Goal: Task Accomplishment & Management: Use online tool/utility

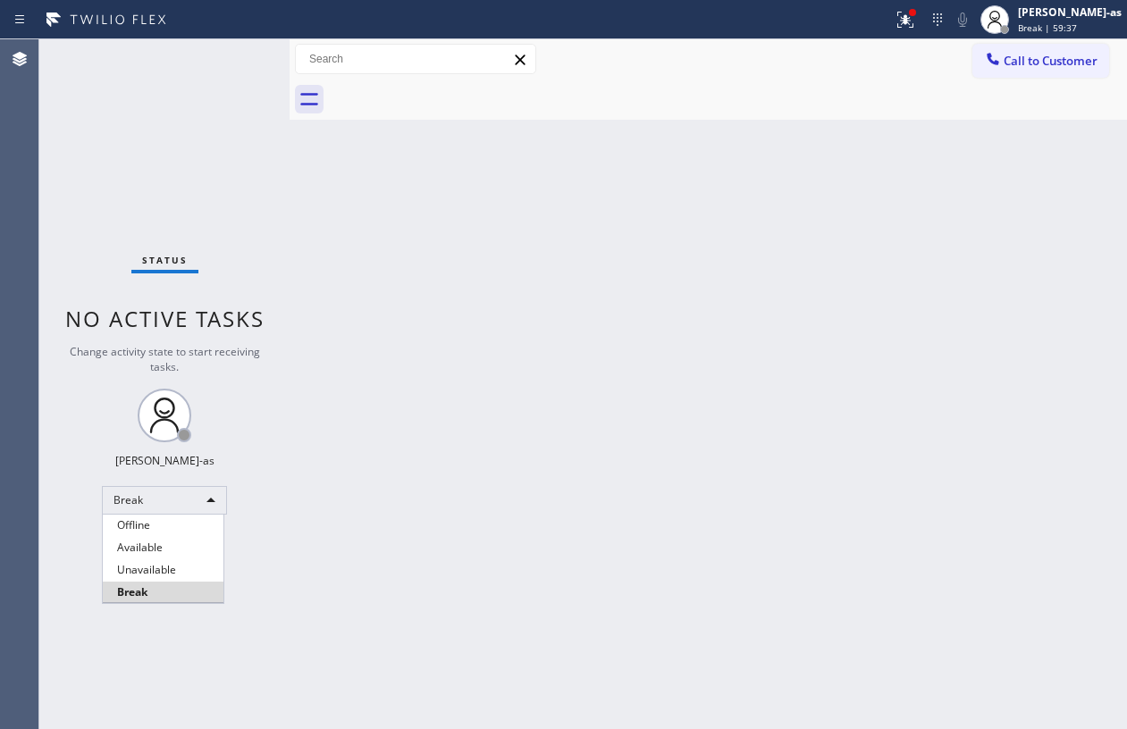
drag, startPoint x: 0, startPoint y: 0, endPoint x: 473, endPoint y: 533, distance: 712.7
click at [158, 568] on li "Unavailable" at bounding box center [163, 569] width 121 height 21
click at [472, 533] on div "Back to Dashboard Change Sender ID Customers Technicians Select a contact Outbo…" at bounding box center [708, 384] width 837 height 690
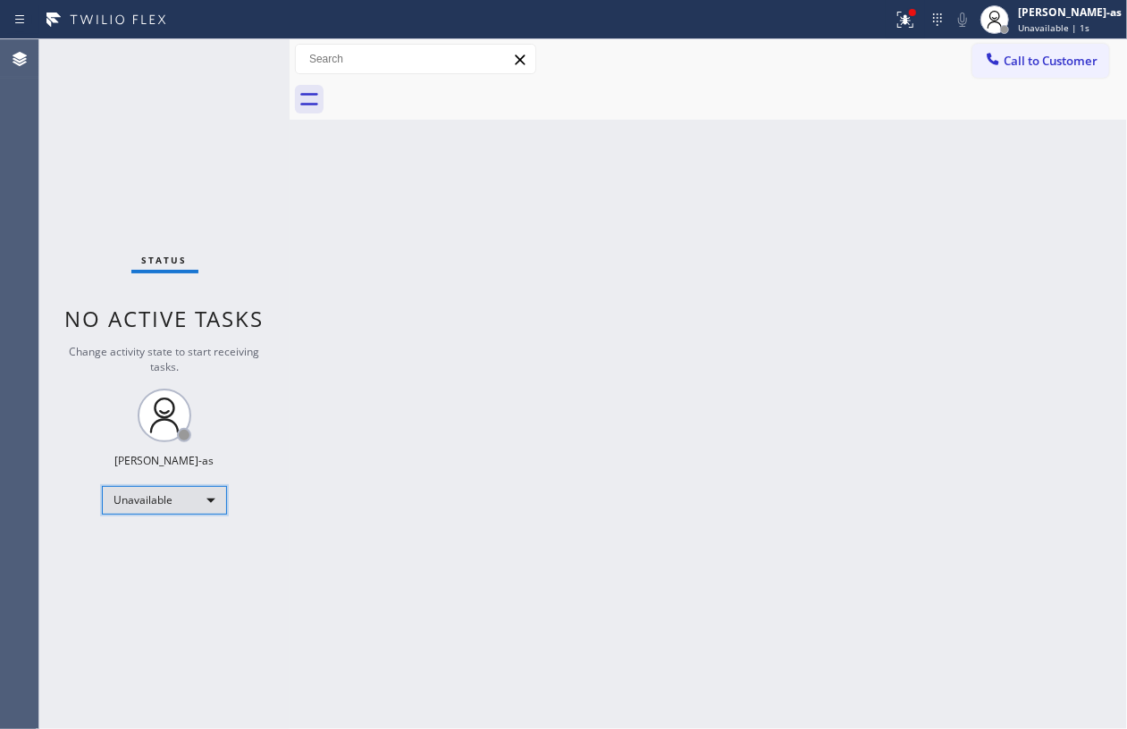
click at [179, 504] on div "Unavailable" at bounding box center [164, 500] width 125 height 29
click at [168, 550] on li "Available" at bounding box center [163, 547] width 121 height 21
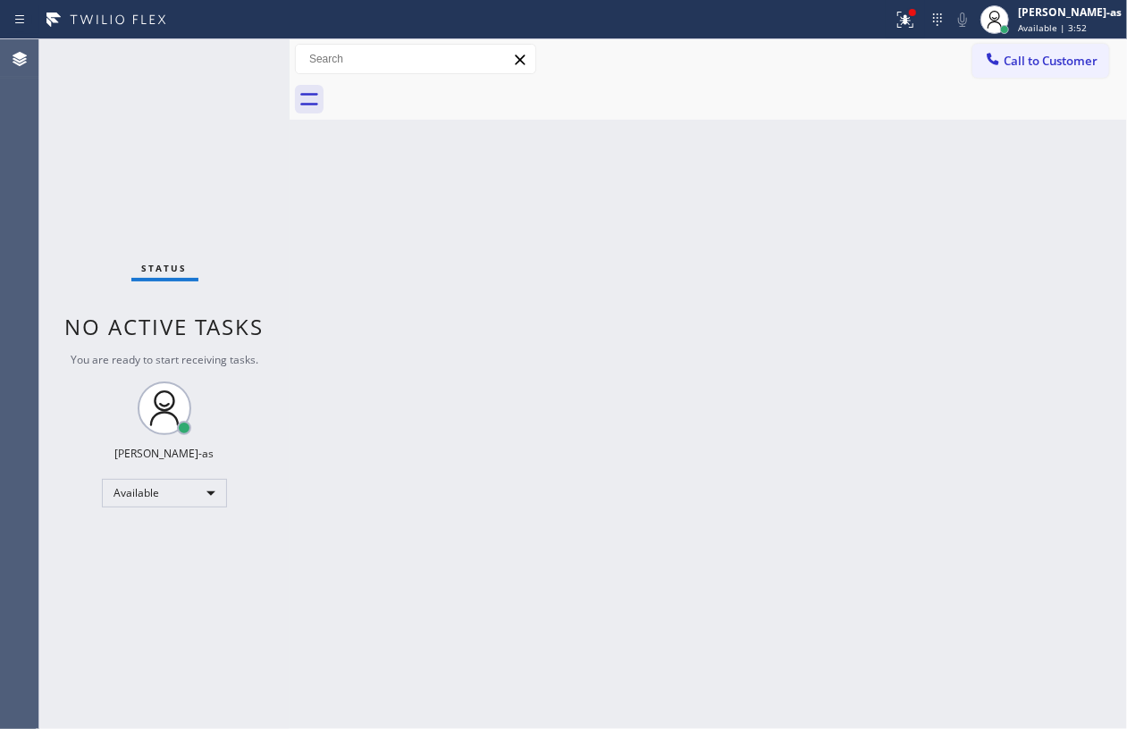
click at [361, 223] on div "Back to Dashboard Change Sender ID Customers Technicians Select a contact Outbo…" at bounding box center [708, 384] width 837 height 690
click at [692, 284] on div "Back to Dashboard Change Sender ID Customers Technicians Select a contact Outbo…" at bounding box center [708, 384] width 837 height 690
drag, startPoint x: 795, startPoint y: 295, endPoint x: 816, endPoint y: 291, distance: 20.9
click at [806, 294] on div "Back to Dashboard Change Sender ID Customers Technicians Select a contact Outbo…" at bounding box center [708, 384] width 837 height 690
click at [613, 272] on div "Back to Dashboard Change Sender ID Customers Technicians Select a contact Outbo…" at bounding box center [708, 384] width 837 height 690
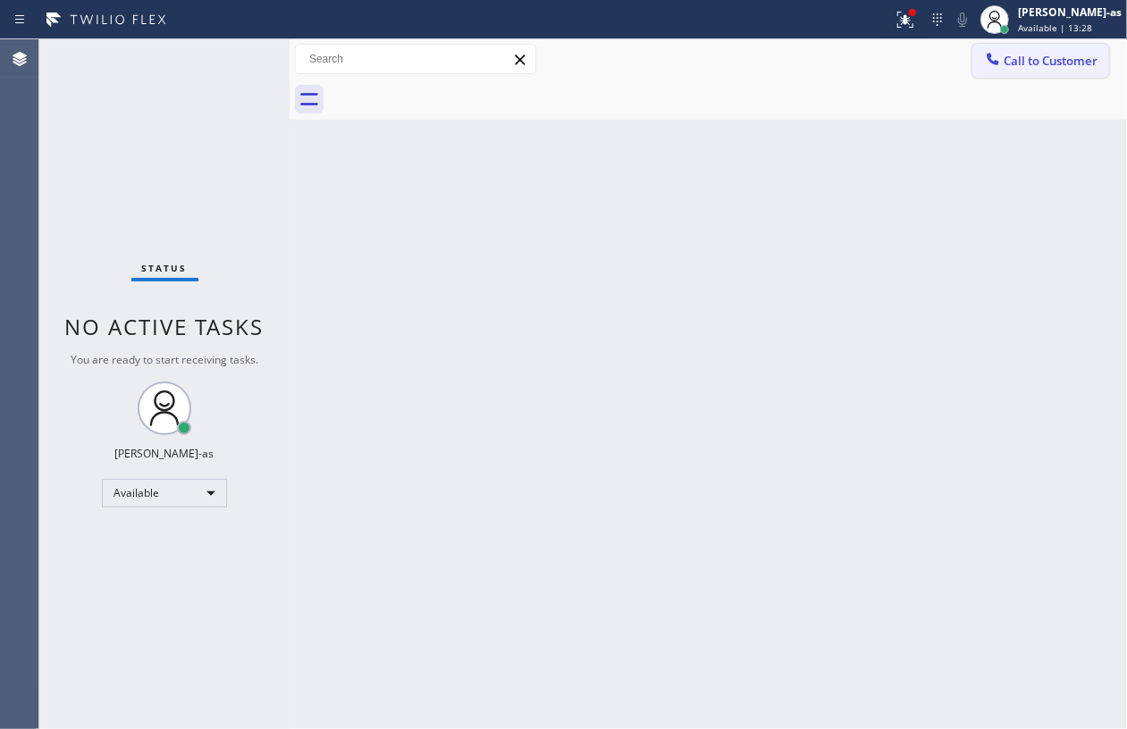
click at [999, 66] on icon at bounding box center [993, 59] width 18 height 18
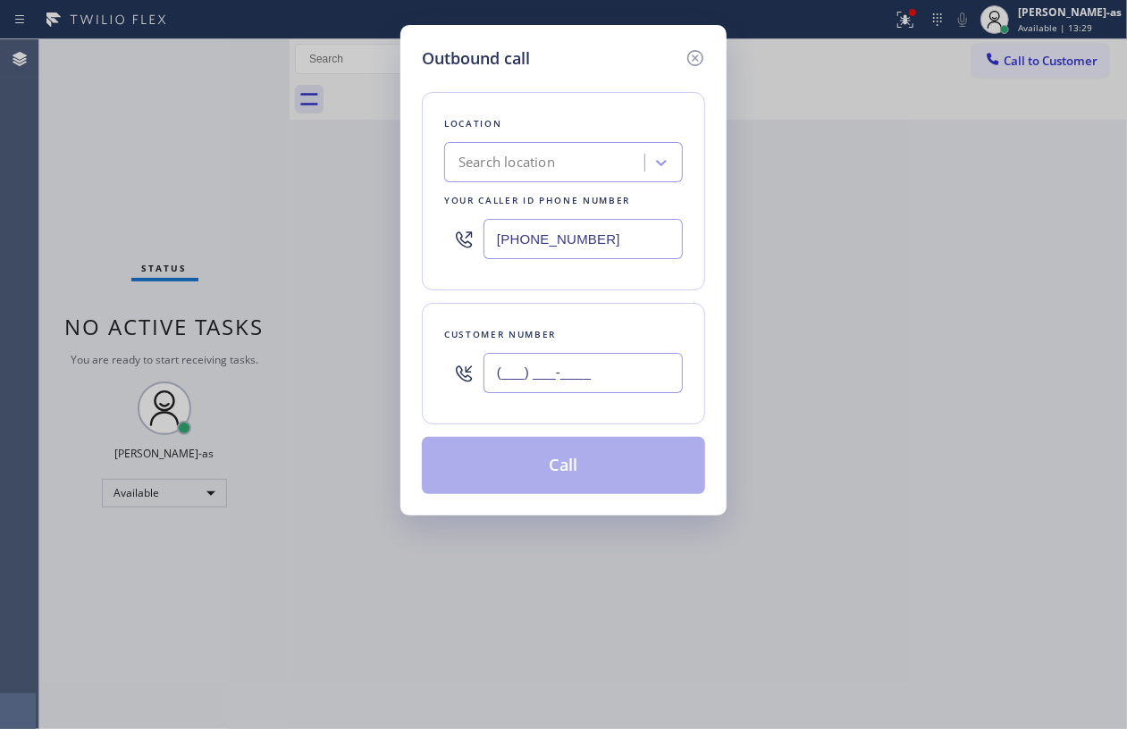
click at [601, 366] on input "(___) ___-____" at bounding box center [582, 373] width 199 height 40
paste input "831) 600-6301"
type input "[PHONE_NUMBER]"
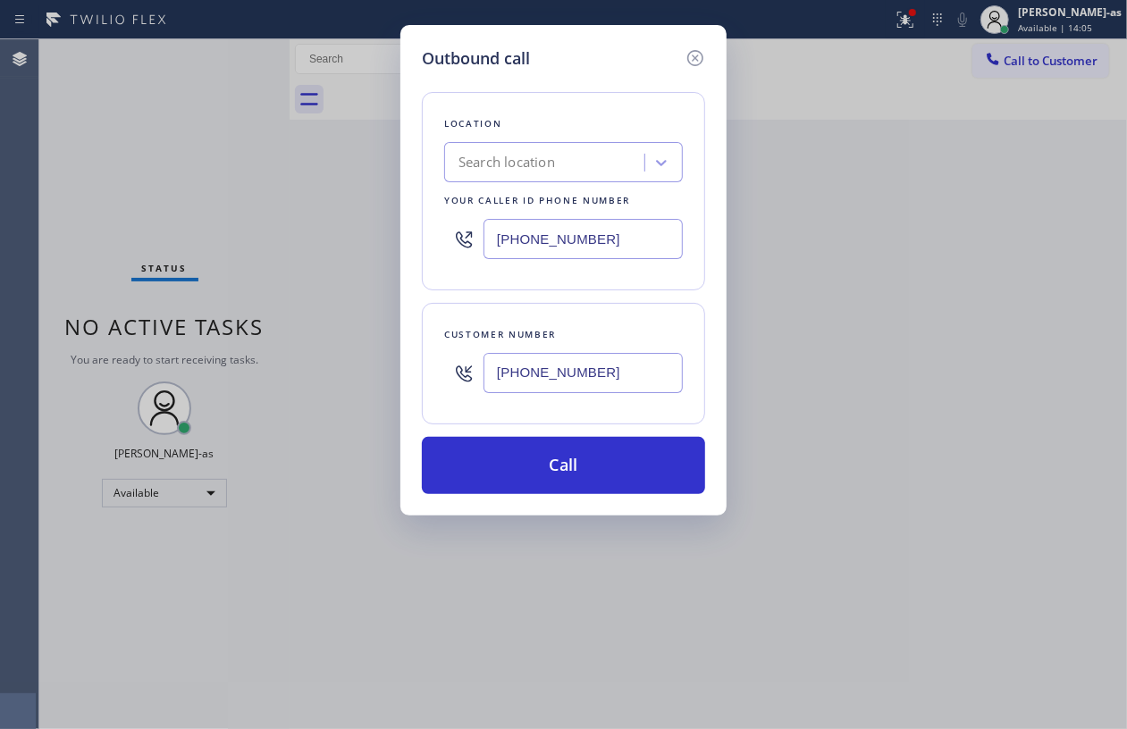
click at [548, 166] on div "Search location" at bounding box center [506, 163] width 97 height 21
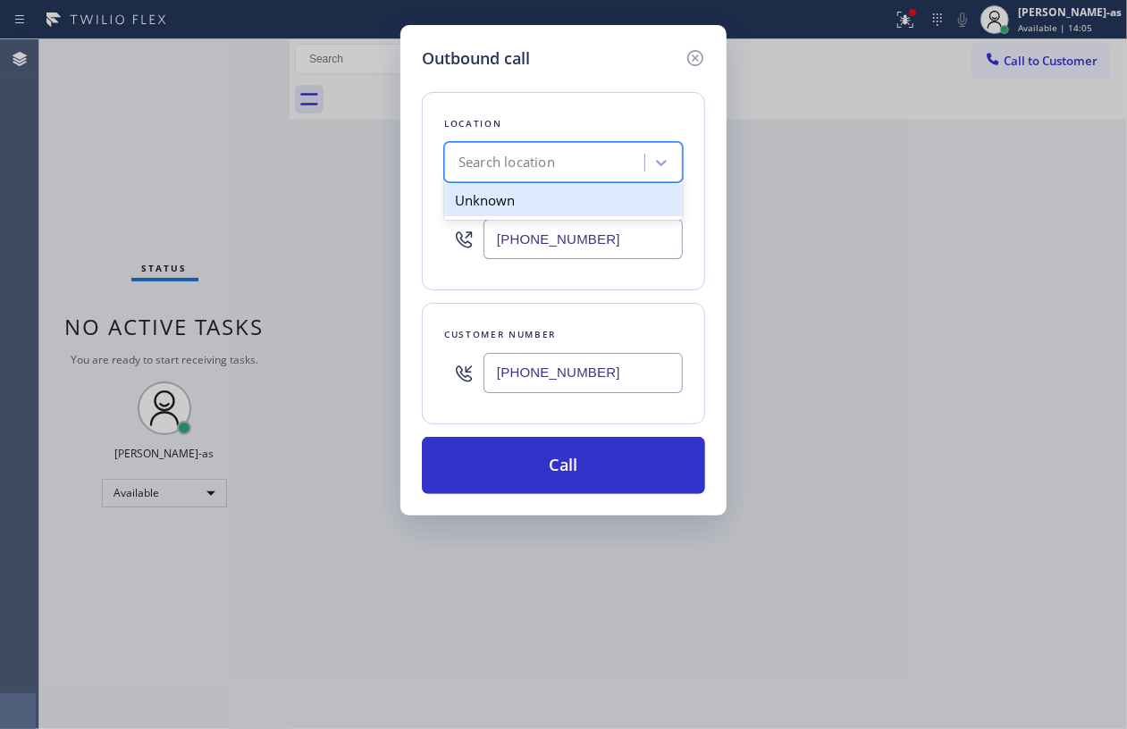
paste input "5 Star Appliance Repair"
type input "5 Star Appliance Repair"
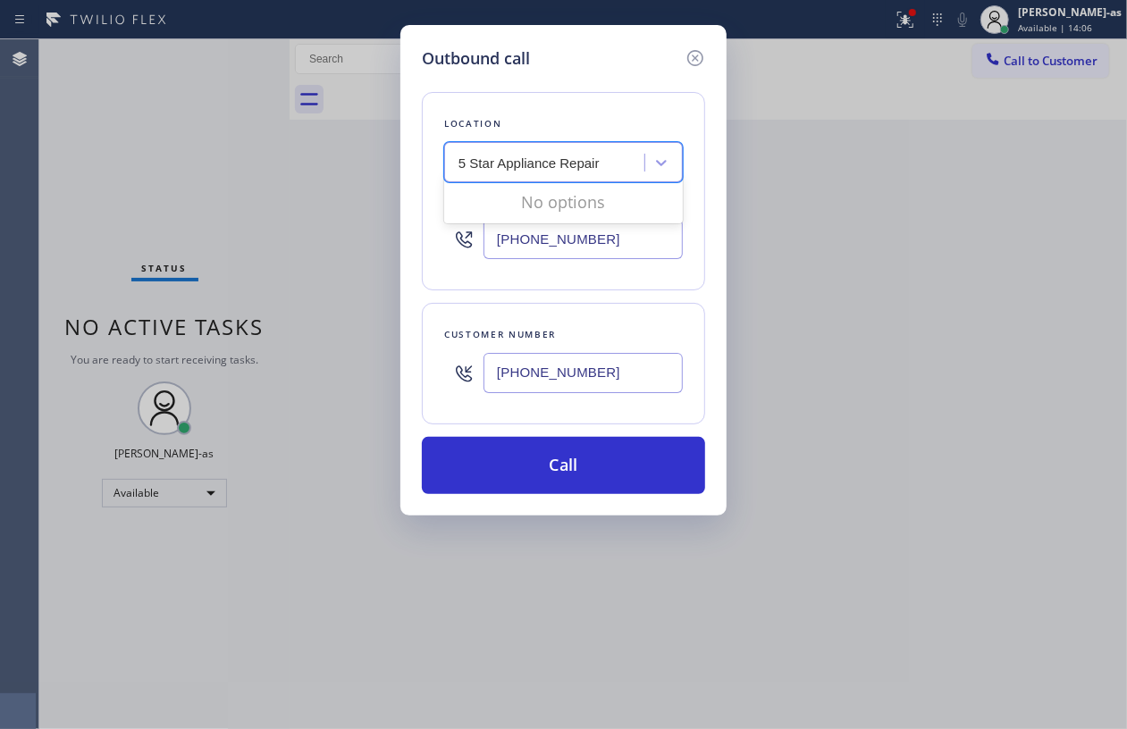
type input "[PHONE_NUMBER]"
click at [466, 163] on input "5 Star Appliance Repair" at bounding box center [531, 162] width 147 height 15
type input "5 Star Appliance Repair"
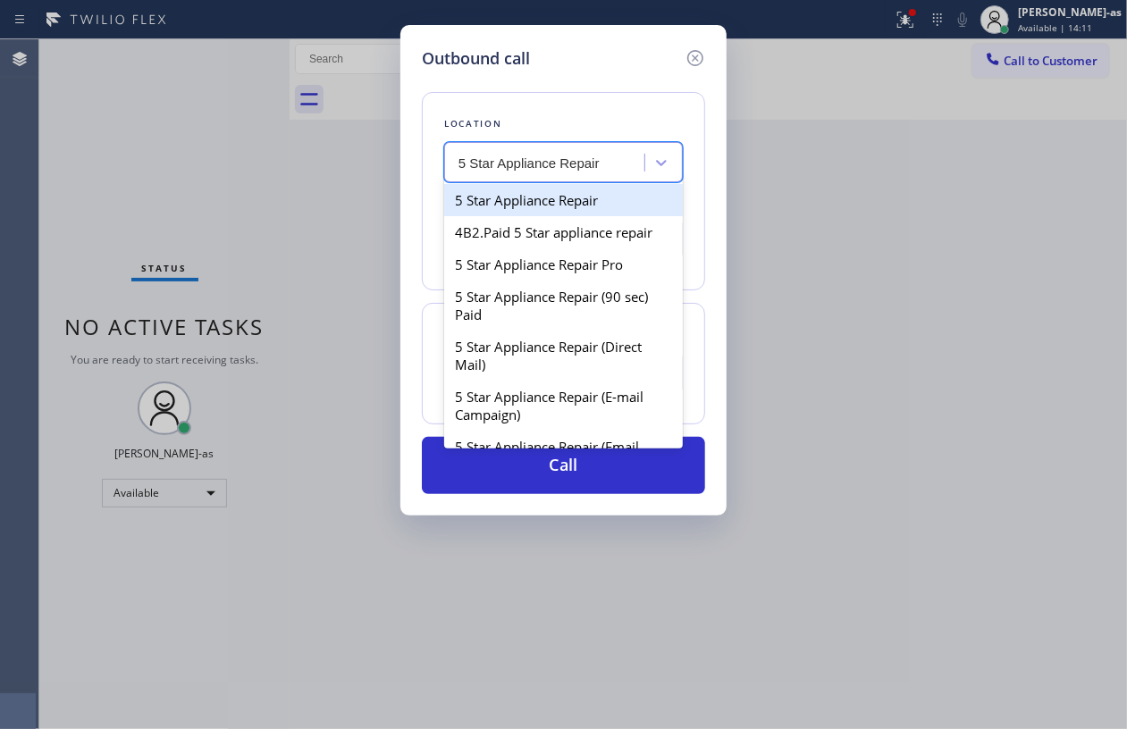
click at [504, 198] on div "5 Star Appliance Repair" at bounding box center [563, 200] width 239 height 32
type input "[PHONE_NUMBER]"
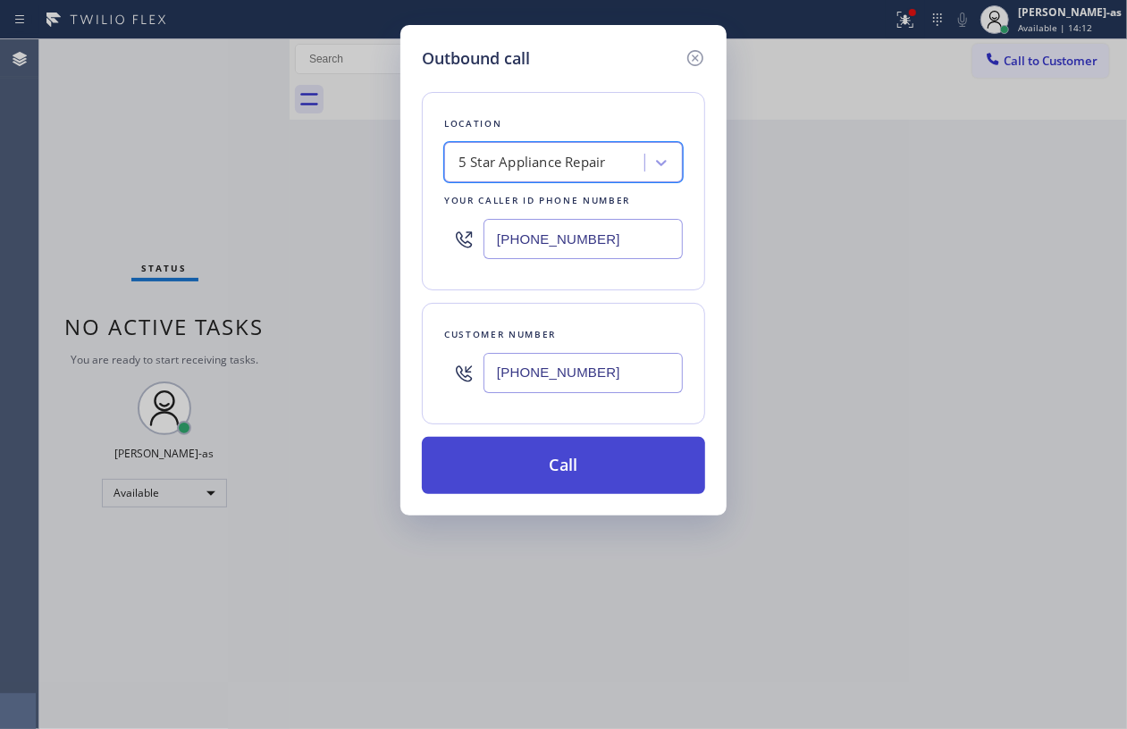
click at [573, 462] on button "Call" at bounding box center [563, 465] width 283 height 57
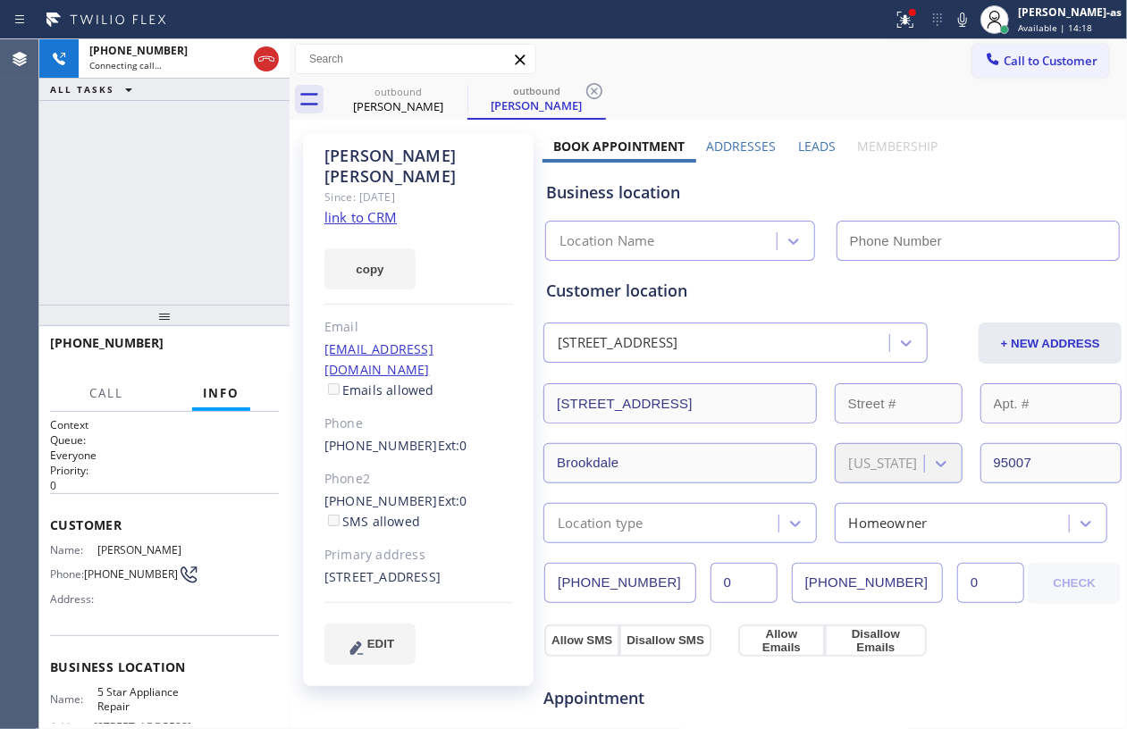
type input "[PHONE_NUMBER]"
click at [232, 183] on div "[PHONE_NUMBER] Live | 05:05 ALL TASKS ALL TASKS ACTIVE TASKS TASKS IN WRAP UP" at bounding box center [164, 171] width 250 height 265
click at [220, 218] on div "[PHONE_NUMBER] Live | 11:05 ALL TASKS ALL TASKS ACTIVE TASKS TASKS IN WRAP UP" at bounding box center [164, 171] width 250 height 265
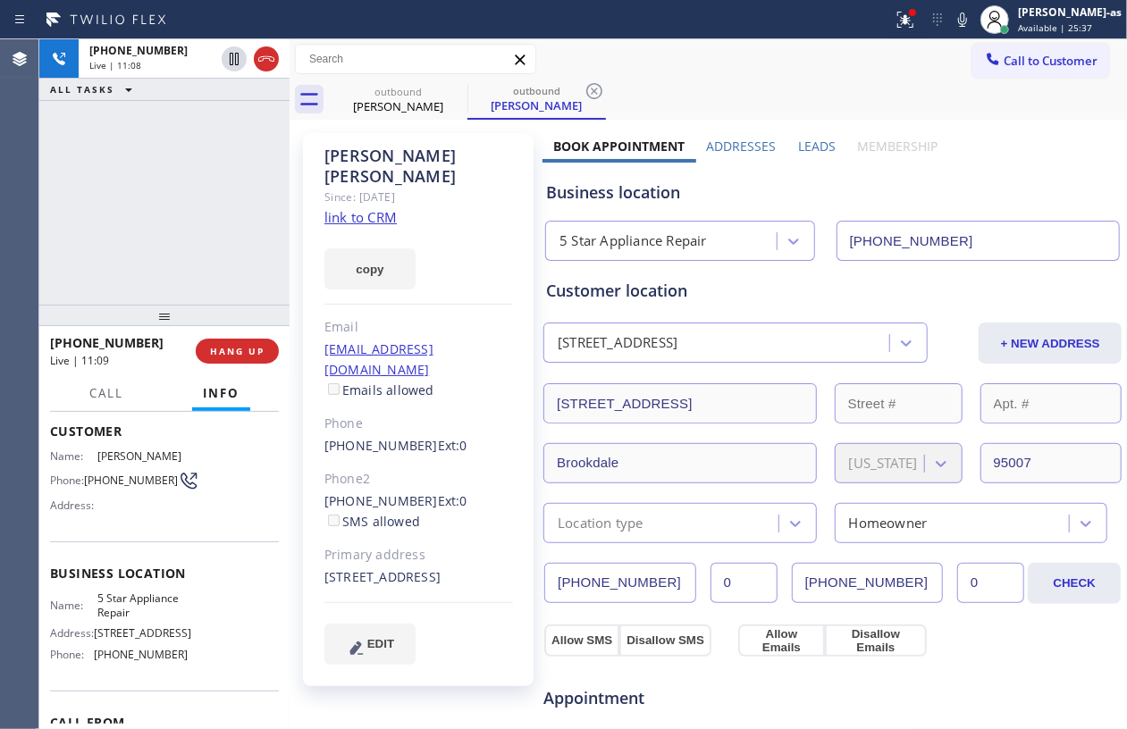
scroll to position [205, 0]
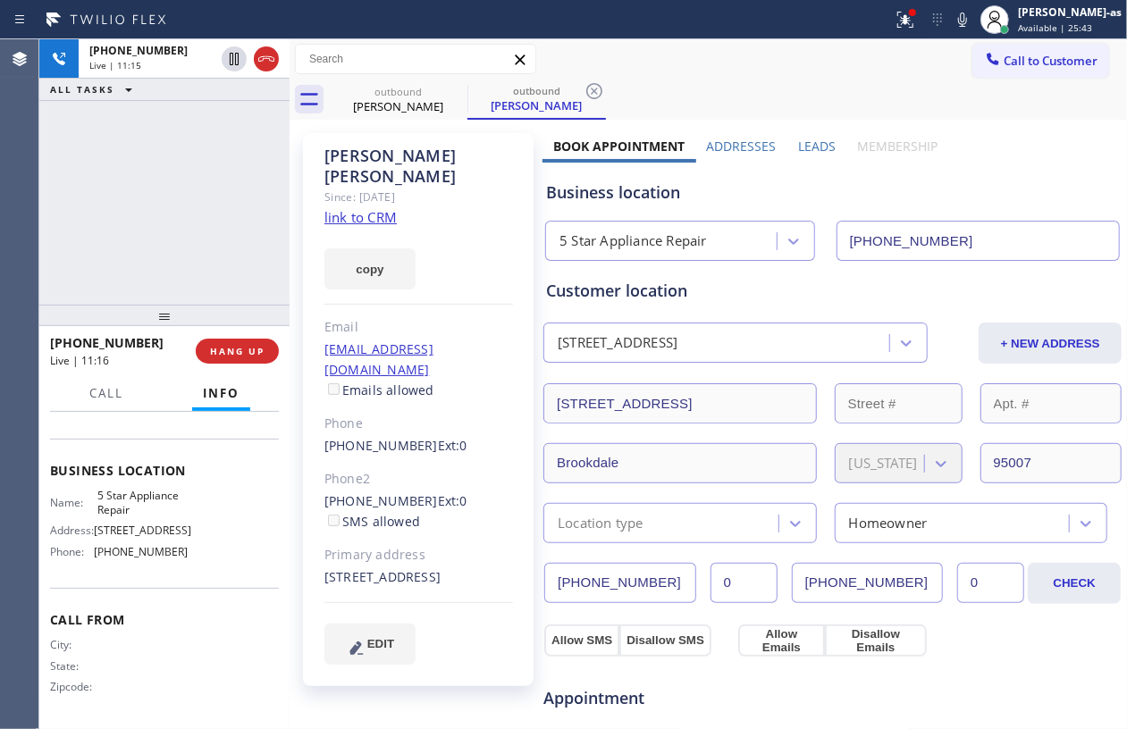
click at [187, 248] on div "[PHONE_NUMBER] Live | 11:15 ALL TASKS ALL TASKS ACTIVE TASKS TASKS IN WRAP UP" at bounding box center [164, 171] width 250 height 265
click at [175, 188] on div "[PHONE_NUMBER] Live | 15:59 ALL TASKS ALL TASKS ACTIVE TASKS TASKS IN WRAP UP" at bounding box center [164, 171] width 250 height 265
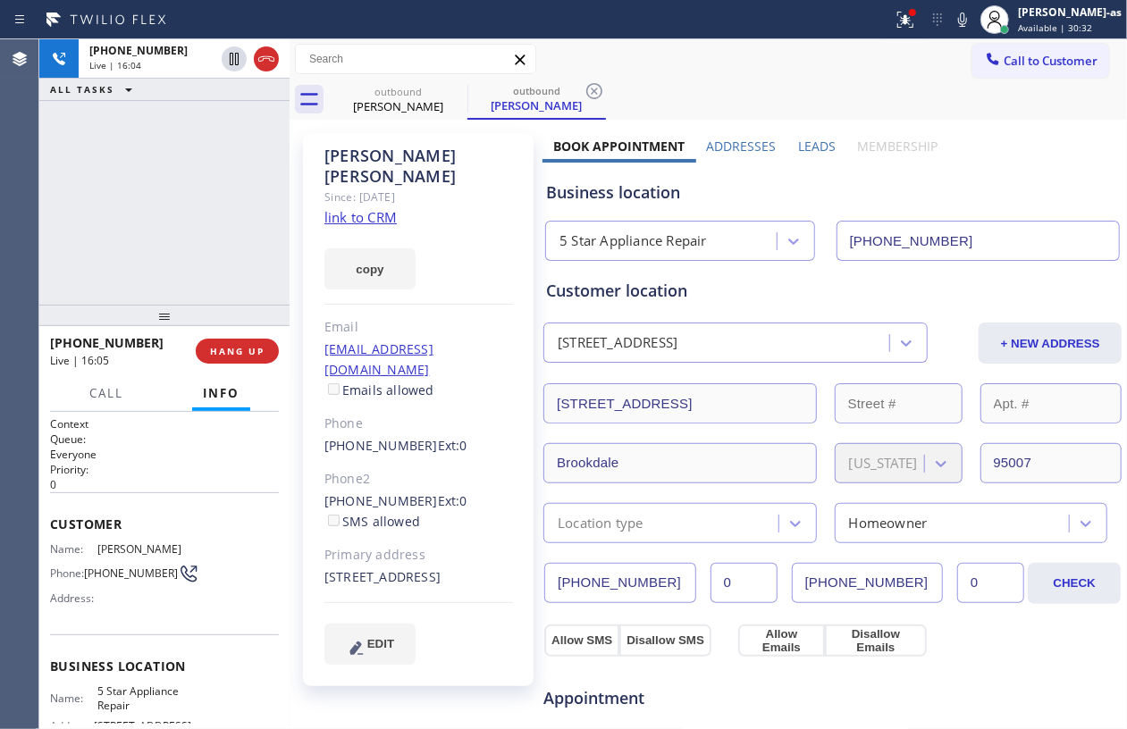
scroll to position [0, 0]
click at [165, 226] on div "[PHONE_NUMBER] Live | 16:18 ALL TASKS ALL TASKS ACTIVE TASKS TASKS IN WRAP UP" at bounding box center [164, 171] width 250 height 265
click at [169, 141] on div "[PHONE_NUMBER] Live | 16:31 ALL TASKS ALL TASKS ACTIVE TASKS TASKS IN WRAP UP" at bounding box center [164, 171] width 250 height 265
click at [265, 62] on icon at bounding box center [266, 58] width 21 height 21
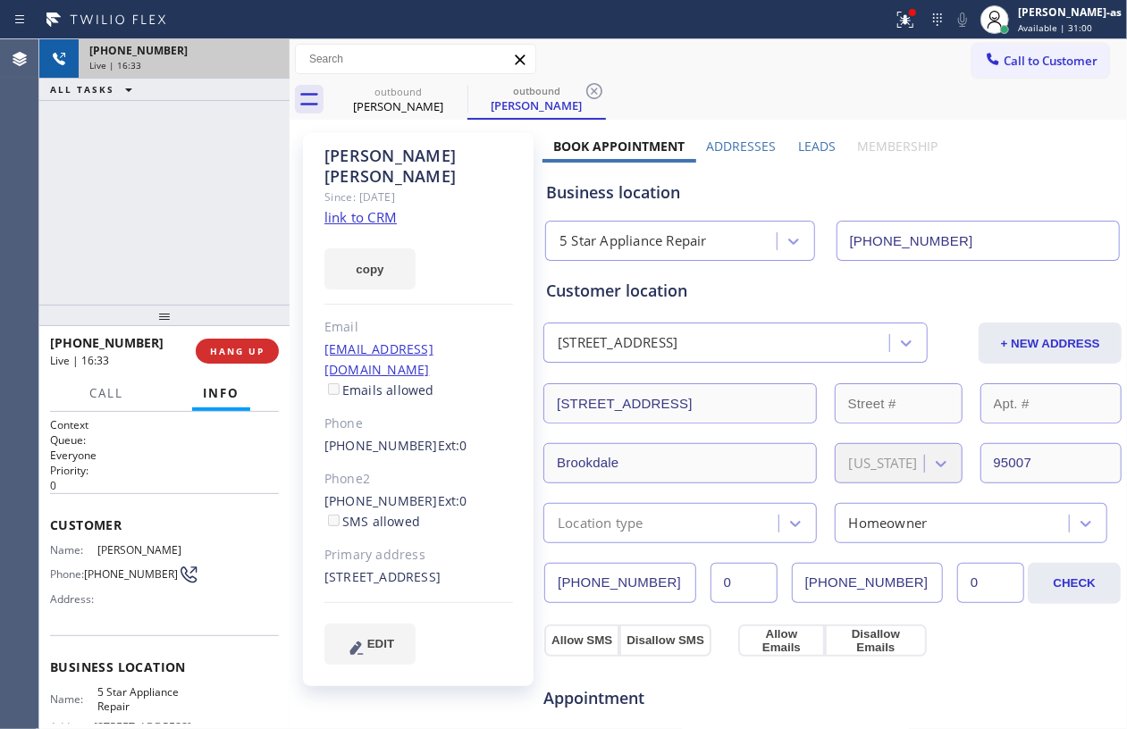
click at [215, 290] on div "[PHONE_NUMBER] Live | 16:33 ALL TASKS ALL TASKS ACTIVE TASKS TASKS IN WRAP UP" at bounding box center [164, 171] width 250 height 265
click at [236, 355] on span "HANG UP" at bounding box center [237, 351] width 55 height 13
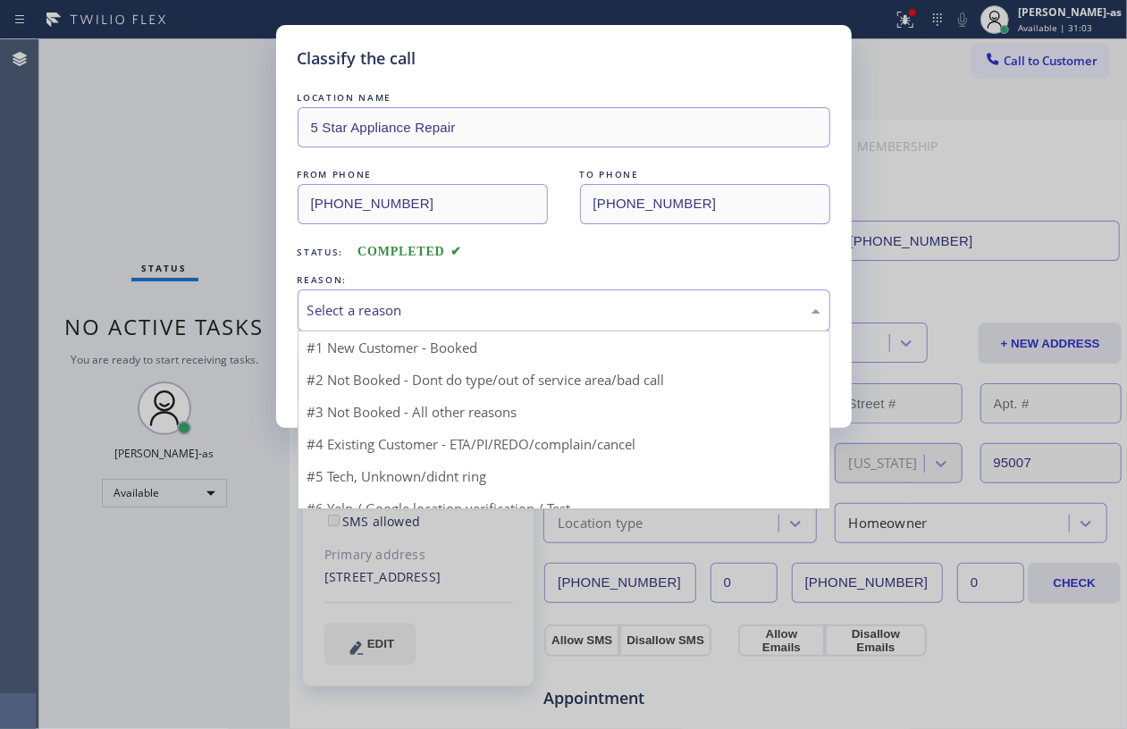
click at [448, 307] on div "Select a reason" at bounding box center [563, 310] width 513 height 21
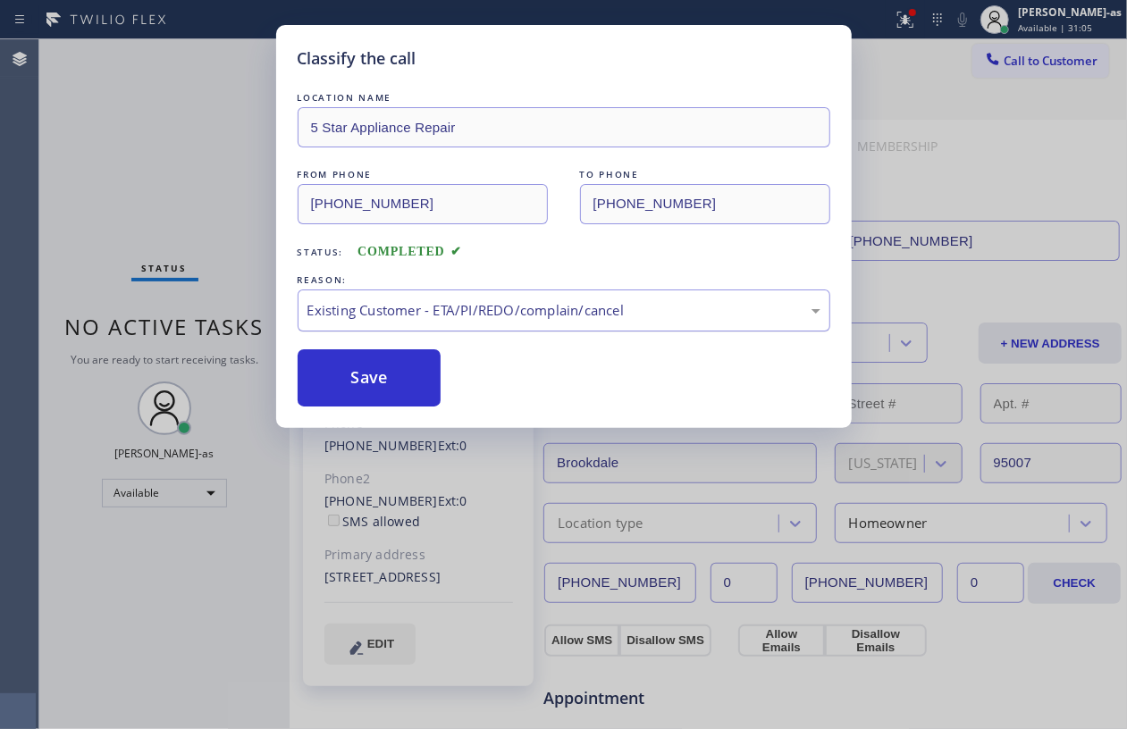
click at [369, 323] on div "Existing Customer - ETA/PI/REDO/complain/cancel" at bounding box center [564, 311] width 533 height 42
click at [383, 376] on button "Save" at bounding box center [370, 377] width 144 height 57
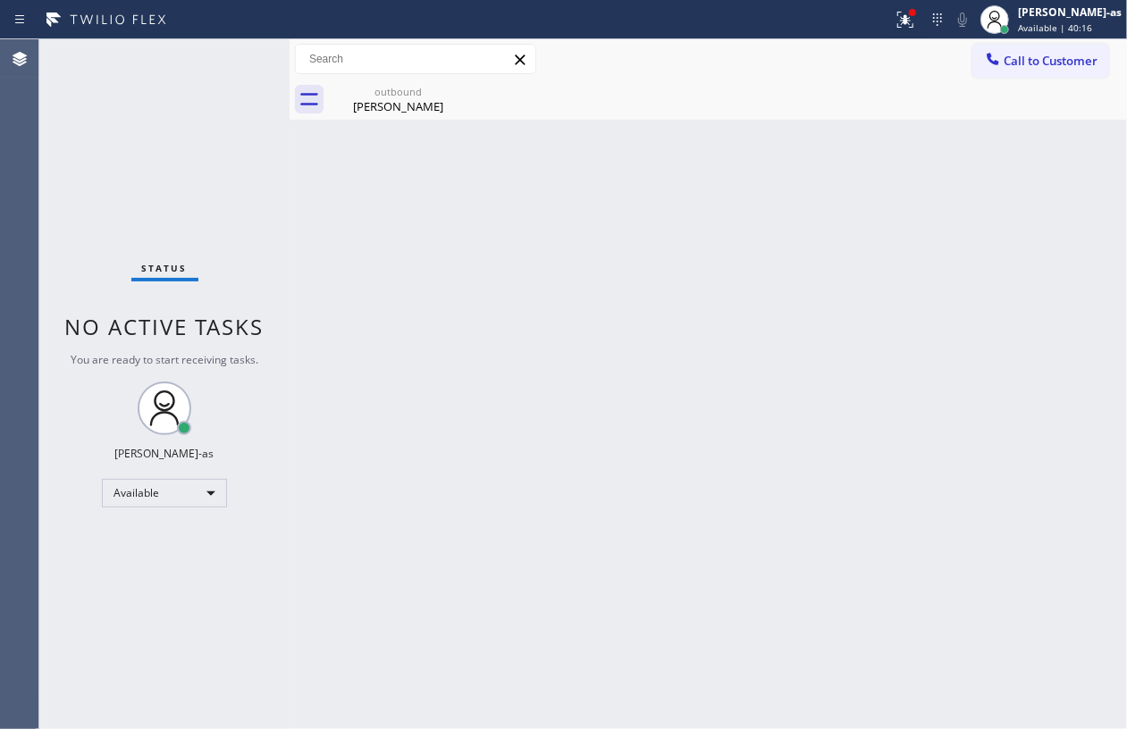
click at [447, 220] on div "Back to Dashboard Change Sender ID Customers Technicians Select a contact Outbo…" at bounding box center [708, 384] width 837 height 690
click at [399, 90] on div "outbound" at bounding box center [398, 91] width 135 height 13
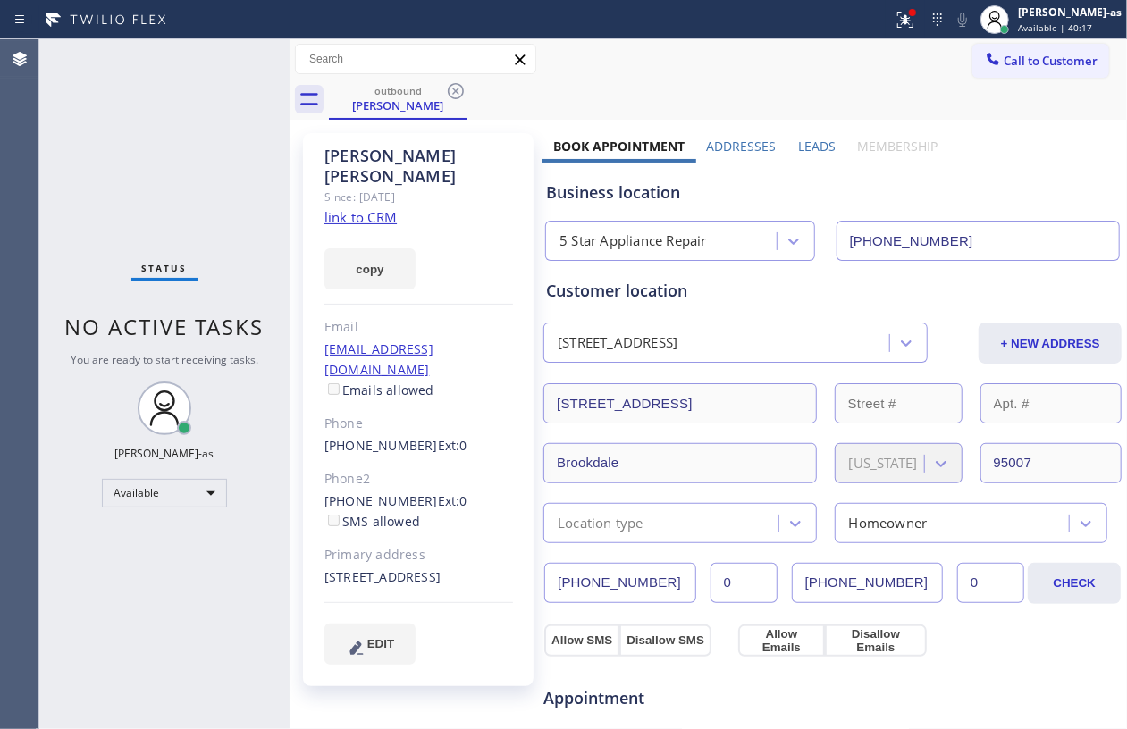
click at [212, 127] on div "Status No active tasks You are ready to start receiving tasks. [PERSON_NAME]-as…" at bounding box center [164, 384] width 250 height 690
click at [130, 134] on div "Status No active tasks You are ready to start receiving tasks. [PERSON_NAME]-as…" at bounding box center [164, 384] width 250 height 690
click at [162, 84] on div "Status No active tasks You are ready to start receiving tasks. [PERSON_NAME]-as…" at bounding box center [164, 384] width 250 height 690
click at [273, 240] on div "Status No active tasks You are ready to start receiving tasks. [PERSON_NAME]-as…" at bounding box center [164, 384] width 250 height 690
click at [456, 93] on icon at bounding box center [455, 90] width 21 height 21
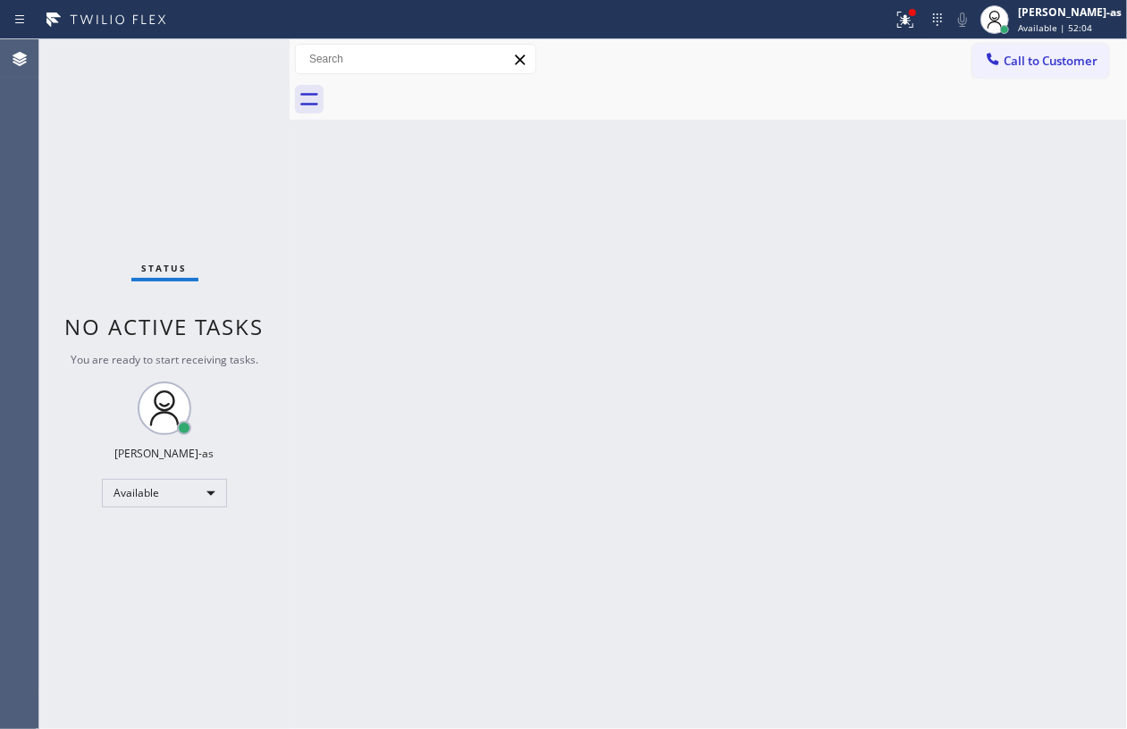
click at [83, 180] on div "Status No active tasks You are ready to start receiving tasks. [PERSON_NAME]-as…" at bounding box center [164, 384] width 250 height 690
drag, startPoint x: 241, startPoint y: 163, endPoint x: 258, endPoint y: 170, distance: 18.4
click at [251, 170] on div "Status No active tasks You are ready to start receiving tasks. [PERSON_NAME]-as…" at bounding box center [164, 384] width 250 height 690
drag, startPoint x: 116, startPoint y: 125, endPoint x: 168, endPoint y: 80, distance: 68.4
click at [116, 125] on div "Status No active tasks You are ready to start receiving tasks. [PERSON_NAME]-as…" at bounding box center [164, 384] width 250 height 690
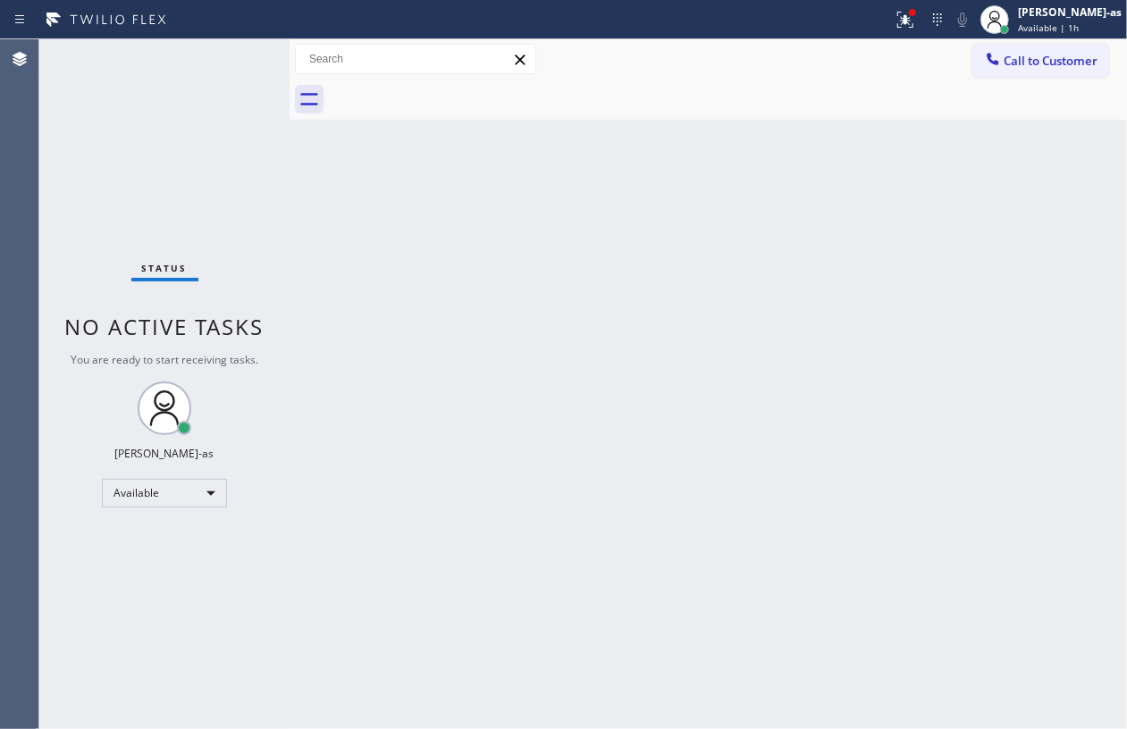
drag, startPoint x: 454, startPoint y: 325, endPoint x: 887, endPoint y: 331, distance: 433.4
click at [466, 312] on div "Back to Dashboard Change Sender ID Customers Technicians Select a contact Outbo…" at bounding box center [708, 384] width 837 height 690
drag, startPoint x: 502, startPoint y: 362, endPoint x: 734, endPoint y: 283, distance: 244.4
click at [522, 354] on div "Back to Dashboard Change Sender ID Customers Technicians Select a contact Outbo…" at bounding box center [708, 384] width 837 height 690
click at [1051, 66] on span "Call to Customer" at bounding box center [1050, 61] width 94 height 16
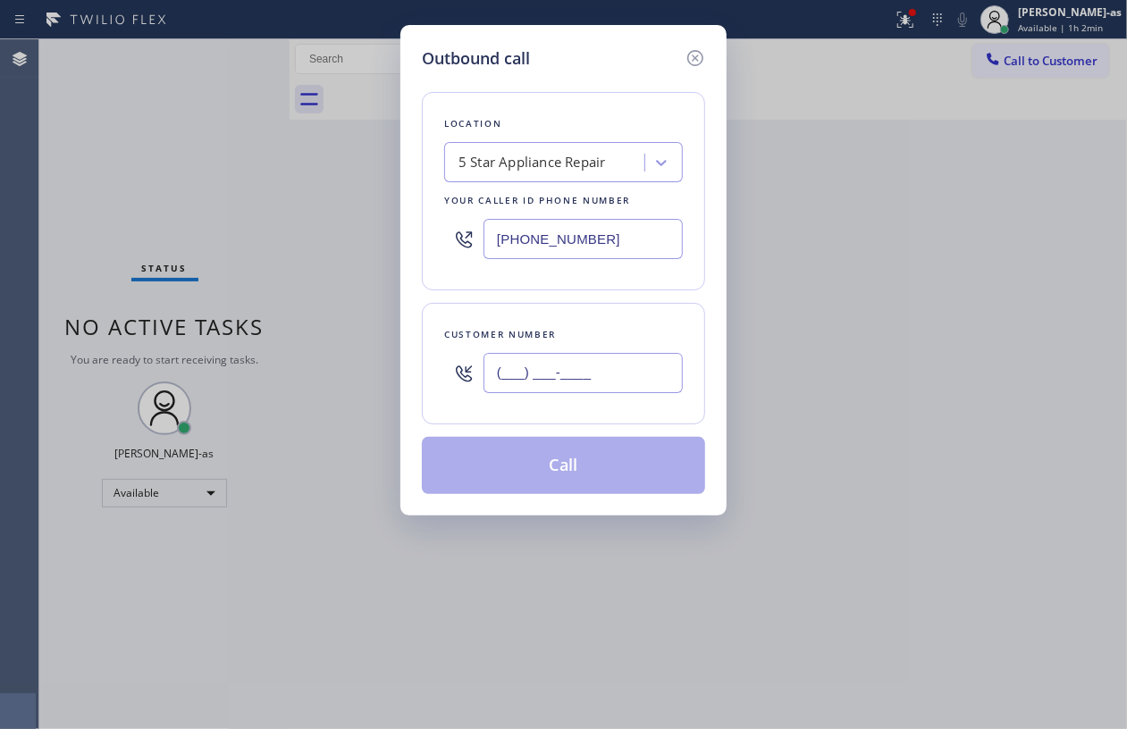
click at [602, 359] on input "(___) ___-____" at bounding box center [582, 373] width 199 height 40
paste input "415) 336-5263"
type input "[PHONE_NUMBER]"
click at [540, 163] on div "5 Star Appliance Repair" at bounding box center [531, 163] width 147 height 21
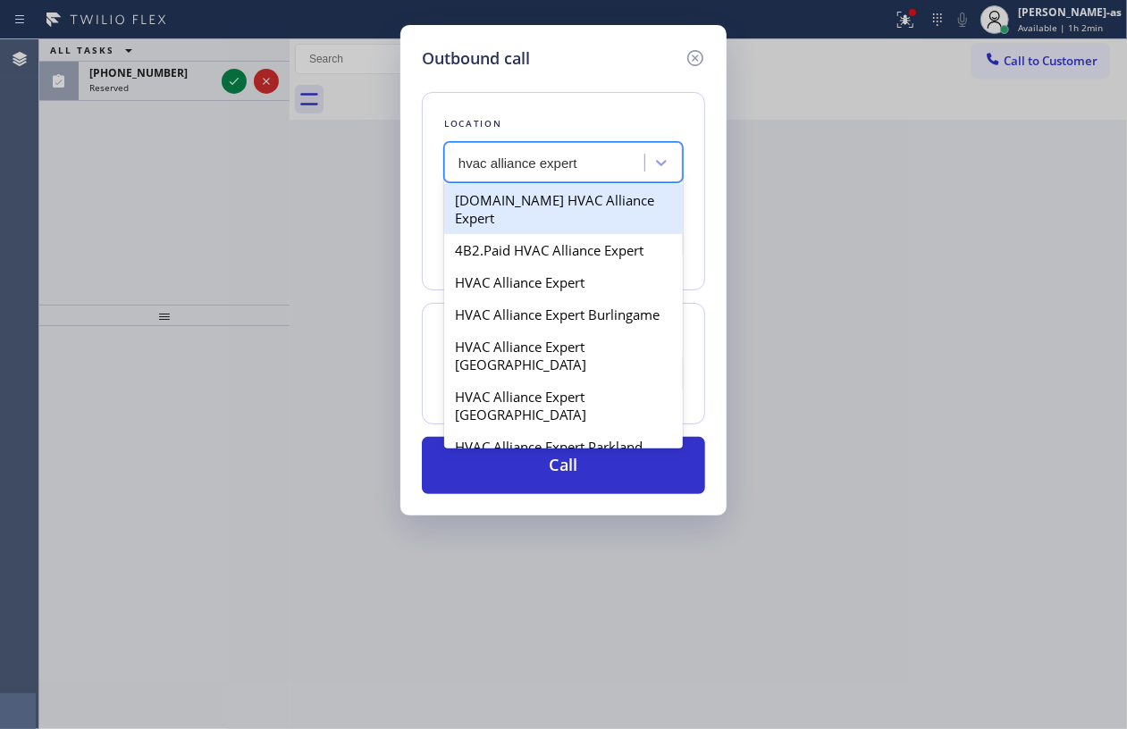
type input "hvac alliance expert"
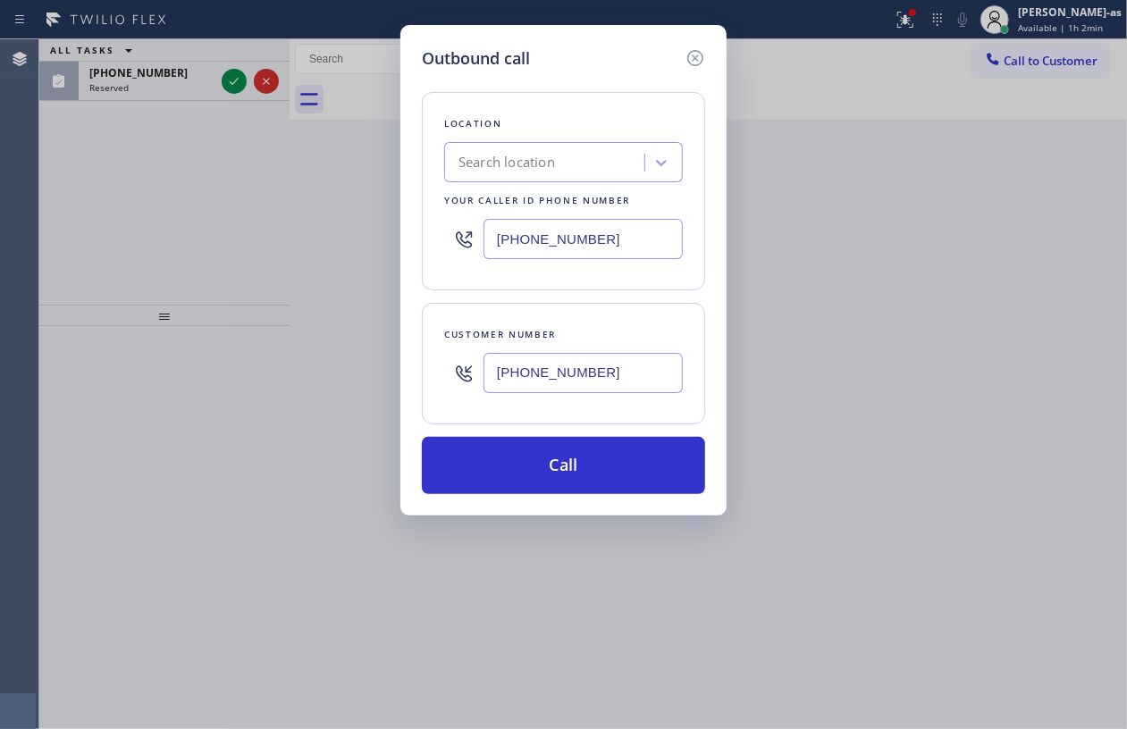
click at [223, 77] on div "Outbound call Location Search location Your caller id phone number [PHONE_NUMBE…" at bounding box center [563, 364] width 1127 height 729
click at [230, 77] on div "Outbound call Location Search location Your caller id phone number [PHONE_NUMBE…" at bounding box center [563, 364] width 1127 height 729
click at [701, 52] on icon at bounding box center [695, 58] width 16 height 16
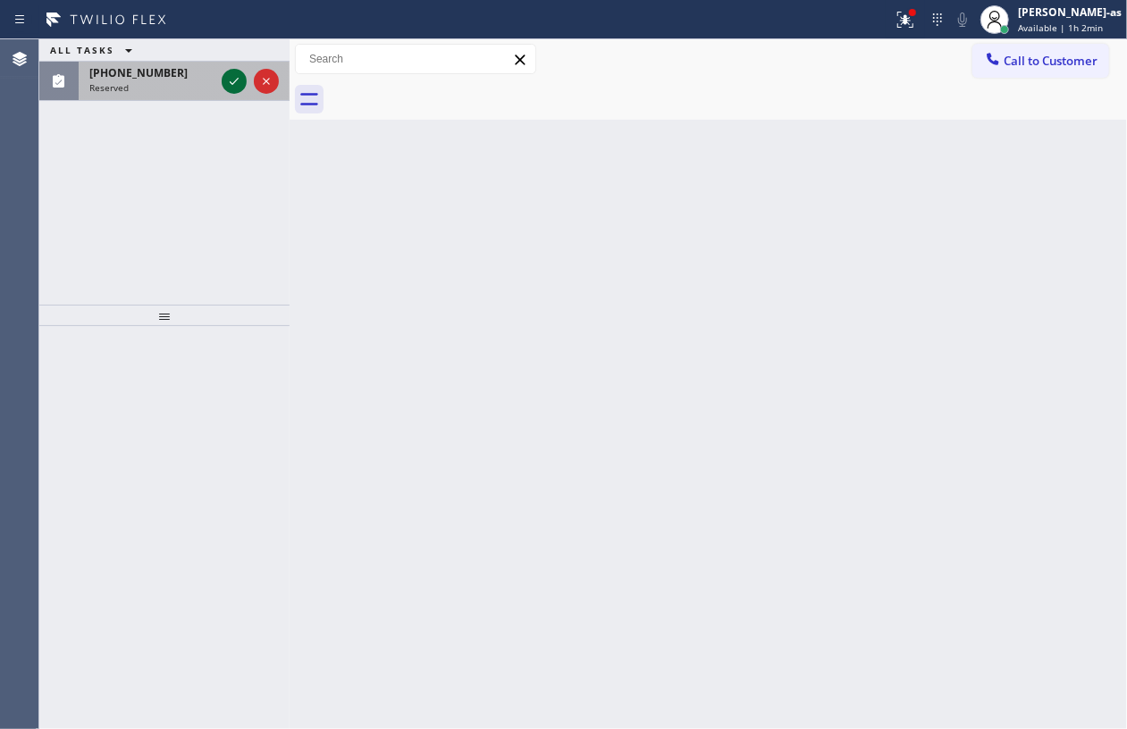
type input "[PHONE_NUMBER]"
click at [225, 90] on icon at bounding box center [233, 81] width 21 height 21
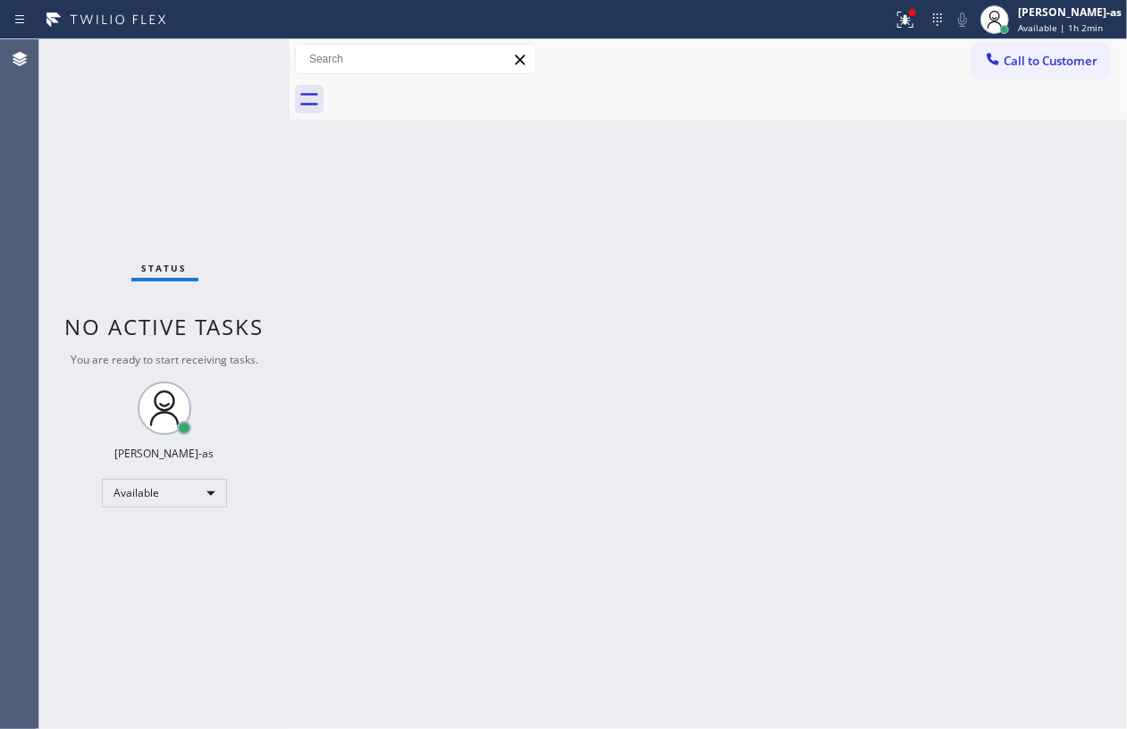
drag, startPoint x: 264, startPoint y: 175, endPoint x: 547, endPoint y: 133, distance: 285.5
click at [272, 170] on div "Status No active tasks You are ready to start receiving tasks. [PERSON_NAME]-as…" at bounding box center [164, 384] width 250 height 690
click at [1042, 64] on span "Call to Customer" at bounding box center [1050, 61] width 94 height 16
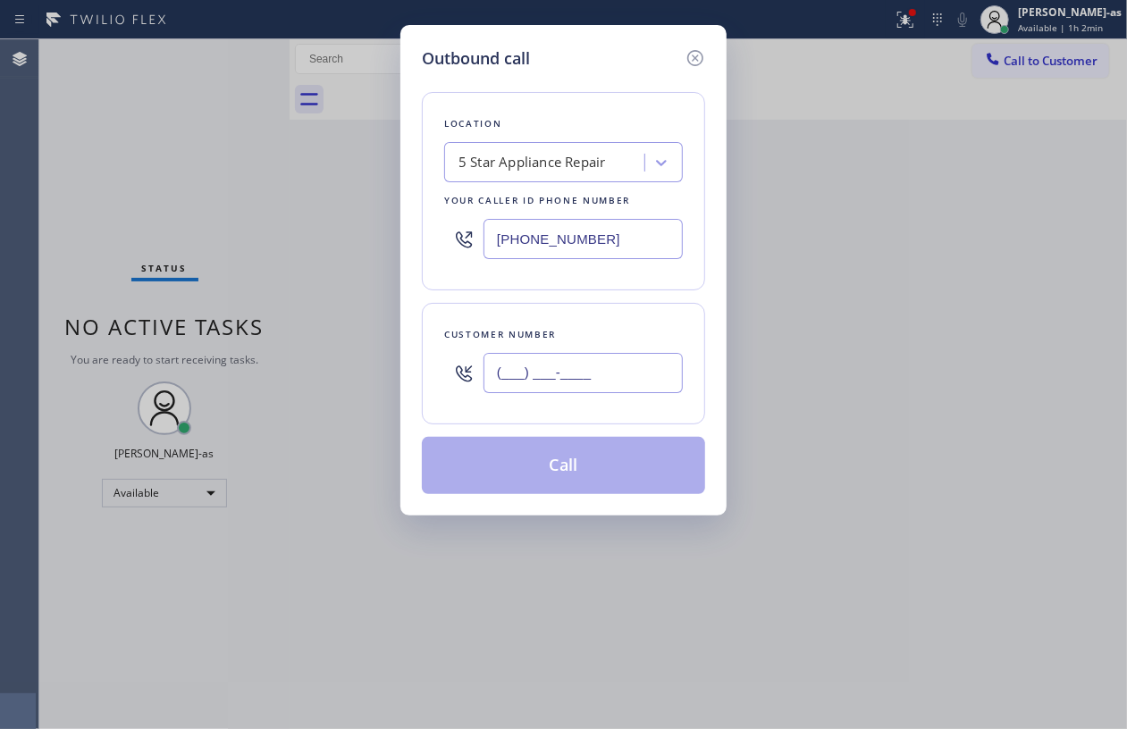
click at [600, 373] on input "(___) ___-____" at bounding box center [582, 373] width 199 height 40
paste input "415) 336-5263"
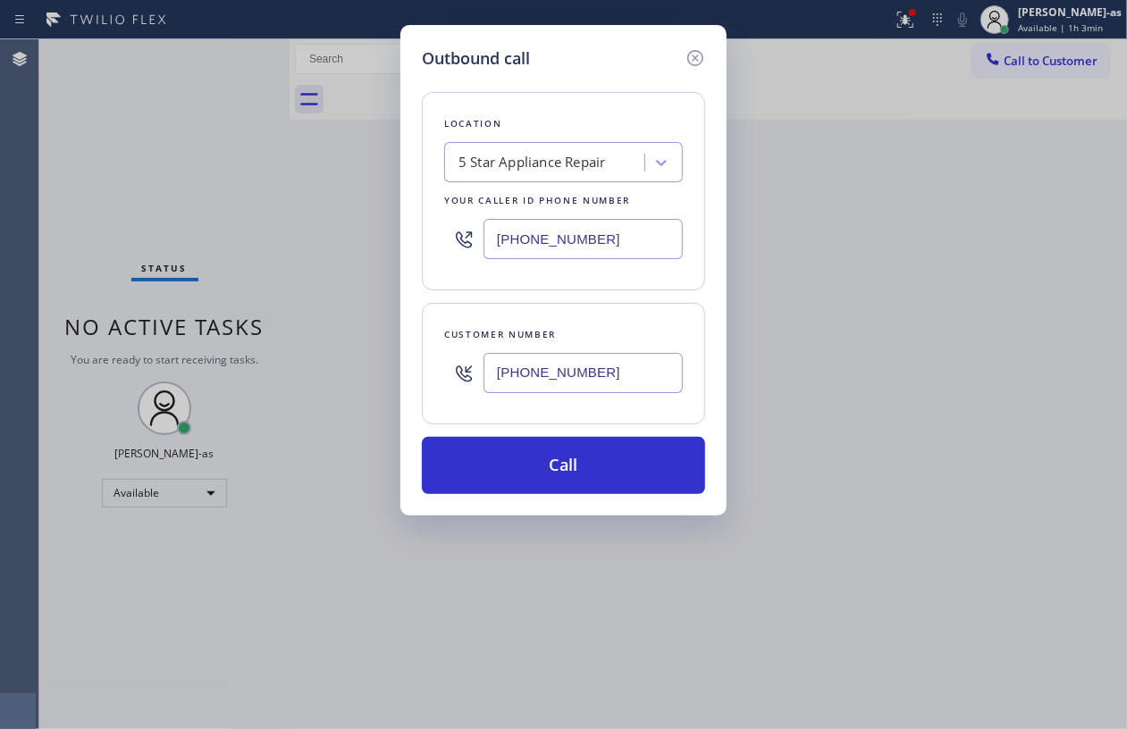
type input "[PHONE_NUMBER]"
click at [559, 159] on div "5 Star Appliance Repair" at bounding box center [531, 163] width 147 height 21
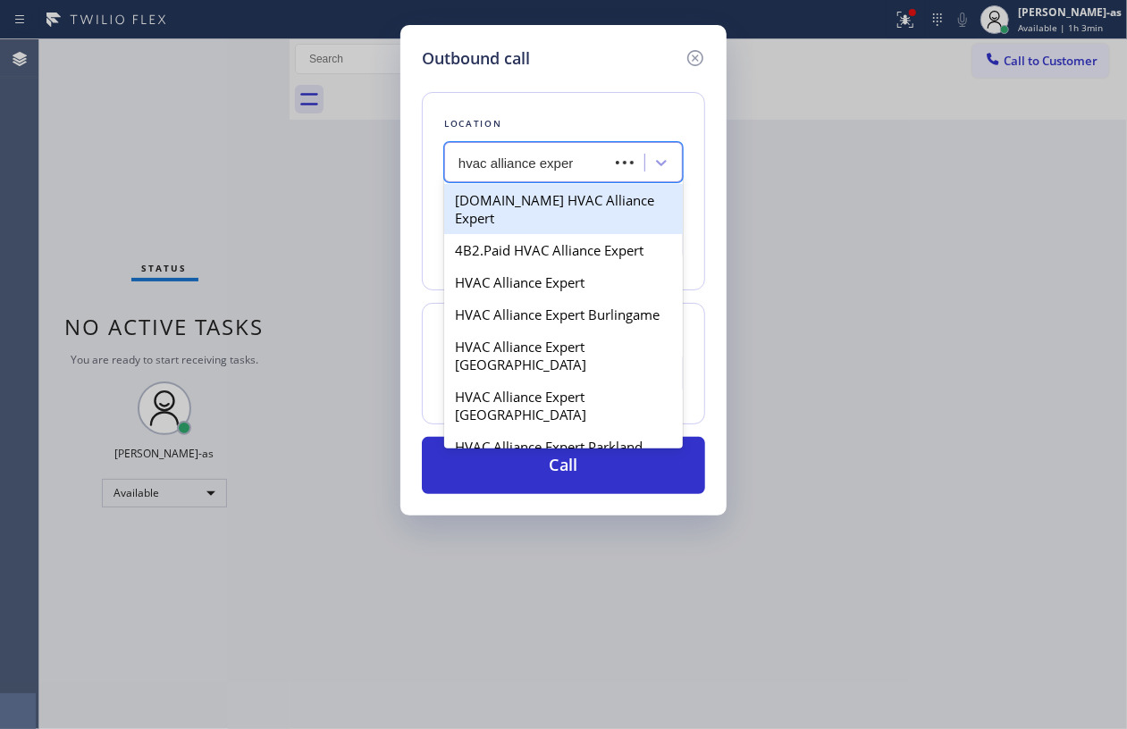
type input "hvac alliance expert"
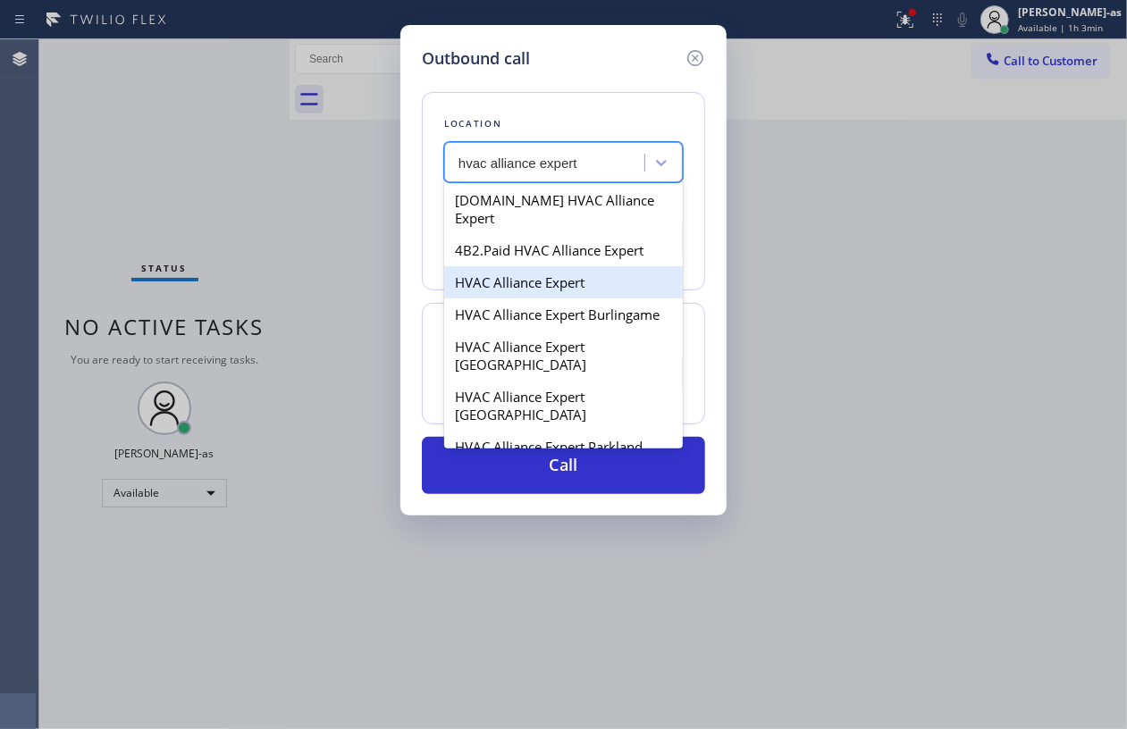
click at [494, 268] on div "HVAC Alliance Expert" at bounding box center [563, 282] width 239 height 32
type input "[PHONE_NUMBER]"
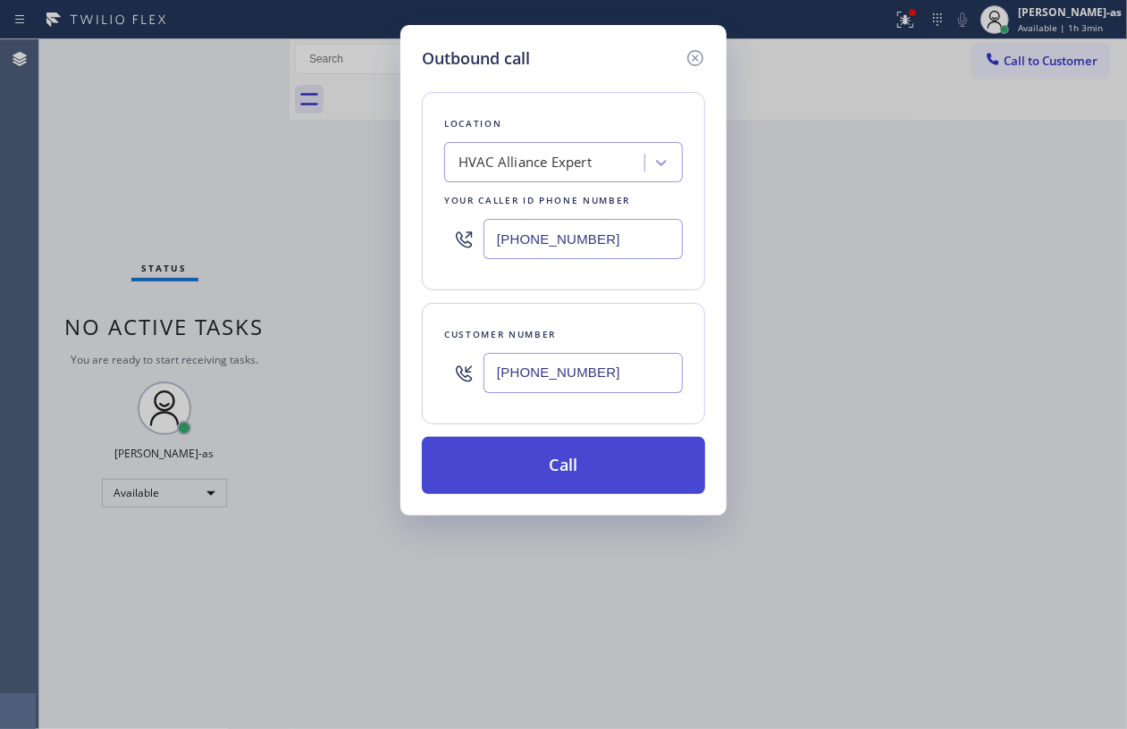
click at [604, 472] on button "Call" at bounding box center [563, 465] width 283 height 57
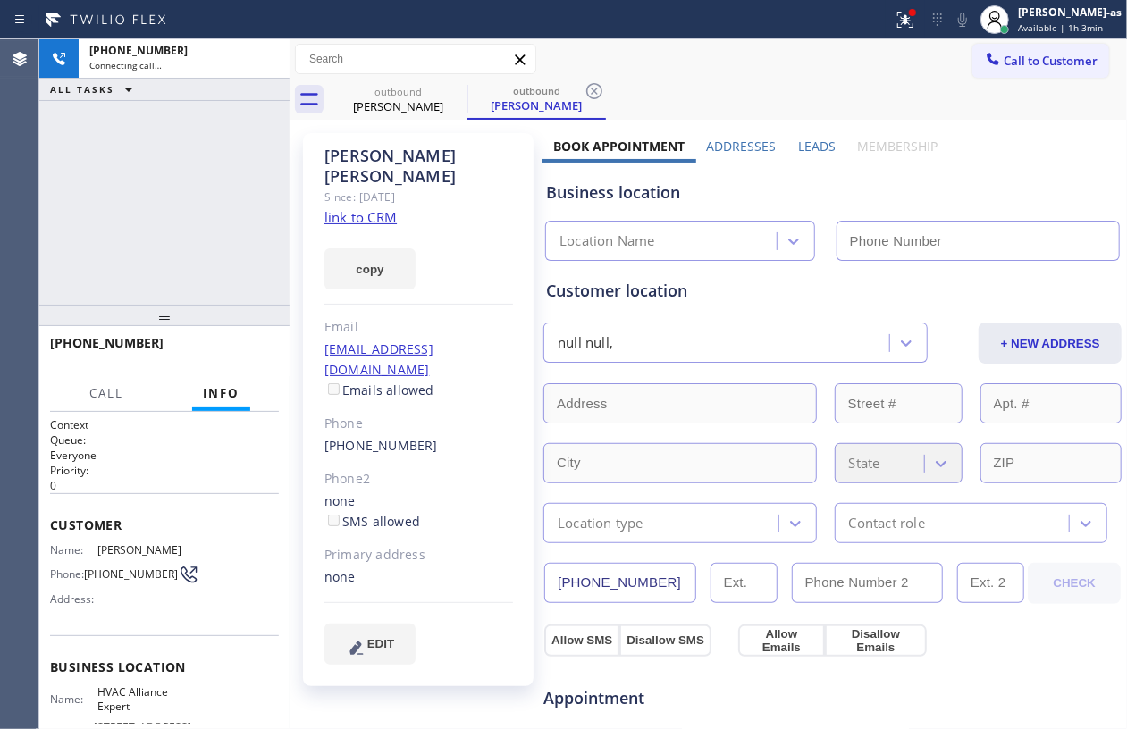
click at [130, 280] on div "[PHONE_NUMBER] Connecting call… ALL TASKS ALL TASKS ACTIVE TASKS TASKS IN WRAP …" at bounding box center [164, 171] width 250 height 265
click at [361, 208] on link "link to CRM" at bounding box center [360, 217] width 72 height 18
type input "[PHONE_NUMBER]"
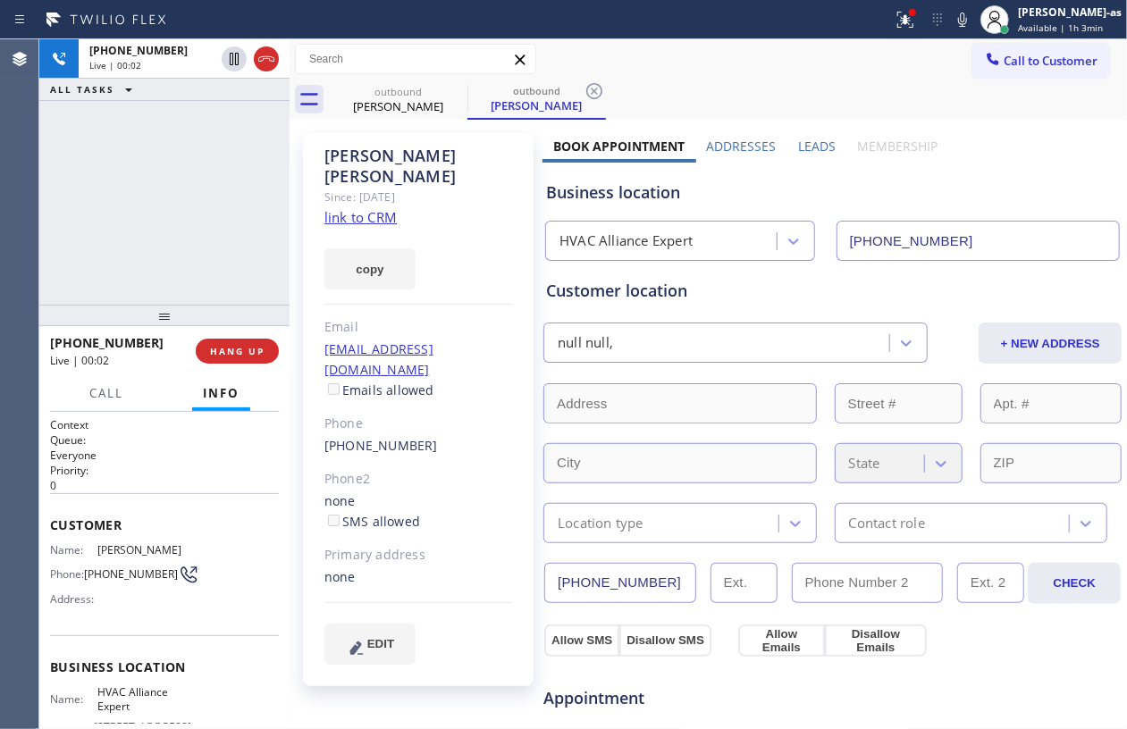
click at [150, 147] on div "[PHONE_NUMBER] Live | 00:02 ALL TASKS ALL TASKS ACTIVE TASKS TASKS IN WRAP UP" at bounding box center [164, 171] width 250 height 265
click at [259, 48] on icon at bounding box center [266, 58] width 21 height 21
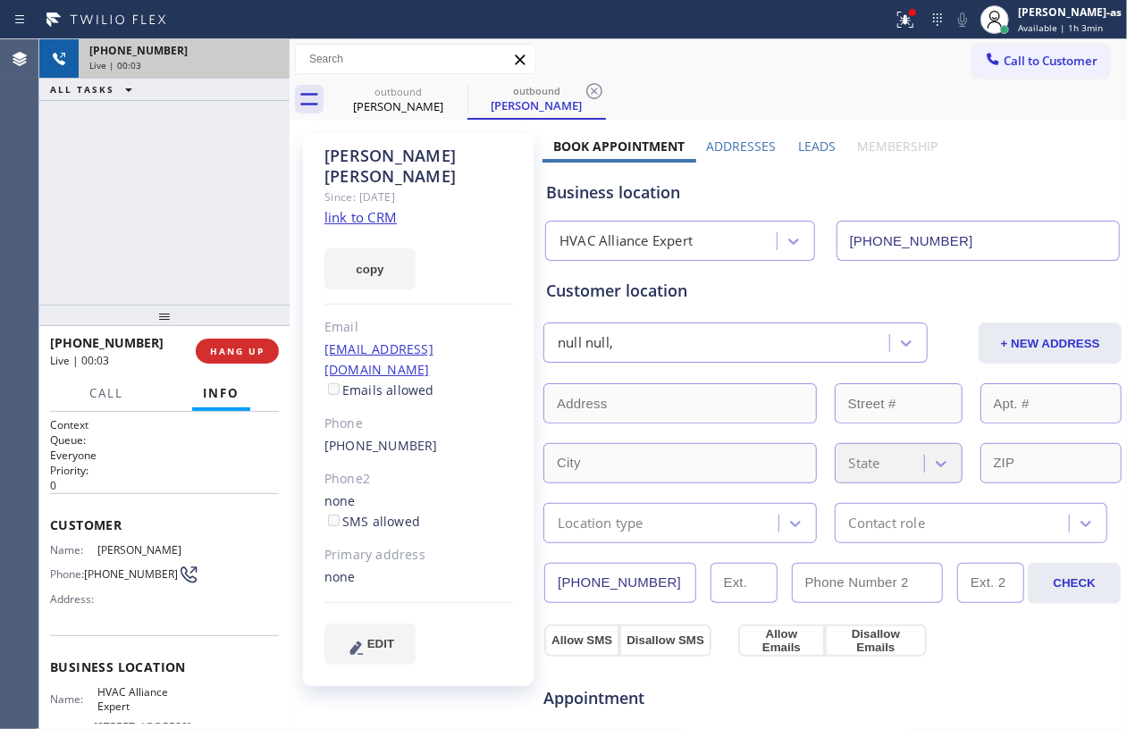
drag, startPoint x: 200, startPoint y: 287, endPoint x: 279, endPoint y: 526, distance: 252.0
click at [204, 298] on div "[PHONE_NUMBER] Live | 00:03 ALL TASKS ALL TASKS ACTIVE TASKS TASKS IN WRAP UP […" at bounding box center [164, 384] width 250 height 690
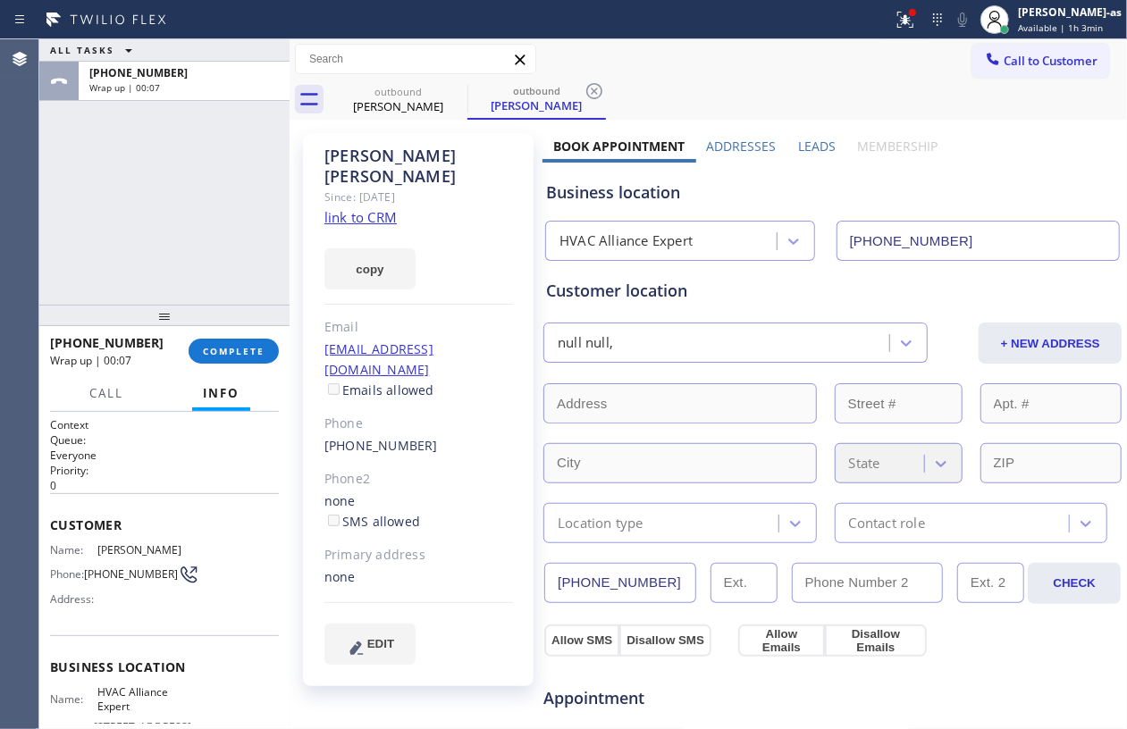
click at [180, 238] on div "ALL TASKS ALL TASKS ACTIVE TASKS TASKS IN WRAP UP [PHONE_NUMBER] Wrap up | 00:07" at bounding box center [164, 171] width 250 height 265
click at [258, 348] on span "COMPLETE" at bounding box center [234, 351] width 62 height 13
click at [256, 348] on div "Classify the call LOCATION NAME HVAC Alliance Expert FROM PHONE [PHONE_NUMBER] …" at bounding box center [582, 384] width 1087 height 690
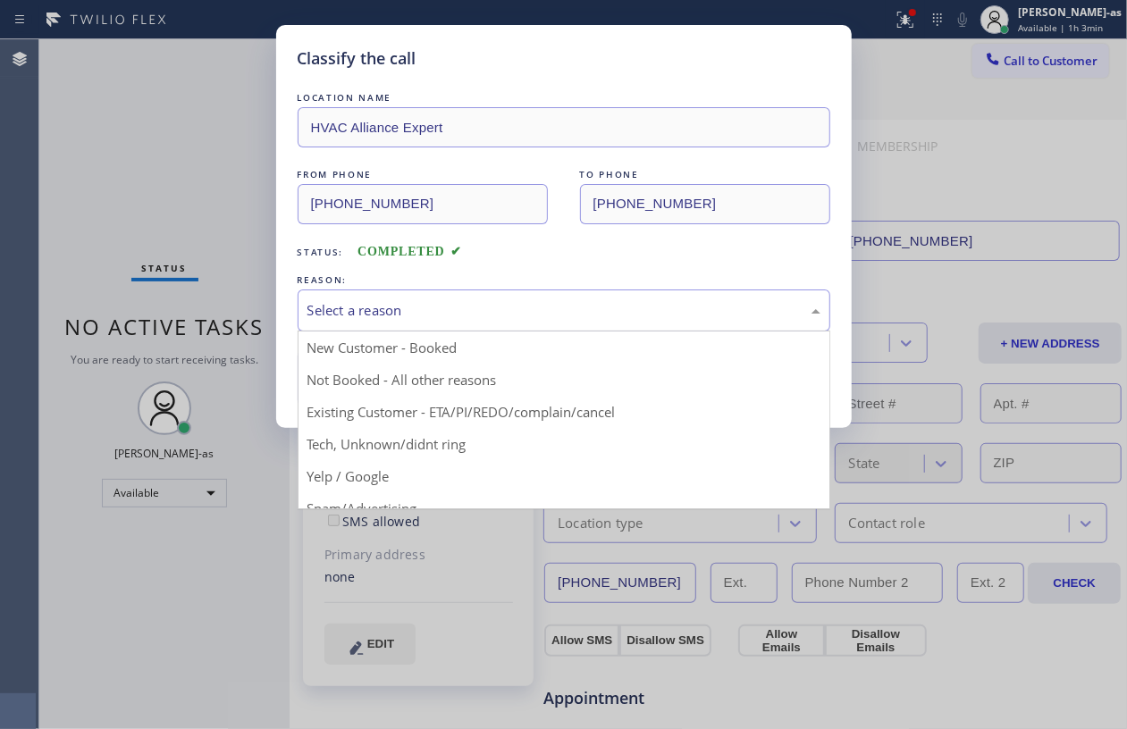
click at [506, 315] on div "Select a reason" at bounding box center [563, 310] width 513 height 21
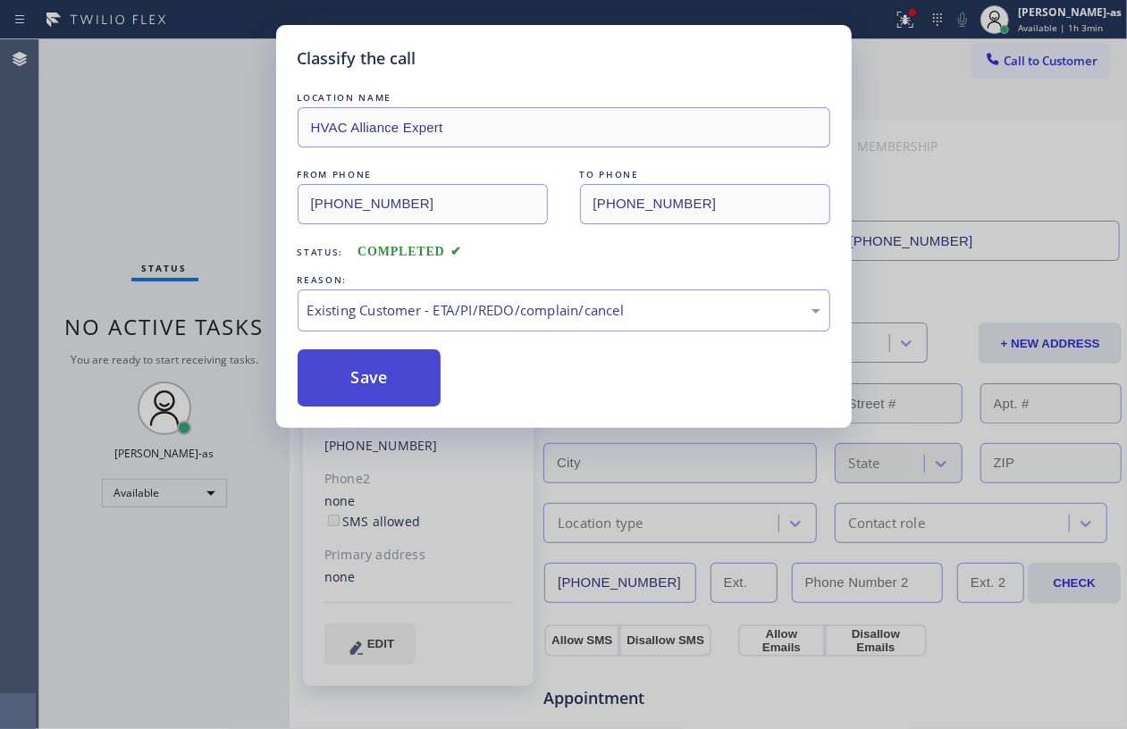
click at [363, 388] on button "Save" at bounding box center [370, 377] width 144 height 57
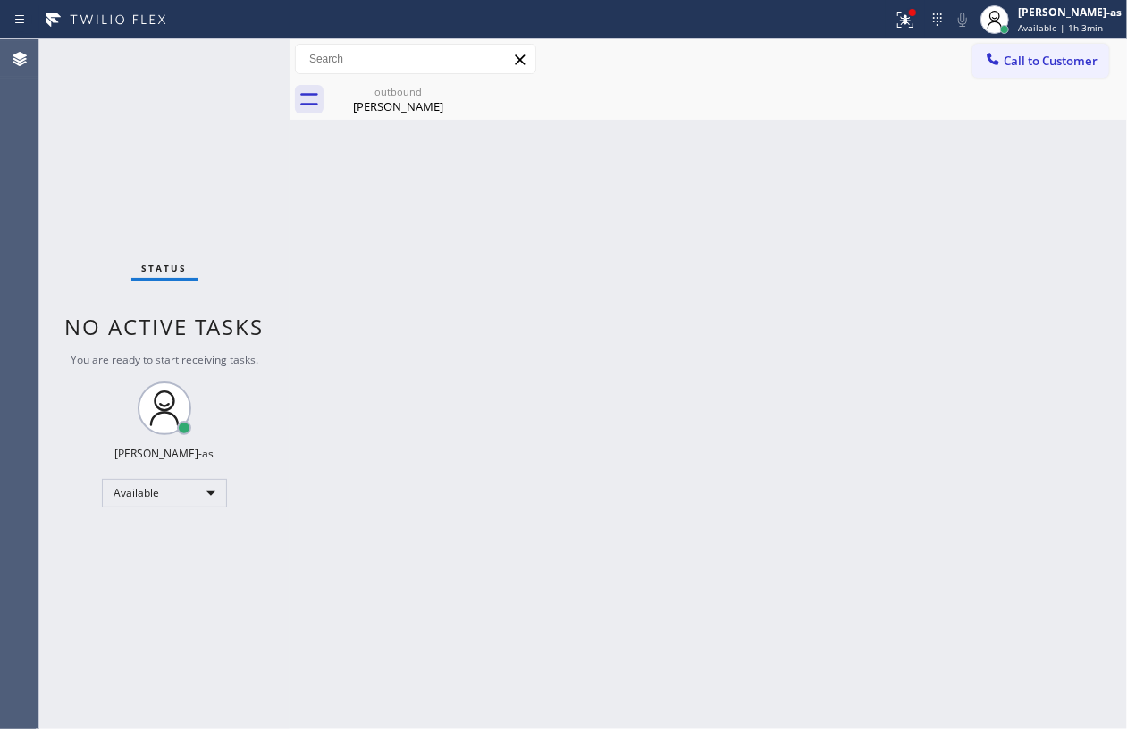
click at [1038, 65] on span "Call to Customer" at bounding box center [1050, 61] width 94 height 16
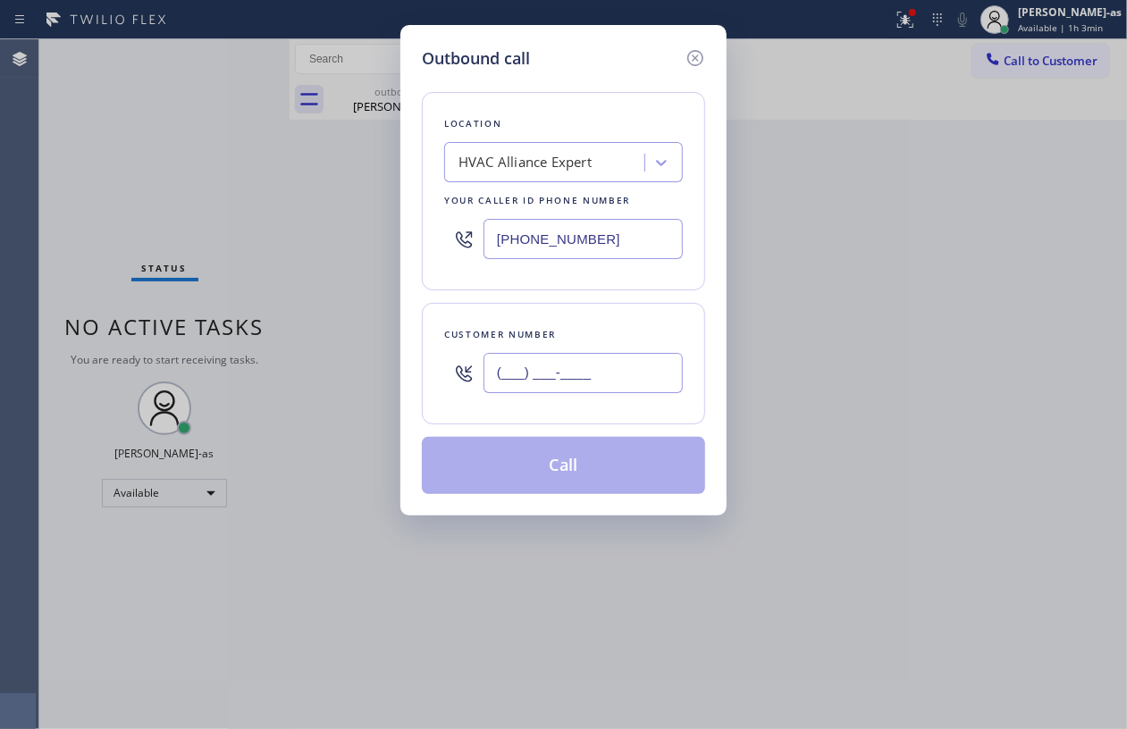
click at [566, 358] on input "(___) ___-____" at bounding box center [582, 373] width 199 height 40
paste input "661) 312-2783"
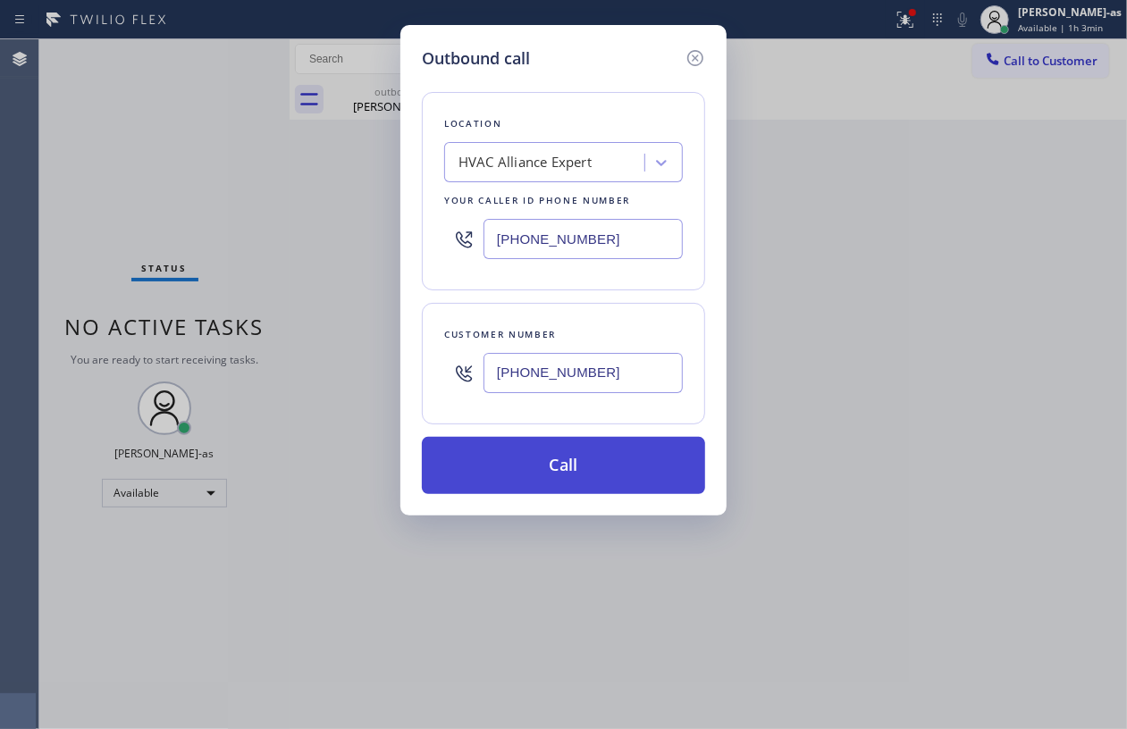
type input "[PHONE_NUMBER]"
click at [617, 469] on button "Call" at bounding box center [563, 465] width 283 height 57
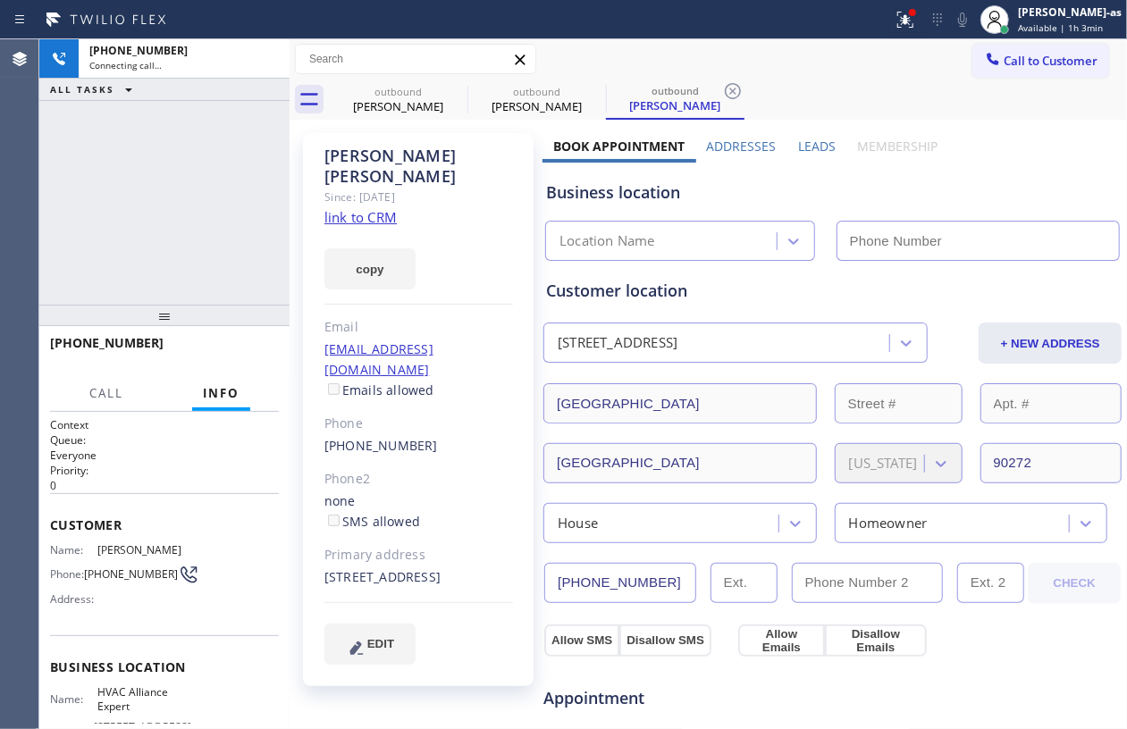
click at [358, 208] on link "link to CRM" at bounding box center [360, 217] width 72 height 18
type input "[PHONE_NUMBER]"
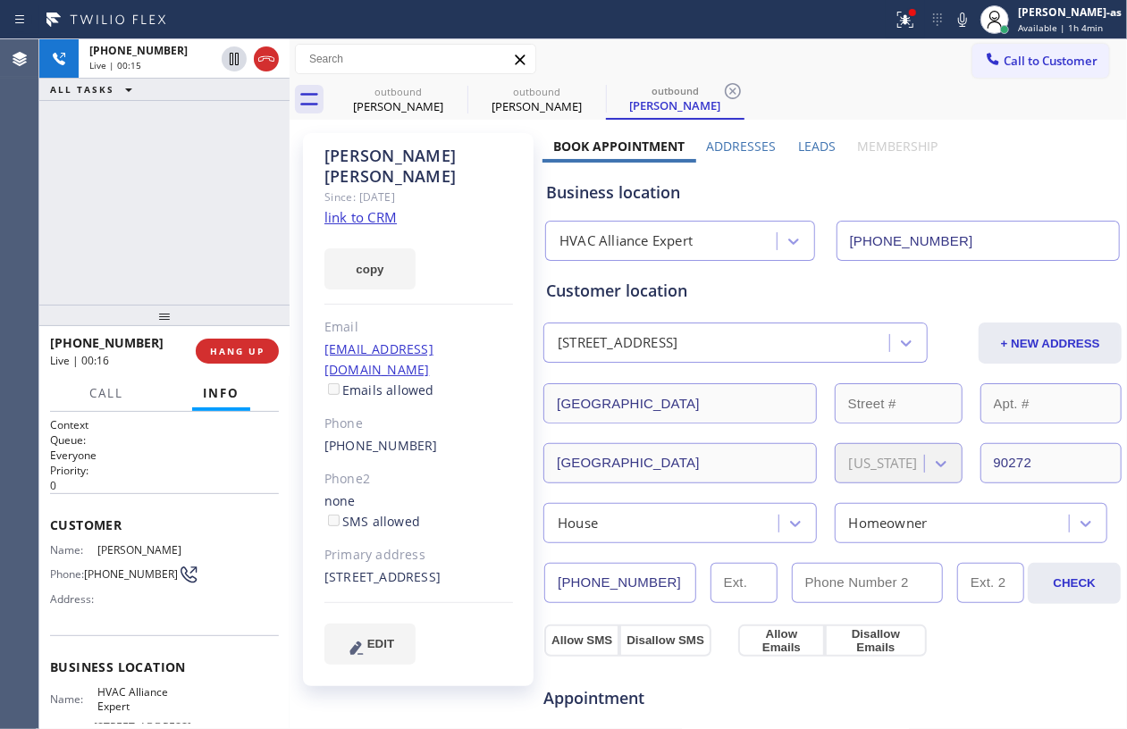
click at [107, 197] on div "[PHONE_NUMBER] Live | 00:15 ALL TASKS ALL TASKS ACTIVE TASKS TASKS IN WRAP UP" at bounding box center [164, 171] width 250 height 265
click at [120, 209] on div "[PHONE_NUMBER] Live | 00:19 ALL TASKS ALL TASKS ACTIVE TASKS TASKS IN WRAP UP" at bounding box center [164, 171] width 250 height 265
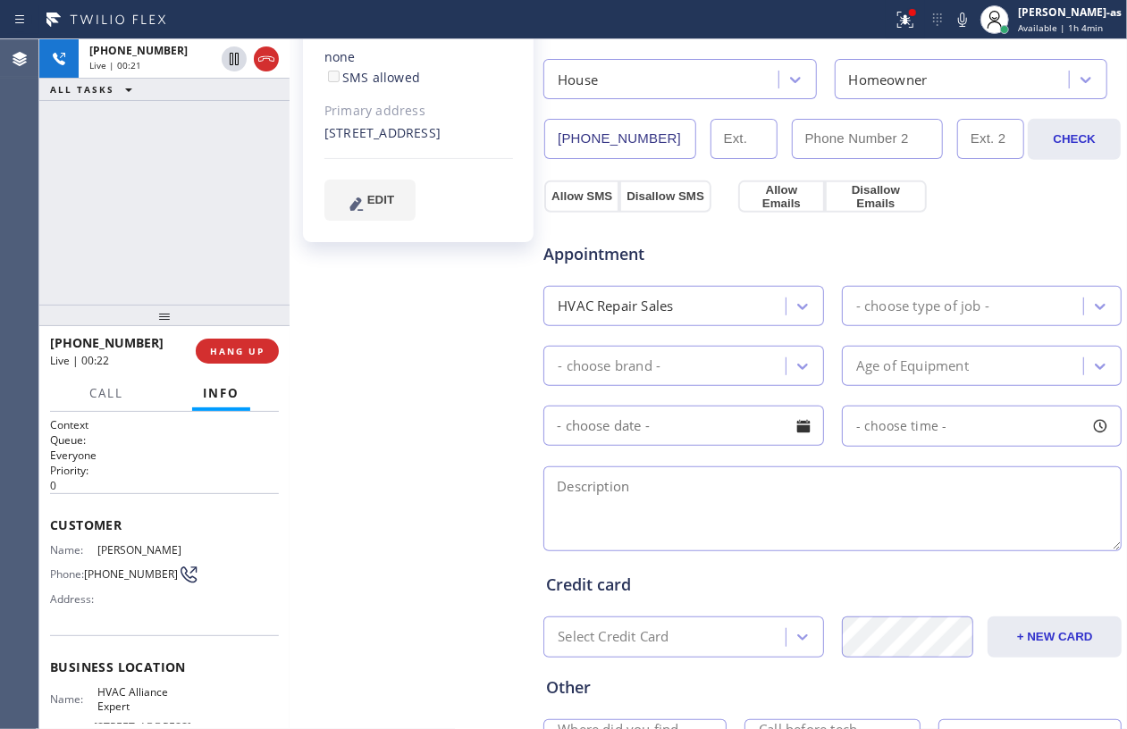
scroll to position [597, 0]
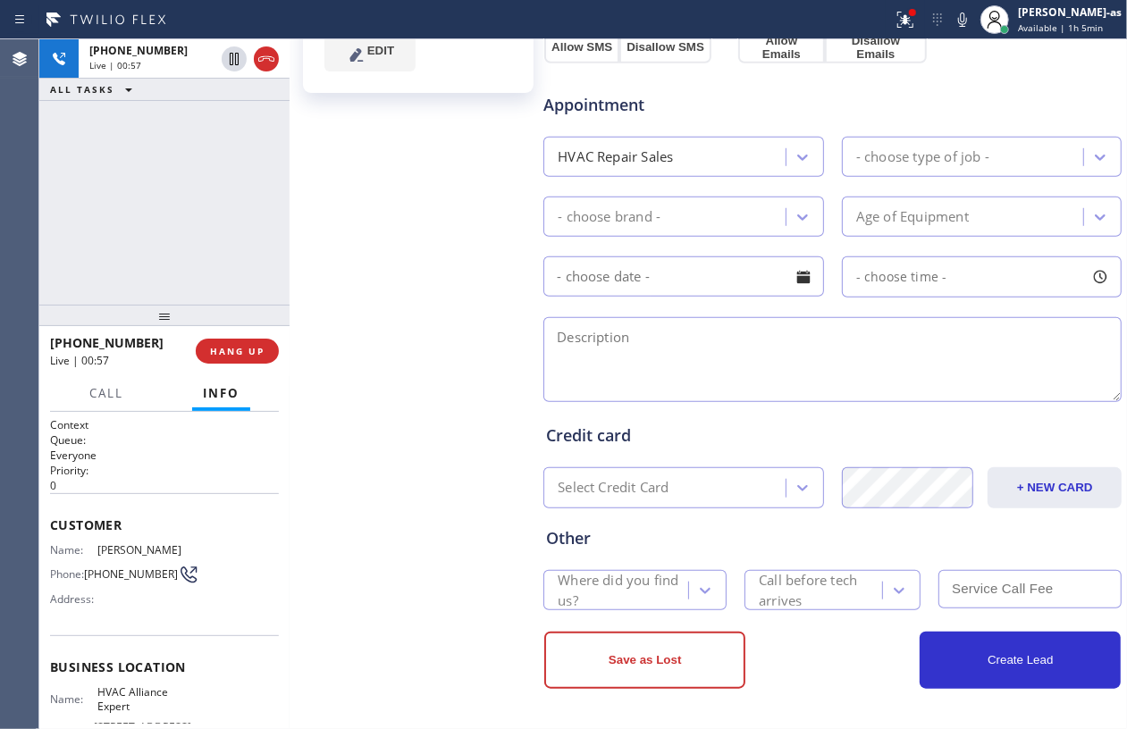
drag, startPoint x: 212, startPoint y: 261, endPoint x: 250, endPoint y: 257, distance: 38.6
click at [212, 259] on div "[PHONE_NUMBER] Live | 00:57 ALL TASKS ALL TASKS ACTIVE TASKS TASKS IN WRAP UP" at bounding box center [164, 171] width 250 height 265
drag, startPoint x: 166, startPoint y: 261, endPoint x: 188, endPoint y: 264, distance: 21.7
click at [170, 261] on div "[PHONE_NUMBER] Live | 00:57 ALL TASKS ALL TASKS ACTIVE TASKS TASKS IN WRAP UP" at bounding box center [164, 171] width 250 height 265
click at [245, 352] on span "HANG UP" at bounding box center [237, 351] width 55 height 13
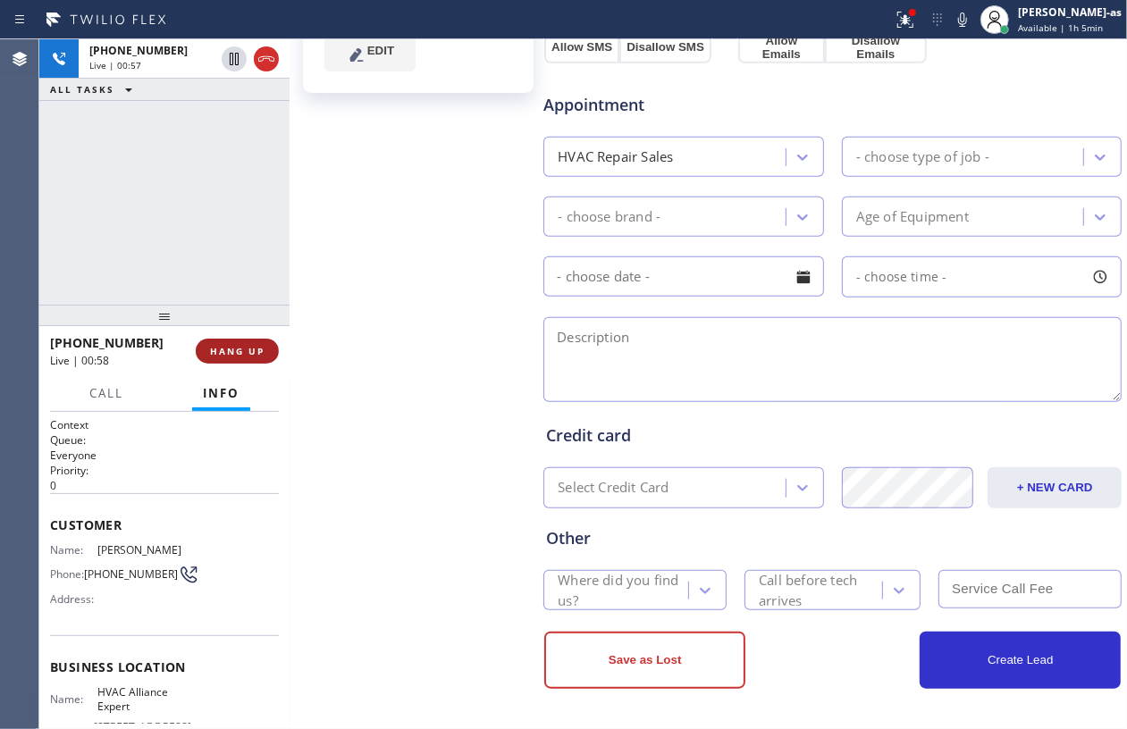
click at [245, 352] on span "HANG UP" at bounding box center [237, 351] width 55 height 13
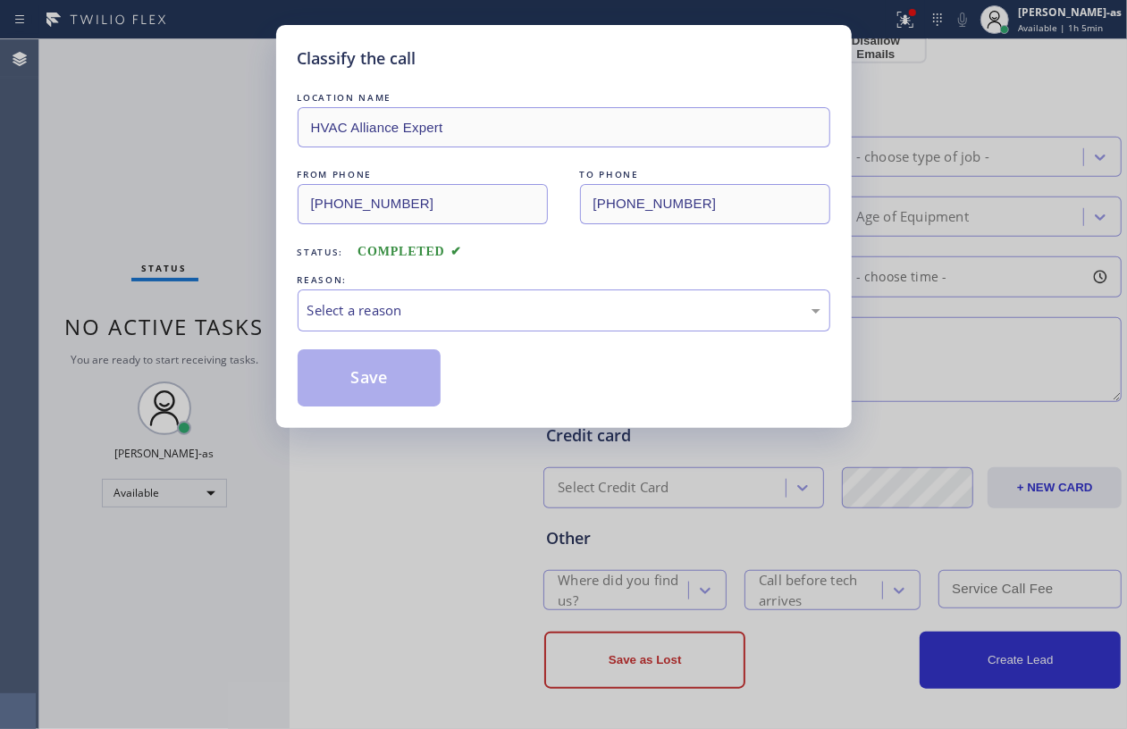
click at [245, 352] on div "Classify the call LOCATION NAME HVAC Alliance Expert FROM PHONE [PHONE_NUMBER] …" at bounding box center [563, 364] width 1127 height 729
drag, startPoint x: 401, startPoint y: 302, endPoint x: 443, endPoint y: 316, distance: 44.4
click at [402, 304] on div "Select a reason" at bounding box center [563, 310] width 513 height 21
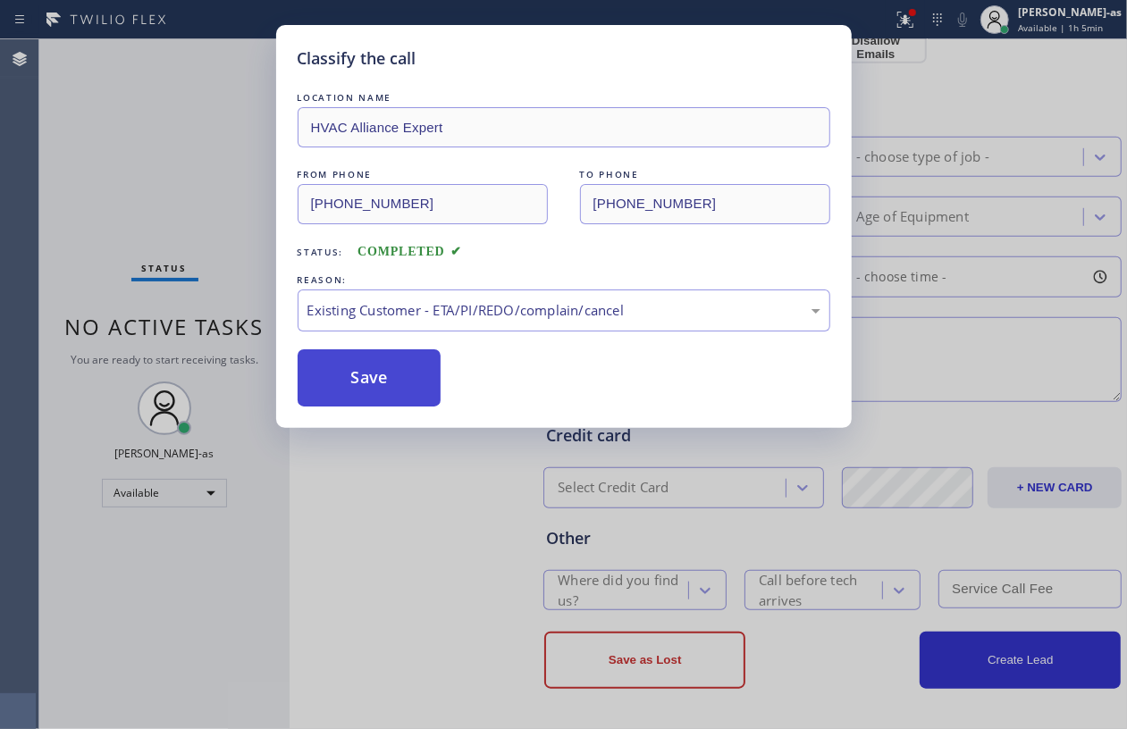
click at [384, 383] on button "Save" at bounding box center [370, 377] width 144 height 57
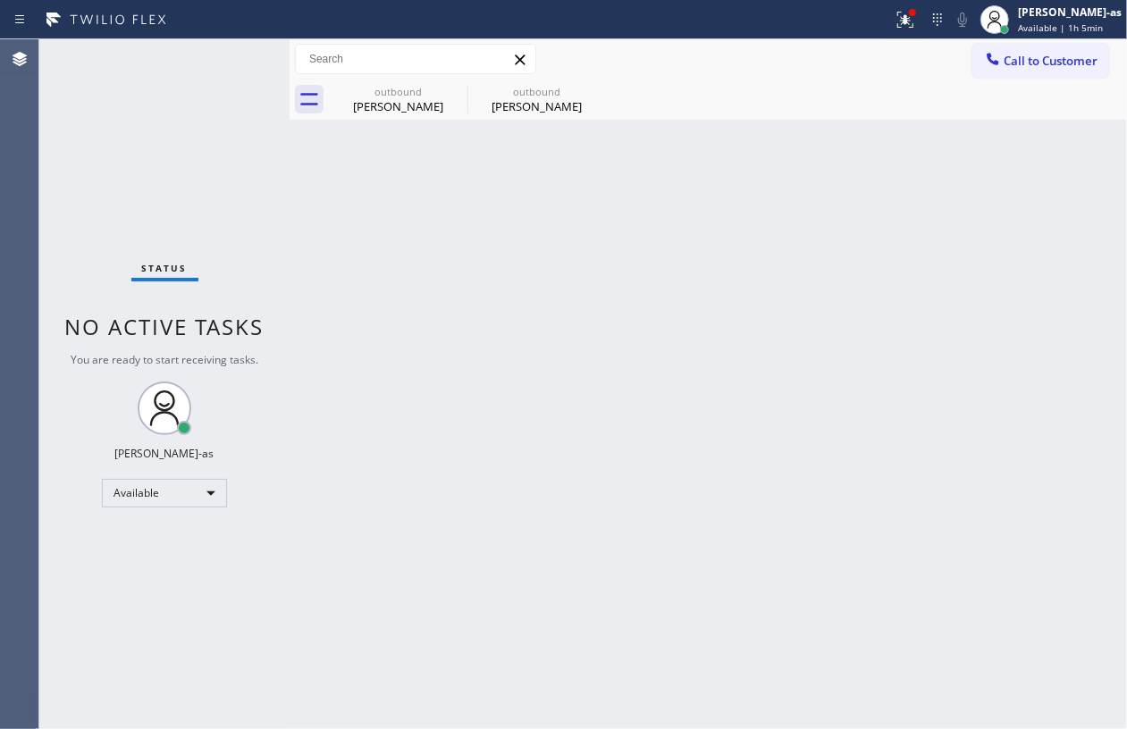
click at [443, 282] on div "Back to Dashboard Change Sender ID Customers Technicians Select a contact Outbo…" at bounding box center [708, 384] width 837 height 690
drag, startPoint x: 391, startPoint y: 112, endPoint x: 429, endPoint y: 86, distance: 45.6
click at [391, 107] on div "[PERSON_NAME]" at bounding box center [398, 106] width 135 height 16
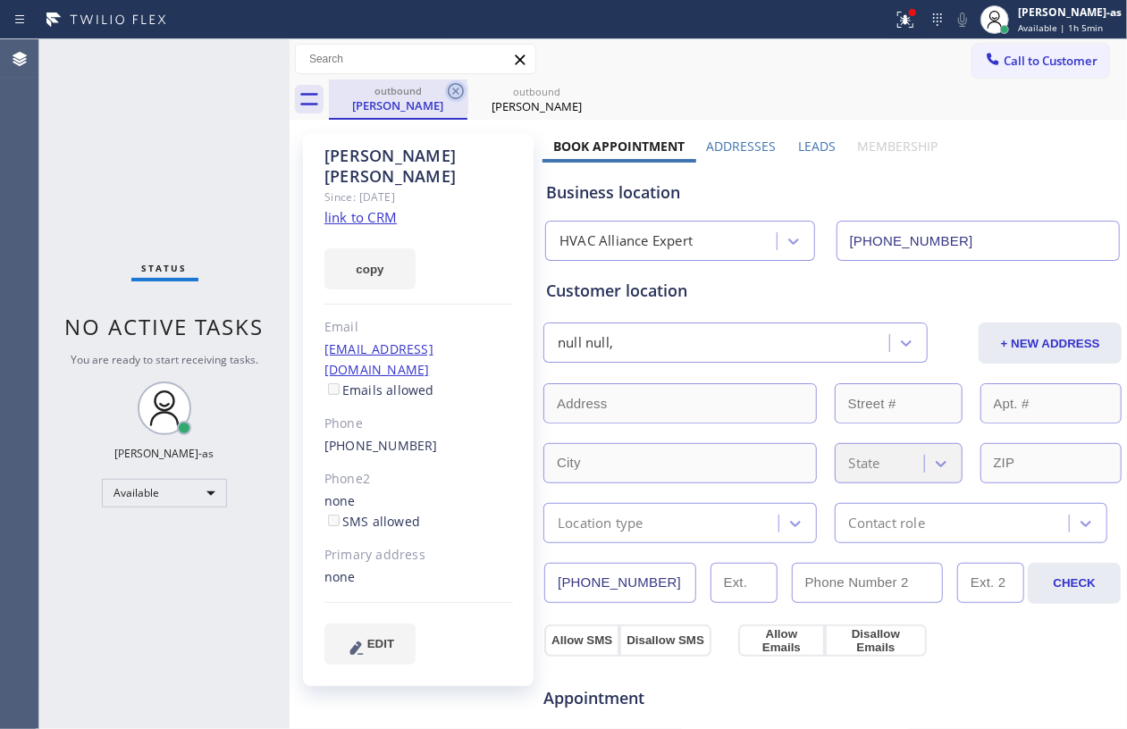
click at [448, 89] on icon at bounding box center [456, 91] width 16 height 16
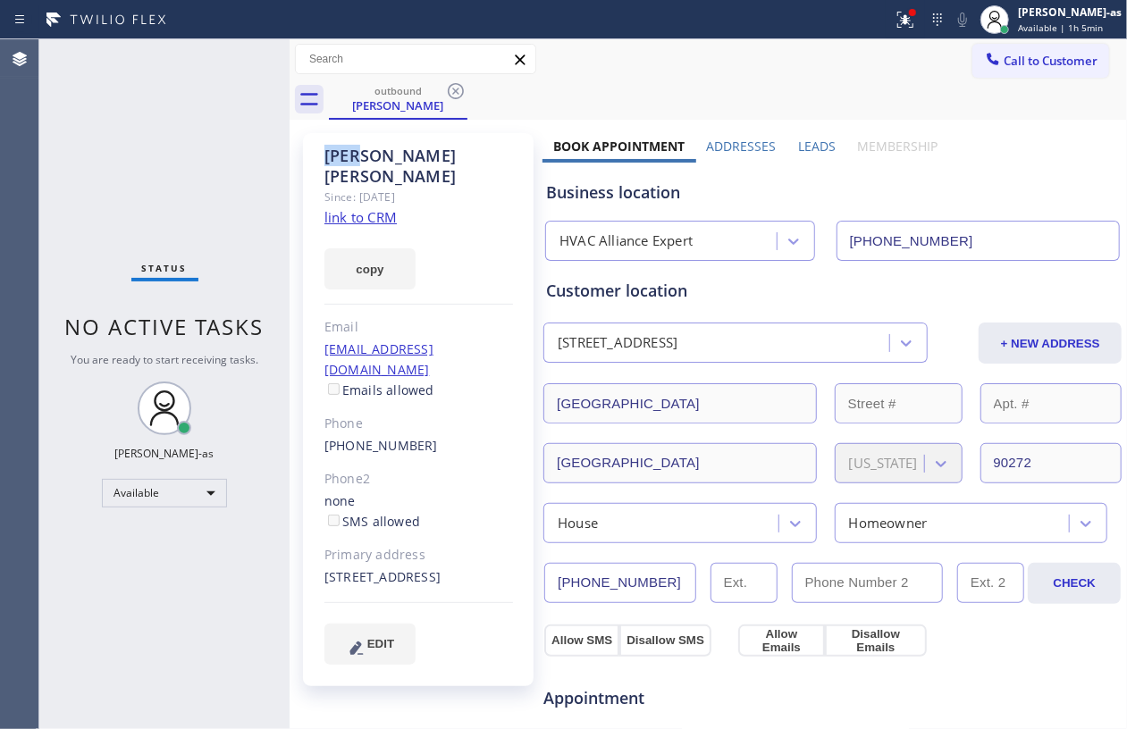
click at [448, 89] on icon at bounding box center [456, 91] width 16 height 16
click at [448, 89] on div "outbound [PERSON_NAME]" at bounding box center [728, 100] width 798 height 40
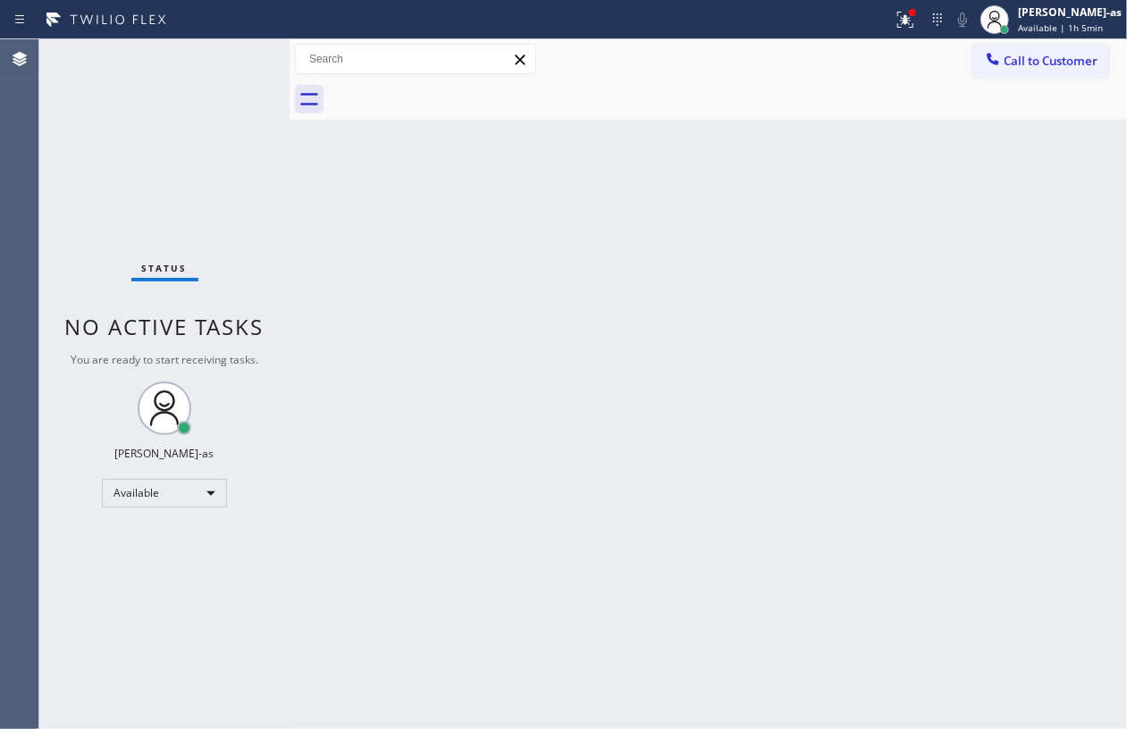
click at [154, 191] on div "Status No active tasks You are ready to start receiving tasks. [PERSON_NAME]-as…" at bounding box center [164, 384] width 250 height 690
click at [506, 629] on div "Back to Dashboard Change Sender ID Customers Technicians Select a contact Outbo…" at bounding box center [708, 384] width 837 height 690
drag, startPoint x: 188, startPoint y: 166, endPoint x: 220, endPoint y: 8, distance: 161.4
click at [191, 166] on div "Status No active tasks You are ready to start receiving tasks. [PERSON_NAME]-as…" at bounding box center [164, 384] width 250 height 690
drag, startPoint x: 995, startPoint y: 55, endPoint x: 970, endPoint y: 59, distance: 25.3
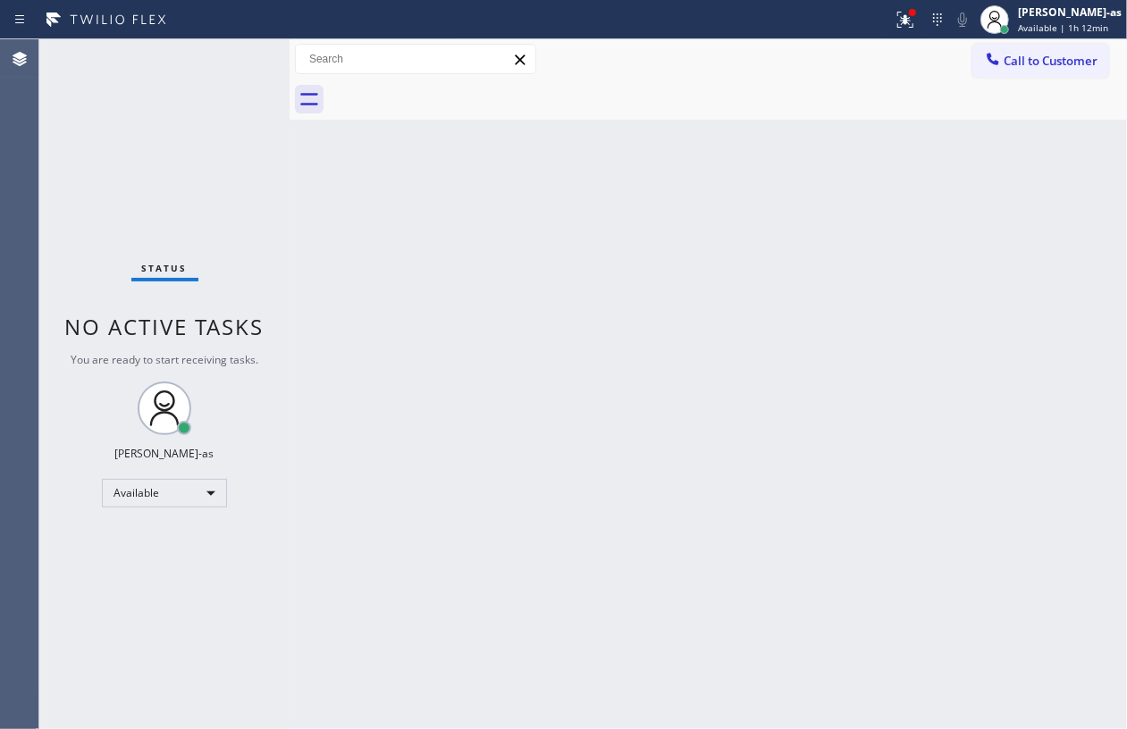
click at [992, 58] on icon at bounding box center [993, 59] width 18 height 18
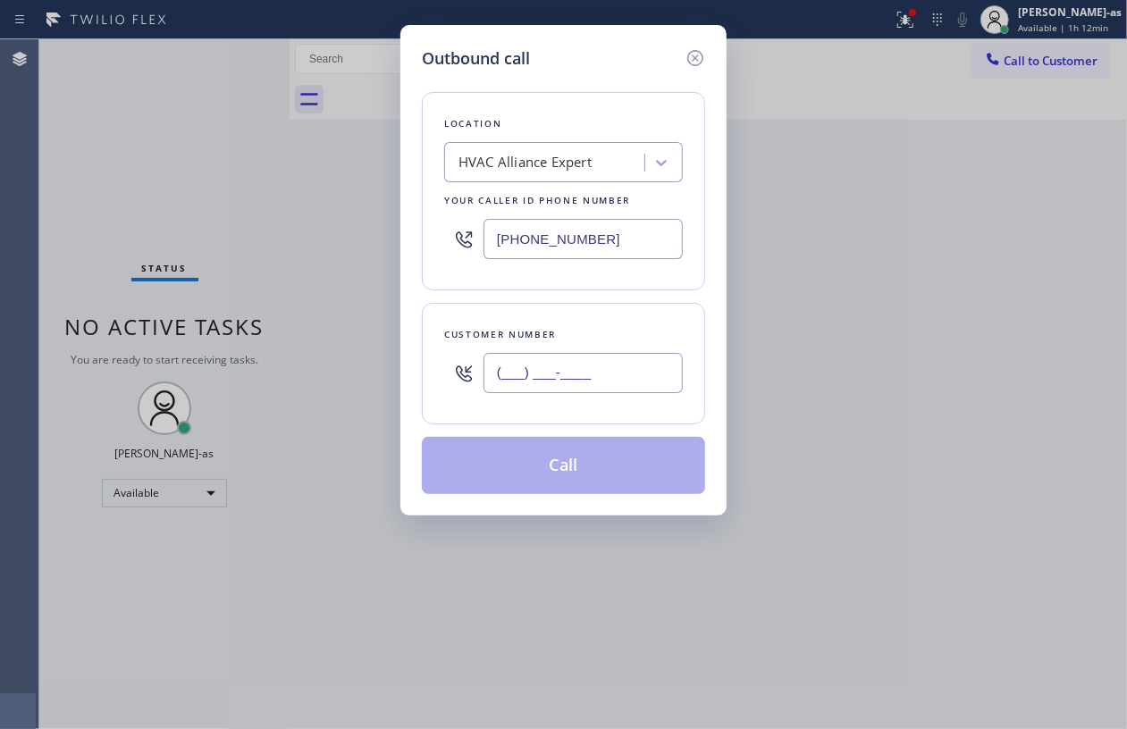
click at [580, 386] on input "(___) ___-____" at bounding box center [582, 373] width 199 height 40
paste input "650) 575-5768"
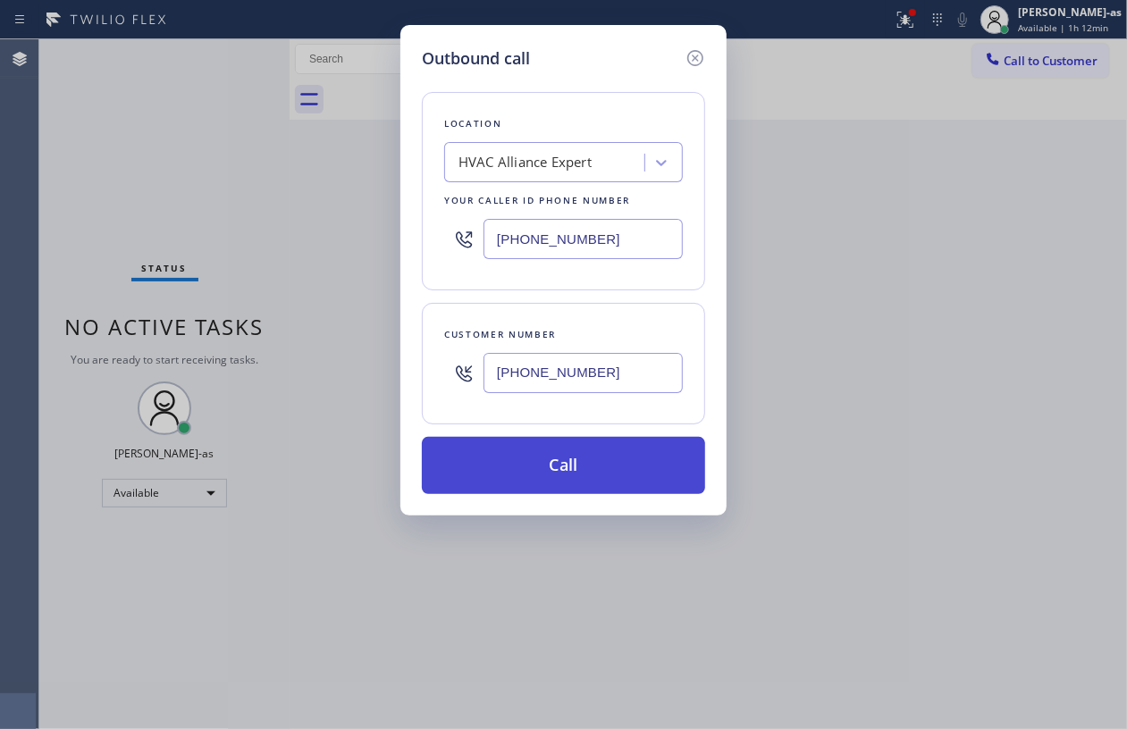
type input "[PHONE_NUMBER]"
click at [587, 469] on button "Call" at bounding box center [563, 465] width 283 height 57
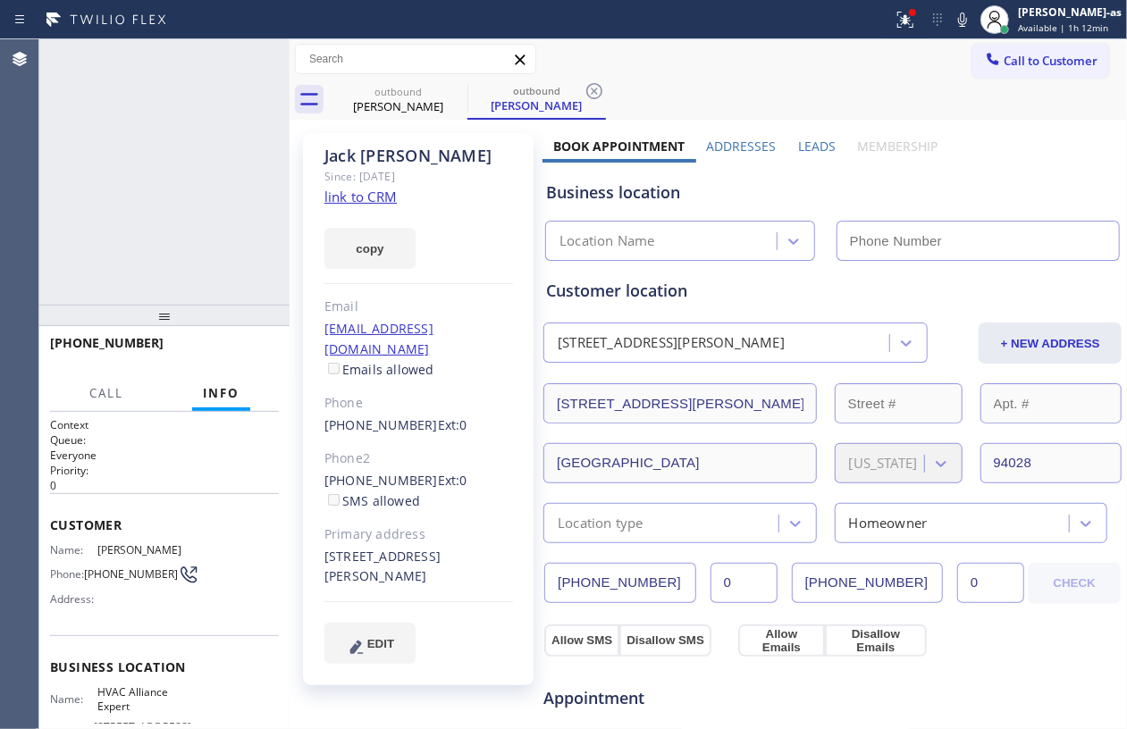
type input "[PHONE_NUMBER]"
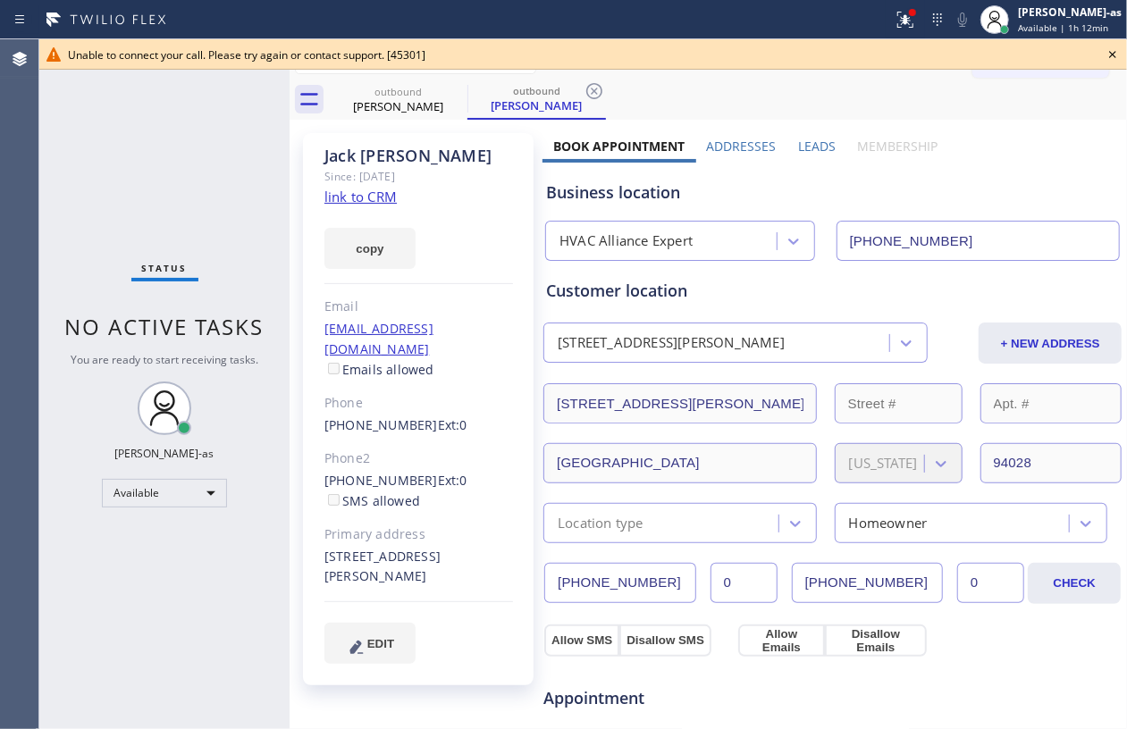
click at [1108, 52] on icon at bounding box center [1112, 54] width 21 height 21
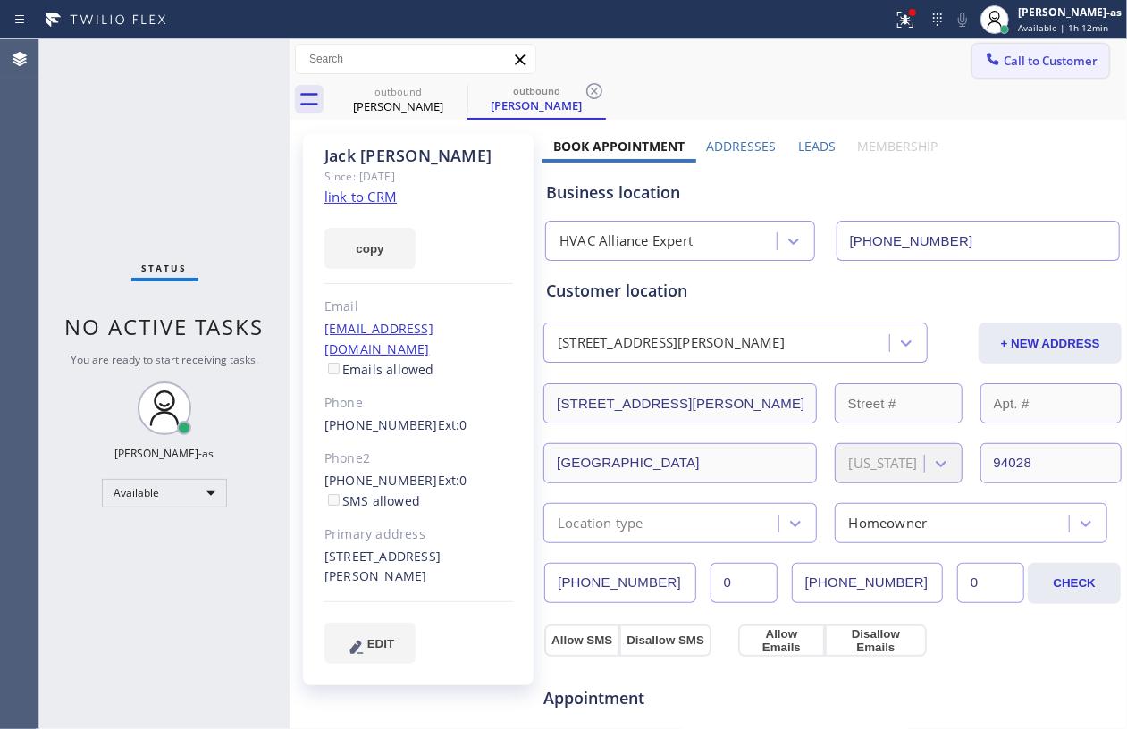
click at [1015, 54] on span "Call to Customer" at bounding box center [1050, 61] width 94 height 16
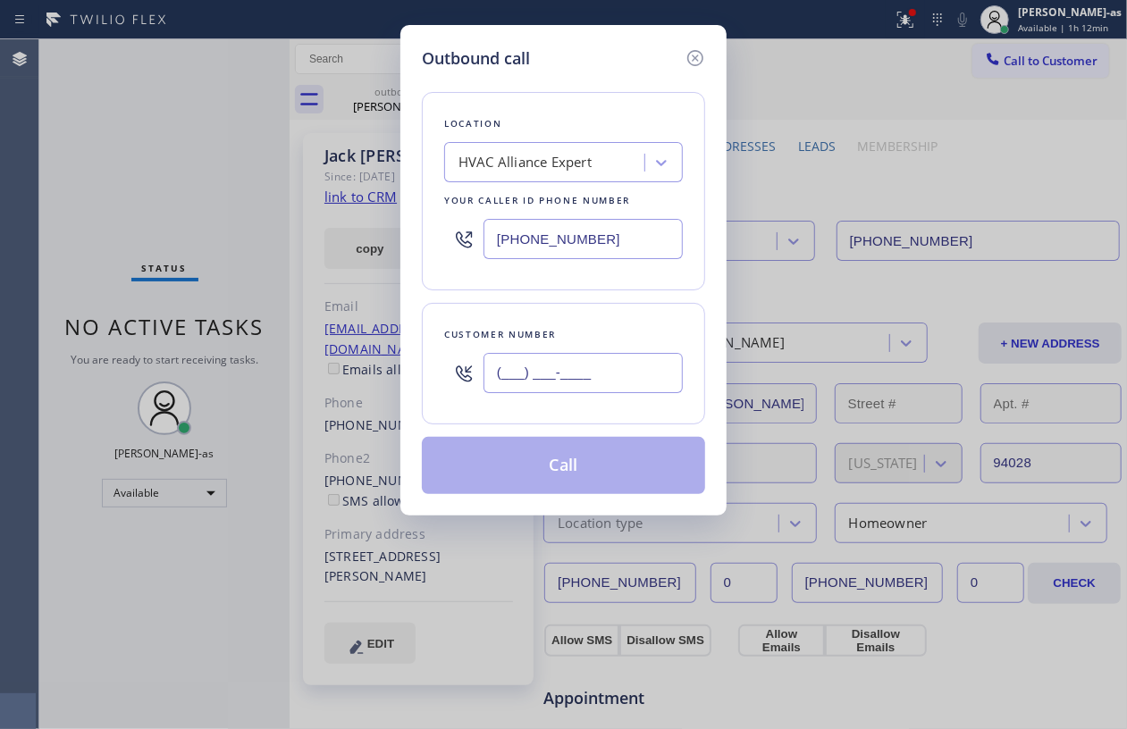
click at [587, 366] on input "(___) ___-____" at bounding box center [582, 373] width 199 height 40
paste input "650) 400-2073"
type input "[PHONE_NUMBER]"
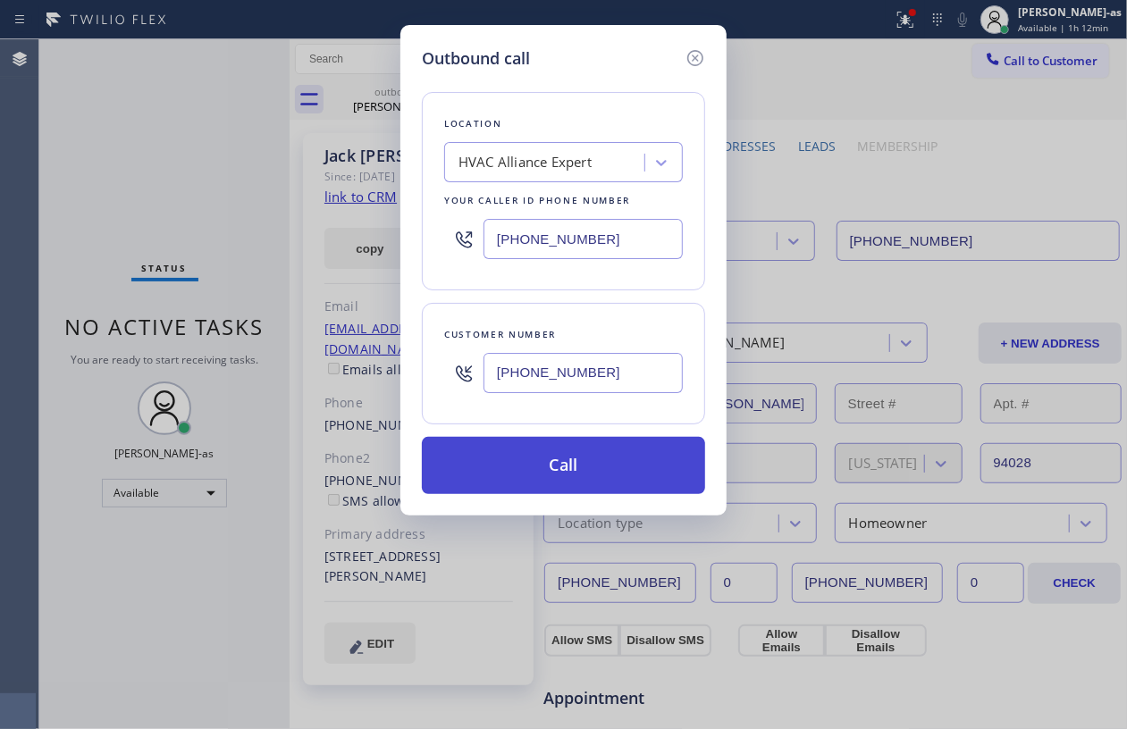
click at [584, 472] on button "Call" at bounding box center [563, 465] width 283 height 57
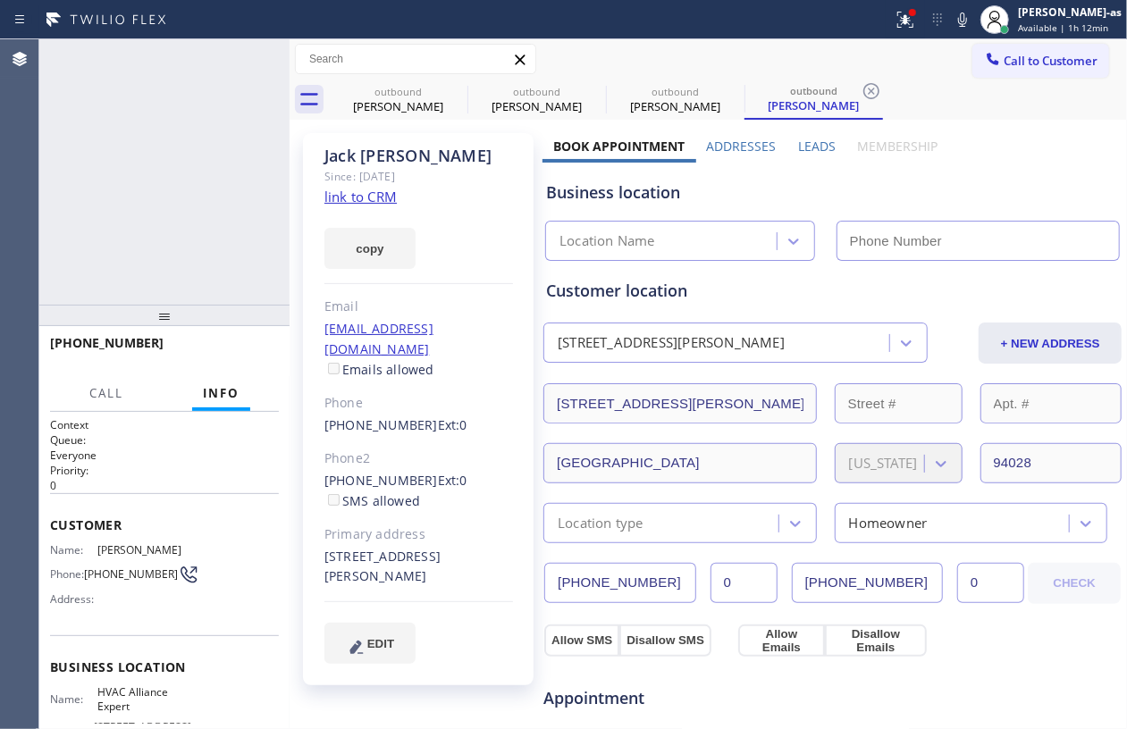
type input "[PHONE_NUMBER]"
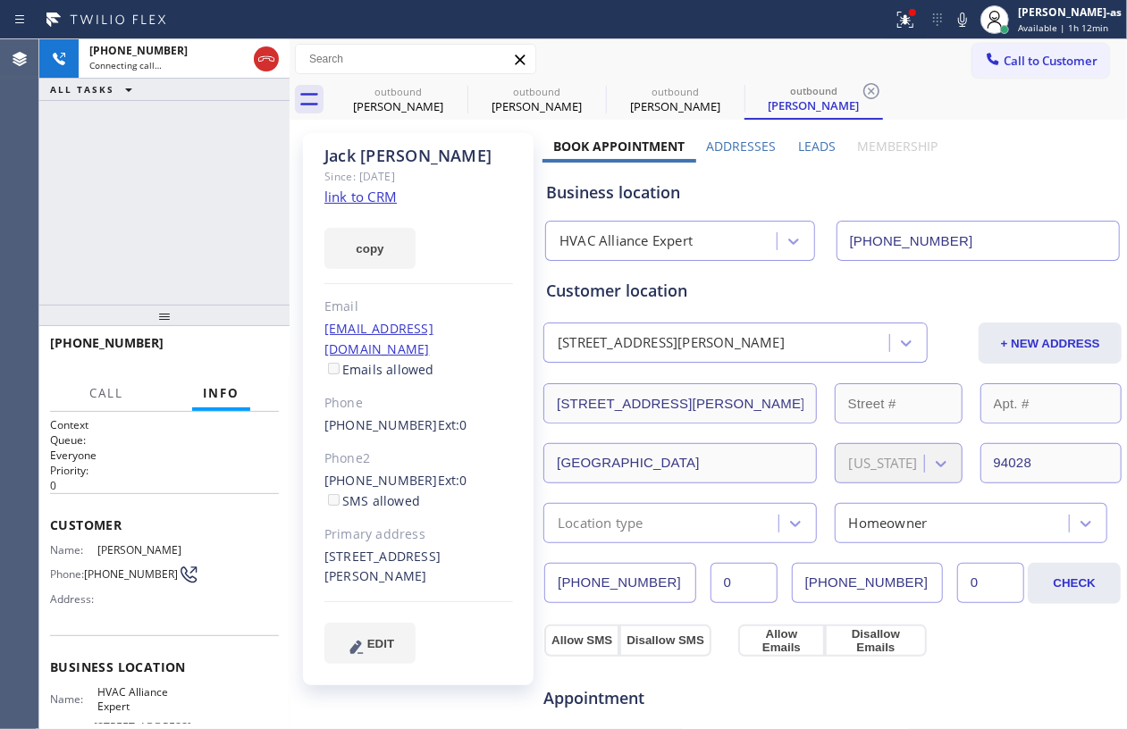
drag, startPoint x: 144, startPoint y: 140, endPoint x: 190, endPoint y: 130, distance: 47.7
click at [147, 140] on div "[PHONE_NUMBER] Connecting call… ALL TASKS ALL TASKS ACTIVE TASKS TASKS IN WRAP …" at bounding box center [164, 171] width 250 height 265
click at [355, 197] on link "link to CRM" at bounding box center [360, 197] width 72 height 18
click at [226, 222] on div "[PHONE_NUMBER] Live | 00:46 ALL TASKS ALL TASKS ACTIVE TASKS TASKS IN WRAP UP" at bounding box center [164, 171] width 250 height 265
click at [193, 247] on div "[PHONE_NUMBER] Live | 00:47 ALL TASKS ALL TASKS ACTIVE TASKS TASKS IN WRAP UP" at bounding box center [164, 171] width 250 height 265
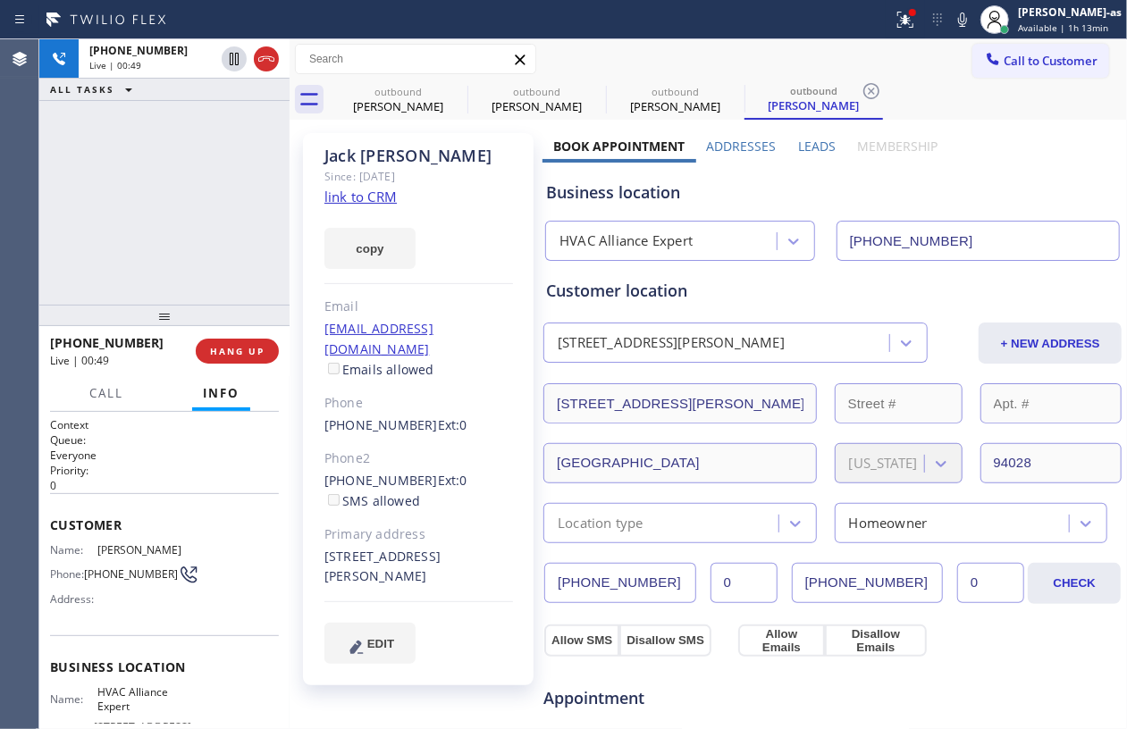
click at [232, 248] on div "[PHONE_NUMBER] Live | 00:49 ALL TASKS ALL TASKS ACTIVE TASKS TASKS IN WRAP UP" at bounding box center [164, 171] width 250 height 265
click at [175, 256] on div "[PHONE_NUMBER] Live | 00:50 ALL TASKS ALL TASKS ACTIVE TASKS TASKS IN WRAP UP" at bounding box center [164, 171] width 250 height 265
drag, startPoint x: 162, startPoint y: 255, endPoint x: 197, endPoint y: 269, distance: 37.7
click at [164, 254] on div "[PHONE_NUMBER] Live | 00:50 ALL TASKS ALL TASKS ACTIVE TASKS TASKS IN WRAP UP" at bounding box center [164, 171] width 250 height 265
click at [213, 345] on span "HANG UP" at bounding box center [237, 351] width 55 height 13
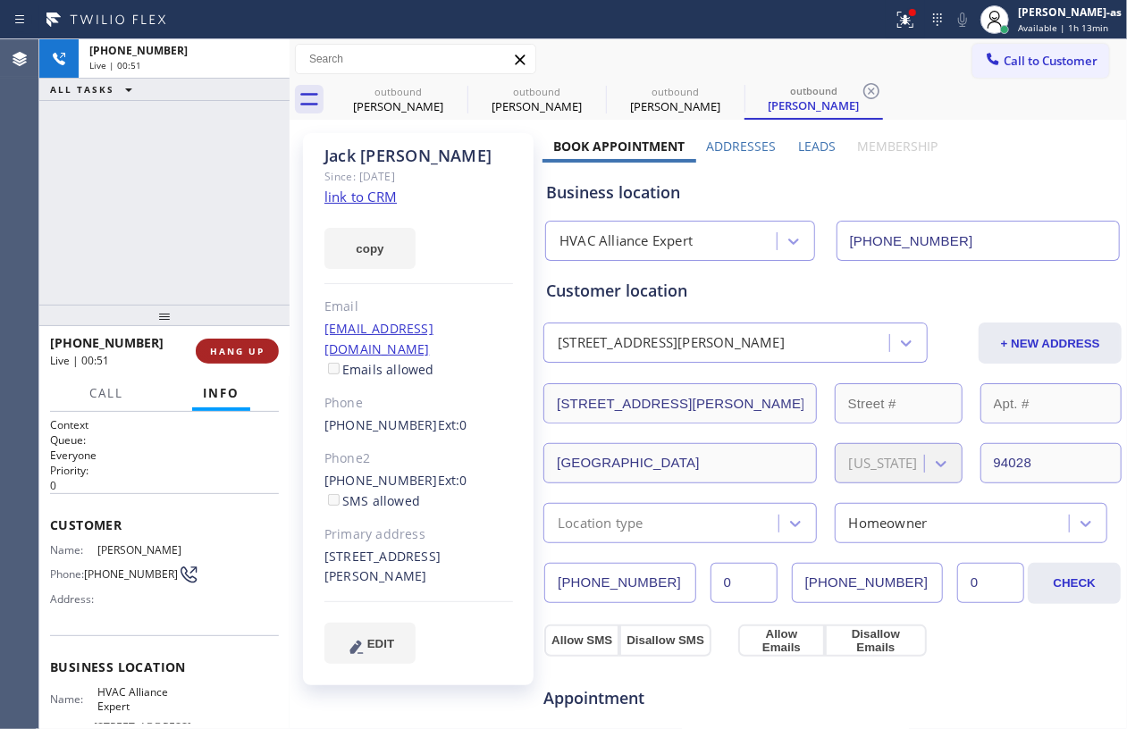
click at [243, 345] on span "HANG UP" at bounding box center [237, 351] width 55 height 13
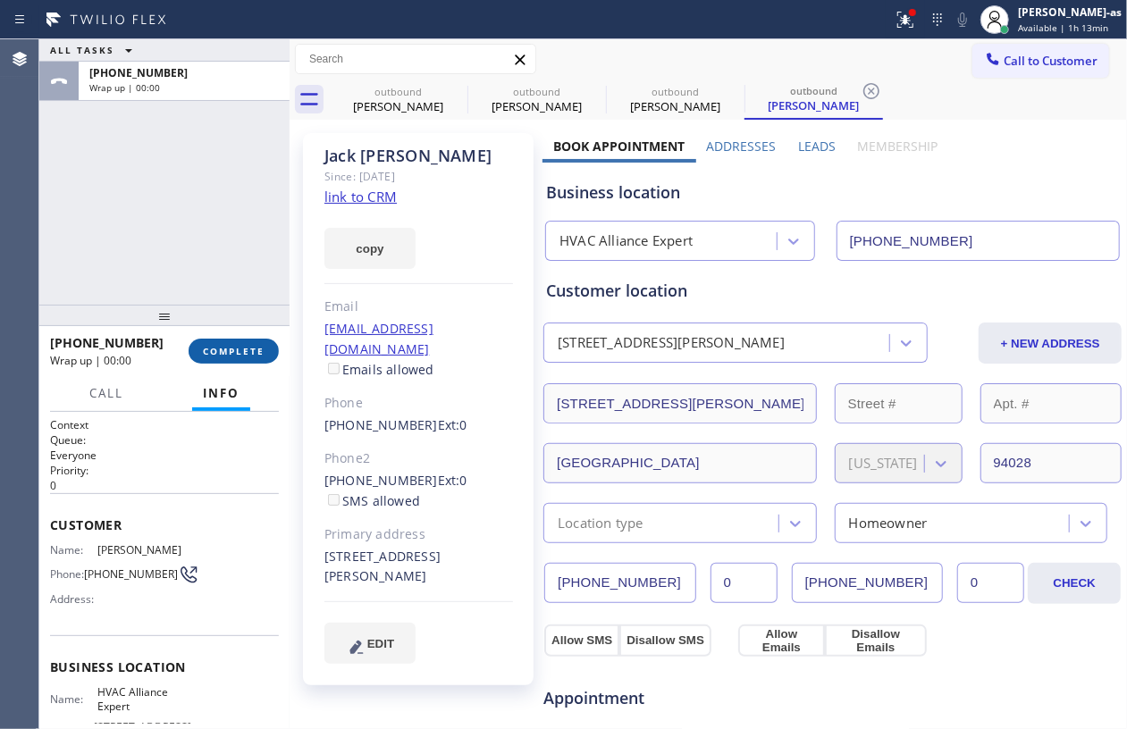
click at [233, 351] on span "COMPLETE" at bounding box center [234, 351] width 62 height 13
drag, startPoint x: 209, startPoint y: 264, endPoint x: 418, endPoint y: 293, distance: 211.0
click at [214, 264] on div "ALL TASKS ALL TASKS ACTIVE TASKS TASKS IN WRAP UP [PHONE_NUMBER] Wrap up | 00:00" at bounding box center [164, 171] width 250 height 265
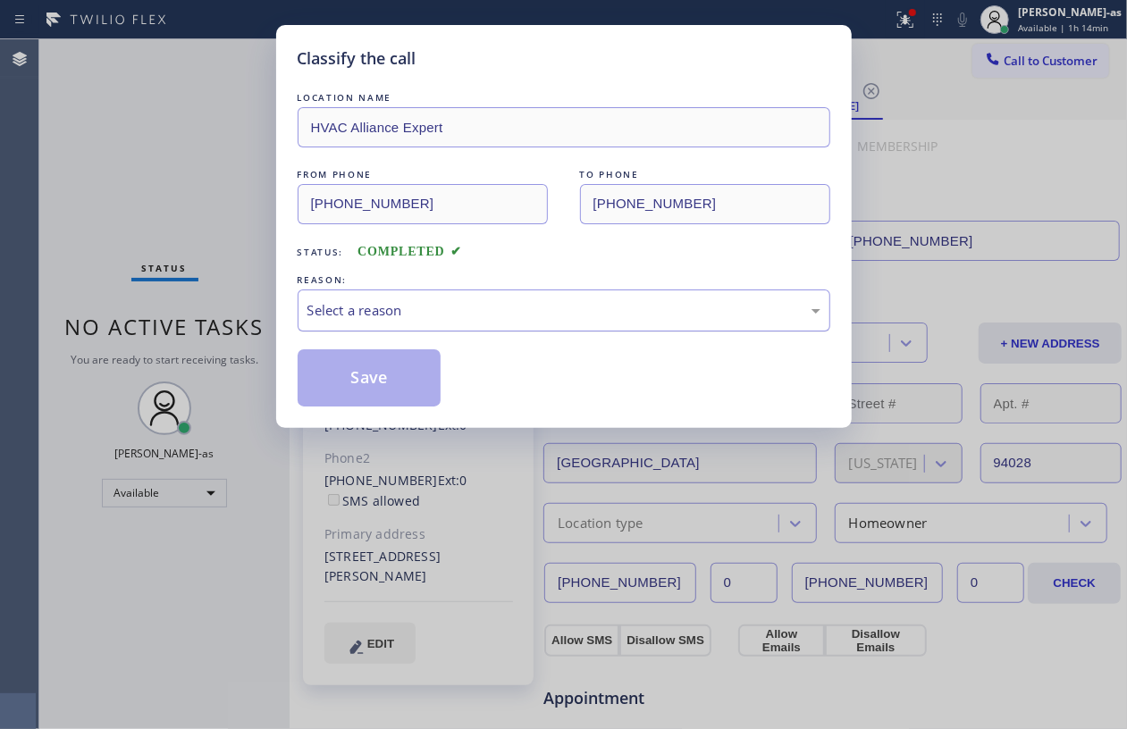
click at [487, 326] on div "Select a reason" at bounding box center [564, 311] width 533 height 42
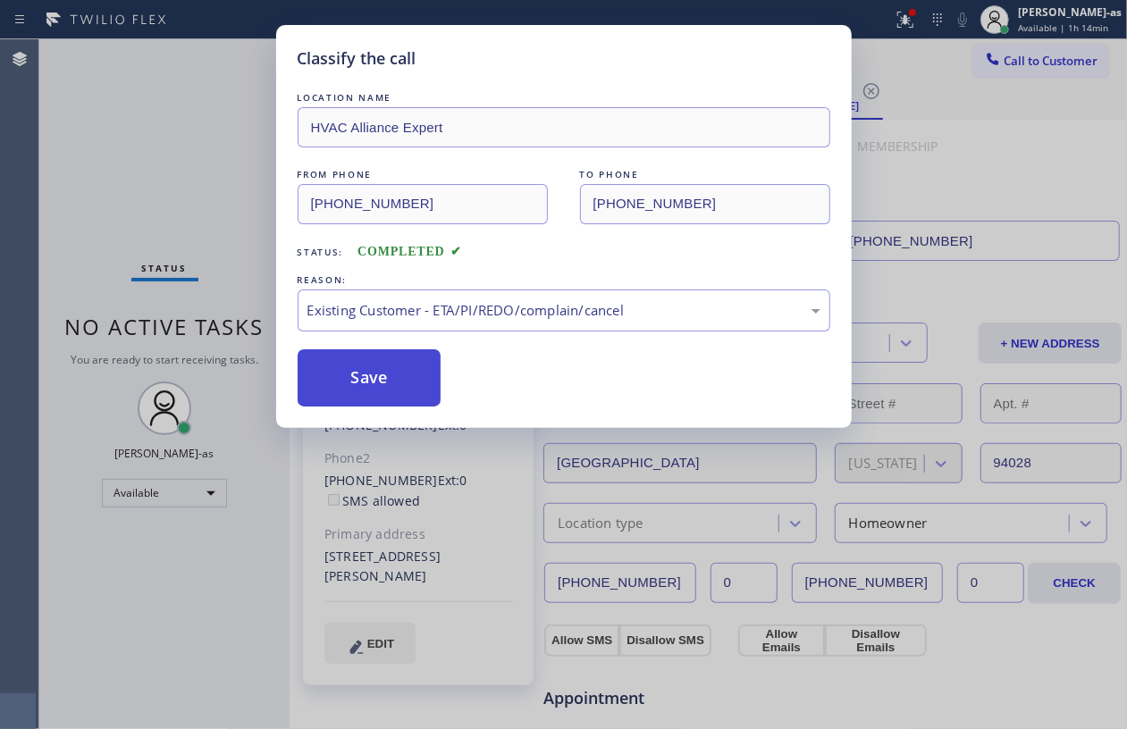
click at [381, 373] on button "Save" at bounding box center [370, 377] width 144 height 57
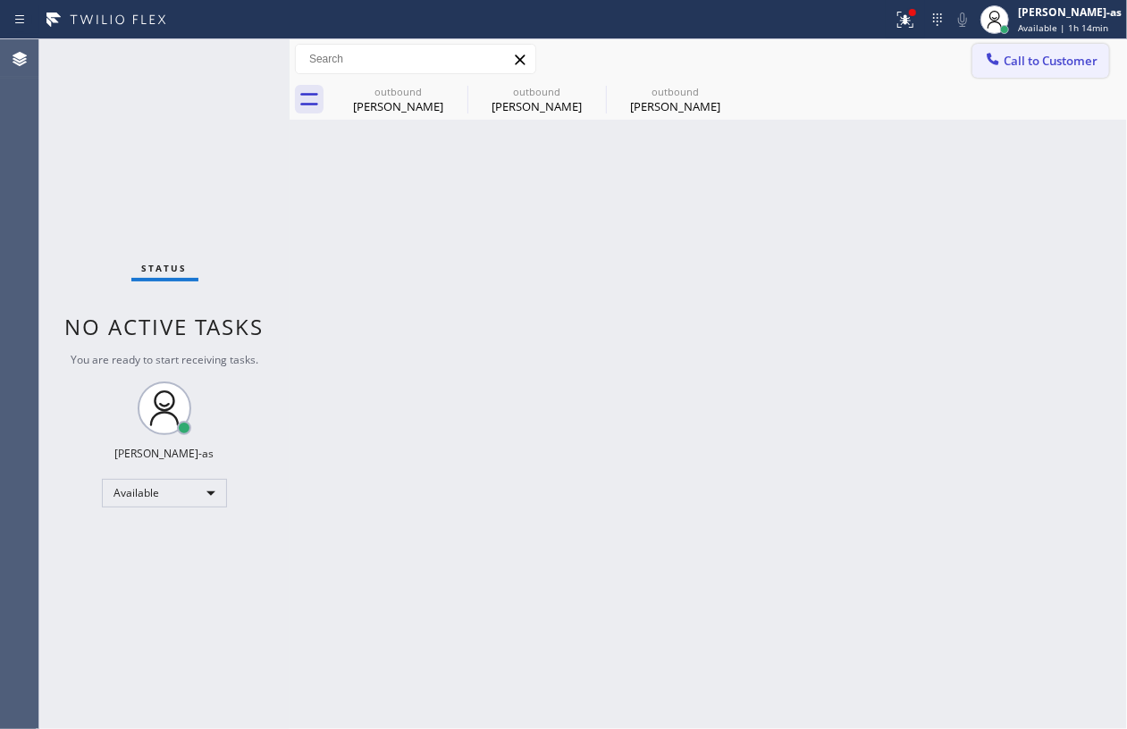
click at [1067, 44] on button "Call to Customer" at bounding box center [1040, 61] width 137 height 34
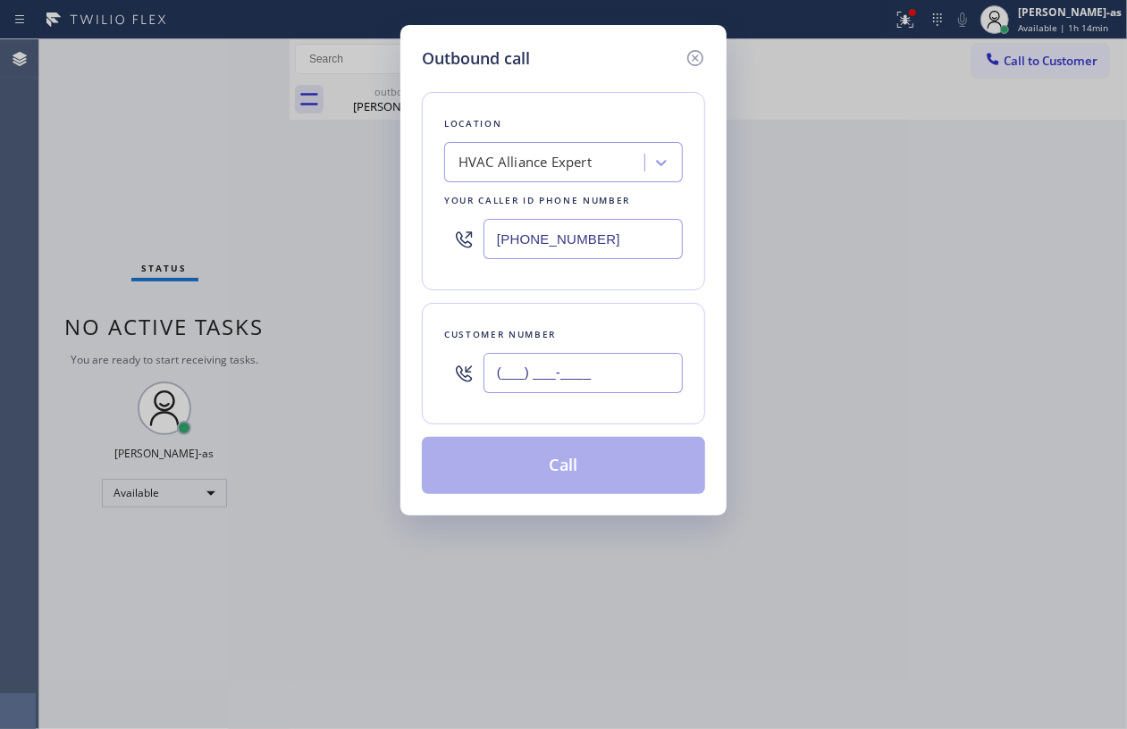
drag, startPoint x: 577, startPoint y: 359, endPoint x: 598, endPoint y: 359, distance: 20.6
click at [590, 359] on input "(___) ___-____" at bounding box center [582, 373] width 199 height 40
paste input "text"
click at [592, 388] on input "(___) ___-____" at bounding box center [582, 373] width 199 height 40
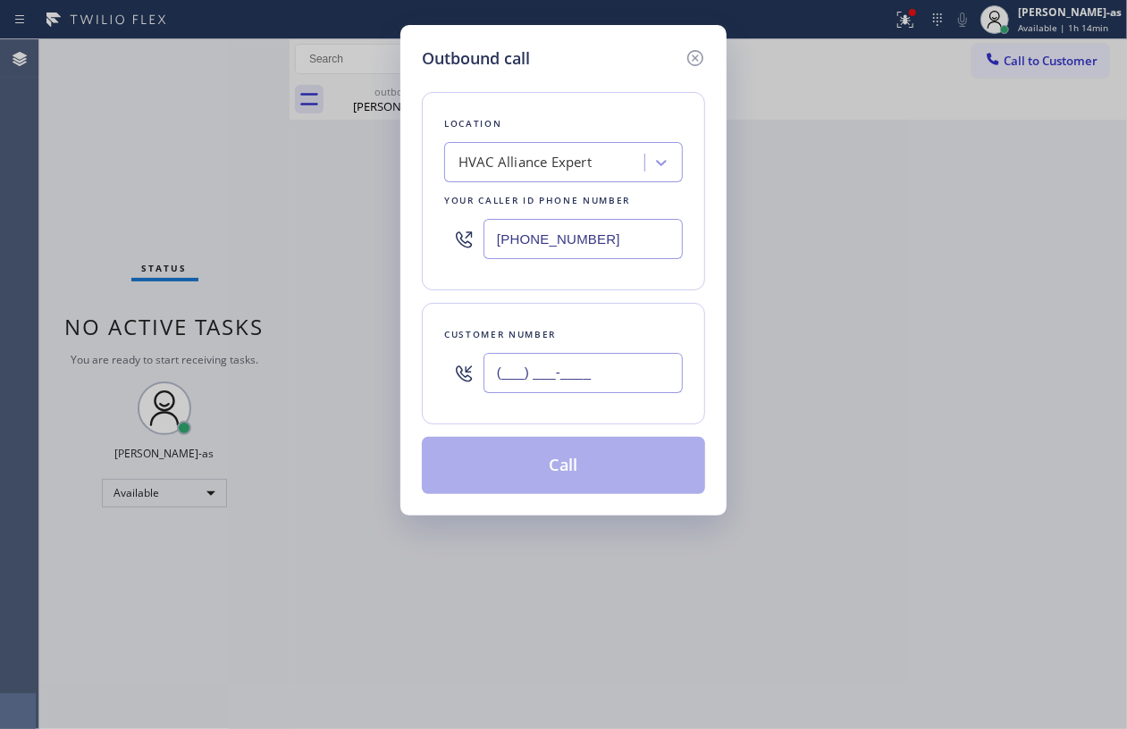
click at [592, 388] on input "(___) ___-____" at bounding box center [582, 373] width 199 height 40
paste input "949) 786-1766"
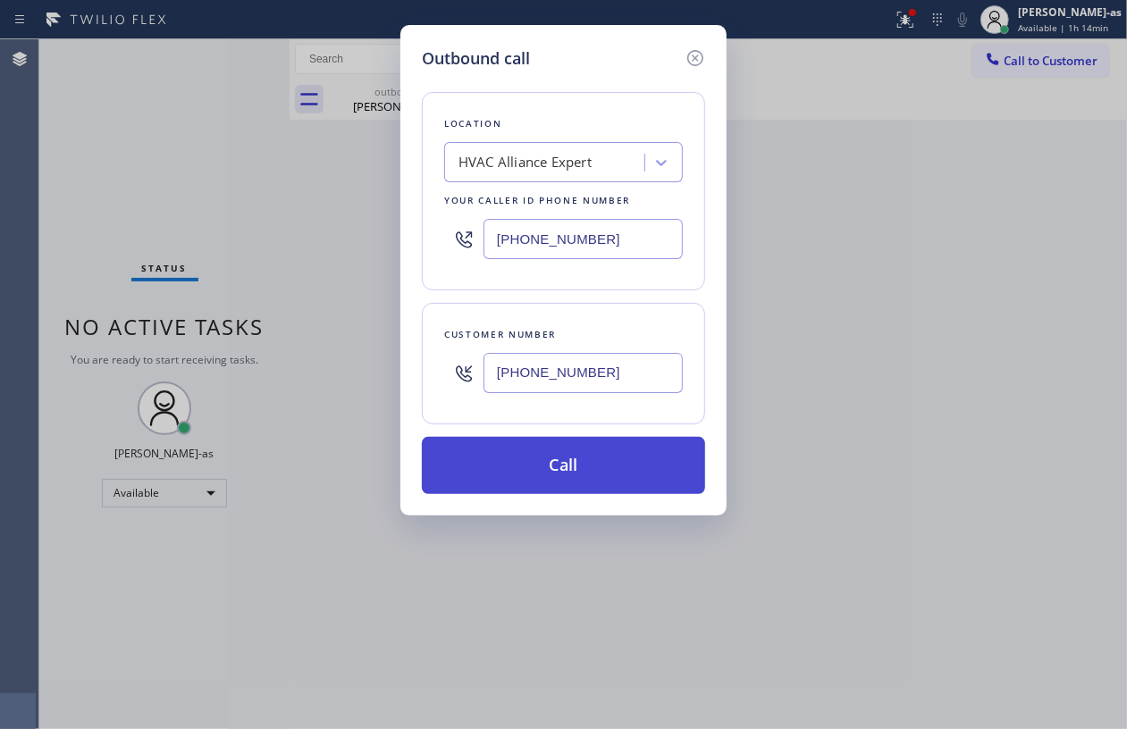
type input "[PHONE_NUMBER]"
click at [602, 483] on button "Call" at bounding box center [563, 465] width 283 height 57
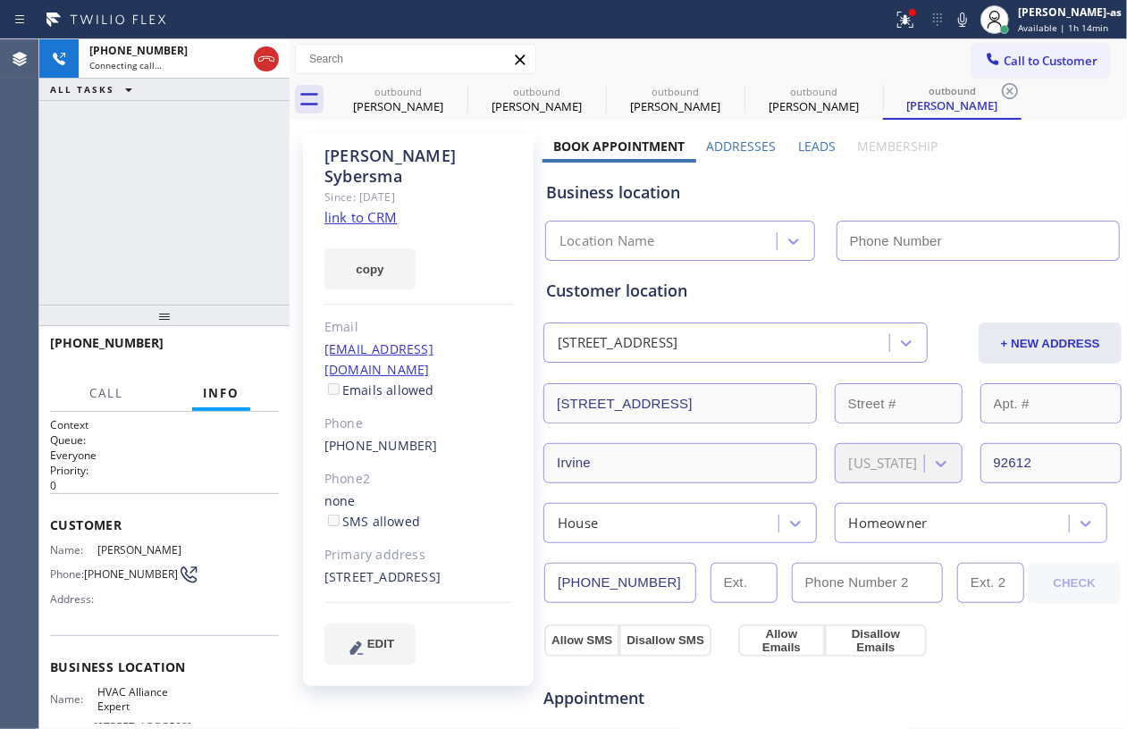
type input "[PHONE_NUMBER]"
click at [350, 228] on div "copy" at bounding box center [418, 259] width 189 height 62
click at [382, 208] on link "link to CRM" at bounding box center [360, 217] width 72 height 18
drag, startPoint x: 165, startPoint y: 202, endPoint x: 330, endPoint y: 90, distance: 198.8
click at [168, 202] on div "[PHONE_NUMBER] Connecting call… ALL TASKS ALL TASKS ACTIVE TASKS TASKS IN WRAP …" at bounding box center [164, 171] width 250 height 265
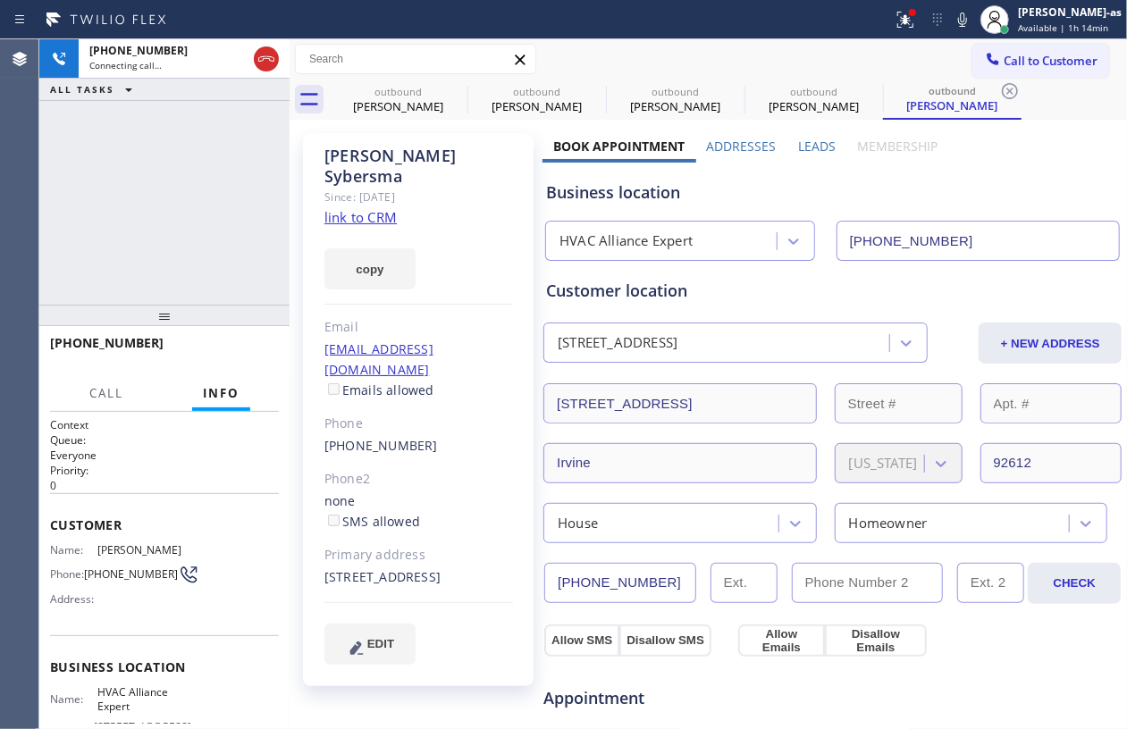
click at [294, 58] on div "[PHONE_NUMBER] Connecting call… ALL TASKS ALL TASKS ACTIVE TASKS TASKS IN WRAP …" at bounding box center [582, 384] width 1087 height 690
click at [277, 68] on div at bounding box center [266, 58] width 25 height 21
click at [398, 102] on div "[PERSON_NAME]" at bounding box center [398, 106] width 135 height 16
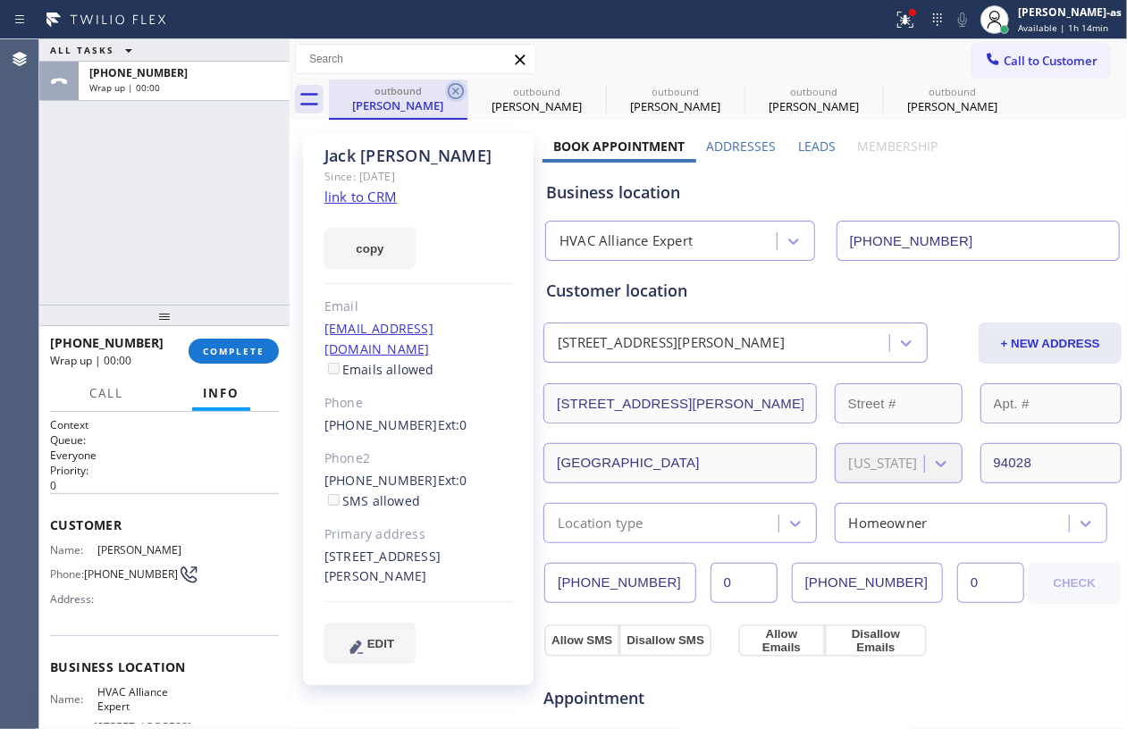
click at [454, 90] on icon at bounding box center [455, 90] width 21 height 21
click at [0, 0] on icon at bounding box center [0, 0] width 0 height 0
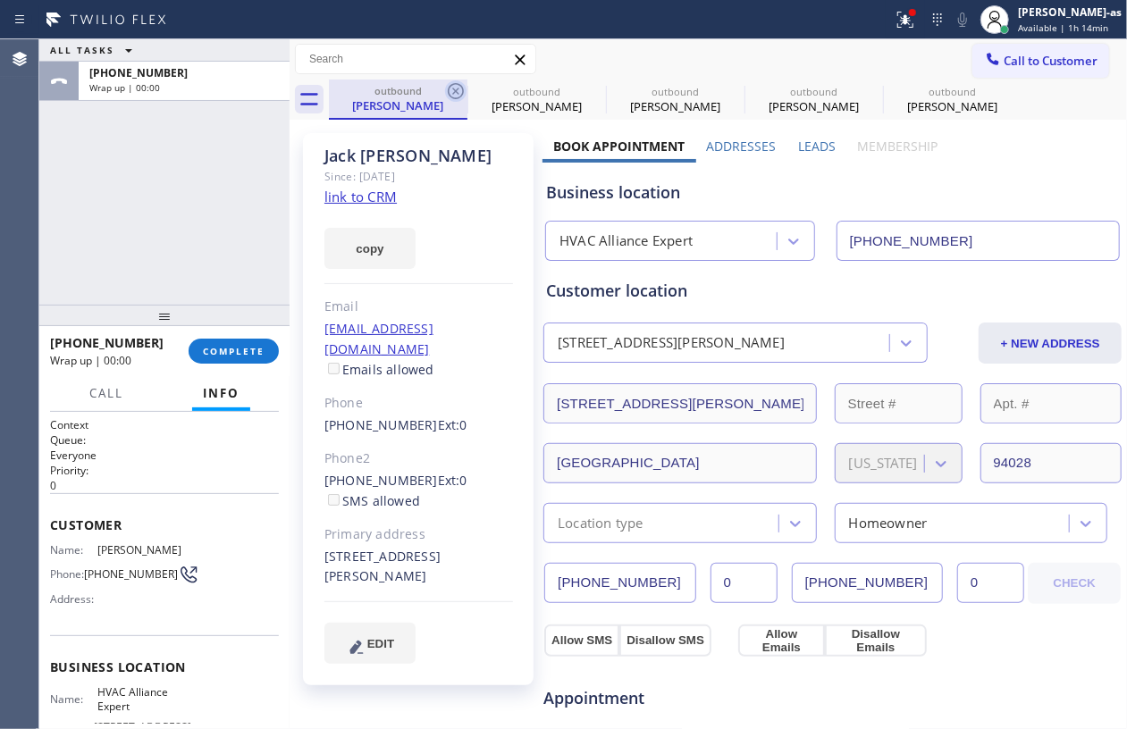
click at [454, 90] on div "outbound [PERSON_NAME] outbound [PERSON_NAME] outbound [PERSON_NAME] outbound […" at bounding box center [728, 100] width 798 height 40
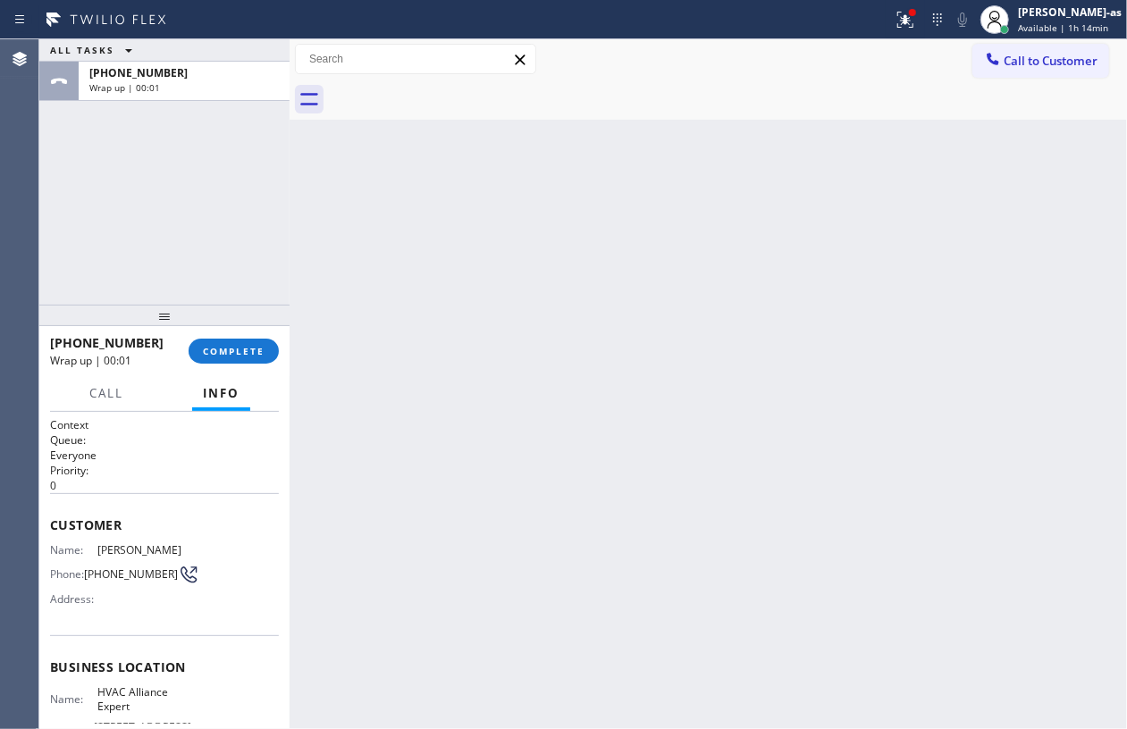
click at [161, 266] on div "ALL TASKS ALL TASKS ACTIVE TASKS TASKS IN WRAP UP [PHONE_NUMBER] Wrap up | 00:01" at bounding box center [164, 171] width 250 height 265
drag, startPoint x: 248, startPoint y: 355, endPoint x: 230, endPoint y: 320, distance: 39.2
click at [248, 354] on span "COMPLETE" at bounding box center [234, 351] width 62 height 13
click at [194, 269] on div "ALL TASKS ALL TASKS ACTIVE TASKS TASKS IN WRAP UP [PHONE_NUMBER] Wrap up | 00:02" at bounding box center [164, 171] width 250 height 265
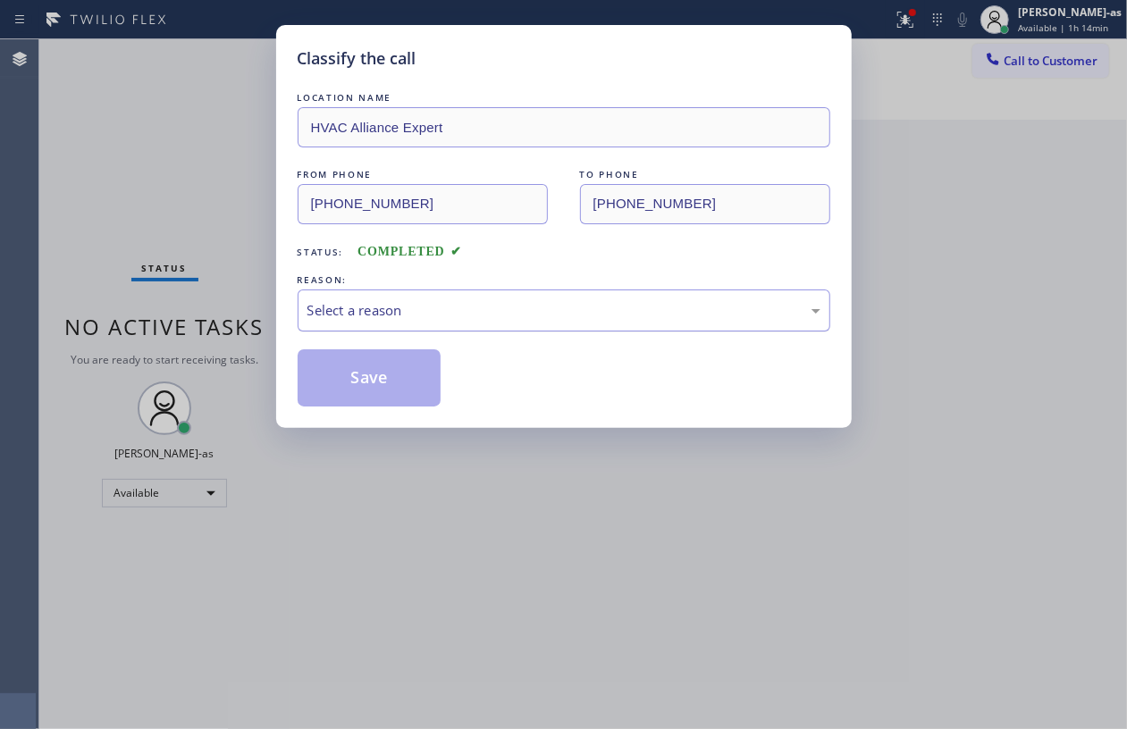
click at [456, 308] on div "Select a reason" at bounding box center [563, 310] width 513 height 21
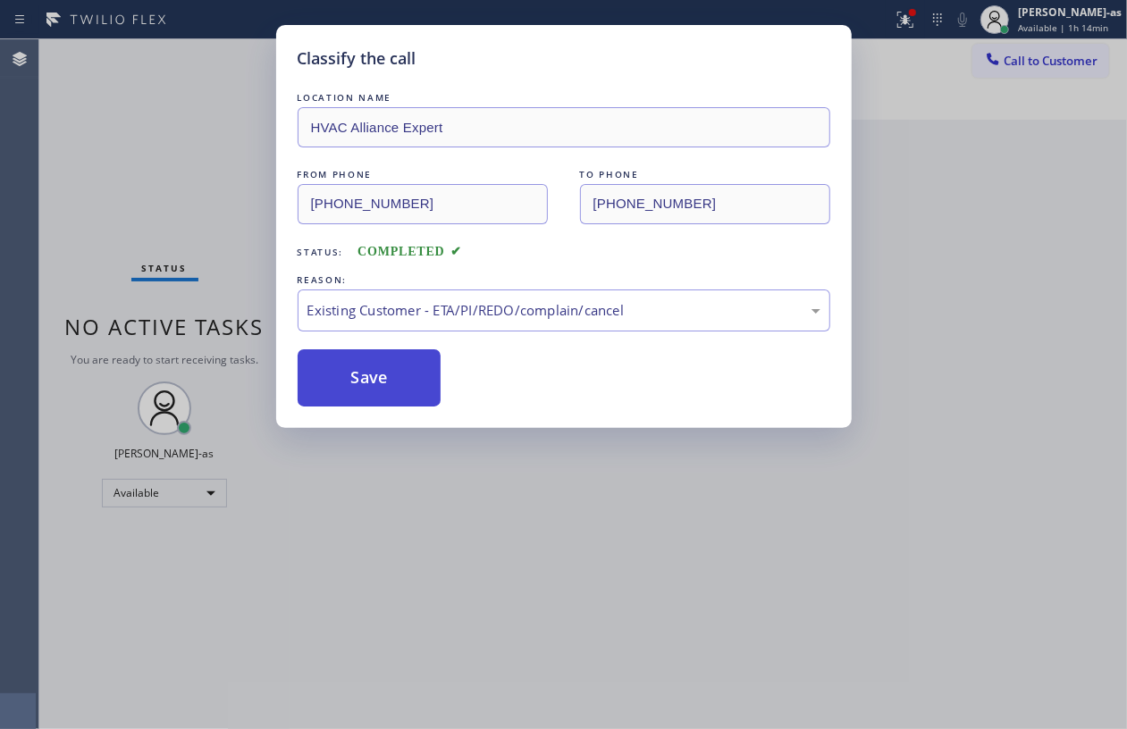
drag, startPoint x: 565, startPoint y: 419, endPoint x: 386, endPoint y: 388, distance: 181.4
click at [379, 386] on button "Save" at bounding box center [370, 377] width 144 height 57
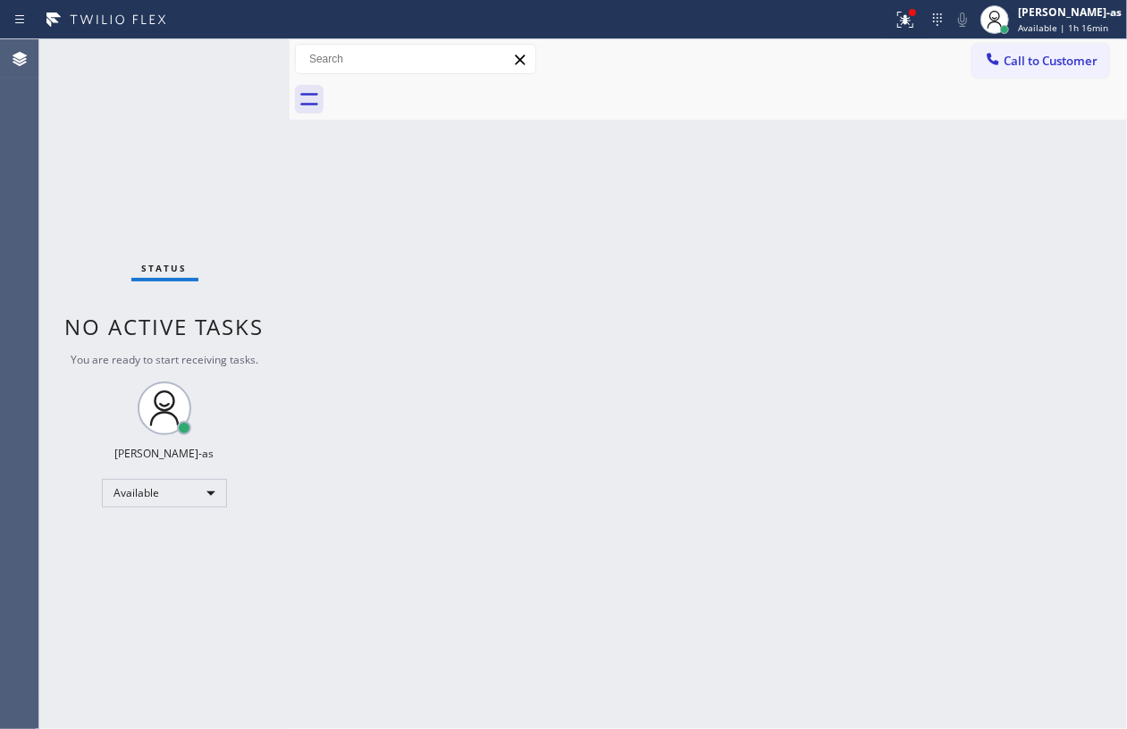
drag, startPoint x: 254, startPoint y: 180, endPoint x: 393, endPoint y: 166, distance: 140.1
click at [256, 180] on div "Status No active tasks You are ready to start receiving tasks. [PERSON_NAME]-as…" at bounding box center [164, 384] width 250 height 690
click at [157, 220] on div "Status No active tasks You are ready to start receiving tasks. [PERSON_NAME]-as…" at bounding box center [164, 384] width 250 height 690
click at [1023, 58] on span "Call to Customer" at bounding box center [1050, 61] width 94 height 16
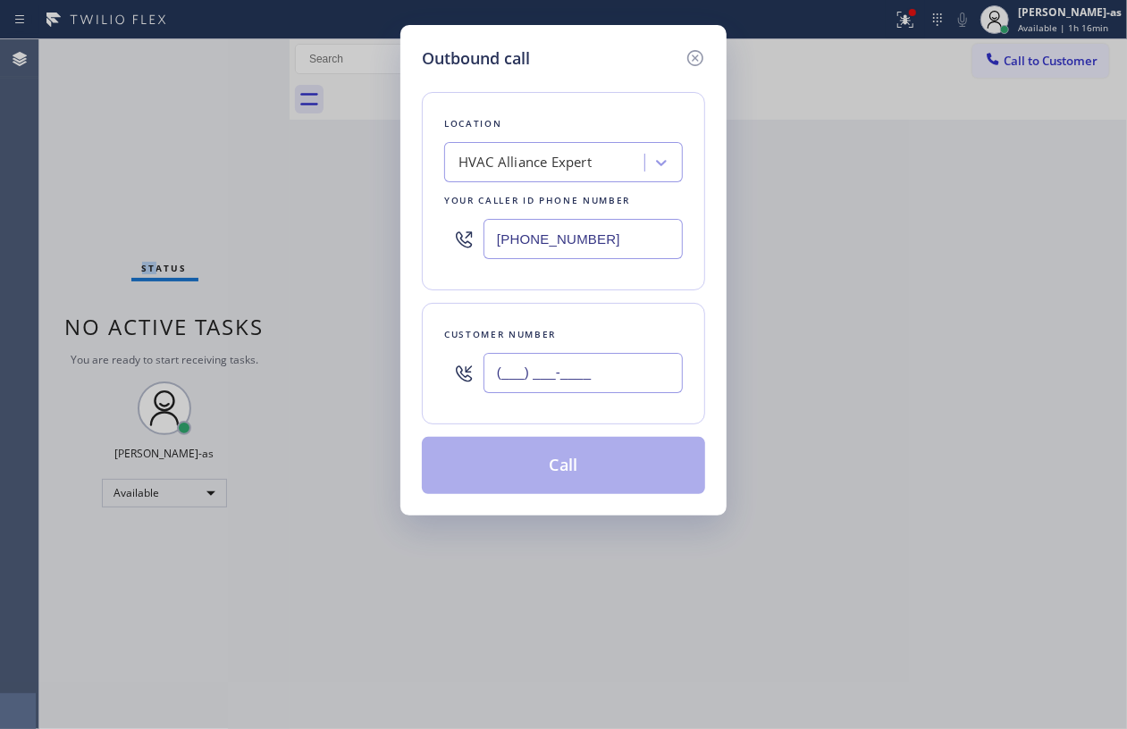
click at [574, 382] on input "(___) ___-____" at bounding box center [582, 373] width 199 height 40
paste input "213) 309-8828"
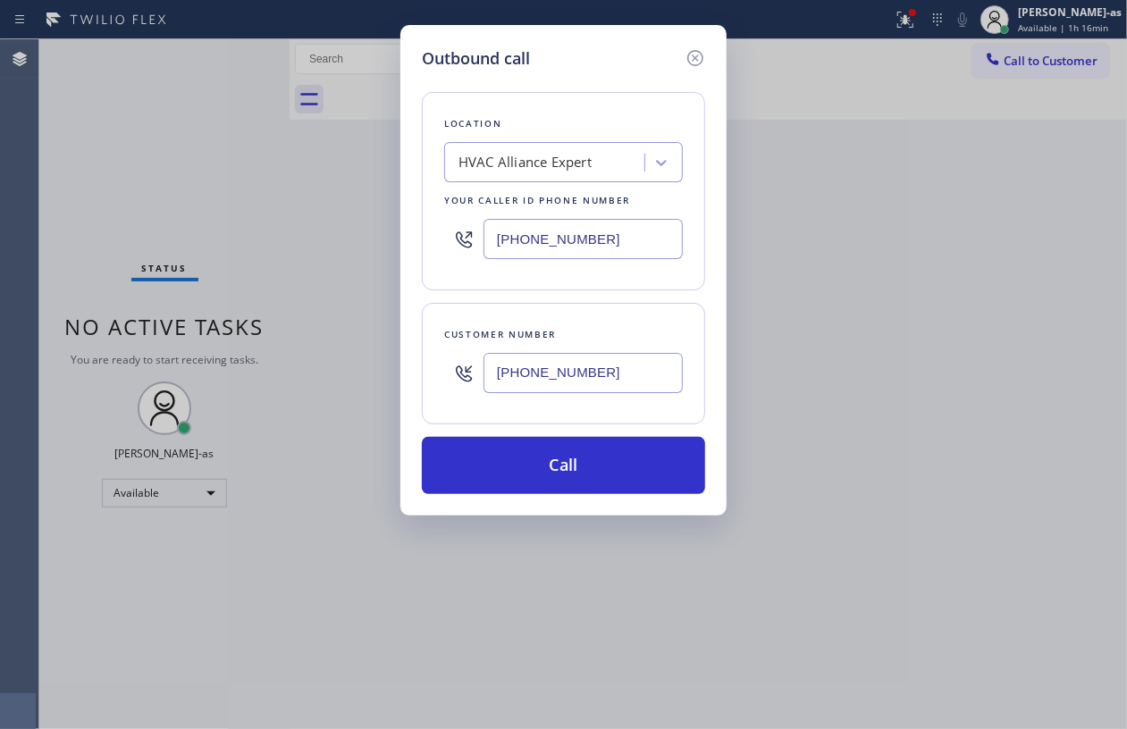
type input "[PHONE_NUMBER]"
click at [94, 133] on div "Outbound call Location HVAC Alliance Expert Your caller id phone number [PHONE_…" at bounding box center [563, 364] width 1127 height 729
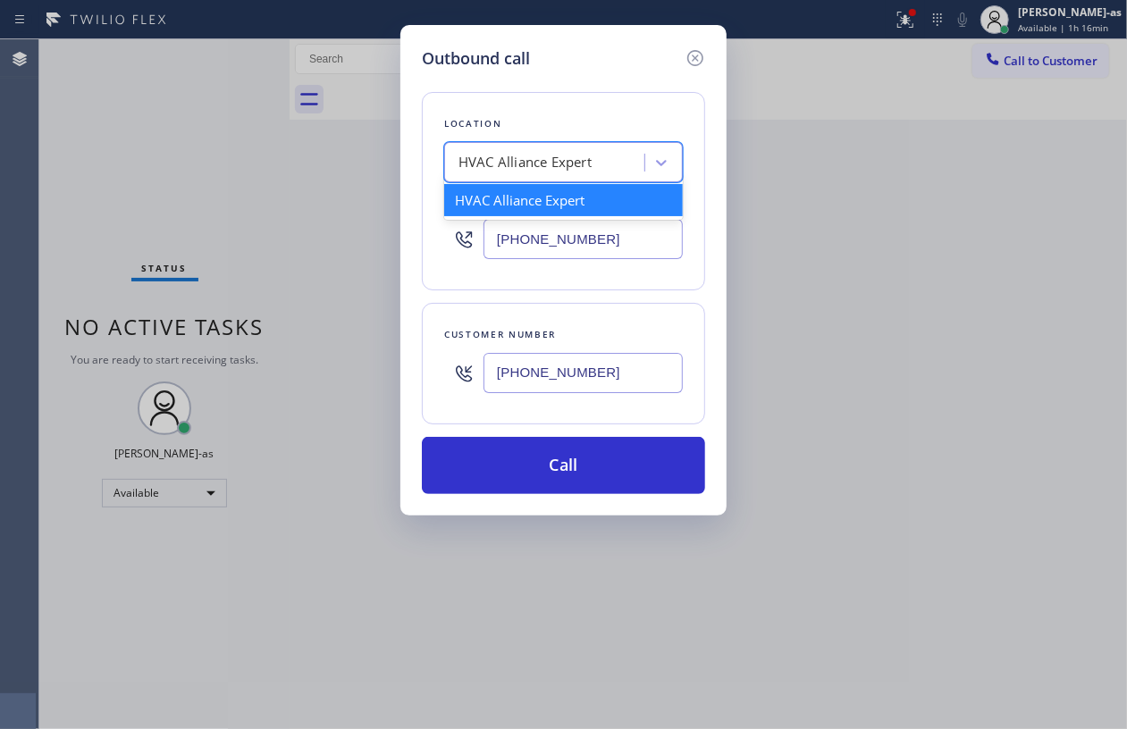
click at [626, 144] on div "HVAC Alliance Expert" at bounding box center [563, 162] width 239 height 40
paste input "Los Angeles Repair Co"
type input "Los Angeles Repair Co"
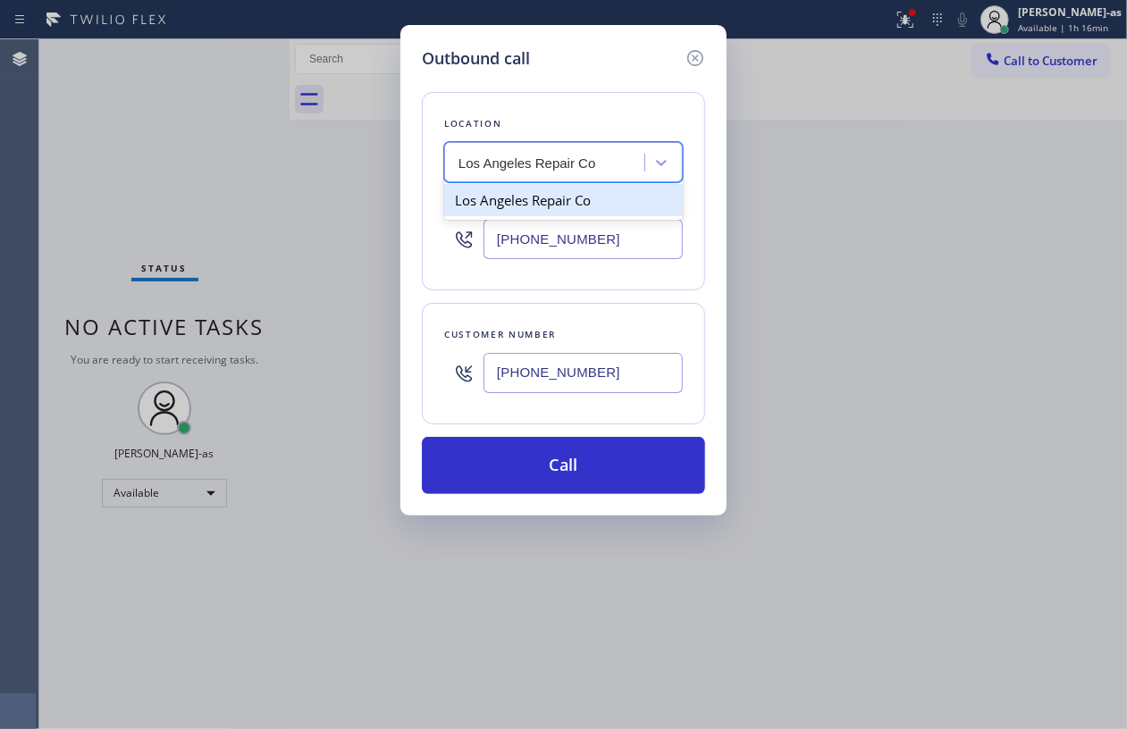
click at [536, 207] on div "Los Angeles Repair Co" at bounding box center [563, 200] width 239 height 32
type input "[PHONE_NUMBER]"
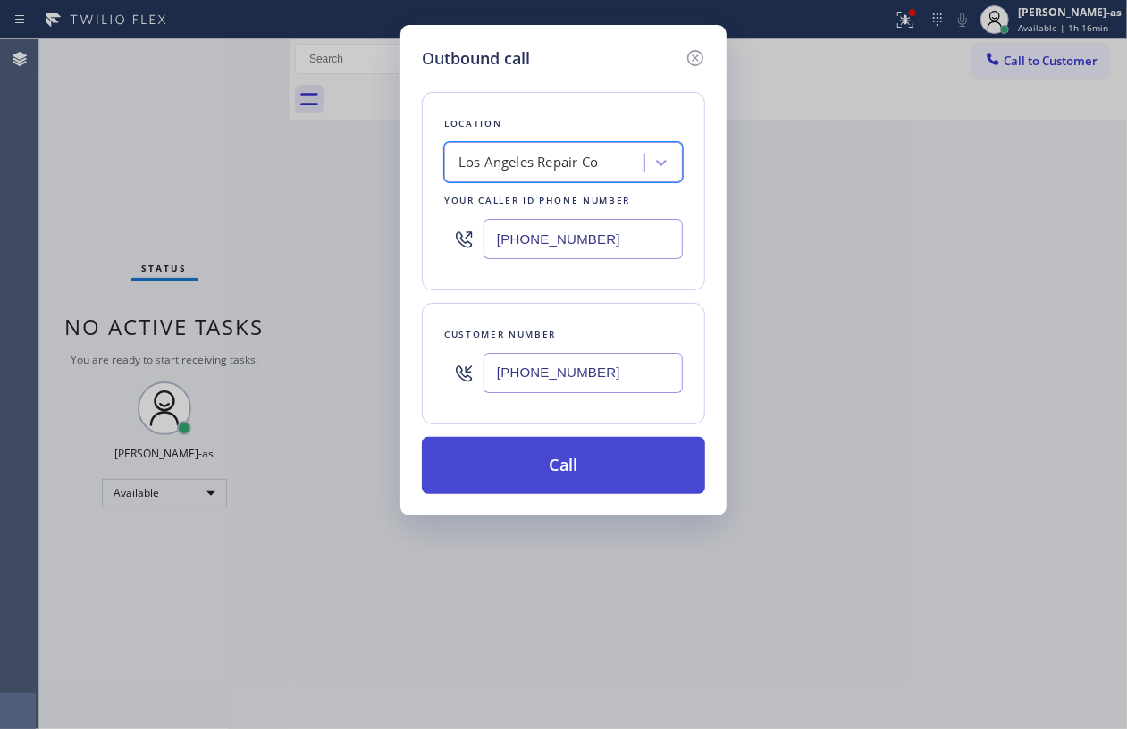
click at [615, 483] on button "Call" at bounding box center [563, 465] width 283 height 57
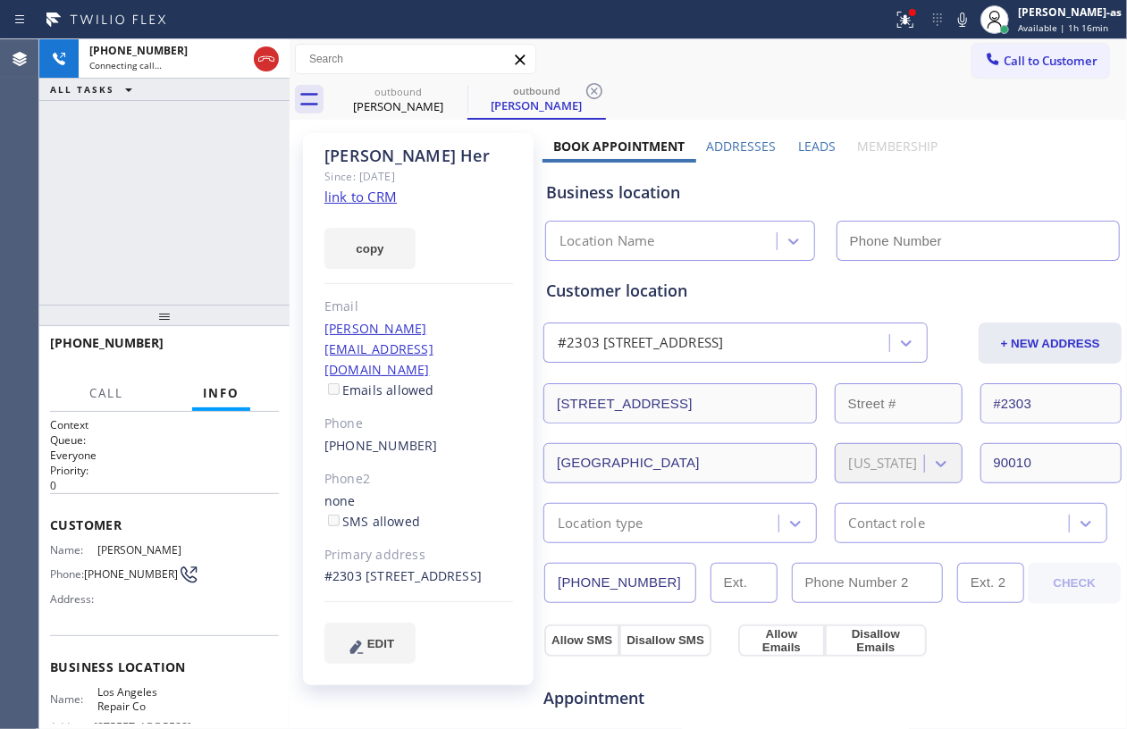
click at [382, 193] on link "link to CRM" at bounding box center [360, 197] width 72 height 18
type input "[PHONE_NUMBER]"
drag, startPoint x: 195, startPoint y: 155, endPoint x: 294, endPoint y: 105, distance: 110.7
click at [200, 155] on div "[PHONE_NUMBER] Live | 00:09 ALL TASKS ALL TASKS ACTIVE TASKS TASKS IN WRAP UP" at bounding box center [164, 171] width 250 height 265
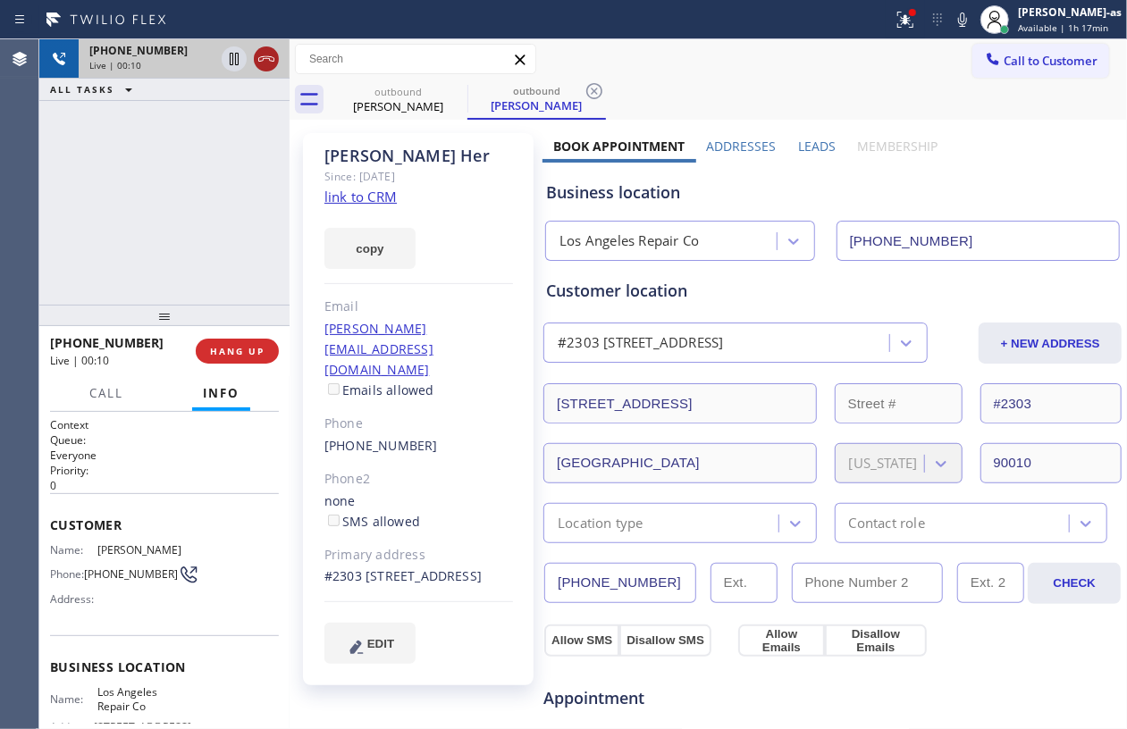
click at [270, 65] on icon at bounding box center [266, 58] width 21 height 21
click at [207, 215] on div "[PHONE_NUMBER] Live | 00:10 ALL TASKS ALL TASKS ACTIVE TASKS TASKS IN WRAP UP" at bounding box center [164, 171] width 250 height 265
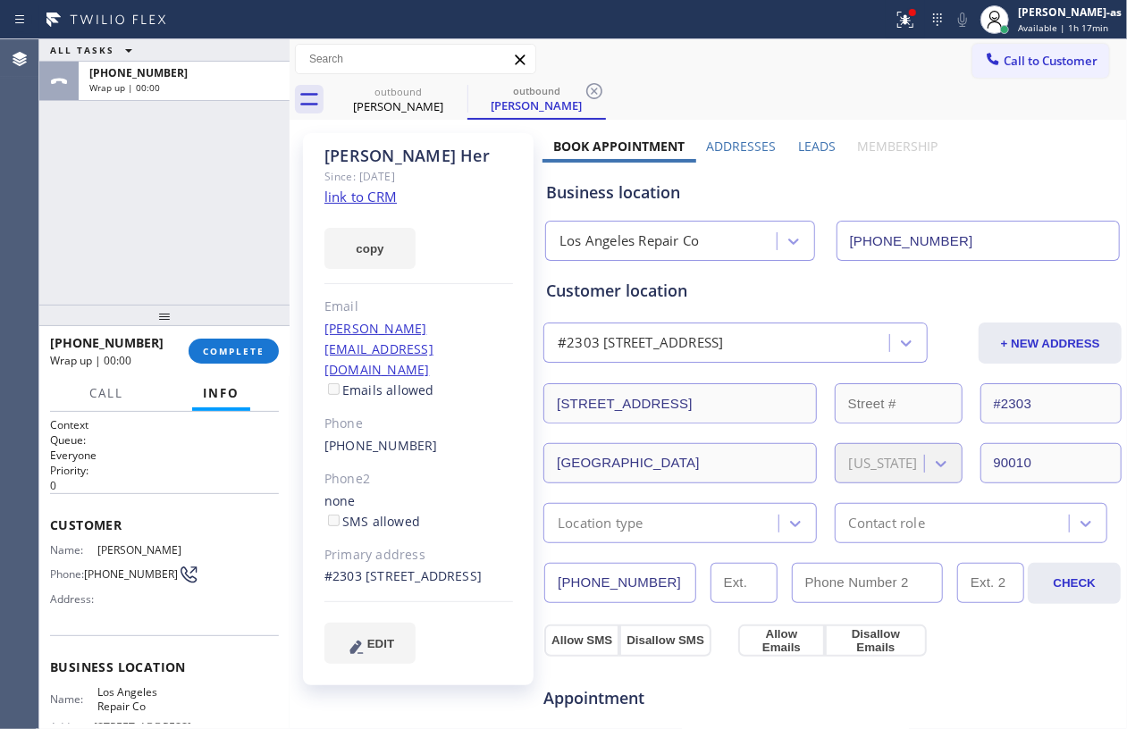
click at [447, 436] on div "[PHONE_NUMBER]" at bounding box center [418, 446] width 189 height 21
copy div "[PHONE_NUMBER]"
click at [206, 334] on div "[PHONE_NUMBER] Wrap up | 00:01 COMPLETE" at bounding box center [164, 351] width 229 height 46
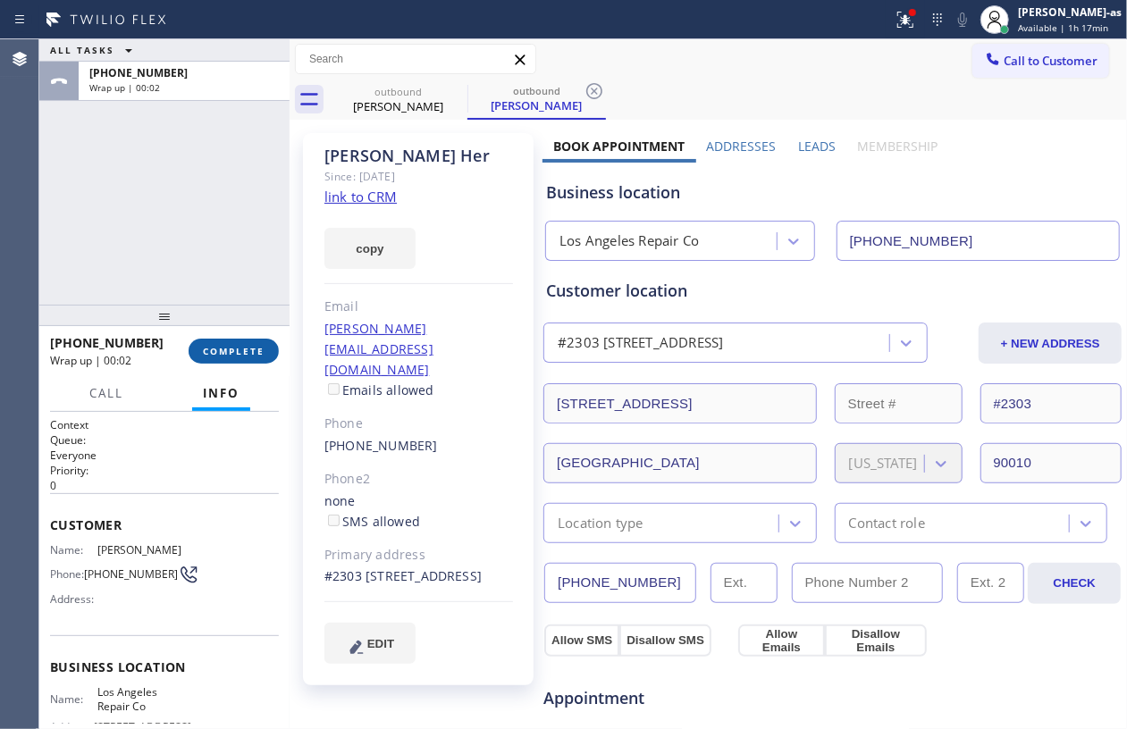
click at [220, 351] on span "COMPLETE" at bounding box center [234, 351] width 62 height 13
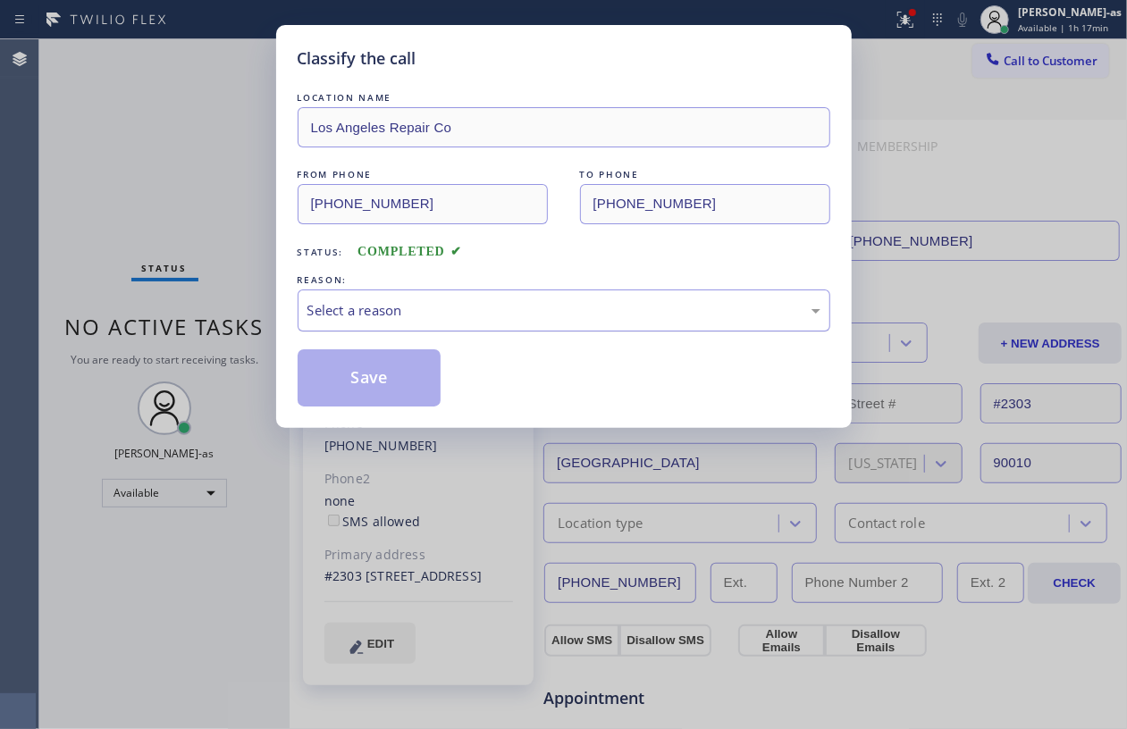
click at [462, 326] on div "Select a reason" at bounding box center [564, 311] width 533 height 42
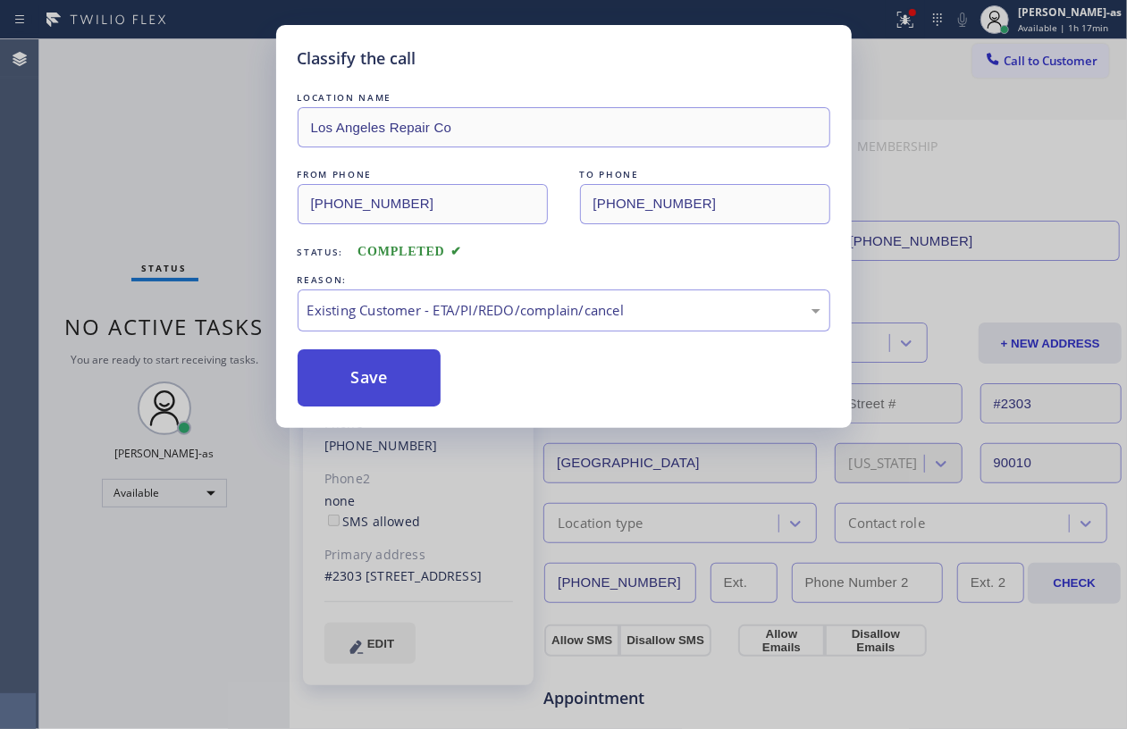
click at [438, 391] on button "Save" at bounding box center [370, 377] width 144 height 57
click at [415, 387] on button "Save" at bounding box center [370, 377] width 144 height 57
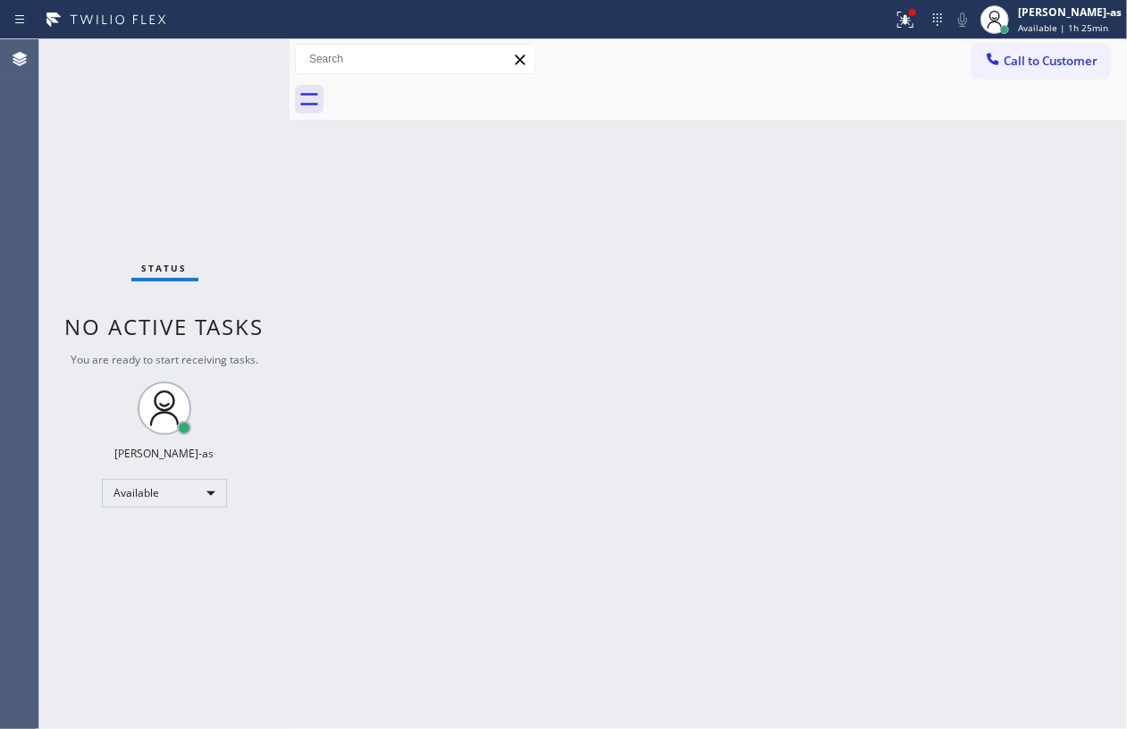
click at [381, 322] on div "Back to Dashboard Change Sender ID Customers Technicians Select a contact Outbo…" at bounding box center [708, 384] width 837 height 690
drag, startPoint x: 676, startPoint y: 570, endPoint x: 711, endPoint y: 688, distance: 123.0
click at [709, 580] on div "Back to Dashboard Change Sender ID Customers Technicians Select a contact Outbo…" at bounding box center [708, 384] width 837 height 690
click at [132, 93] on div "Status No active tasks You are ready to start receiving tasks. [PERSON_NAME]-as…" at bounding box center [164, 384] width 250 height 690
click at [533, 287] on div "Back to Dashboard Change Sender ID Customers Technicians Select a contact Outbo…" at bounding box center [708, 384] width 837 height 690
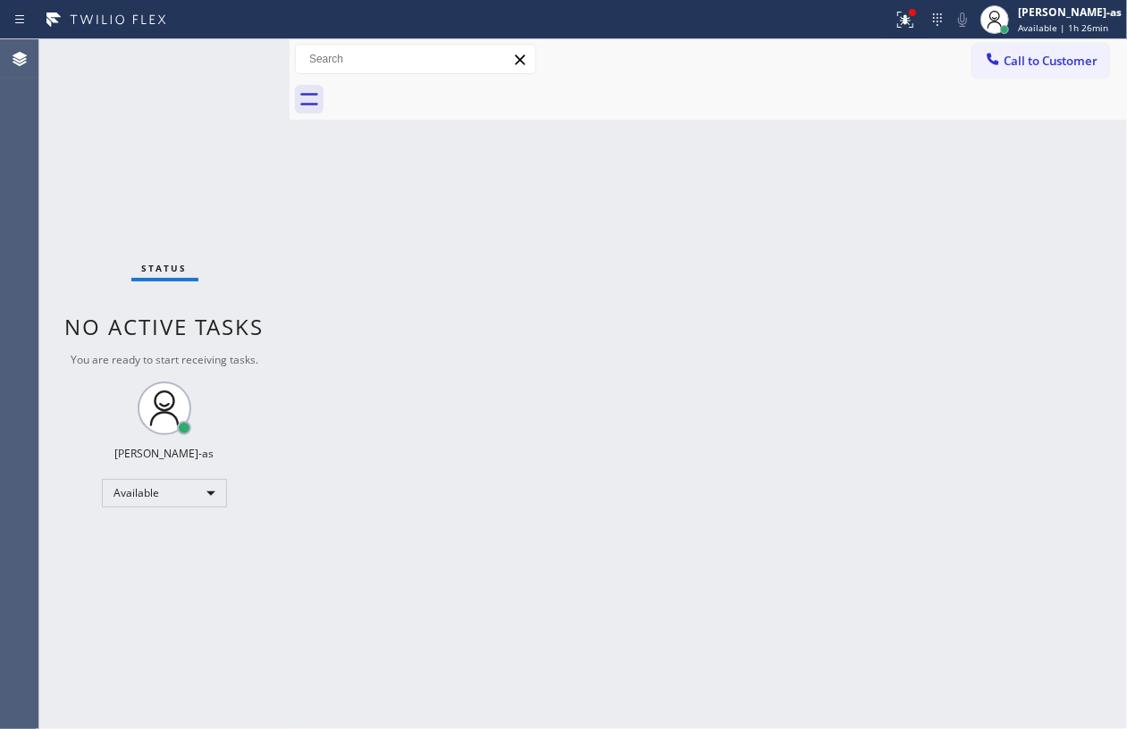
click at [1031, 57] on span "Call to Customer" at bounding box center [1050, 61] width 94 height 16
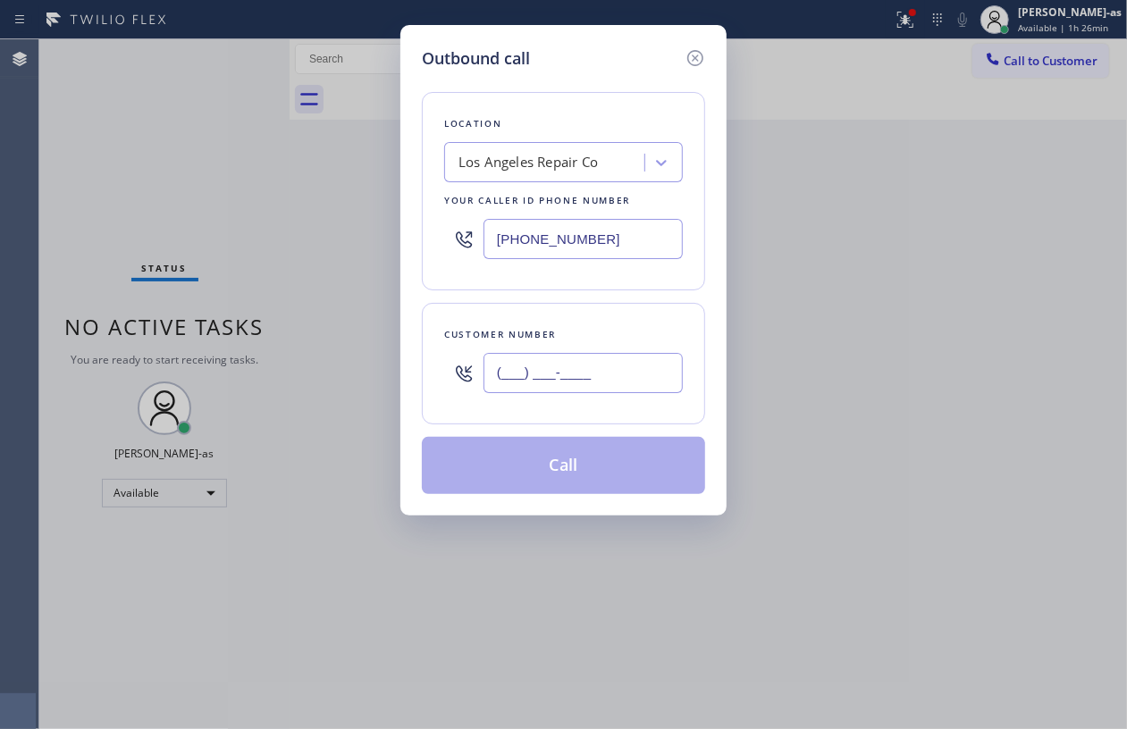
click at [584, 382] on input "(___) ___-____" at bounding box center [582, 373] width 199 height 40
paste input "786) 374-6741"
type input "[PHONE_NUMBER]"
click at [533, 165] on div "Los Angeles Repair Co" at bounding box center [527, 163] width 139 height 21
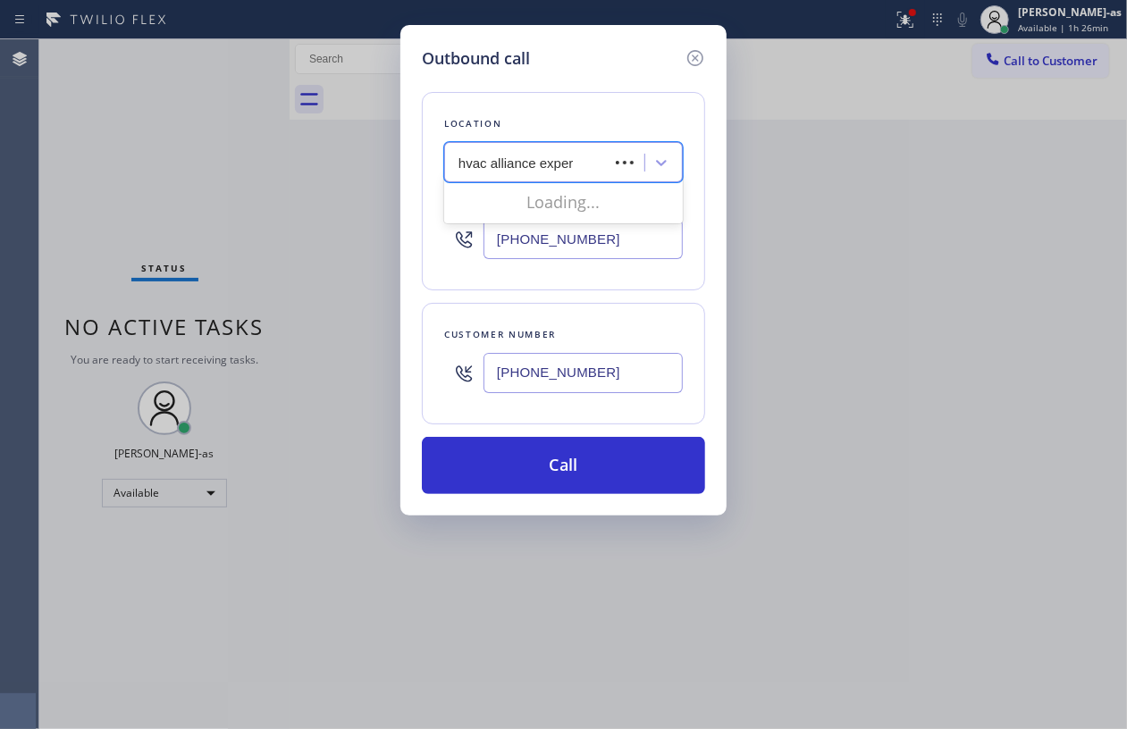
type input "hvac alliance expert"
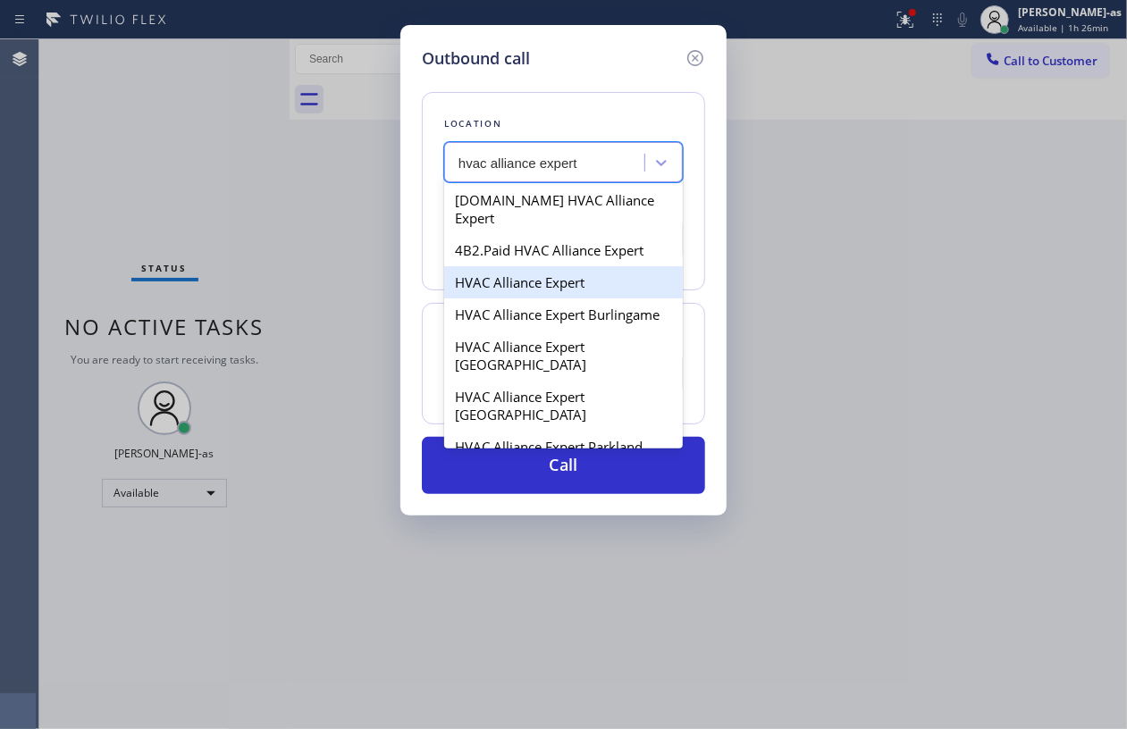
click at [541, 266] on div "HVAC Alliance Expert" at bounding box center [563, 282] width 239 height 32
type input "[PHONE_NUMBER]"
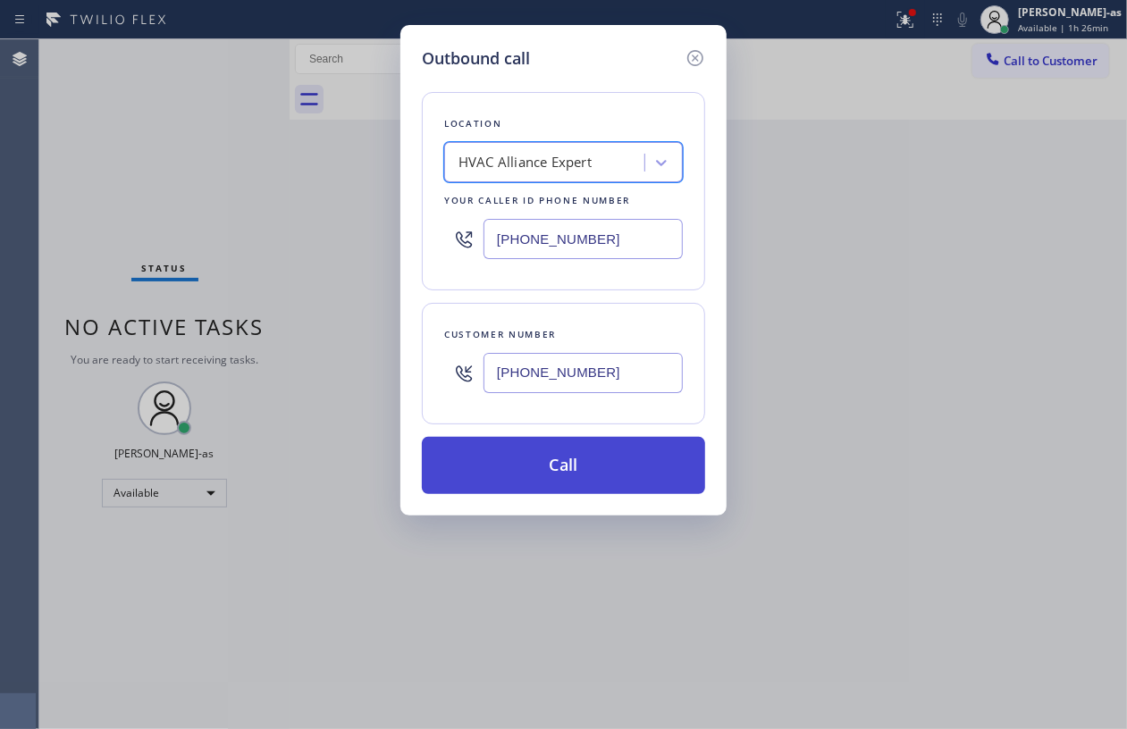
click at [598, 466] on button "Call" at bounding box center [563, 465] width 283 height 57
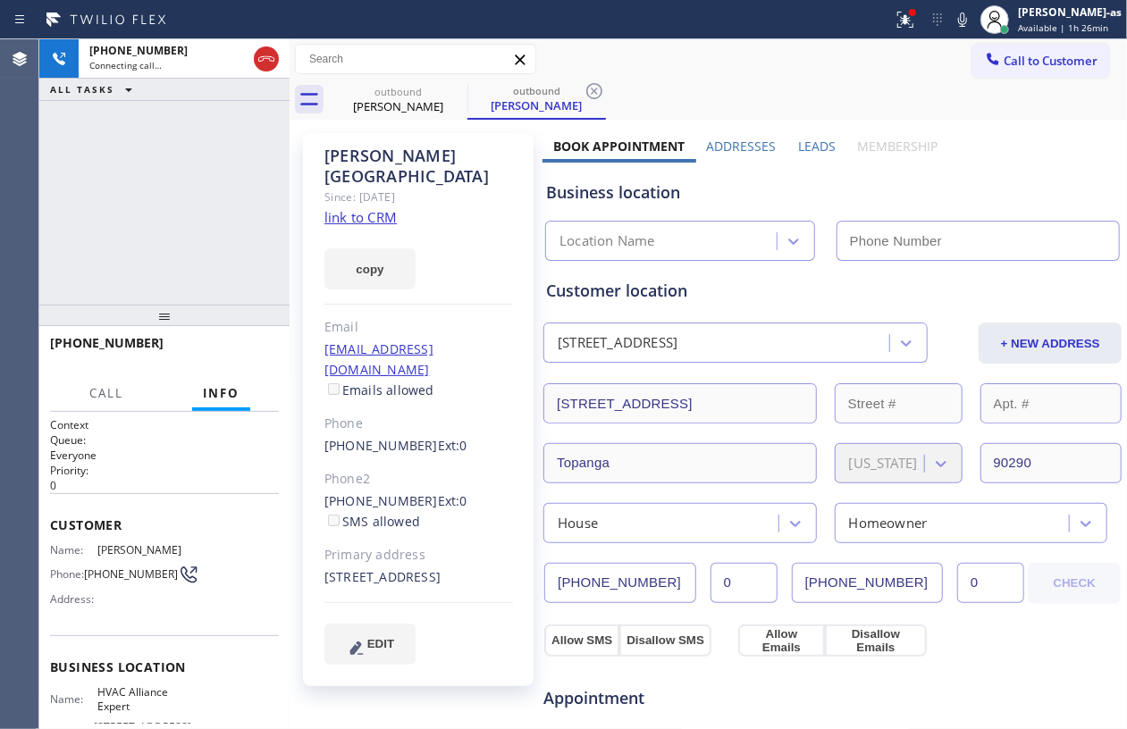
click at [377, 228] on div "copy" at bounding box center [418, 259] width 189 height 62
click at [376, 208] on link "link to CRM" at bounding box center [360, 217] width 72 height 18
type input "[PHONE_NUMBER]"
drag, startPoint x: 147, startPoint y: 233, endPoint x: 263, endPoint y: 179, distance: 128.3
click at [152, 234] on div "[PHONE_NUMBER] Live | 00:00 ALL TASKS ALL TASKS ACTIVE TASKS TASKS IN WRAP UP" at bounding box center [164, 171] width 250 height 265
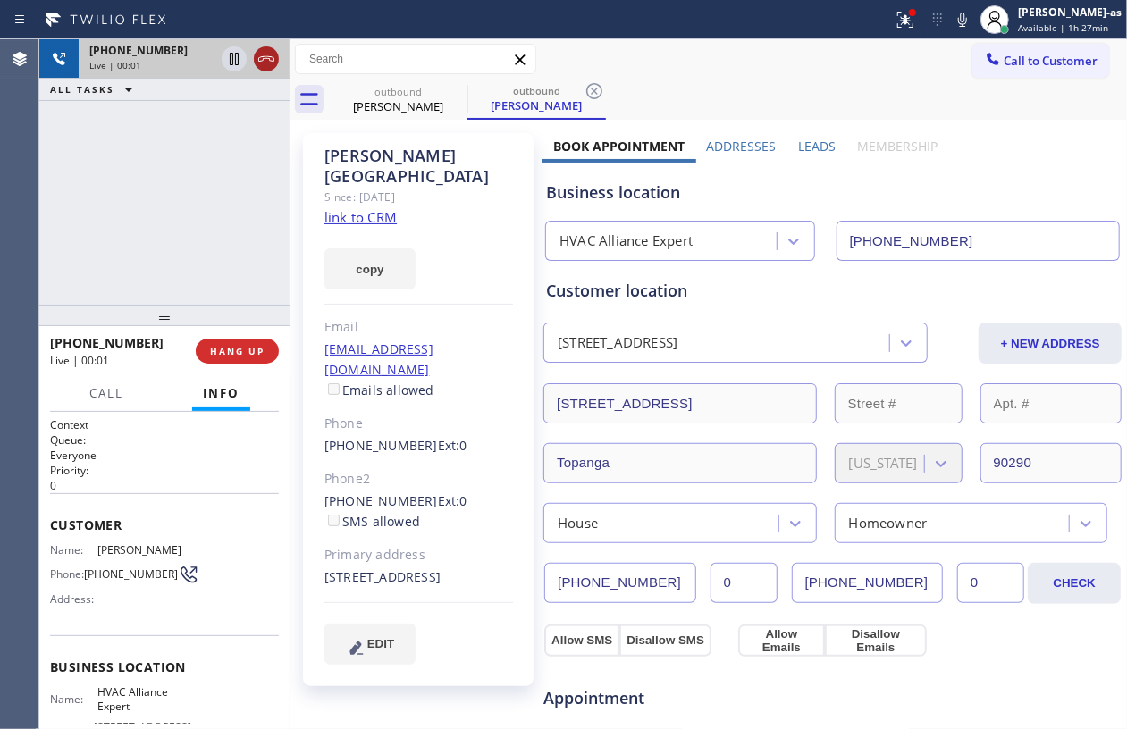
click at [258, 58] on icon at bounding box center [266, 58] width 16 height 5
drag, startPoint x: 180, startPoint y: 243, endPoint x: 376, endPoint y: 343, distance: 220.6
click at [193, 256] on div "[PHONE_NUMBER] Live | 00:02 ALL TASKS ALL TASKS ACTIVE TASKS TASKS IN WRAP UP" at bounding box center [164, 171] width 250 height 265
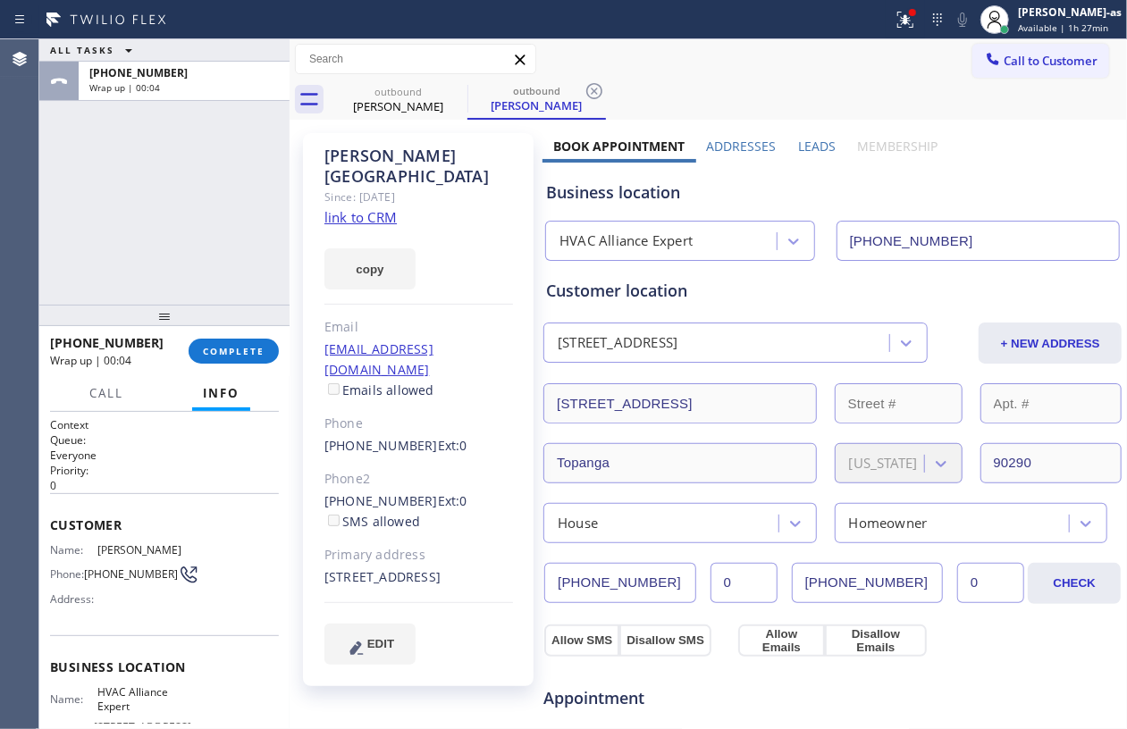
drag, startPoint x: 116, startPoint y: 281, endPoint x: 266, endPoint y: 162, distance: 191.5
click at [122, 281] on div "ALL TASKS ALL TASKS ACTIVE TASKS TASKS IN WRAP UP [PHONE_NUMBER] Wrap up | 00:04" at bounding box center [164, 171] width 250 height 265
click at [219, 359] on button "COMPLETE" at bounding box center [234, 351] width 90 height 25
click at [206, 182] on div "ALL TASKS ALL TASKS ACTIVE TASKS TASKS IN WRAP UP [PHONE_NUMBER] Wrap up | 00:05" at bounding box center [164, 171] width 250 height 265
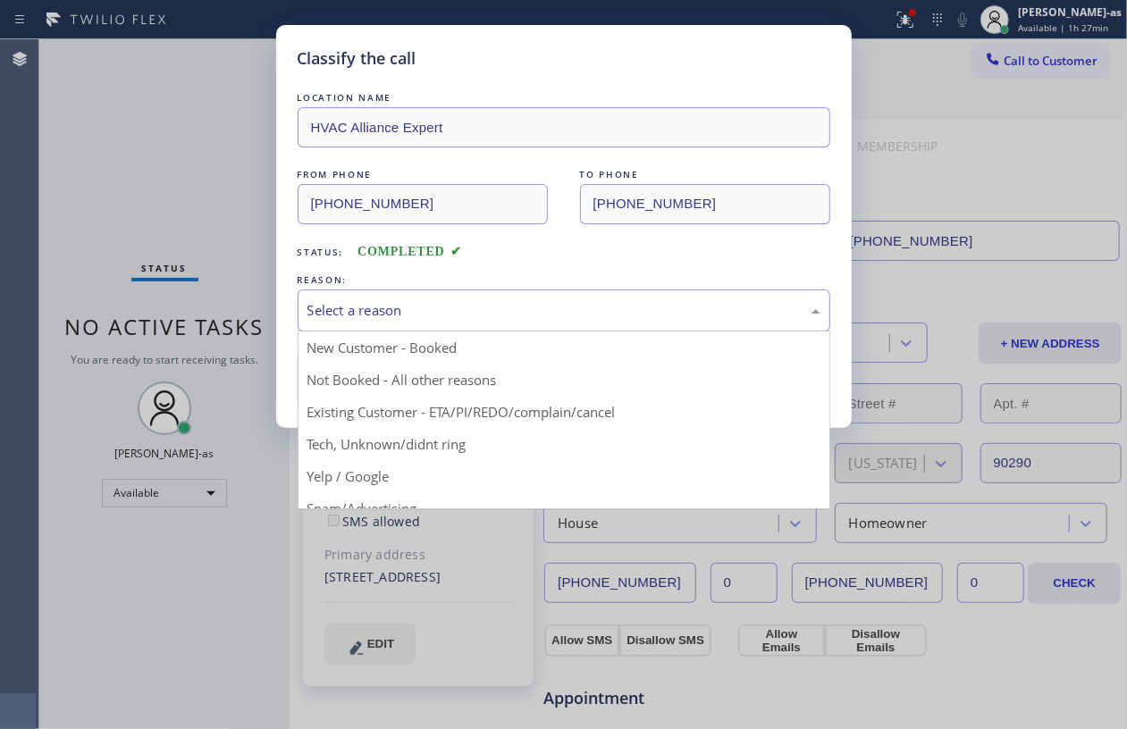
click at [438, 313] on div "Select a reason" at bounding box center [563, 310] width 513 height 21
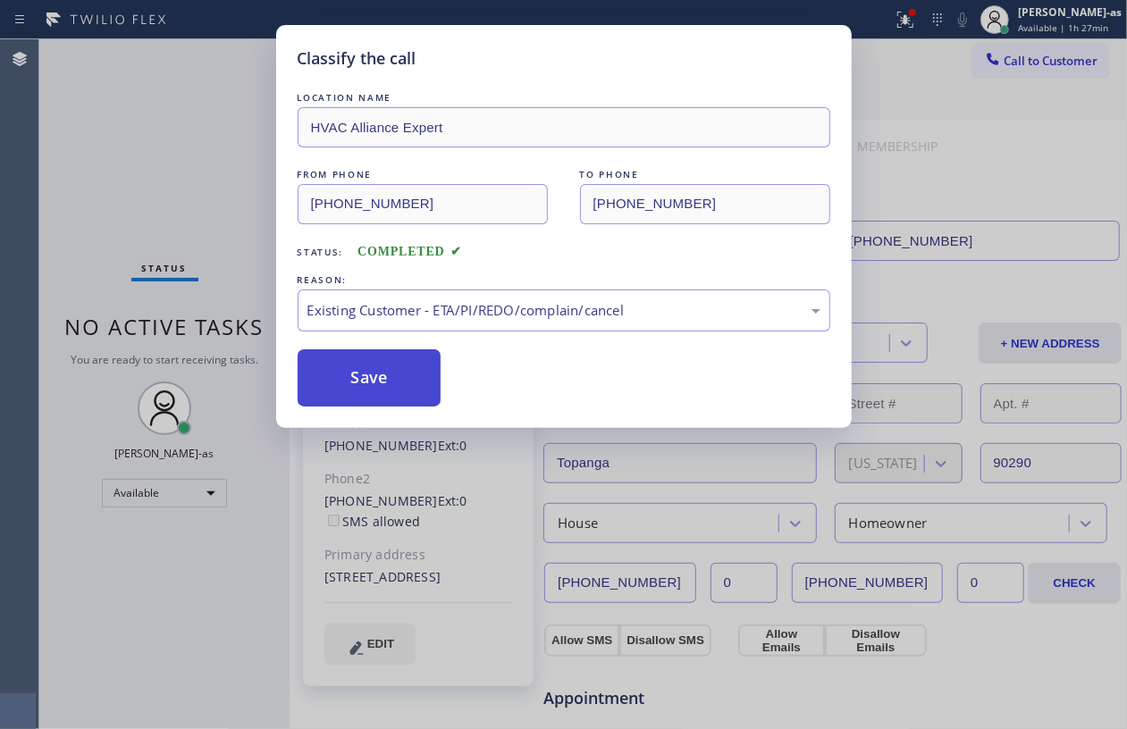
click at [369, 356] on button "Save" at bounding box center [370, 377] width 144 height 57
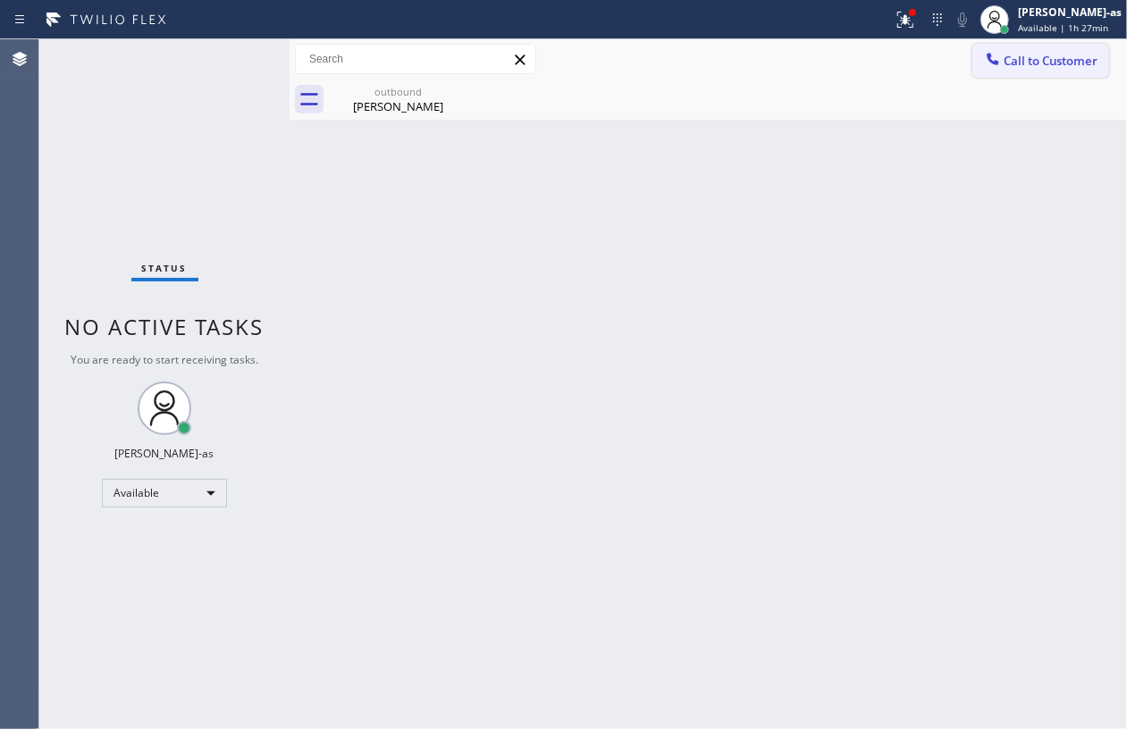
click at [1028, 58] on span "Call to Customer" at bounding box center [1050, 61] width 94 height 16
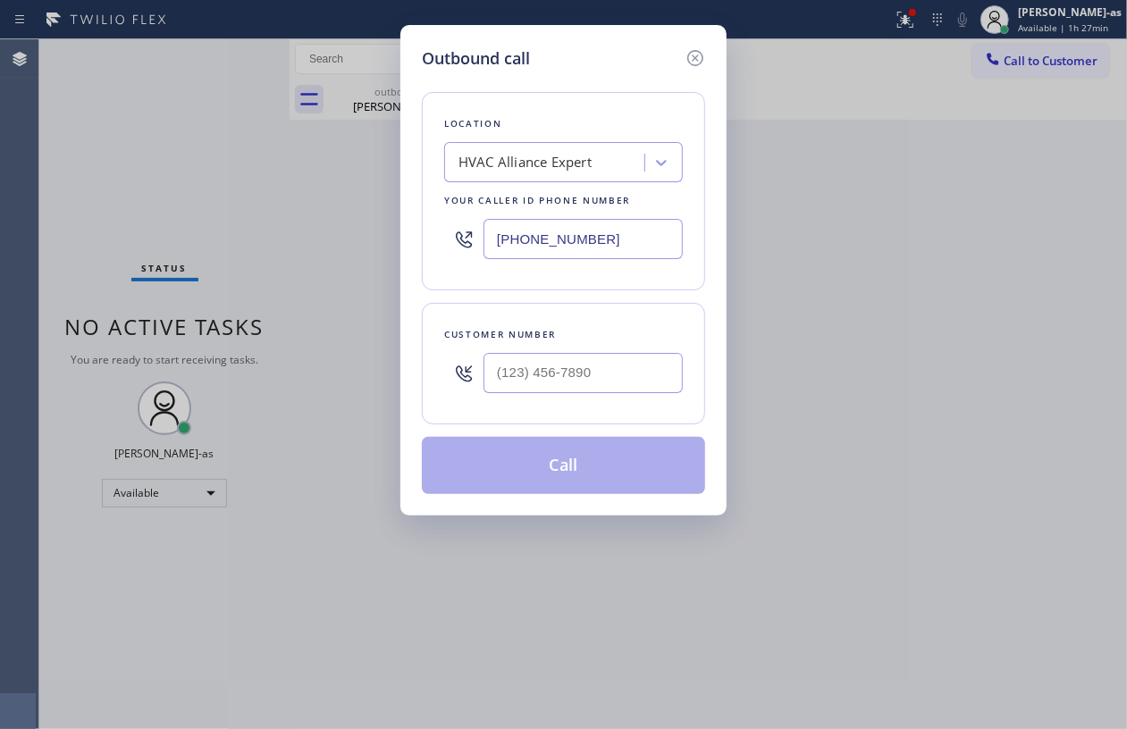
click at [583, 333] on div "Customer number" at bounding box center [563, 334] width 239 height 19
click at [620, 393] on input "(___) ___-____" at bounding box center [582, 373] width 199 height 40
paste input "213) 507-2030"
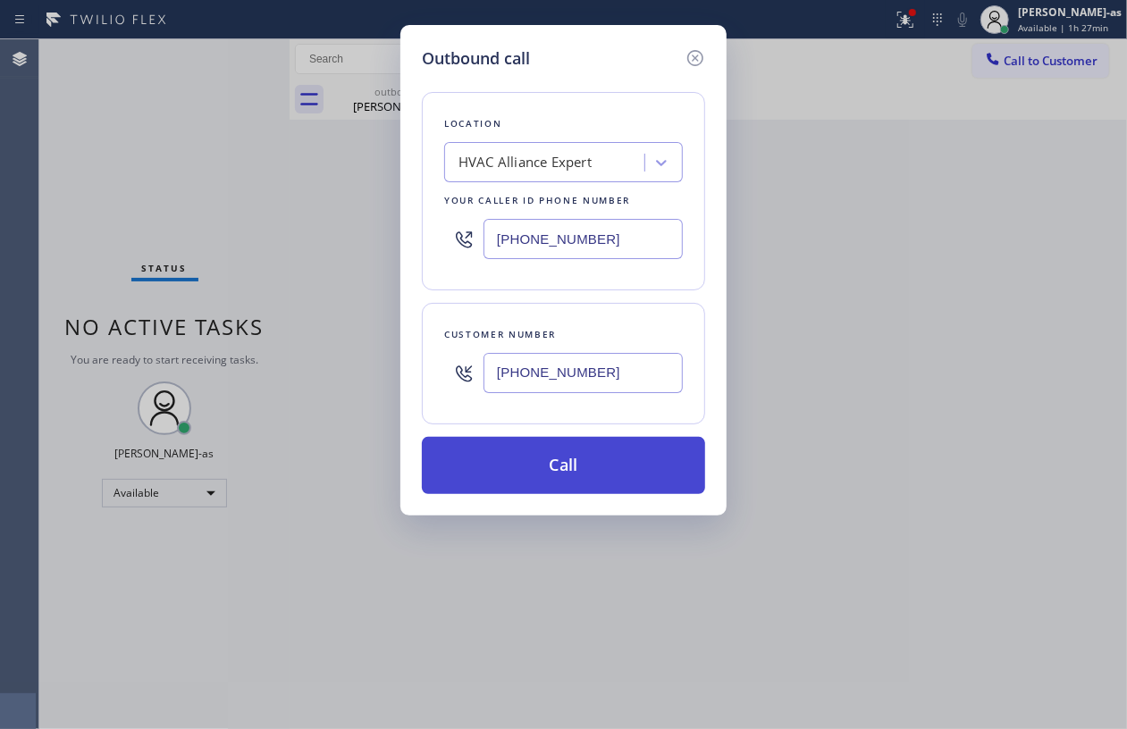
type input "[PHONE_NUMBER]"
click at [574, 487] on button "Call" at bounding box center [563, 465] width 283 height 57
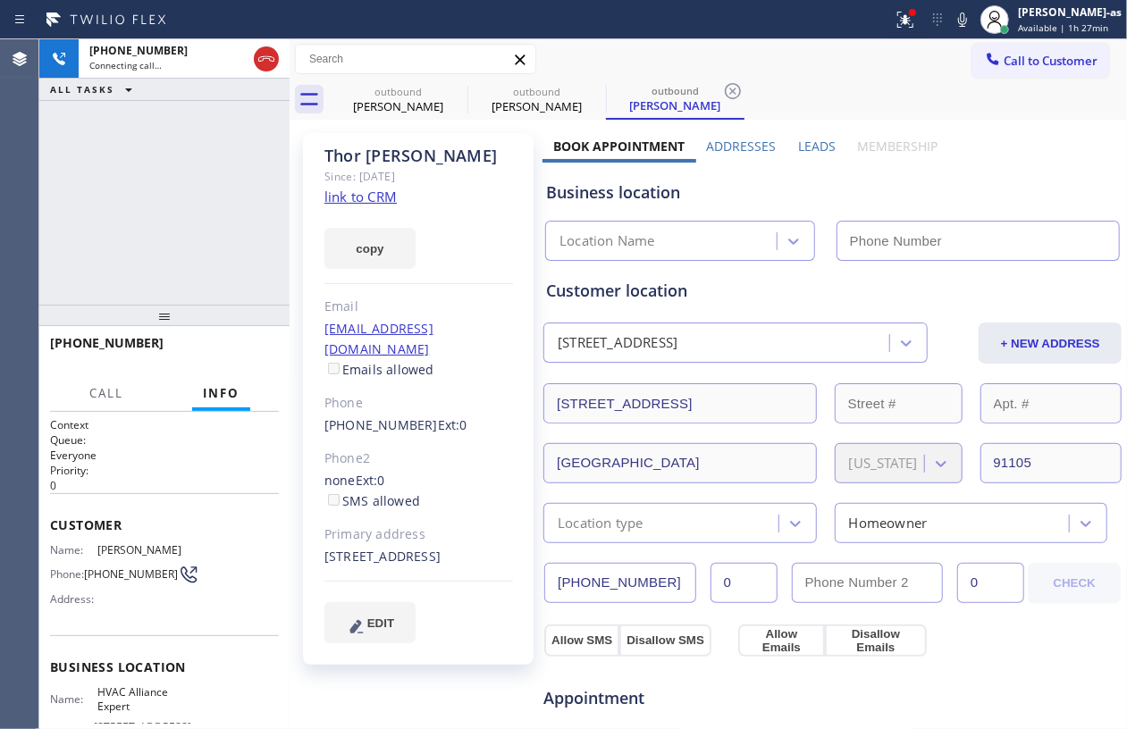
click at [363, 200] on link "link to CRM" at bounding box center [360, 197] width 72 height 18
type input "[PHONE_NUMBER]"
drag, startPoint x: 383, startPoint y: 102, endPoint x: 441, endPoint y: 93, distance: 57.9
click at [390, 100] on div "[PERSON_NAME]" at bounding box center [398, 106] width 135 height 16
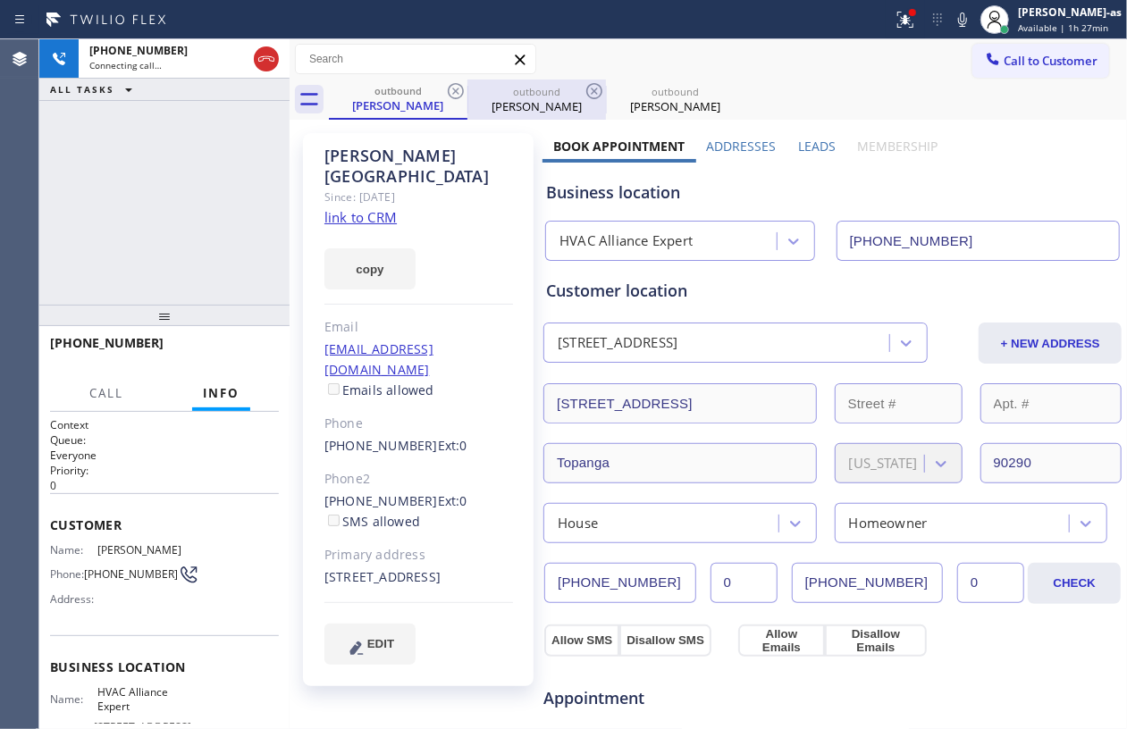
click at [470, 89] on div "outbound" at bounding box center [536, 91] width 135 height 13
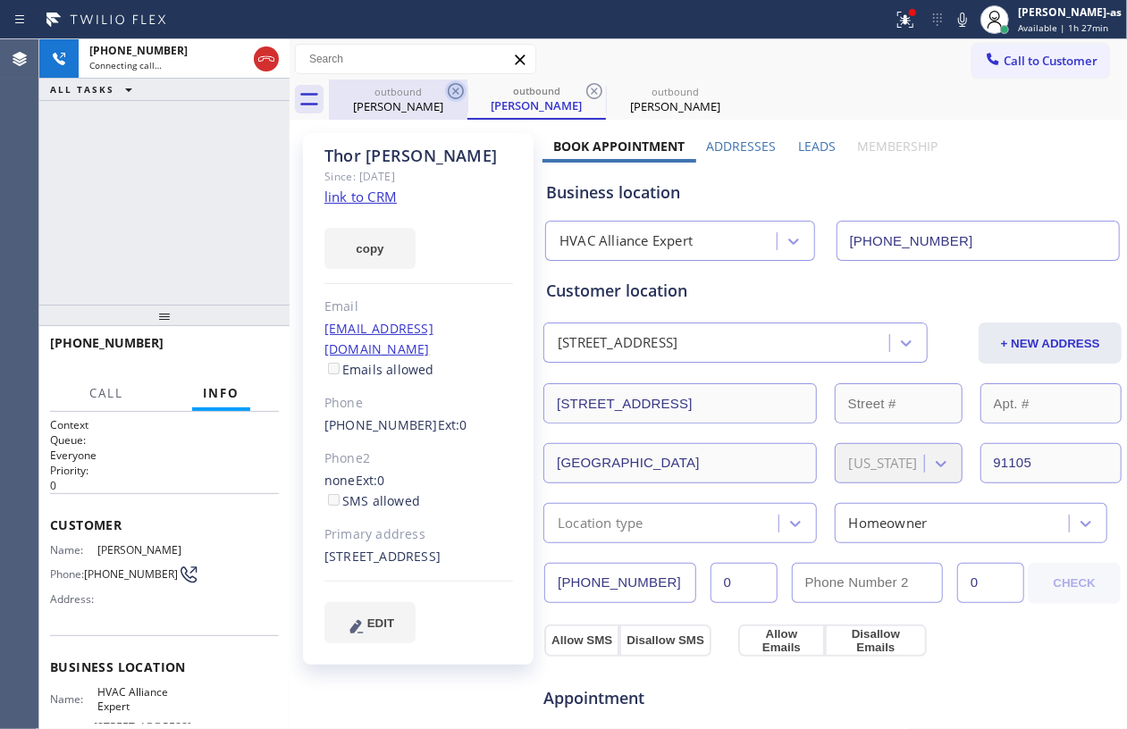
click at [462, 89] on icon at bounding box center [456, 91] width 16 height 16
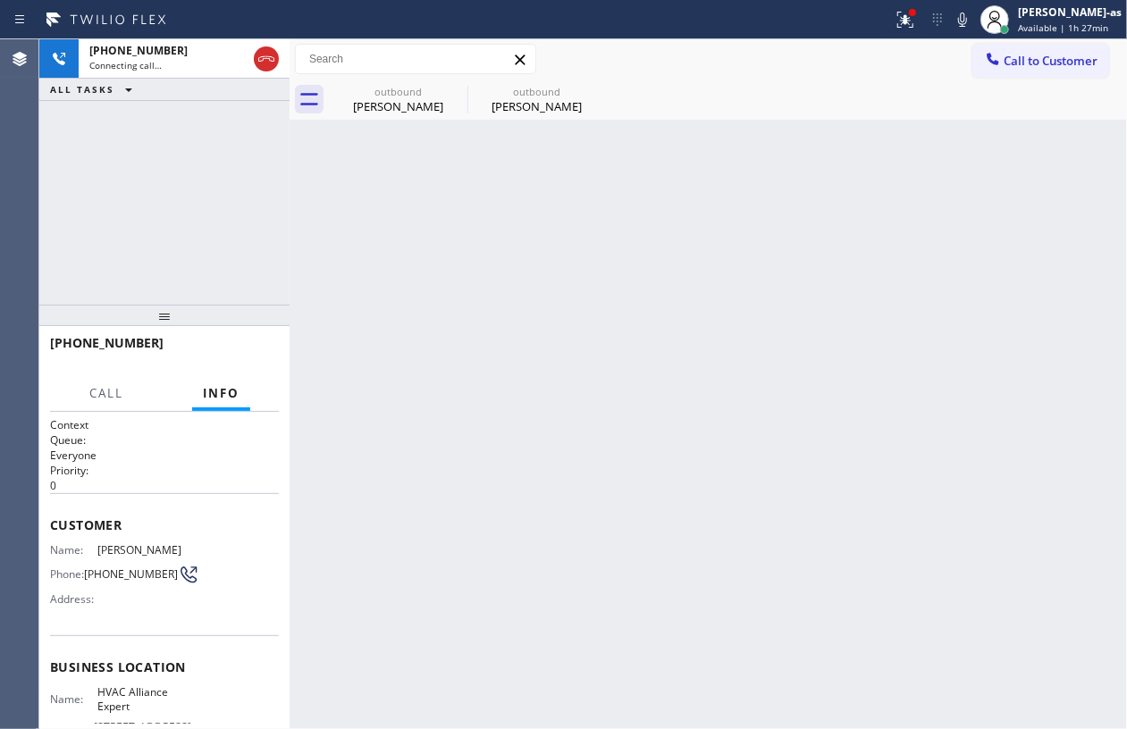
click at [195, 189] on div "[PHONE_NUMBER] Connecting call… ALL TASKS ALL TASKS ACTIVE TASKS TASKS IN WRAP …" at bounding box center [164, 171] width 250 height 265
drag, startPoint x: 108, startPoint y: 188, endPoint x: 130, endPoint y: 183, distance: 21.9
click at [113, 186] on div "[PHONE_NUMBER] Live | 00:01 ALL TASKS ALL TASKS ACTIVE TASKS TASKS IN WRAP UP" at bounding box center [164, 171] width 250 height 265
drag, startPoint x: 187, startPoint y: 234, endPoint x: 206, endPoint y: 327, distance: 94.8
click at [191, 238] on div "[PHONE_NUMBER] Live | 00:01 ALL TASKS ALL TASKS ACTIVE TASKS TASKS IN WRAP UP" at bounding box center [164, 171] width 250 height 265
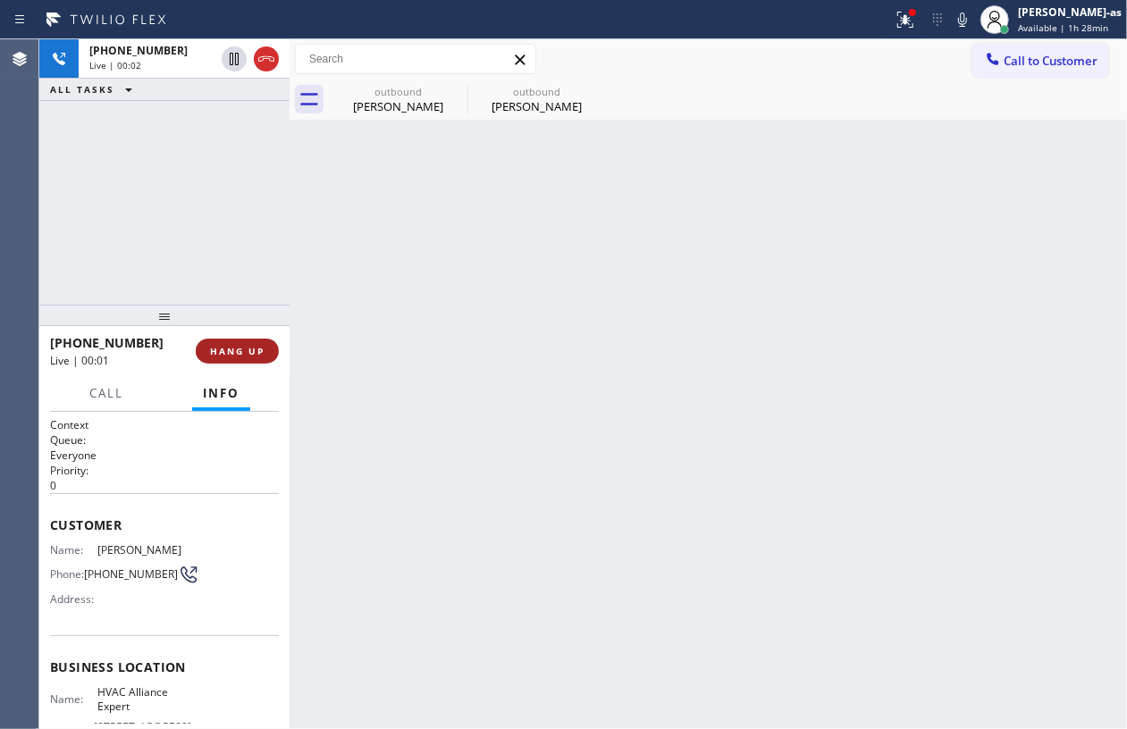
click at [233, 354] on span "HANG UP" at bounding box center [237, 351] width 55 height 13
click at [231, 355] on span "HANG UP" at bounding box center [237, 351] width 55 height 13
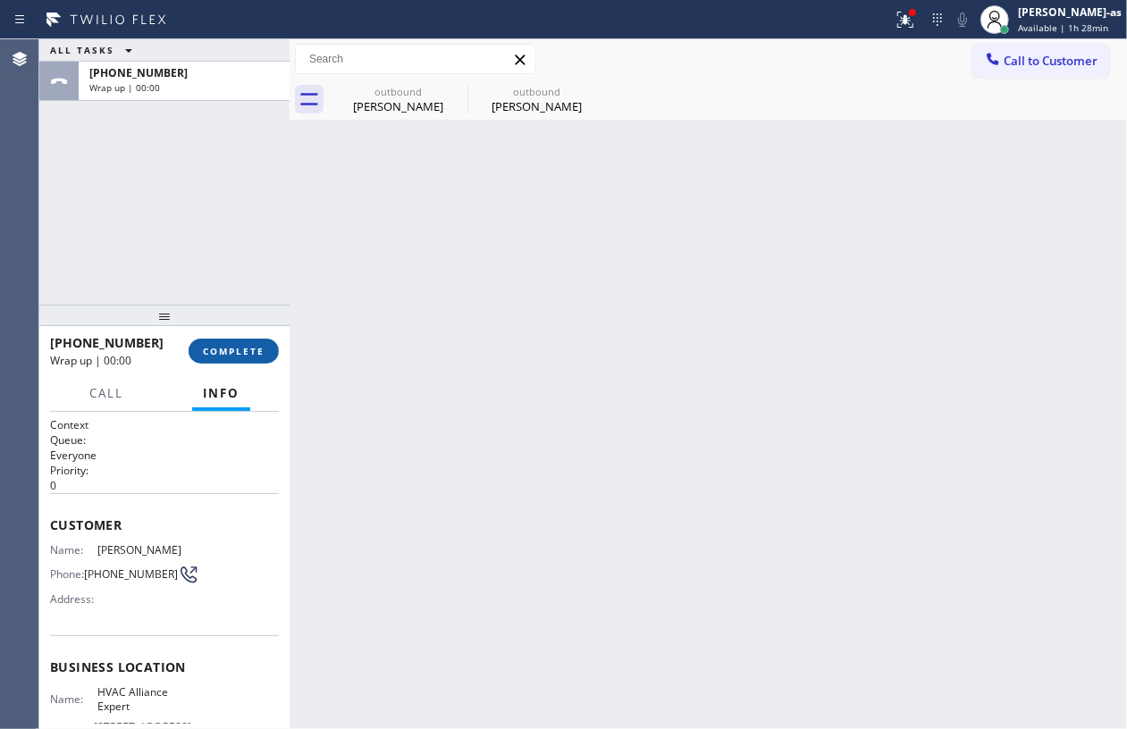
click at [240, 352] on span "COMPLETE" at bounding box center [234, 351] width 62 height 13
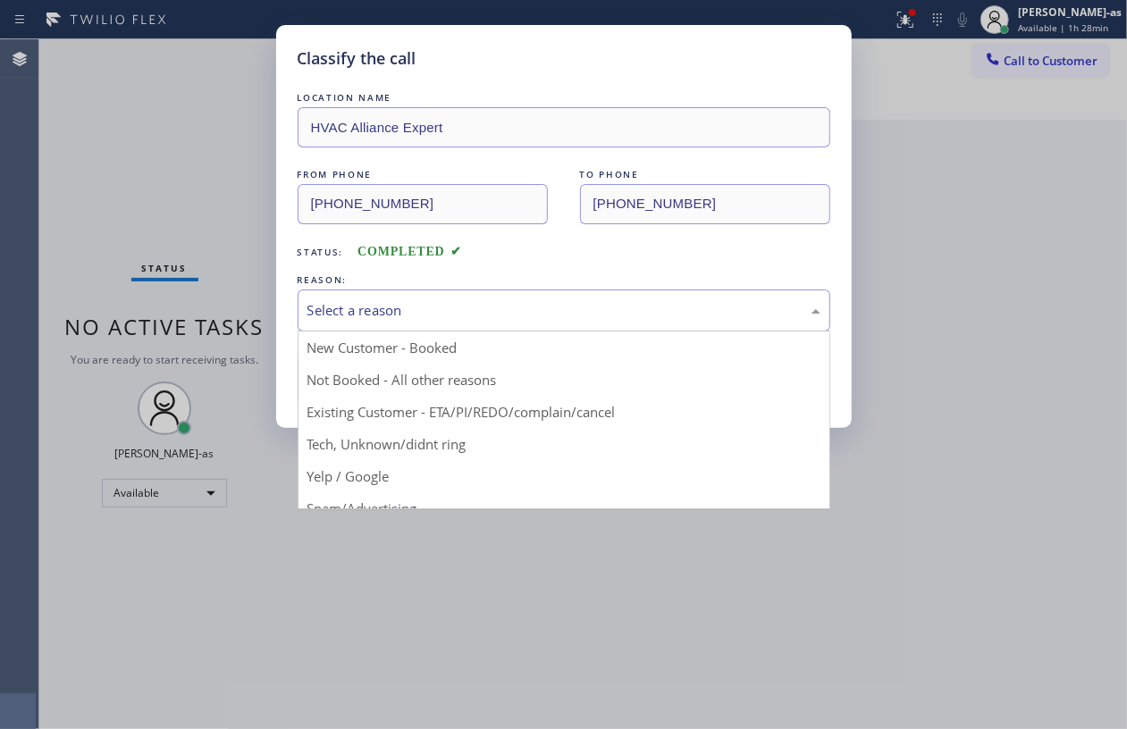
click at [441, 315] on div "Select a reason" at bounding box center [563, 310] width 513 height 21
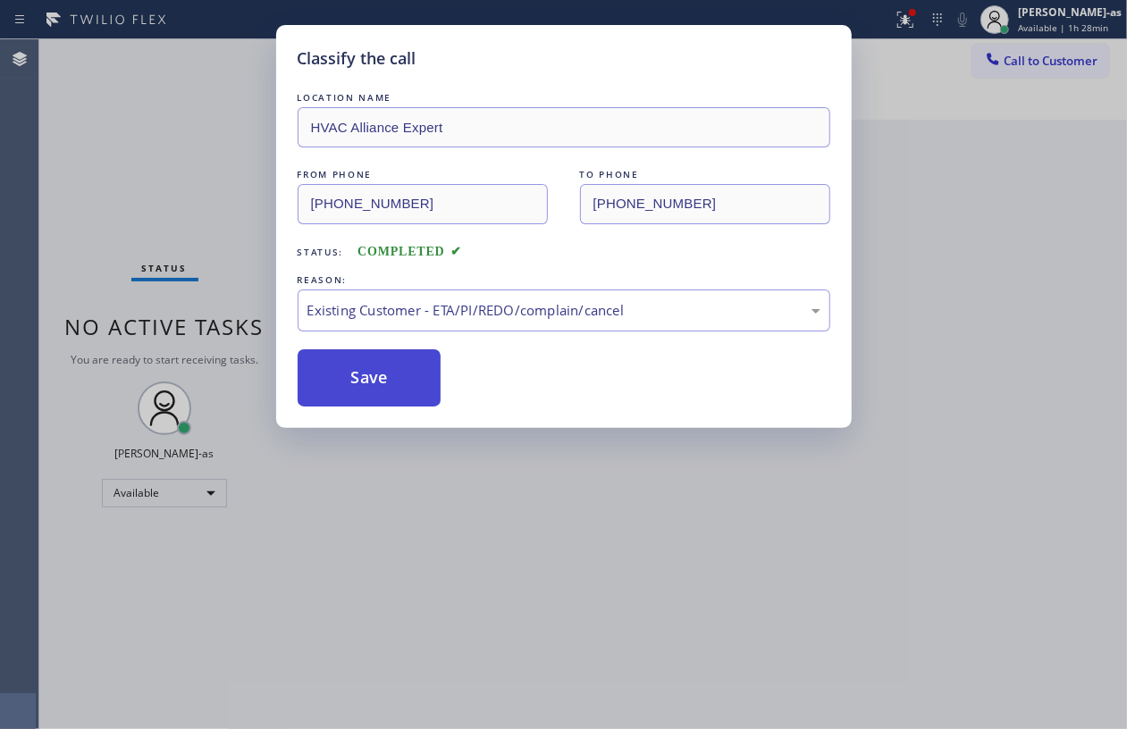
click at [406, 381] on button "Save" at bounding box center [370, 377] width 144 height 57
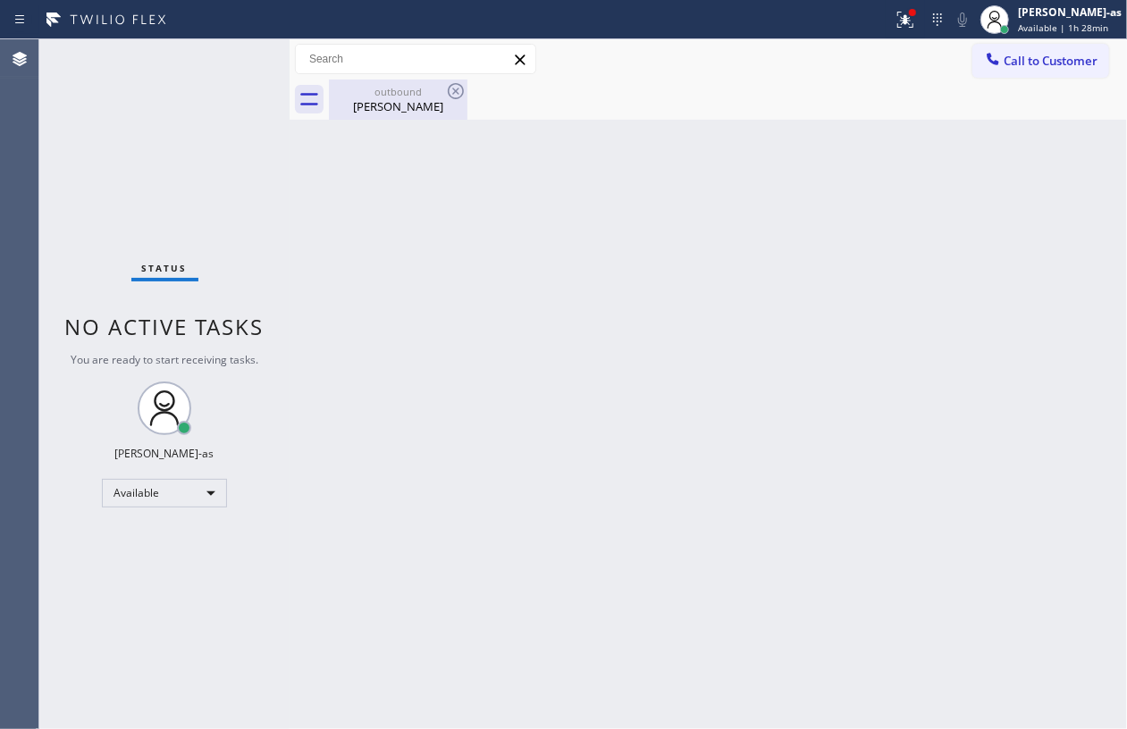
click at [419, 98] on div "[PERSON_NAME]" at bounding box center [398, 106] width 135 height 16
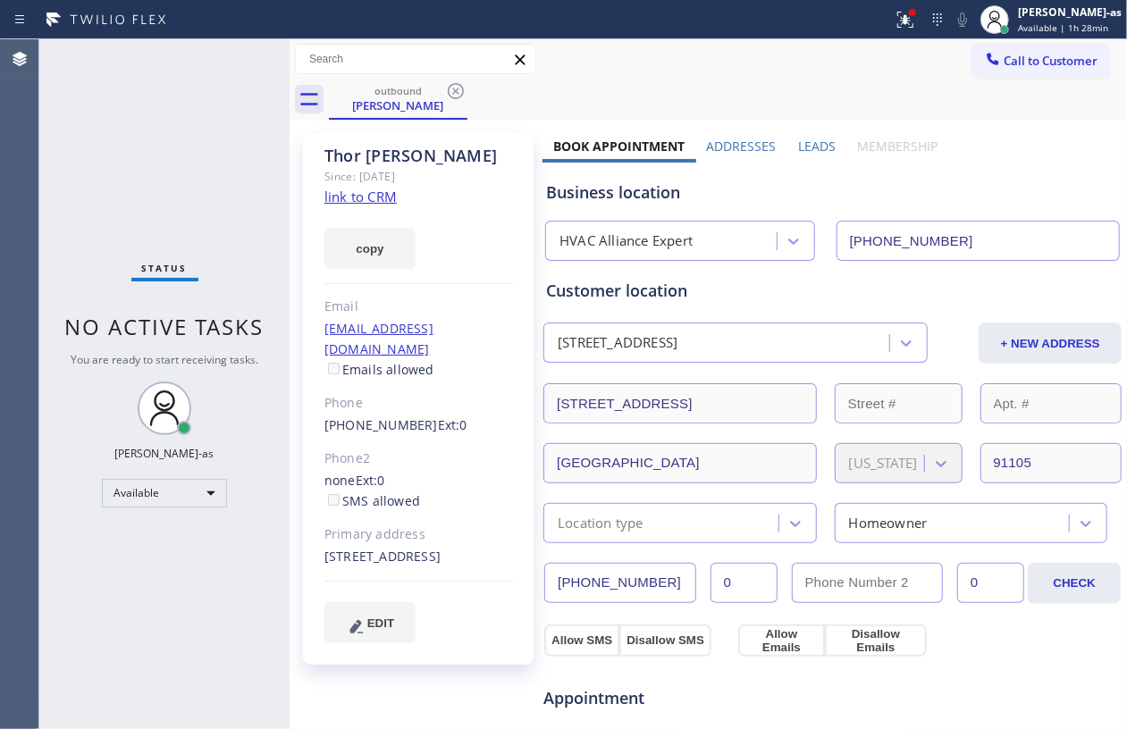
click at [459, 90] on icon at bounding box center [455, 90] width 21 height 21
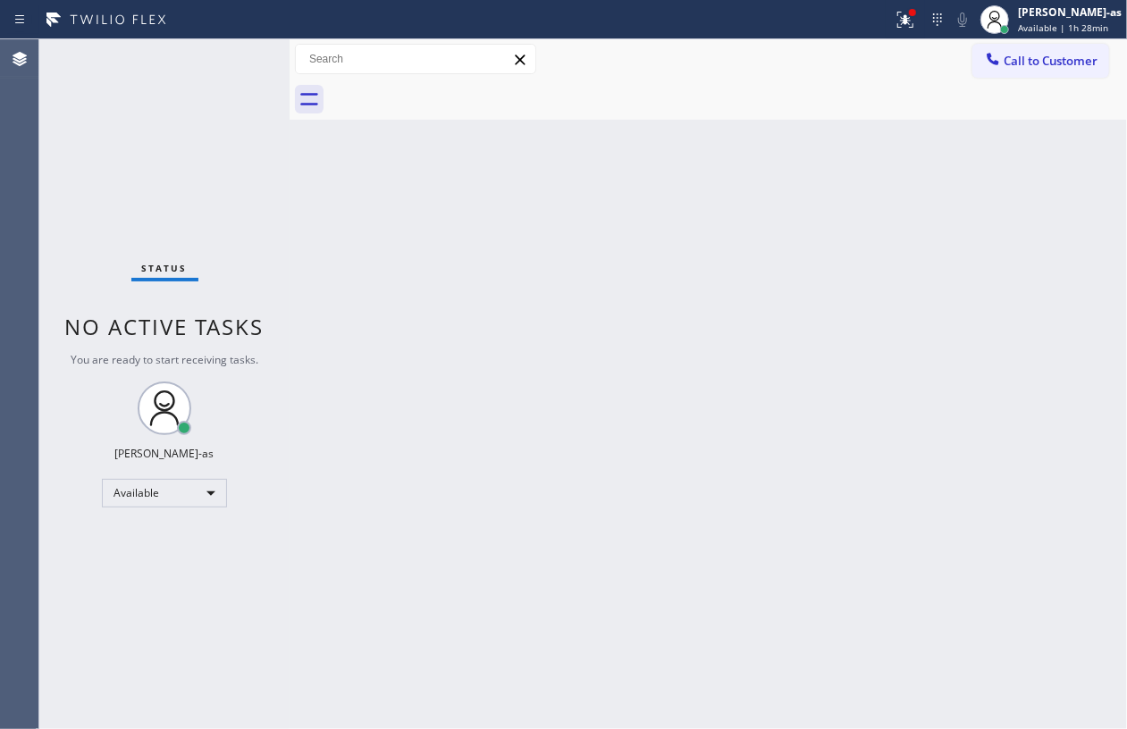
click at [506, 309] on div "Back to Dashboard Change Sender ID Customers Technicians Select a contact Outbo…" at bounding box center [708, 384] width 837 height 690
drag, startPoint x: 1006, startPoint y: 51, endPoint x: 636, endPoint y: 369, distance: 487.9
click at [987, 62] on button "Call to Customer" at bounding box center [1040, 61] width 137 height 34
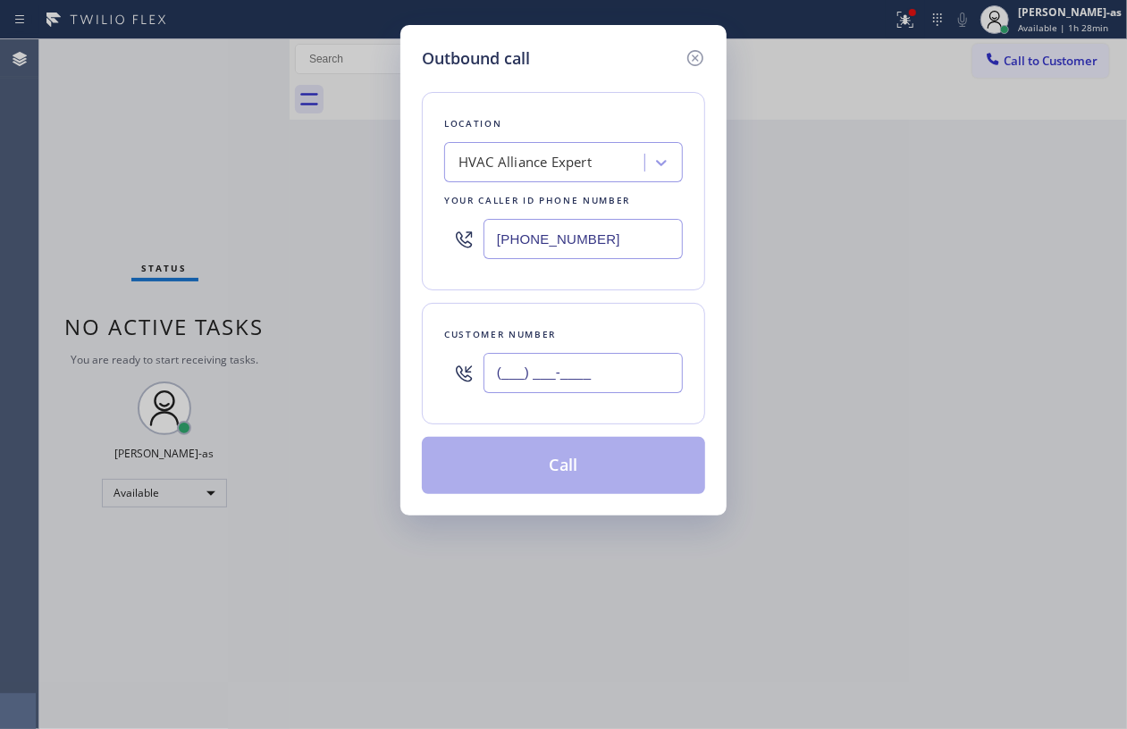
click at [615, 384] on input "(___) ___-____" at bounding box center [582, 373] width 199 height 40
paste input "408) 835-8347"
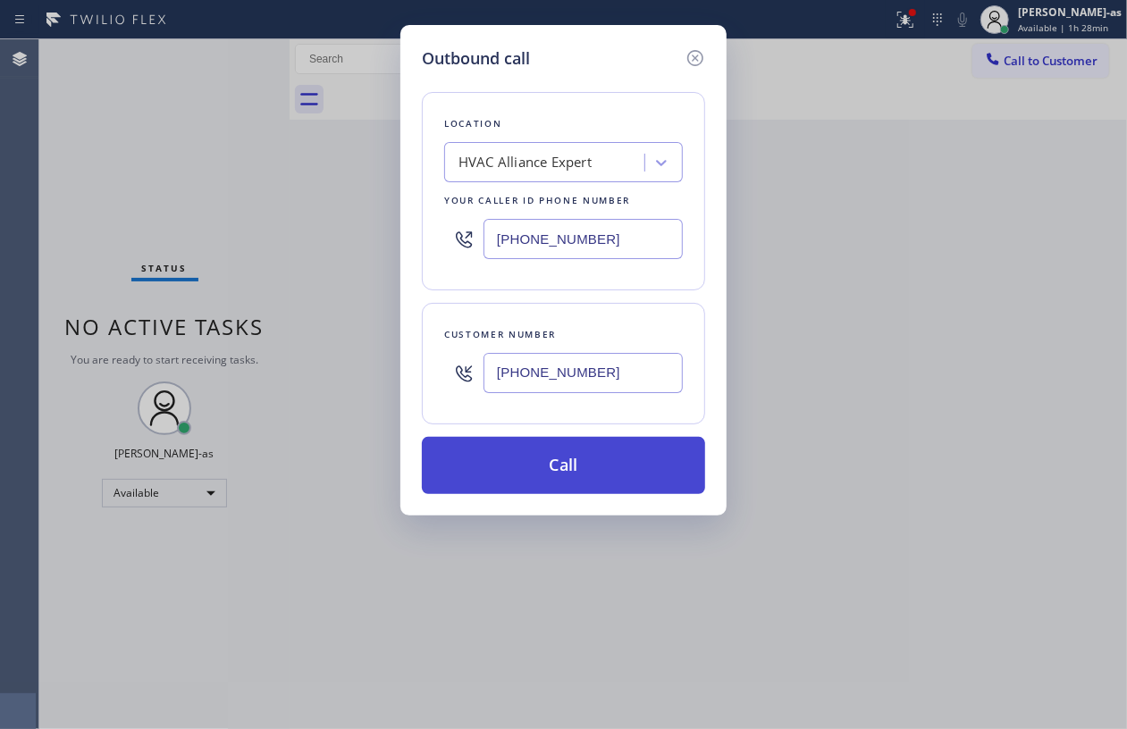
type input "[PHONE_NUMBER]"
click at [572, 455] on button "Call" at bounding box center [563, 465] width 283 height 57
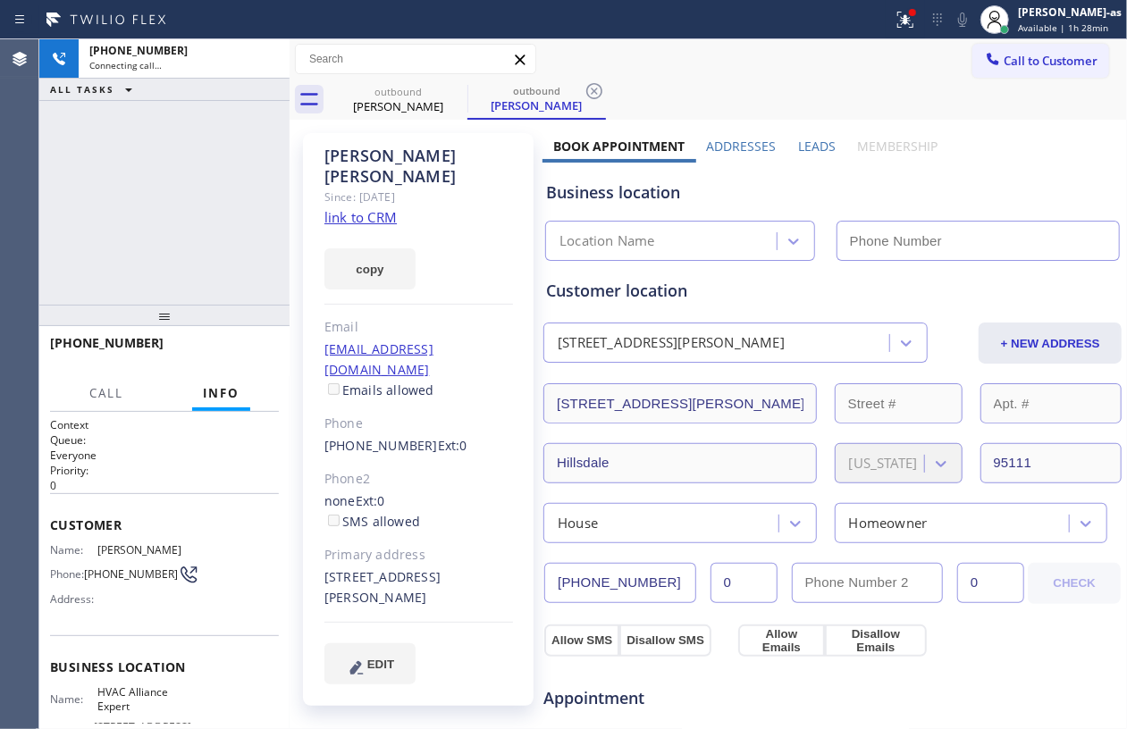
click at [216, 234] on div "[PHONE_NUMBER] Connecting call… ALL TASKS ALL TASKS ACTIVE TASKS TASKS IN WRAP …" at bounding box center [164, 171] width 250 height 265
click at [373, 187] on div "Since: [DATE]" at bounding box center [418, 197] width 189 height 21
click at [384, 208] on link "link to CRM" at bounding box center [360, 217] width 72 height 18
type input "[PHONE_NUMBER]"
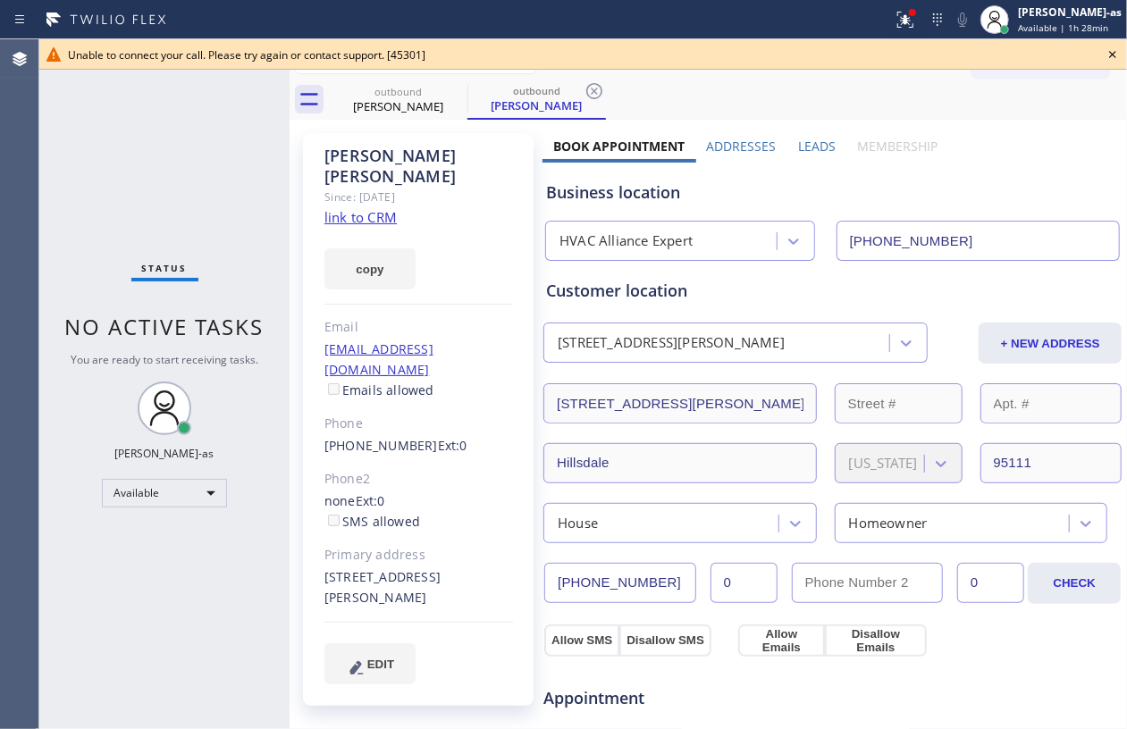
click at [150, 186] on div "Status No active tasks You are ready to start receiving tasks. [PERSON_NAME]-as…" at bounding box center [164, 384] width 250 height 690
click at [415, 105] on div "[PERSON_NAME]" at bounding box center [398, 106] width 135 height 16
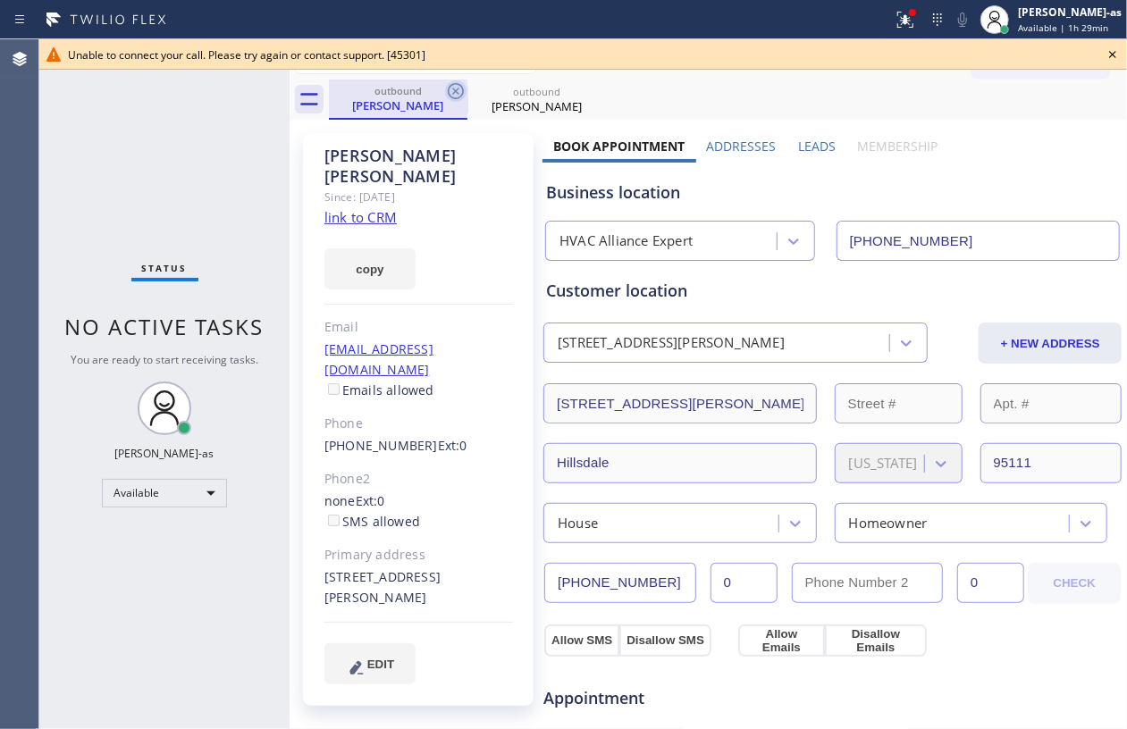
click at [451, 94] on icon at bounding box center [455, 90] width 21 height 21
click at [463, 87] on icon at bounding box center [455, 90] width 21 height 21
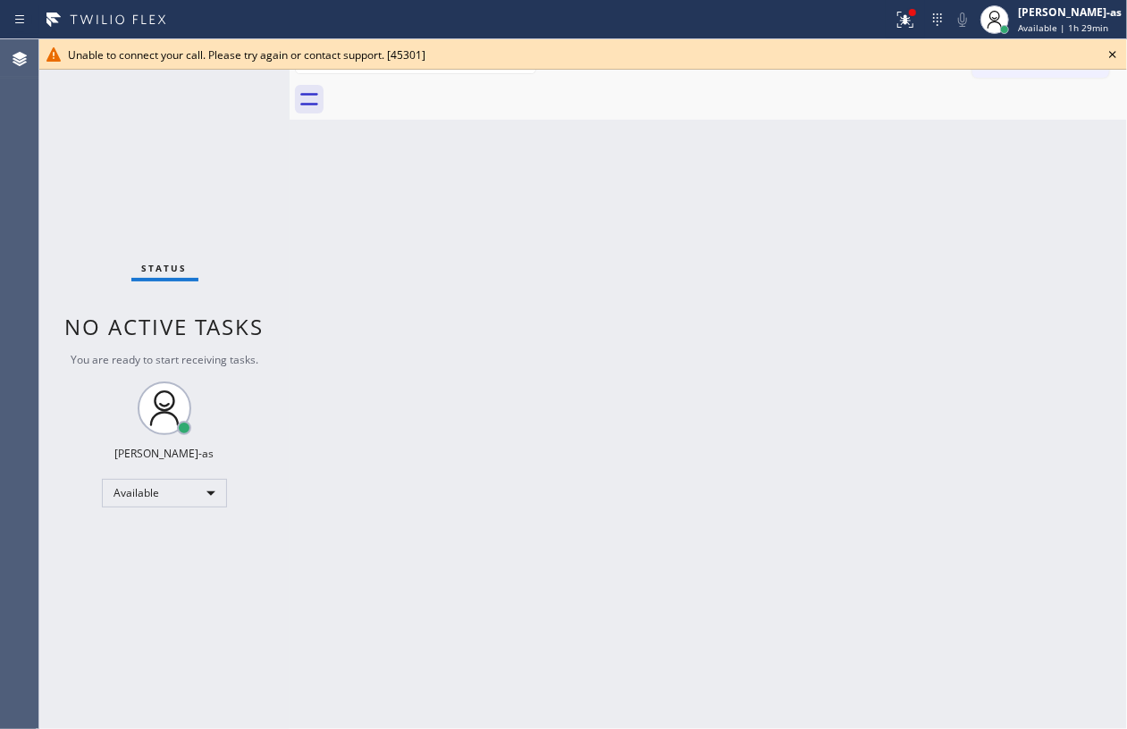
click at [648, 280] on div "Back to Dashboard Change Sender ID Customers Technicians Select a contact Outbo…" at bounding box center [708, 384] width 837 height 690
drag, startPoint x: 347, startPoint y: 204, endPoint x: 806, endPoint y: 111, distance: 468.6
click at [348, 204] on div "Back to Dashboard Change Sender ID Customers Technicians Select a contact Outbo…" at bounding box center [708, 384] width 837 height 690
click at [1112, 55] on icon at bounding box center [1112, 54] width 7 height 7
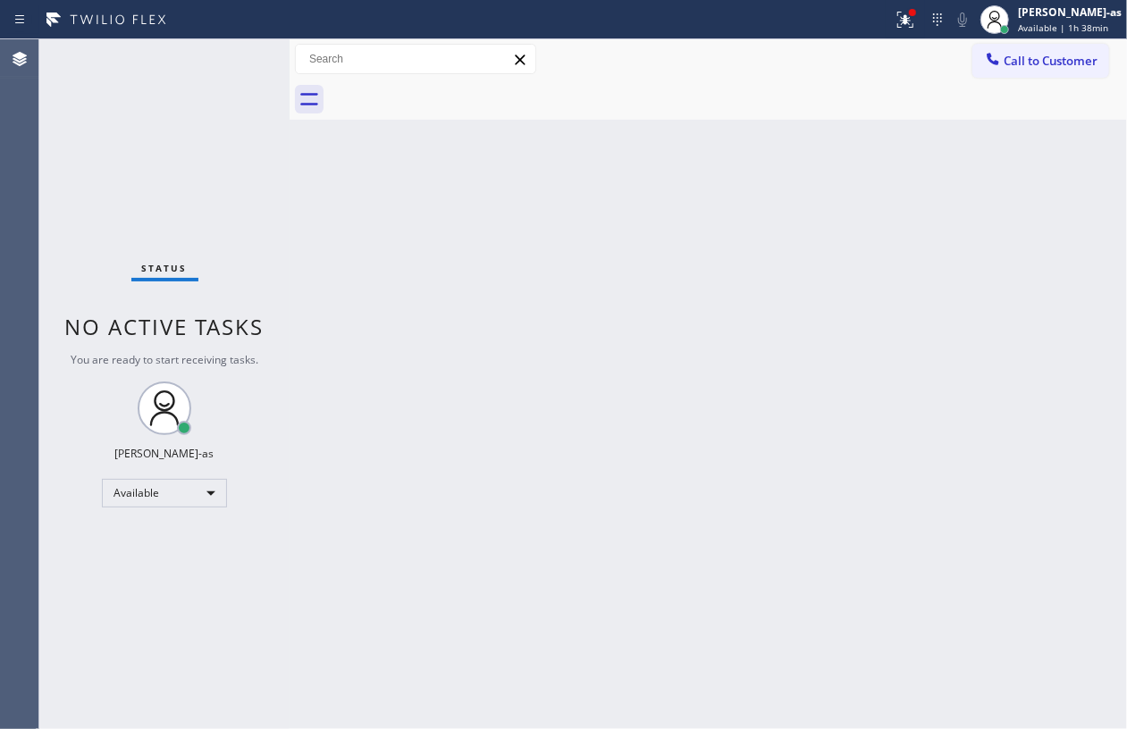
click at [767, 182] on div "Back to Dashboard Change Sender ID Customers Technicians Select a contact Outbo…" at bounding box center [708, 384] width 837 height 690
click at [694, 347] on div "Back to Dashboard Change Sender ID Customers Technicians Select a contact Outbo…" at bounding box center [708, 384] width 837 height 690
click at [590, 252] on div "Back to Dashboard Change Sender ID Customers Technicians Select a contact Outbo…" at bounding box center [708, 384] width 837 height 690
drag, startPoint x: 1045, startPoint y: 66, endPoint x: 792, endPoint y: 229, distance: 300.6
click at [1041, 64] on span "Call to Customer" at bounding box center [1050, 61] width 94 height 16
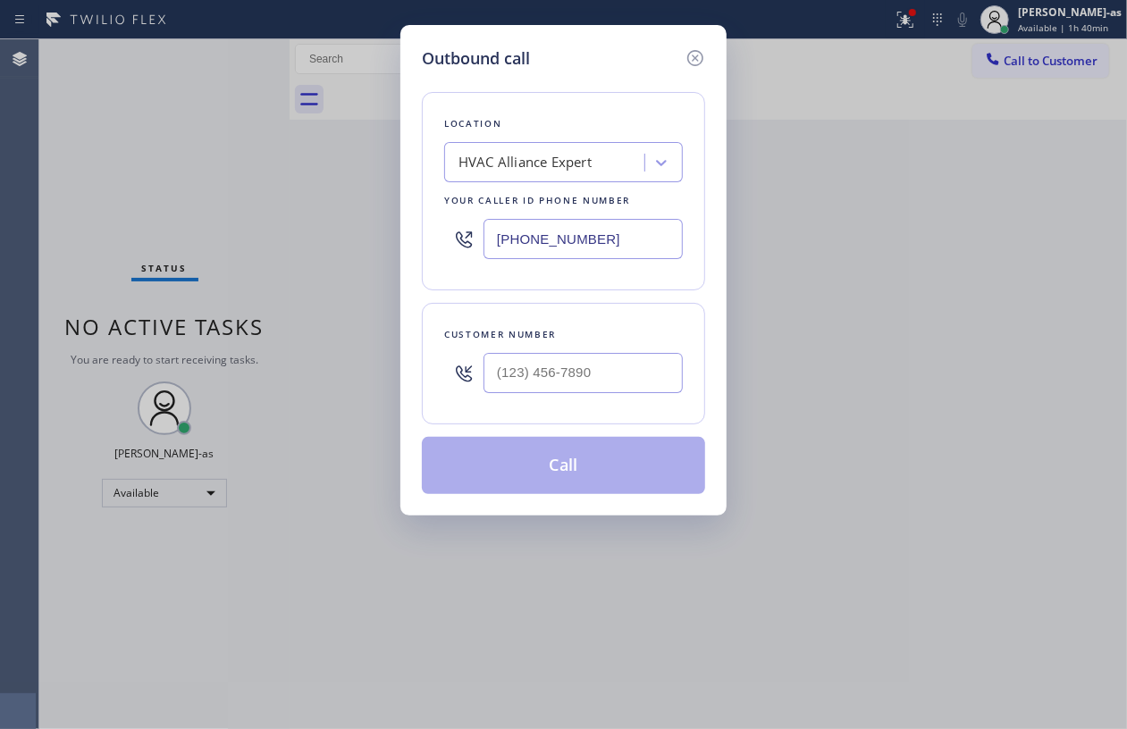
click at [609, 351] on div at bounding box center [582, 373] width 199 height 58
click at [626, 366] on input "(___) ___-____" at bounding box center [582, 373] width 199 height 40
paste input "206) 948-6124"
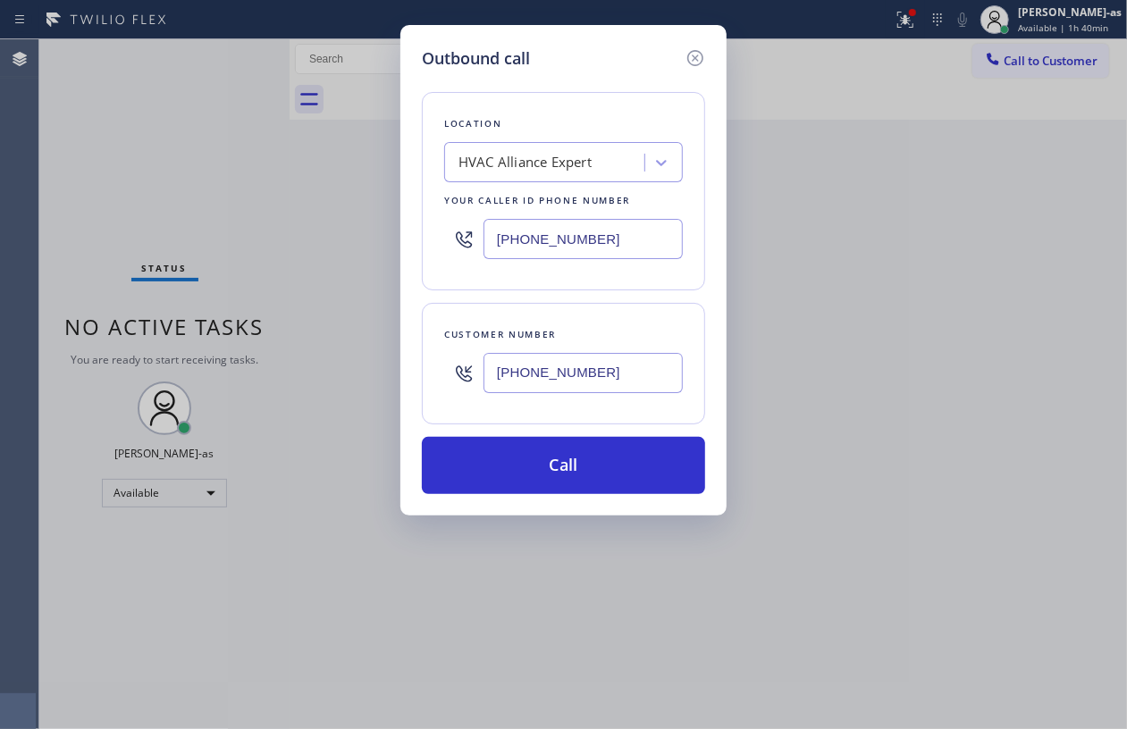
type input "[PHONE_NUMBER]"
click at [575, 231] on input "[PHONE_NUMBER]" at bounding box center [582, 239] width 199 height 40
paste input "206) 309-8891"
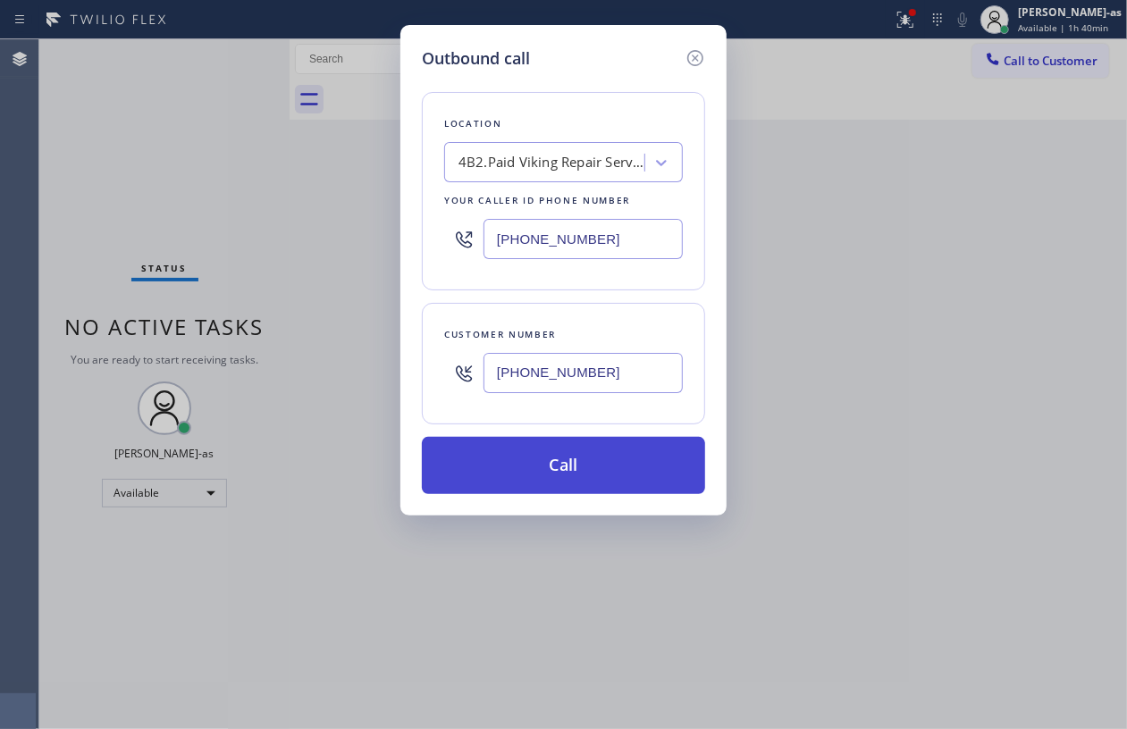
type input "[PHONE_NUMBER]"
click at [600, 466] on button "Call" at bounding box center [563, 465] width 283 height 57
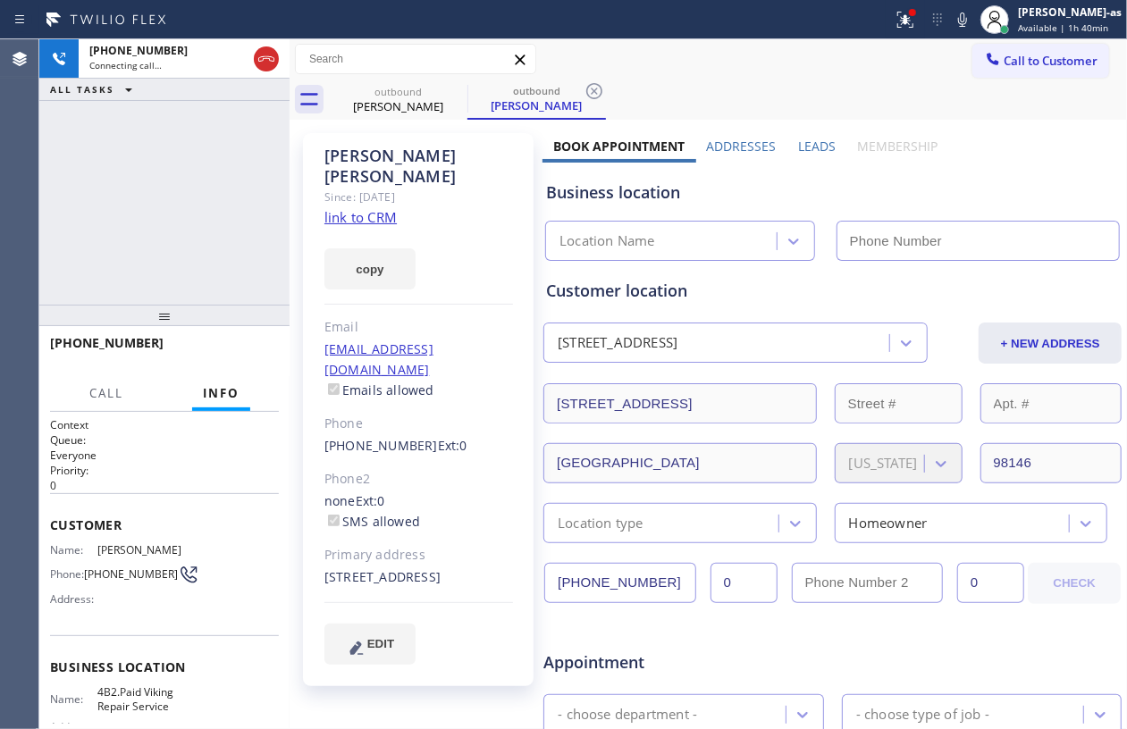
type input "[PHONE_NUMBER]"
click at [102, 207] on div "[PHONE_NUMBER] Connecting call… ALL TASKS ALL TASKS ACTIVE TASKS TASKS IN WRAP …" at bounding box center [164, 171] width 250 height 265
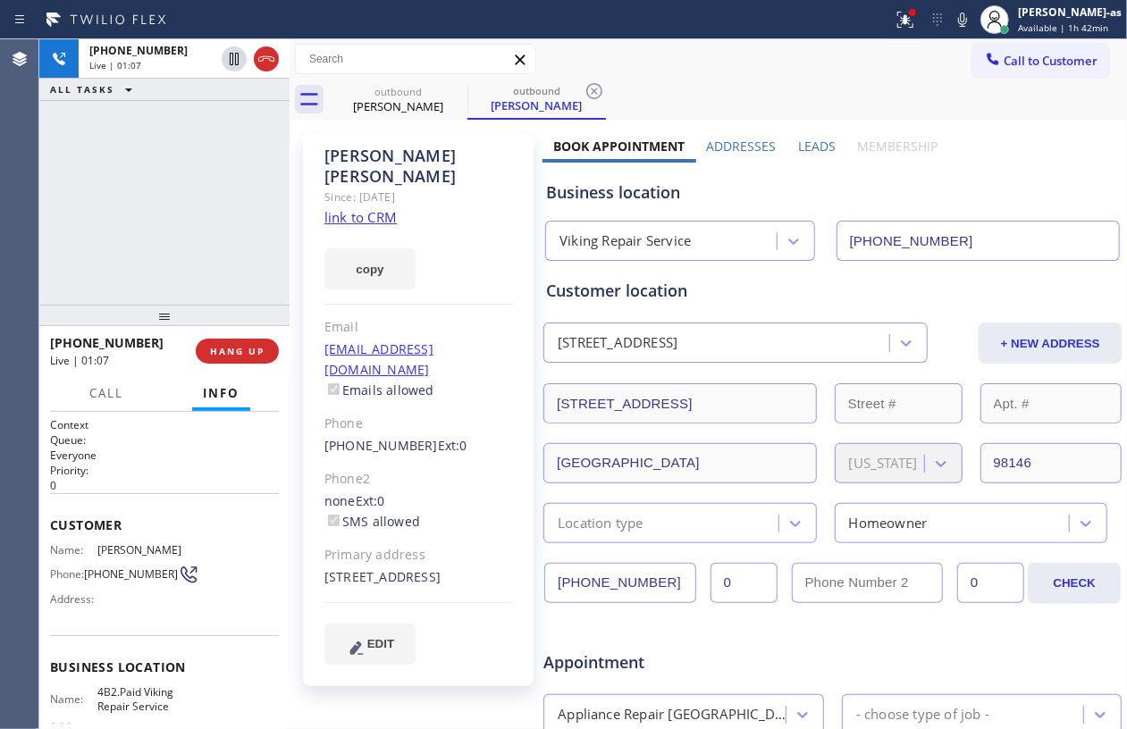
click at [189, 205] on div "[PHONE_NUMBER] Live | 01:07 ALL TASKS ALL TASKS ACTIVE TASKS TASKS IN WRAP UP" at bounding box center [164, 171] width 250 height 265
click at [598, 91] on icon at bounding box center [593, 90] width 21 height 21
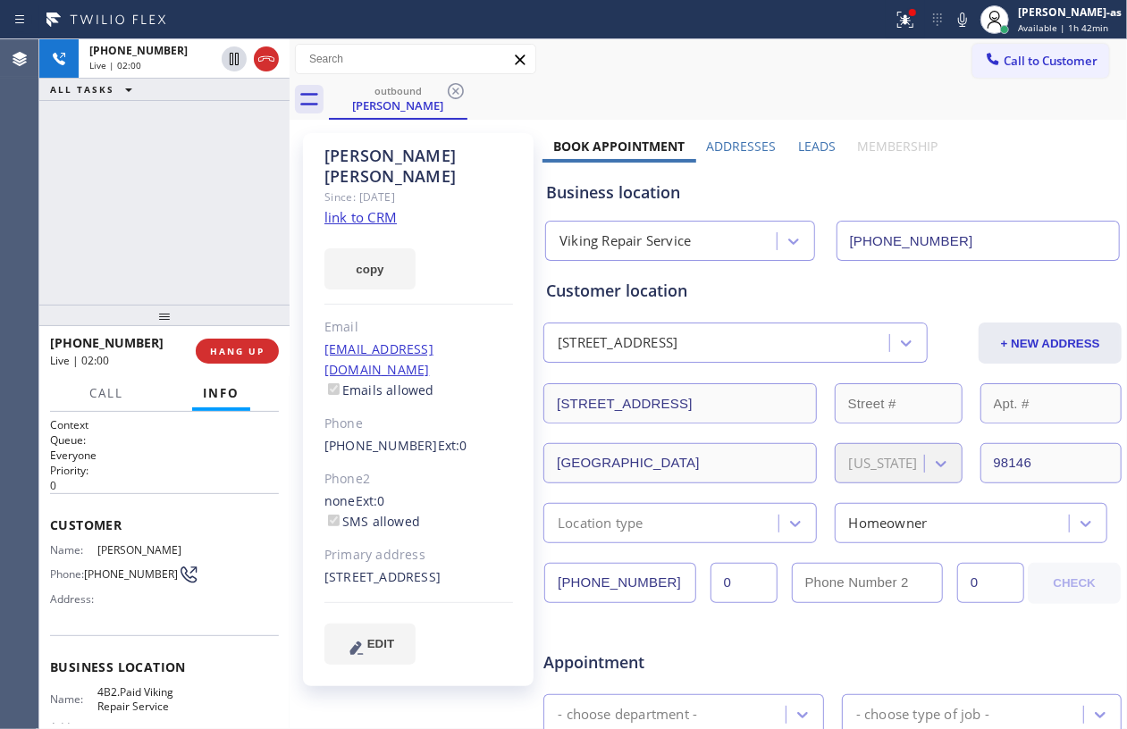
click at [123, 176] on div "[PHONE_NUMBER] Live | 02:00 ALL TASKS ALL TASKS ACTIVE TASKS TASKS IN WRAP UP" at bounding box center [164, 171] width 250 height 265
click at [168, 248] on div "[PHONE_NUMBER] Live | 02:01 ALL TASKS ALL TASKS ACTIVE TASKS TASKS IN WRAP UP" at bounding box center [164, 171] width 250 height 265
drag, startPoint x: 169, startPoint y: 256, endPoint x: 293, endPoint y: 394, distance: 186.0
click at [205, 272] on div "[PHONE_NUMBER] Live | 02:01 ALL TASKS ALL TASKS ACTIVE TASKS TASKS IN WRAP UP" at bounding box center [164, 171] width 250 height 265
click at [234, 354] on span "HANG UP" at bounding box center [237, 351] width 55 height 13
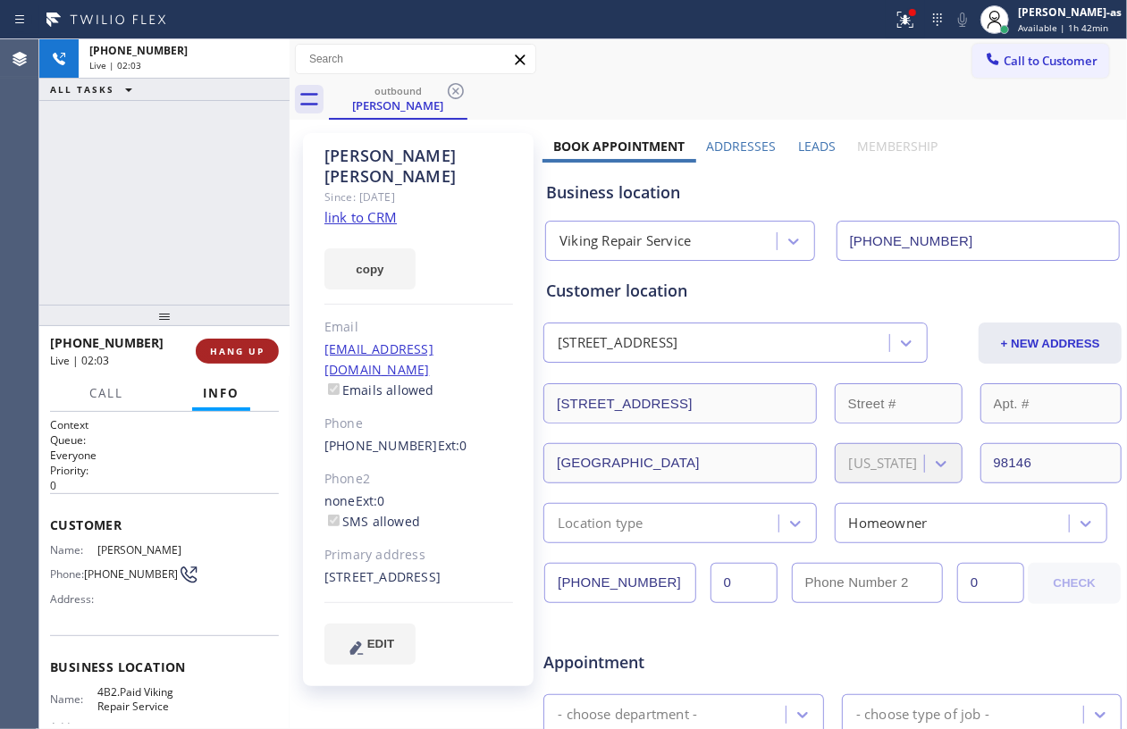
click at [234, 350] on span "HANG UP" at bounding box center [237, 351] width 55 height 13
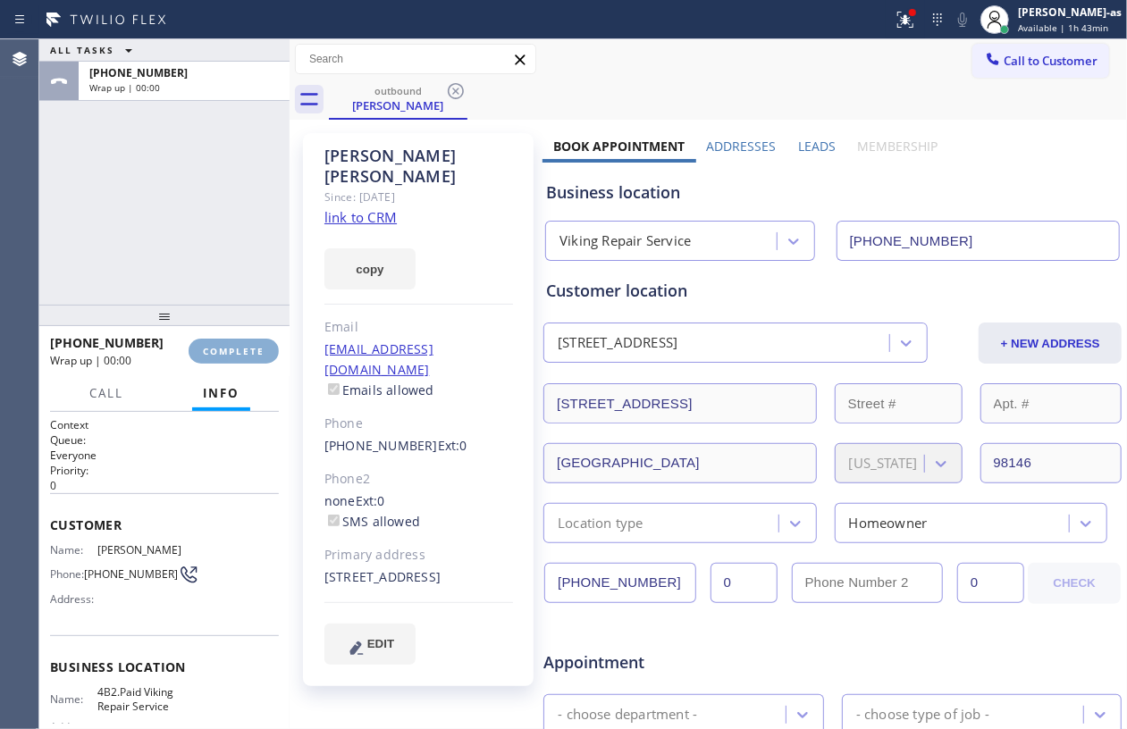
click at [237, 348] on span "COMPLETE" at bounding box center [234, 351] width 62 height 13
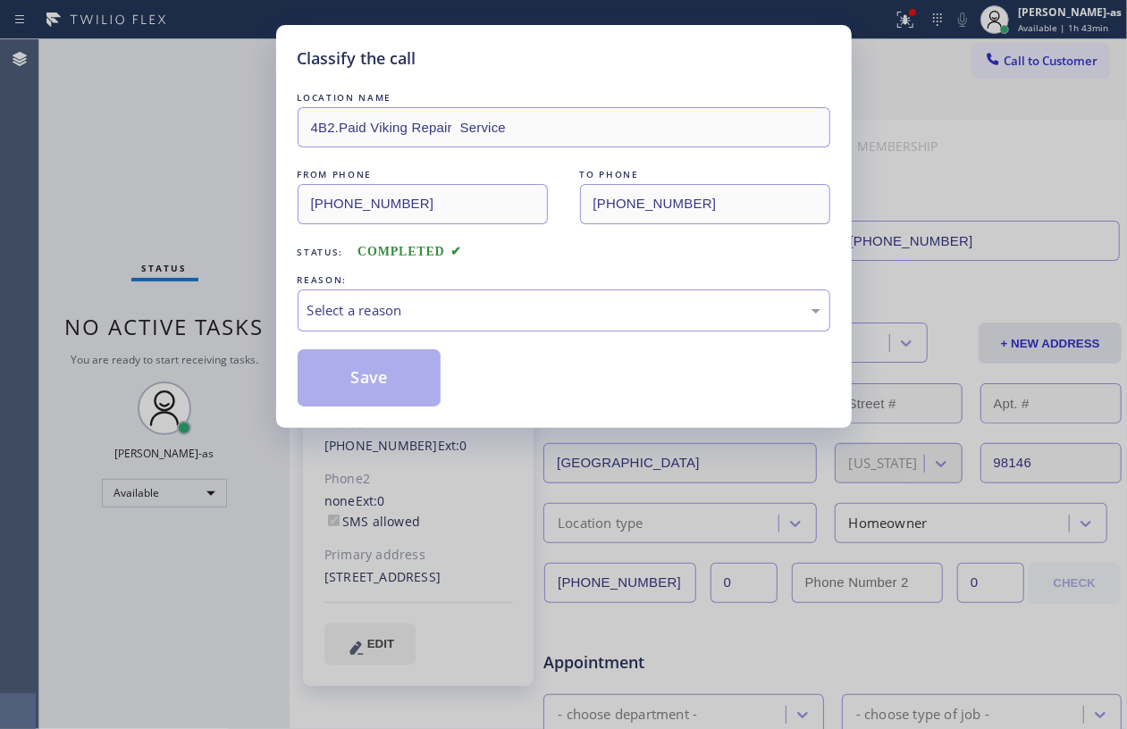
drag, startPoint x: 193, startPoint y: 148, endPoint x: 438, endPoint y: 173, distance: 246.1
click at [197, 148] on div "Classify the call LOCATION NAME 4B2.Paid Viking Repair Service FROM PHONE [PHON…" at bounding box center [563, 364] width 1127 height 729
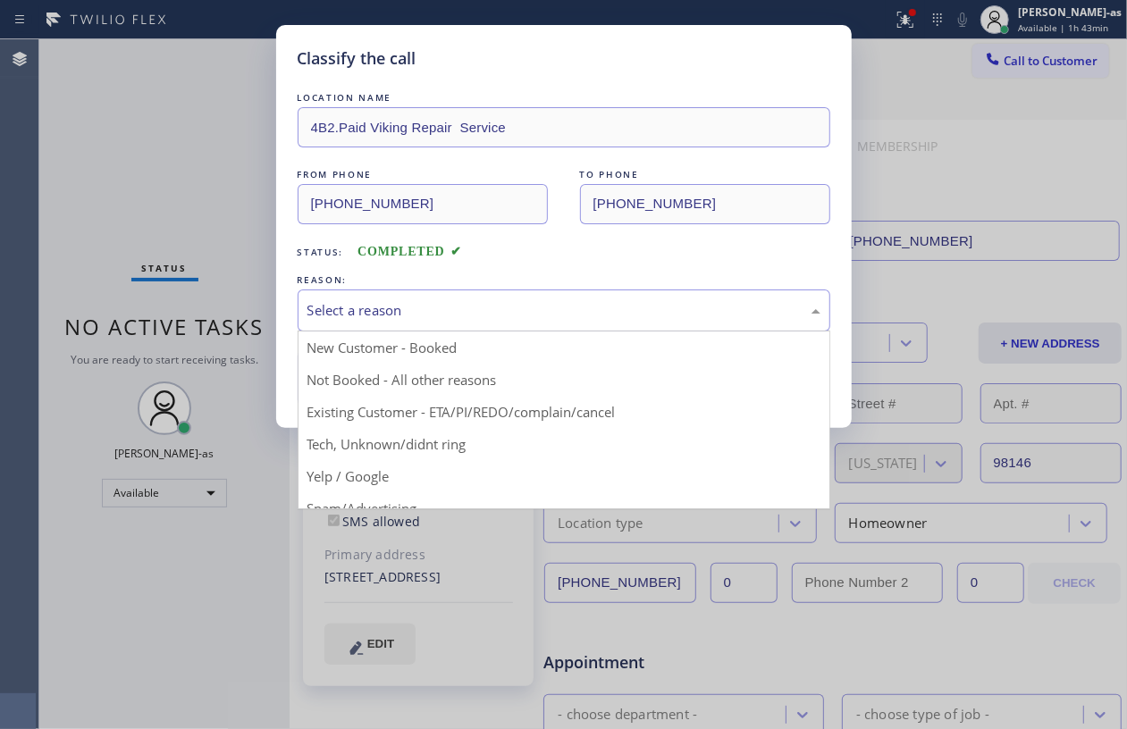
click at [416, 309] on div "Select a reason" at bounding box center [563, 310] width 513 height 21
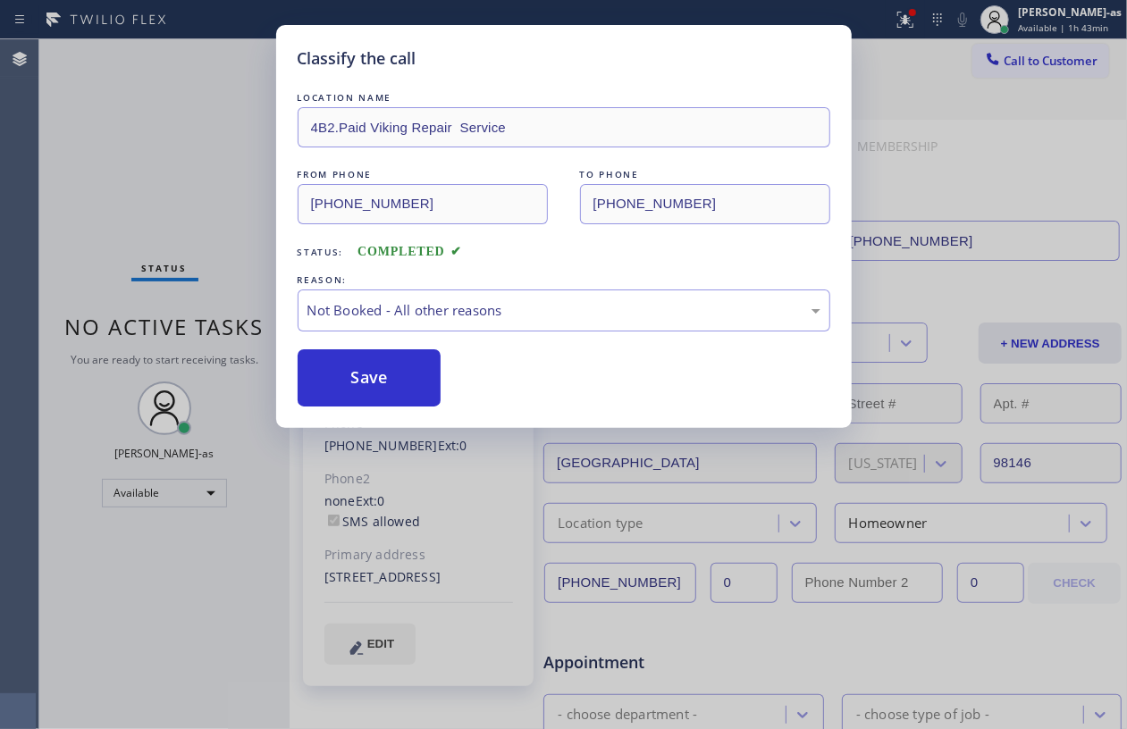
click at [365, 382] on button "Save" at bounding box center [370, 377] width 144 height 57
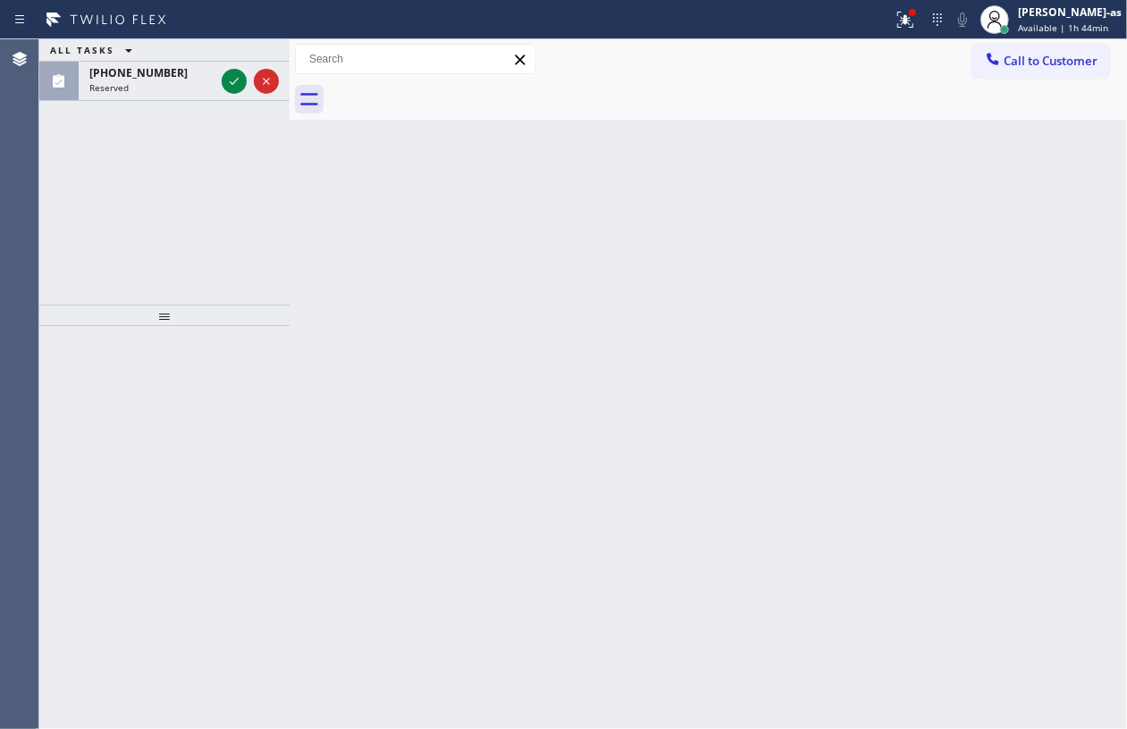
click at [554, 481] on div "Back to Dashboard Change Sender ID Customers Technicians Select a contact Outbo…" at bounding box center [708, 384] width 837 height 690
click at [223, 87] on icon at bounding box center [233, 81] width 21 height 21
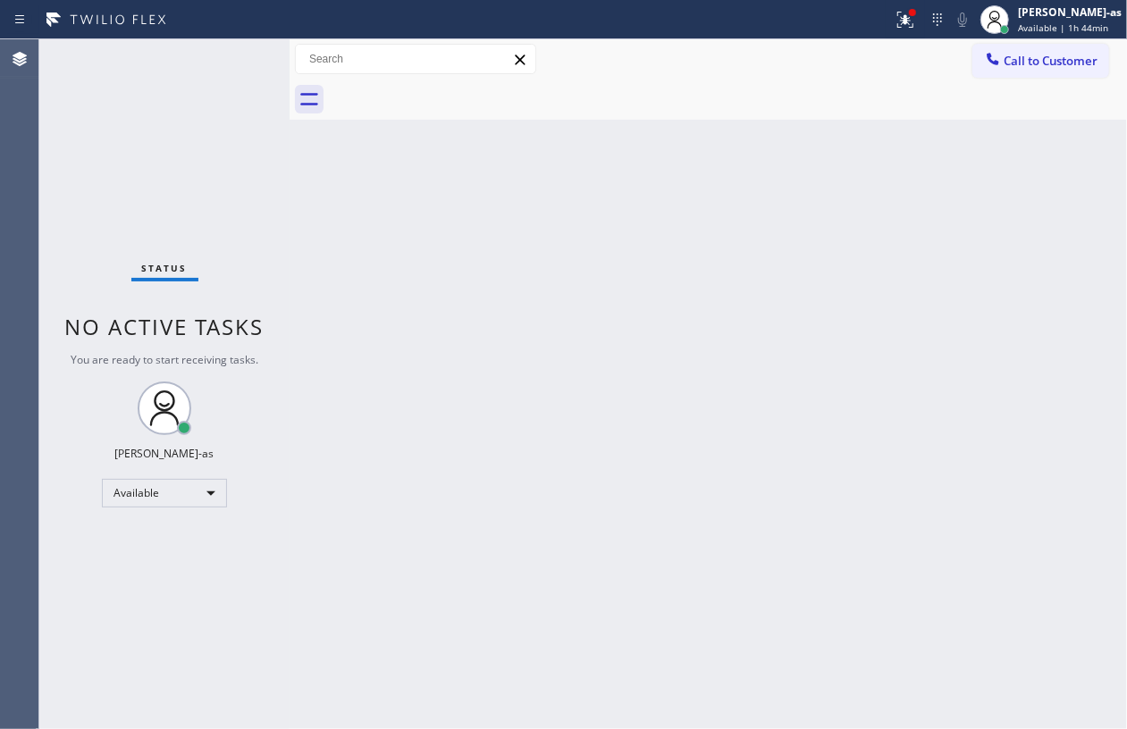
click at [191, 154] on div "Status No active tasks You are ready to start receiving tasks. [PERSON_NAME]-as…" at bounding box center [164, 384] width 250 height 690
click at [527, 381] on div "Back to Dashboard Change Sender ID Customers Technicians Select a contact Outbo…" at bounding box center [708, 384] width 837 height 690
drag, startPoint x: 580, startPoint y: 441, endPoint x: 604, endPoint y: 447, distance: 24.7
click at [604, 447] on div "Back to Dashboard Change Sender ID Customers Technicians Select a contact Outbo…" at bounding box center [708, 384] width 837 height 690
click at [786, 320] on div "Back to Dashboard Change Sender ID Customers Technicians Select a contact Outbo…" at bounding box center [708, 384] width 837 height 690
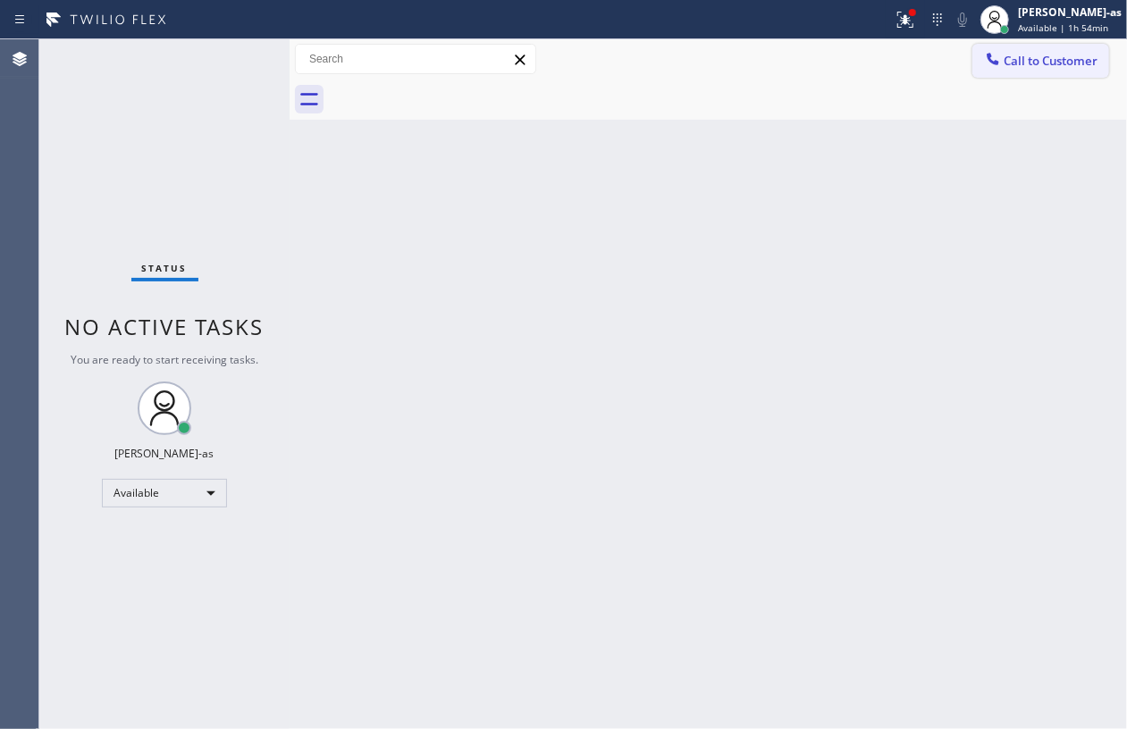
click at [1023, 63] on span "Call to Customer" at bounding box center [1050, 61] width 94 height 16
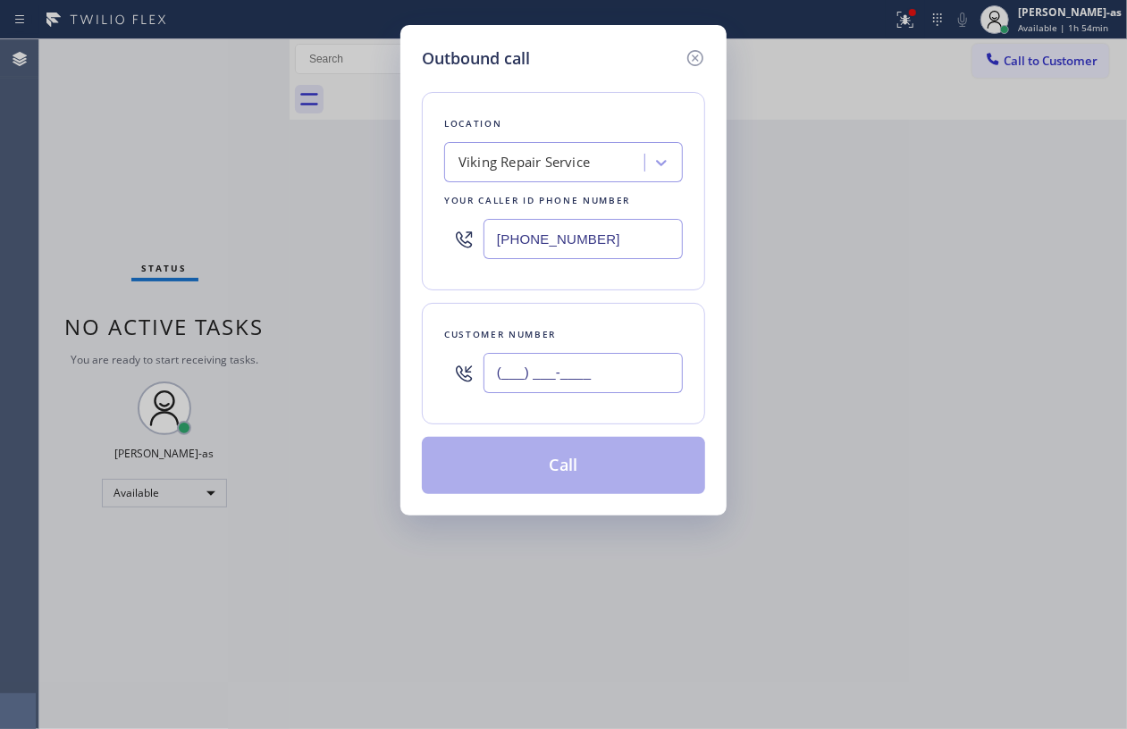
click at [620, 365] on input "(___) ___-____" at bounding box center [582, 373] width 199 height 40
paste input "818) 720-4079"
type input "[PHONE_NUMBER]"
click at [568, 179] on div "Viking Repair Service" at bounding box center [546, 162] width 195 height 31
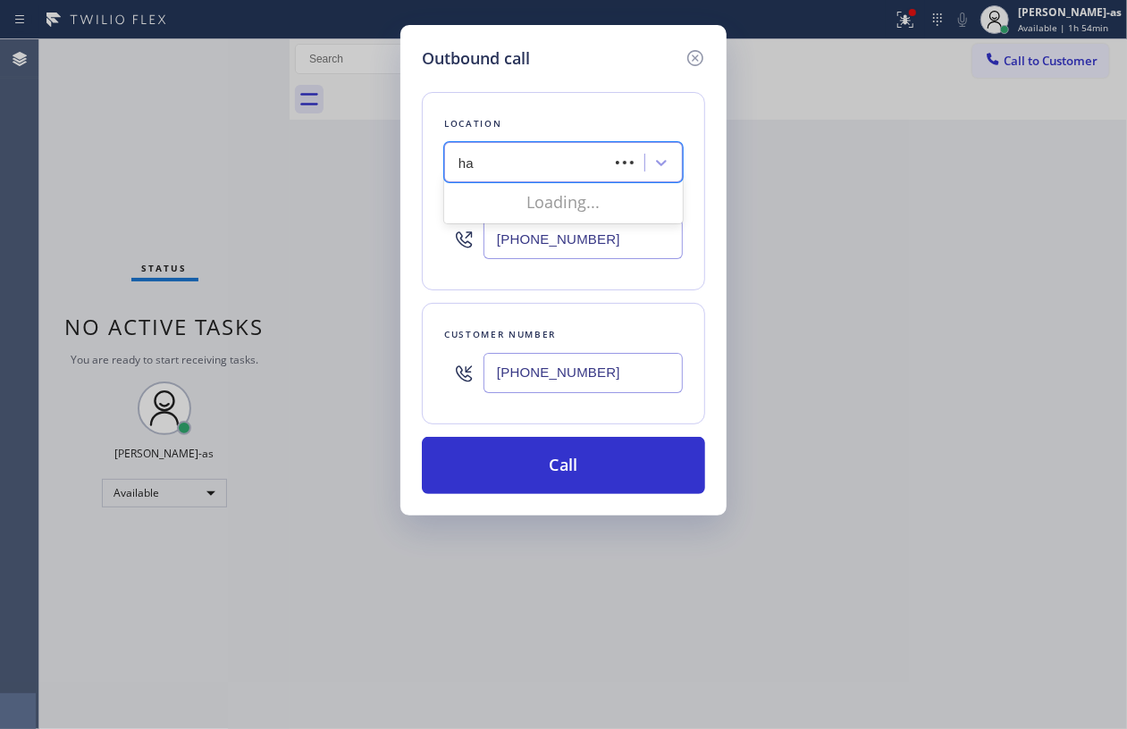
type input "h"
type input "hvac alliance expert"
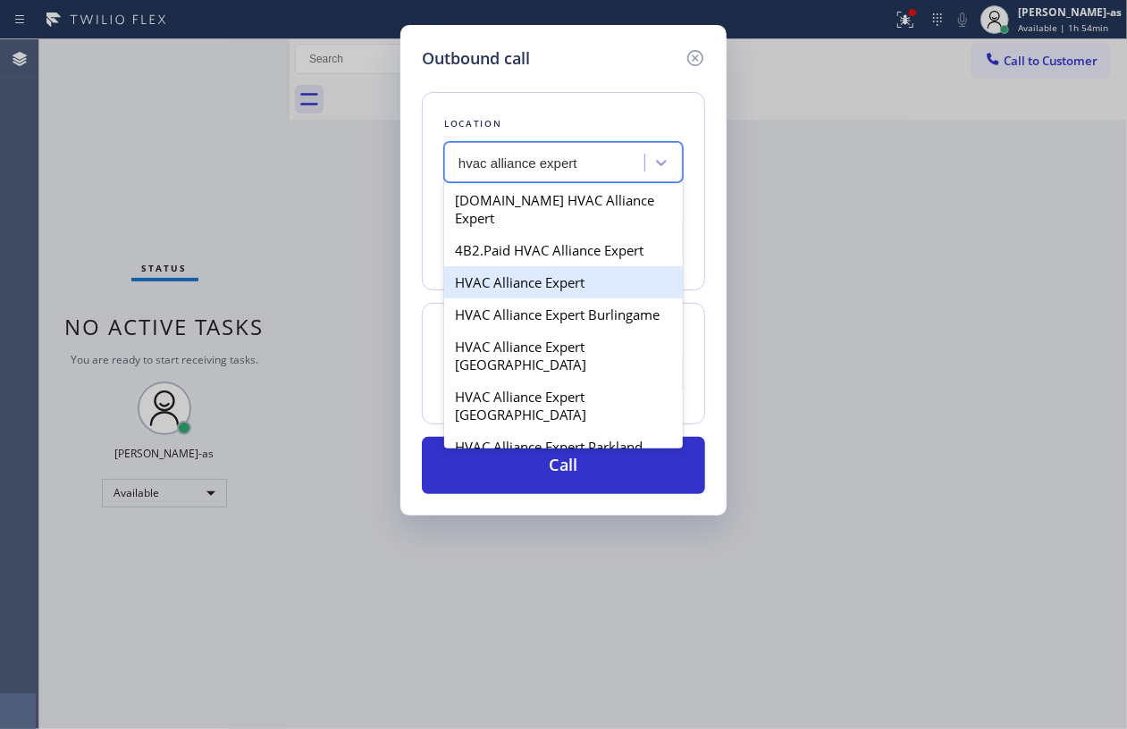
click at [525, 270] on div "HVAC Alliance Expert" at bounding box center [563, 282] width 239 height 32
type input "[PHONE_NUMBER]"
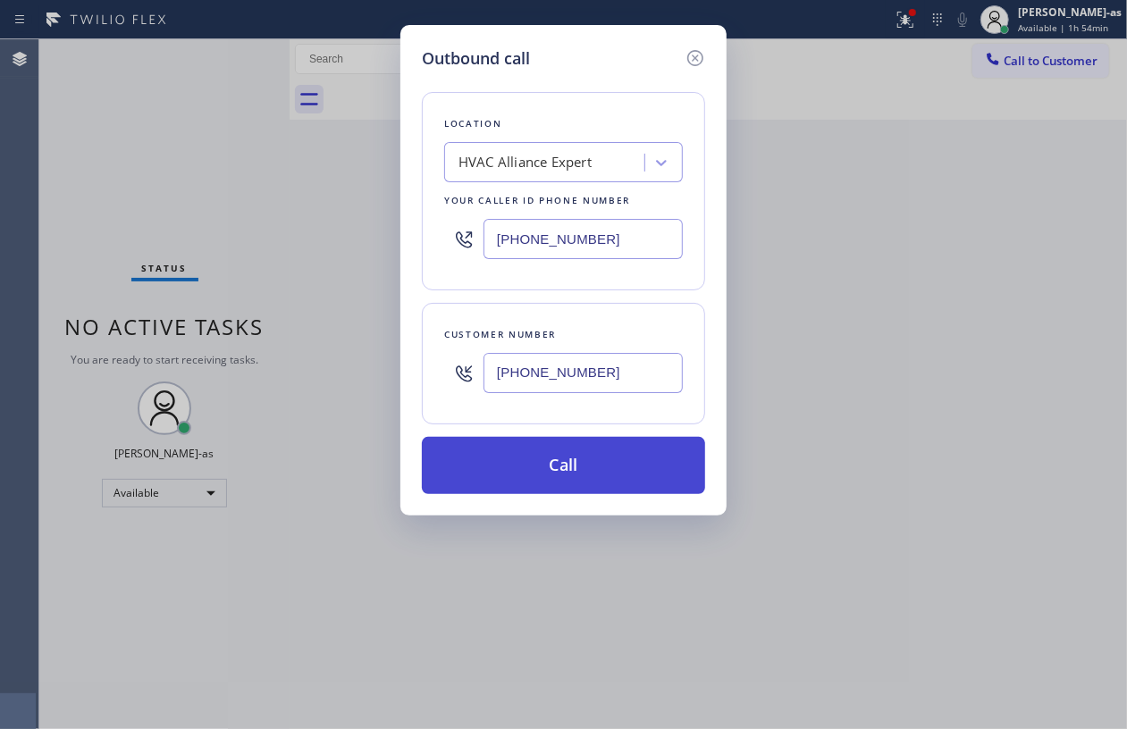
click at [550, 470] on button "Call" at bounding box center [563, 465] width 283 height 57
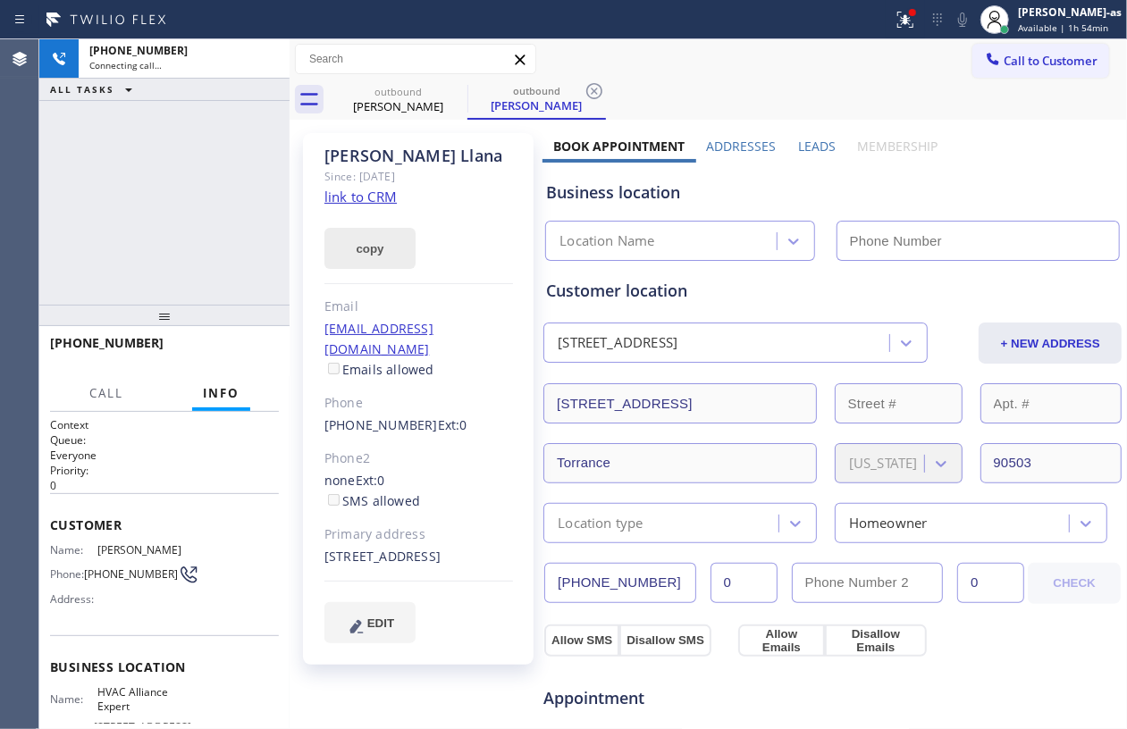
drag, startPoint x: 180, startPoint y: 243, endPoint x: 383, endPoint y: 236, distance: 203.9
click at [187, 243] on div "[PHONE_NUMBER] Connecting call… ALL TASKS ALL TASKS ACTIVE TASKS TASKS IN WRAP …" at bounding box center [164, 171] width 250 height 265
click at [372, 201] on link "link to CRM" at bounding box center [360, 197] width 72 height 18
type input "[PHONE_NUMBER]"
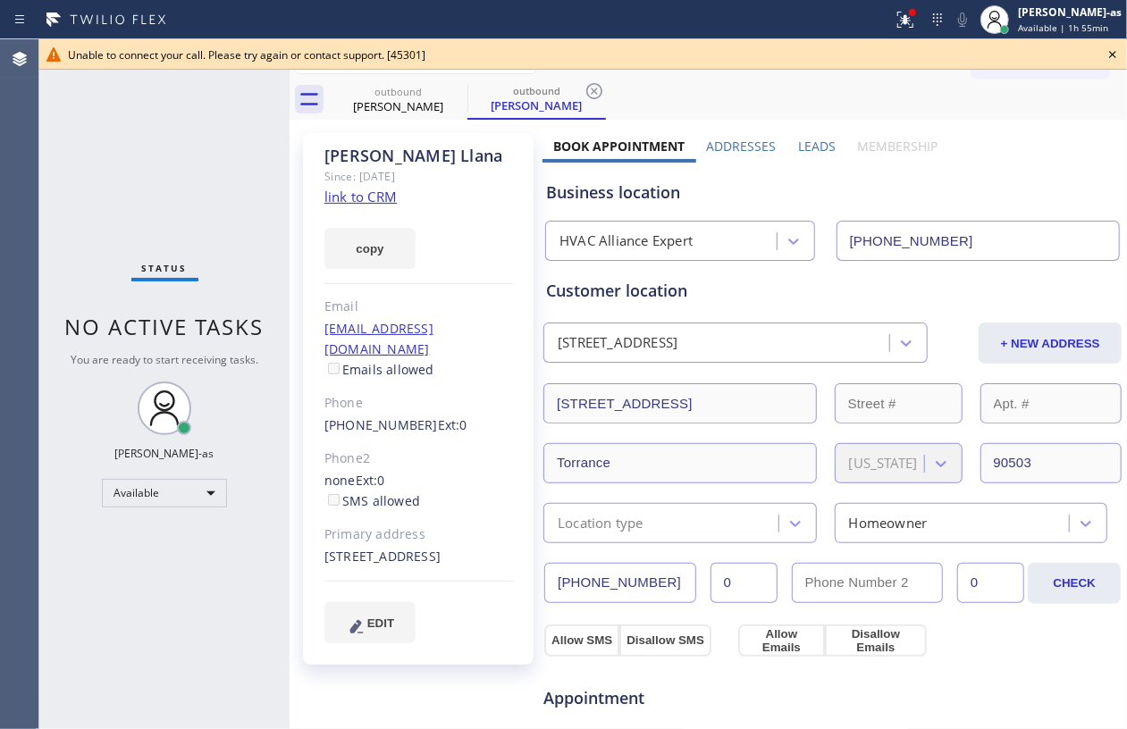
click at [180, 276] on div "Status" at bounding box center [164, 272] width 67 height 20
click at [365, 98] on div "[PERSON_NAME]" at bounding box center [398, 106] width 135 height 16
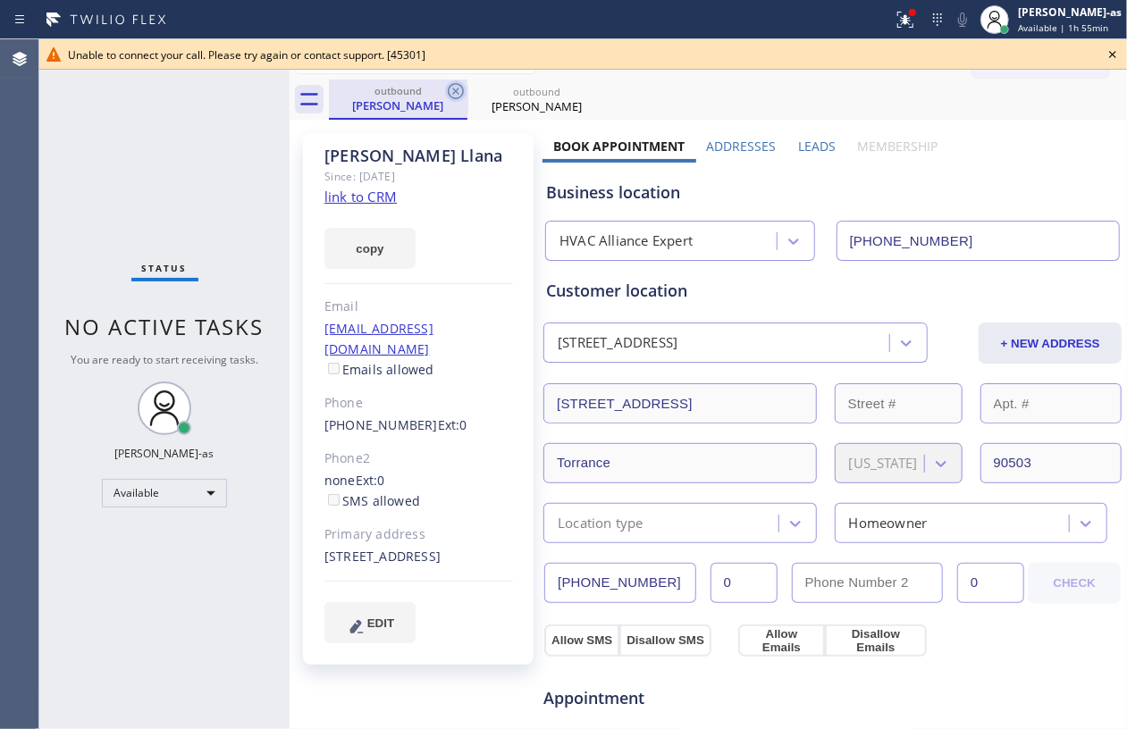
click at [459, 97] on icon at bounding box center [456, 91] width 16 height 16
click at [0, 0] on icon at bounding box center [0, 0] width 0 height 0
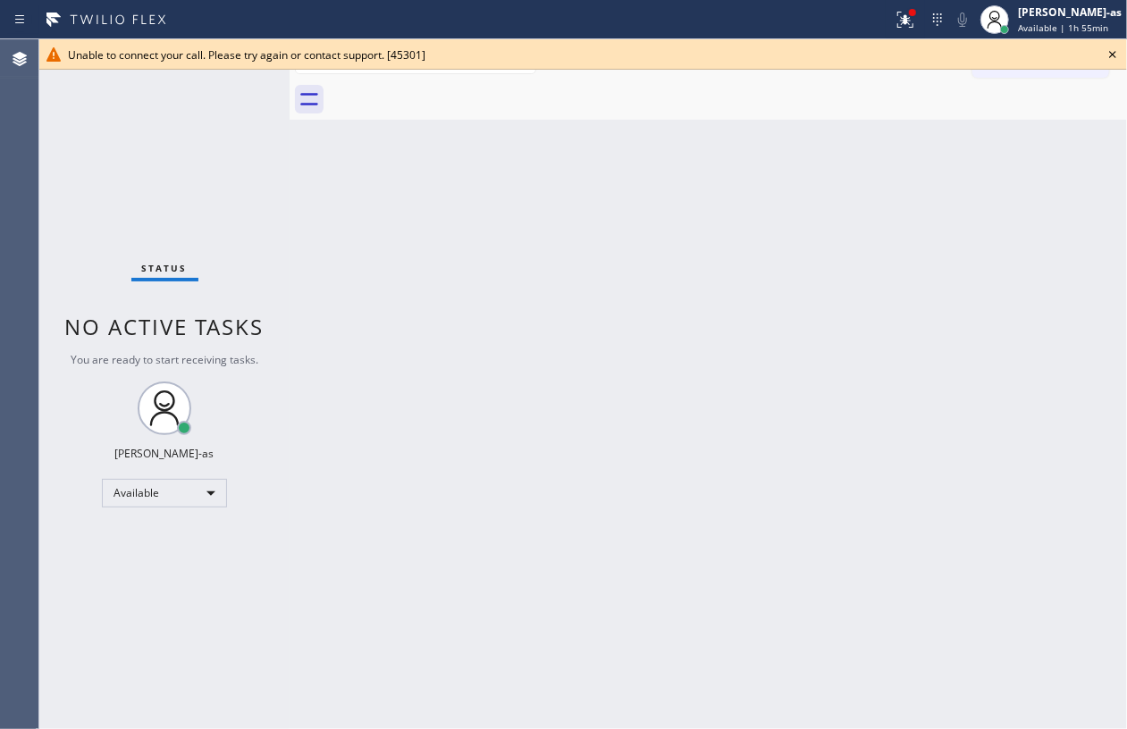
click at [459, 97] on div at bounding box center [728, 100] width 798 height 40
click at [130, 148] on div "Status No active tasks You are ready to start receiving tasks. [PERSON_NAME]-as…" at bounding box center [164, 384] width 250 height 690
click at [1115, 47] on icon at bounding box center [1112, 54] width 21 height 21
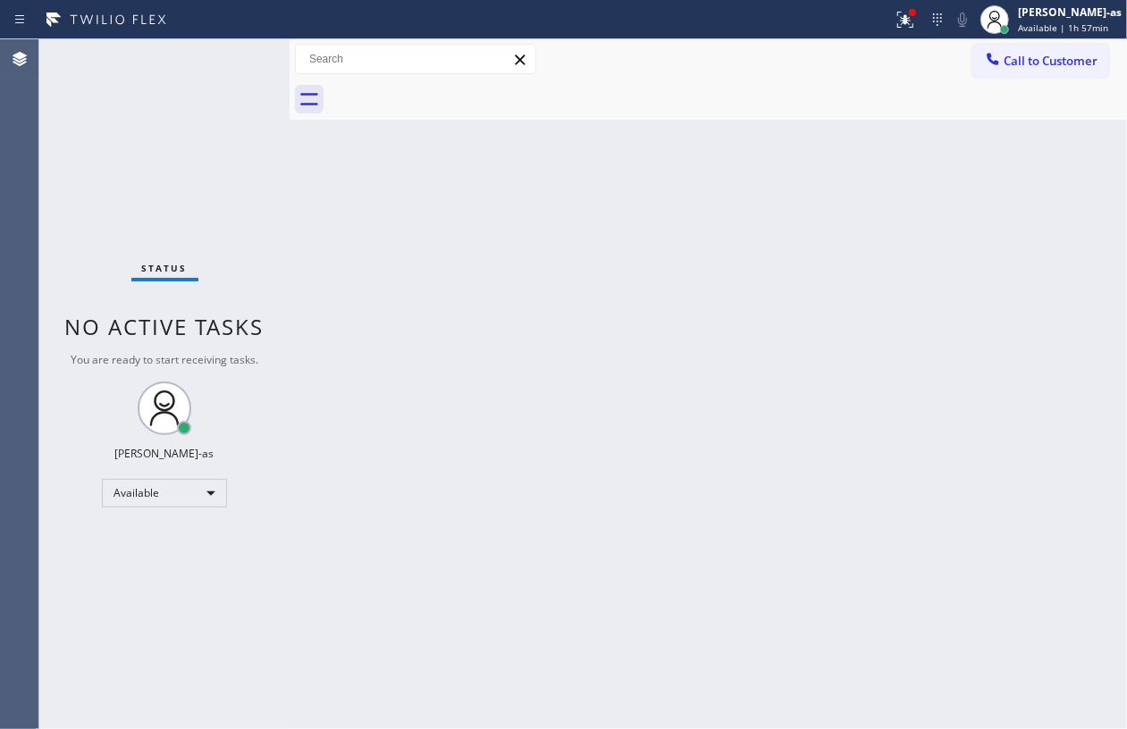
click at [516, 369] on div "Back to Dashboard Change Sender ID Customers Technicians Select a contact Outbo…" at bounding box center [708, 384] width 837 height 690
click at [1002, 47] on button "Call to Customer" at bounding box center [1040, 61] width 137 height 34
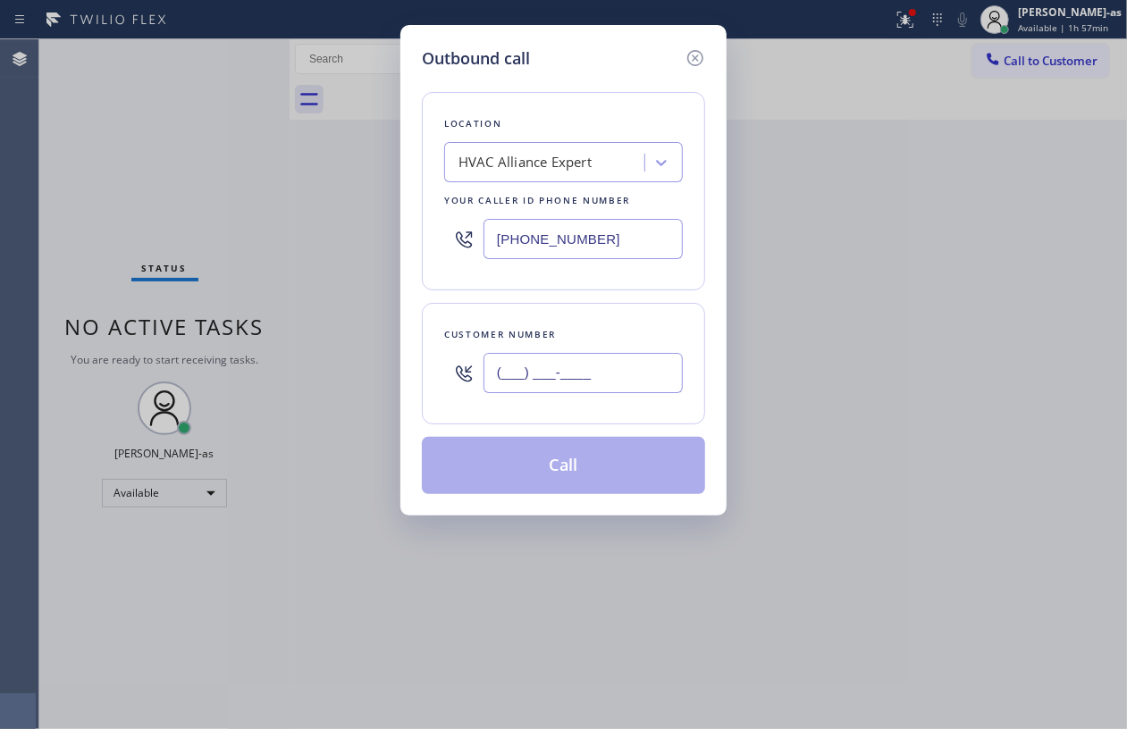
click at [549, 387] on input "(___) ___-____" at bounding box center [582, 373] width 199 height 40
paste input "626) 319-8101"
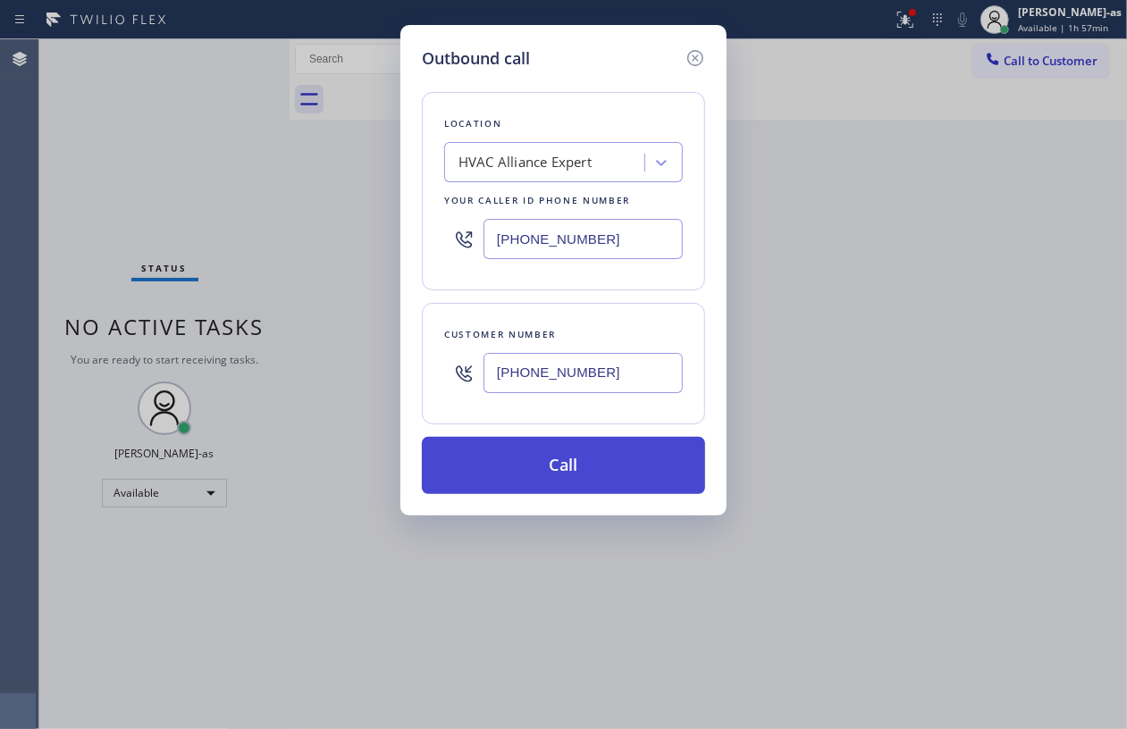
type input "[PHONE_NUMBER]"
click at [626, 474] on button "Call" at bounding box center [563, 465] width 283 height 57
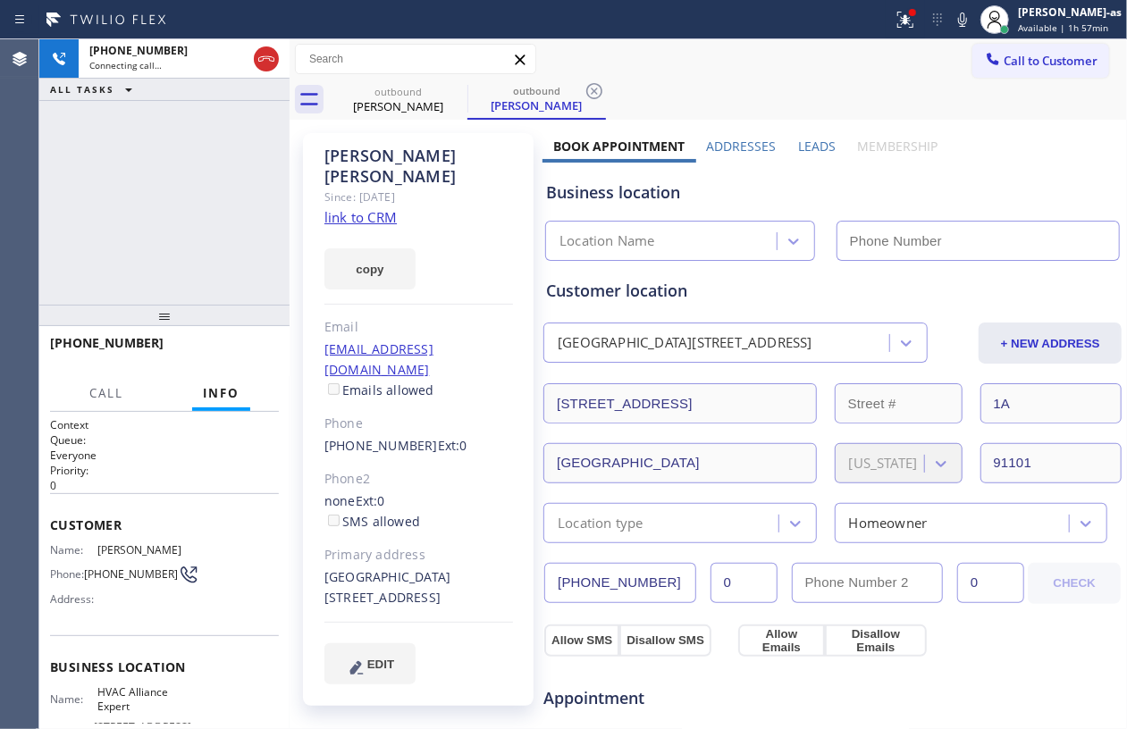
click at [361, 208] on link "link to CRM" at bounding box center [360, 217] width 72 height 18
type input "[PHONE_NUMBER]"
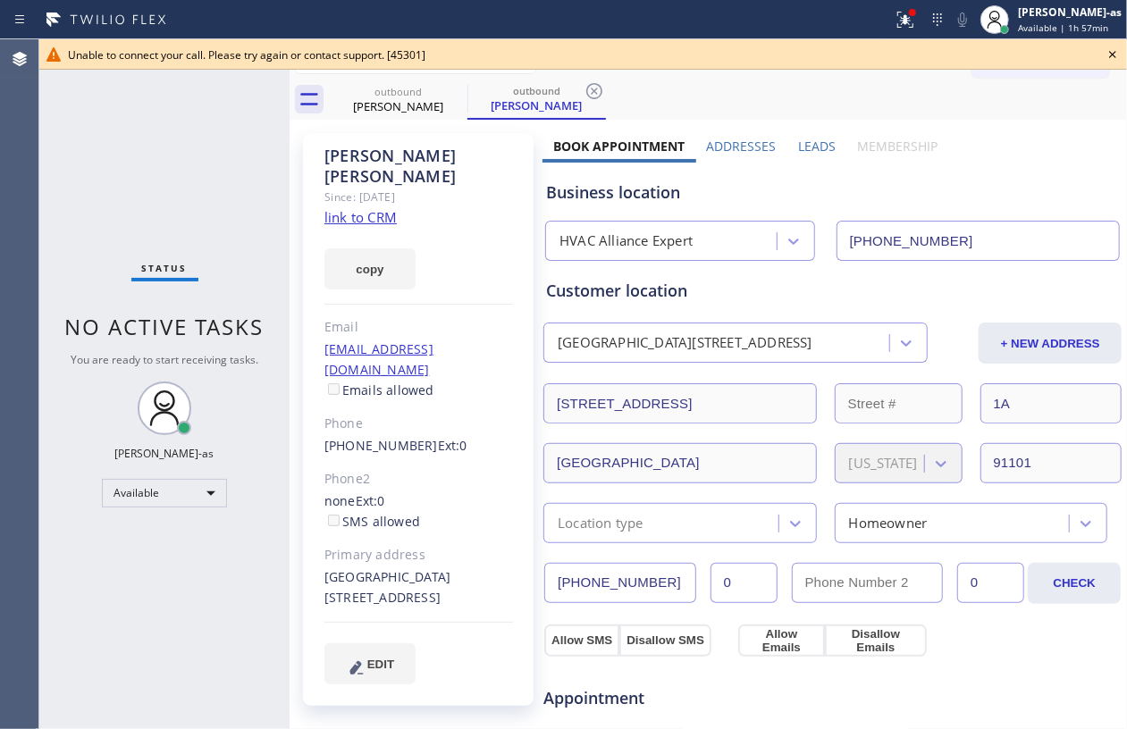
drag, startPoint x: 176, startPoint y: 270, endPoint x: 375, endPoint y: 134, distance: 241.1
click at [194, 256] on div "Status No active tasks You are ready to start receiving tasks. [PERSON_NAME]-as…" at bounding box center [164, 384] width 250 height 690
drag, startPoint x: 399, startPoint y: 102, endPoint x: 484, endPoint y: 86, distance: 87.3
click at [406, 102] on div "[PERSON_NAME]" at bounding box center [398, 106] width 135 height 16
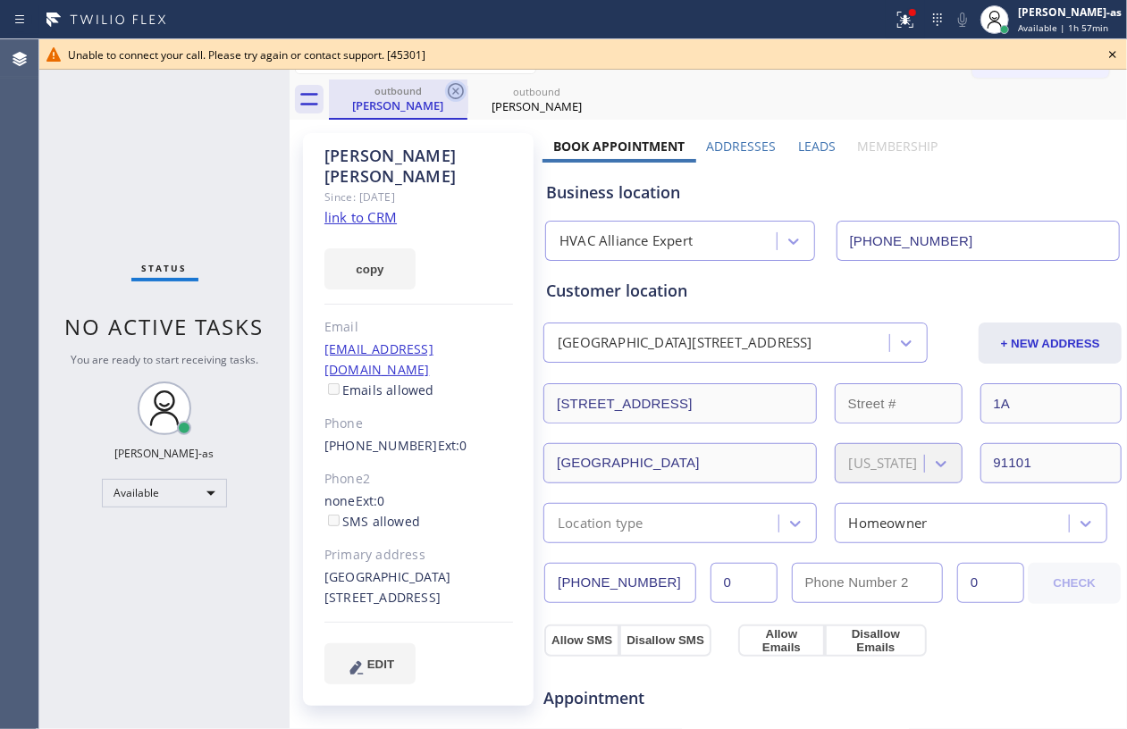
click at [457, 88] on icon at bounding box center [455, 90] width 21 height 21
click at [0, 0] on icon at bounding box center [0, 0] width 0 height 0
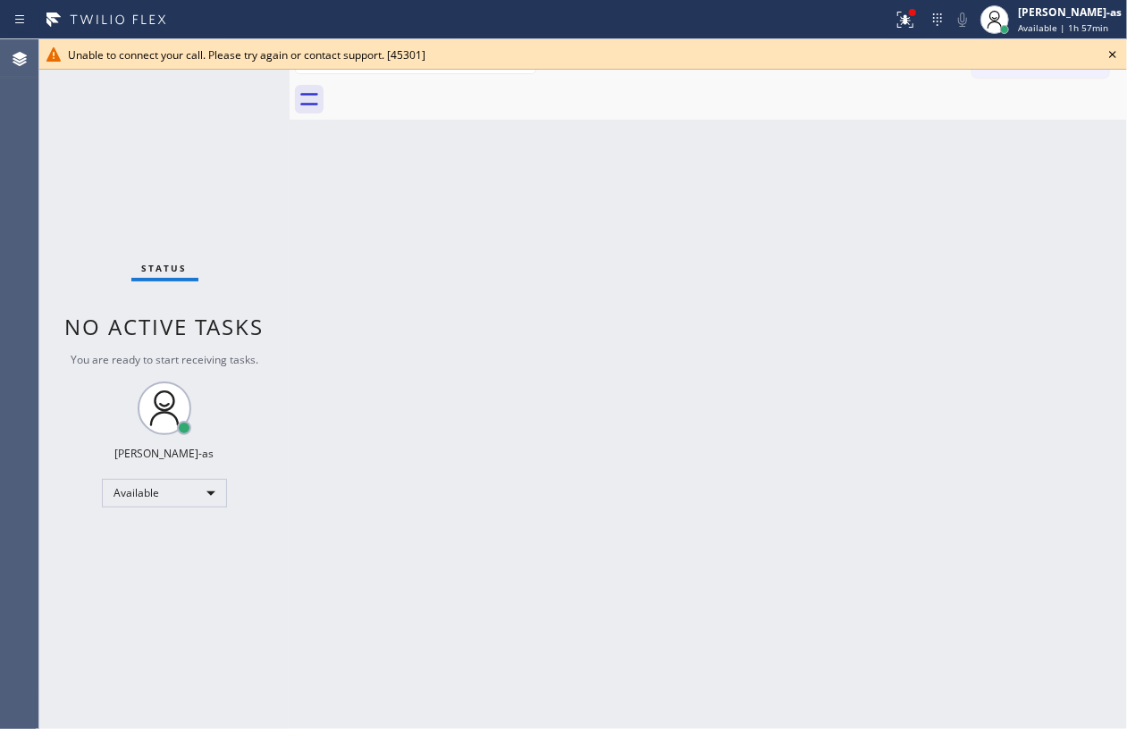
click at [457, 88] on div at bounding box center [728, 100] width 798 height 40
drag, startPoint x: 797, startPoint y: 273, endPoint x: 847, endPoint y: 244, distance: 57.6
click at [799, 273] on div "Back to Dashboard Change Sender ID Customers Technicians Select a contact Outbo…" at bounding box center [708, 384] width 837 height 690
click at [1108, 45] on icon at bounding box center [1112, 54] width 21 height 21
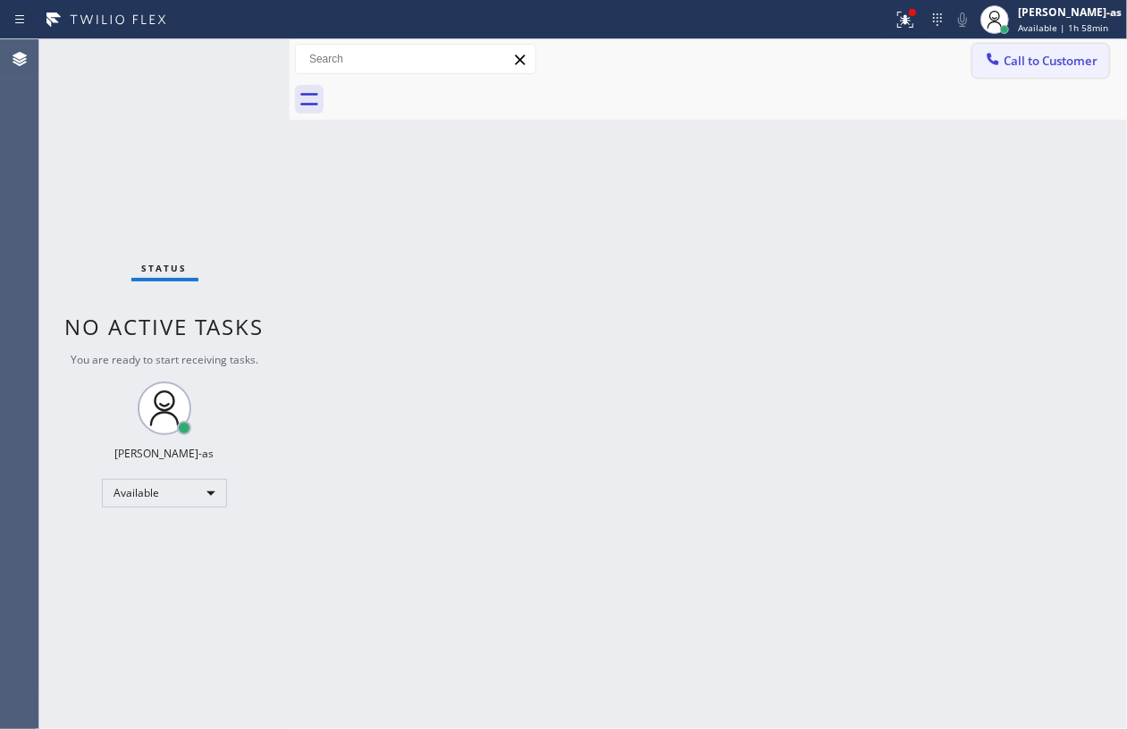
click at [1015, 71] on button "Call to Customer" at bounding box center [1040, 61] width 137 height 34
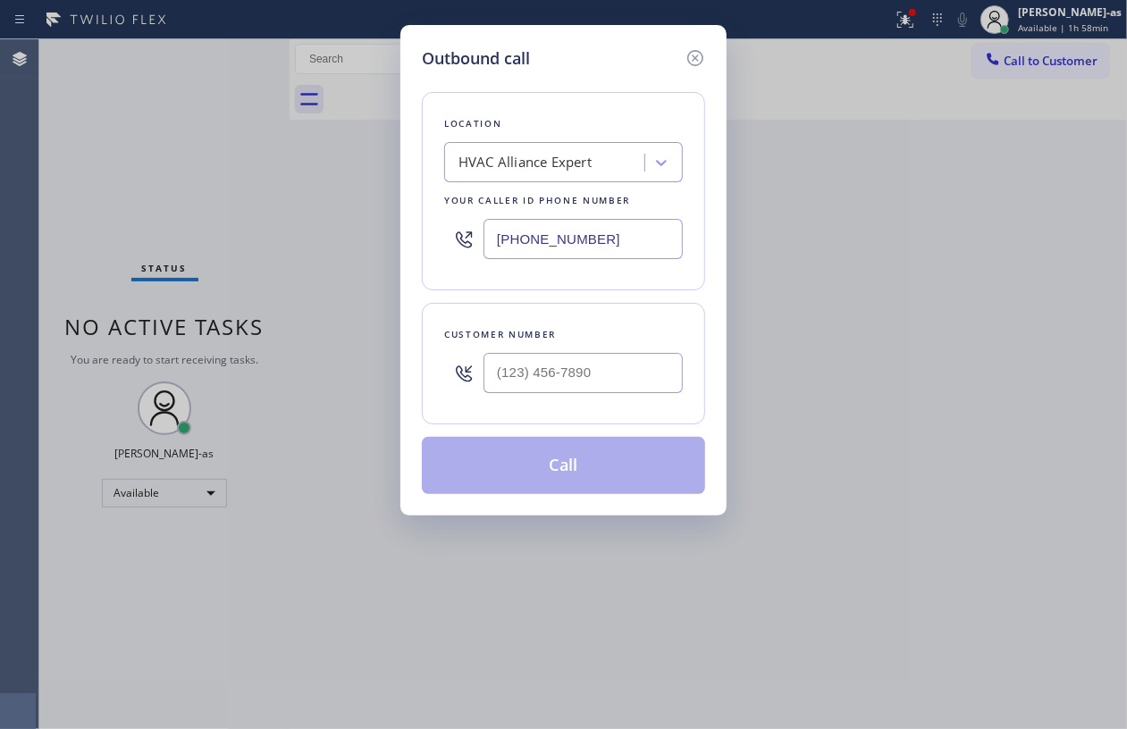
click at [613, 351] on div at bounding box center [582, 373] width 199 height 58
click at [616, 362] on input "(___) ___-____" at bounding box center [582, 373] width 199 height 40
paste input "323) 828-0822"
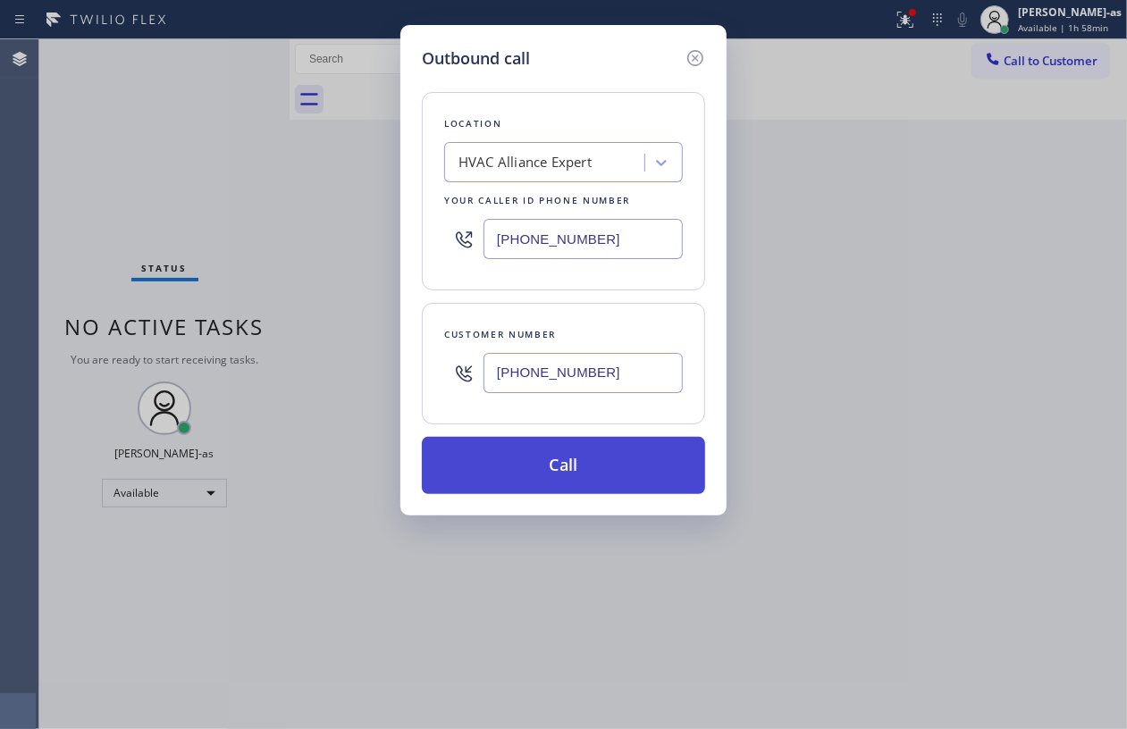
type input "[PHONE_NUMBER]"
click at [523, 461] on button "Call" at bounding box center [563, 465] width 283 height 57
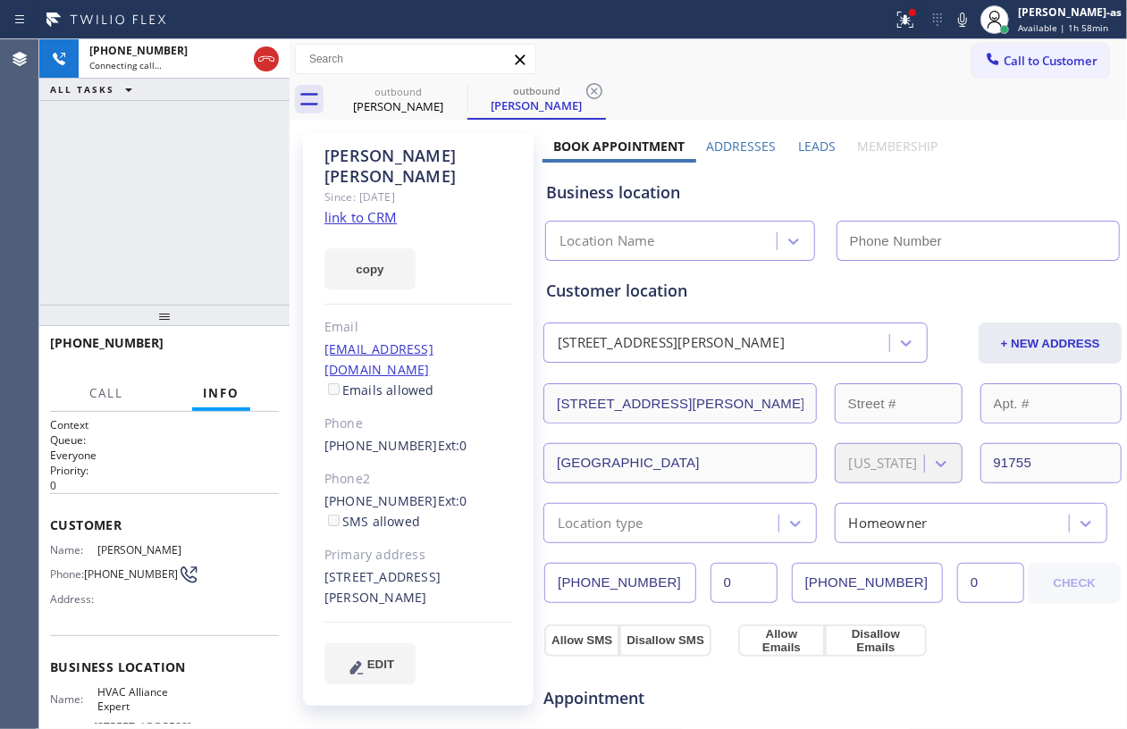
type input "[PHONE_NUMBER]"
click at [206, 204] on div "[PHONE_NUMBER] Connecting call… ALL TASKS ALL TASKS ACTIVE TASKS TASKS IN WRAP …" at bounding box center [164, 171] width 250 height 265
click at [973, 19] on icon at bounding box center [962, 19] width 21 height 21
click at [183, 161] on div "[PHONE_NUMBER] Live | 00:01 ALL TASKS ALL TASKS ACTIVE TASKS TASKS IN WRAP UP" at bounding box center [164, 171] width 250 height 265
click at [247, 357] on button "HANG UP" at bounding box center [237, 351] width 83 height 25
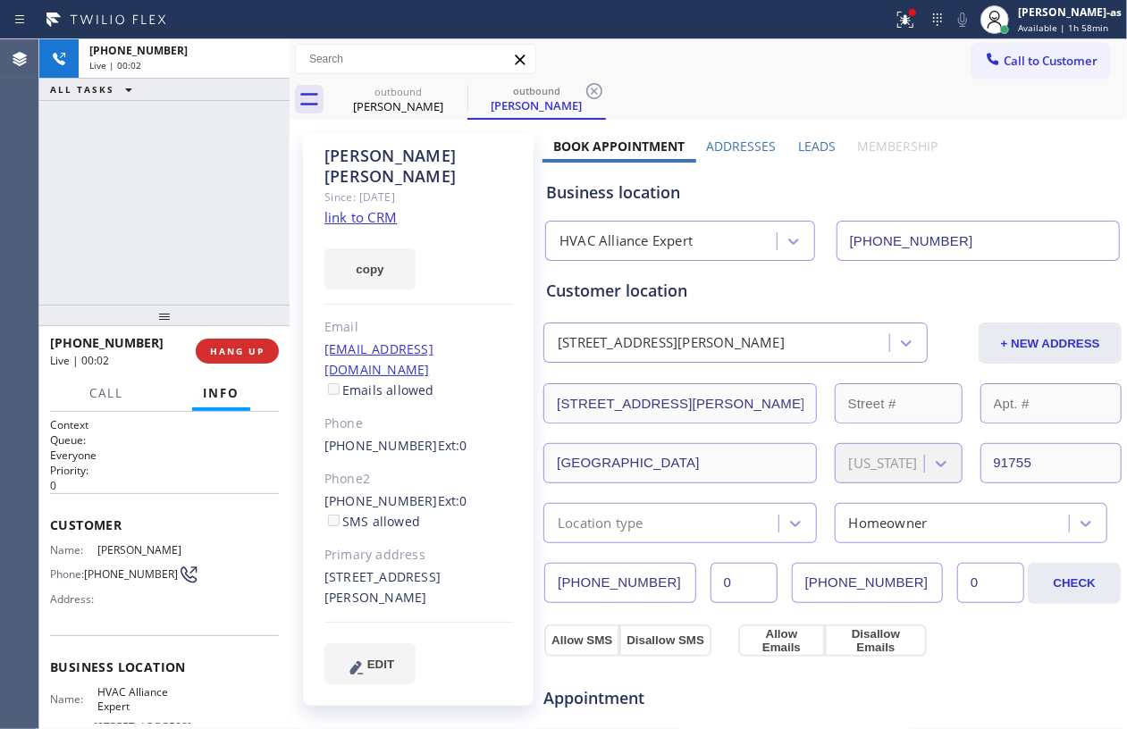
click at [205, 263] on div "[PHONE_NUMBER] Live | 00:02 ALL TASKS ALL TASKS ACTIVE TASKS TASKS IN WRAP UP" at bounding box center [164, 171] width 250 height 265
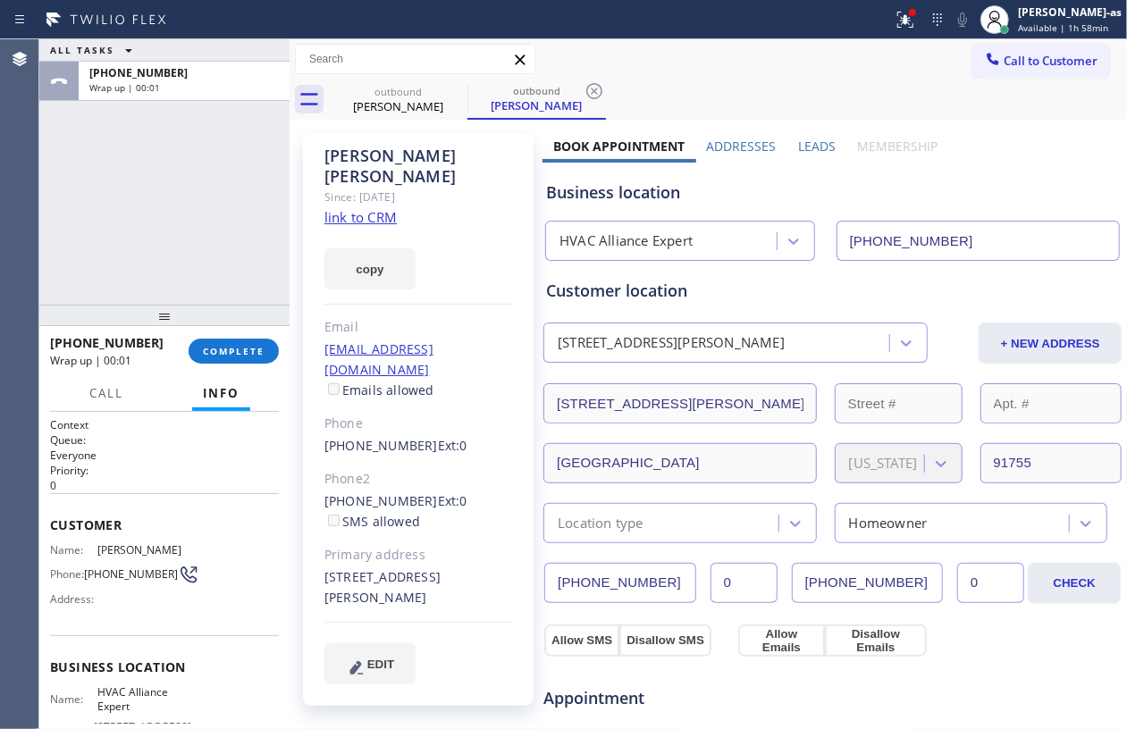
click at [205, 263] on div "ALL TASKS ALL TASKS ACTIVE TASKS TASKS IN WRAP UP [PHONE_NUMBER] Wrap up | 00:01" at bounding box center [164, 171] width 250 height 265
click at [233, 340] on button "COMPLETE" at bounding box center [234, 351] width 90 height 25
drag, startPoint x: 225, startPoint y: 252, endPoint x: 344, endPoint y: 294, distance: 126.0
click at [230, 254] on div "ALL TASKS ALL TASKS ACTIVE TASKS TASKS IN WRAP UP [PHONE_NUMBER] Wrap up | 00:08" at bounding box center [164, 171] width 250 height 265
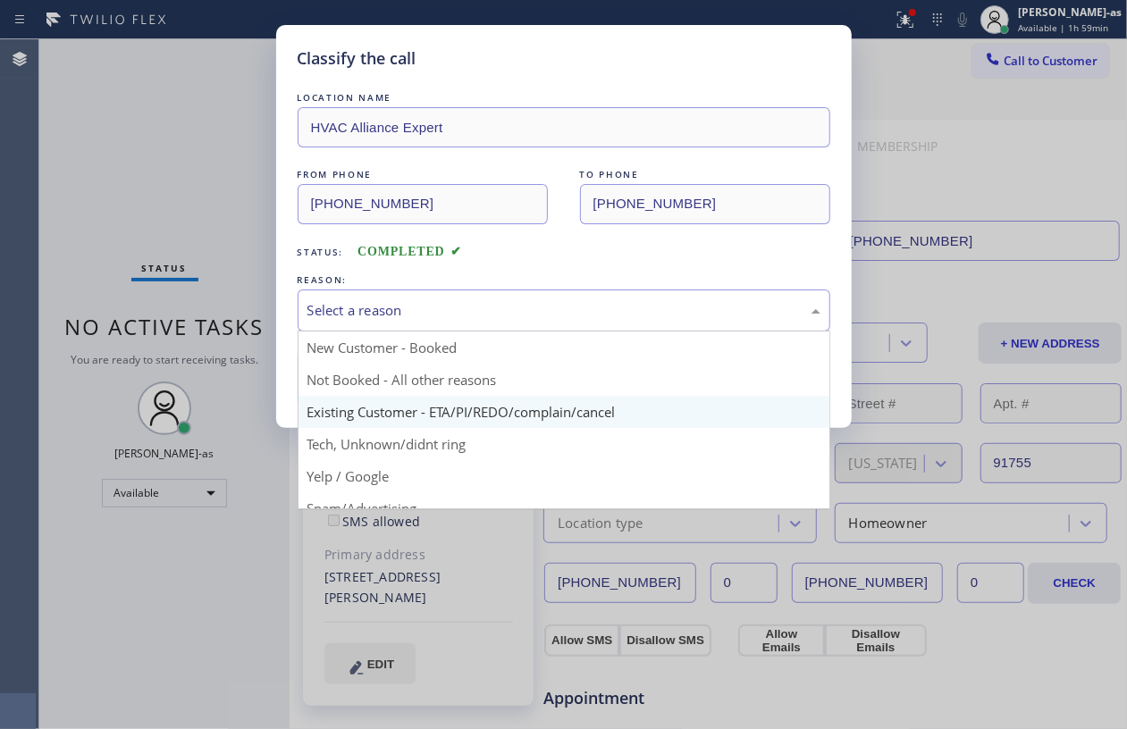
drag, startPoint x: 381, startPoint y: 331, endPoint x: 483, endPoint y: 399, distance: 122.4
click at [382, 332] on div "Select a reason New Customer - Booked Not Booked - All other reasons Existing C…" at bounding box center [564, 311] width 533 height 42
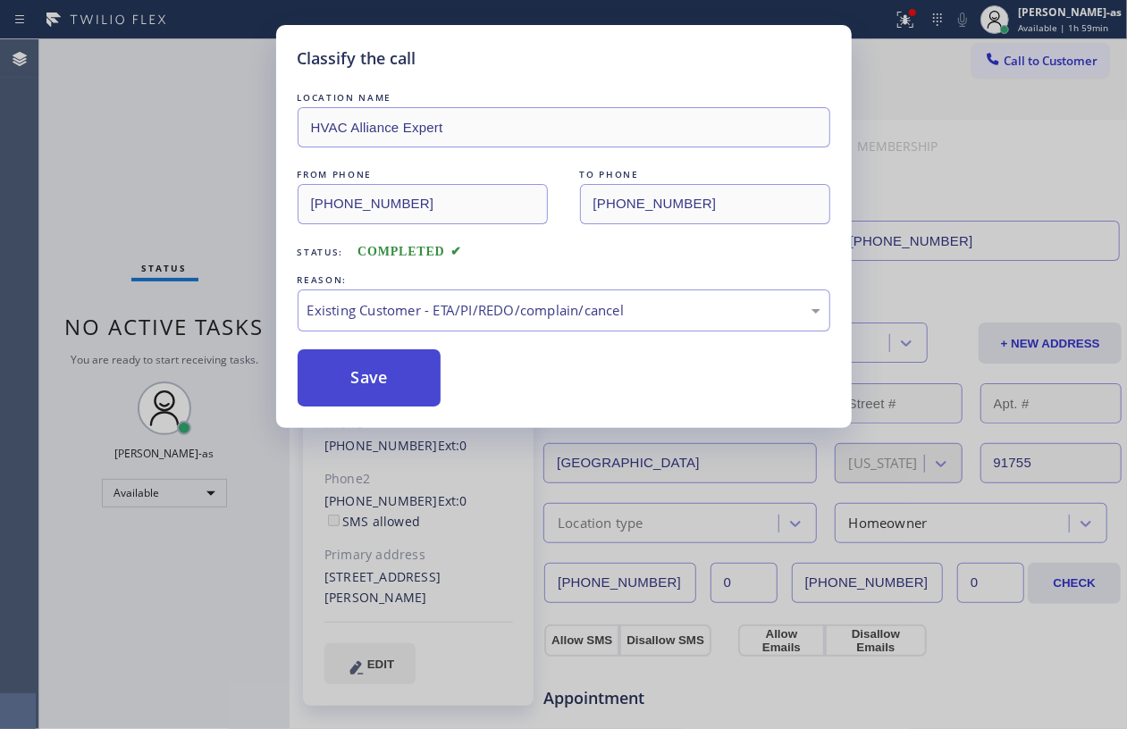
click at [373, 373] on button "Save" at bounding box center [370, 377] width 144 height 57
drag, startPoint x: 113, startPoint y: 95, endPoint x: 331, endPoint y: 107, distance: 218.4
click at [119, 95] on div "Classify the call LOCATION NAME HVAC Alliance Expert FROM PHONE [PHONE_NUMBER] …" at bounding box center [582, 384] width 1087 height 690
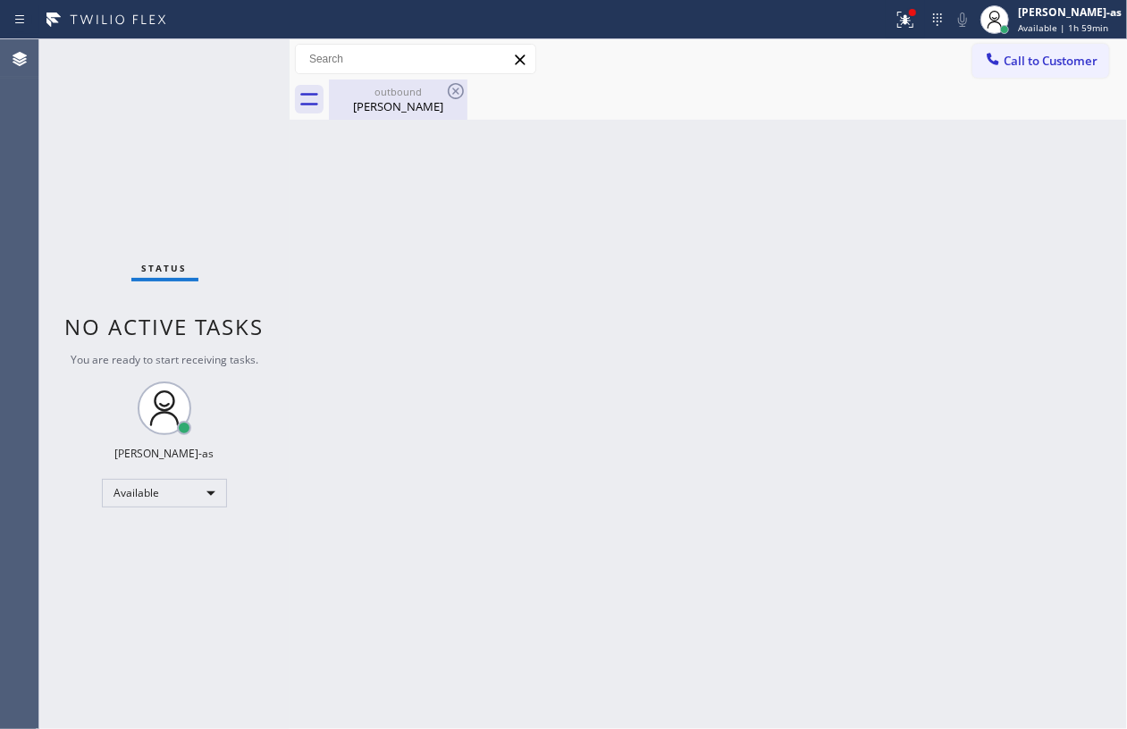
click at [391, 89] on div "outbound" at bounding box center [398, 91] width 135 height 13
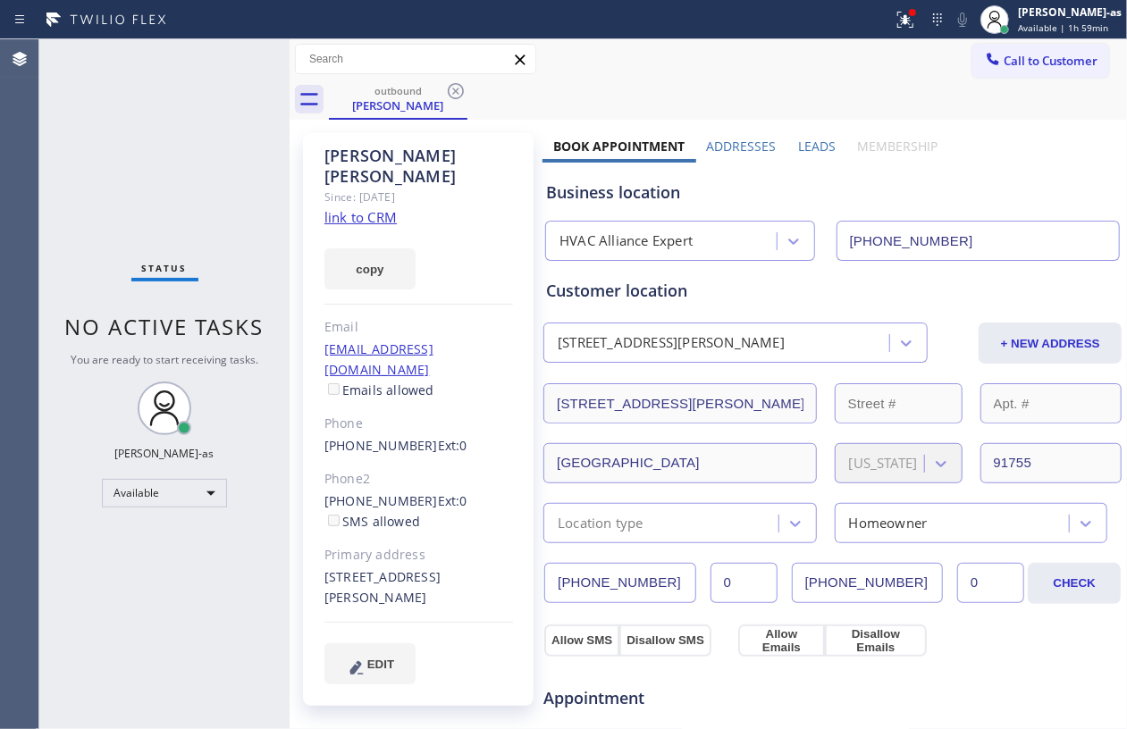
click at [372, 208] on link "link to CRM" at bounding box center [360, 217] width 72 height 18
click at [1008, 53] on span "Call to Customer" at bounding box center [1050, 61] width 94 height 16
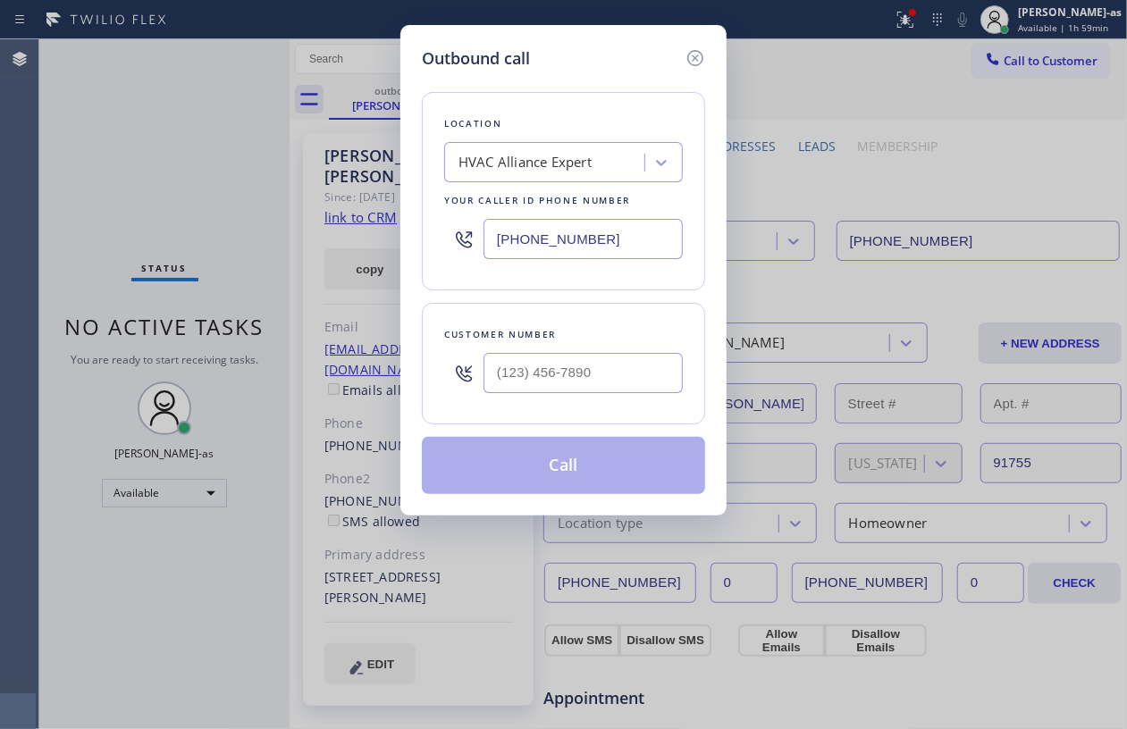
click at [569, 351] on div at bounding box center [582, 373] width 199 height 58
click at [593, 373] on input "(___) ___-____" at bounding box center [582, 373] width 199 height 40
paste input "323) 828-8082"
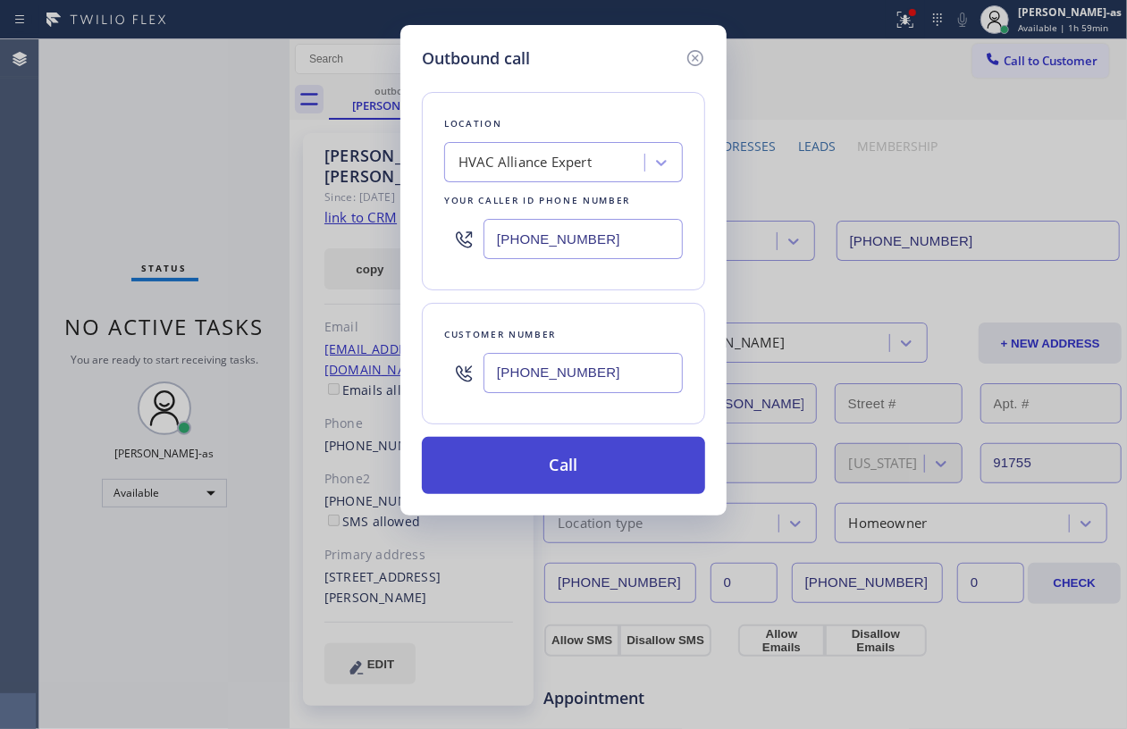
type input "[PHONE_NUMBER]"
click at [611, 476] on button "Call" at bounding box center [563, 465] width 283 height 57
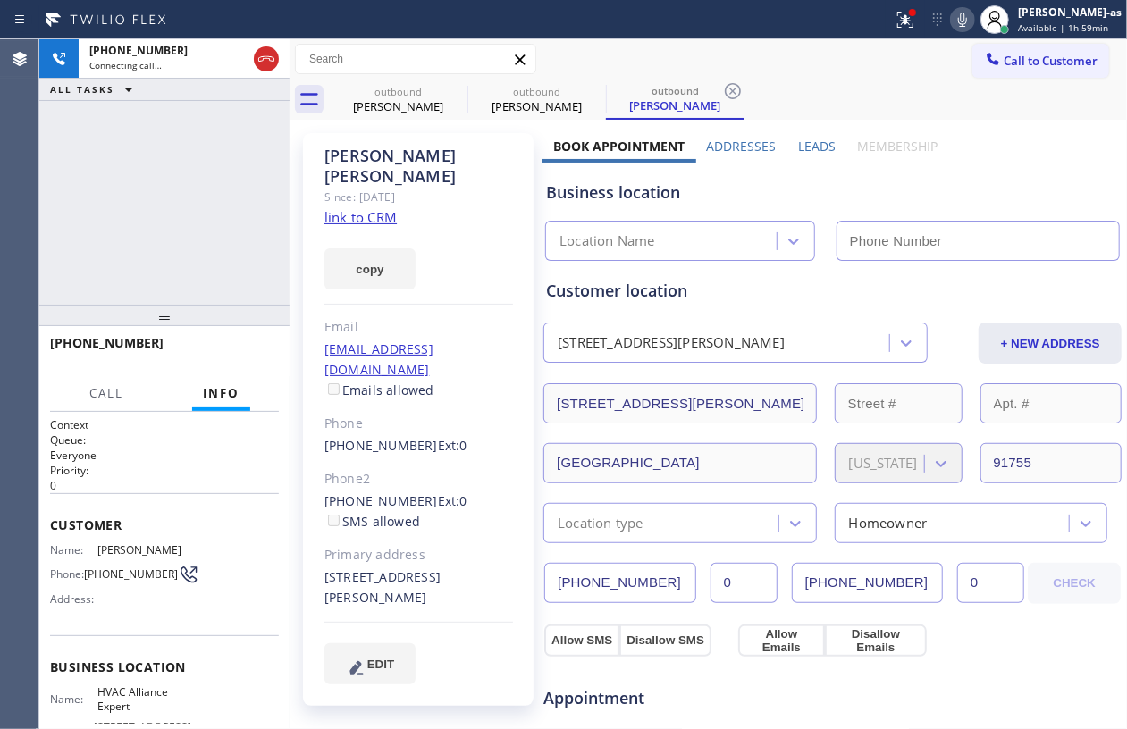
type input "[PHONE_NUMBER]"
click at [186, 154] on div "[PHONE_NUMBER] Connecting call… ALL TASKS ALL TASKS ACTIVE TASKS TASKS IN WRAP …" at bounding box center [164, 171] width 250 height 265
click at [223, 169] on div "[PHONE_NUMBER] Live | 00:01 ALL TASKS ALL TASKS ACTIVE TASKS TASKS IN WRAP UP" at bounding box center [164, 171] width 250 height 265
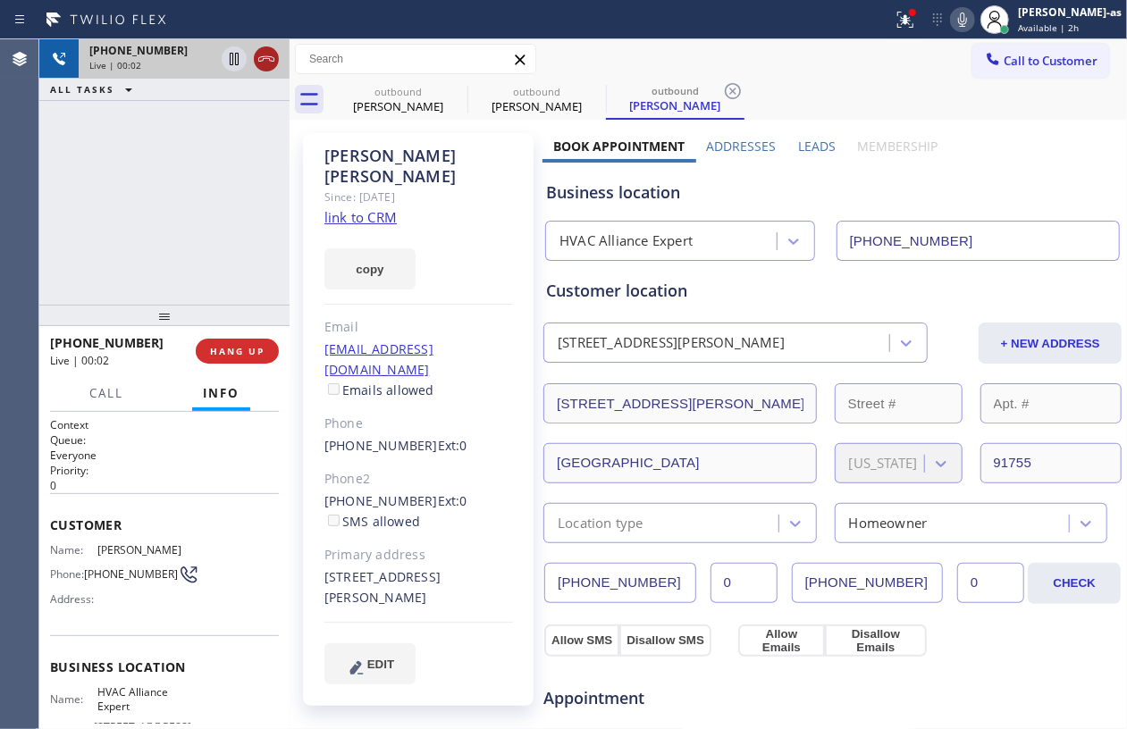
click at [277, 47] on div at bounding box center [250, 58] width 64 height 39
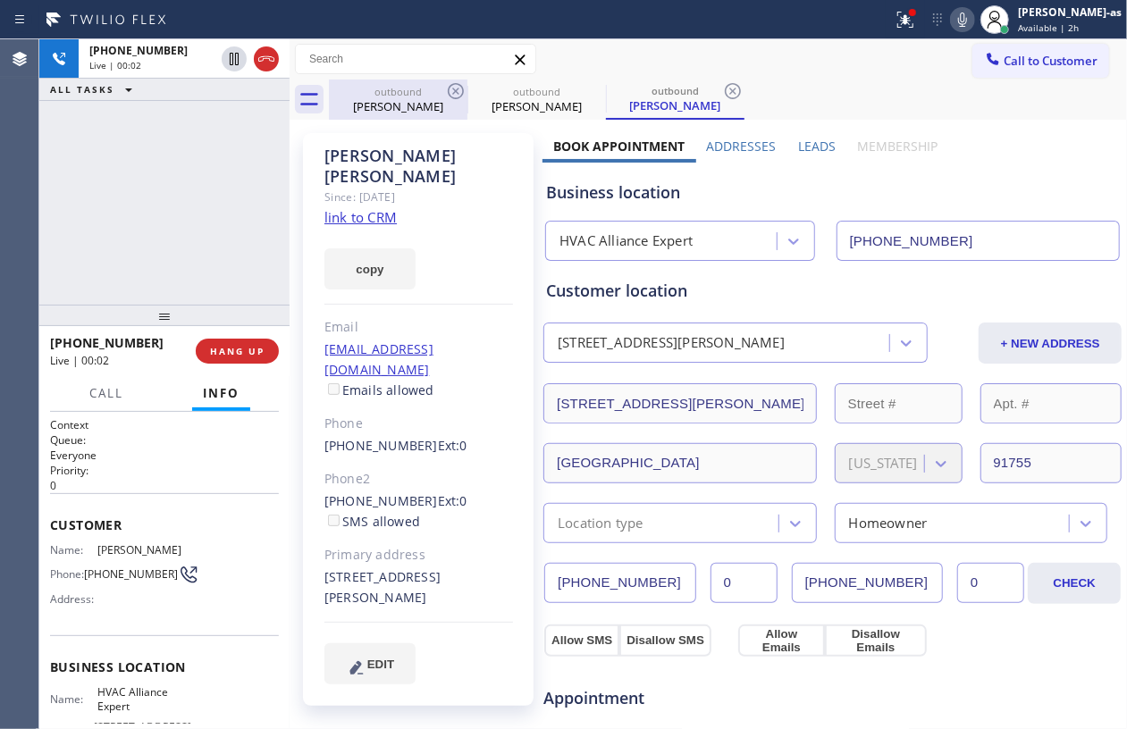
click at [273, 52] on icon at bounding box center [266, 58] width 21 height 21
drag, startPoint x: 382, startPoint y: 88, endPoint x: 448, endPoint y: 89, distance: 65.3
click at [407, 93] on div "outbound" at bounding box center [398, 91] width 135 height 13
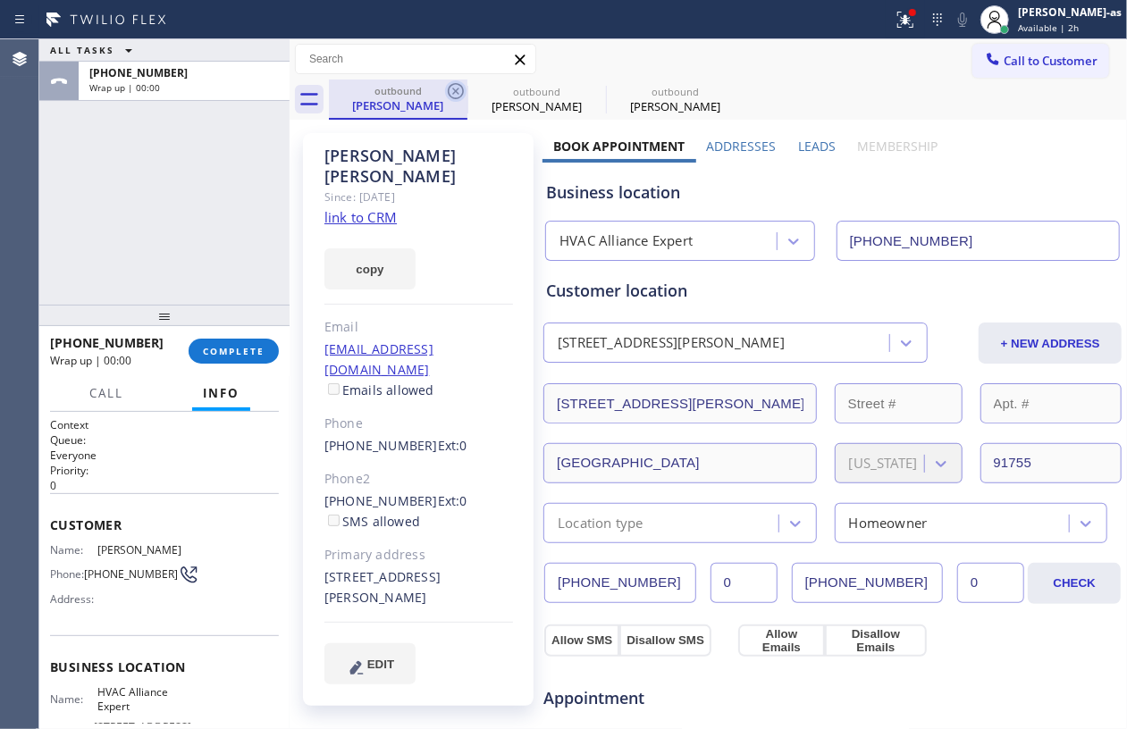
click at [448, 88] on icon at bounding box center [455, 90] width 21 height 21
click at [0, 0] on icon at bounding box center [0, 0] width 0 height 0
click at [725, 87] on icon at bounding box center [733, 91] width 16 height 16
click at [449, 87] on div "outbound [PERSON_NAME] outbound [PERSON_NAME] outbound [PERSON_NAME]" at bounding box center [728, 100] width 798 height 40
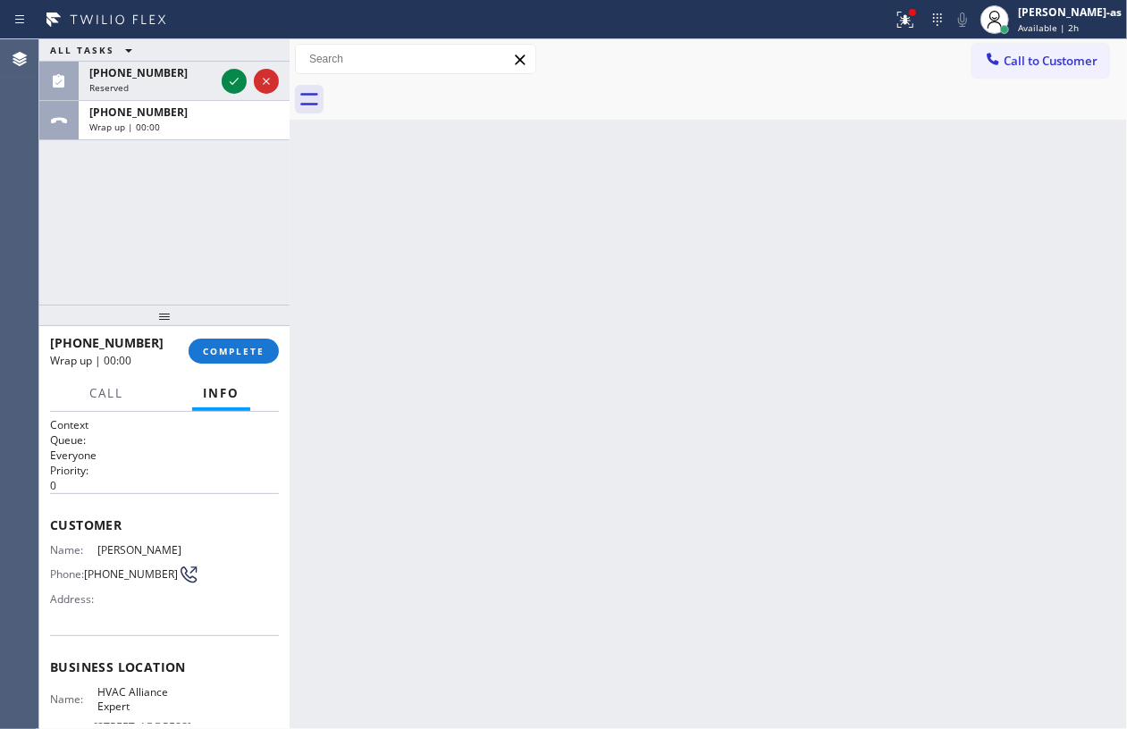
click at [180, 268] on div "ALL TASKS ALL TASKS ACTIVE TASKS TASKS IN WRAP UP [PHONE_NUMBER] Reserved [PHON…" at bounding box center [164, 171] width 250 height 265
click at [230, 348] on span "COMPLETE" at bounding box center [234, 351] width 62 height 13
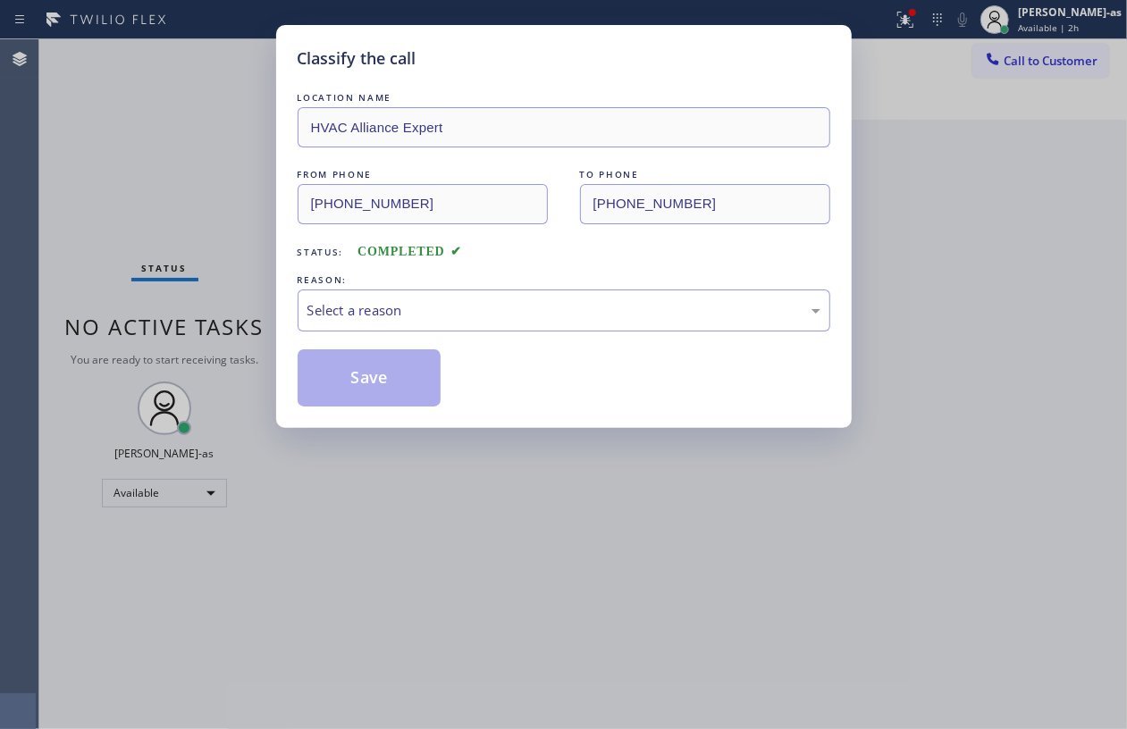
click at [172, 218] on div "Classify the call LOCATION NAME HVAC Alliance Expert FROM PHONE [PHONE_NUMBER] …" at bounding box center [563, 364] width 1127 height 729
click at [179, 218] on div "Classify the call LOCATION NAME HVAC Alliance Expert FROM PHONE [PHONE_NUMBER] …" at bounding box center [563, 364] width 1127 height 729
click at [540, 315] on div "Select a reason" at bounding box center [563, 310] width 513 height 21
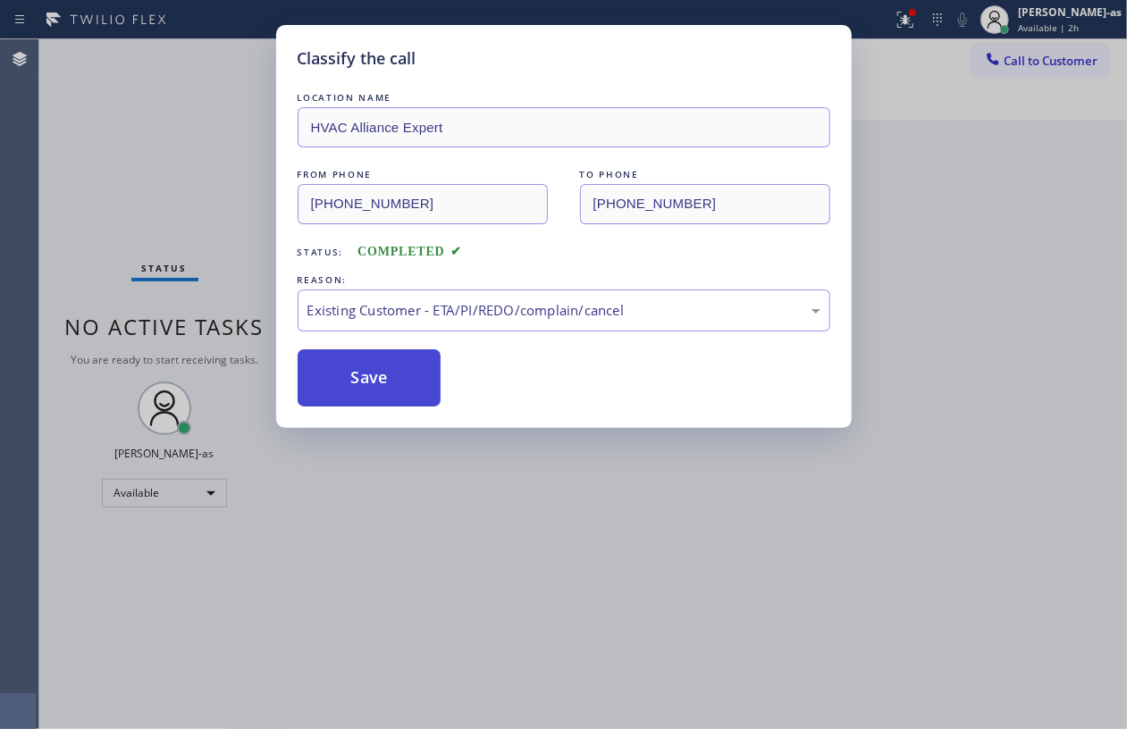
click at [386, 384] on button "Save" at bounding box center [370, 377] width 144 height 57
drag, startPoint x: 155, startPoint y: 95, endPoint x: 94, endPoint y: 148, distance: 81.7
click at [155, 94] on div "Classify the call LOCATION NAME HVAC Alliance Expert FROM PHONE [PHONE_NUMBER] …" at bounding box center [563, 364] width 1127 height 729
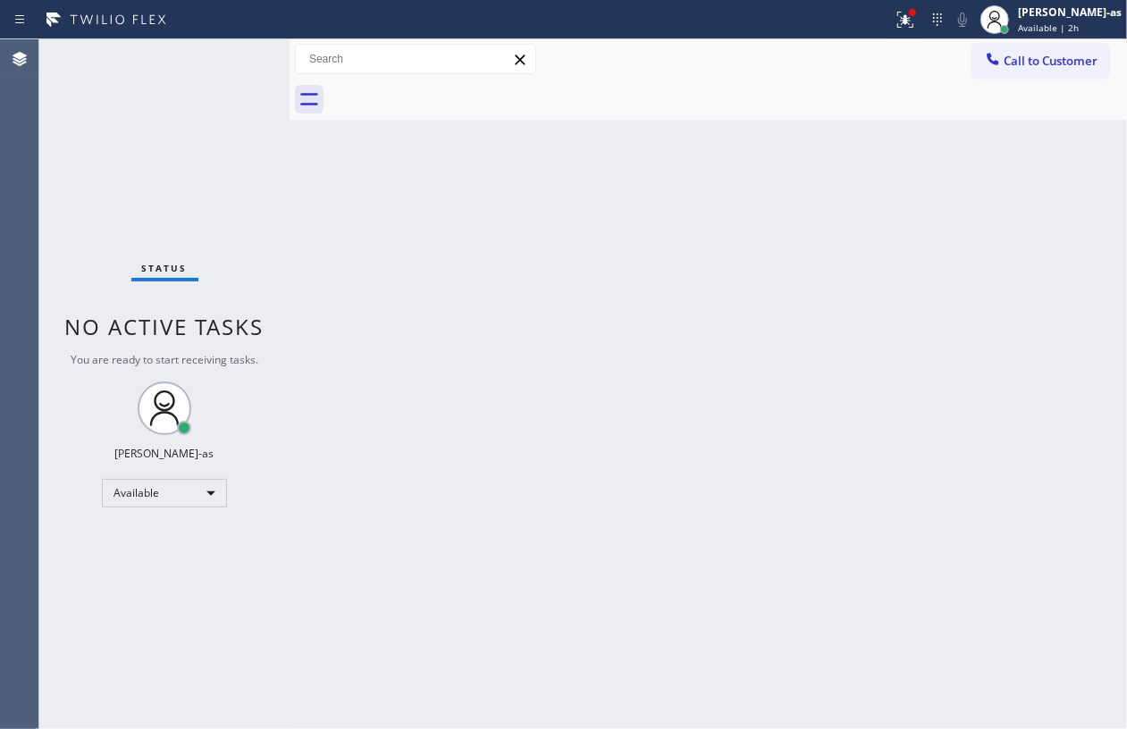
drag, startPoint x: 231, startPoint y: 164, endPoint x: 236, endPoint y: 176, distance: 12.8
click at [227, 161] on div "Status No active tasks You are ready to start receiving tasks. [PERSON_NAME]-as…" at bounding box center [164, 384] width 250 height 690
click at [245, 163] on div "Status No active tasks You are ready to start receiving tasks. [PERSON_NAME]-as…" at bounding box center [164, 384] width 250 height 690
click at [250, 168] on div "Status No active tasks You are ready to start receiving tasks. [PERSON_NAME]-as…" at bounding box center [164, 384] width 250 height 690
click at [264, 173] on div "Status No active tasks You are ready to start receiving tasks. [PERSON_NAME]-as…" at bounding box center [164, 384] width 250 height 690
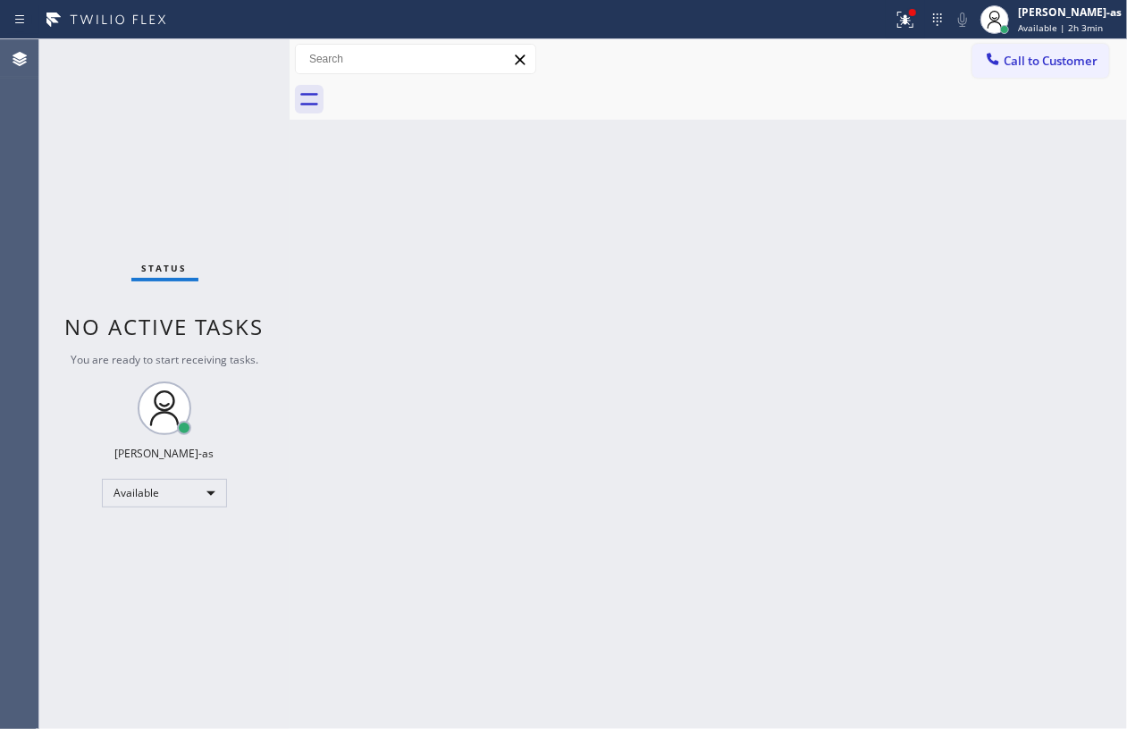
drag, startPoint x: 438, startPoint y: 201, endPoint x: 967, endPoint y: 86, distance: 541.4
click at [441, 201] on div "Back to Dashboard Change Sender ID Customers Technicians Select a contact Outbo…" at bounding box center [708, 384] width 837 height 690
click at [1003, 62] on div at bounding box center [992, 60] width 21 height 21
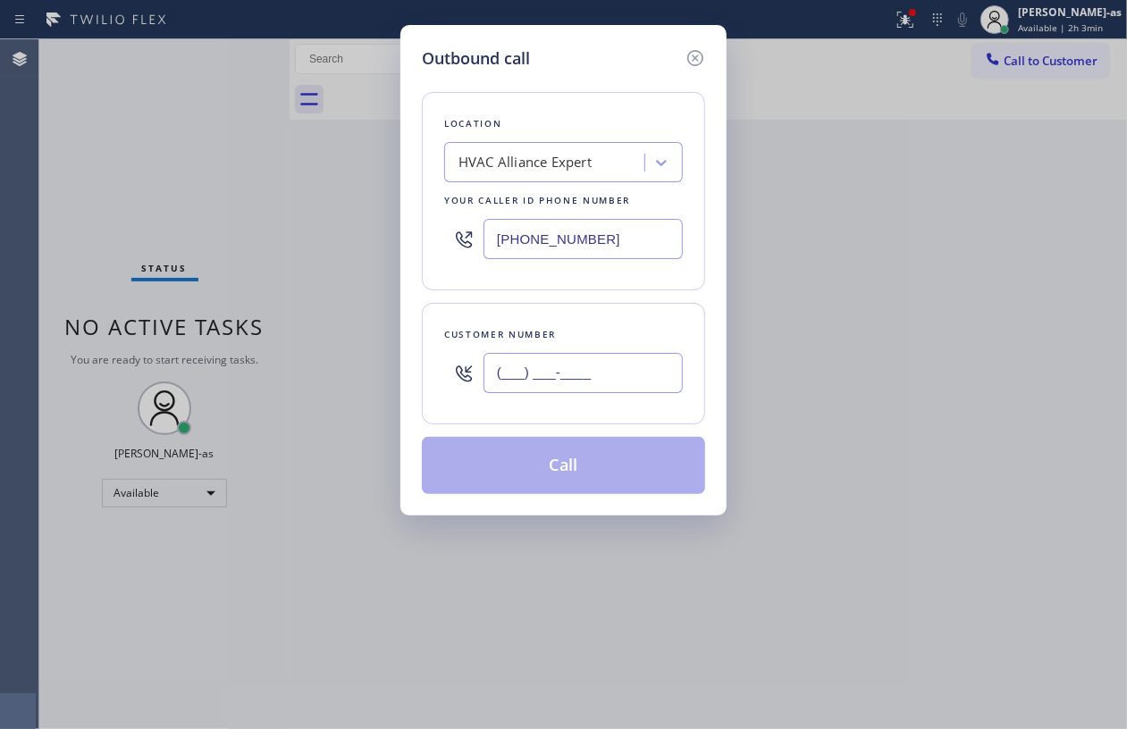
click at [617, 382] on input "(___) ___-____" at bounding box center [582, 373] width 199 height 40
paste input "310) 617-3124"
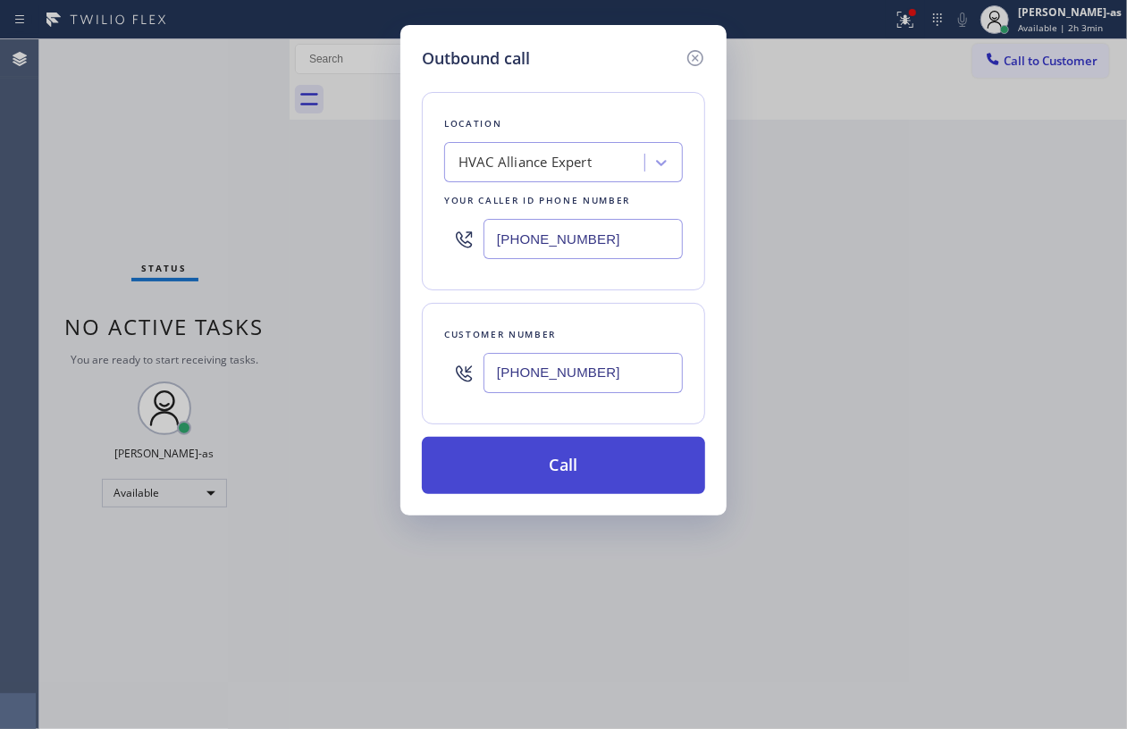
type input "[PHONE_NUMBER]"
click at [558, 470] on button "Call" at bounding box center [563, 465] width 283 height 57
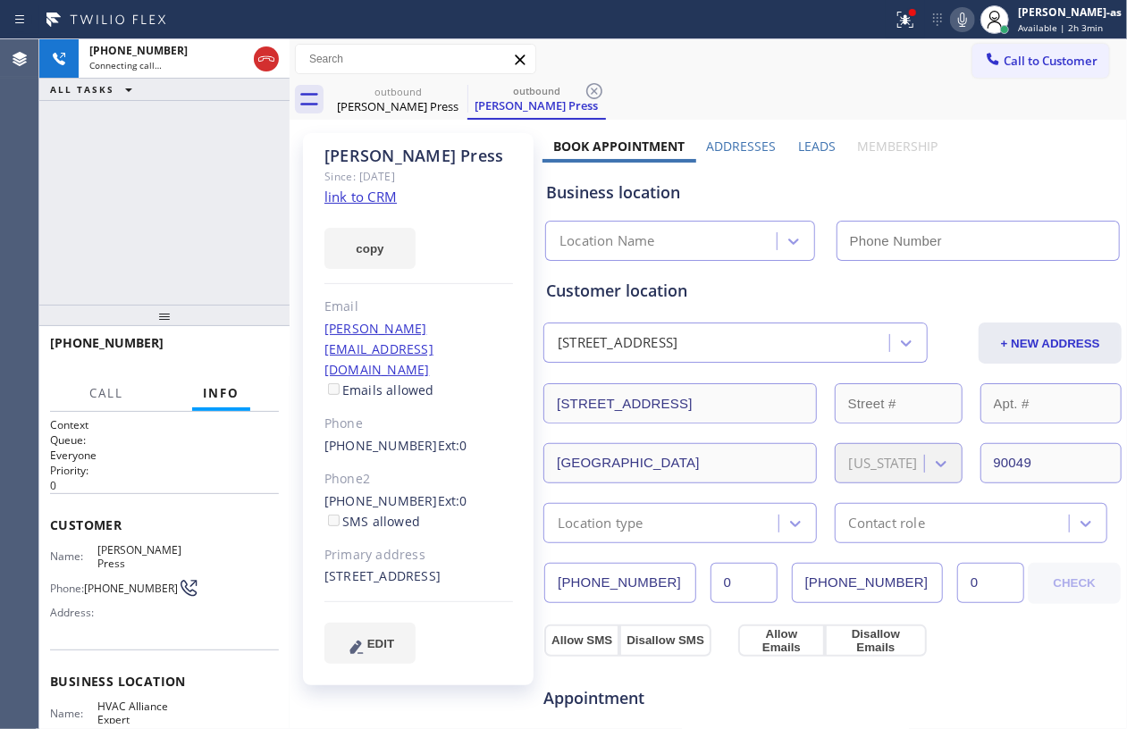
click at [363, 202] on link "link to CRM" at bounding box center [360, 197] width 72 height 18
type input "[PHONE_NUMBER]"
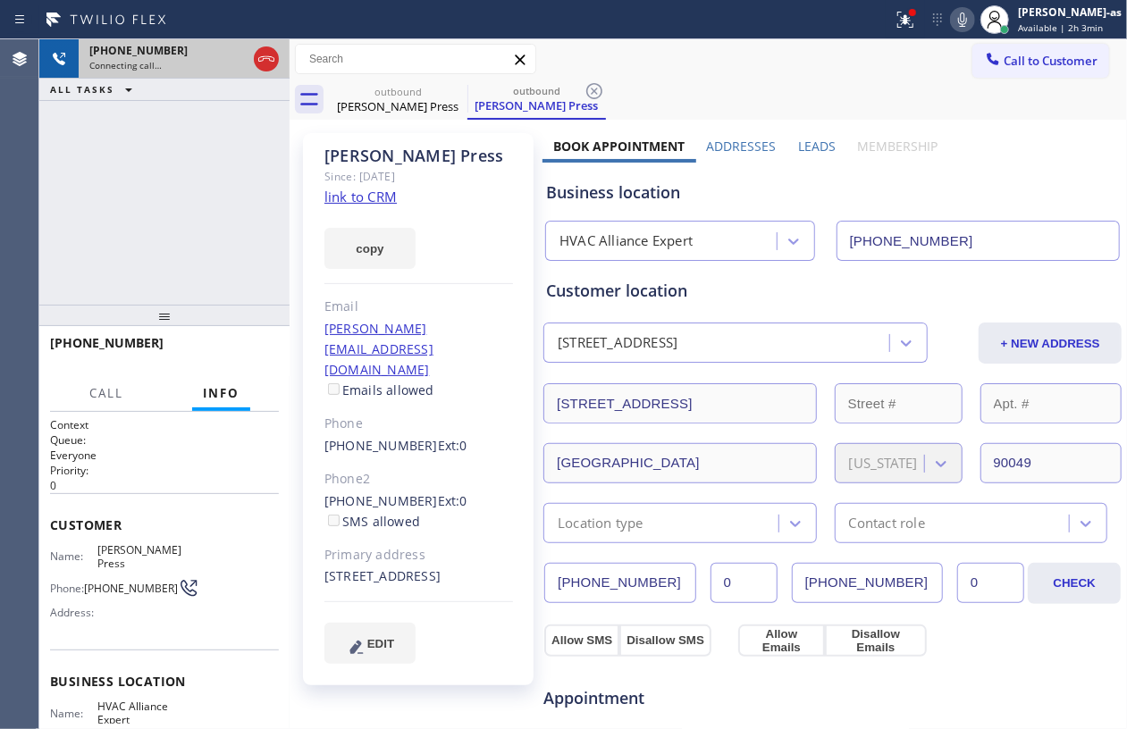
drag, startPoint x: 139, startPoint y: 75, endPoint x: 163, endPoint y: 72, distance: 23.4
click at [143, 75] on div "[PHONE_NUMBER] Connecting call…" at bounding box center [165, 58] width 172 height 39
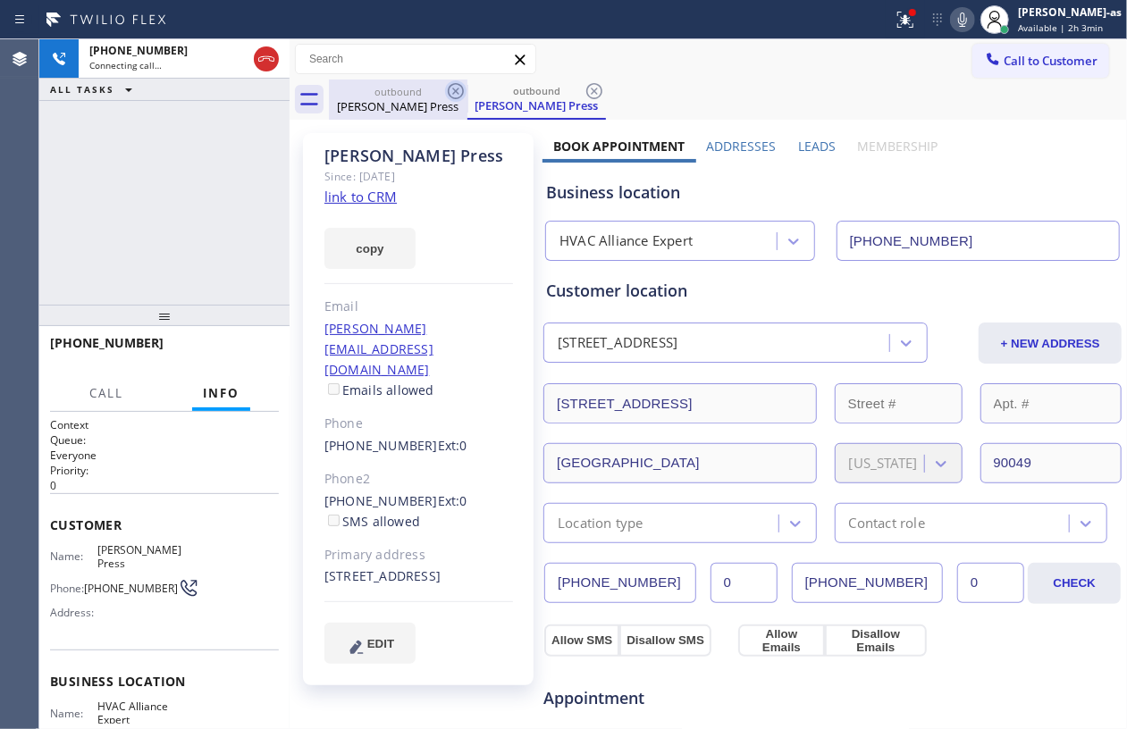
drag, startPoint x: 411, startPoint y: 94, endPoint x: 450, endPoint y: 97, distance: 39.4
click at [415, 94] on div "outbound" at bounding box center [398, 91] width 135 height 13
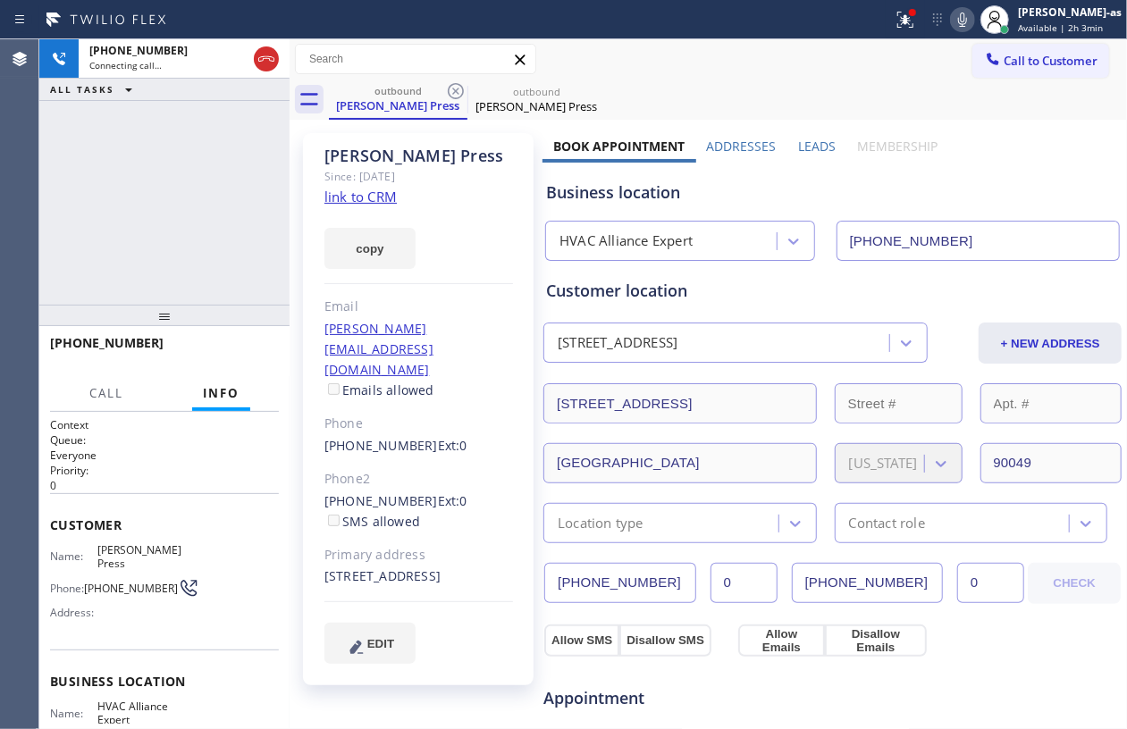
click at [457, 91] on icon at bounding box center [455, 90] width 21 height 21
click at [183, 232] on div "[PHONE_NUMBER] Connecting call… ALL TASKS ALL TASKS ACTIVE TASKS TASKS IN WRAP …" at bounding box center [164, 171] width 250 height 265
click at [161, 137] on div "[PHONE_NUMBER] Connecting call… ALL TASKS ALL TASKS ACTIVE TASKS TASKS IN WRAP …" at bounding box center [164, 171] width 250 height 265
click at [273, 126] on div "[PHONE_NUMBER] Connecting call… ALL TASKS ALL TASKS ACTIVE TASKS TASKS IN WRAP …" at bounding box center [164, 171] width 250 height 265
click at [366, 101] on div "[PERSON_NAME] Press" at bounding box center [398, 105] width 135 height 16
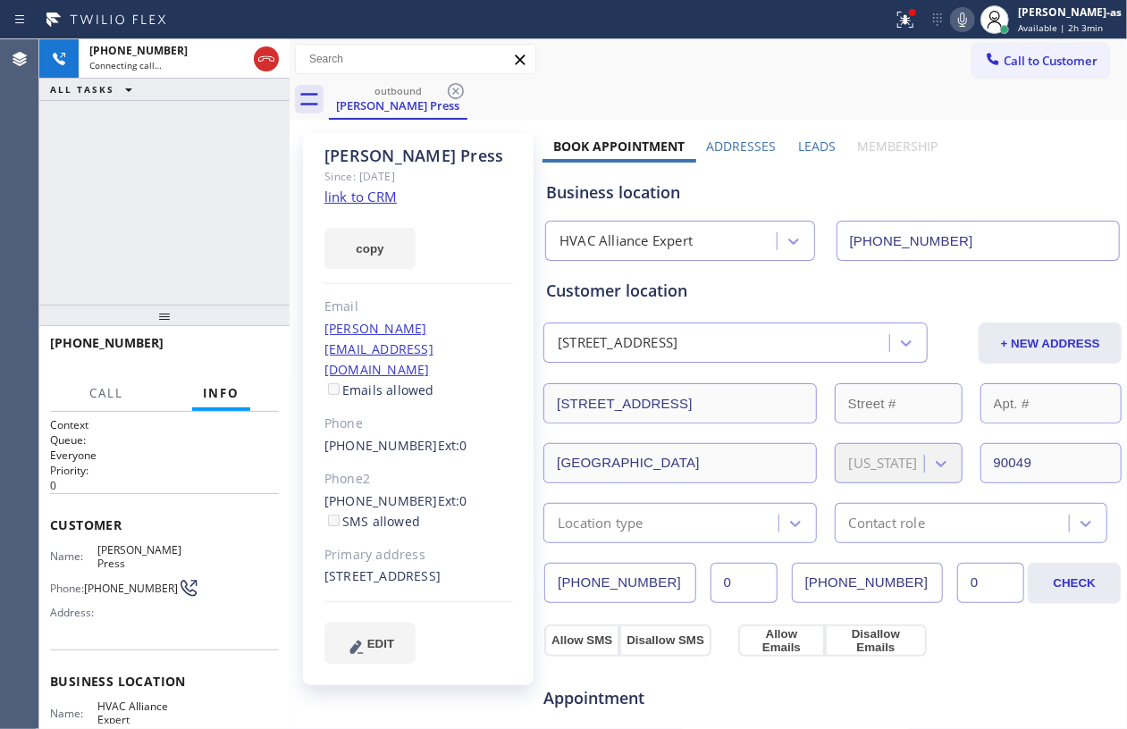
click at [684, 83] on div "outbound [PERSON_NAME] Press" at bounding box center [728, 100] width 798 height 40
click at [88, 189] on div "[PHONE_NUMBER] Connecting call… ALL TASKS ALL TASKS ACTIVE TASKS TASKS IN WRAP …" at bounding box center [164, 171] width 250 height 265
click at [180, 169] on div "[PHONE_NUMBER] Connecting call… ALL TASKS ALL TASKS ACTIVE TASKS TASKS IN WRAP …" at bounding box center [164, 171] width 250 height 265
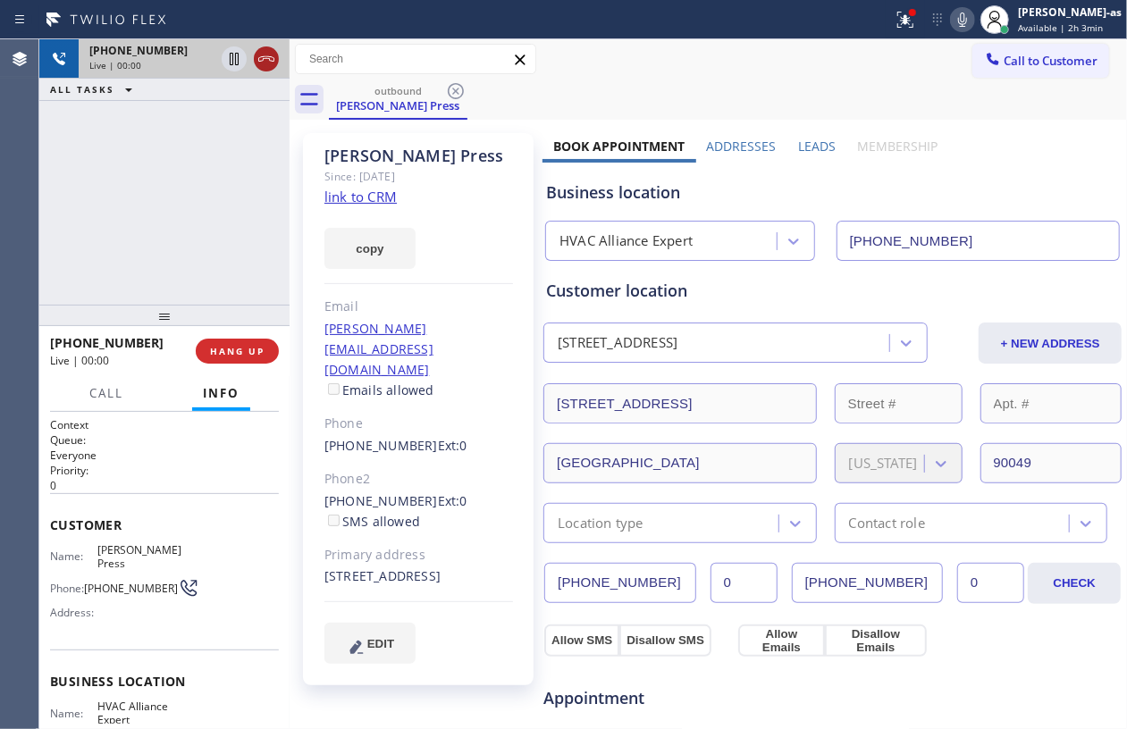
drag, startPoint x: 248, startPoint y: 54, endPoint x: 263, endPoint y: 57, distance: 15.6
click at [250, 54] on div at bounding box center [250, 58] width 64 height 39
click at [263, 57] on icon at bounding box center [266, 58] width 21 height 21
click at [139, 265] on div "[PHONE_NUMBER] Live | 00:01 ALL TASKS ALL TASKS ACTIVE TASKS TASKS IN WRAP UP" at bounding box center [164, 171] width 250 height 265
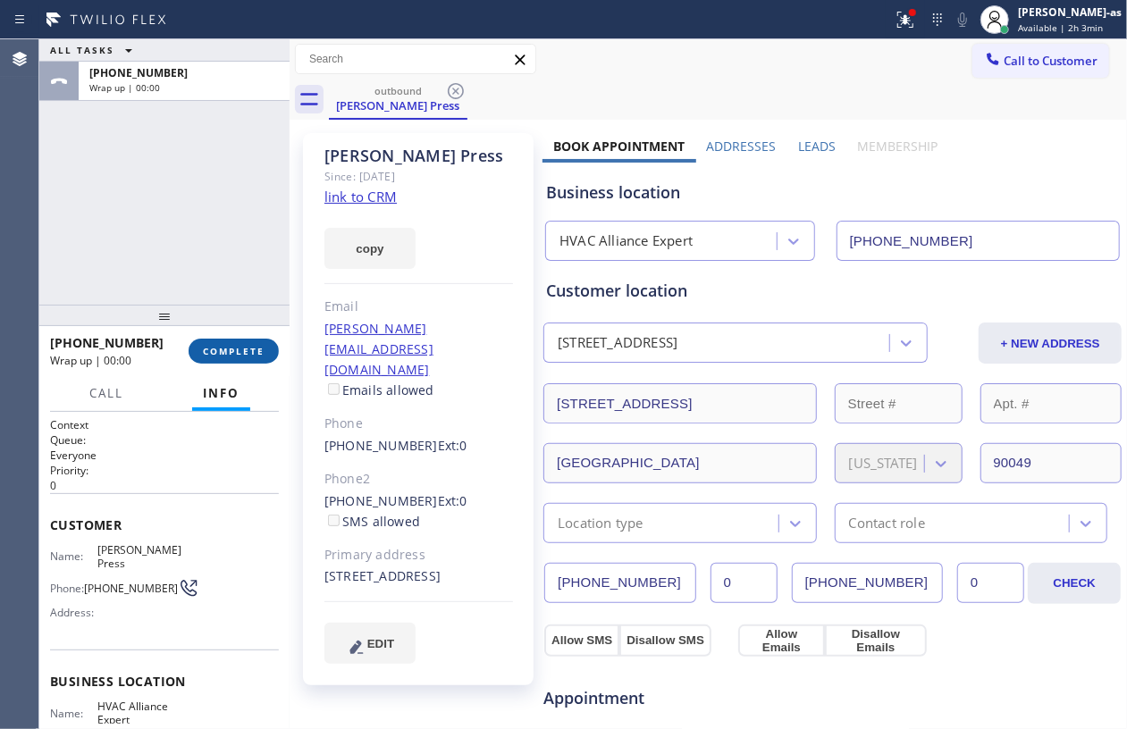
click at [218, 362] on button "COMPLETE" at bounding box center [234, 351] width 90 height 25
click at [188, 297] on div "ALL TASKS ALL TASKS ACTIVE TASKS TASKS IN WRAP UP [PHONE_NUMBER] Wrap up | 00:00" at bounding box center [164, 171] width 250 height 265
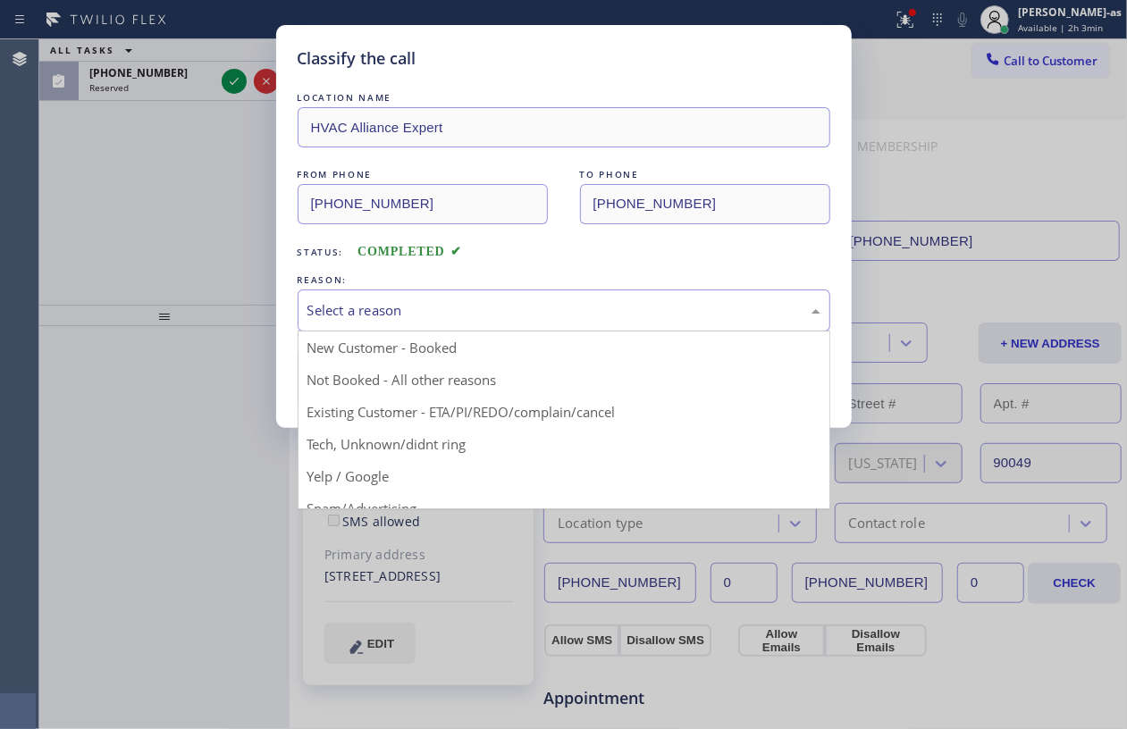
drag, startPoint x: 397, startPoint y: 313, endPoint x: 487, endPoint y: 345, distance: 95.8
click at [402, 313] on div "Select a reason" at bounding box center [563, 310] width 513 height 21
click at [248, 76] on div "Classify the call LOCATION NAME HVAC Alliance Expert FROM PHONE [PHONE_NUMBER] …" at bounding box center [563, 364] width 1127 height 729
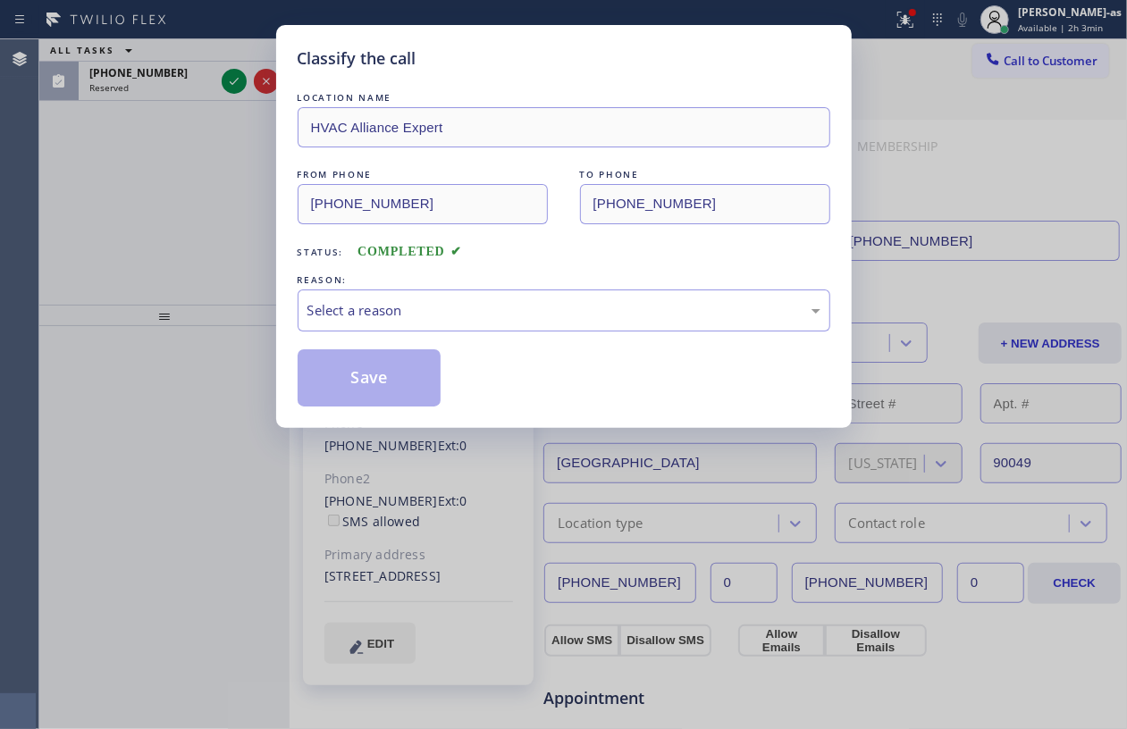
click at [227, 76] on div "Classify the call LOCATION NAME HVAC Alliance Expert FROM PHONE [PHONE_NUMBER] …" at bounding box center [563, 364] width 1127 height 729
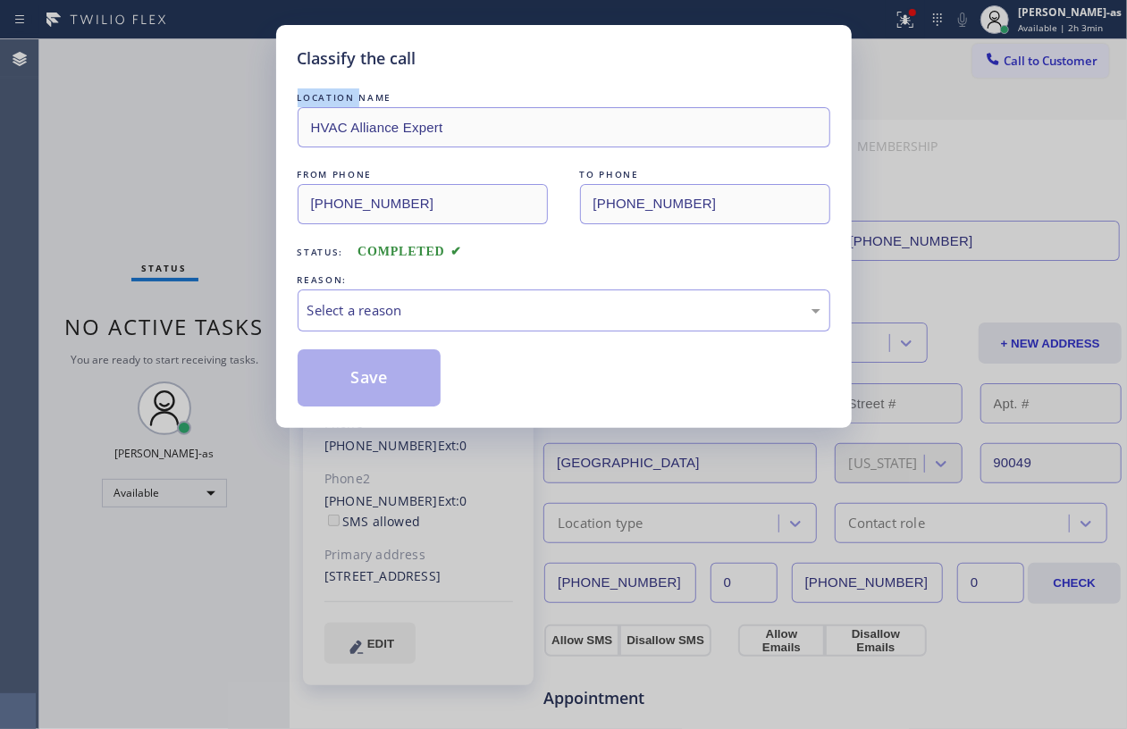
click at [236, 80] on div "Classify the call LOCATION NAME HVAC Alliance Expert FROM PHONE [PHONE_NUMBER] …" at bounding box center [563, 364] width 1127 height 729
click at [461, 300] on div "Select a reason" at bounding box center [563, 310] width 513 height 21
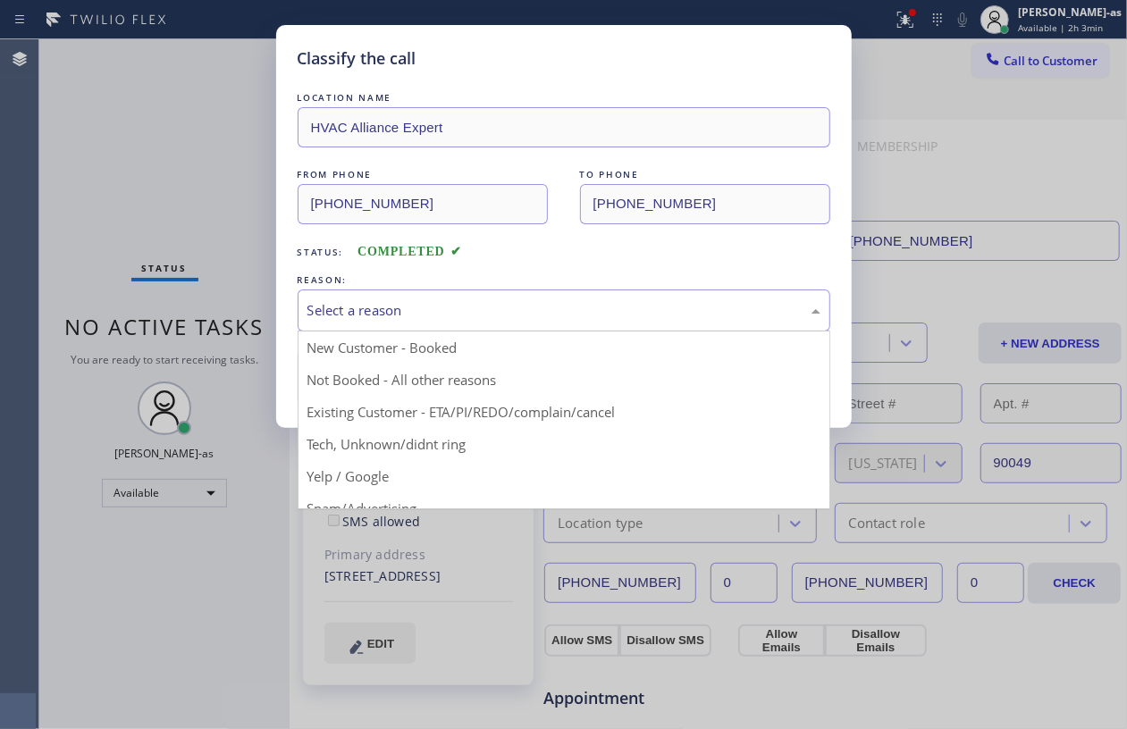
drag, startPoint x: 491, startPoint y: 411, endPoint x: 325, endPoint y: 373, distance: 169.5
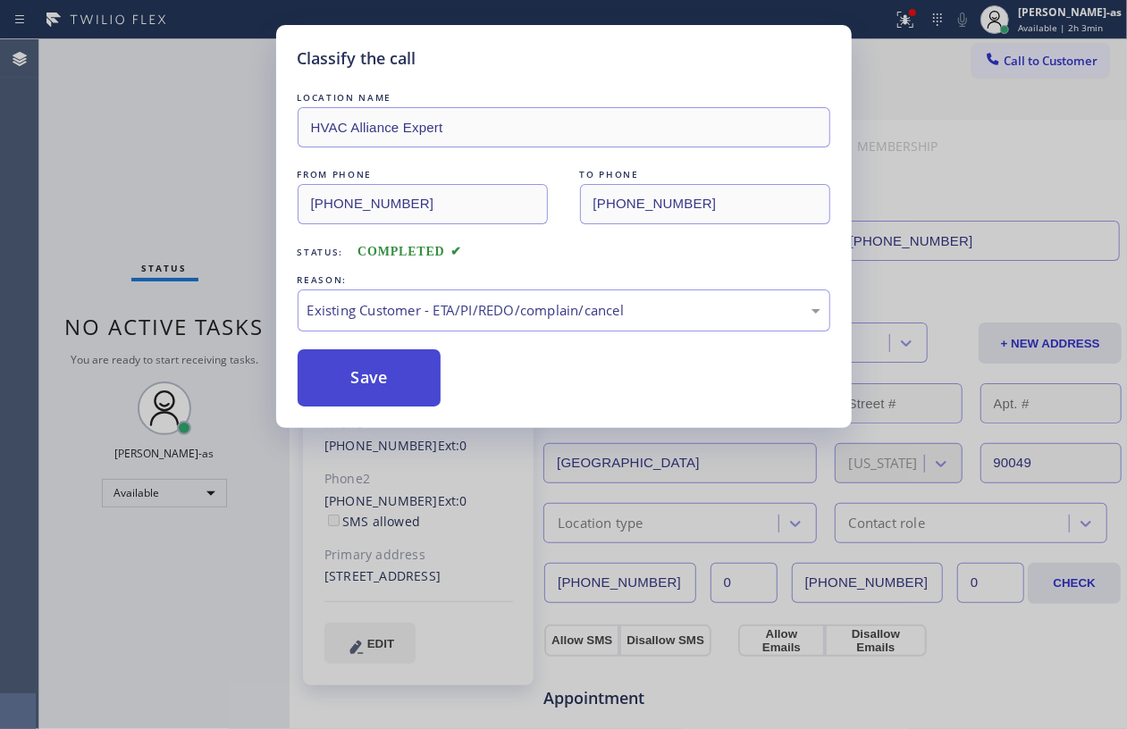
click at [372, 370] on button "Save" at bounding box center [370, 377] width 144 height 57
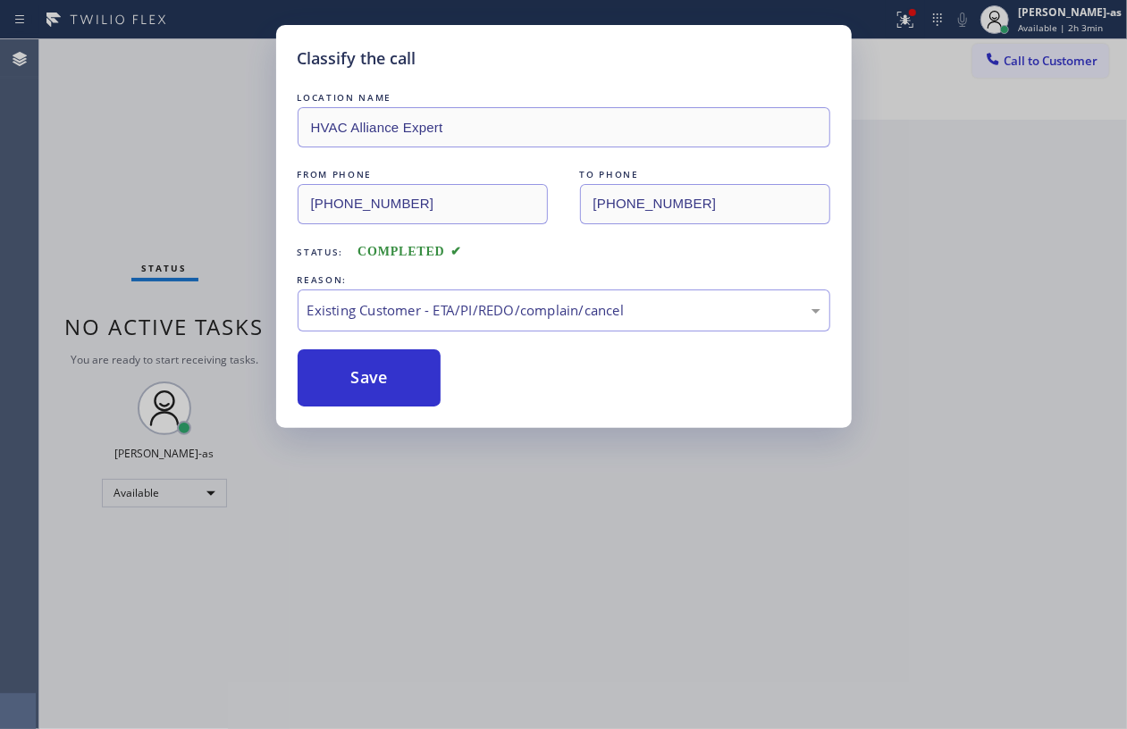
click at [201, 132] on div "Classify the call LOCATION NAME HVAC Alliance Expert FROM PHONE [PHONE_NUMBER] …" at bounding box center [563, 364] width 1127 height 729
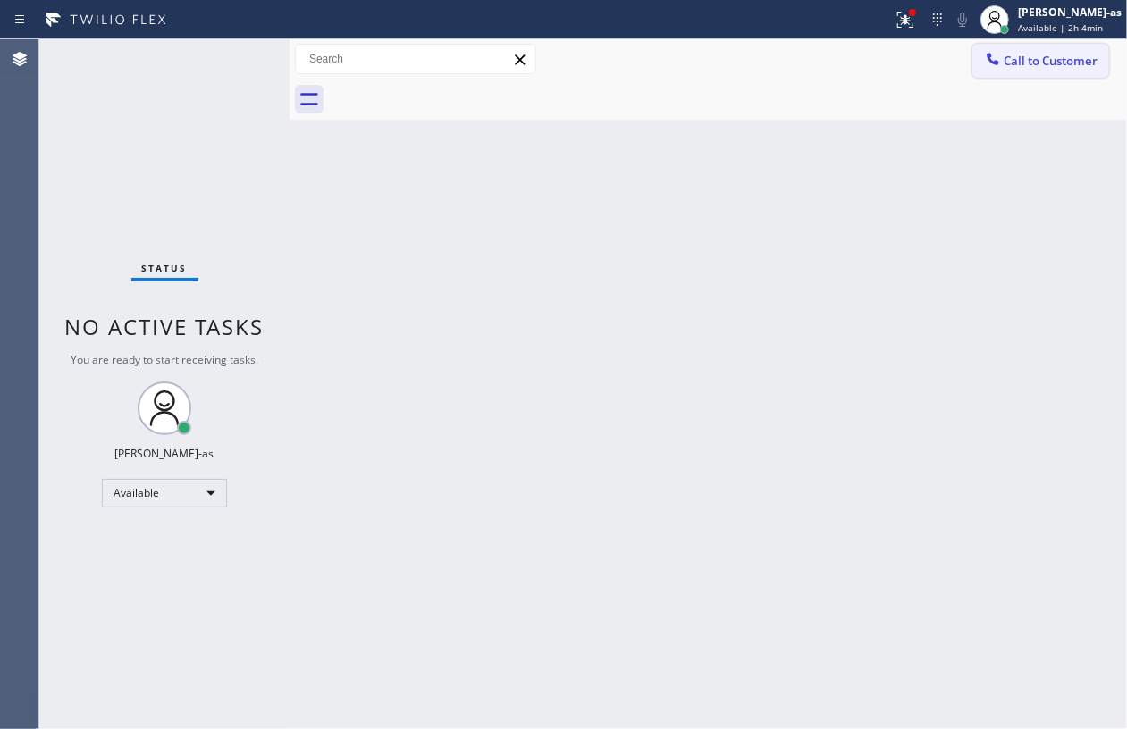
click at [1076, 44] on button "Call to Customer" at bounding box center [1040, 61] width 137 height 34
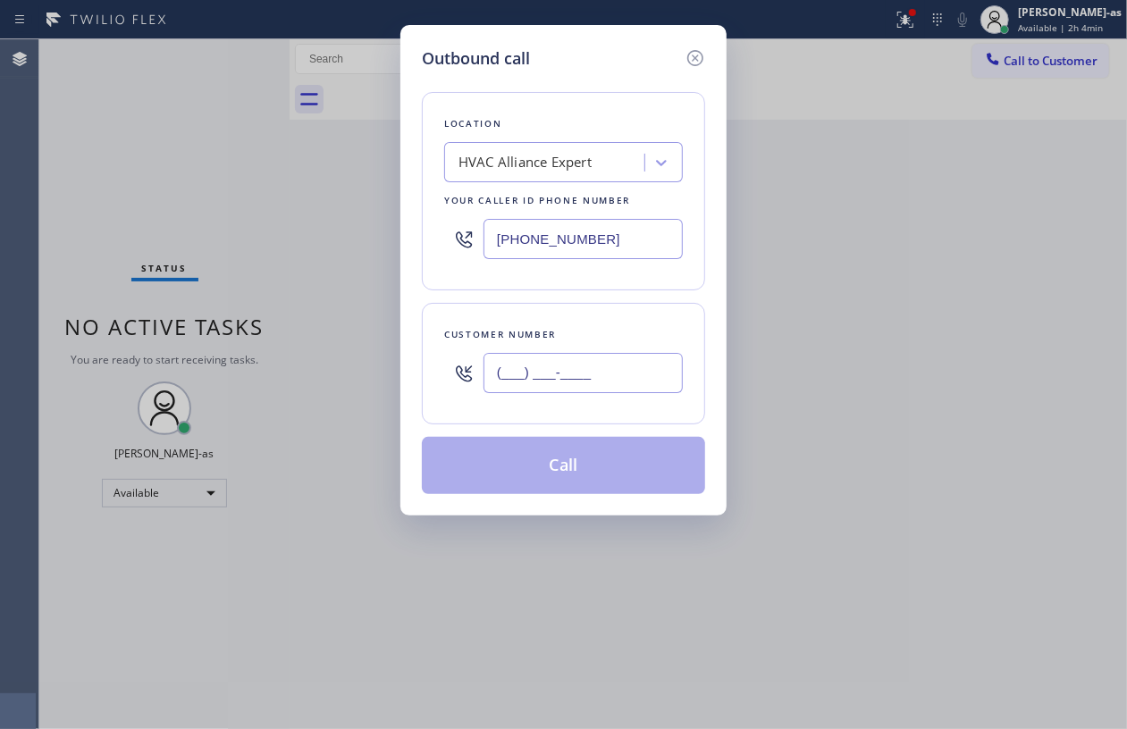
click at [629, 361] on input "(___) ___-____" at bounding box center [582, 373] width 199 height 40
paste input "310) 750-6886"
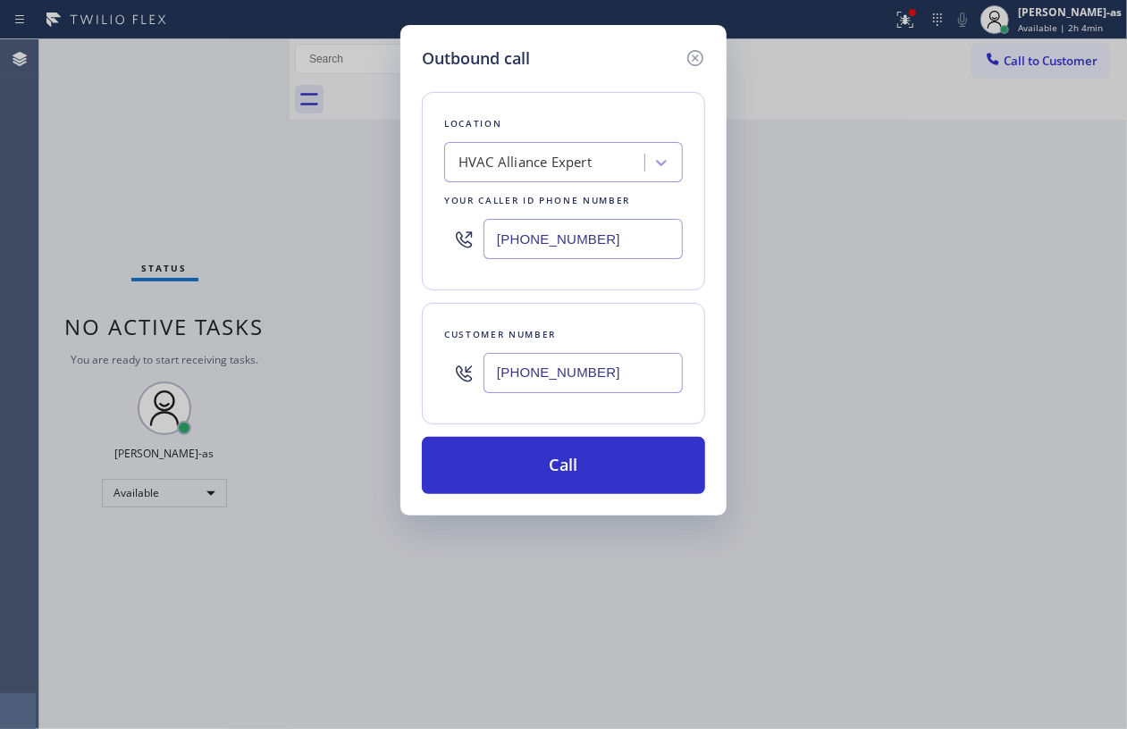
type input "[PHONE_NUMBER]"
drag, startPoint x: 687, startPoint y: 55, endPoint x: 963, endPoint y: 57, distance: 276.1
click at [694, 55] on icon at bounding box center [694, 57] width 21 height 21
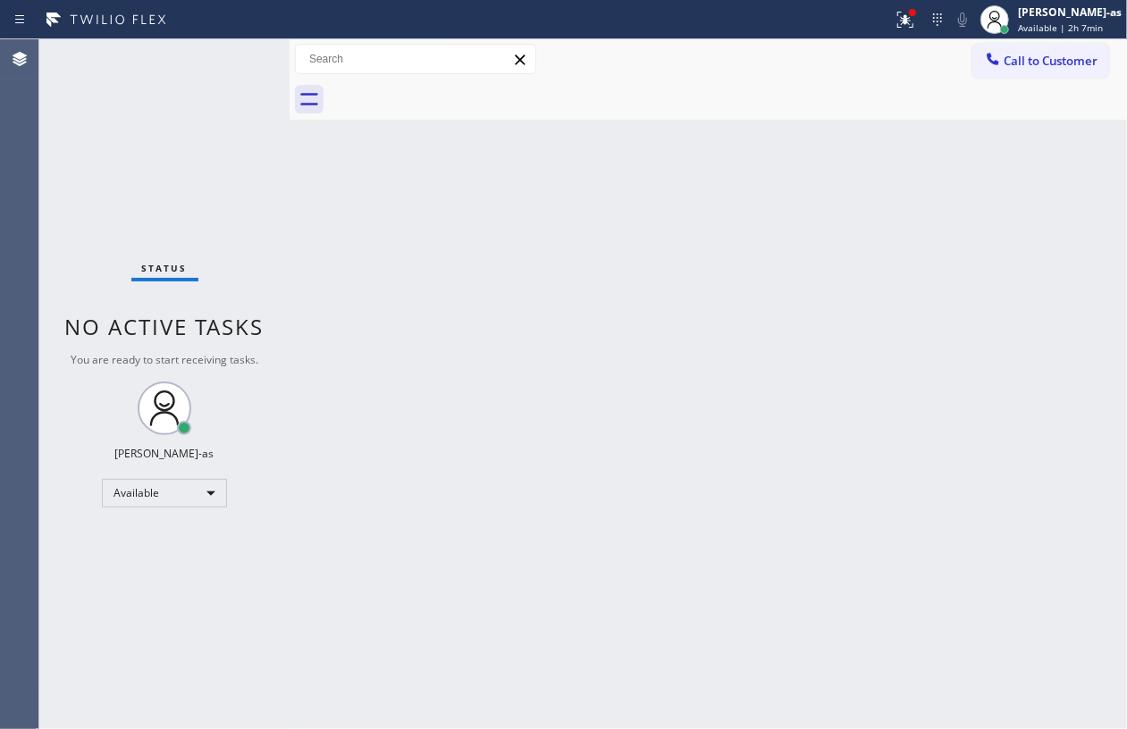
click at [1066, 41] on div "Call to Customer Outbound call Location Search location Your caller id phone nu…" at bounding box center [708, 59] width 837 height 40
type input "[PHONE_NUMBER]"
click at [995, 66] on icon at bounding box center [993, 59] width 18 height 18
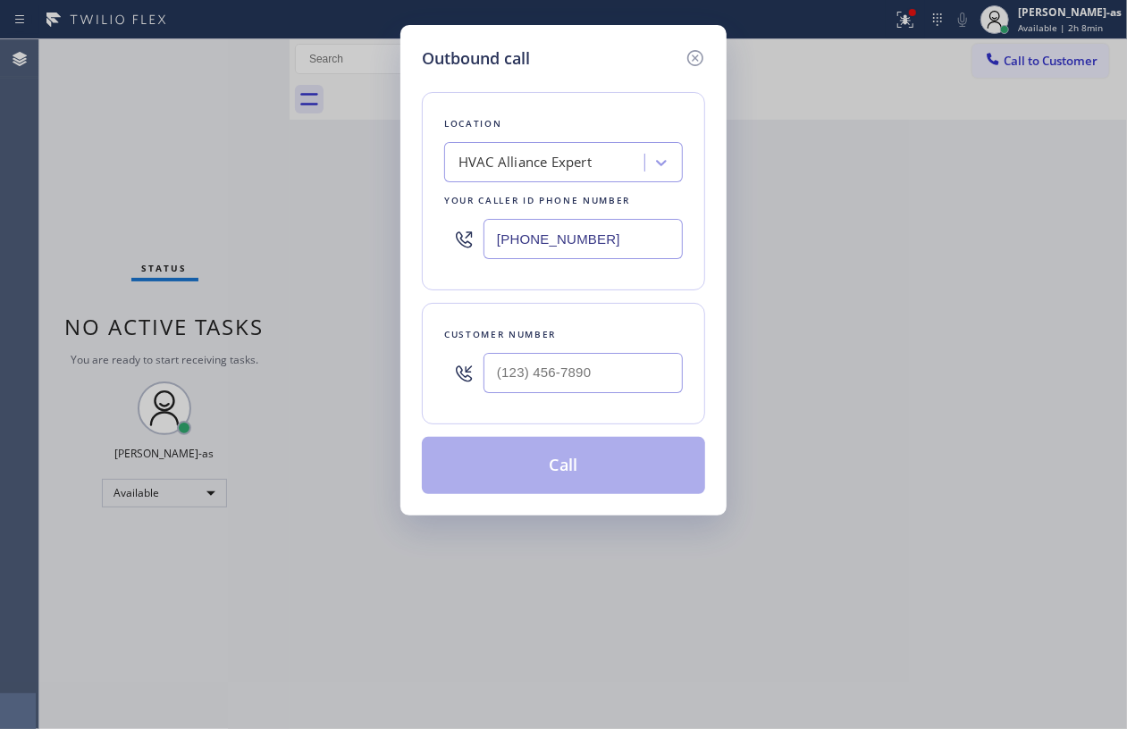
click at [1054, 63] on div "Outbound call Location HVAC Alliance Expert Your caller id phone number [PHONE_…" at bounding box center [563, 364] width 1127 height 729
click at [631, 352] on div at bounding box center [582, 373] width 199 height 58
click at [649, 370] on input "(___) ___-____" at bounding box center [582, 373] width 199 height 40
paste input "310) 750-6886"
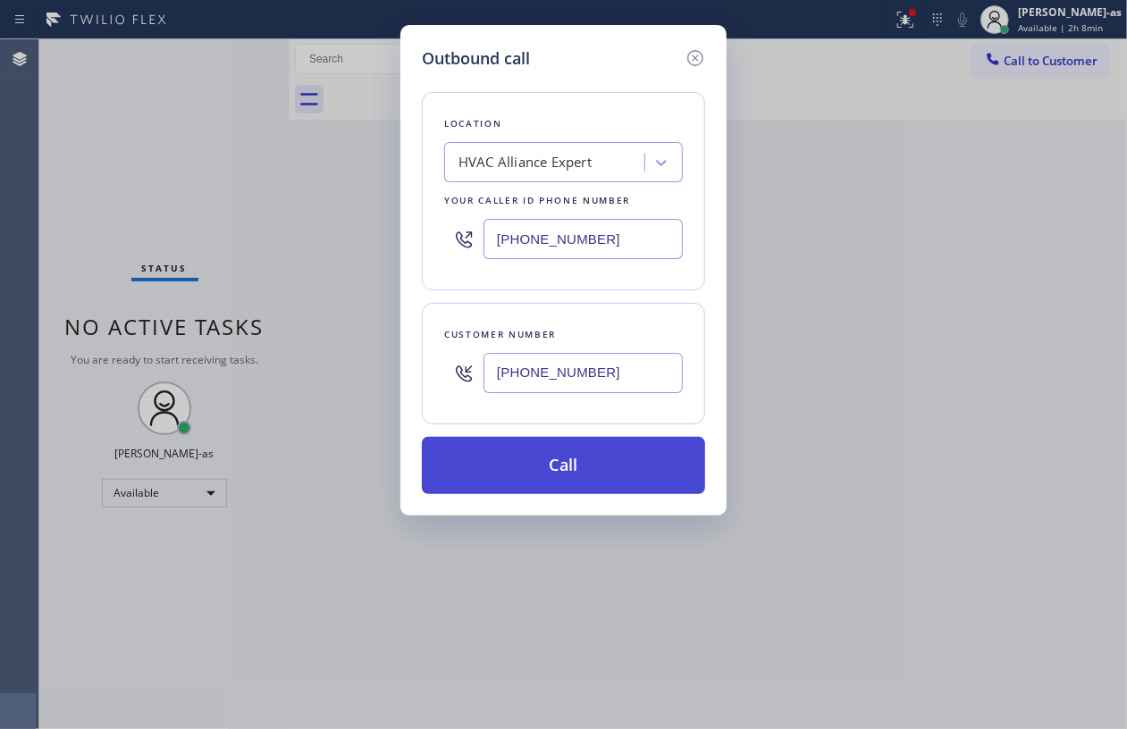
type input "[PHONE_NUMBER]"
click at [581, 476] on button "Call" at bounding box center [563, 465] width 283 height 57
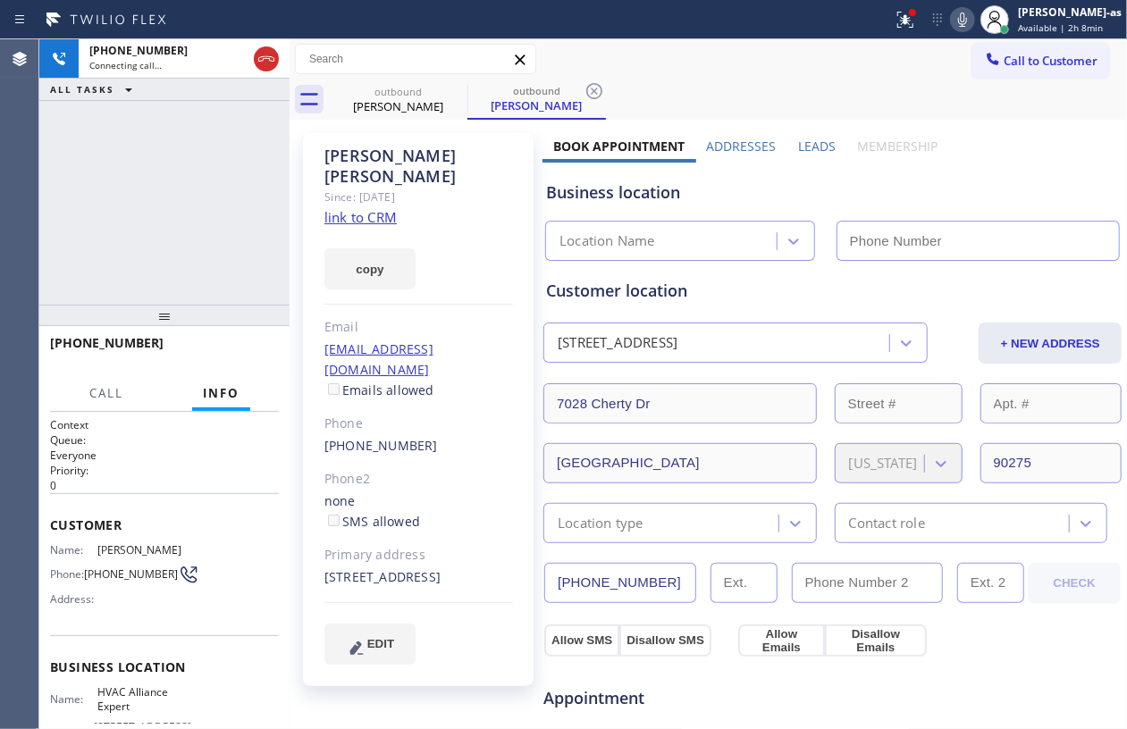
type input "[PHONE_NUMBER]"
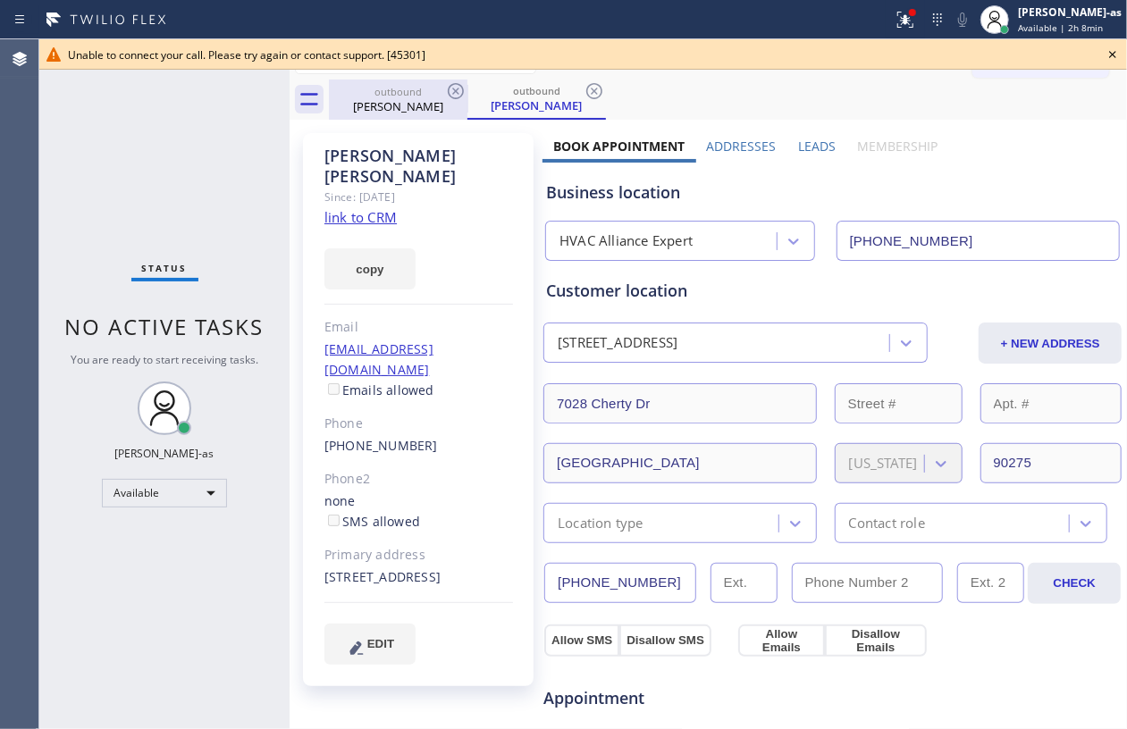
click at [375, 105] on div "[PERSON_NAME]" at bounding box center [398, 106] width 135 height 16
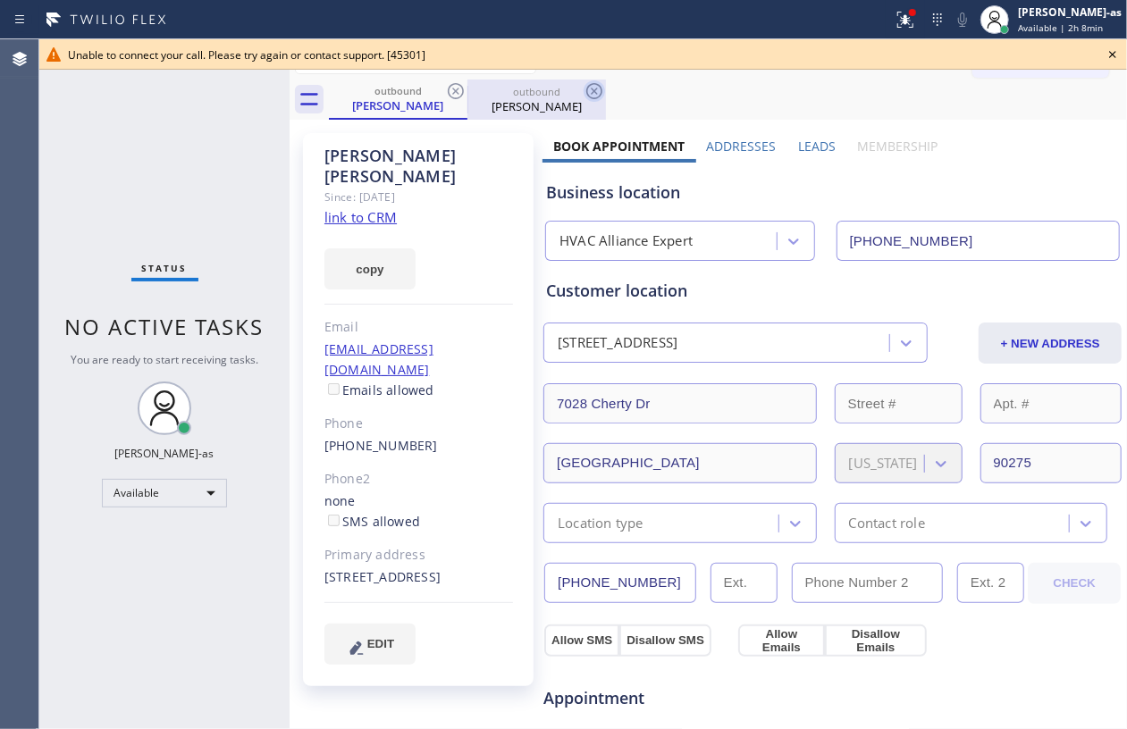
drag, startPoint x: 445, startPoint y: 91, endPoint x: 455, endPoint y: 97, distance: 11.2
click at [448, 91] on icon at bounding box center [455, 90] width 21 height 21
drag, startPoint x: 122, startPoint y: 9, endPoint x: 280, endPoint y: 65, distance: 167.0
click at [127, 11] on icon at bounding box center [106, 19] width 134 height 29
click at [376, 208] on link "link to CRM" at bounding box center [360, 217] width 72 height 18
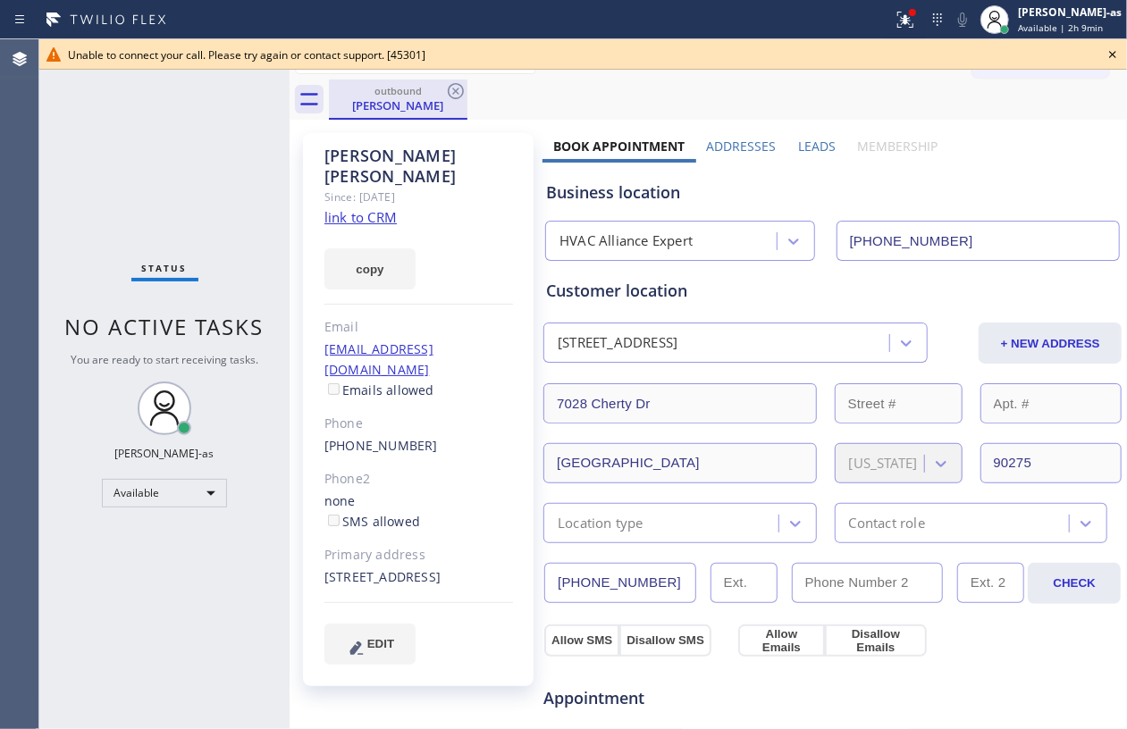
drag, startPoint x: 350, startPoint y: 107, endPoint x: 372, endPoint y: 104, distance: 21.7
click at [351, 107] on div "[PERSON_NAME]" at bounding box center [398, 105] width 135 height 16
click at [448, 88] on icon at bounding box center [455, 90] width 21 height 21
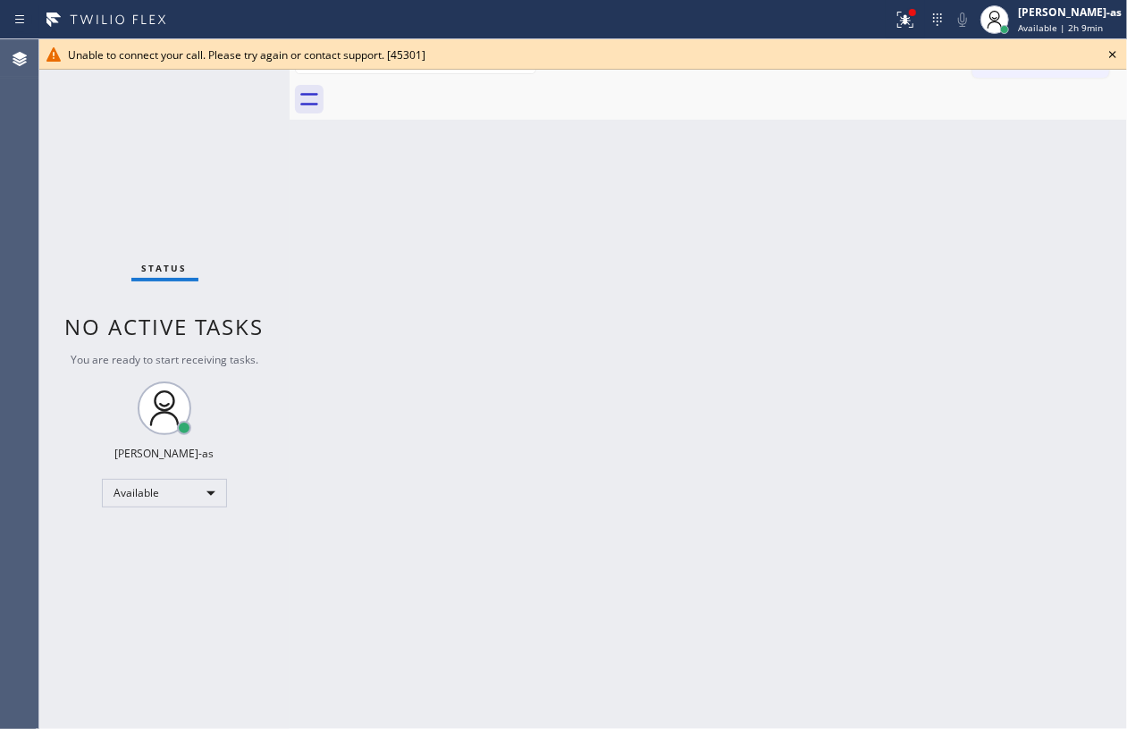
click at [448, 88] on div at bounding box center [728, 100] width 798 height 40
click at [1110, 45] on icon at bounding box center [1112, 54] width 21 height 21
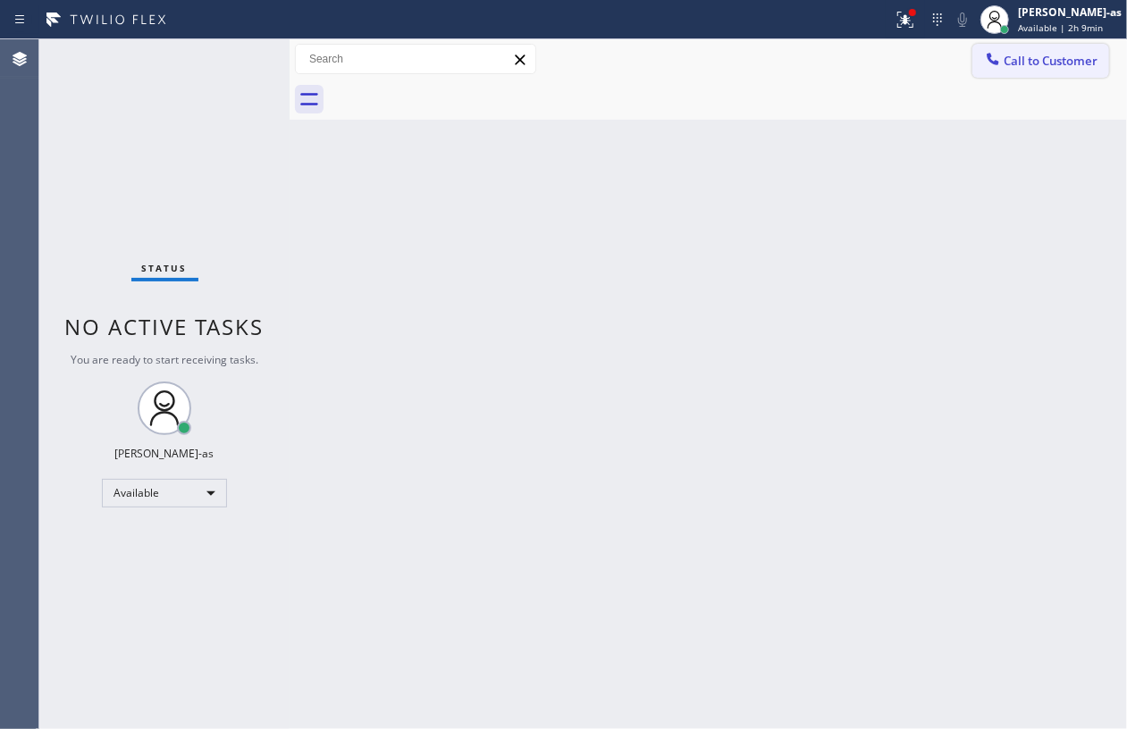
click at [1027, 55] on span "Call to Customer" at bounding box center [1050, 61] width 94 height 16
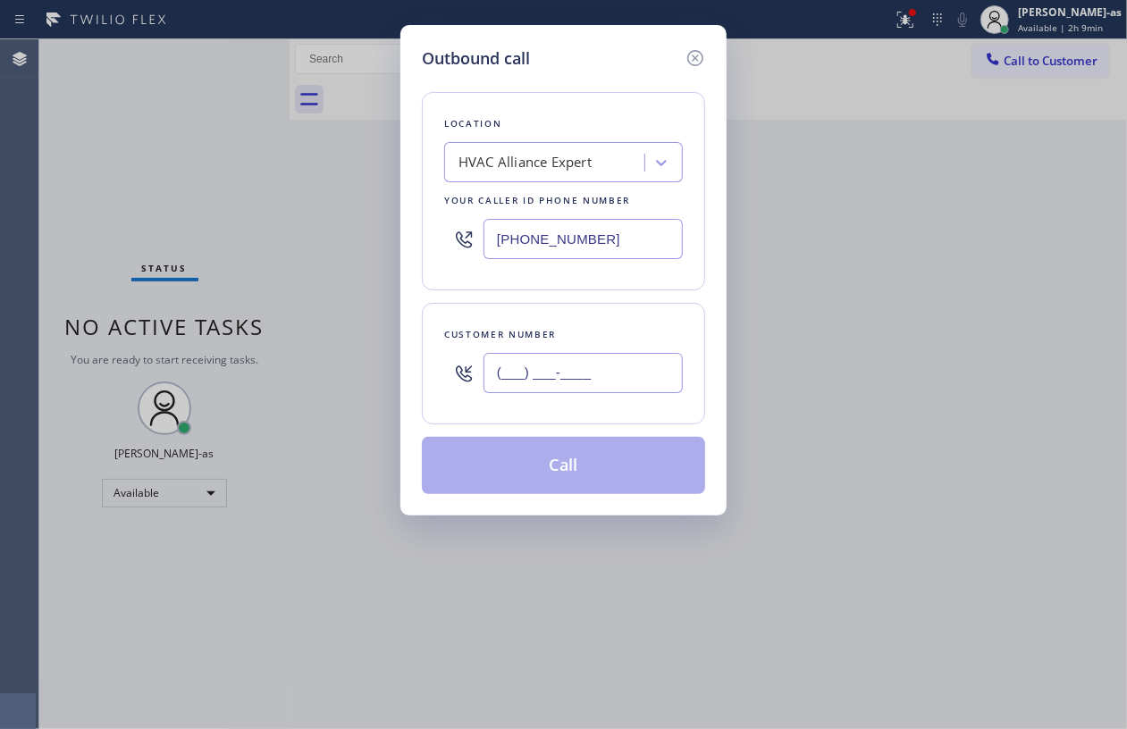
click at [569, 390] on input "(___) ___-____" at bounding box center [582, 373] width 199 height 40
paste input "714) 697-7706"
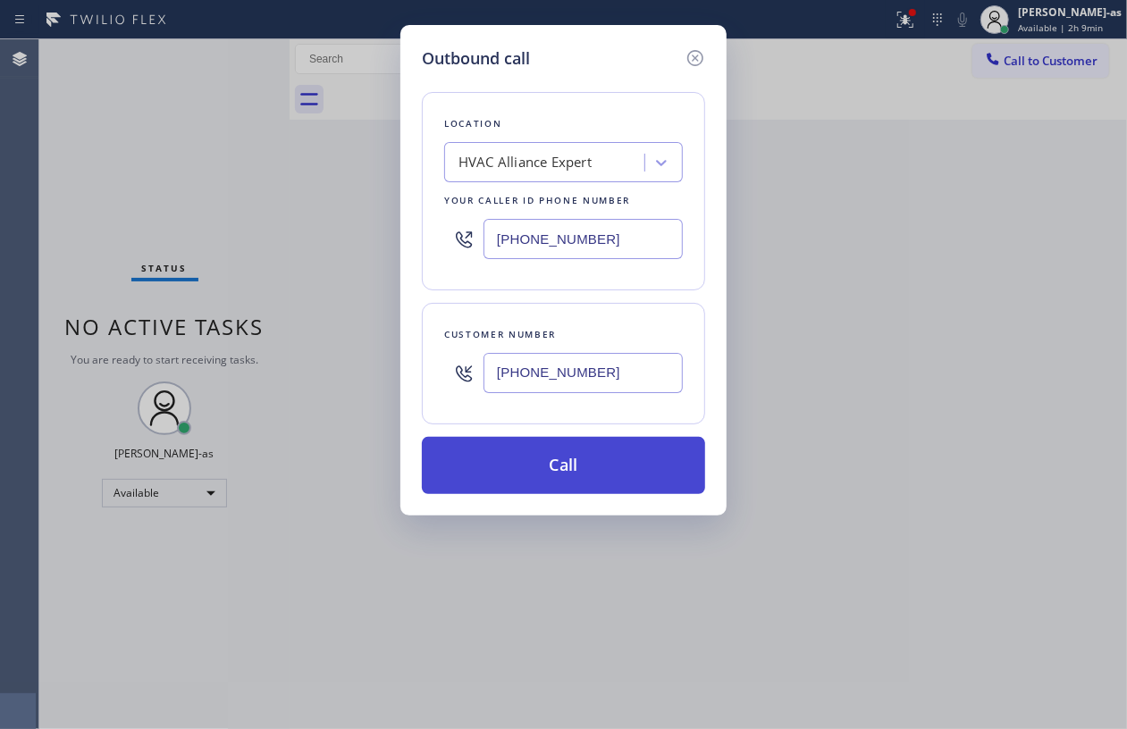
type input "[PHONE_NUMBER]"
click at [591, 477] on button "Call" at bounding box center [563, 465] width 283 height 57
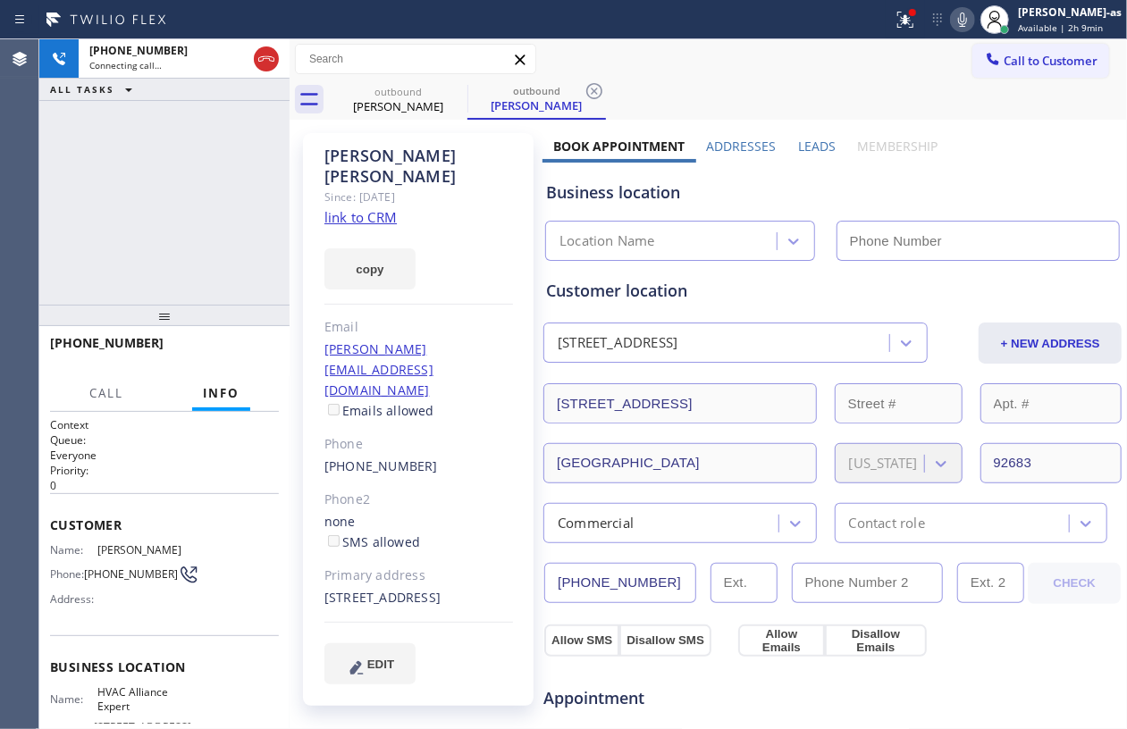
type input "[PHONE_NUMBER]"
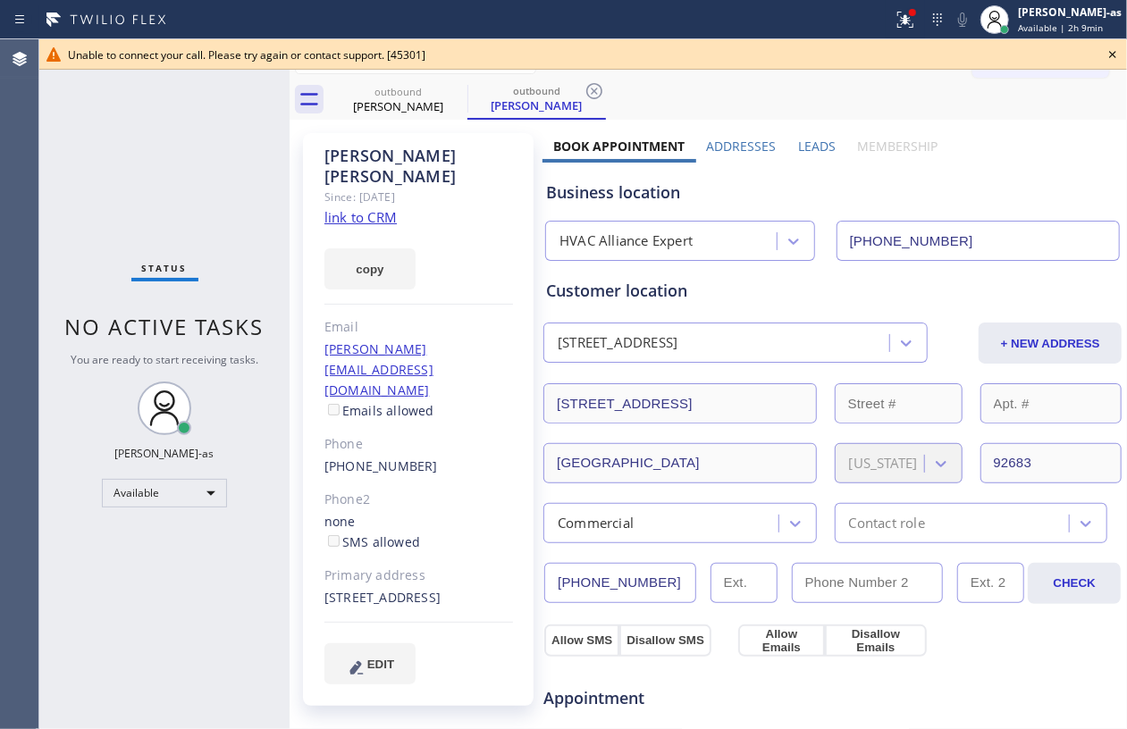
click at [191, 172] on div "Status No active tasks You are ready to start receiving tasks. [PERSON_NAME]-as…" at bounding box center [164, 384] width 250 height 690
click at [386, 100] on div "[PERSON_NAME]" at bounding box center [398, 106] width 135 height 16
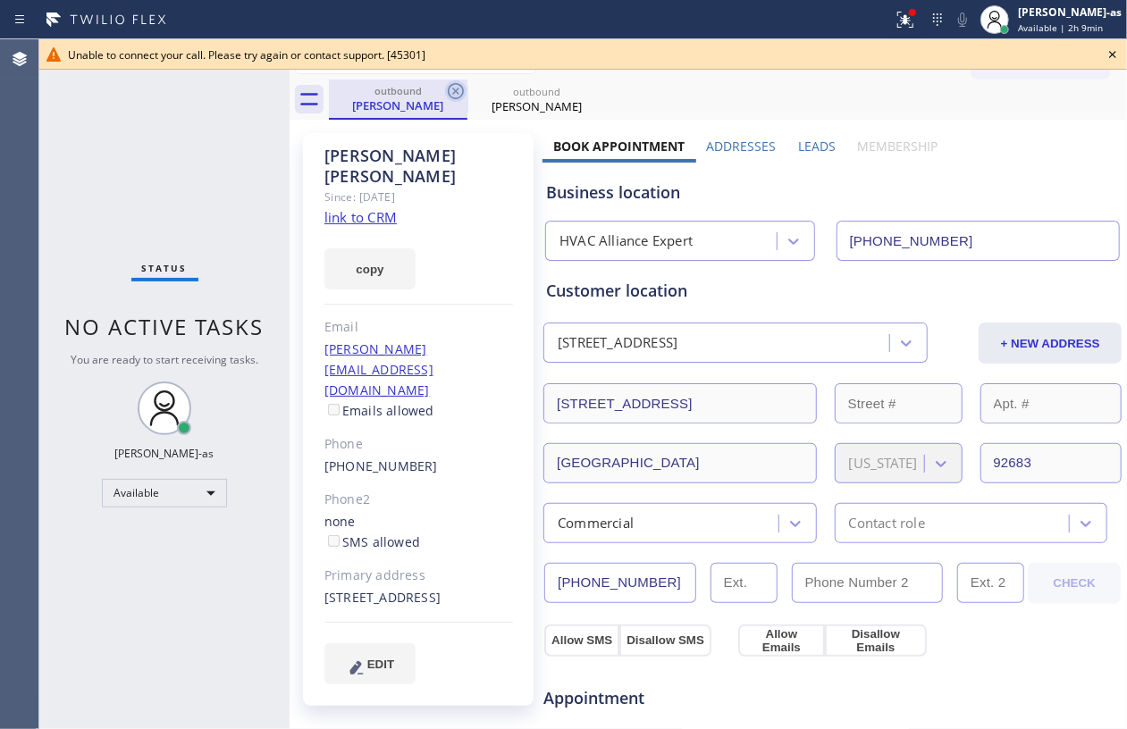
click at [454, 95] on icon at bounding box center [455, 90] width 21 height 21
click at [1104, 51] on icon at bounding box center [1112, 54] width 21 height 21
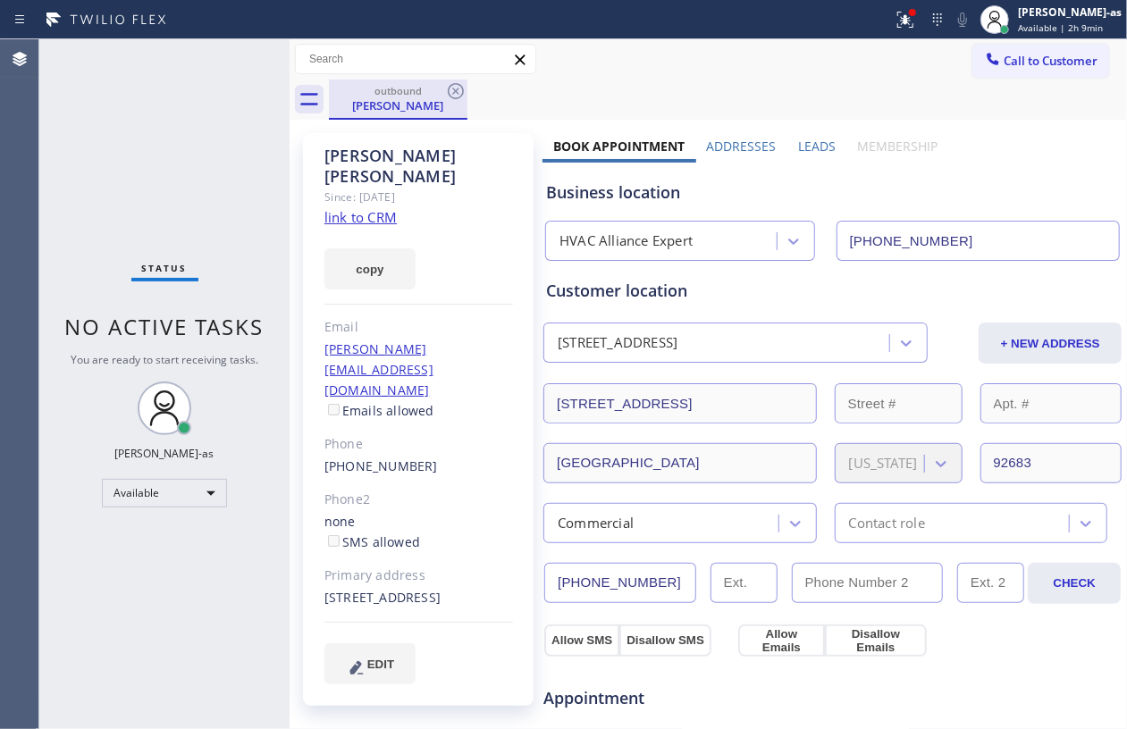
click at [405, 113] on div "[PERSON_NAME]" at bounding box center [398, 105] width 135 height 16
drag, startPoint x: 458, startPoint y: 86, endPoint x: 413, endPoint y: 118, distance: 55.8
click at [462, 86] on icon at bounding box center [455, 90] width 21 height 21
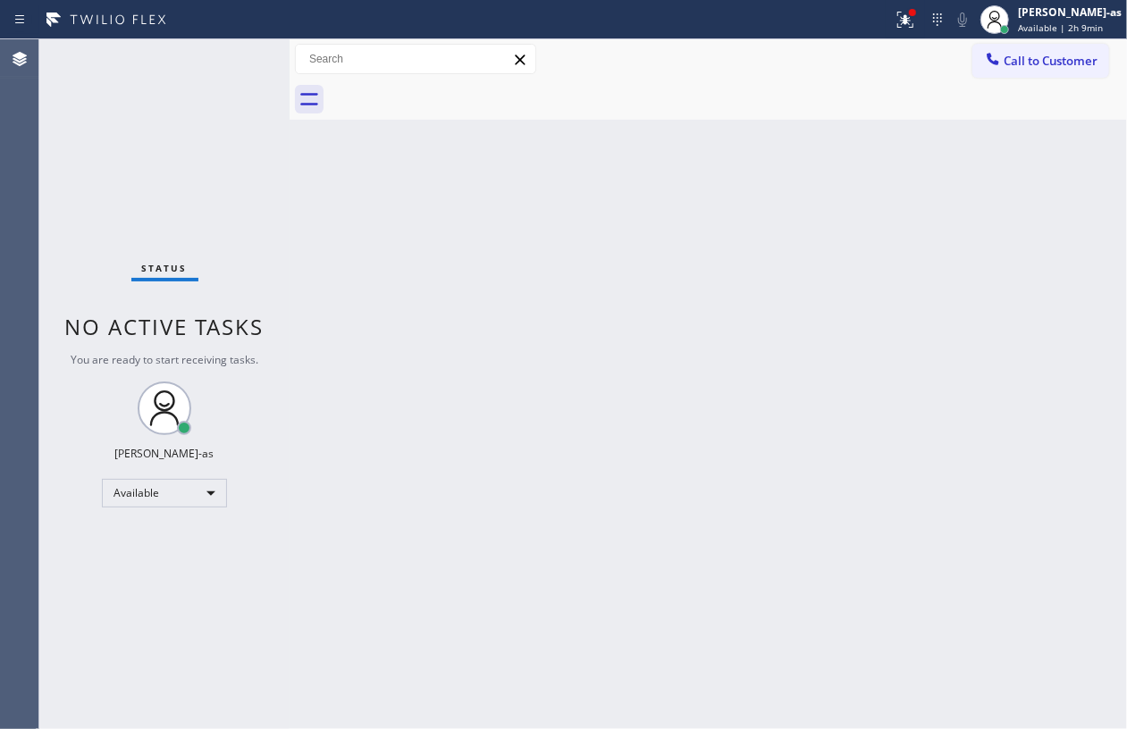
click at [451, 230] on div "Back to Dashboard Change Sender ID Customers Technicians Select a contact Outbo…" at bounding box center [708, 384] width 837 height 690
drag, startPoint x: 73, startPoint y: 138, endPoint x: 280, endPoint y: 169, distance: 208.8
click at [79, 138] on div "Status No active tasks You are ready to start receiving tasks. [PERSON_NAME]-as…" at bounding box center [164, 384] width 250 height 690
click at [885, 18] on div at bounding box center [446, 19] width 878 height 29
click at [925, 16] on div at bounding box center [904, 19] width 39 height 21
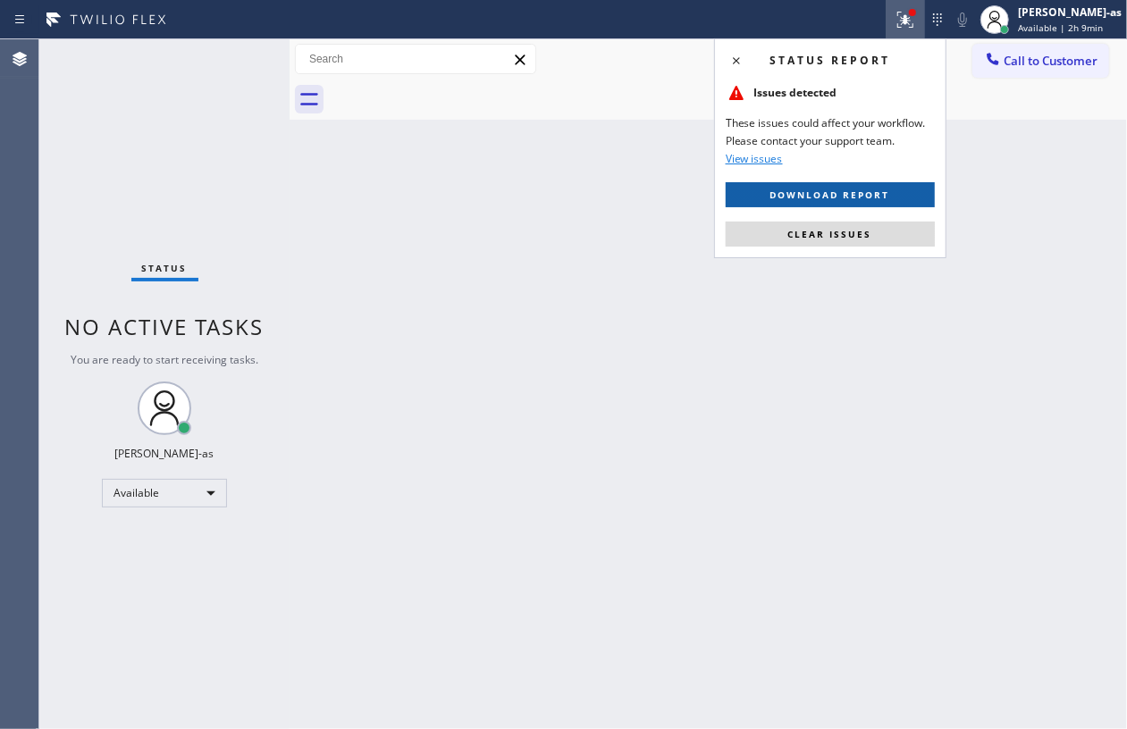
click at [824, 190] on span "Download report" at bounding box center [830, 195] width 120 height 13
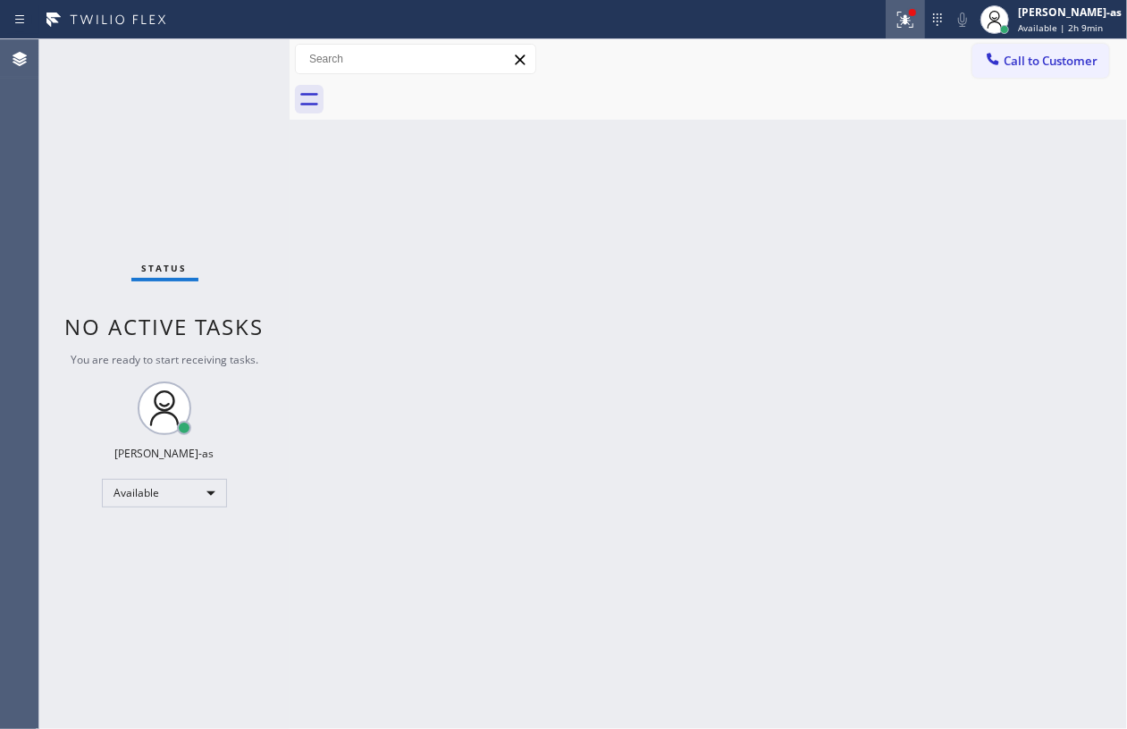
click at [911, 20] on icon at bounding box center [905, 17] width 11 height 6
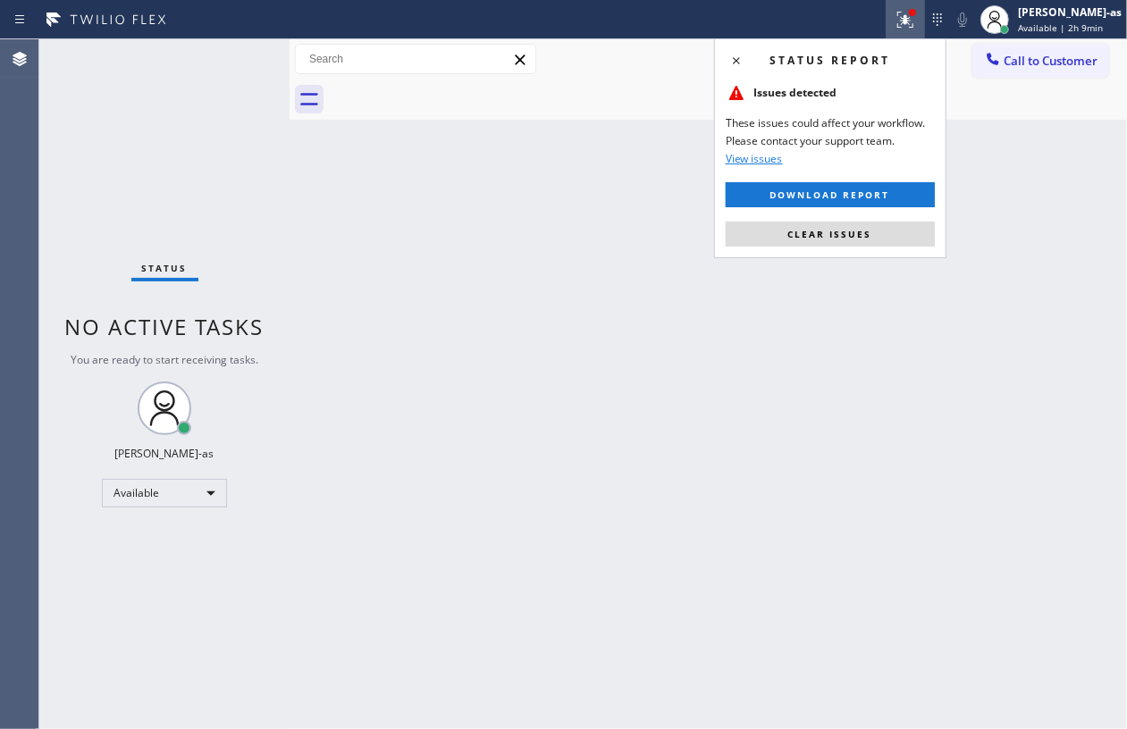
click at [845, 238] on span "Clear issues" at bounding box center [830, 234] width 84 height 13
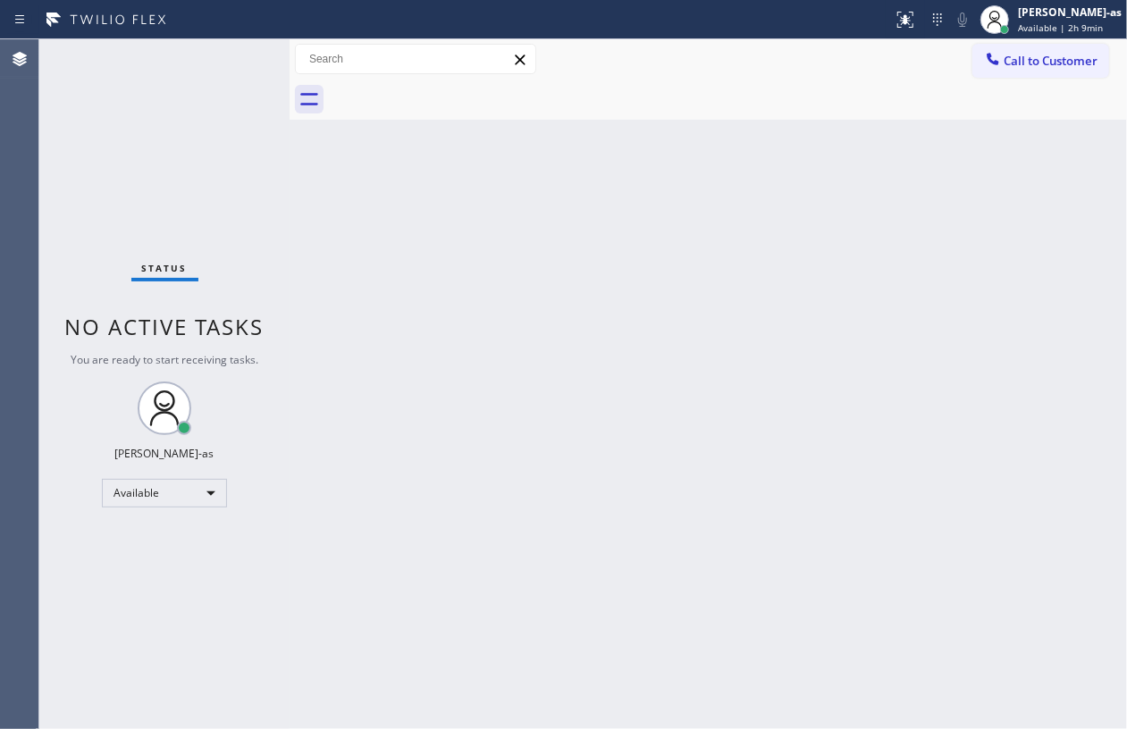
click at [837, 394] on div "Back to Dashboard Change Sender ID Customers Technicians Select a contact Outbo…" at bounding box center [708, 384] width 837 height 690
click at [1011, 83] on div at bounding box center [728, 100] width 798 height 40
click at [1049, 58] on span "Call to Customer" at bounding box center [1050, 61] width 94 height 16
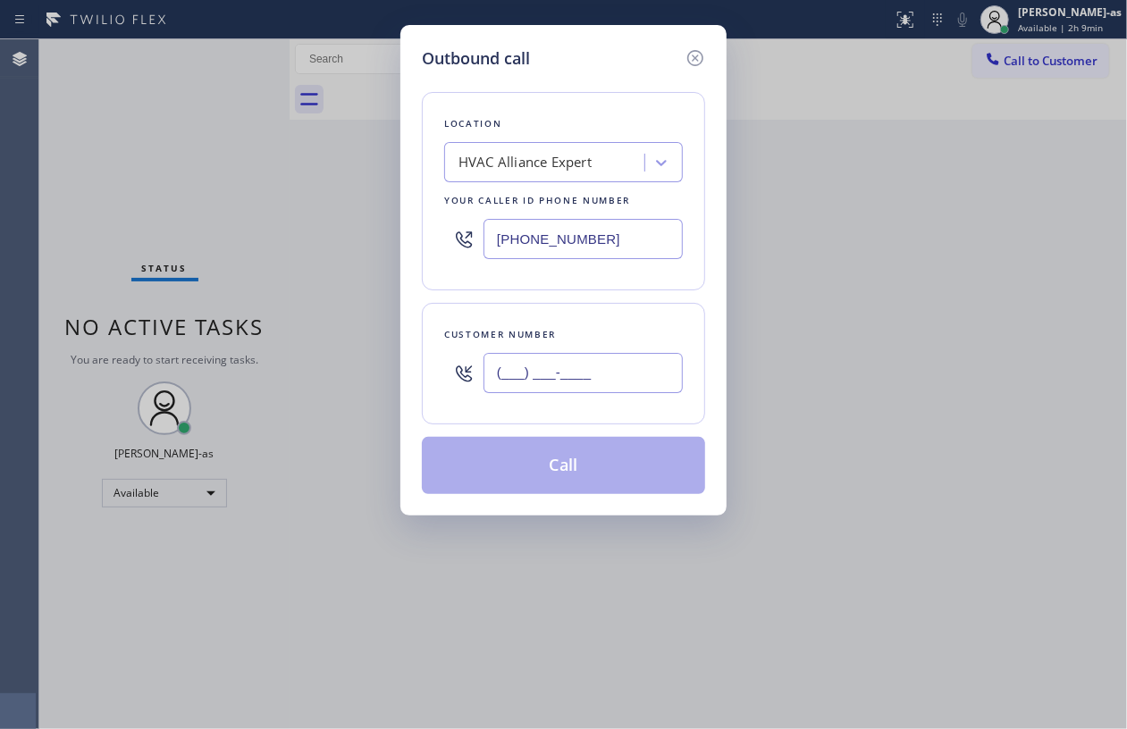
click at [645, 387] on input "(___) ___-____" at bounding box center [582, 373] width 199 height 40
paste input "714) 697-7706"
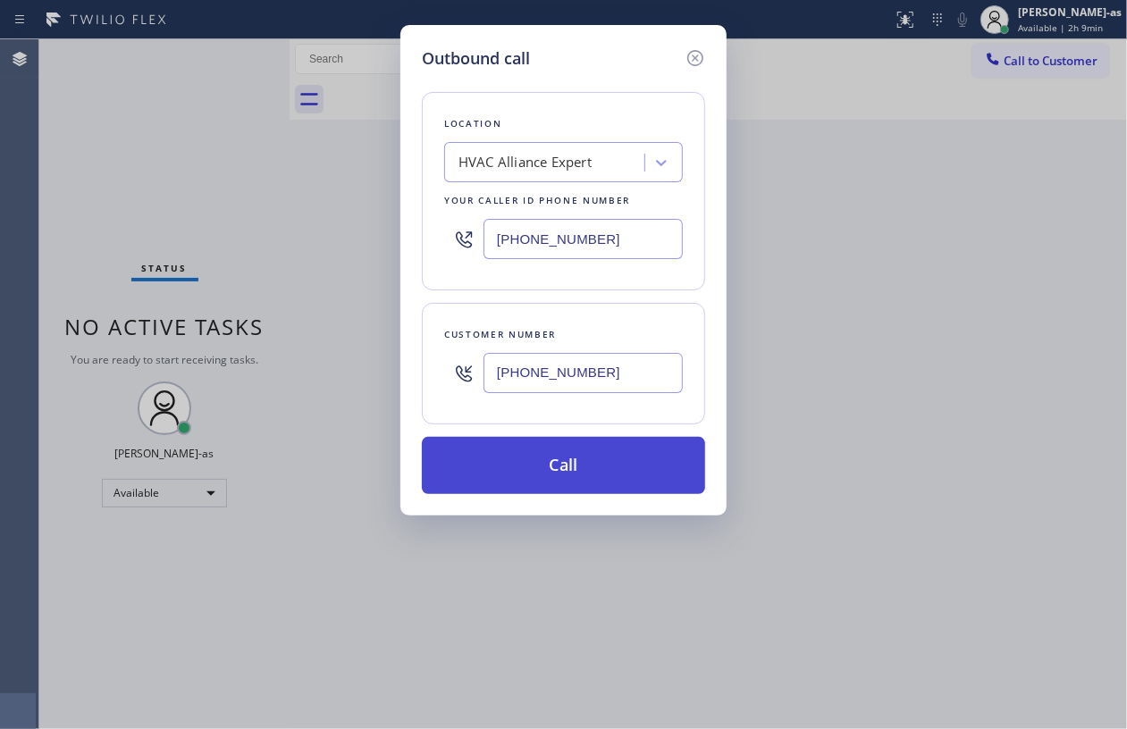
type input "[PHONE_NUMBER]"
click at [566, 490] on button "Call" at bounding box center [563, 465] width 283 height 57
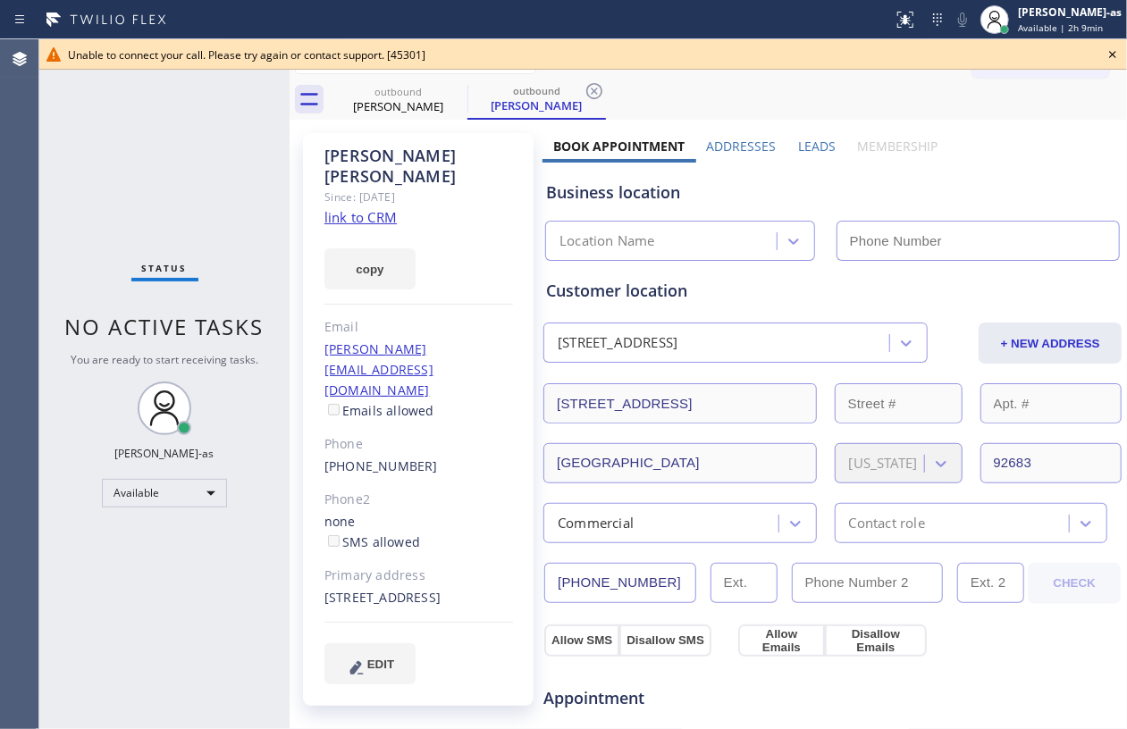
type input "[PHONE_NUMBER]"
click at [130, 172] on div "Status No active tasks You are ready to start receiving tasks. [PERSON_NAME]-as…" at bounding box center [164, 384] width 250 height 690
click at [1113, 51] on icon at bounding box center [1112, 54] width 21 height 21
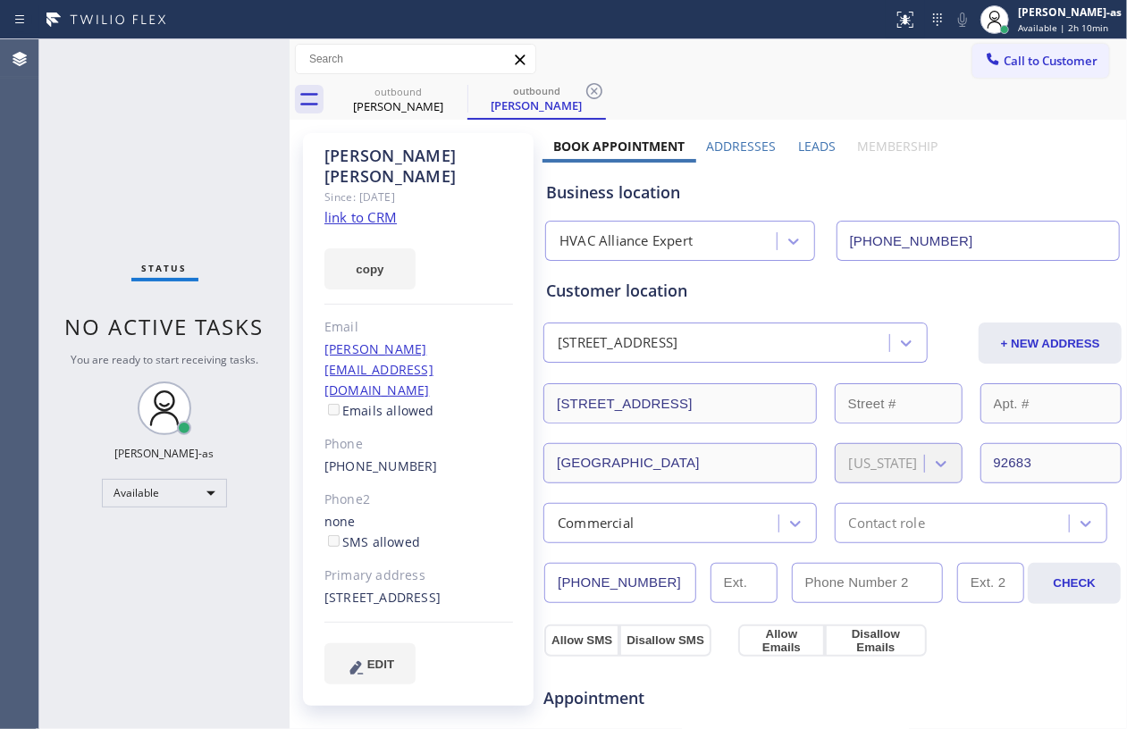
click at [239, 202] on div "Status No active tasks You are ready to start receiving tasks. [PERSON_NAME]-as…" at bounding box center [164, 384] width 250 height 690
click at [386, 76] on div "Call to Customer Outbound call Location HVAC Alliance Expert Your caller id pho…" at bounding box center [708, 59] width 837 height 40
drag, startPoint x: 400, startPoint y: 86, endPoint x: 475, endPoint y: 86, distance: 75.1
click at [408, 86] on div "outbound" at bounding box center [398, 91] width 135 height 13
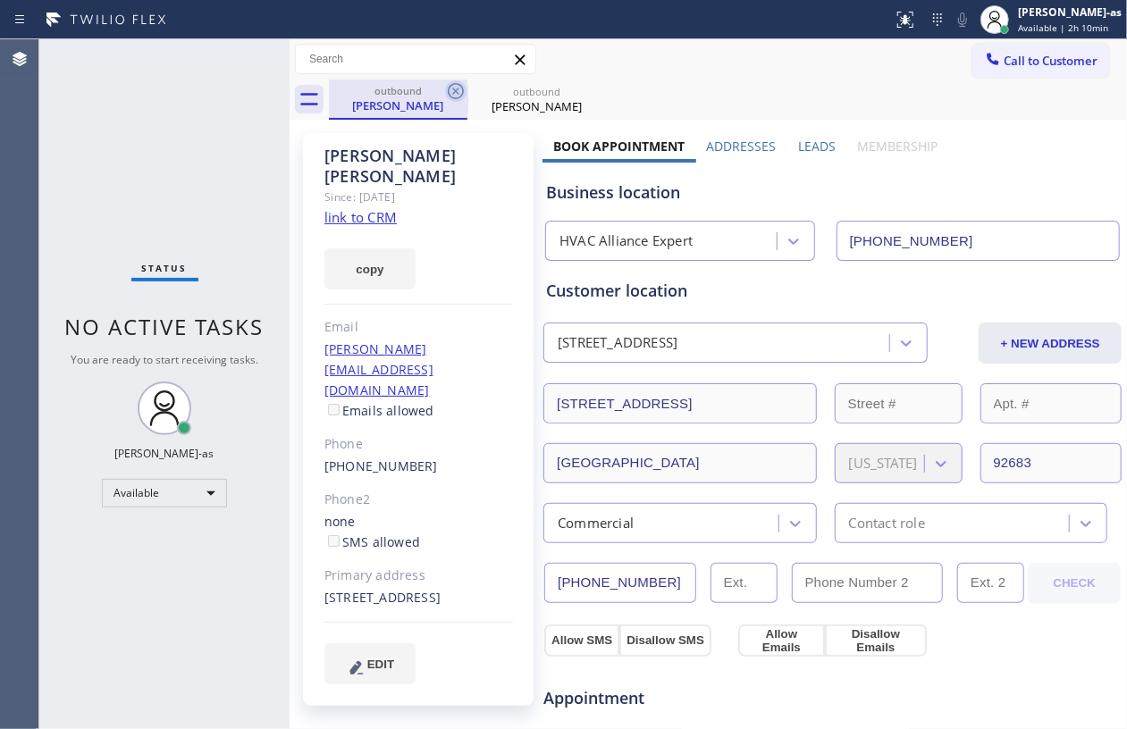
click at [456, 88] on icon at bounding box center [455, 90] width 21 height 21
click at [0, 0] on icon at bounding box center [0, 0] width 0 height 0
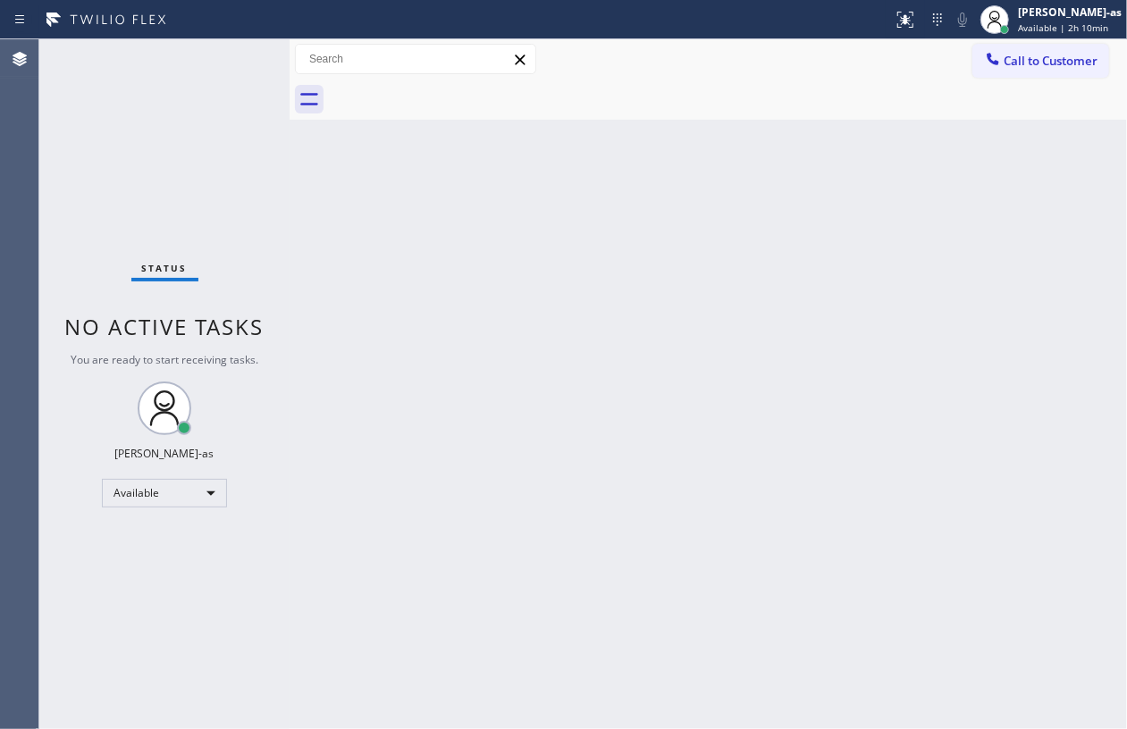
click at [132, 152] on div "Status No active tasks You are ready to start receiving tasks. [PERSON_NAME]-as…" at bounding box center [164, 384] width 250 height 690
click at [127, 159] on div "Status No active tasks You are ready to start receiving tasks. [PERSON_NAME]-as…" at bounding box center [164, 384] width 250 height 690
drag, startPoint x: 651, startPoint y: 498, endPoint x: 659, endPoint y: 490, distance: 10.8
click at [652, 498] on div "Back to Dashboard Change Sender ID Customers Technicians Select a contact Outbo…" at bounding box center [708, 384] width 837 height 690
drag, startPoint x: 272, startPoint y: 252, endPoint x: 567, endPoint y: 295, distance: 298.0
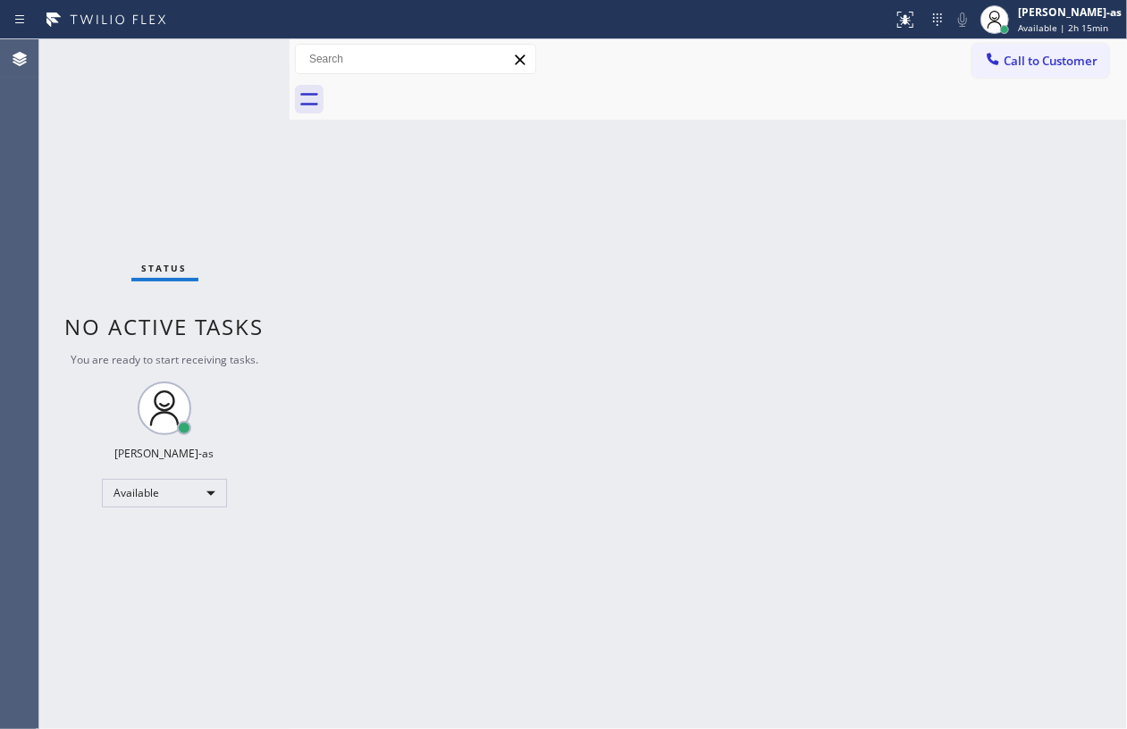
click at [308, 255] on div "Status No active tasks You are ready to start receiving tasks. Jesica Jumao-as …" at bounding box center [582, 384] width 1087 height 690
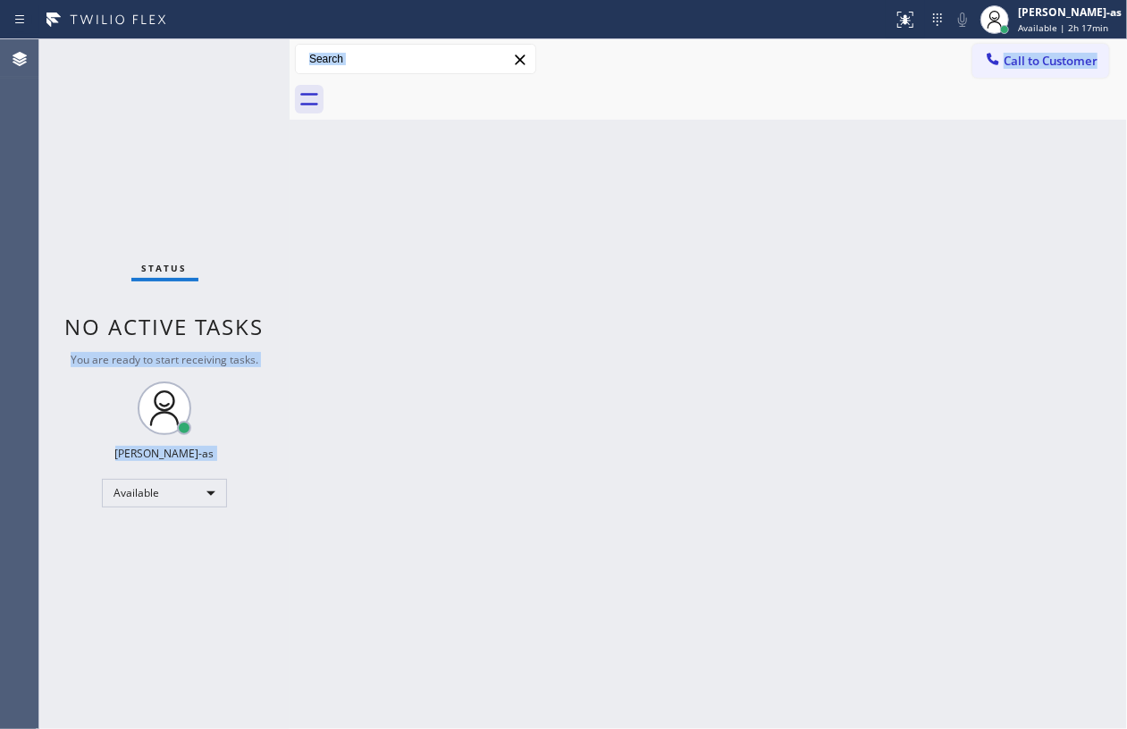
click at [540, 282] on div "Back to Dashboard Change Sender ID Customers Technicians Select a contact Outbo…" at bounding box center [708, 384] width 837 height 690
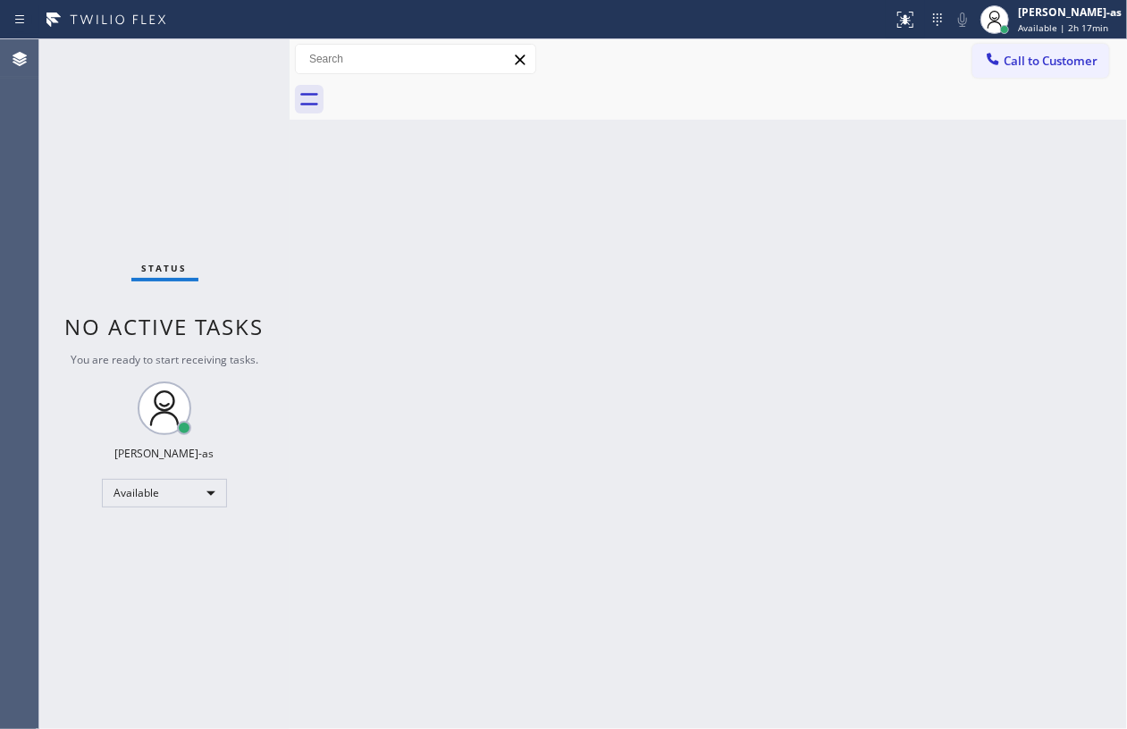
drag, startPoint x: 399, startPoint y: 398, endPoint x: 468, endPoint y: 354, distance: 82.3
click at [400, 398] on div "Back to Dashboard Change Sender ID Customers Technicians Select a contact Outbo…" at bounding box center [708, 384] width 837 height 690
drag, startPoint x: 493, startPoint y: 205, endPoint x: 676, endPoint y: 180, distance: 184.0
click at [494, 205] on div "Back to Dashboard Change Sender ID Customers Technicians Select a contact Outbo…" at bounding box center [708, 384] width 837 height 690
drag, startPoint x: 636, startPoint y: 343, endPoint x: 823, endPoint y: 150, distance: 268.6
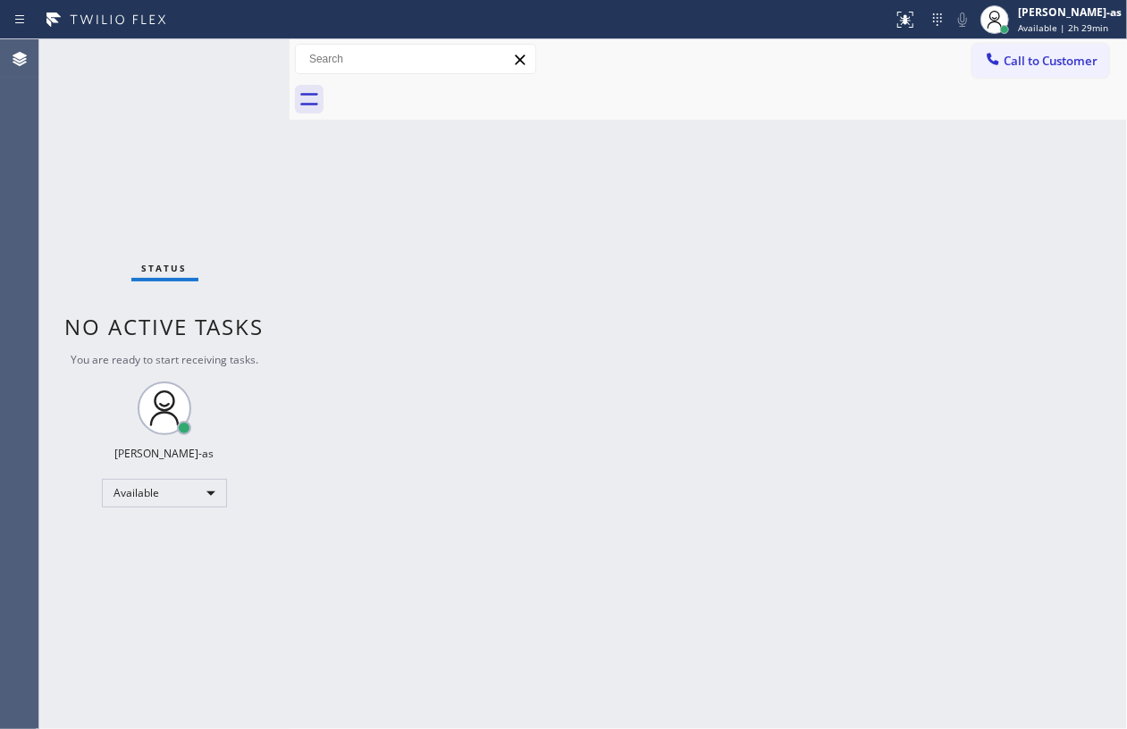
click at [642, 338] on div "Back to Dashboard Change Sender ID Customers Technicians Select a contact Outbo…" at bounding box center [708, 384] width 837 height 690
click at [130, 484] on div "Available" at bounding box center [164, 493] width 125 height 29
click at [186, 581] on li "Break" at bounding box center [163, 584] width 121 height 21
click at [457, 576] on div "Back to Dashboard Change Sender ID Customers Technicians Select a contact Outbo…" at bounding box center [708, 384] width 837 height 690
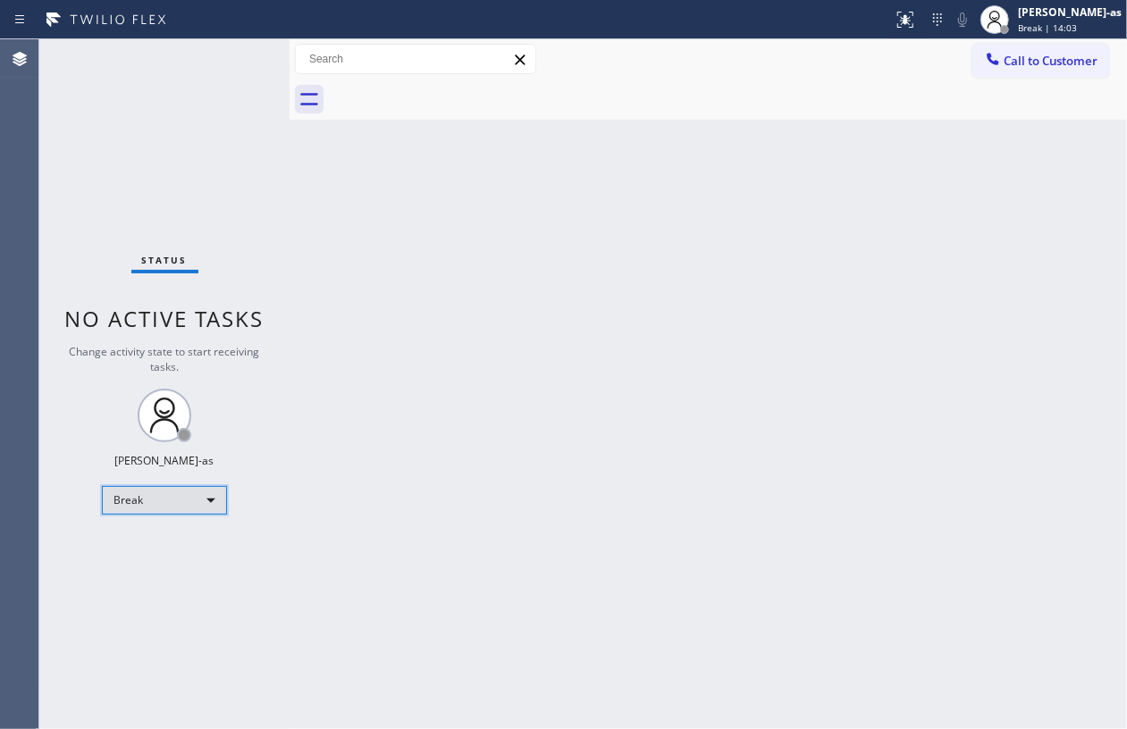
click at [147, 495] on div "Break" at bounding box center [164, 500] width 125 height 29
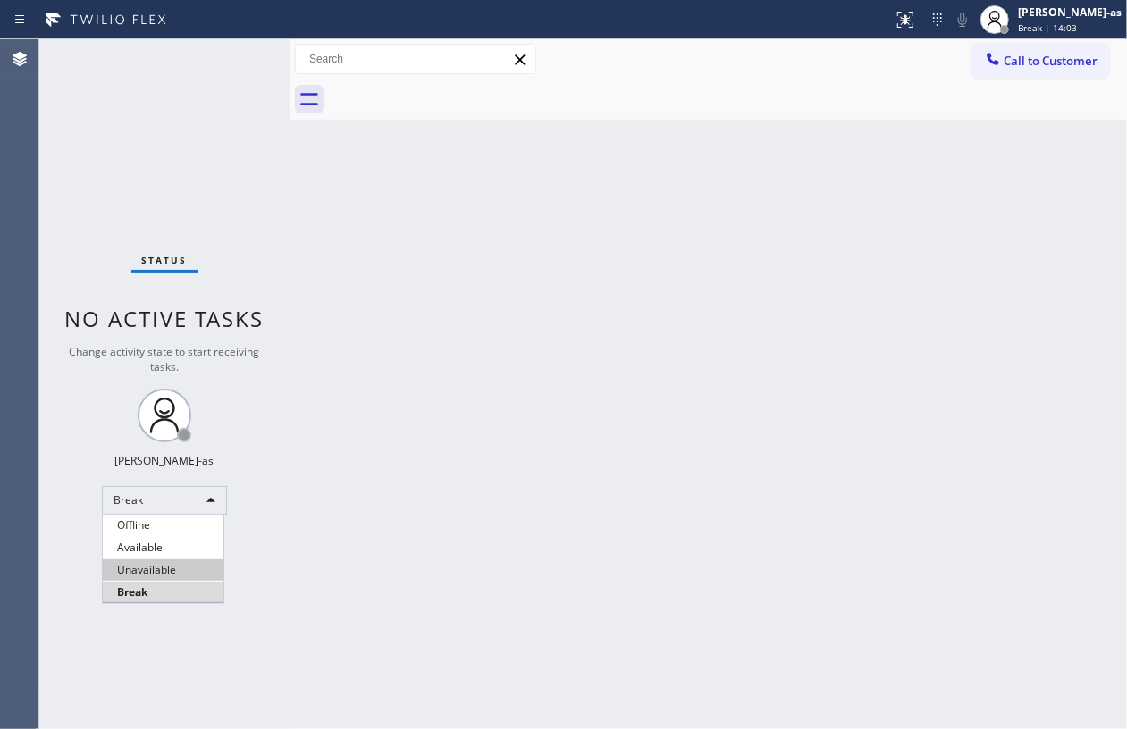
click at [191, 575] on li "Unavailable" at bounding box center [163, 569] width 121 height 21
click at [487, 361] on div "Back to Dashboard Change Sender ID Customers Technicians Select a contact Outbo…" at bounding box center [708, 384] width 837 height 690
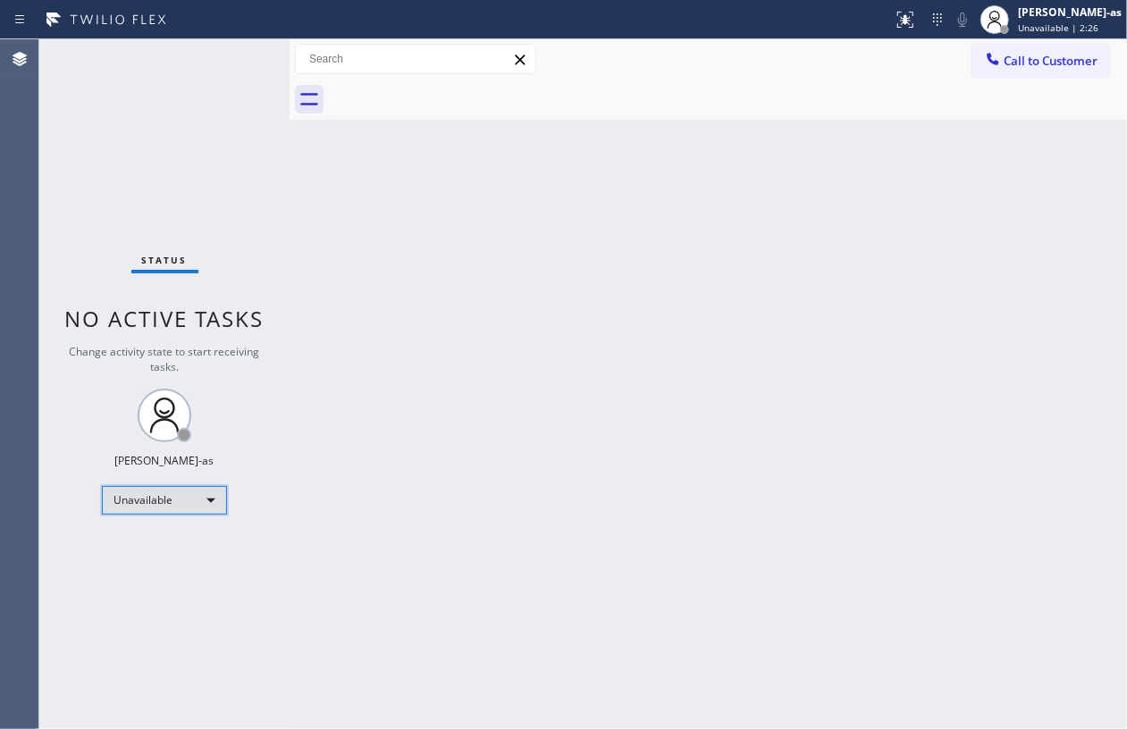
click at [139, 490] on div "Unavailable" at bounding box center [164, 500] width 125 height 29
drag, startPoint x: 158, startPoint y: 552, endPoint x: 867, endPoint y: 483, distance: 711.9
click at [166, 552] on li "Available" at bounding box center [163, 547] width 121 height 21
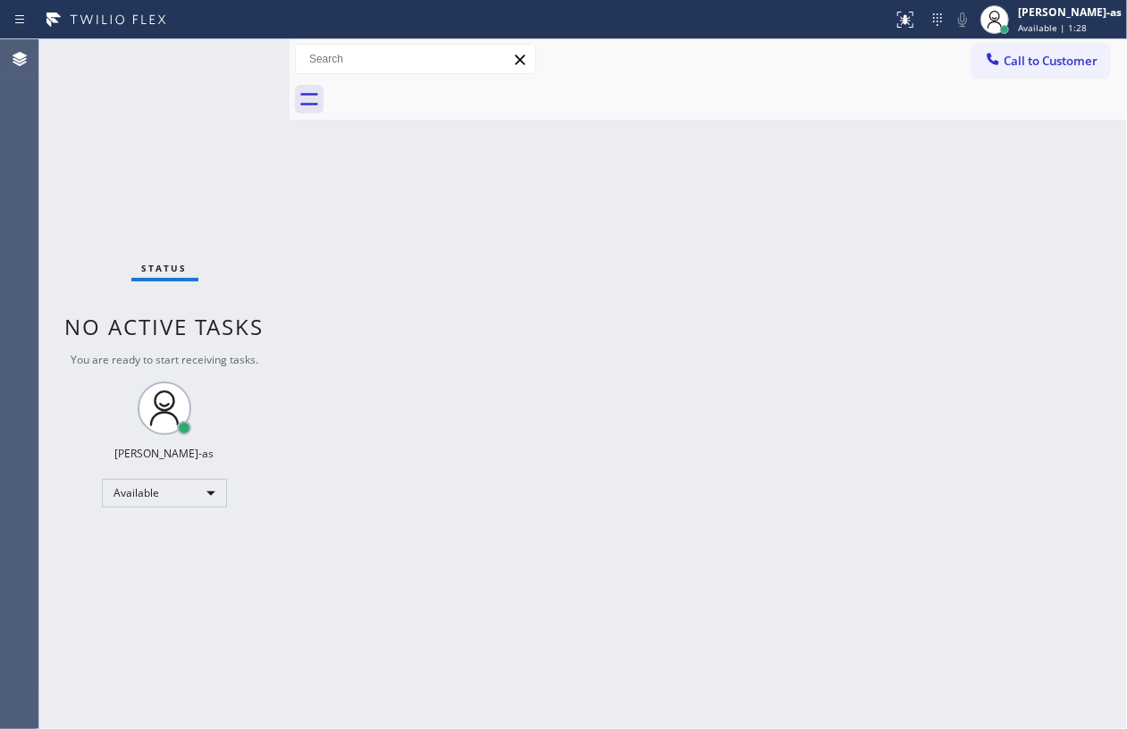
click at [89, 182] on div "Status No active tasks You are ready to start receiving tasks. [PERSON_NAME]-as…" at bounding box center [164, 384] width 250 height 690
click at [450, 270] on div "Back to Dashboard Change Sender ID Customers Technicians Select a contact Outbo…" at bounding box center [708, 384] width 837 height 690
drag, startPoint x: 356, startPoint y: 172, endPoint x: 650, endPoint y: 155, distance: 295.4
click at [413, 180] on div "Back to Dashboard Change Sender ID Customers Technicians Select a contact Outbo…" at bounding box center [708, 384] width 837 height 690
click at [1031, 51] on button "Call to Customer" at bounding box center [1040, 61] width 137 height 34
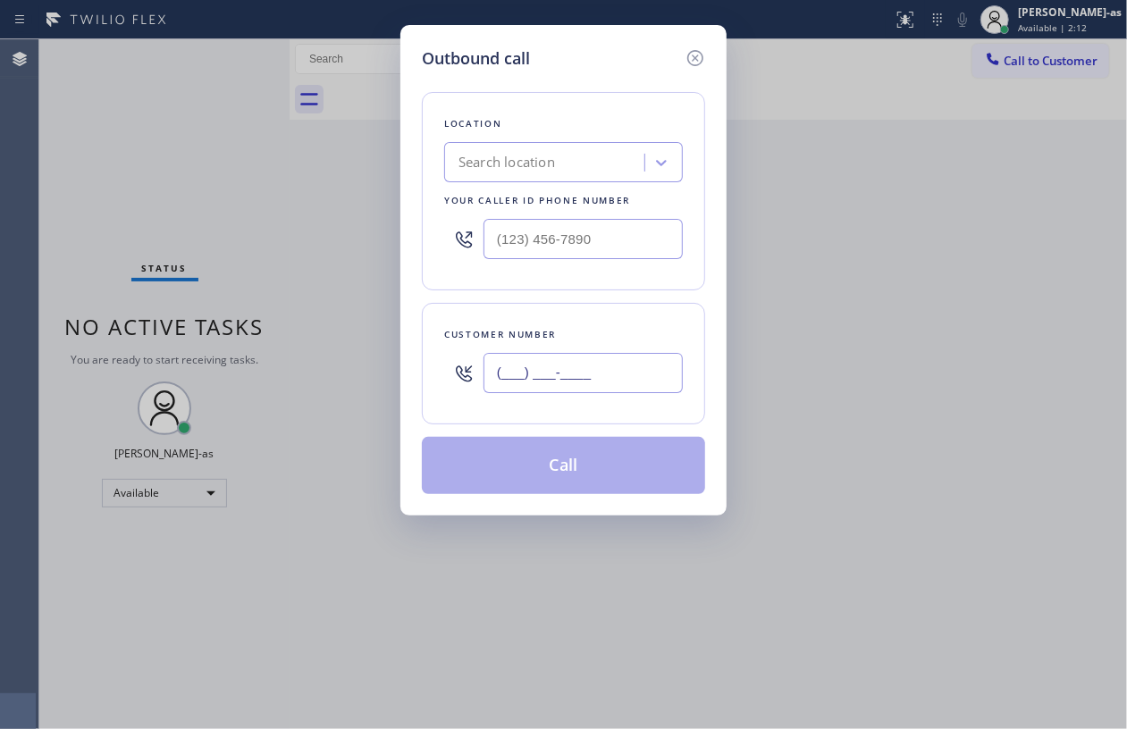
click at [612, 365] on input "(___) ___-____" at bounding box center [582, 373] width 199 height 40
paste input "818) 237-7082"
type input "(818) 237-7082"
click at [509, 186] on div "Location Search location Your caller id phone number" at bounding box center [563, 191] width 283 height 198
click at [522, 150] on div "Search location" at bounding box center [546, 162] width 195 height 31
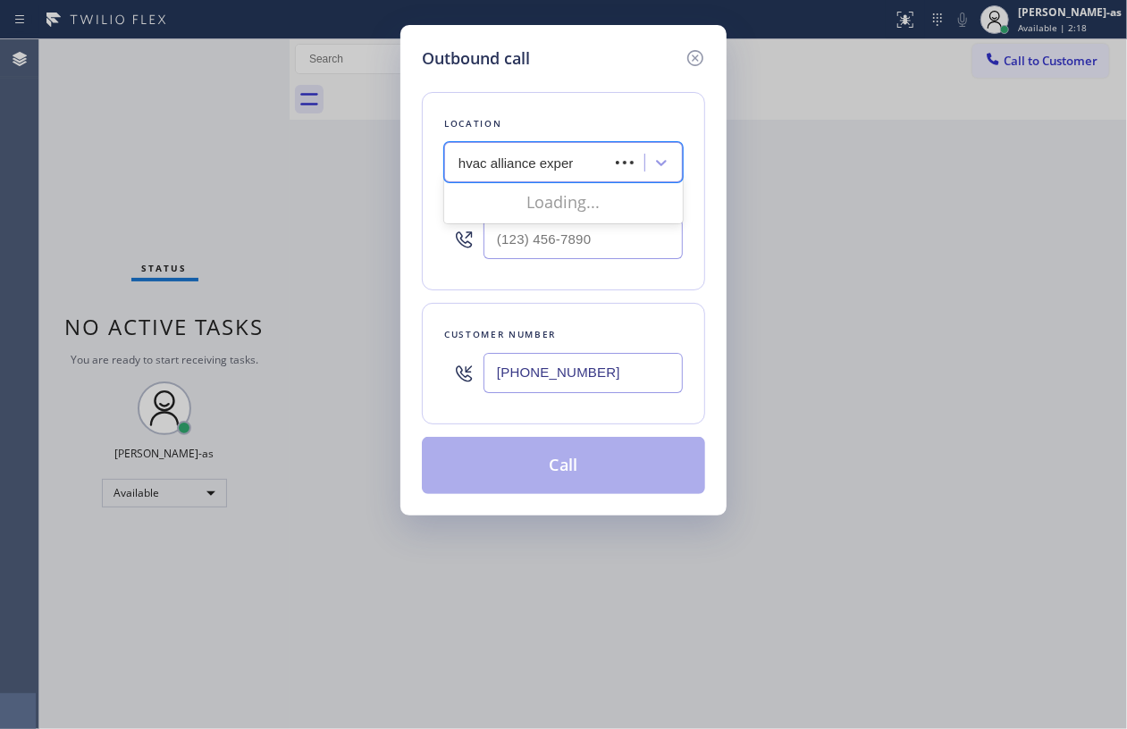
type input "hvac alliance expert"
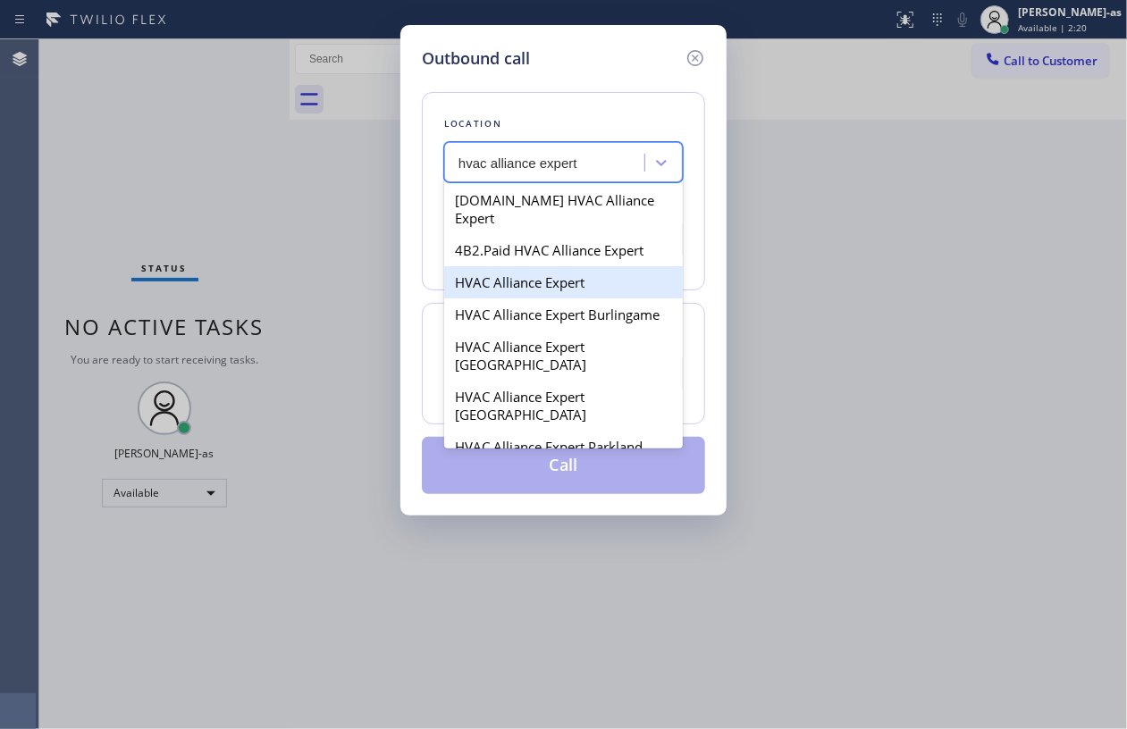
click at [495, 266] on div "HVAC Alliance Expert" at bounding box center [563, 282] width 239 height 32
type input "[PHONE_NUMBER]"
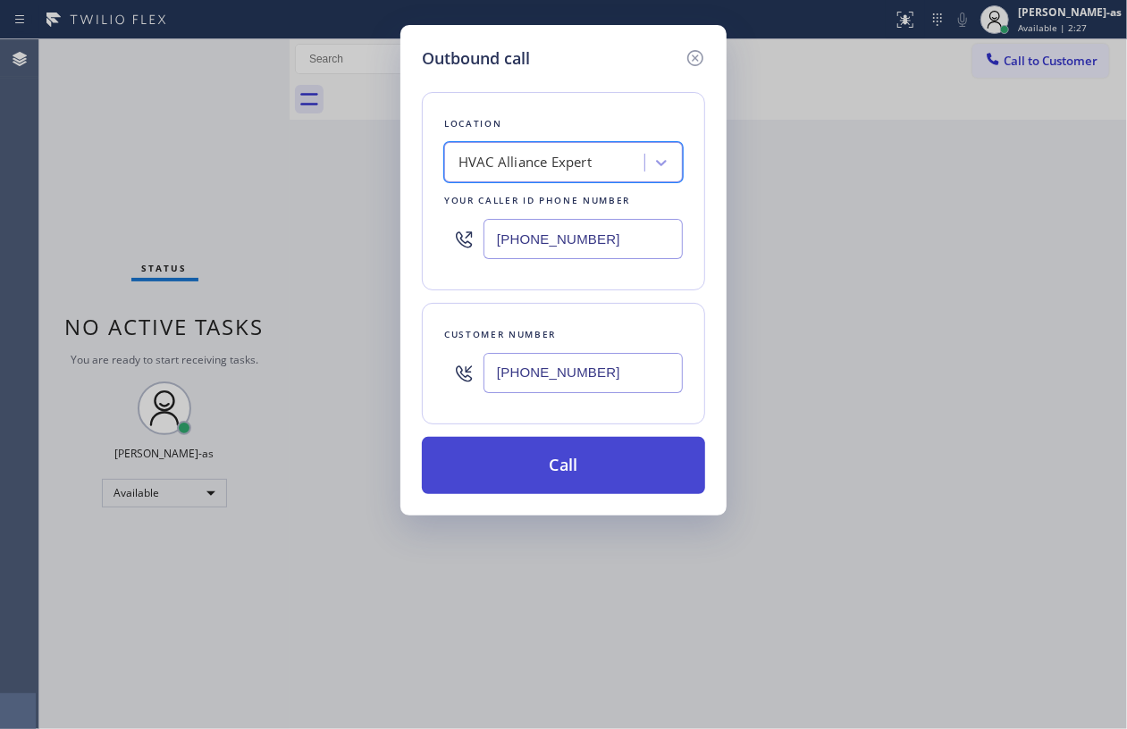
click at [617, 468] on button "Call" at bounding box center [563, 465] width 283 height 57
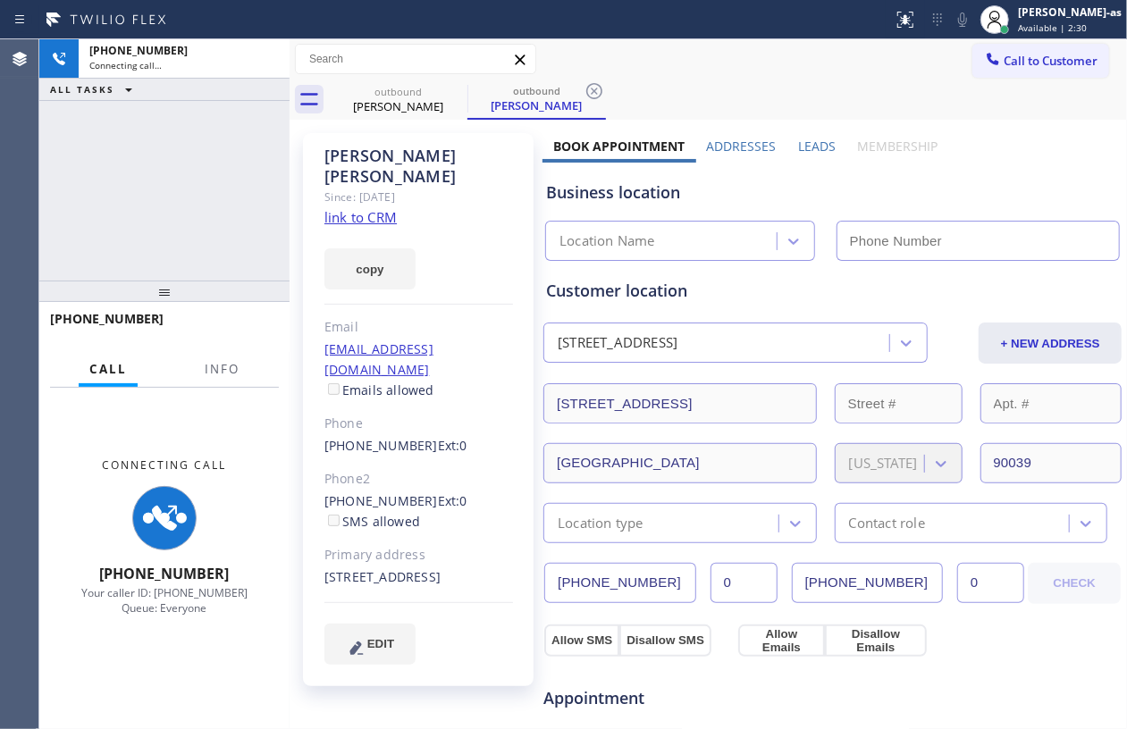
click at [359, 208] on link "link to CRM" at bounding box center [360, 217] width 72 height 18
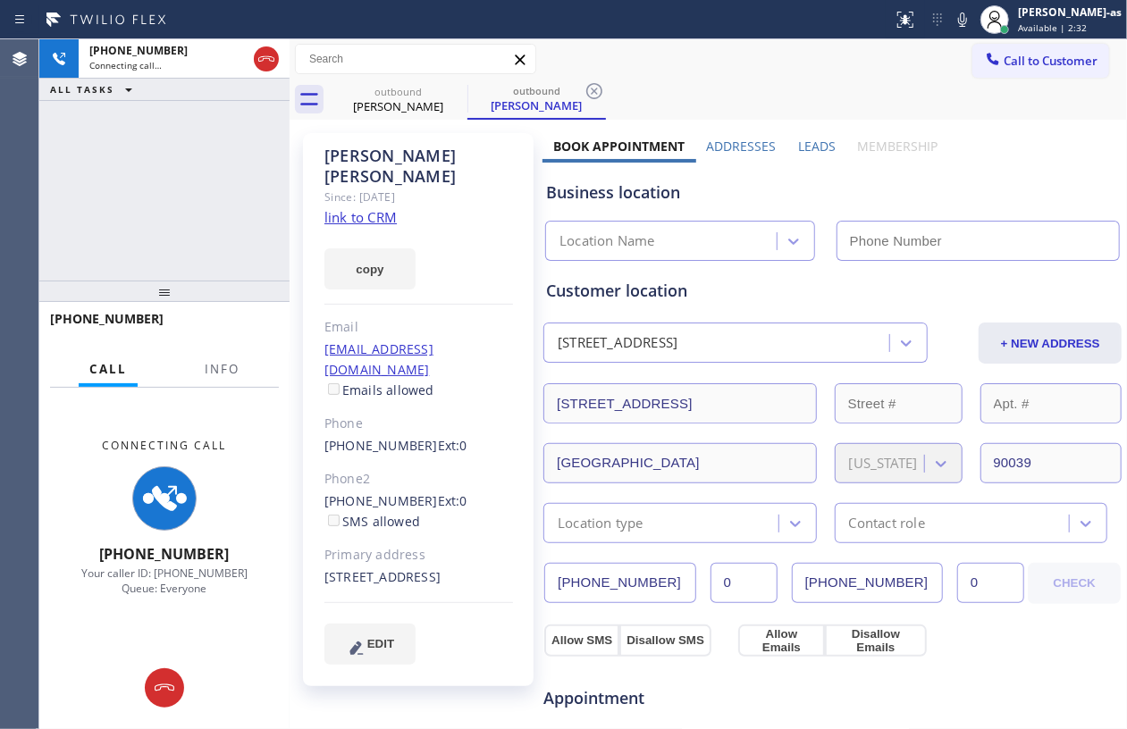
type input "[PHONE_NUMBER]"
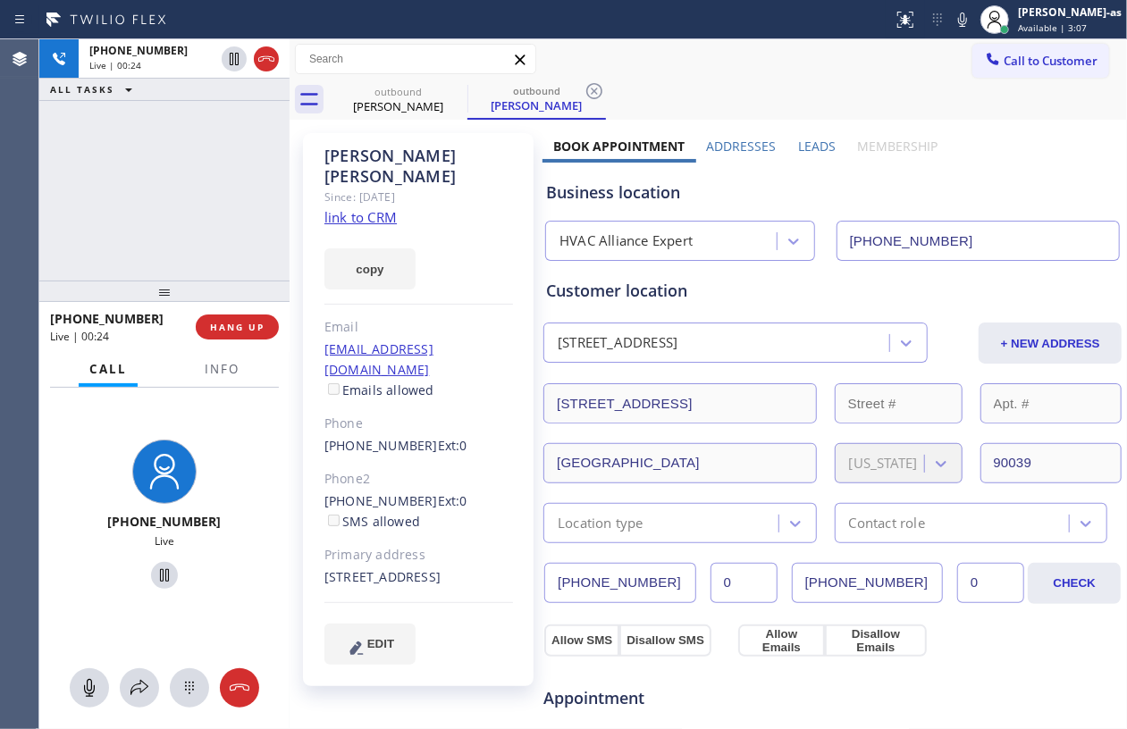
drag, startPoint x: 170, startPoint y: 232, endPoint x: 231, endPoint y: 155, distance: 98.0
click at [172, 231] on div "+18182377082 Live | 00:24 ALL TASKS ALL TASKS ACTIVE TASKS TASKS IN WRAP UP" at bounding box center [164, 159] width 250 height 241
click at [268, 55] on icon at bounding box center [266, 58] width 21 height 21
click at [243, 258] on div "+18182377082 Live | 00:25 ALL TASKS ALL TASKS ACTIVE TASKS TASKS IN WRAP UP" at bounding box center [164, 159] width 250 height 241
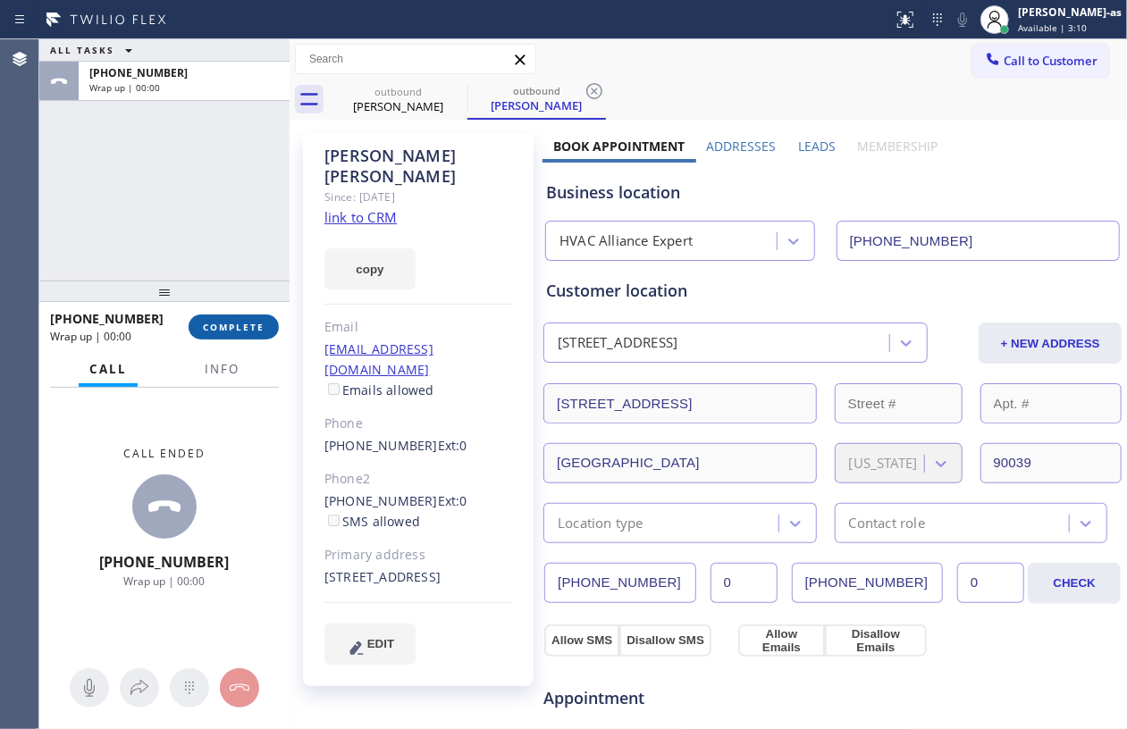
click at [234, 323] on span "COMPLETE" at bounding box center [234, 327] width 62 height 13
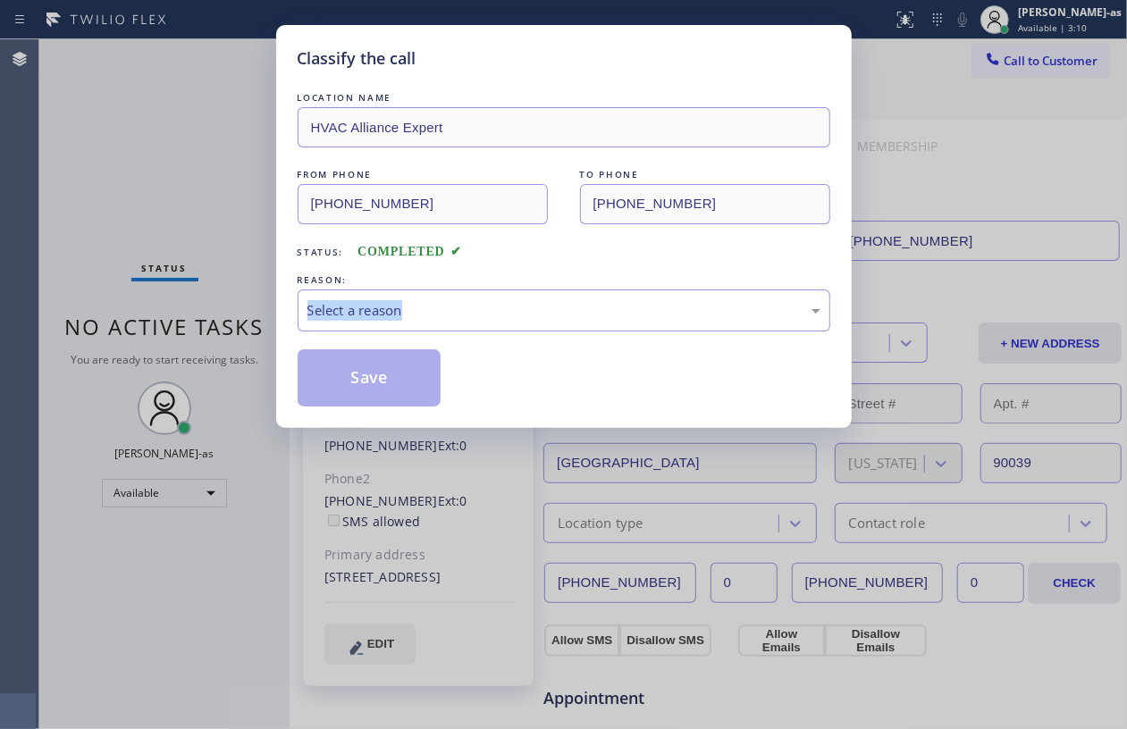
click at [237, 323] on div "Classify the call LOCATION NAME HVAC Alliance Expert FROM PHONE (323) 991-9198 …" at bounding box center [563, 364] width 1127 height 729
drag, startPoint x: 147, startPoint y: 151, endPoint x: 326, endPoint y: 326, distance: 250.2
click at [155, 155] on div "Classify the call LOCATION NAME HVAC Alliance Expert FROM PHONE (323) 991-9198 …" at bounding box center [563, 364] width 1127 height 729
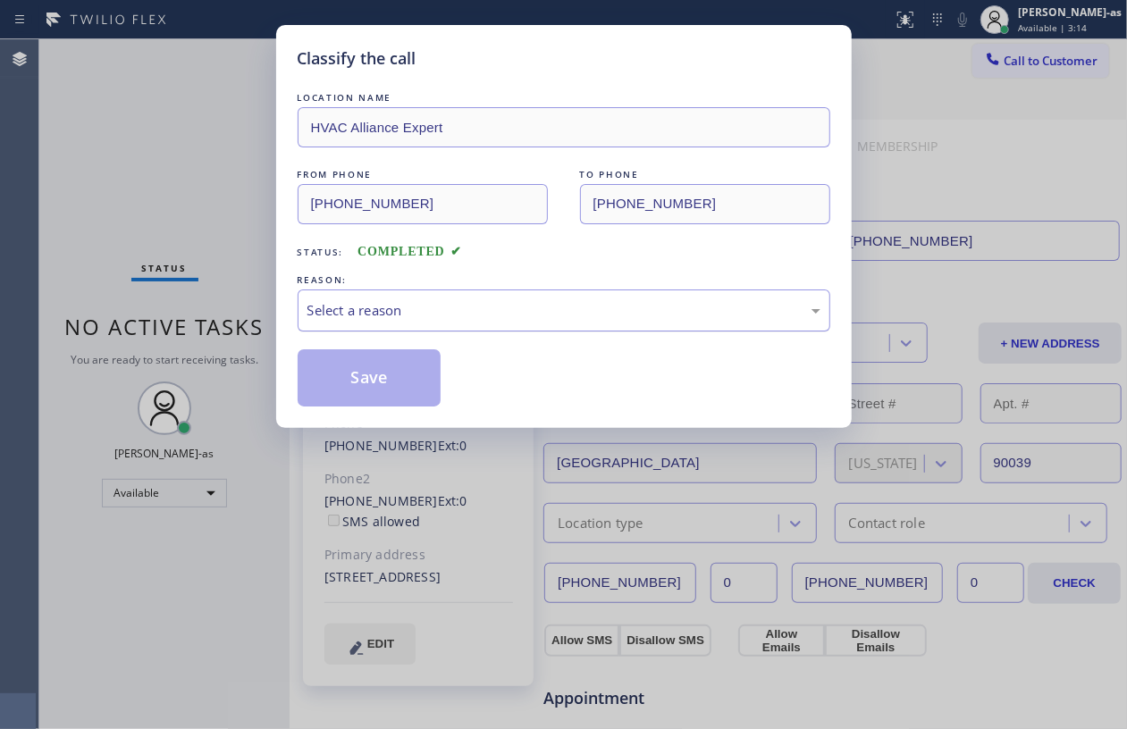
drag, startPoint x: 444, startPoint y: 305, endPoint x: 473, endPoint y: 325, distance: 35.2
click at [447, 305] on div "Select a reason" at bounding box center [563, 310] width 513 height 21
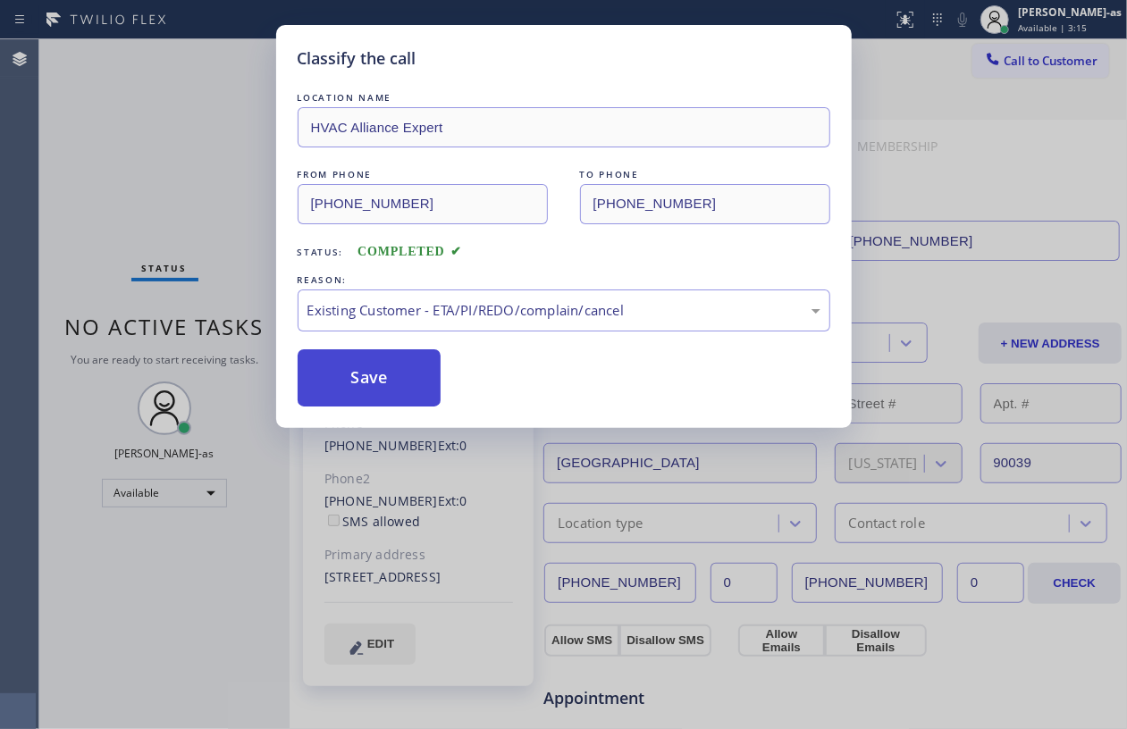
click at [400, 373] on button "Save" at bounding box center [370, 377] width 144 height 57
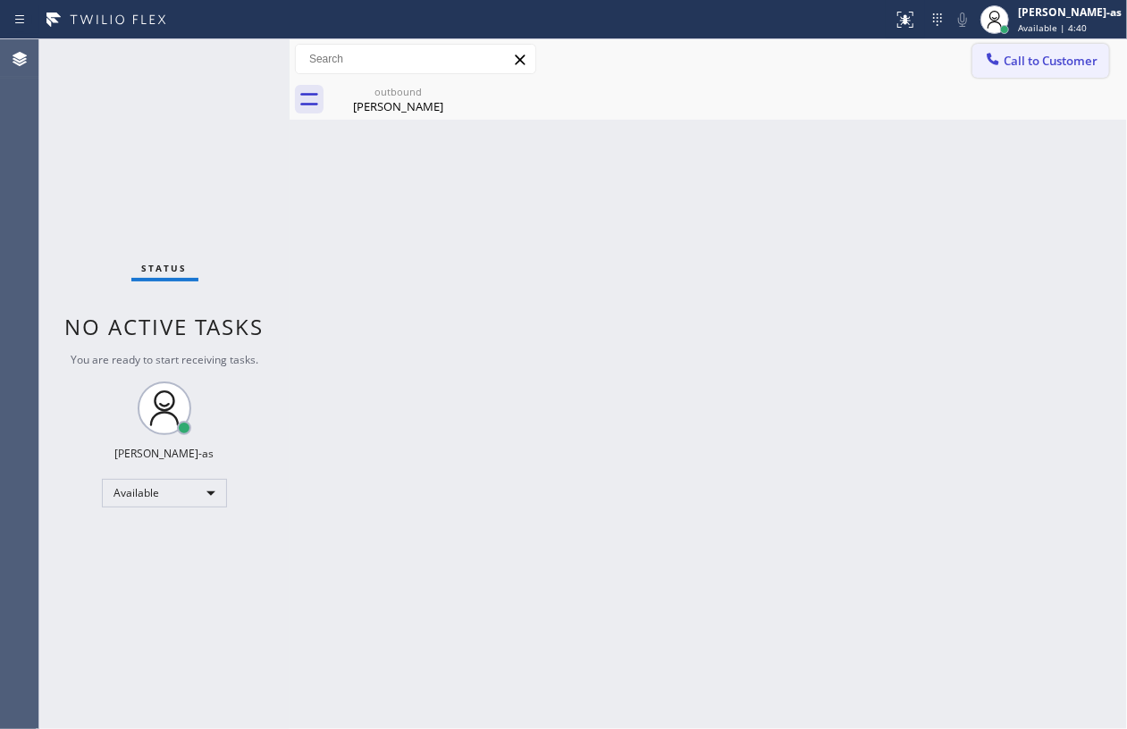
click at [1028, 72] on button "Call to Customer" at bounding box center [1040, 61] width 137 height 34
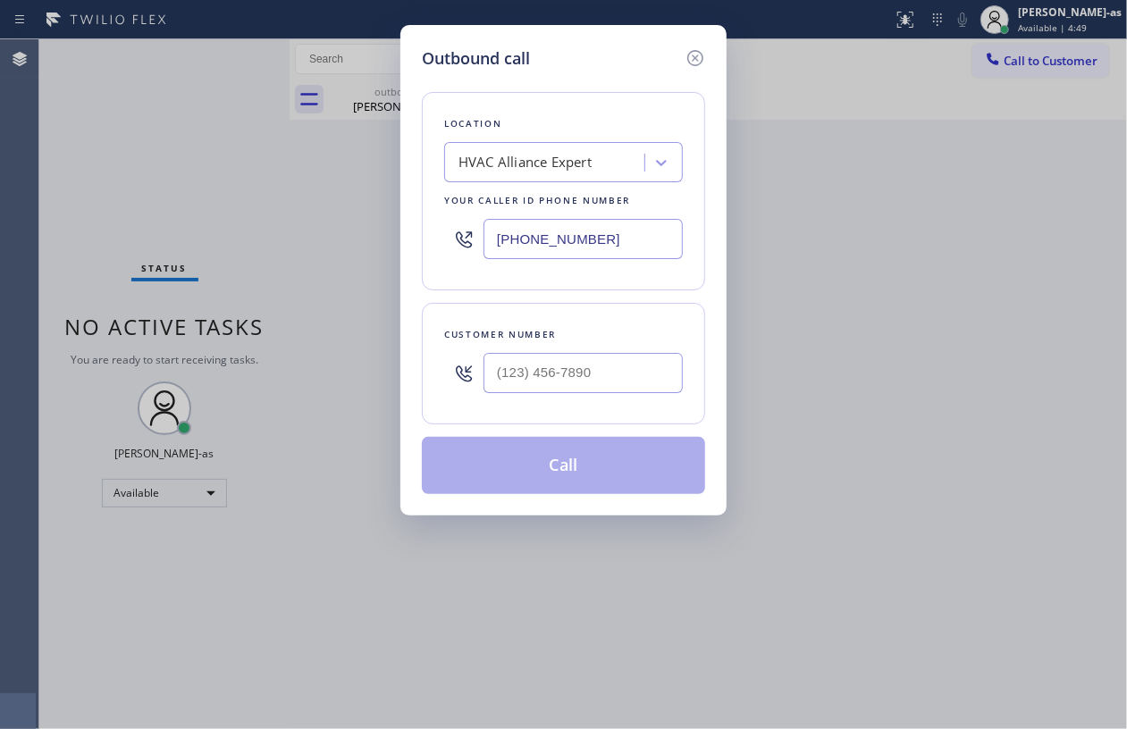
click at [1028, 68] on div "Outbound call Location HVAC Alliance Expert Your caller id phone number [PHONE_…" at bounding box center [563, 364] width 1127 height 729
click at [630, 387] on input "(___) ___-____" at bounding box center [582, 373] width 199 height 40
paste input "408) 318-0159"
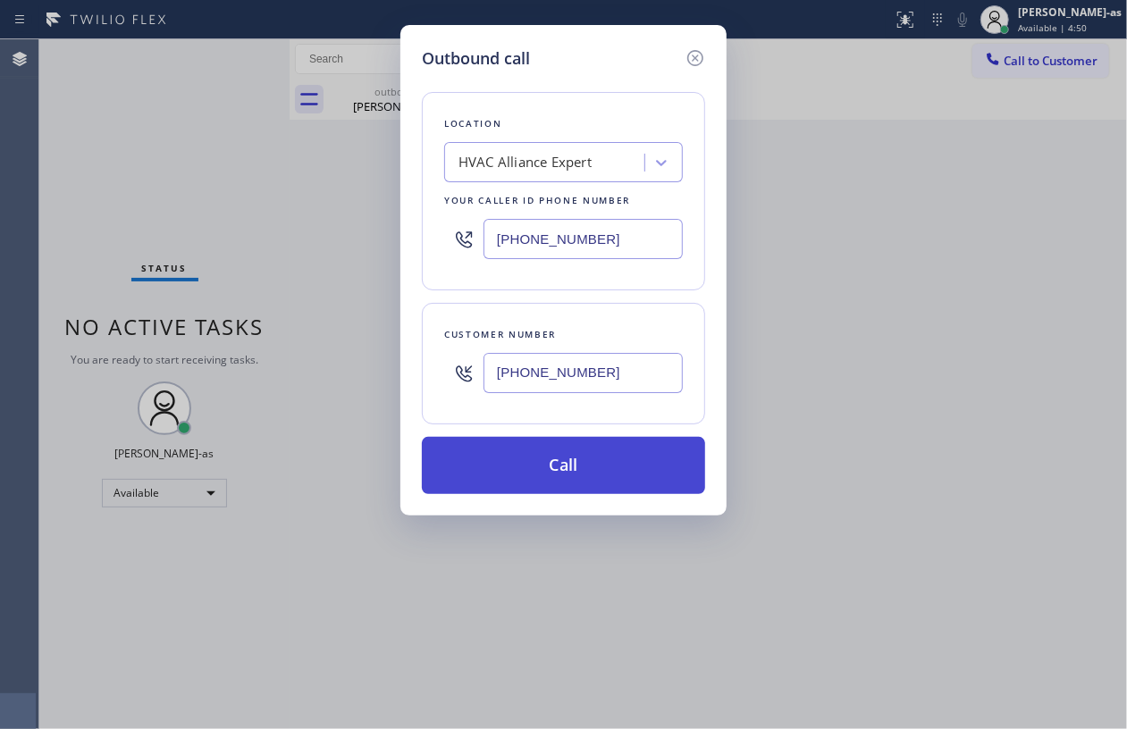
type input "(408) 318-0159"
click at [588, 466] on button "Call" at bounding box center [563, 465] width 283 height 57
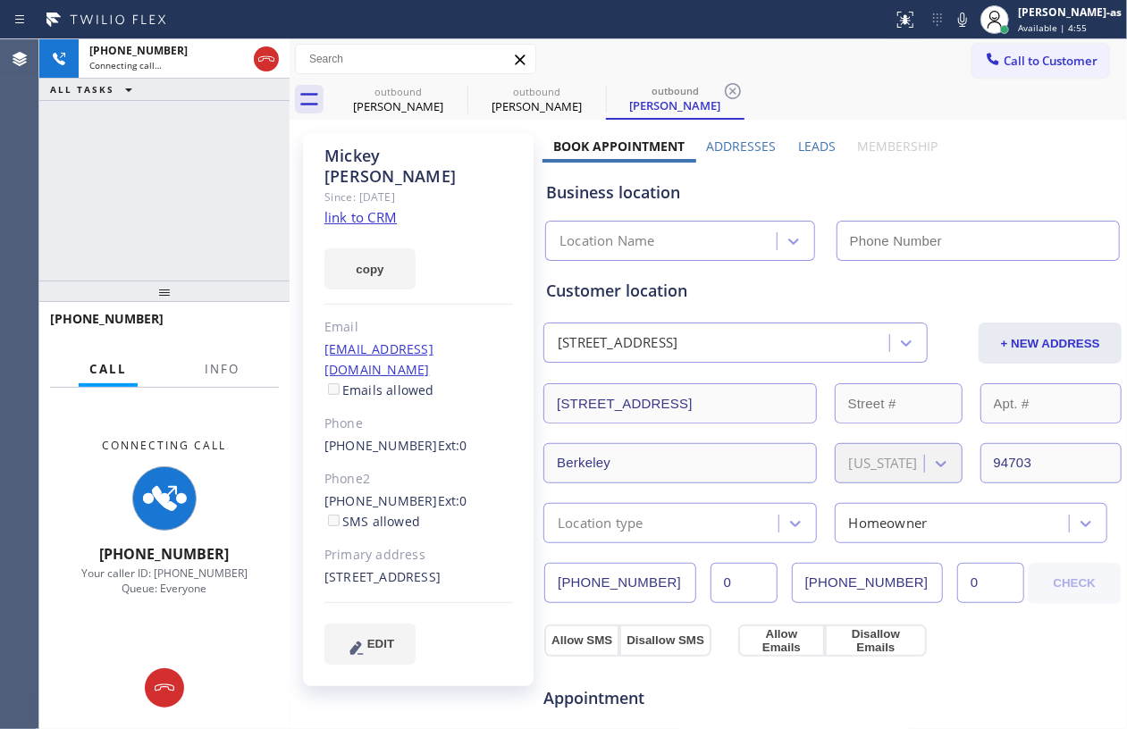
type input "[PHONE_NUMBER]"
click at [365, 208] on link "link to CRM" at bounding box center [360, 217] width 72 height 18
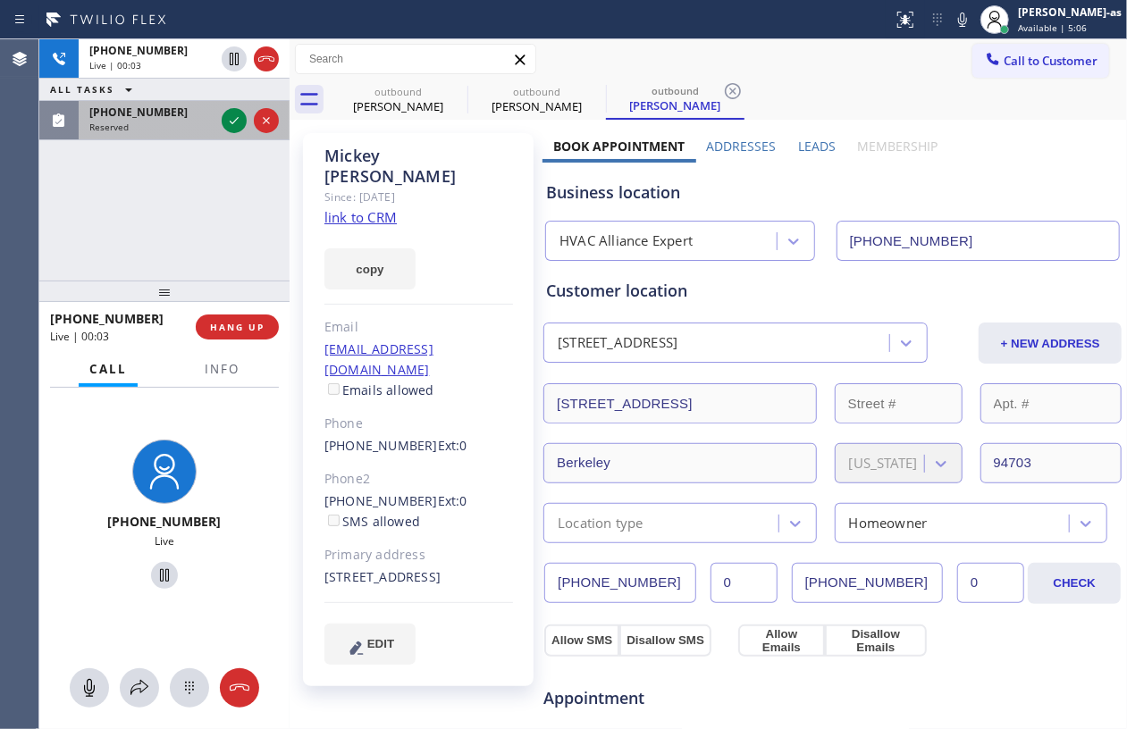
click at [233, 104] on div at bounding box center [250, 120] width 64 height 39
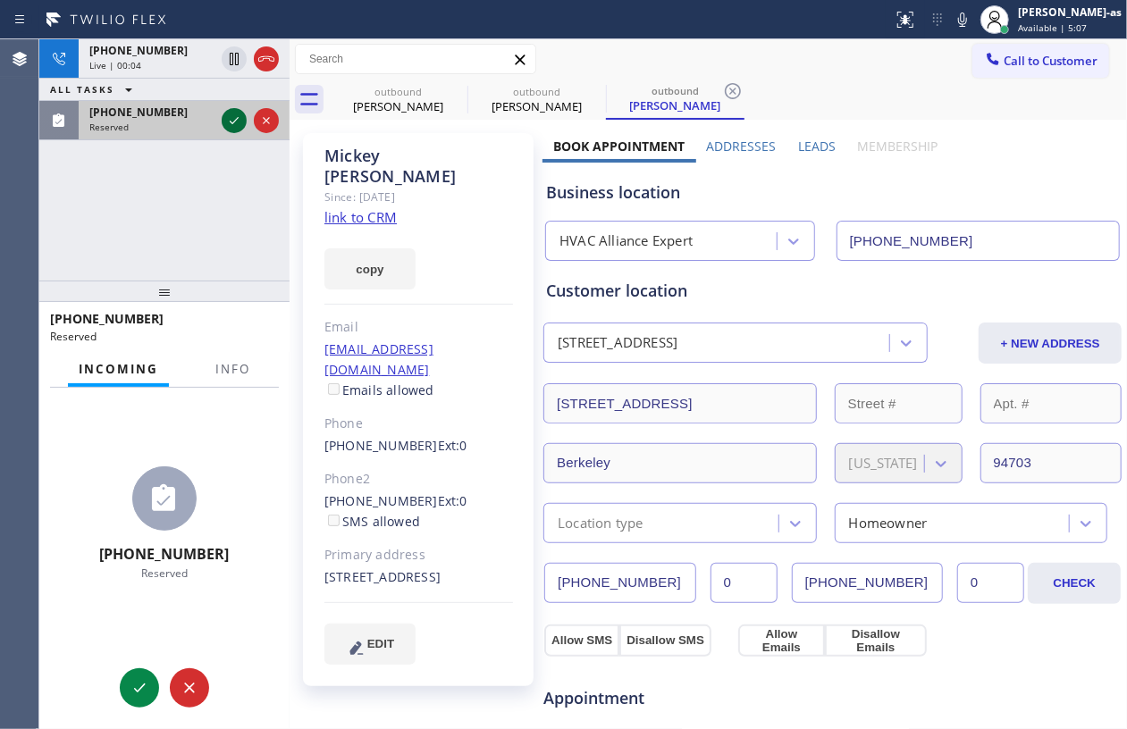
click at [232, 123] on icon at bounding box center [234, 120] width 9 height 7
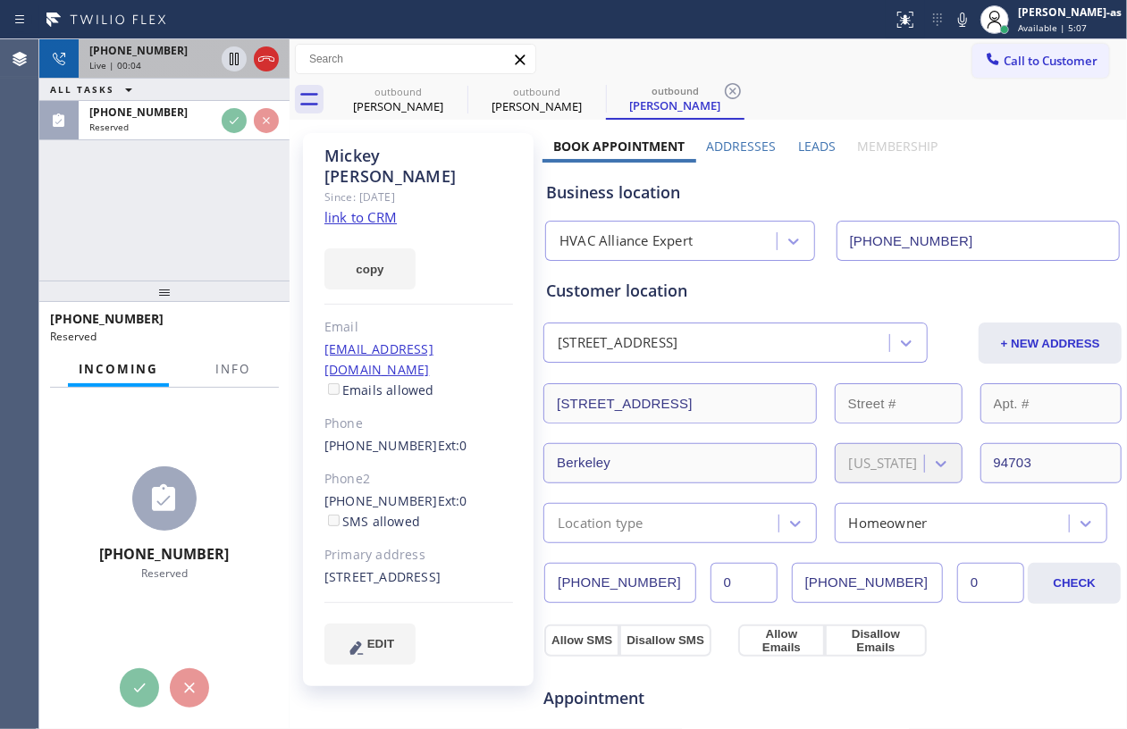
click at [157, 50] on span "+14083180159" at bounding box center [138, 50] width 98 height 15
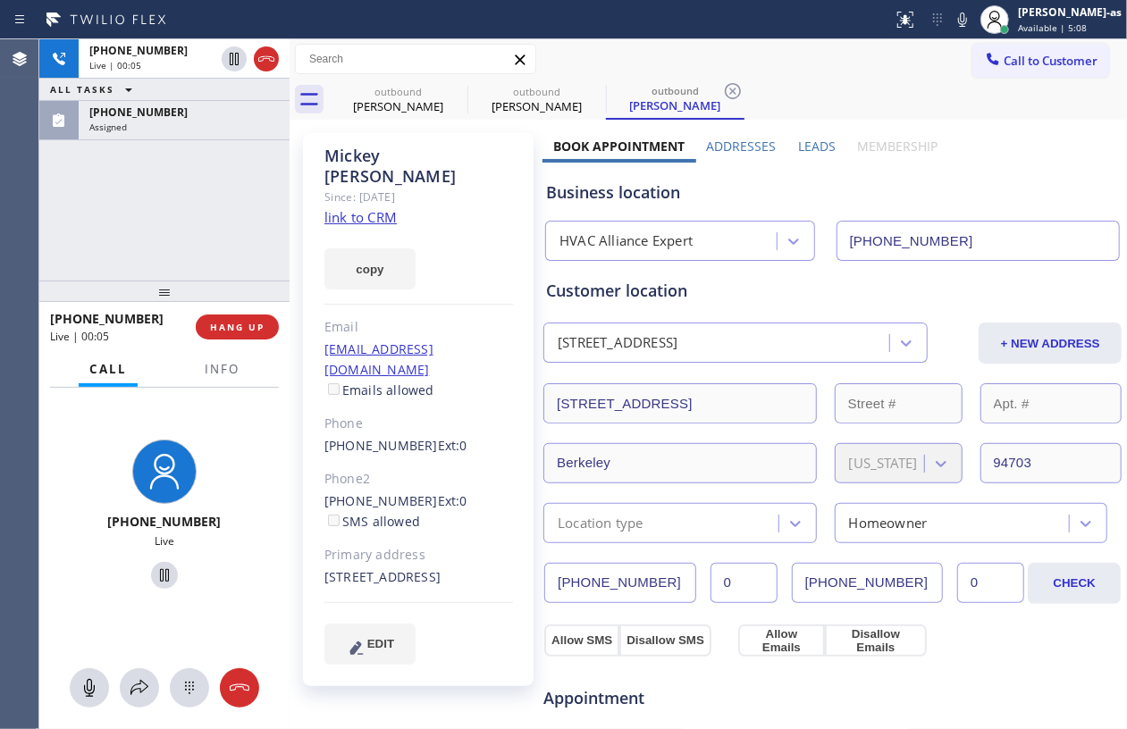
click at [157, 213] on div "+14083180159 Live | 00:05 ALL TASKS ALL TASKS ACTIVE TASKS TASKS IN WRAP UP (41…" at bounding box center [164, 159] width 250 height 241
click at [138, 46] on span "+14083180159" at bounding box center [138, 50] width 98 height 15
click at [212, 322] on span "HANG UP" at bounding box center [237, 327] width 55 height 13
click at [216, 318] on button "HANG UP" at bounding box center [237, 327] width 83 height 25
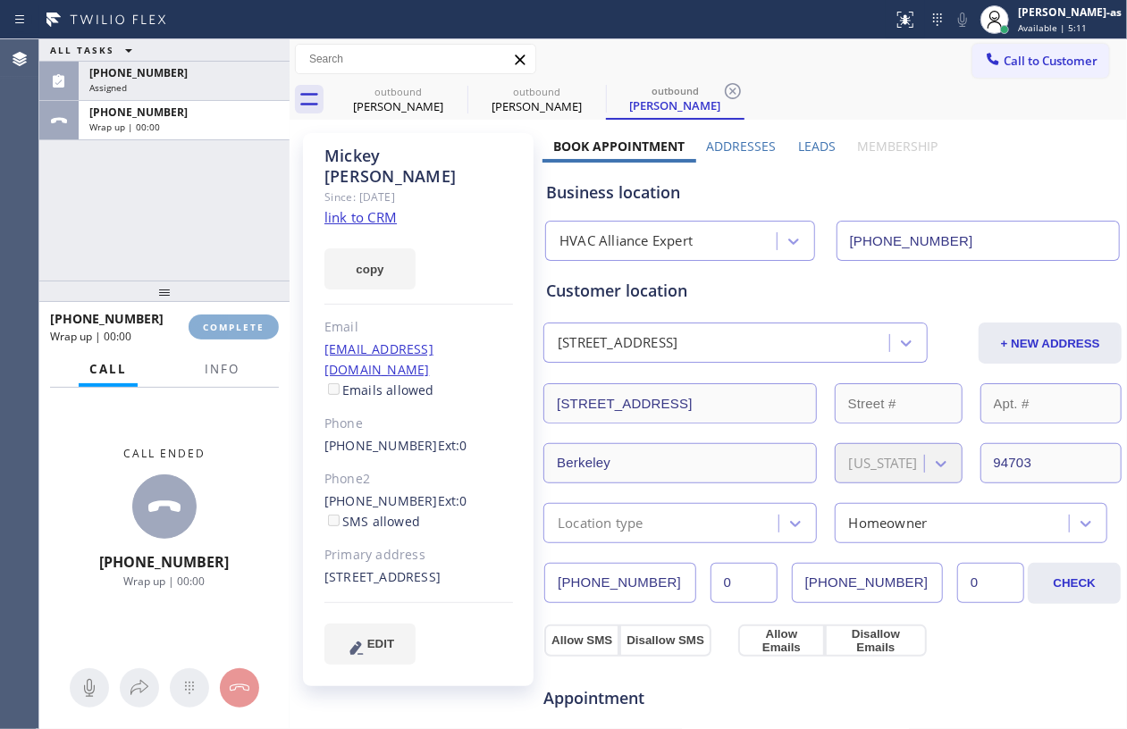
click at [216, 318] on button "COMPLETE" at bounding box center [234, 327] width 90 height 25
click at [166, 240] on div "ALL TASKS ALL TASKS ACTIVE TASKS TASKS IN WRAP UP (412) 643-2315 Assigned +1408…" at bounding box center [164, 159] width 250 height 241
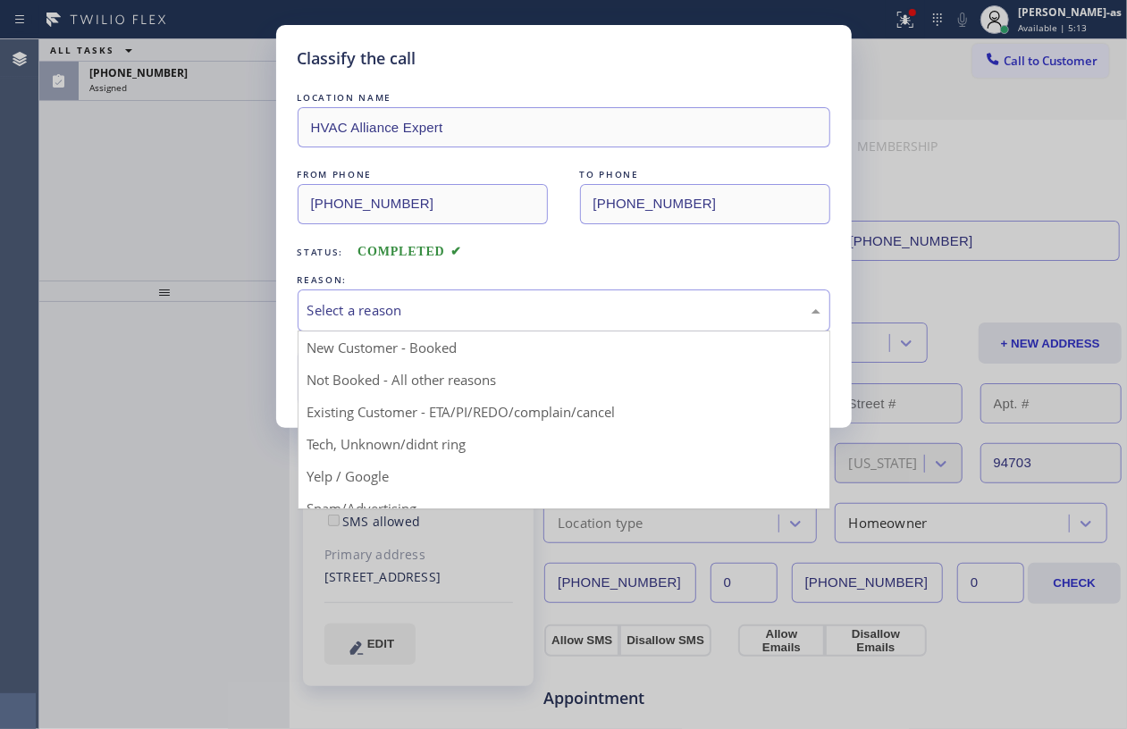
drag, startPoint x: 373, startPoint y: 298, endPoint x: 411, endPoint y: 370, distance: 81.9
click at [373, 298] on div "Select a reason" at bounding box center [564, 311] width 533 height 42
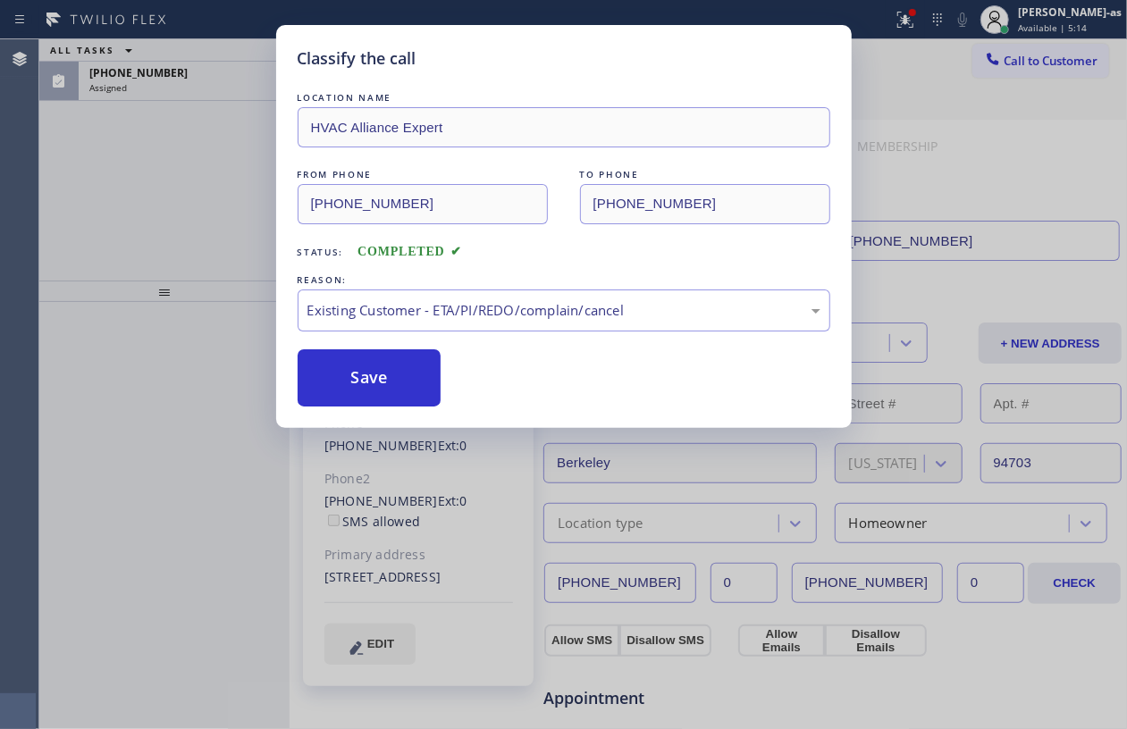
drag, startPoint x: 391, startPoint y: 370, endPoint x: 223, endPoint y: 227, distance: 220.6
click at [391, 372] on button "Save" at bounding box center [370, 377] width 144 height 57
click at [200, 211] on div "Classify the call LOCATION NAME HVAC Alliance Expert FROM PHONE (323) 991-9198 …" at bounding box center [563, 364] width 1127 height 729
click at [130, 66] on div "Classify the call LOCATION NAME HVAC Alliance Expert FROM PHONE (323) 991-9198 …" at bounding box center [563, 364] width 1127 height 729
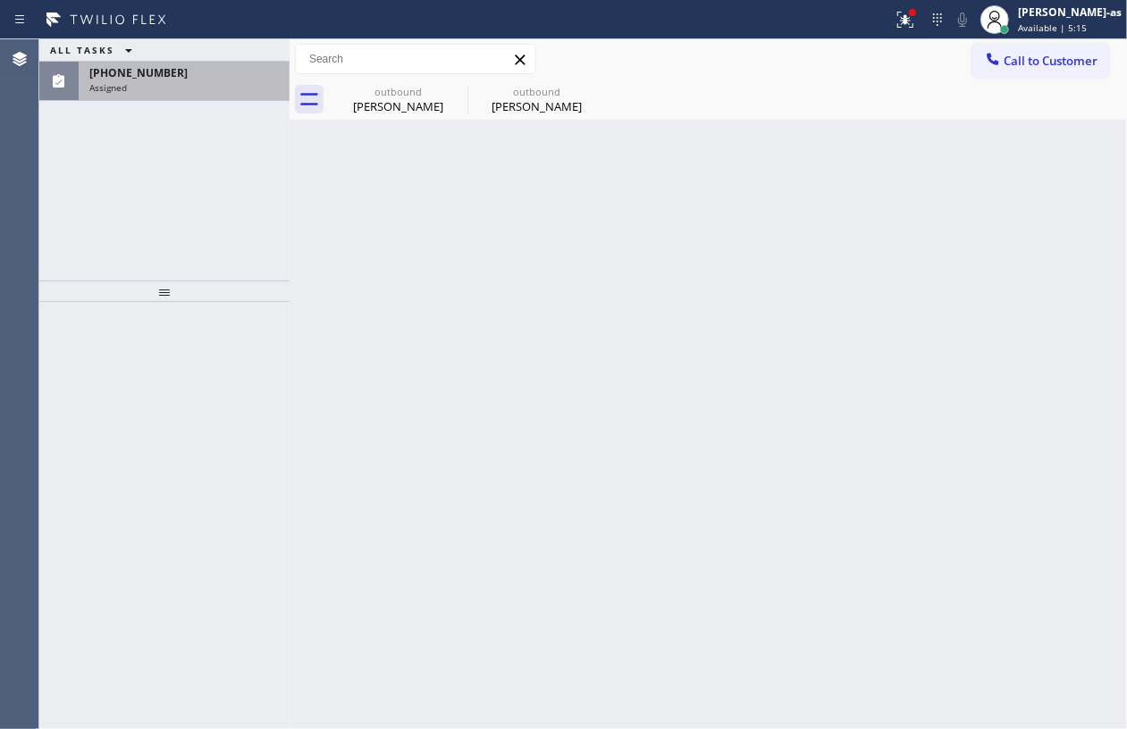
click at [137, 64] on div "(412) 643-2315 Assigned" at bounding box center [181, 81] width 204 height 39
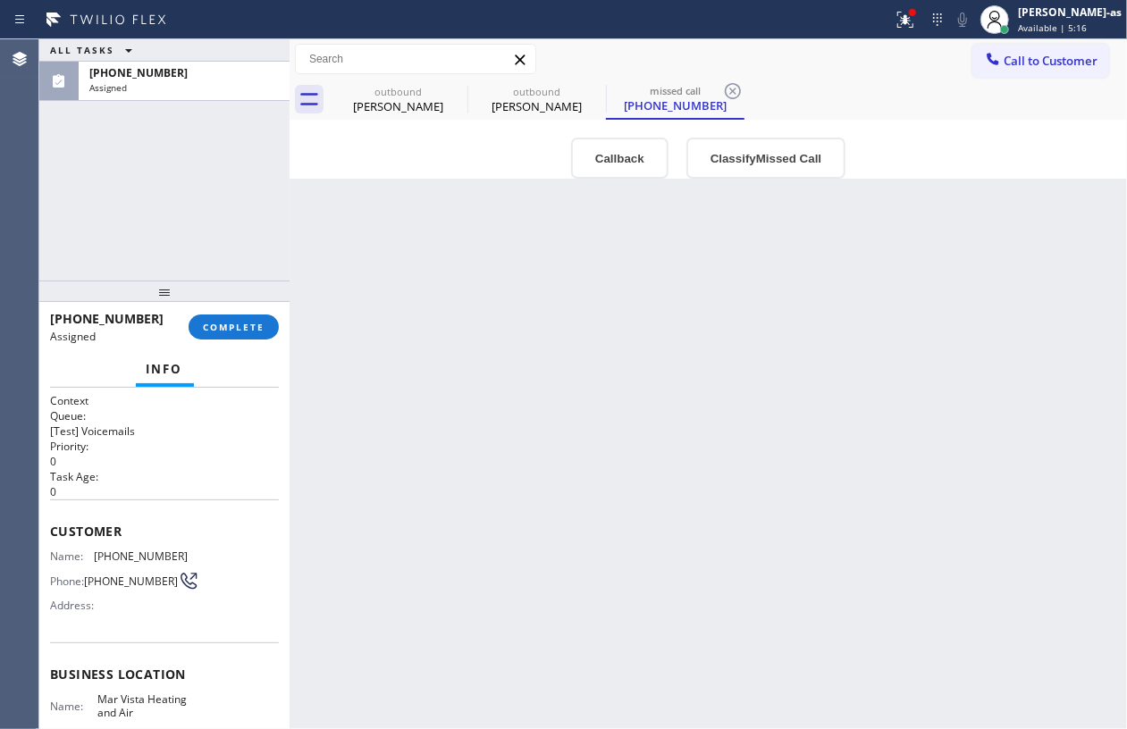
type input "(424) 329-2198"
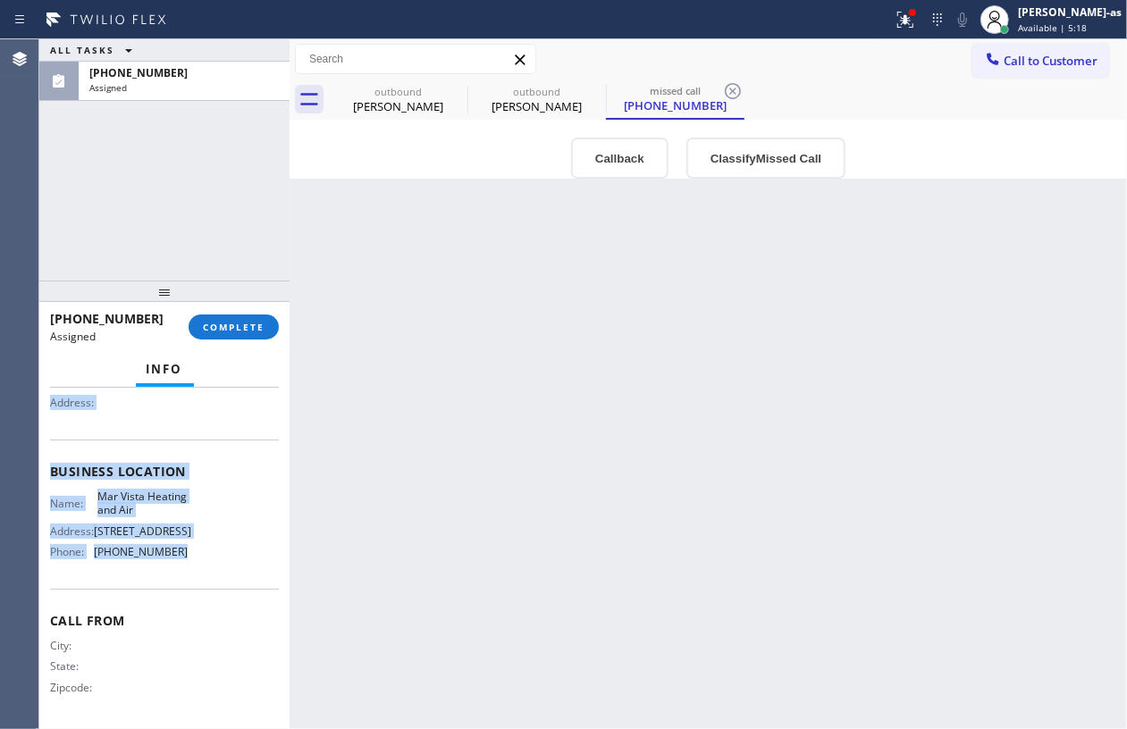
scroll to position [211, 0]
drag, startPoint x: 41, startPoint y: 515, endPoint x: 204, endPoint y: 563, distance: 169.6
click at [204, 563] on div "Context Queue: [Test] Voicemails Priority: 0 Task Age: Customer Name: (412) 643…" at bounding box center [164, 558] width 250 height 341
copy div "Customer Name: (412) 643-2315 Phone: (412) 643-2315 Address: Business location …"
click at [612, 152] on button "Callback" at bounding box center [619, 158] width 97 height 41
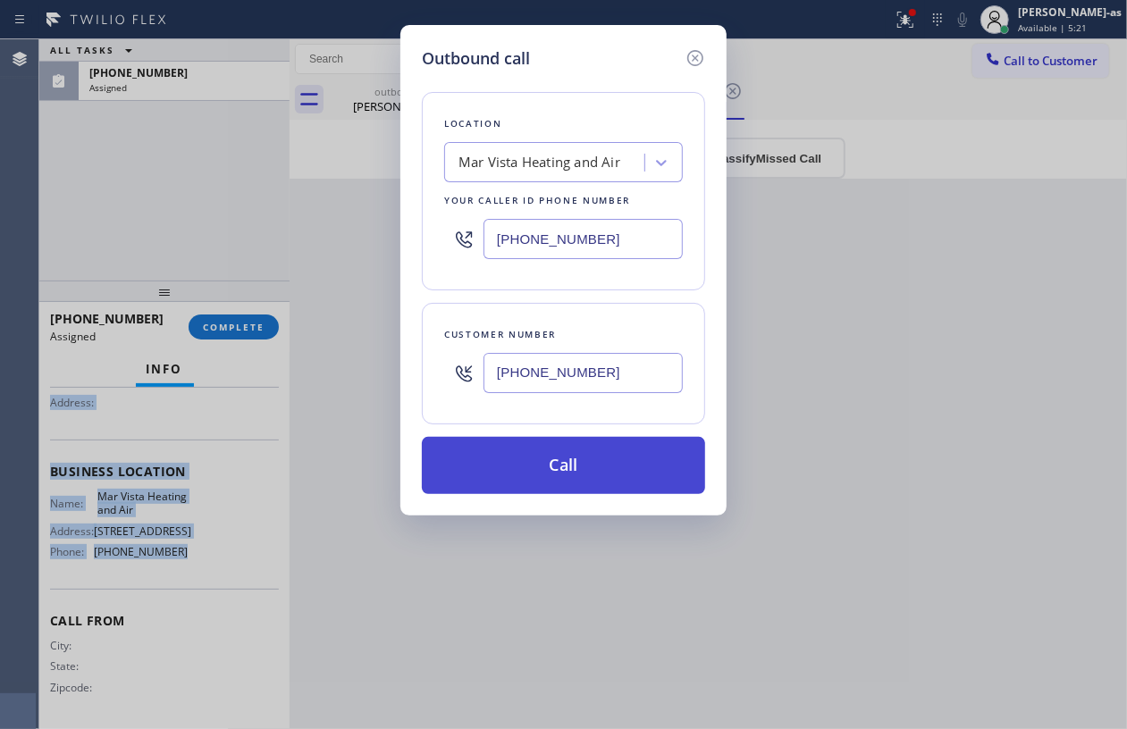
click at [574, 455] on button "Call" at bounding box center [563, 465] width 283 height 57
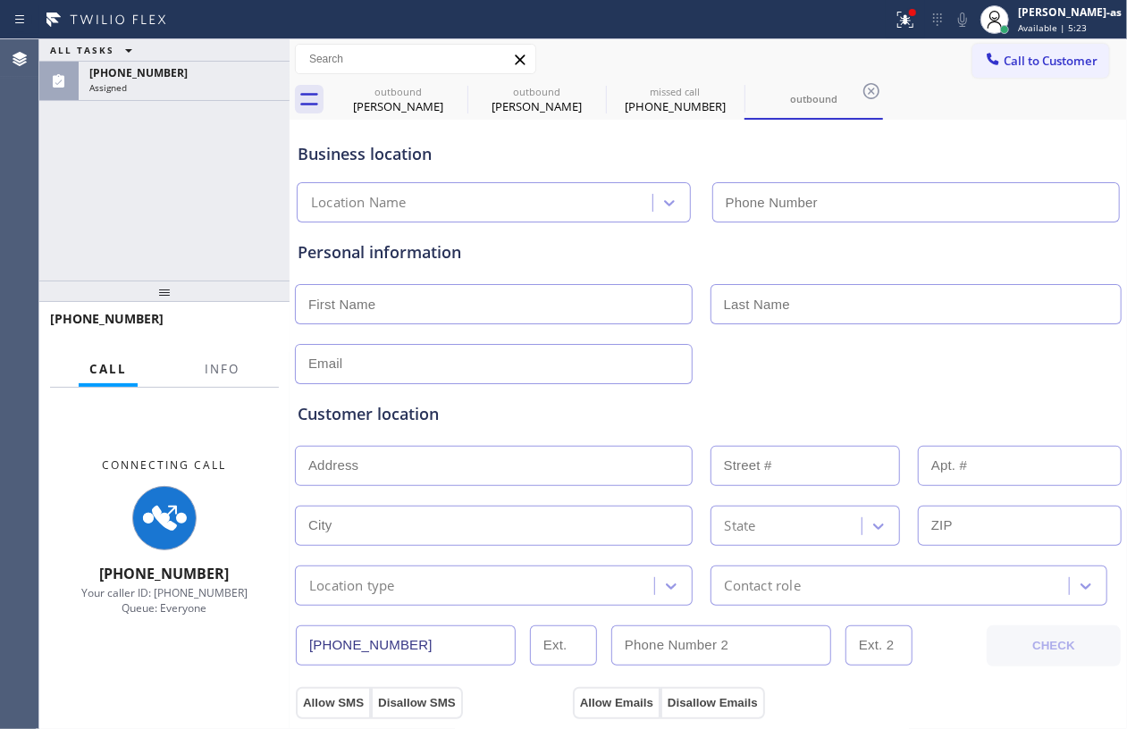
scroll to position [195, 0]
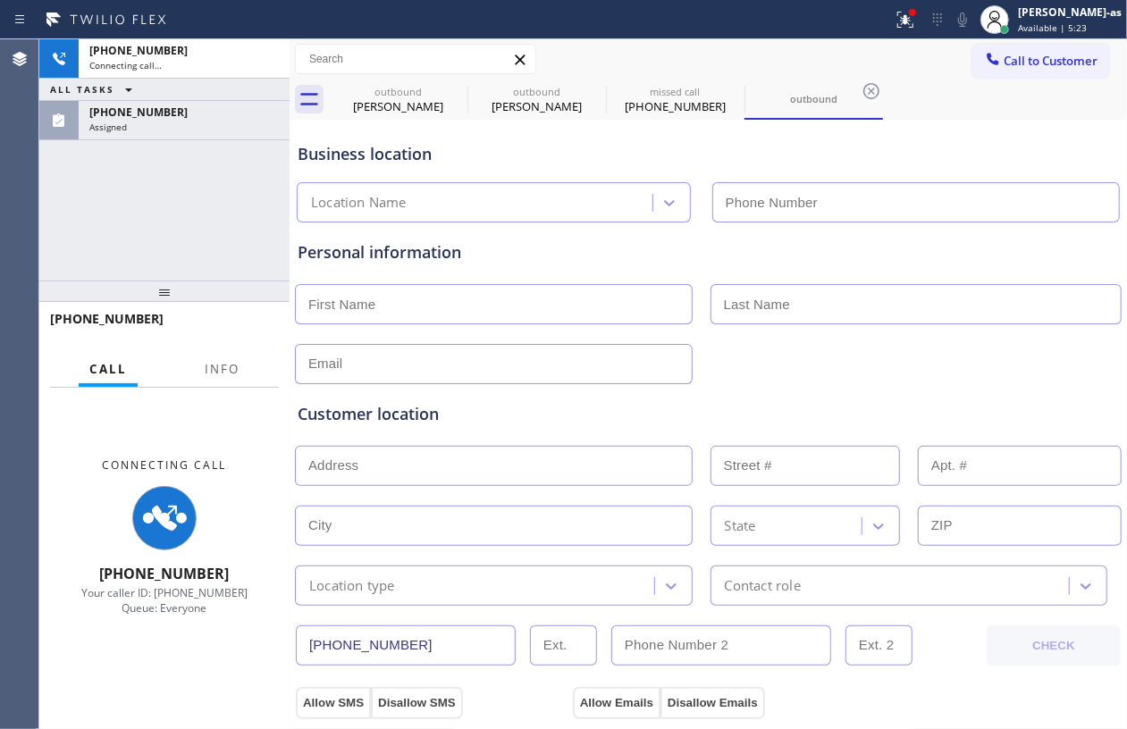
type input "(424) 329-2198"
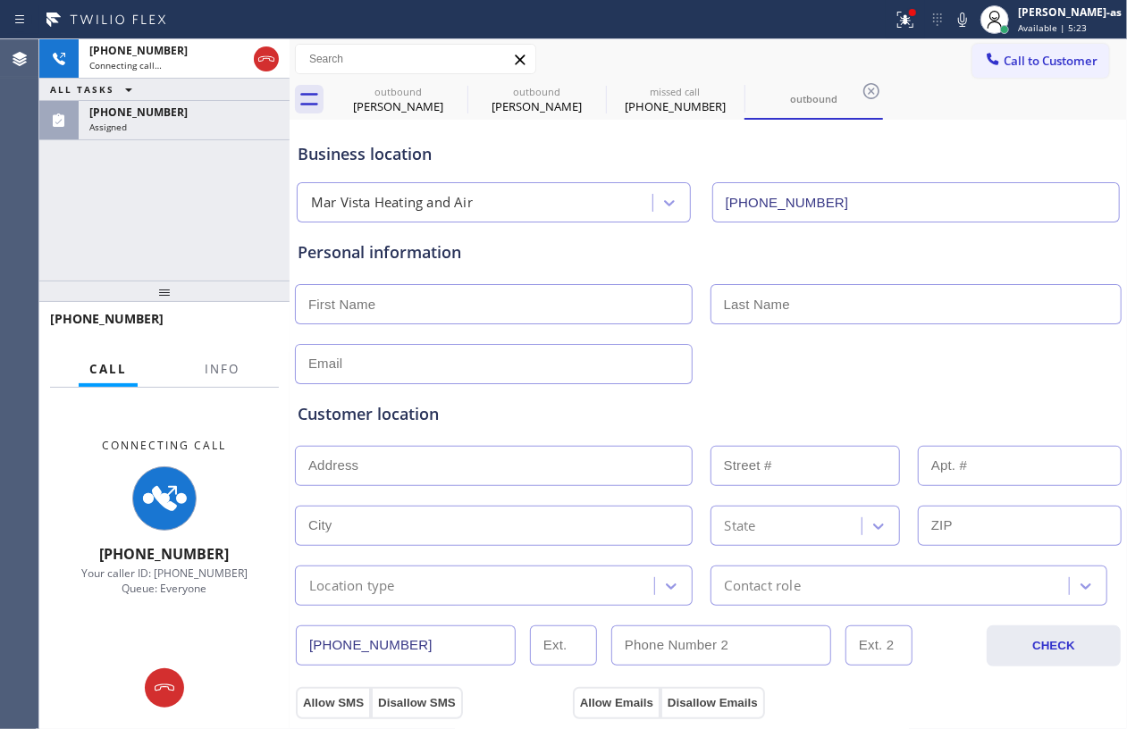
click at [105, 234] on div "+14126432315 Connecting call… ALL TASKS ALL TASKS ACTIVE TASKS TASKS IN WRAP UP…" at bounding box center [164, 159] width 250 height 241
click at [144, 286] on div at bounding box center [164, 291] width 250 height 21
drag, startPoint x: 262, startPoint y: 54, endPoint x: 200, endPoint y: 165, distance: 127.6
click at [263, 54] on icon at bounding box center [266, 58] width 21 height 21
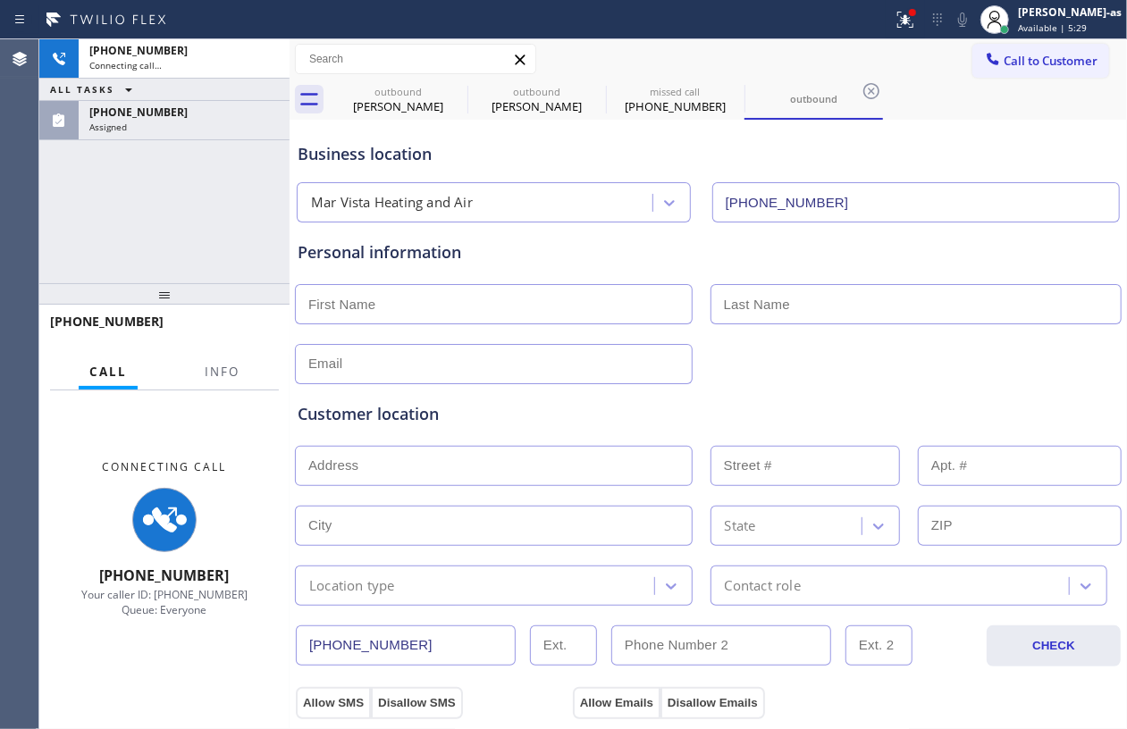
drag, startPoint x: 197, startPoint y: 236, endPoint x: 220, endPoint y: 262, distance: 34.2
click at [206, 254] on div "+14126432315 Connecting call… ALL TASKS ALL TASKS ACTIVE TASKS TASKS IN WRAP UP…" at bounding box center [164, 161] width 250 height 244
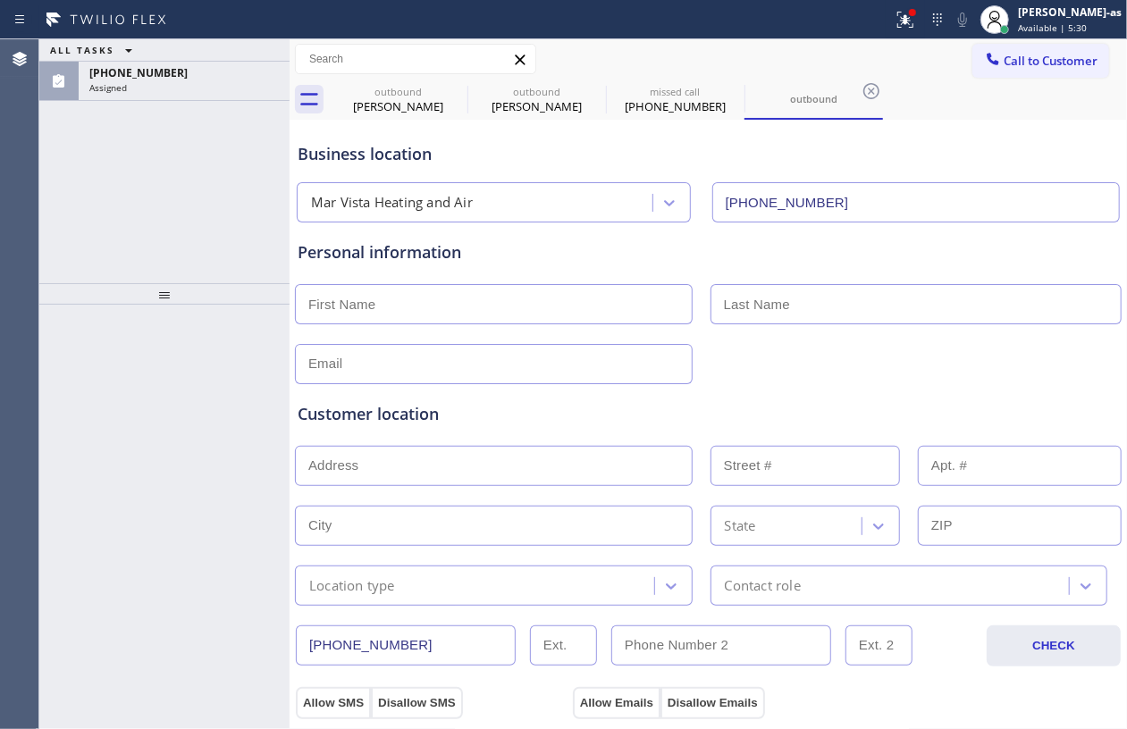
click at [177, 94] on div "Assigned" at bounding box center [183, 87] width 189 height 13
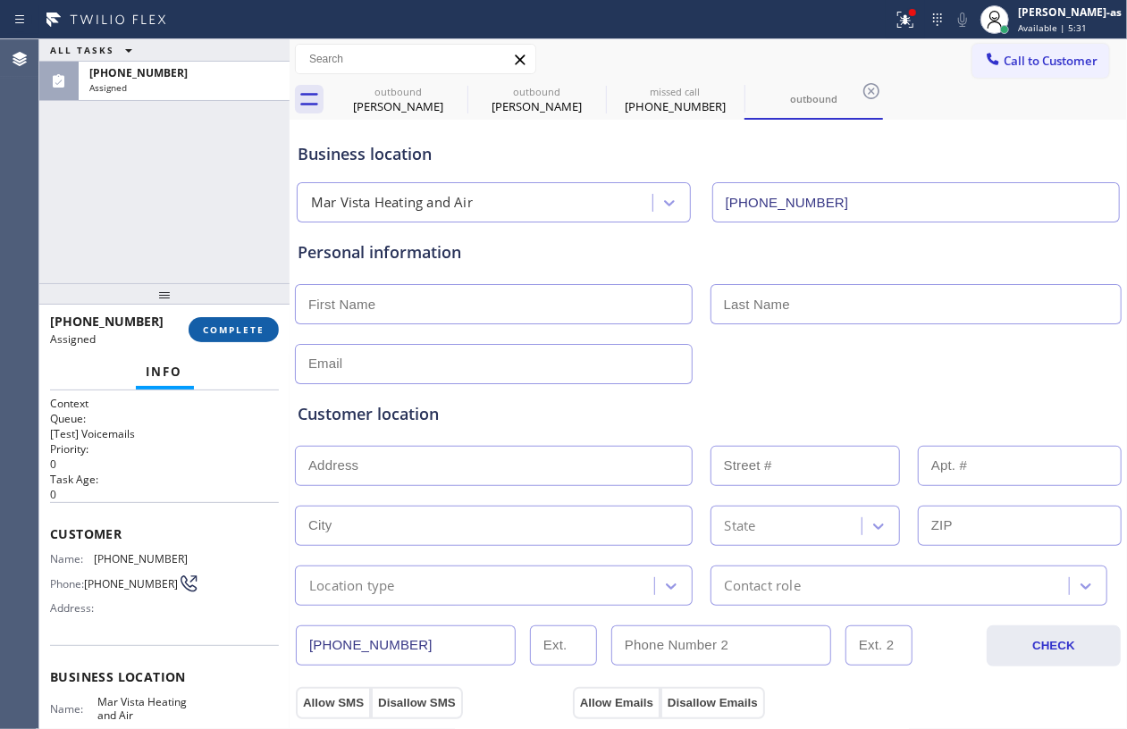
click at [229, 330] on span "COMPLETE" at bounding box center [234, 329] width 62 height 13
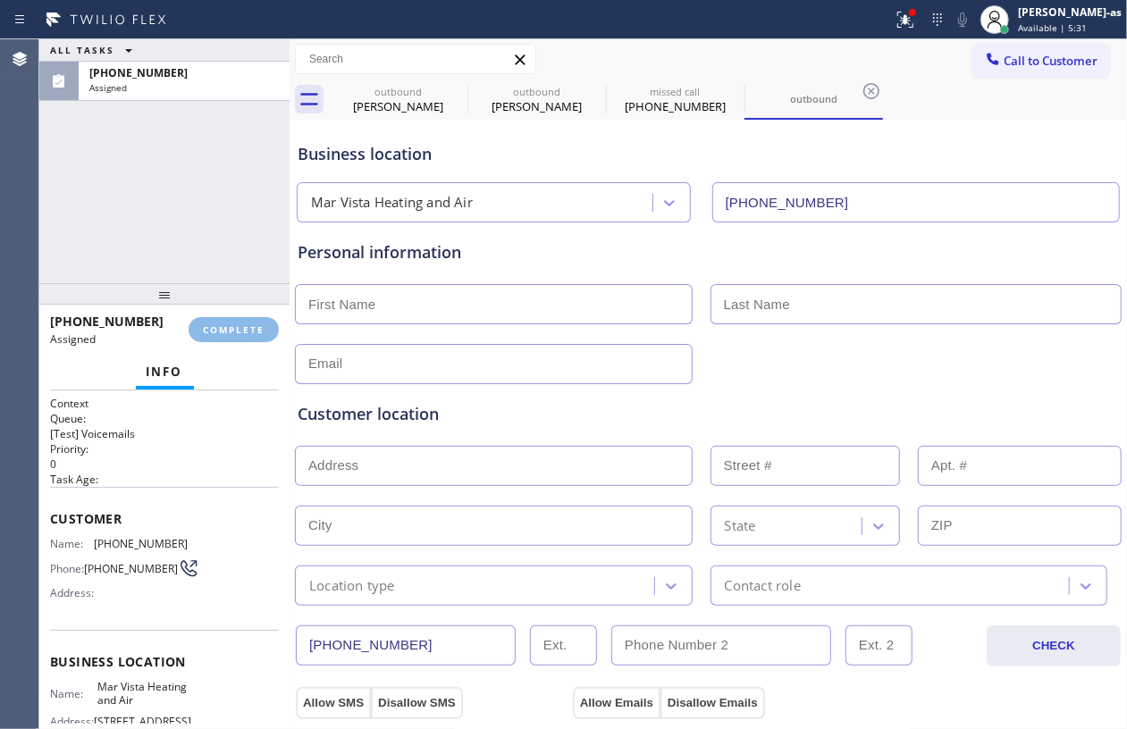
click at [223, 208] on div "ALL TASKS ALL TASKS ACTIVE TASKS TASKS IN WRAP UP (412) 643-2315 Assigned" at bounding box center [164, 161] width 250 height 244
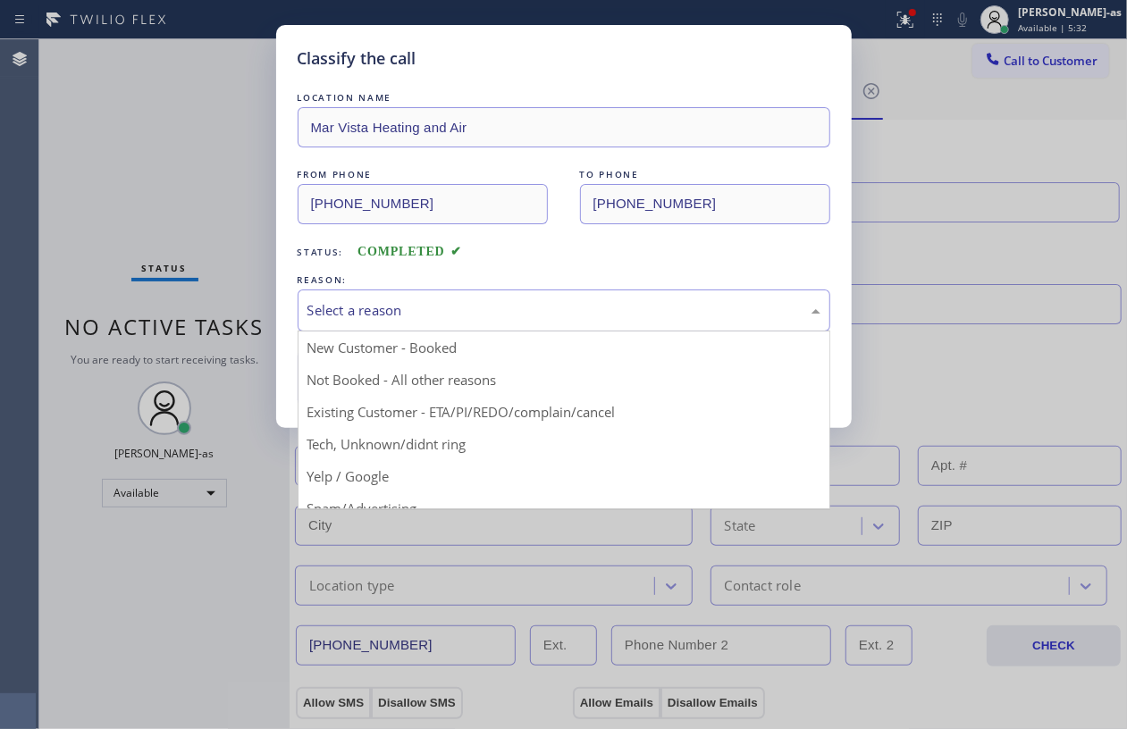
drag, startPoint x: 375, startPoint y: 323, endPoint x: 393, endPoint y: 333, distance: 20.8
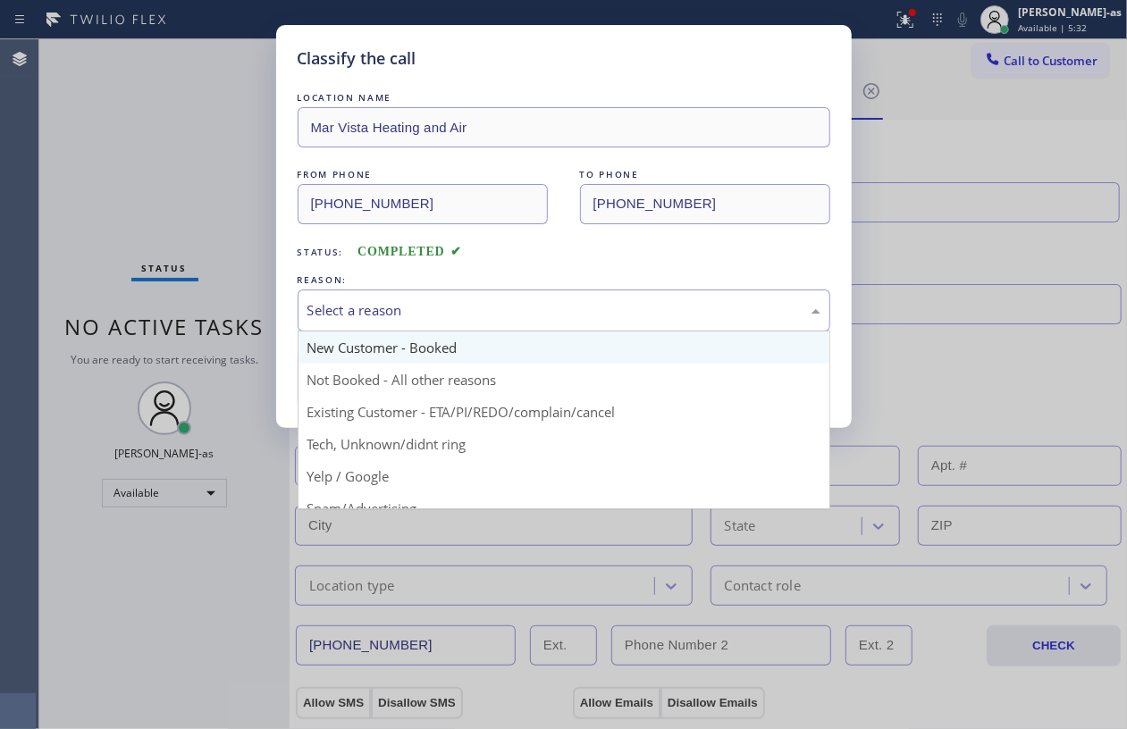
click at [375, 322] on div "Select a reason" at bounding box center [564, 311] width 533 height 42
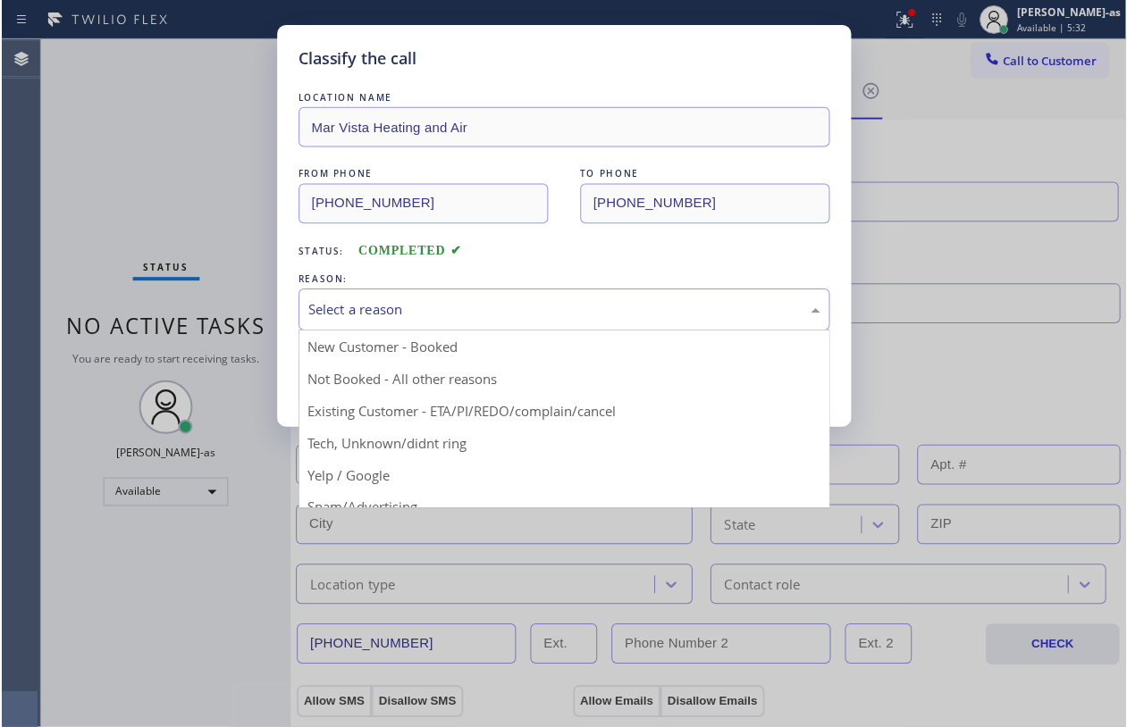
scroll to position [113, 0]
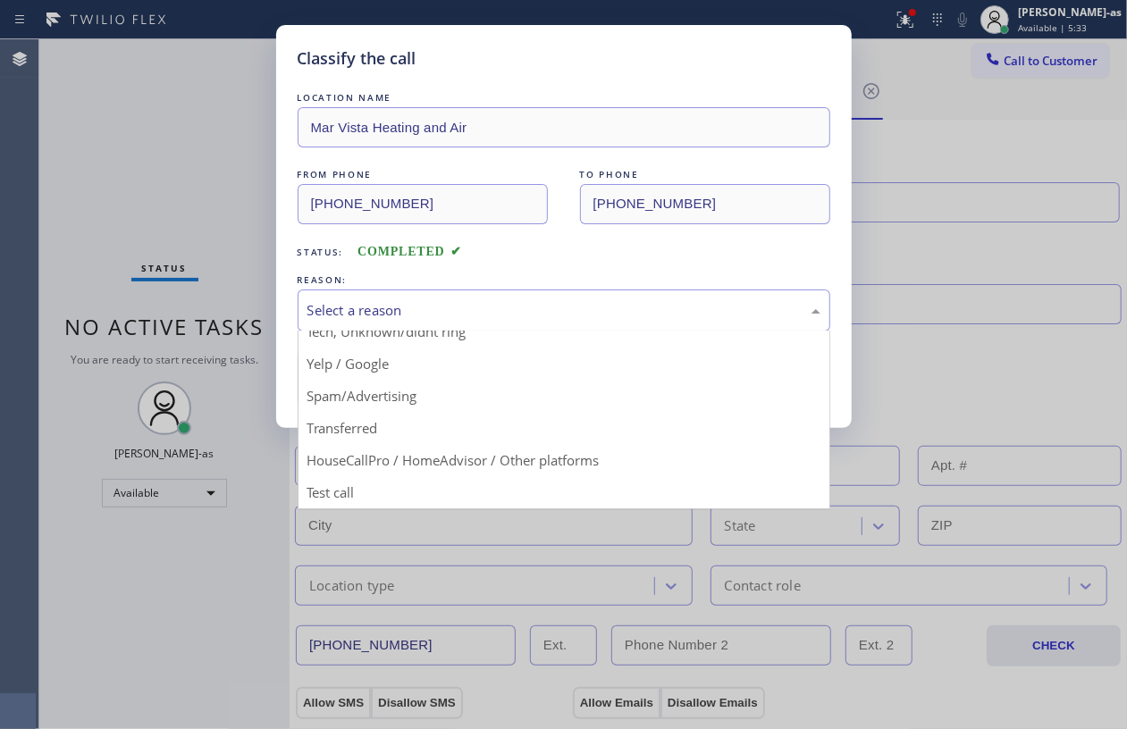
click at [450, 323] on div "Select a reason" at bounding box center [564, 311] width 533 height 42
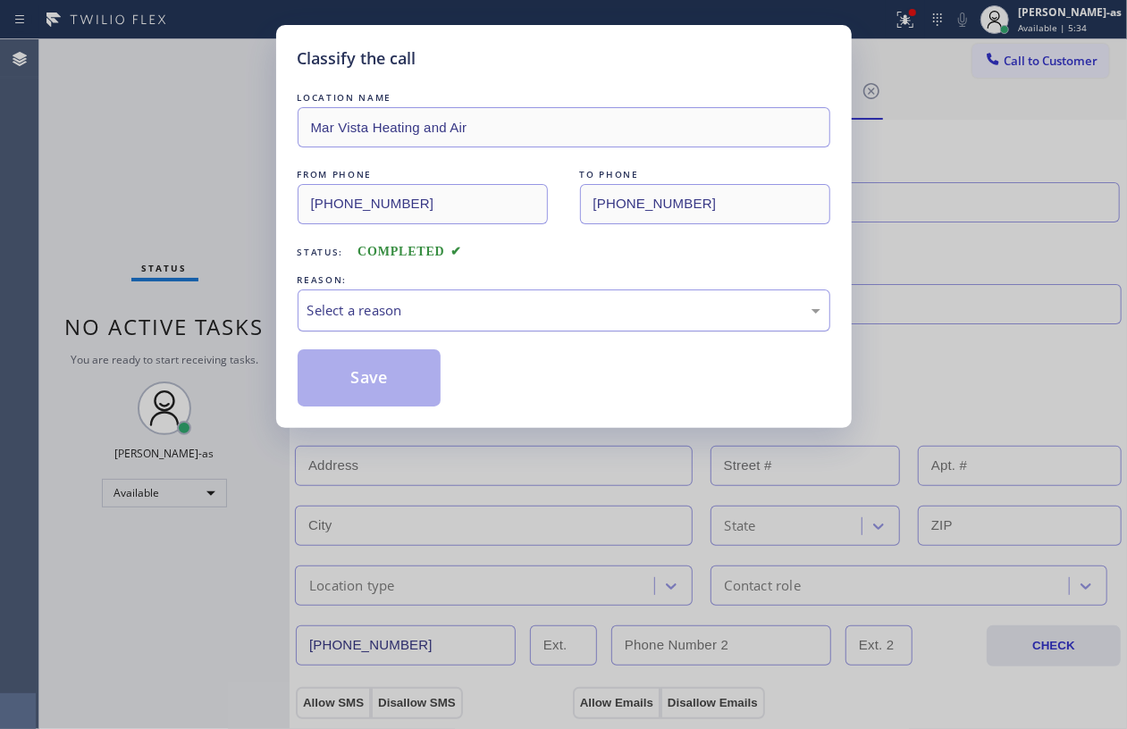
click at [434, 312] on div "Select a reason" at bounding box center [563, 310] width 513 height 21
click at [361, 386] on button "Save" at bounding box center [370, 377] width 144 height 57
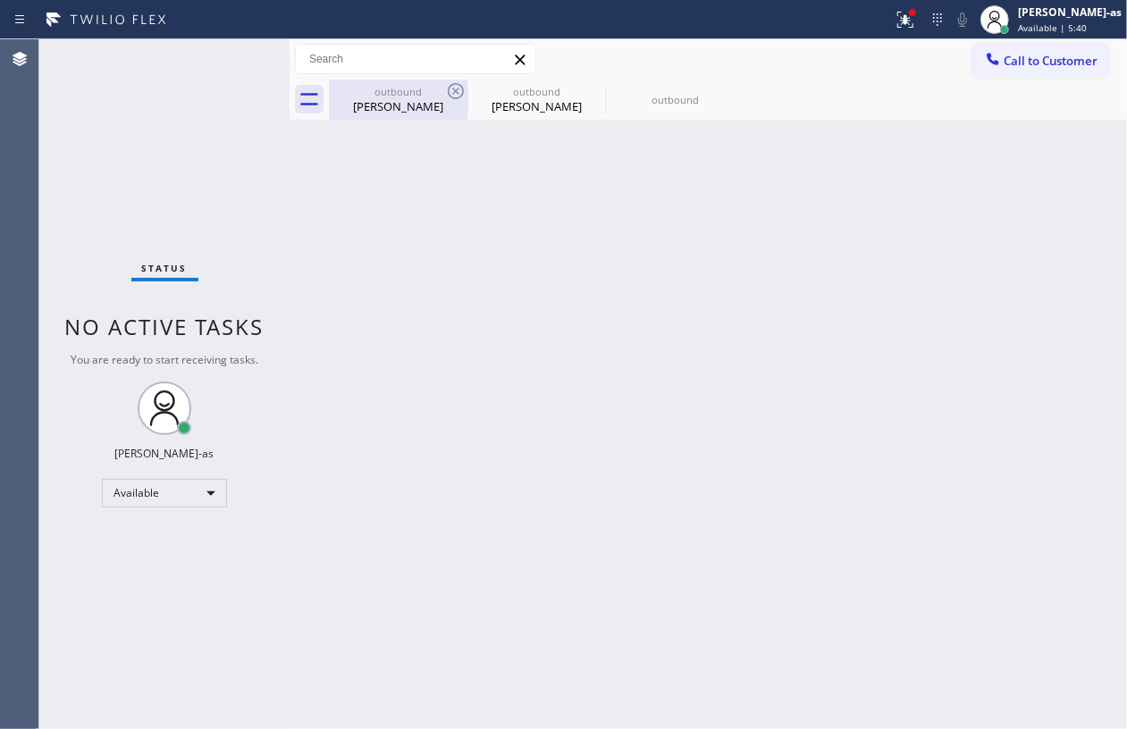
click at [406, 85] on div "outbound" at bounding box center [398, 91] width 135 height 13
type input "[PHONE_NUMBER]"
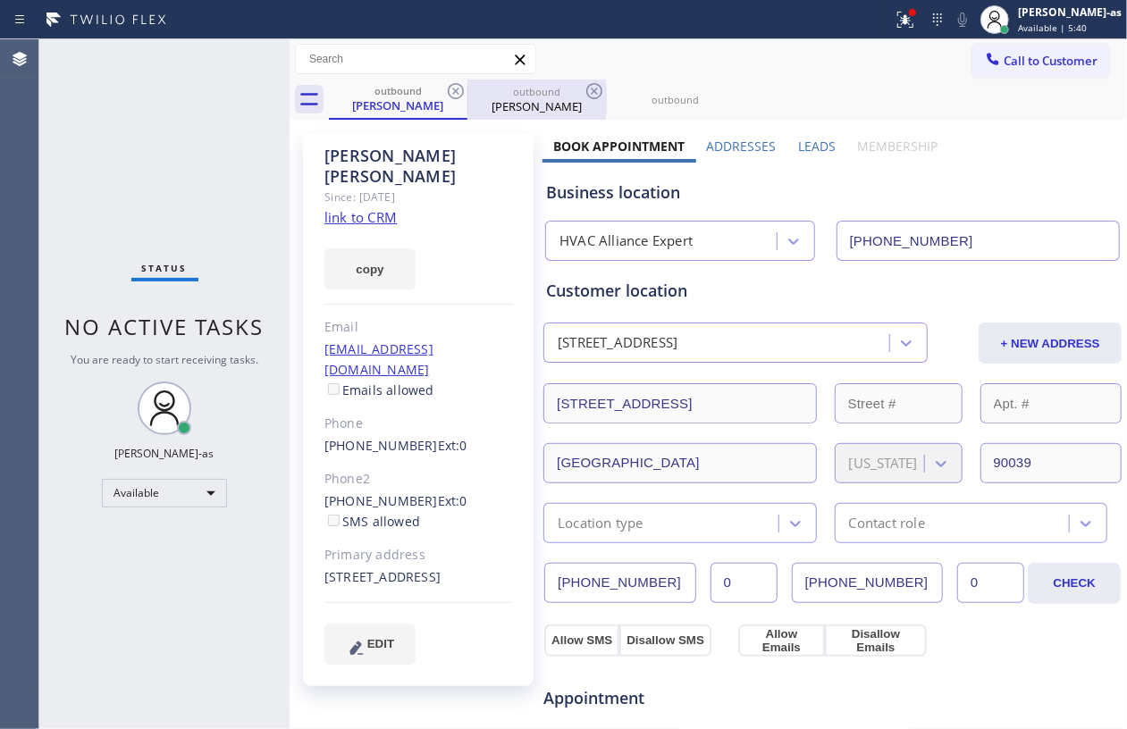
click at [470, 91] on div "outbound" at bounding box center [536, 91] width 135 height 13
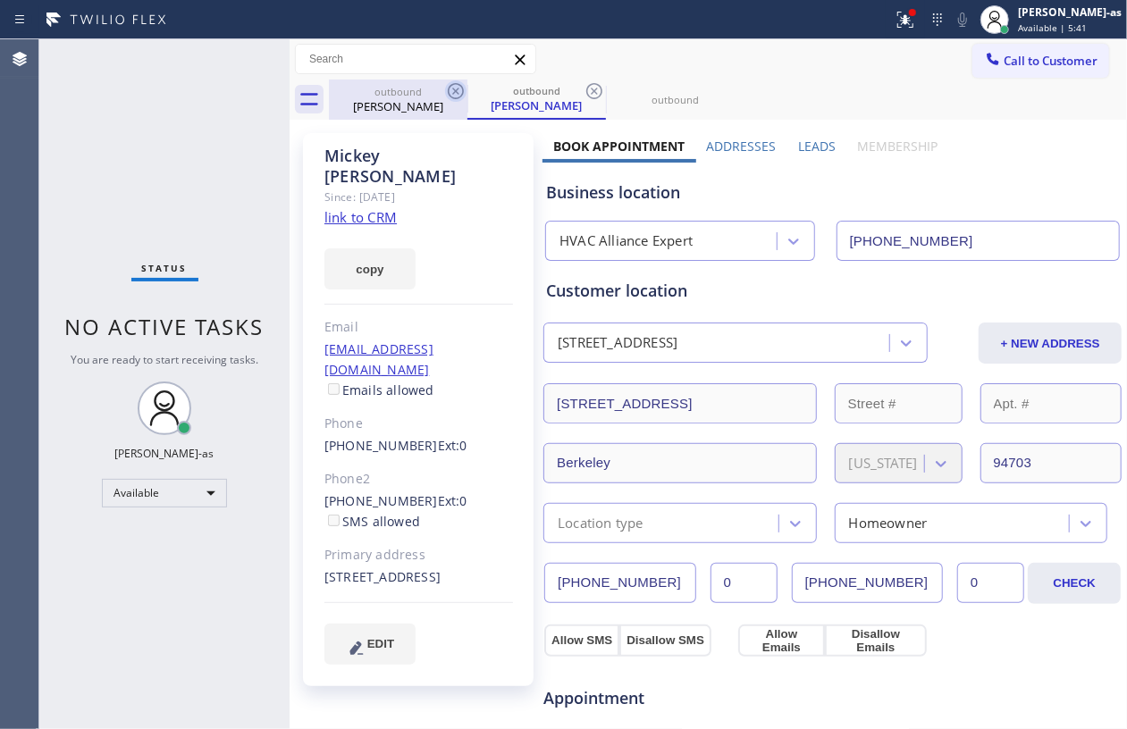
click at [451, 90] on icon at bounding box center [455, 90] width 21 height 21
click at [467, 90] on div "outbound Mickey Cheung" at bounding box center [536, 100] width 138 height 40
click at [451, 90] on icon at bounding box center [455, 90] width 21 height 21
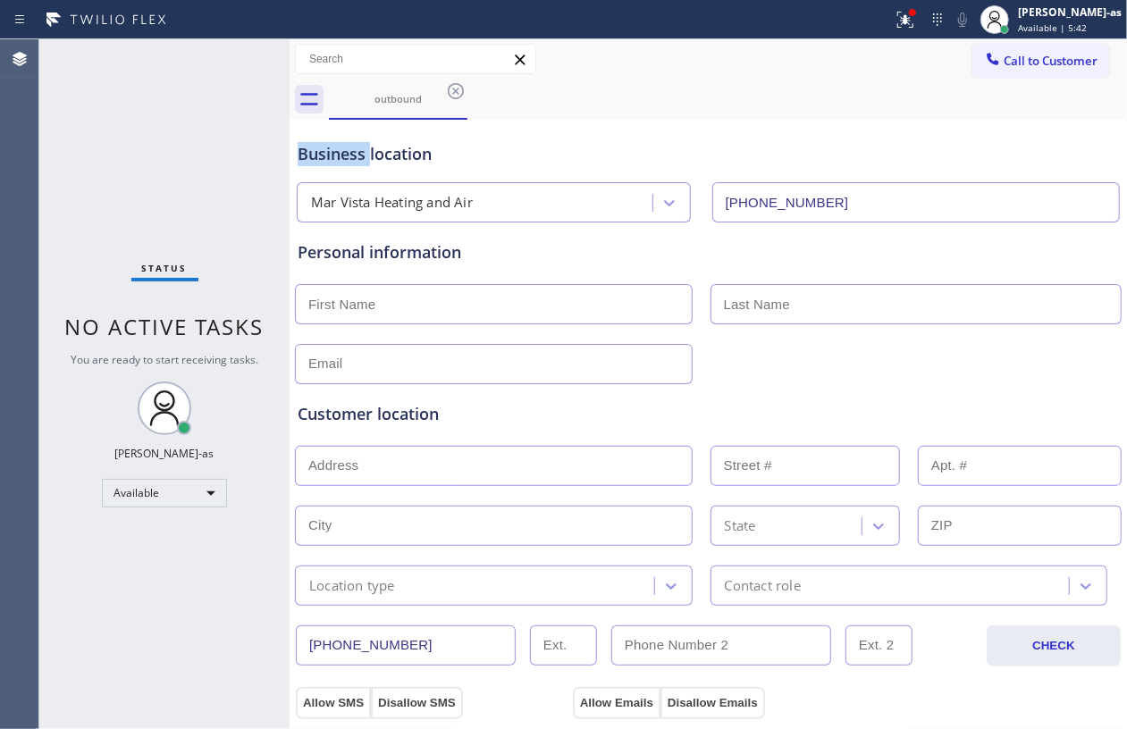
click at [451, 90] on icon at bounding box center [455, 90] width 21 height 21
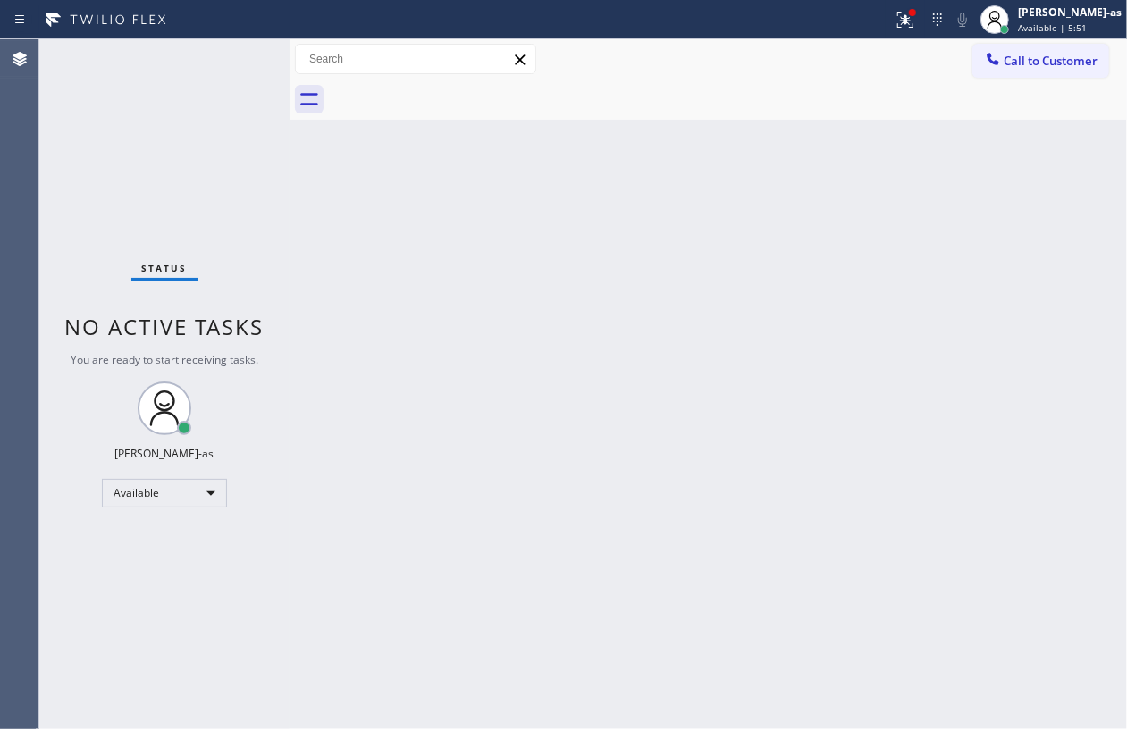
click at [722, 340] on div "Back to Dashboard Change Sender ID Customers Technicians Select a contact Outbo…" at bounding box center [708, 384] width 837 height 690
click at [1020, 66] on span "Call to Customer" at bounding box center [1050, 61] width 94 height 16
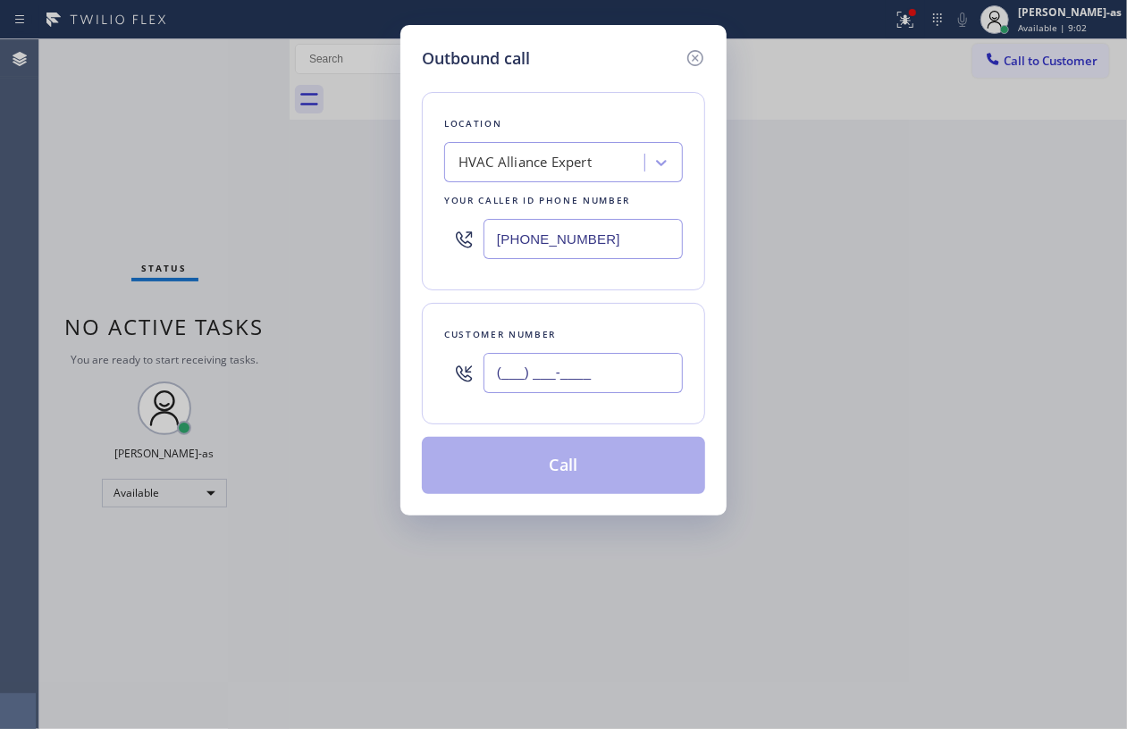
click at [626, 376] on input "(___) ___-____" at bounding box center [582, 373] width 199 height 40
paste input "209) 202-4579"
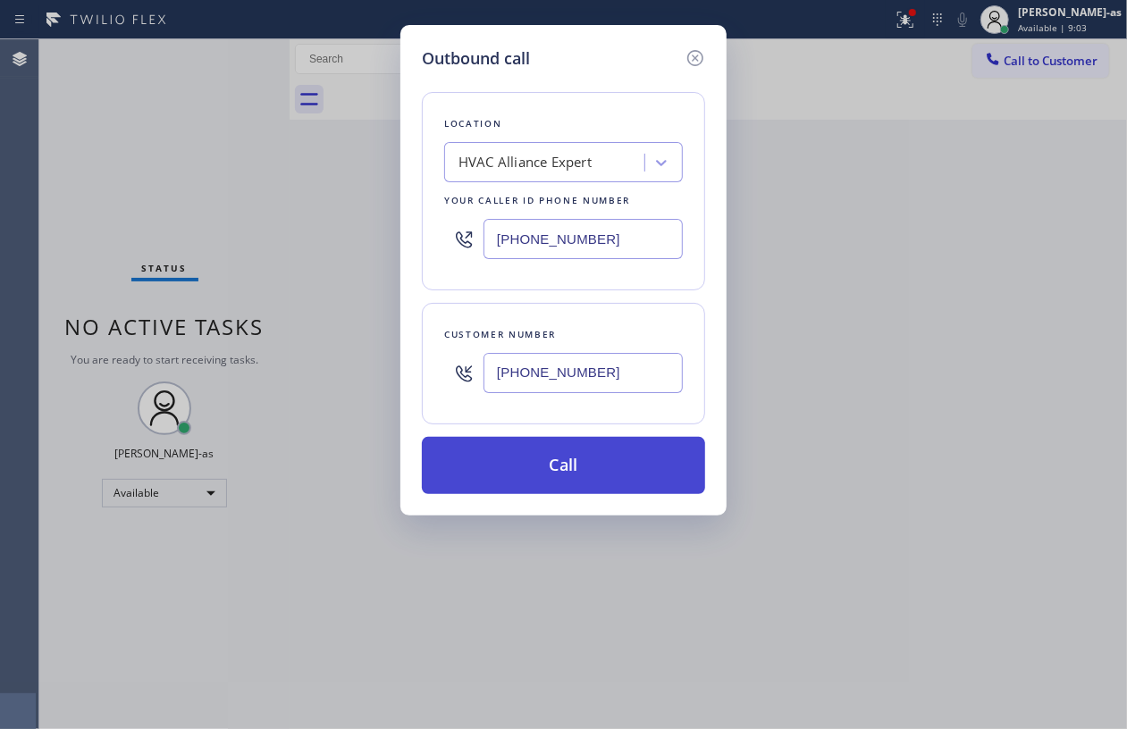
type input "(209) 202-4579"
click at [604, 476] on button "Call" at bounding box center [563, 465] width 283 height 57
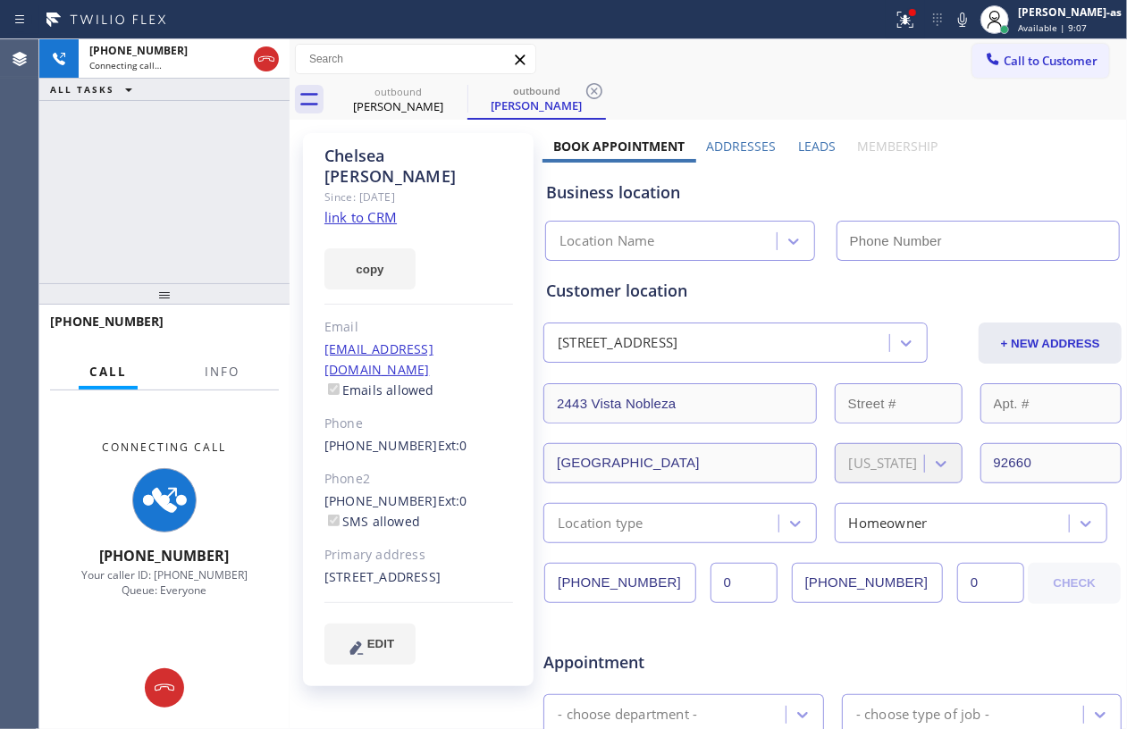
click at [354, 208] on link "link to CRM" at bounding box center [360, 217] width 72 height 18
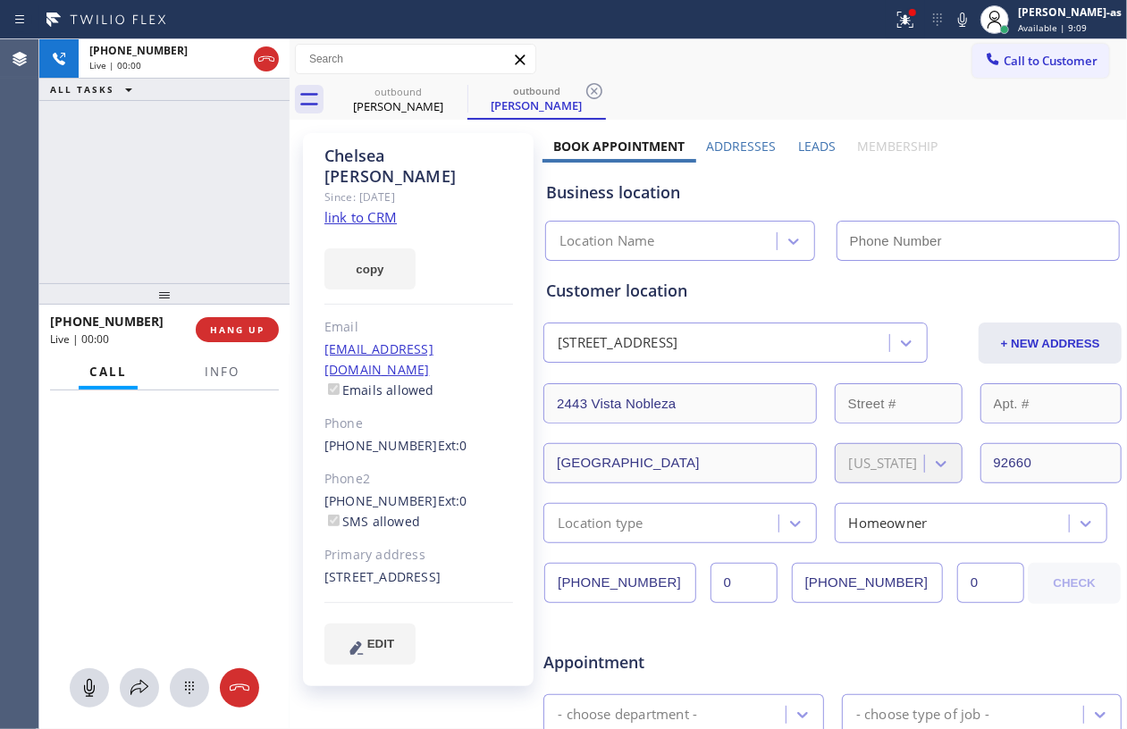
type input "[PHONE_NUMBER]"
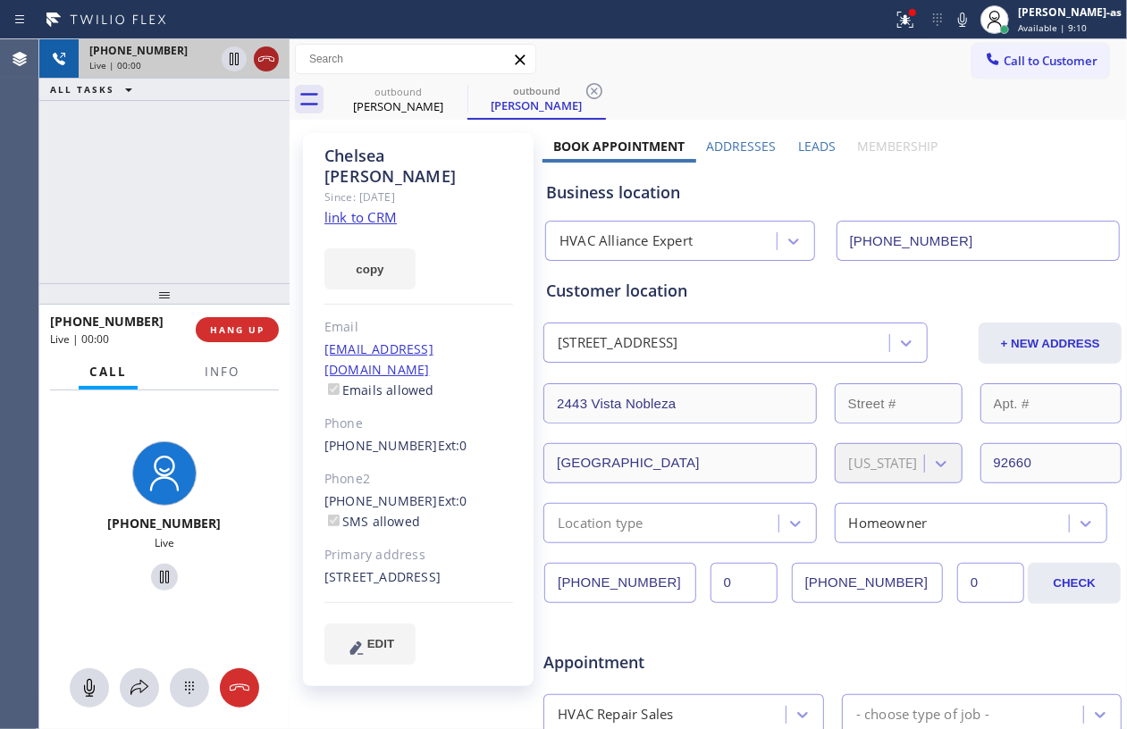
click at [269, 62] on icon at bounding box center [266, 58] width 21 height 21
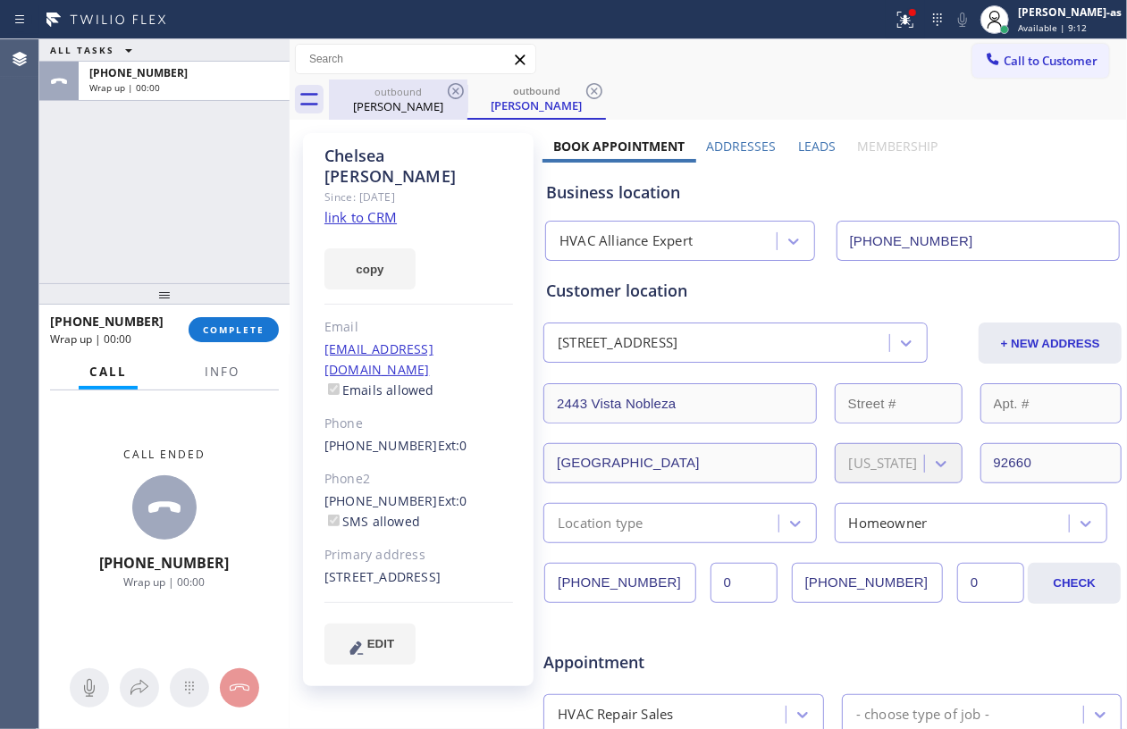
click at [390, 108] on div "Chelsea Parreira" at bounding box center [398, 106] width 135 height 16
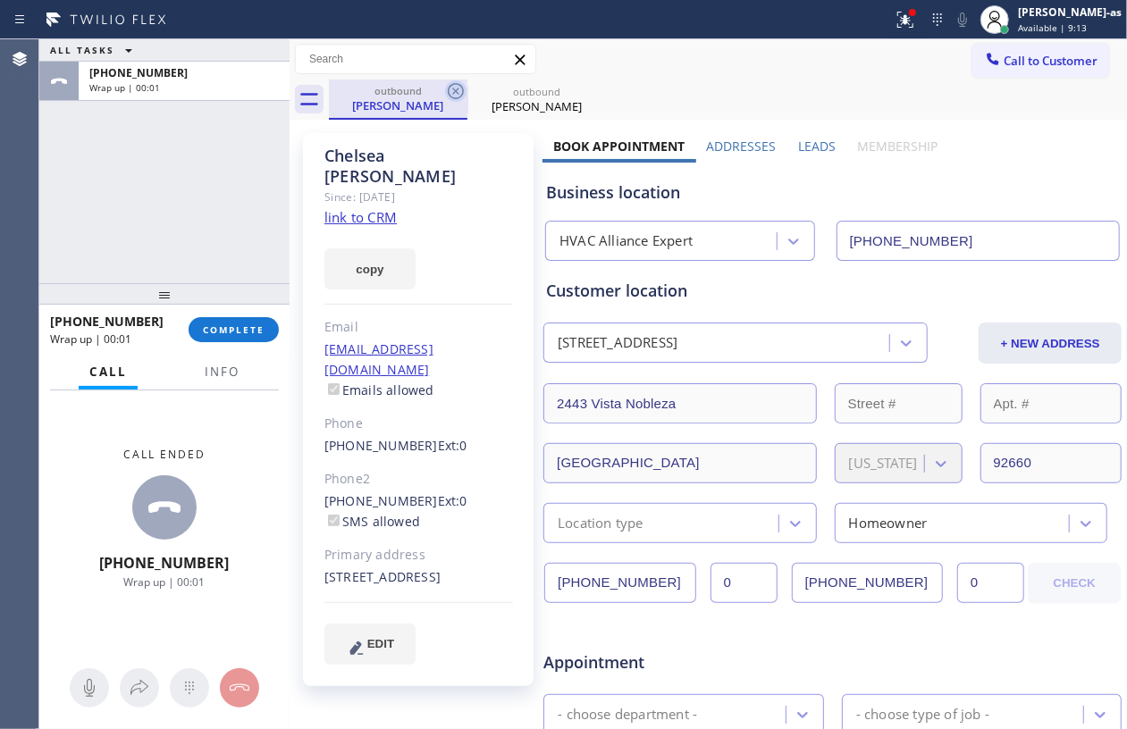
click at [452, 88] on icon at bounding box center [456, 91] width 16 height 16
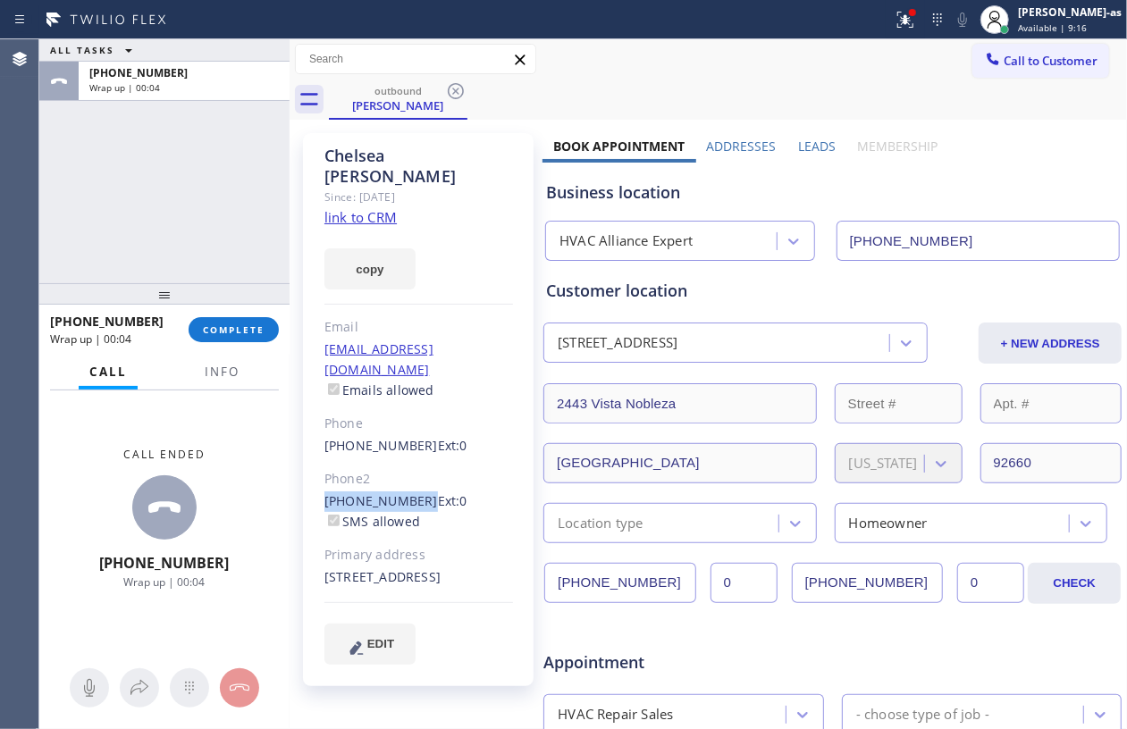
drag, startPoint x: 323, startPoint y: 461, endPoint x: 413, endPoint y: 463, distance: 89.4
click at [413, 463] on div "Chelsea Parreira Since: 20 may 2020 link to CRM copy Email chelsea@valley-denta…" at bounding box center [418, 409] width 231 height 553
copy link "(760) 218-5308"
click at [214, 332] on span "COMPLETE" at bounding box center [234, 329] width 62 height 13
click at [205, 273] on div "ALL TASKS ALL TASKS ACTIVE TASKS TASKS IN WRAP UP +12092024579 Wrap up | 00:05" at bounding box center [164, 161] width 250 height 244
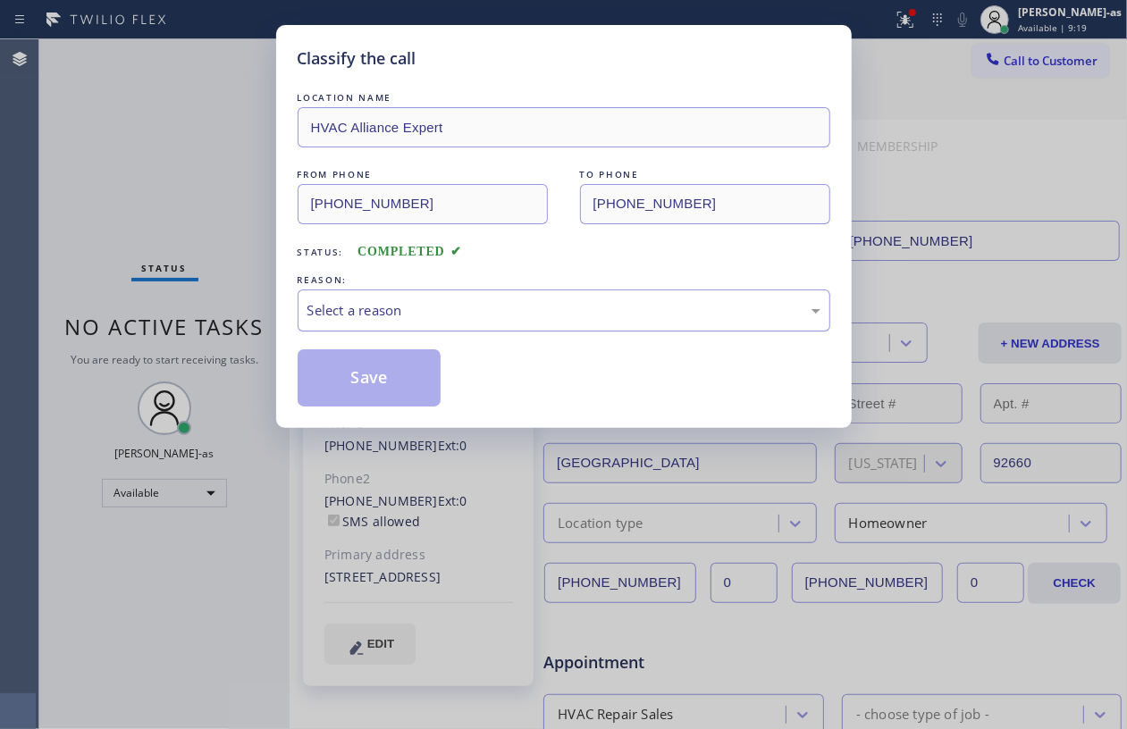
click at [533, 294] on div "Select a reason" at bounding box center [564, 311] width 533 height 42
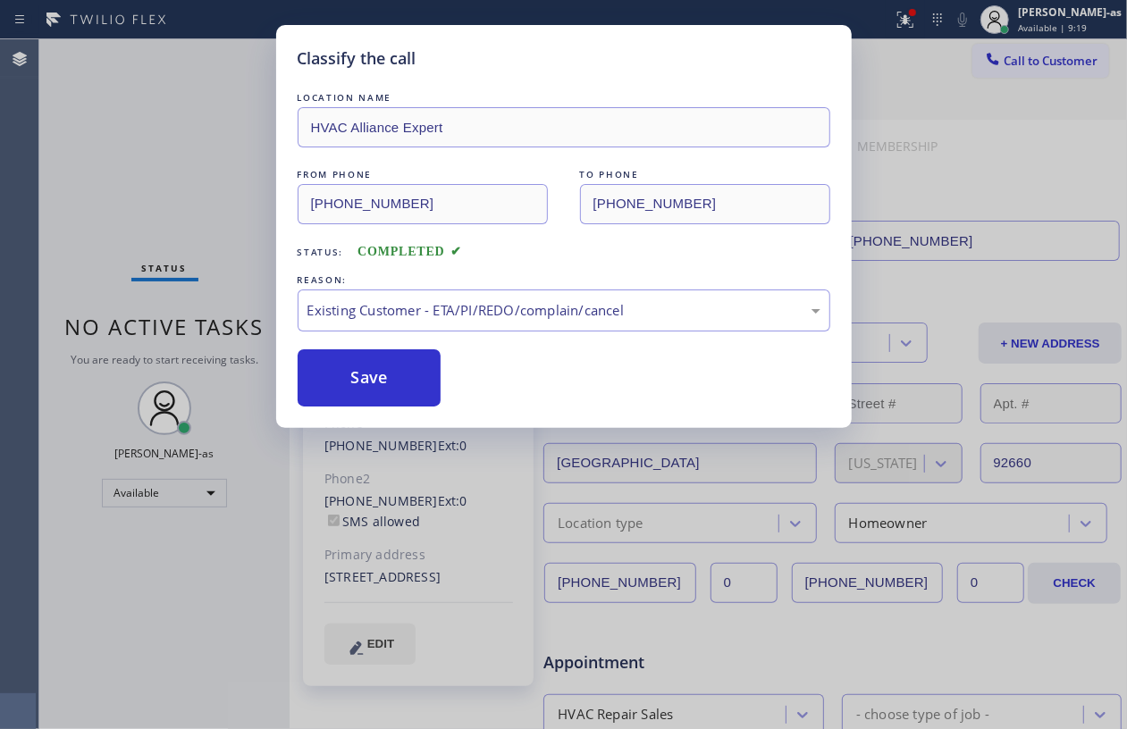
drag, startPoint x: 388, startPoint y: 366, endPoint x: 1002, endPoint y: 162, distance: 647.1
click at [393, 366] on button "Save" at bounding box center [370, 377] width 144 height 57
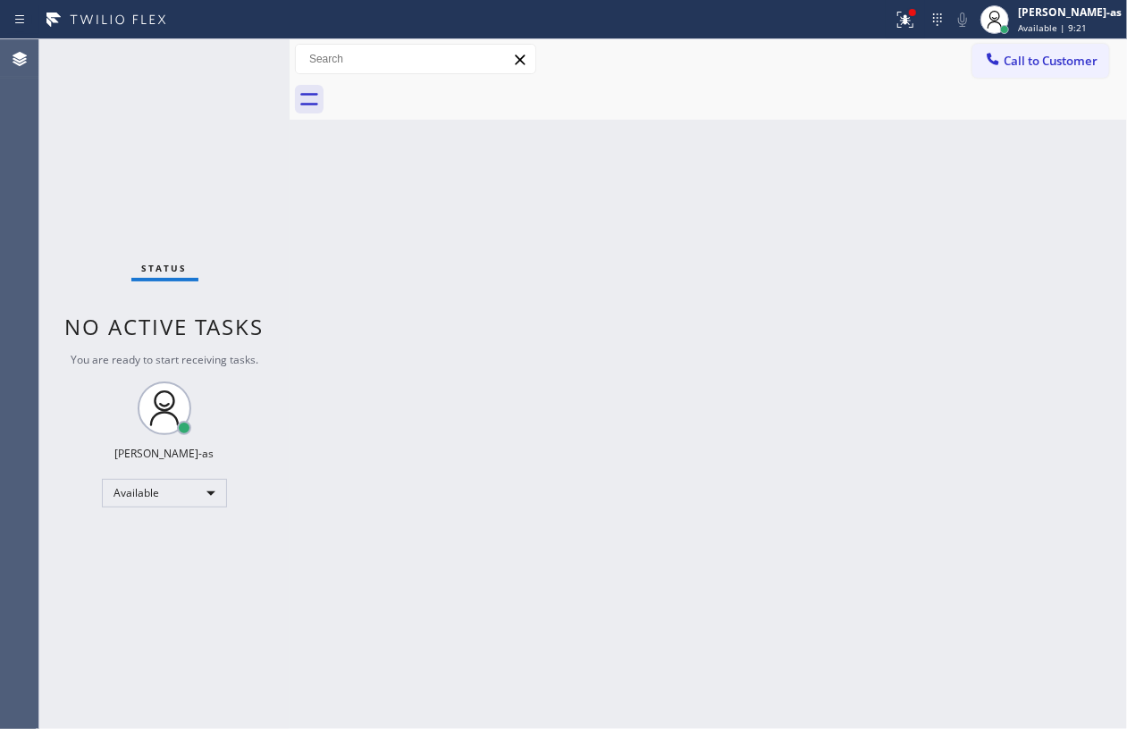
click at [1009, 66] on span "Call to Customer" at bounding box center [1050, 61] width 94 height 16
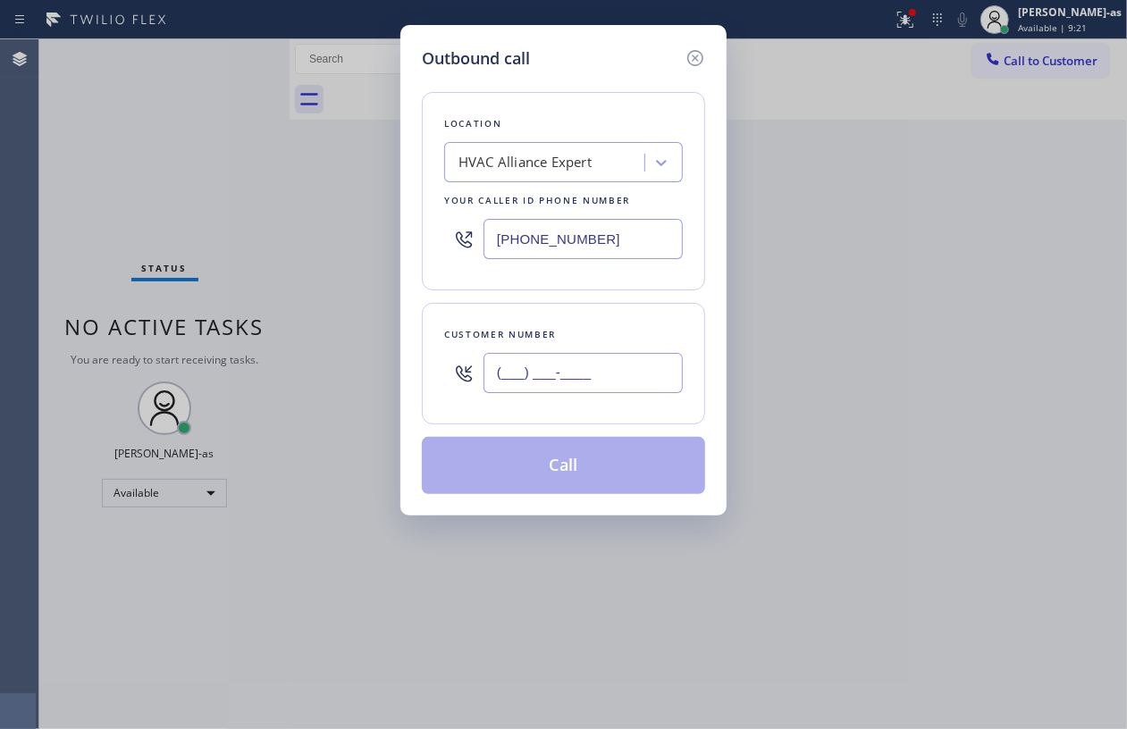
click at [590, 391] on input "(___) ___-____" at bounding box center [582, 373] width 199 height 40
paste input "760) 218-5308"
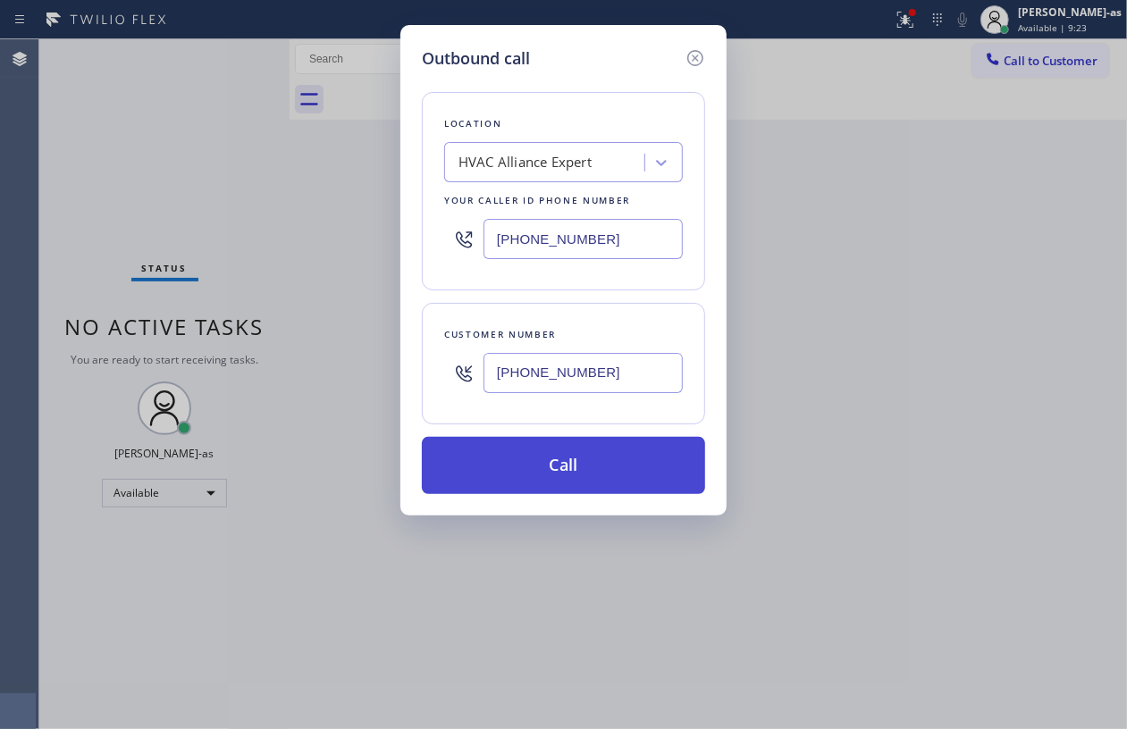
type input "(760) 218-5308"
click at [608, 463] on button "Call" at bounding box center [563, 465] width 283 height 57
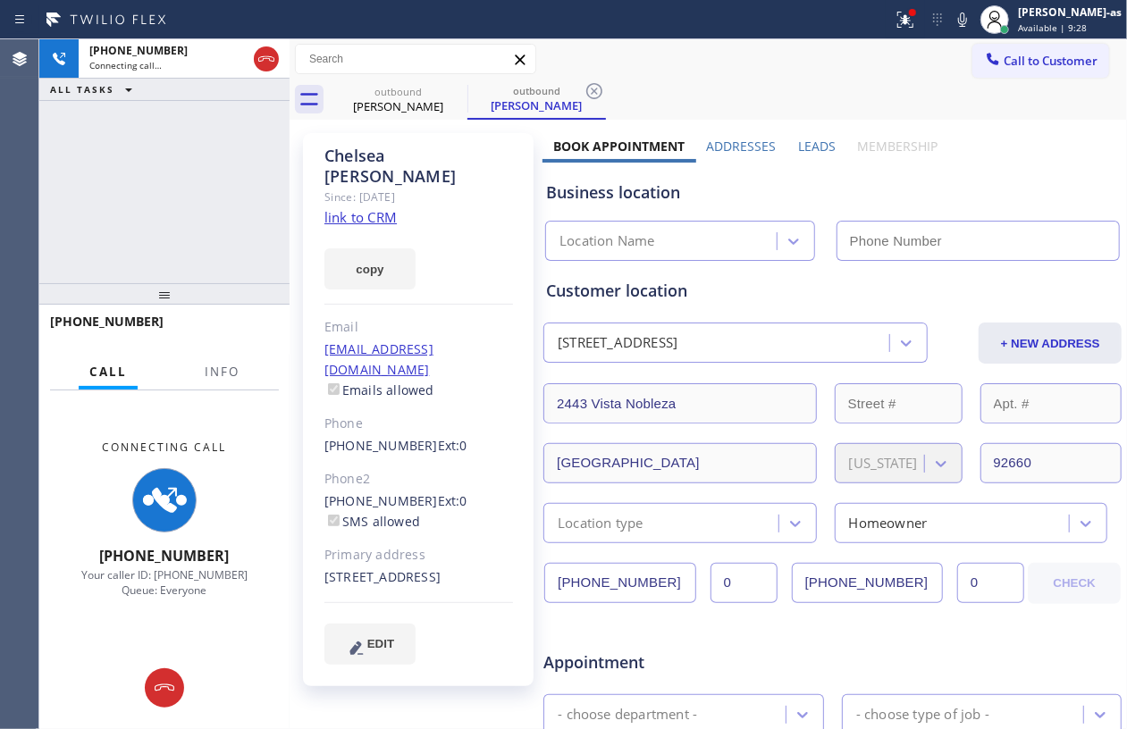
type input "[PHONE_NUMBER]"
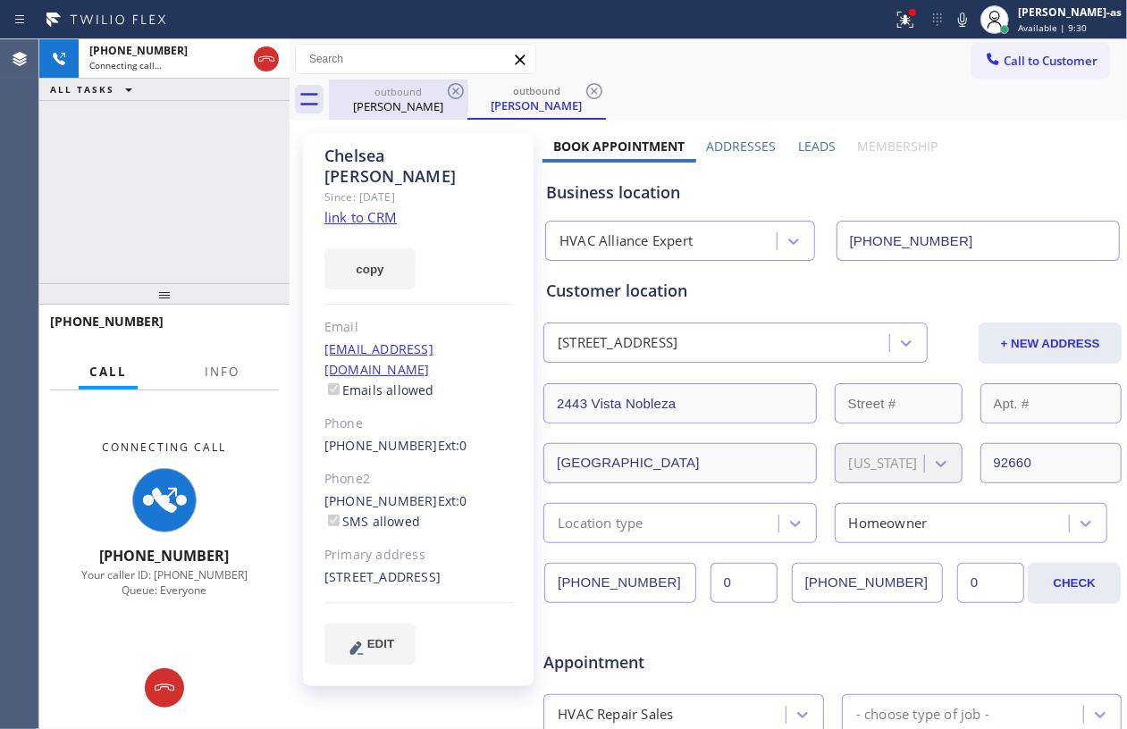
drag, startPoint x: 415, startPoint y: 86, endPoint x: 434, endPoint y: 84, distance: 18.8
click at [415, 87] on div "outbound" at bounding box center [398, 91] width 135 height 13
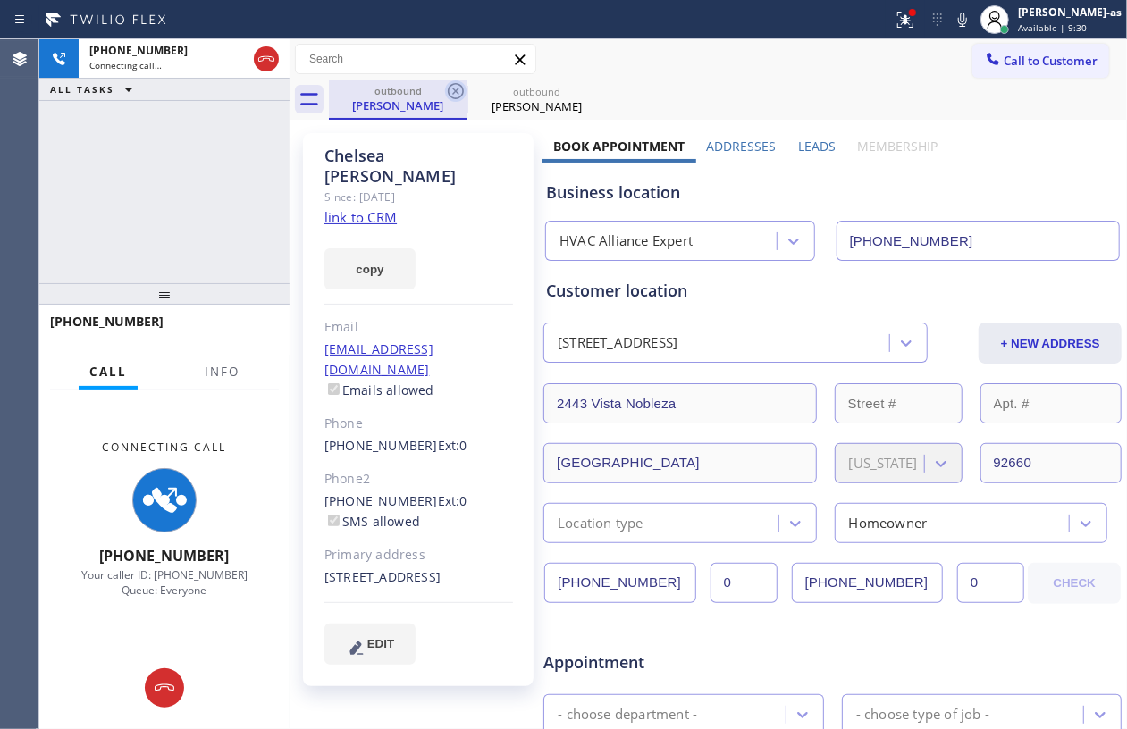
click at [458, 94] on icon at bounding box center [456, 91] width 16 height 16
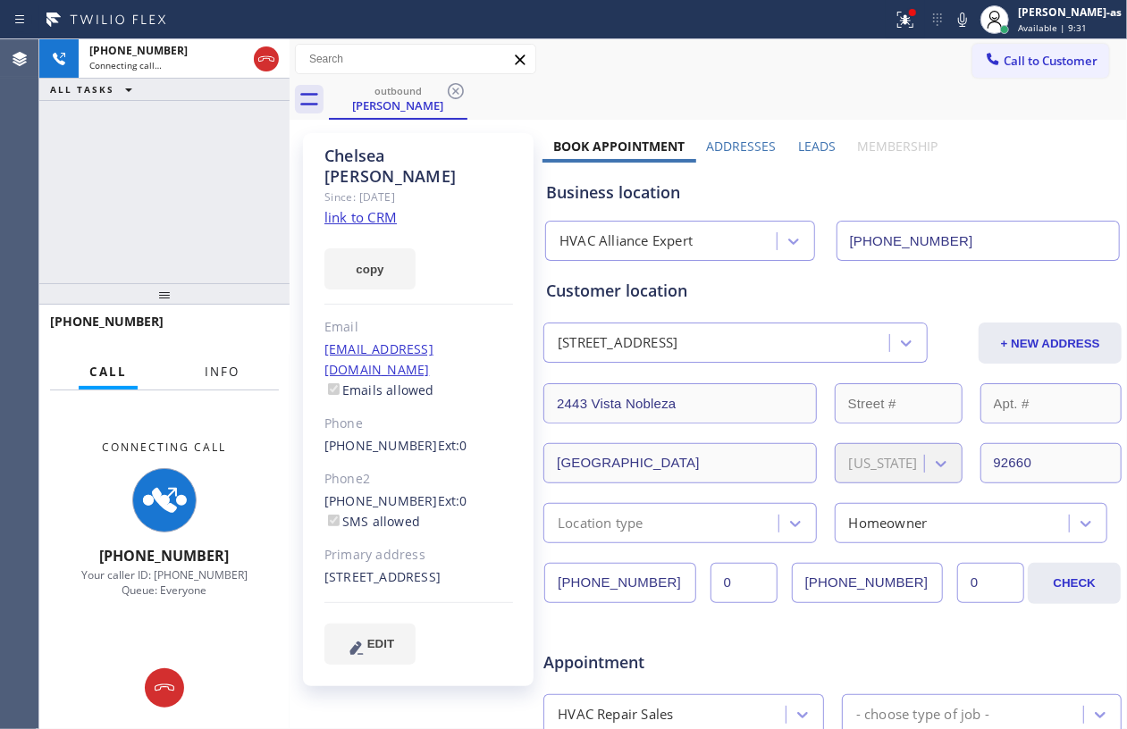
click at [208, 373] on span "Info" at bounding box center [222, 372] width 35 height 16
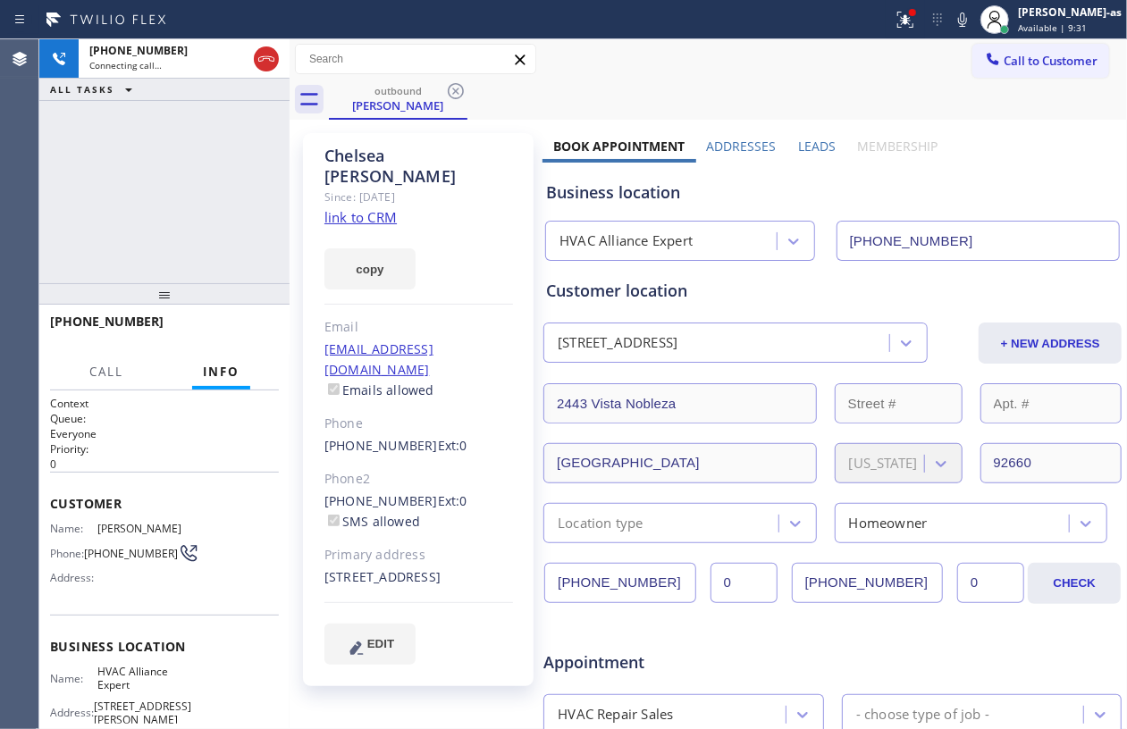
click at [194, 208] on div "+17602185308 Connecting call… ALL TASKS ALL TASKS ACTIVE TASKS TASKS IN WRAP UP" at bounding box center [164, 161] width 250 height 244
click at [226, 333] on span "HANG UP" at bounding box center [237, 329] width 55 height 13
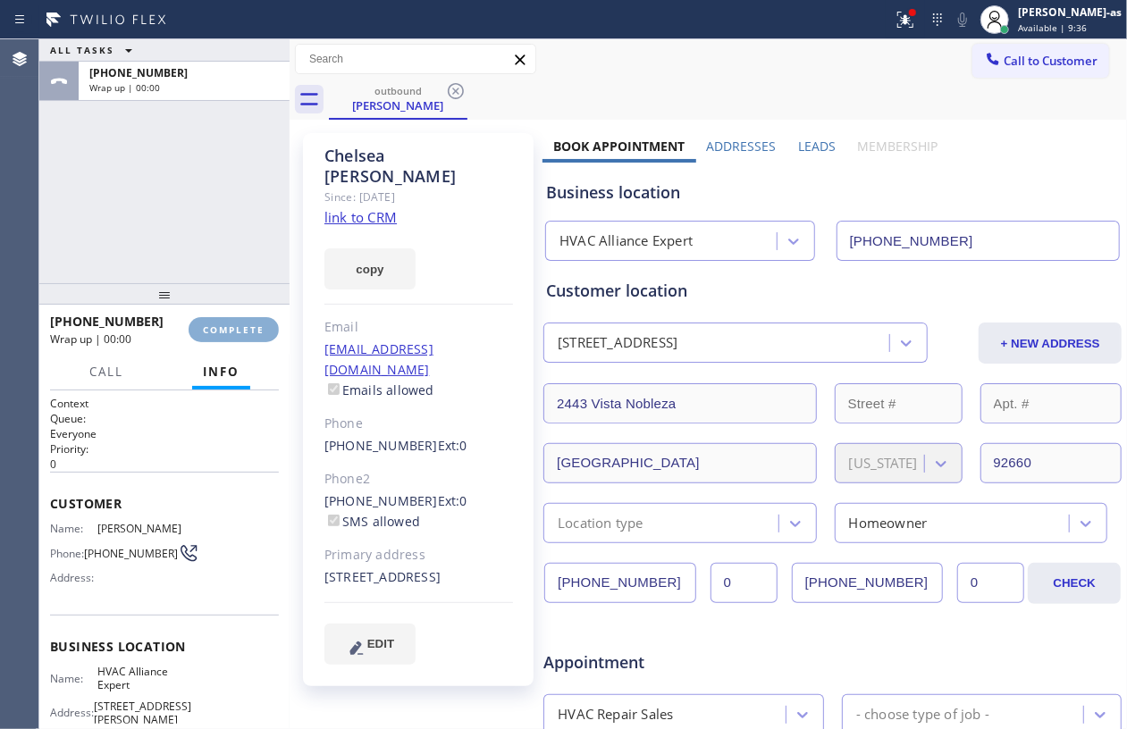
click at [226, 333] on span "COMPLETE" at bounding box center [234, 329] width 62 height 13
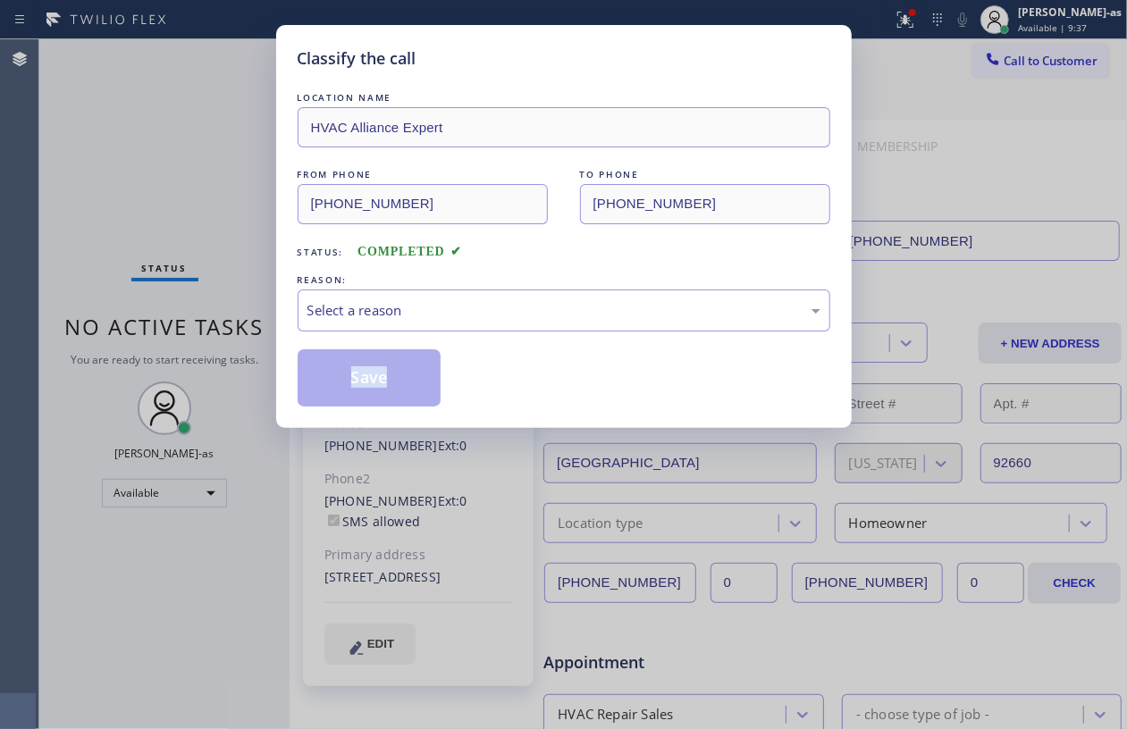
click at [226, 333] on div "Classify the call LOCATION NAME HVAC Alliance Expert FROM PHONE (323) 991-9198 …" at bounding box center [563, 364] width 1127 height 729
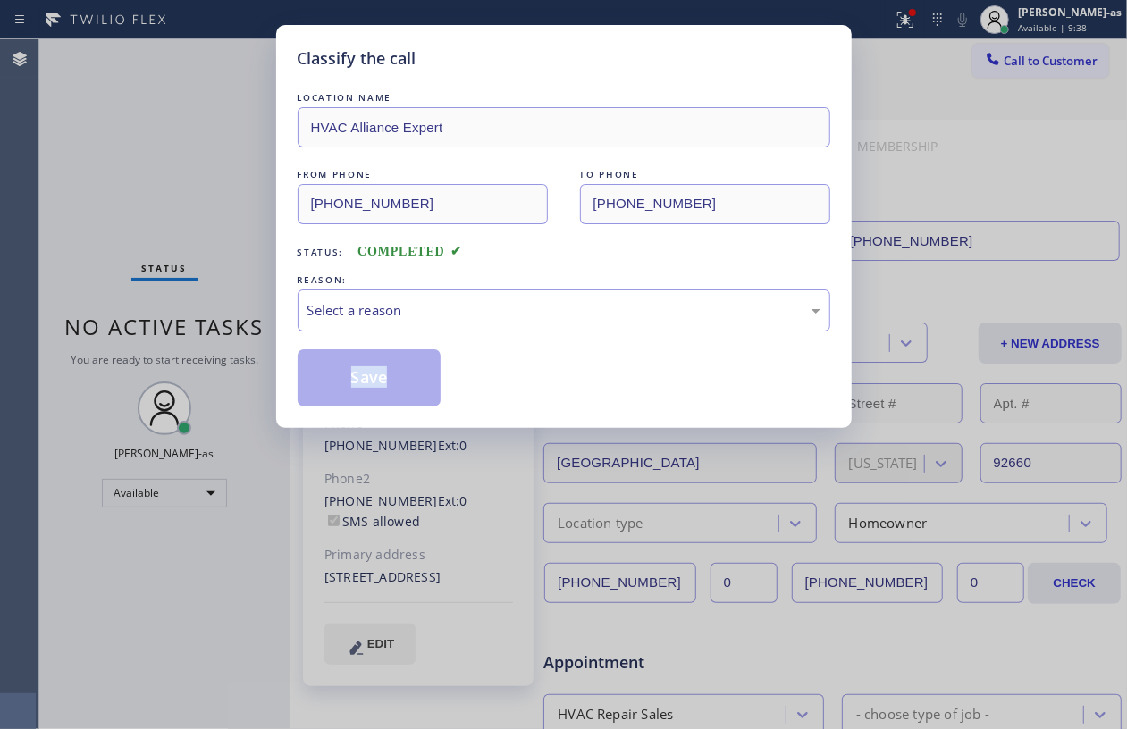
click at [226, 333] on div "Classify the call LOCATION NAME HVAC Alliance Expert FROM PHONE (323) 991-9198 …" at bounding box center [563, 364] width 1127 height 729
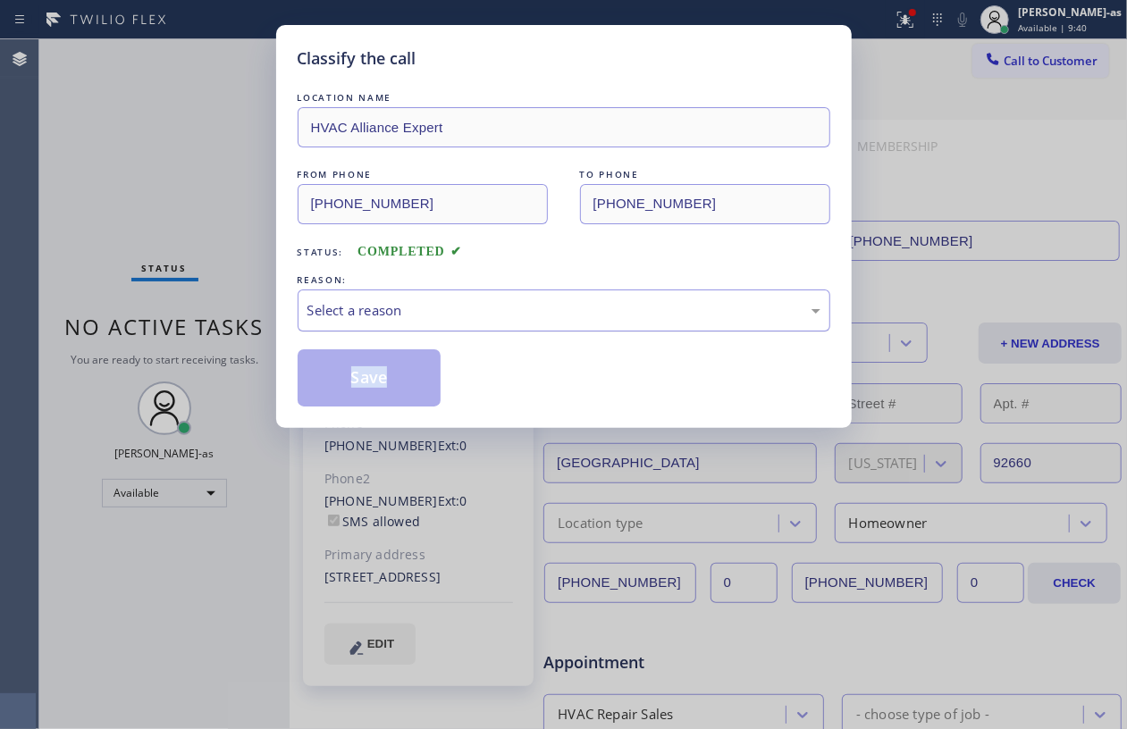
click at [425, 318] on div "Select a reason" at bounding box center [563, 310] width 513 height 21
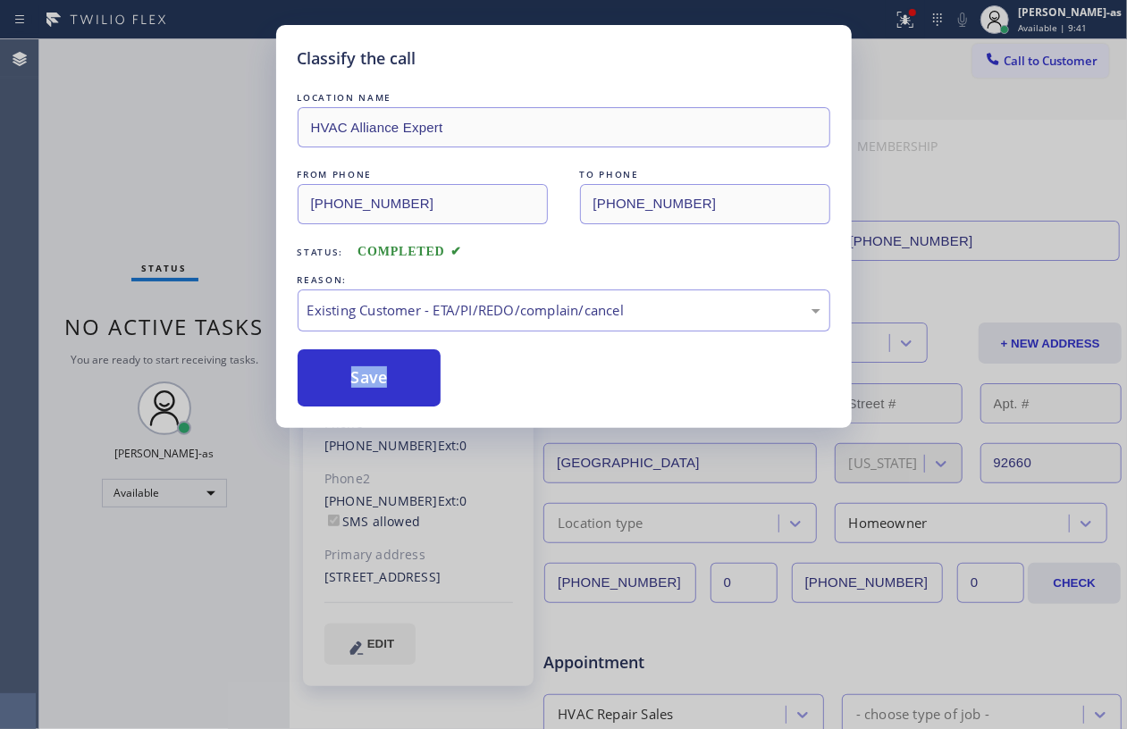
drag, startPoint x: 373, startPoint y: 382, endPoint x: 336, endPoint y: 187, distance: 199.3
click at [373, 382] on button "Save" at bounding box center [370, 377] width 144 height 57
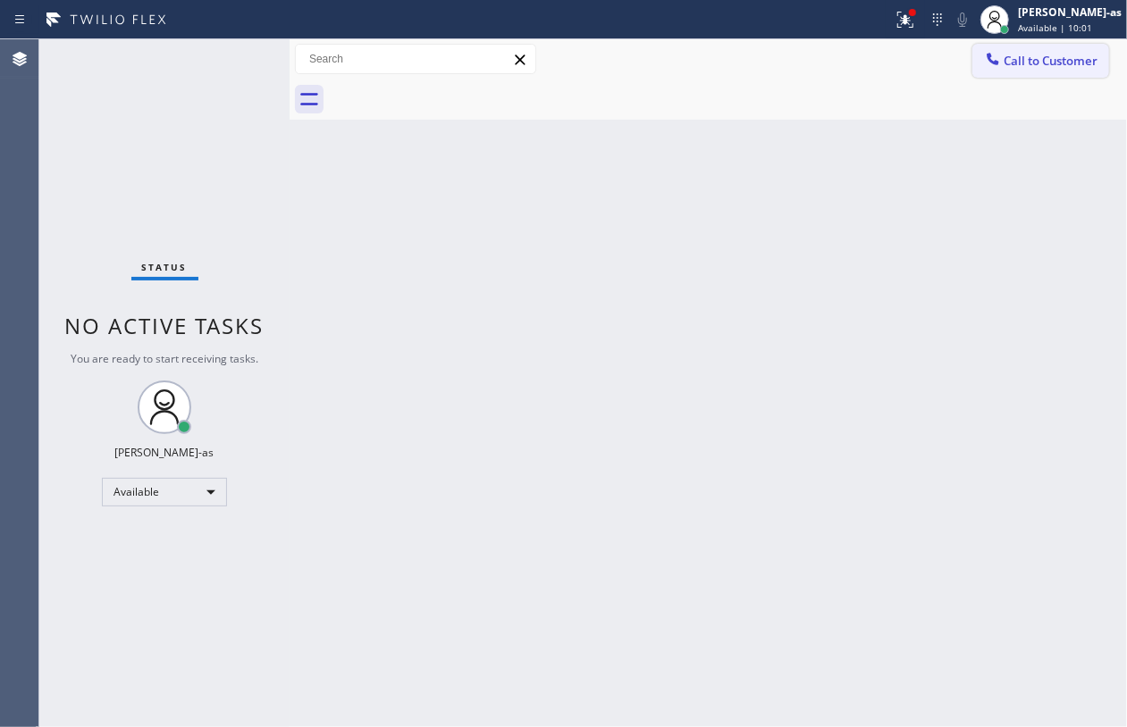
drag, startPoint x: 1011, startPoint y: 62, endPoint x: 684, endPoint y: 365, distance: 447.0
click at [1008, 63] on span "Call to Customer" at bounding box center [1050, 61] width 94 height 16
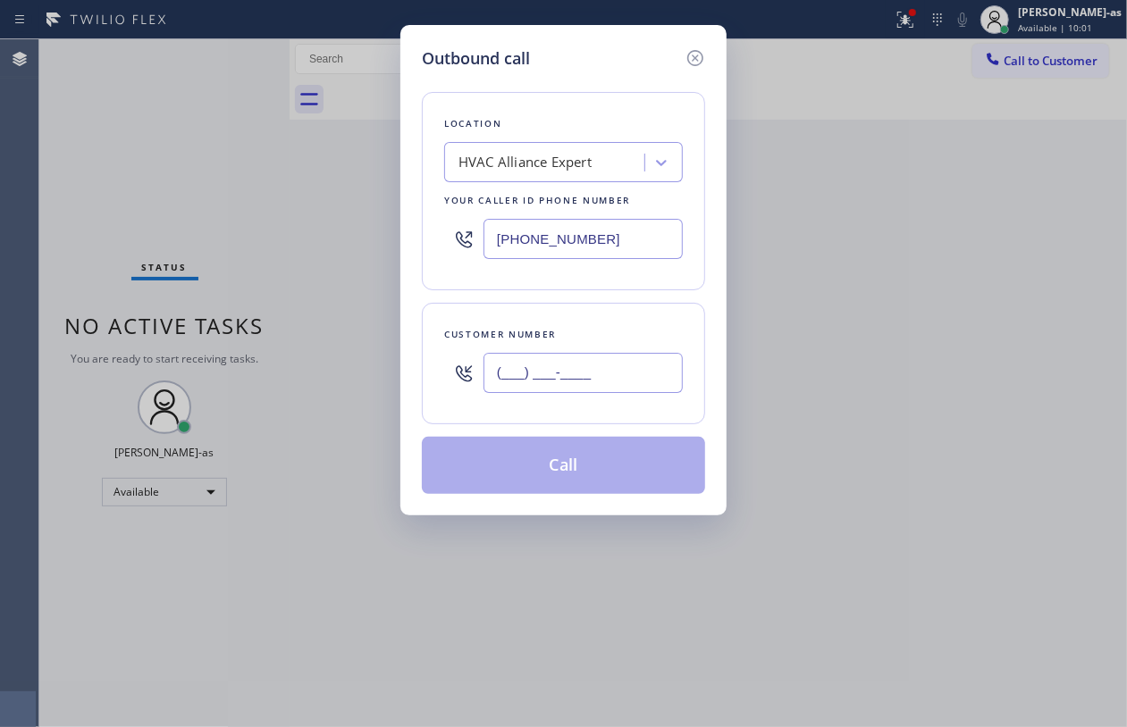
click at [623, 386] on input "(___) ___-____" at bounding box center [582, 373] width 199 height 40
paste input "818) 634-6739"
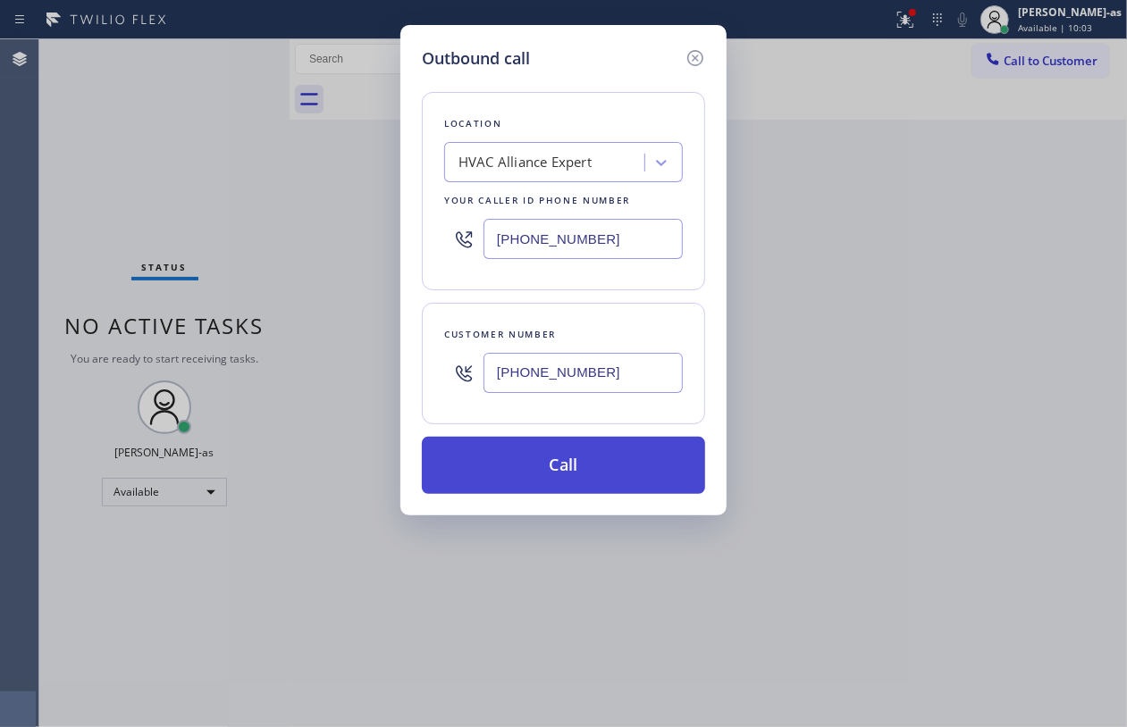
type input "(818) 634-6739"
click at [574, 476] on button "Call" at bounding box center [563, 465] width 283 height 57
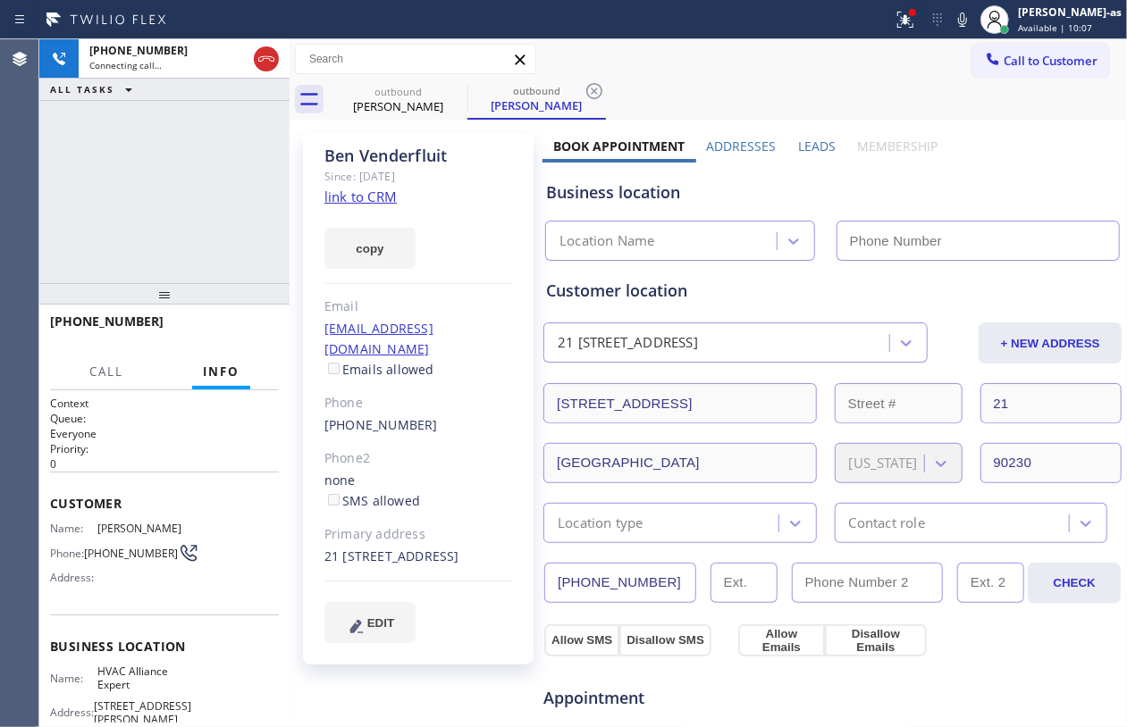
type input "[PHONE_NUMBER]"
click at [119, 197] on div "+18186346739 Connecting call… ALL TASKS ALL TASKS ACTIVE TASKS TASKS IN WRAP UP" at bounding box center [164, 161] width 250 height 244
click at [151, 200] on div "+18186346739 Connecting call… ALL TASKS ALL TASKS ACTIVE TASKS TASKS IN WRAP UP" at bounding box center [164, 161] width 250 height 244
click at [404, 94] on div "outbound" at bounding box center [398, 91] width 135 height 13
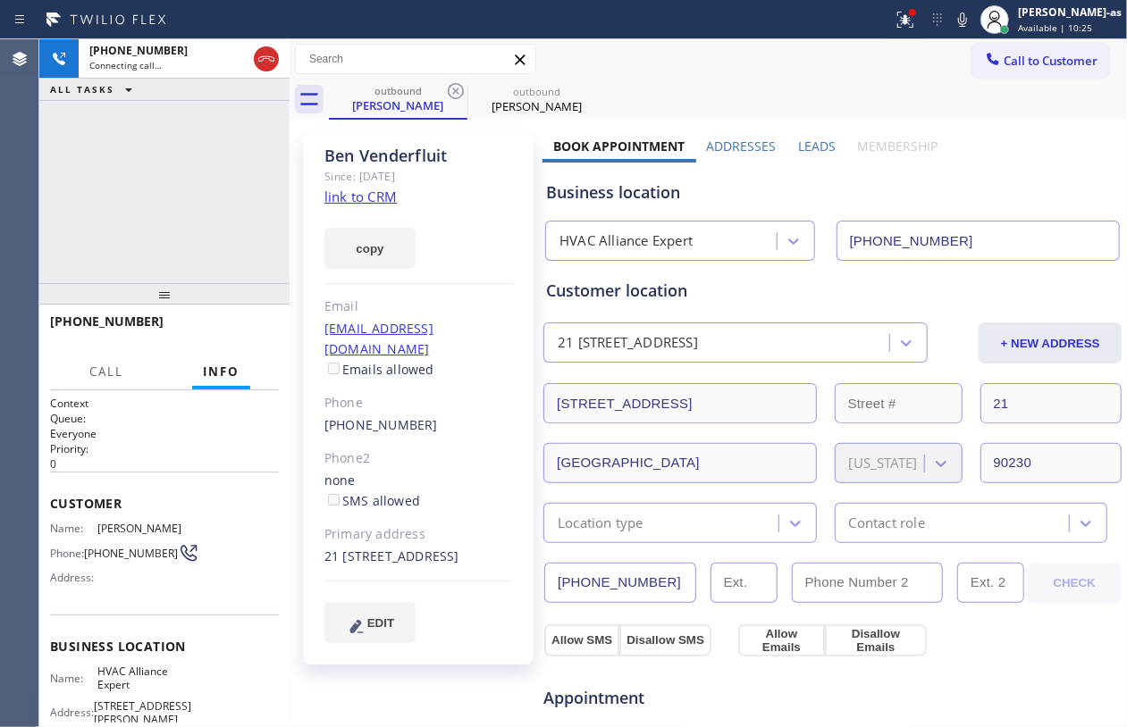
drag, startPoint x: 455, startPoint y: 83, endPoint x: 120, endPoint y: 191, distance: 352.1
click at [454, 83] on icon at bounding box center [456, 91] width 16 height 16
click at [120, 191] on div "+18186346739 Connecting call… ALL TASKS ALL TASKS ACTIVE TASKS TASKS IN WRAP UP" at bounding box center [164, 161] width 250 height 244
drag, startPoint x: 169, startPoint y: 258, endPoint x: 197, endPoint y: 281, distance: 36.3
click at [173, 263] on div "+18186346739 Live | 00:00 ALL TASKS ALL TASKS ACTIVE TASKS TASKS IN WRAP UP" at bounding box center [164, 161] width 250 height 244
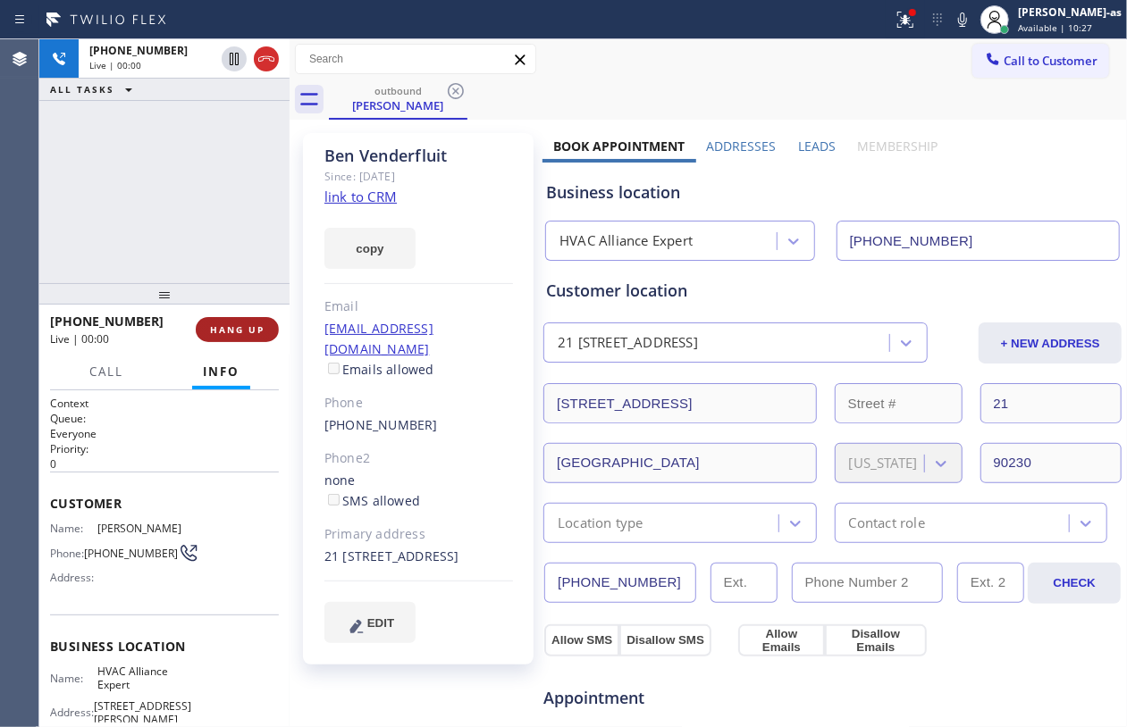
click at [219, 322] on button "HANG UP" at bounding box center [237, 329] width 83 height 25
drag, startPoint x: 205, startPoint y: 279, endPoint x: 222, endPoint y: 313, distance: 38.4
click at [205, 286] on div at bounding box center [164, 293] width 250 height 21
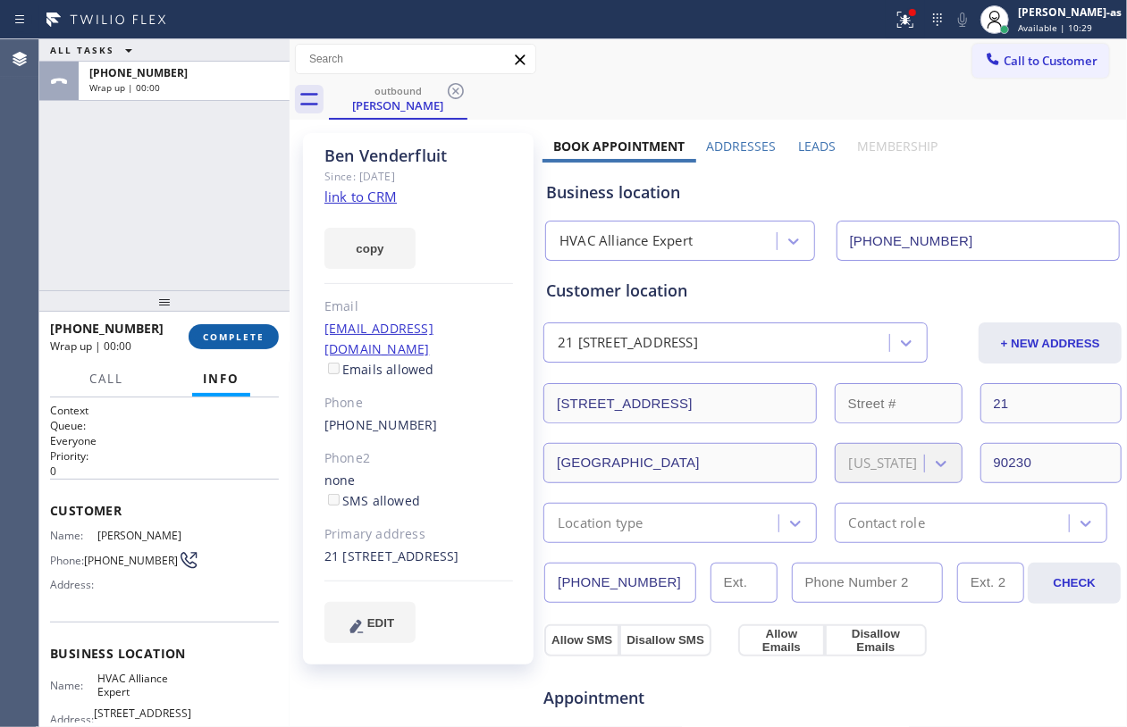
click at [241, 344] on button "COMPLETE" at bounding box center [234, 336] width 90 height 25
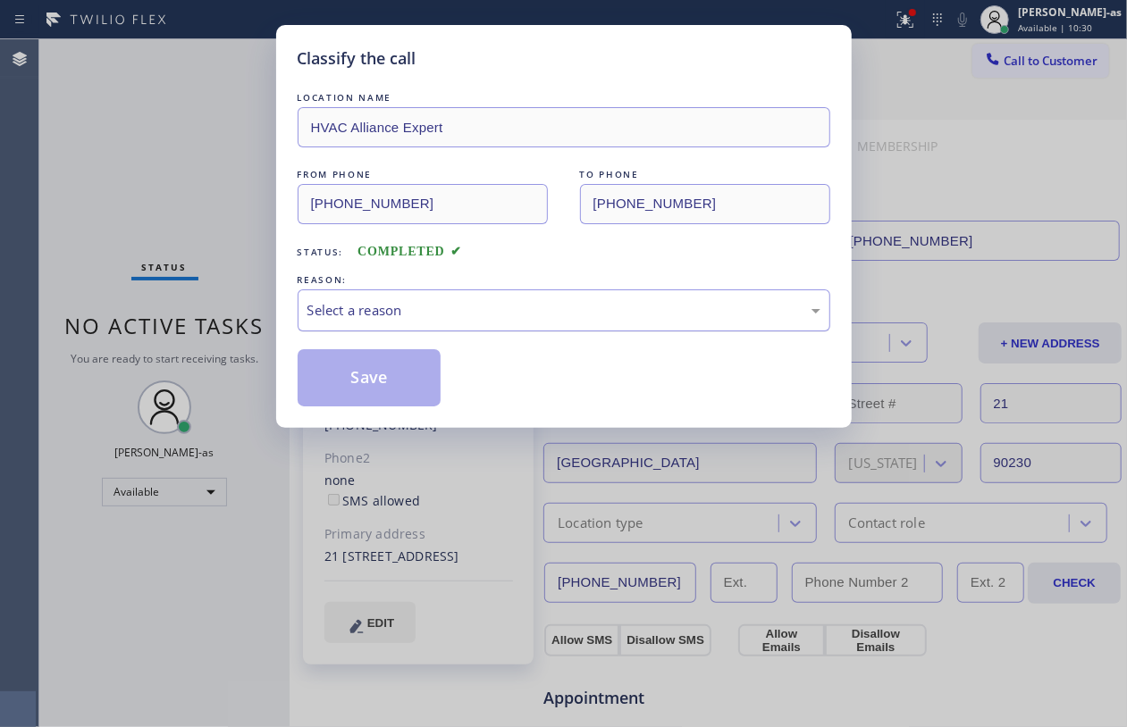
click at [359, 305] on div "Select a reason" at bounding box center [563, 310] width 513 height 21
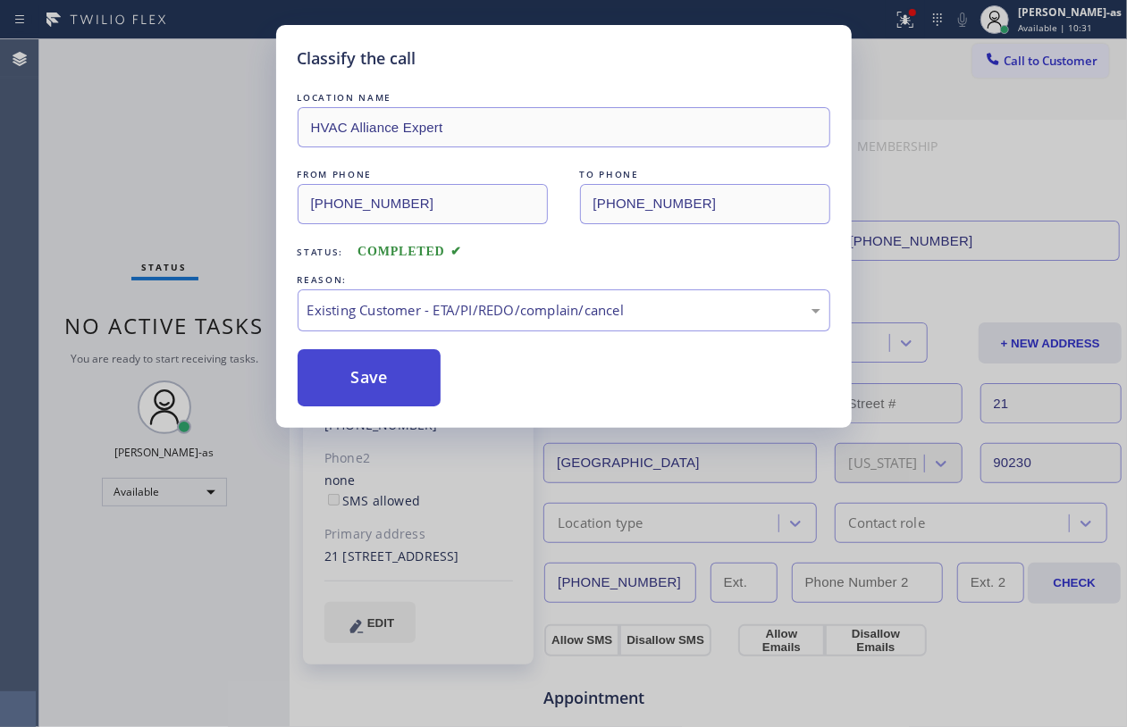
click at [382, 370] on button "Save" at bounding box center [370, 377] width 144 height 57
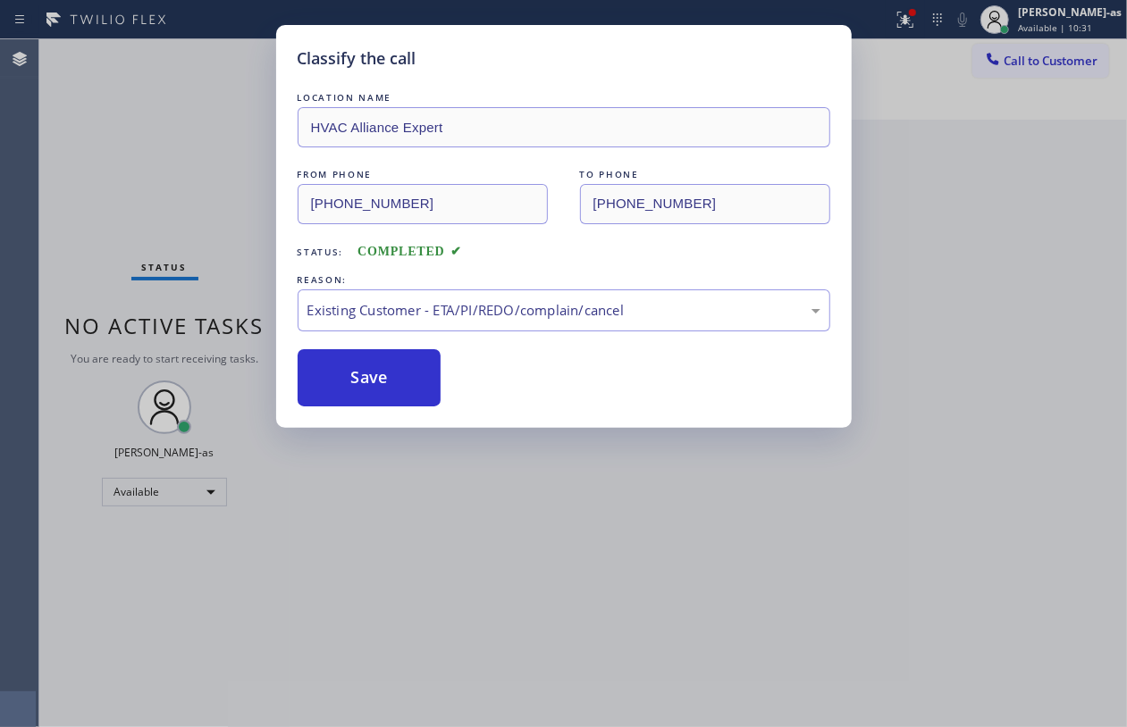
click at [165, 166] on div "Classify the call LOCATION NAME HVAC Alliance Expert FROM PHONE (323) 991-9198 …" at bounding box center [563, 363] width 1127 height 727
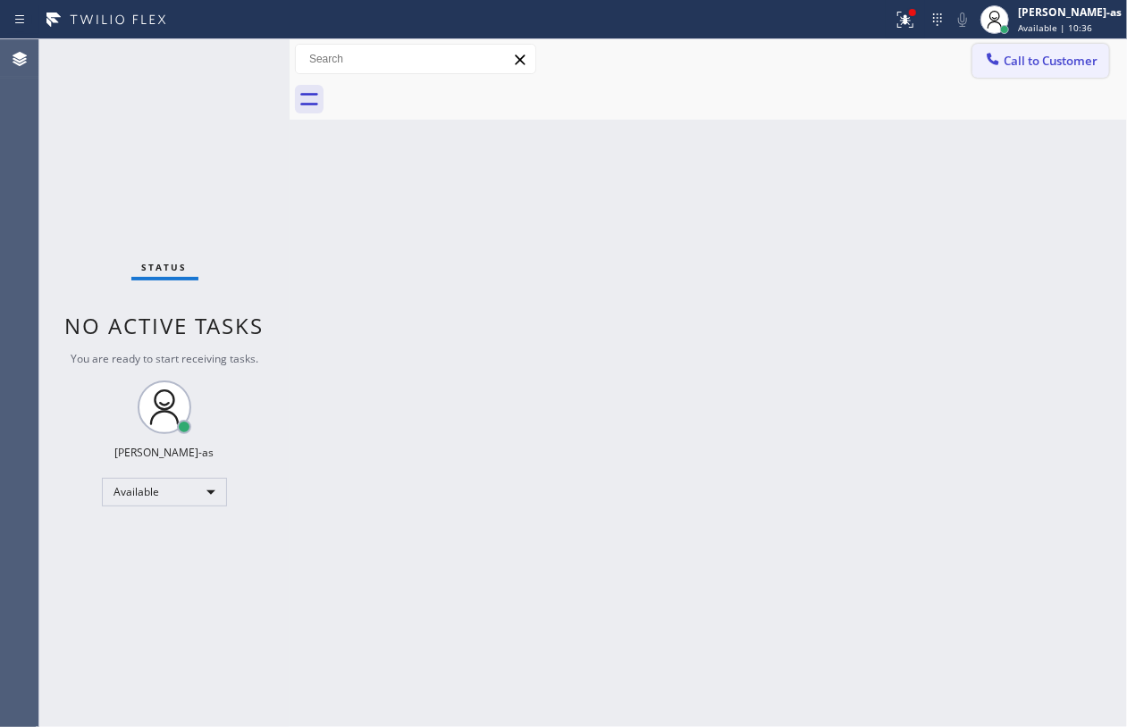
click at [1047, 57] on span "Call to Customer" at bounding box center [1050, 61] width 94 height 16
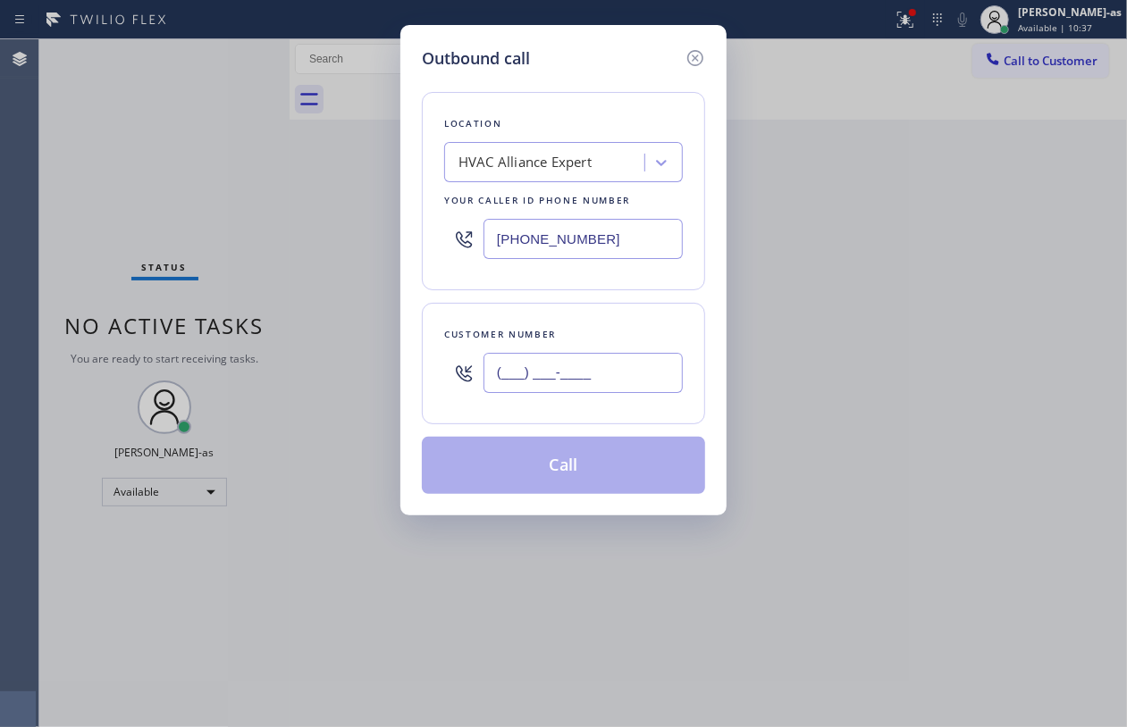
click at [569, 391] on input "(___) ___-____" at bounding box center [582, 373] width 199 height 40
paste input "818) 634-6739"
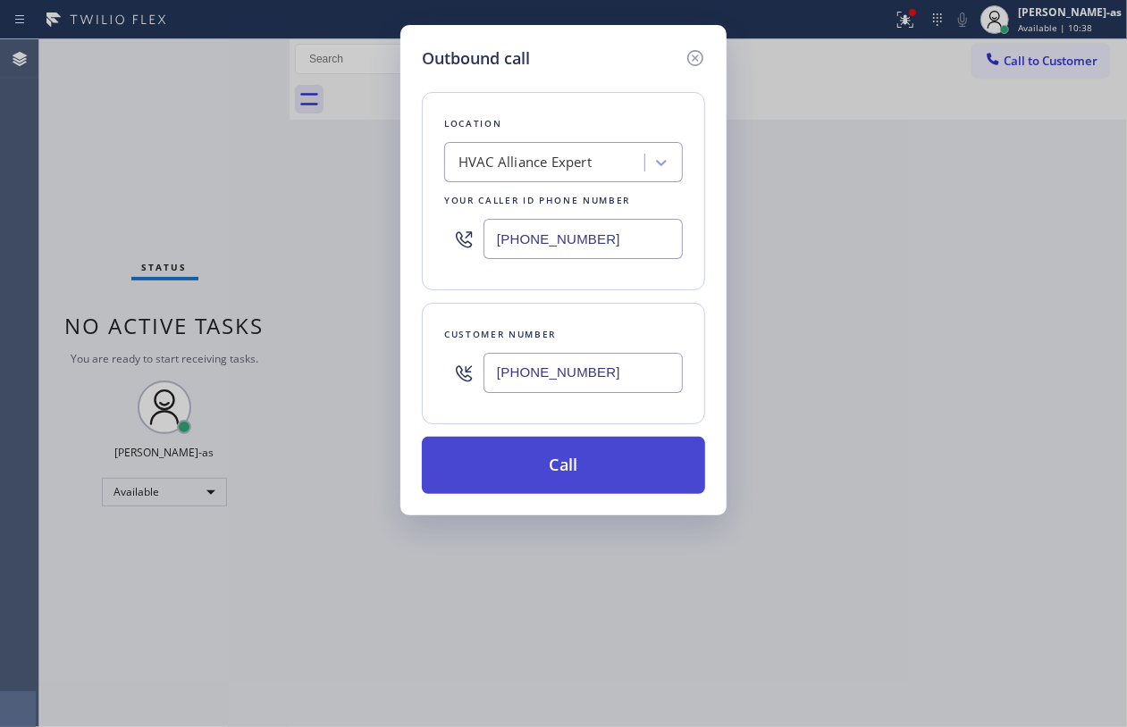
type input "(818) 634-6739"
click at [569, 481] on button "Call" at bounding box center [563, 465] width 283 height 57
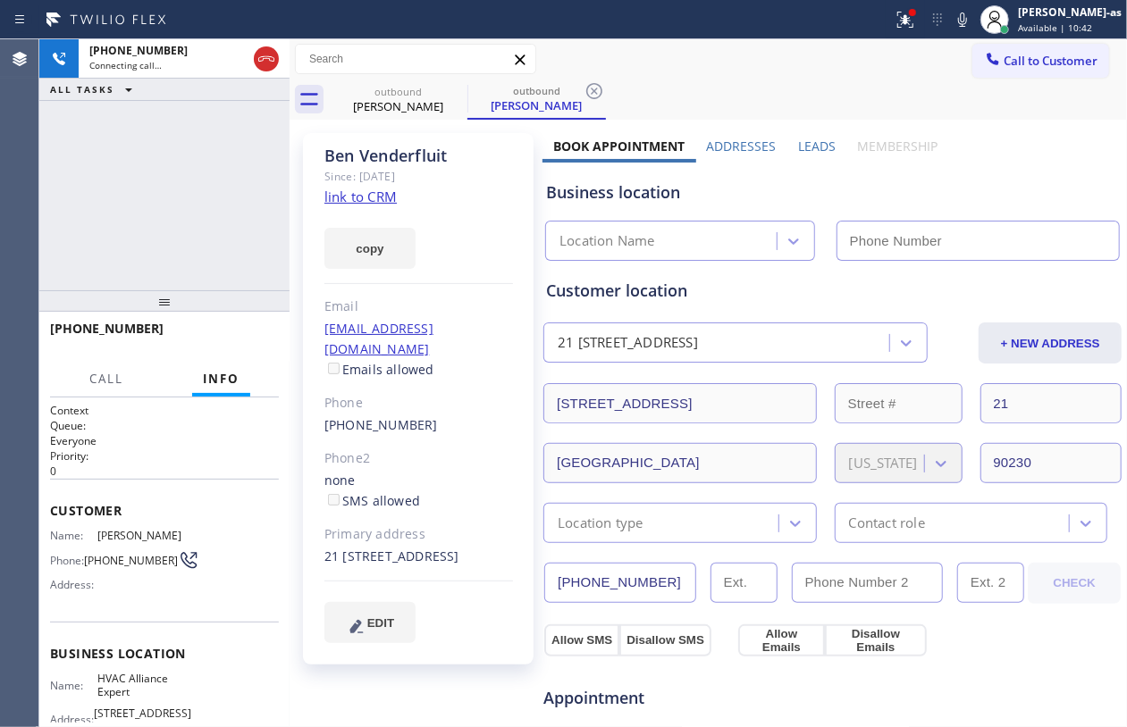
type input "[PHONE_NUMBER]"
click at [369, 207] on div "copy" at bounding box center [418, 238] width 189 height 62
click at [365, 207] on div "copy" at bounding box center [418, 238] width 189 height 62
click at [381, 190] on link "link to CRM" at bounding box center [360, 197] width 72 height 18
drag, startPoint x: 120, startPoint y: 130, endPoint x: 147, endPoint y: 137, distance: 28.4
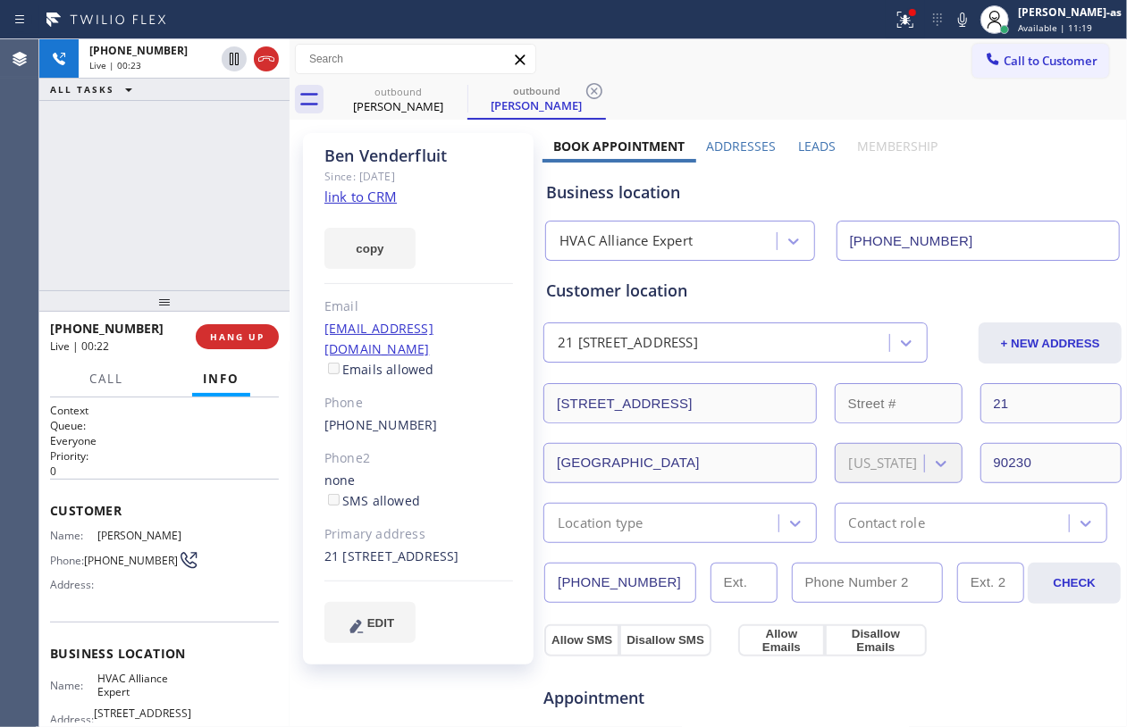
click at [132, 137] on div "+18186346739 Live | 00:23 ALL TASKS ALL TASKS ACTIVE TASKS TASKS IN WRAP UP" at bounding box center [164, 164] width 250 height 251
click at [256, 66] on div "Live | 00:23" at bounding box center [183, 65] width 189 height 13
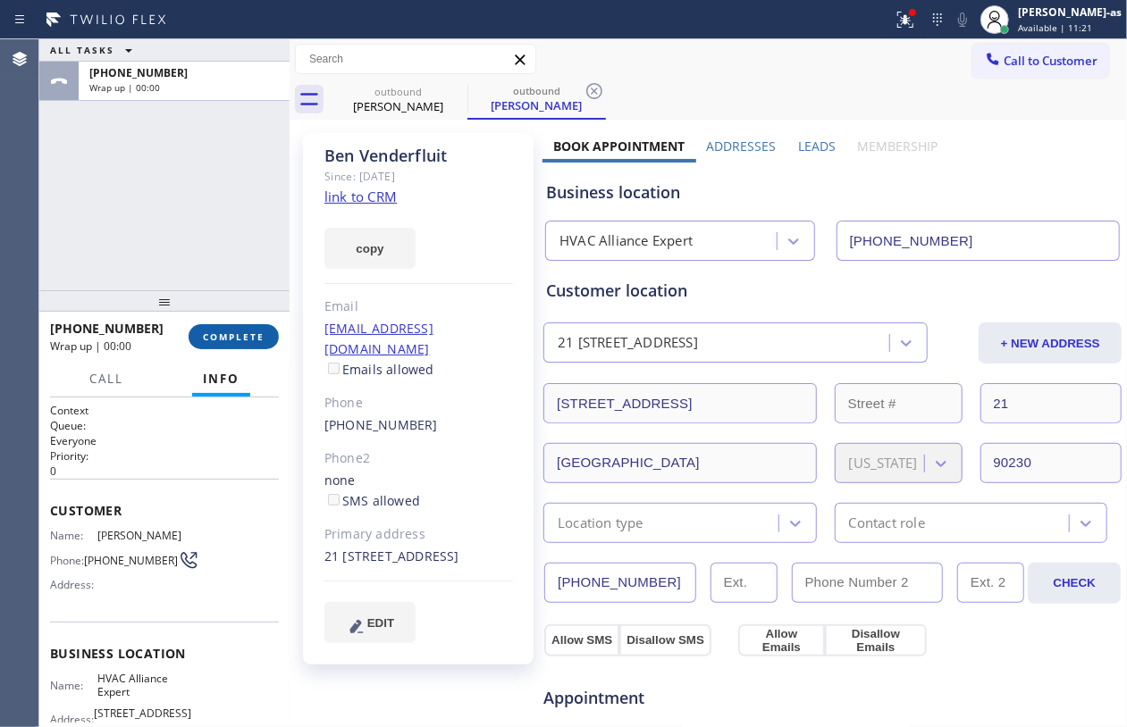
click at [211, 340] on span "COMPLETE" at bounding box center [234, 337] width 62 height 13
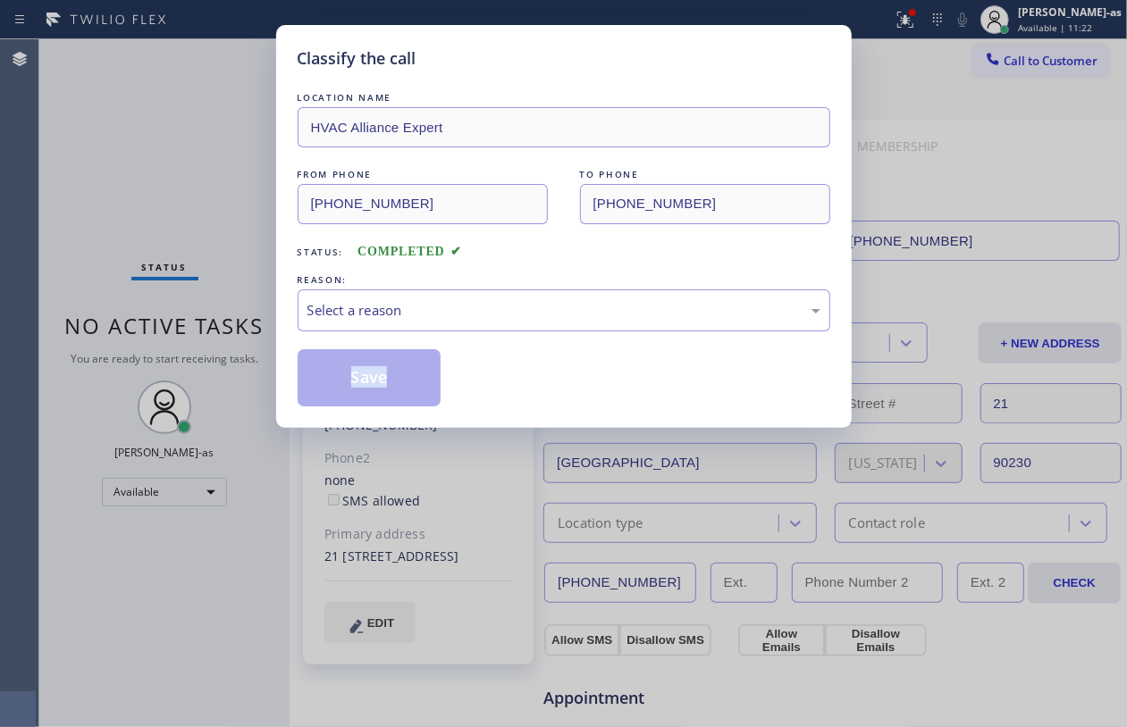
click at [211, 340] on div "Classify the call LOCATION NAME HVAC Alliance Expert FROM PHONE (323) 991-9198 …" at bounding box center [563, 363] width 1127 height 727
drag, startPoint x: 399, startPoint y: 307, endPoint x: 406, endPoint y: 319, distance: 13.6
click at [406, 319] on div "Select a reason" at bounding box center [563, 310] width 513 height 21
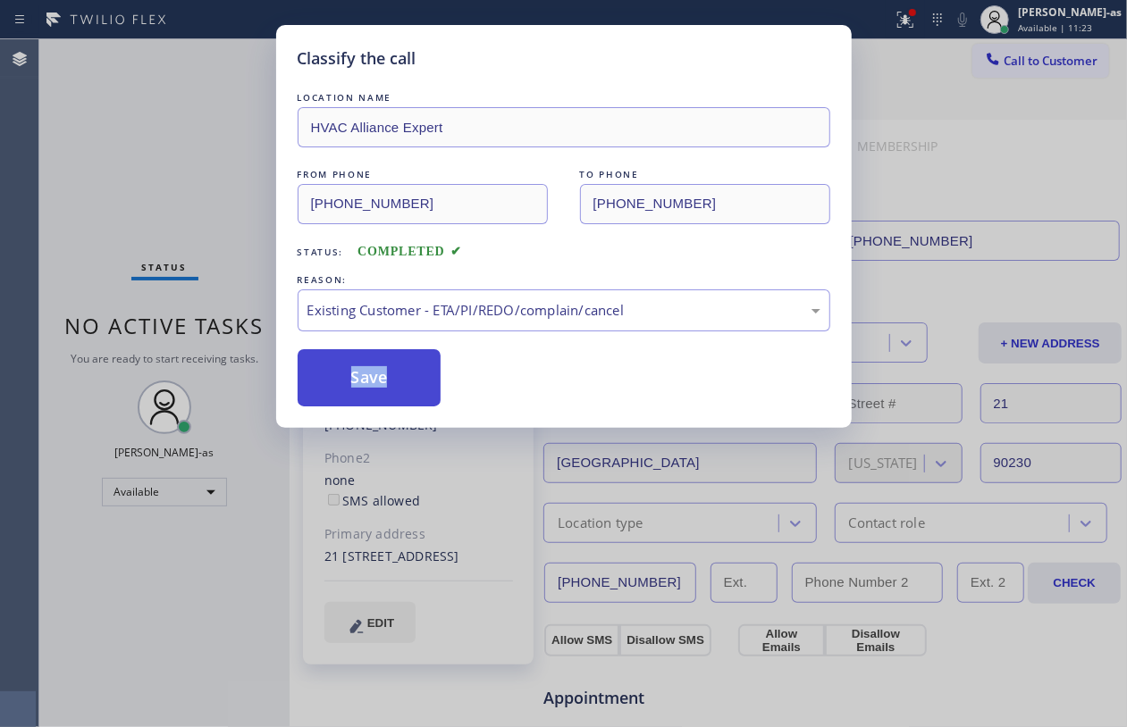
click at [384, 375] on button "Save" at bounding box center [370, 377] width 144 height 57
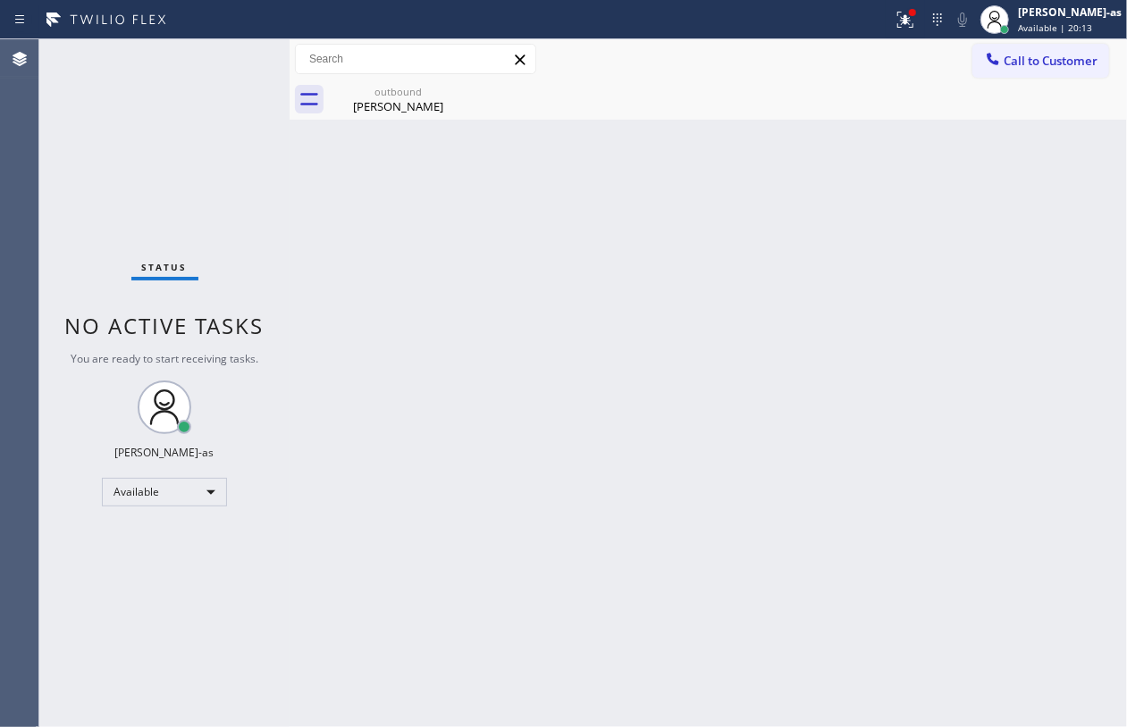
drag, startPoint x: 483, startPoint y: 361, endPoint x: 605, endPoint y: 343, distance: 123.7
click at [484, 361] on div "Back to Dashboard Change Sender ID Customers Technicians Select a contact Outbo…" at bounding box center [708, 383] width 837 height 688
drag, startPoint x: 381, startPoint y: 80, endPoint x: 487, endPoint y: 86, distance: 106.5
click at [384, 83] on div "outbound Ben Venderfluit" at bounding box center [398, 100] width 135 height 40
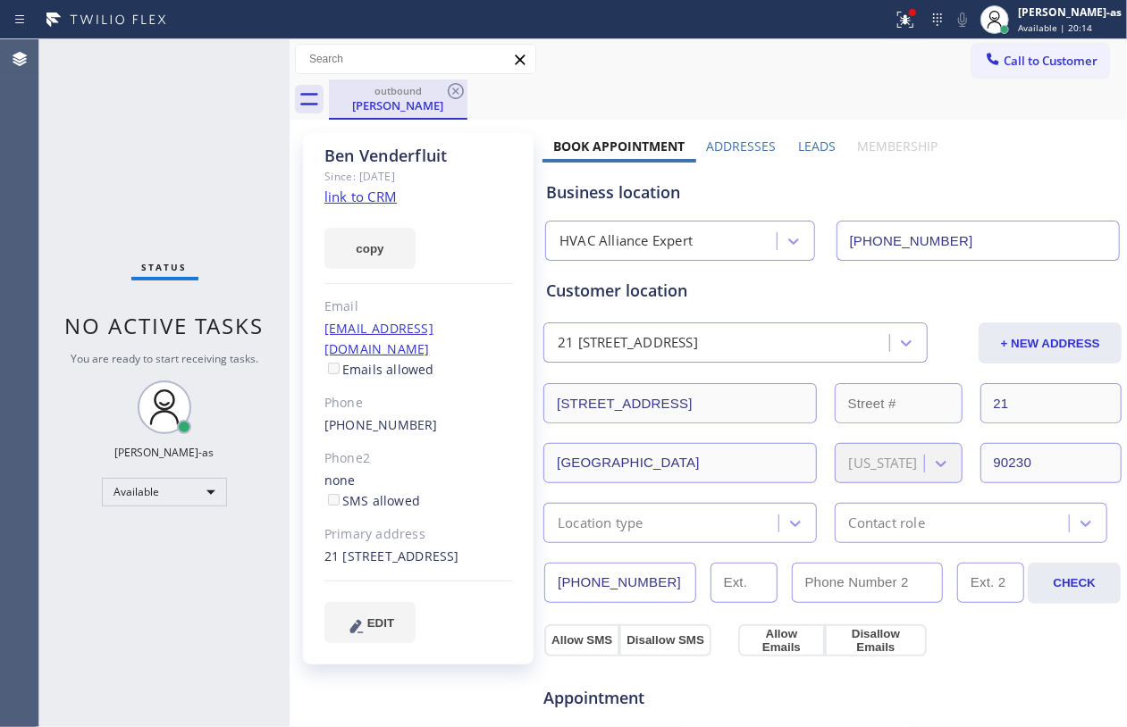
click at [466, 88] on div "outbound Ben Venderfluit" at bounding box center [398, 100] width 138 height 40
click at [457, 84] on icon at bounding box center [456, 91] width 16 height 16
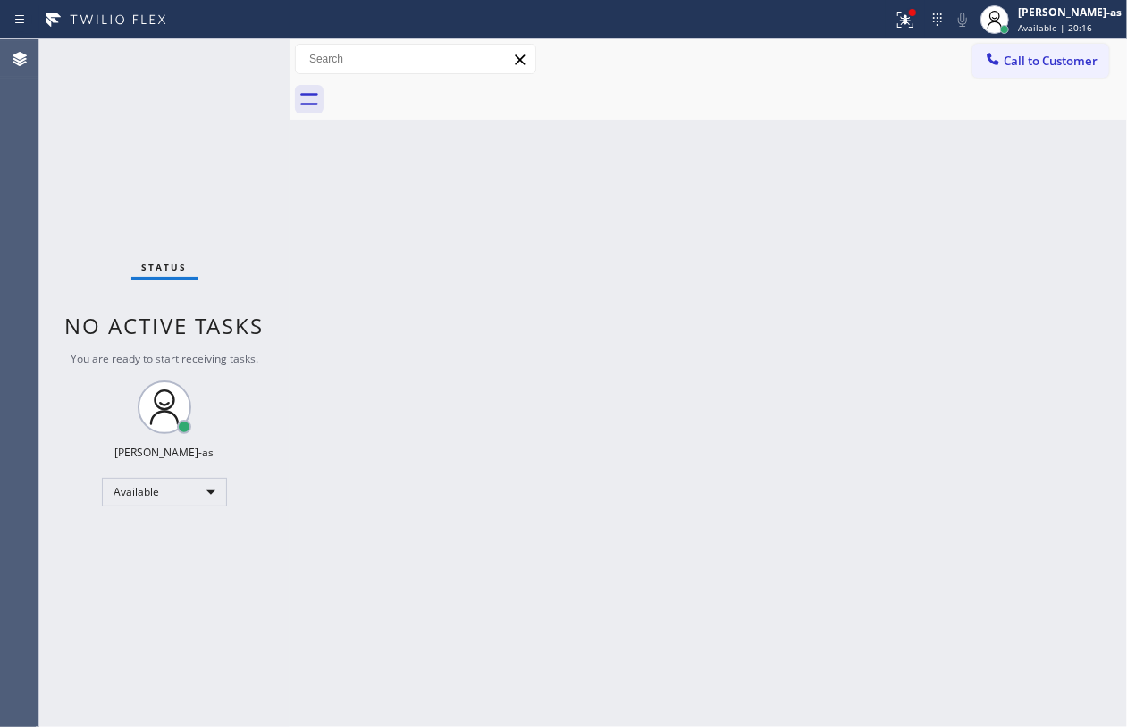
click at [175, 134] on div "Status No active tasks You are ready to start receiving tasks. [PERSON_NAME]-as…" at bounding box center [164, 383] width 250 height 688
click at [425, 266] on div "Back to Dashboard Change Sender ID Customers Technicians Select a contact Outbo…" at bounding box center [708, 383] width 837 height 688
click at [400, 114] on div at bounding box center [728, 100] width 798 height 40
click at [509, 279] on div "Back to Dashboard Change Sender ID Customers Technicians Select a contact Outbo…" at bounding box center [708, 383] width 837 height 688
click at [533, 430] on div "Back to Dashboard Change Sender ID Customers Technicians Select a contact Outbo…" at bounding box center [708, 383] width 837 height 688
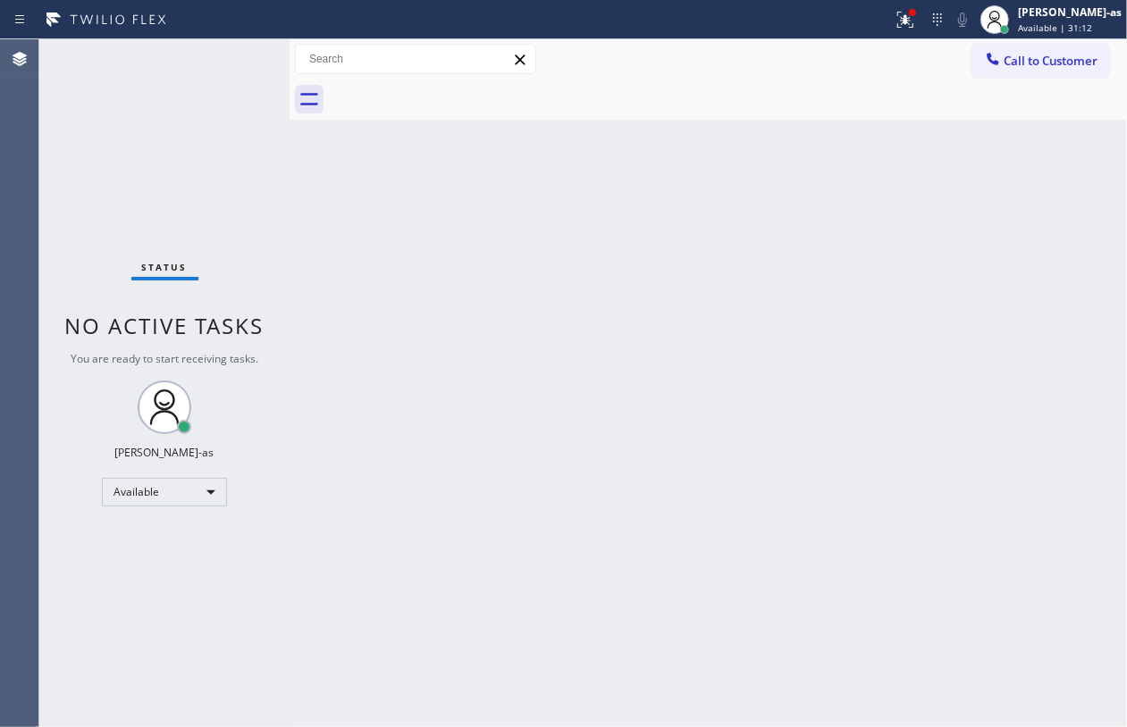
click at [129, 159] on div "Status No active tasks You are ready to start receiving tasks. [PERSON_NAME]-as…" at bounding box center [164, 383] width 250 height 688
click at [666, 413] on div "Back to Dashboard Change Sender ID Customers Technicians Select a contact Outbo…" at bounding box center [708, 383] width 837 height 688
click at [370, 297] on div "Back to Dashboard Change Sender ID Customers Technicians Select a contact Outbo…" at bounding box center [708, 383] width 837 height 688
click at [282, 307] on div "Status No active tasks You are ready to start receiving tasks. [PERSON_NAME]-as…" at bounding box center [164, 383] width 250 height 688
click at [983, 69] on div at bounding box center [992, 60] width 21 height 21
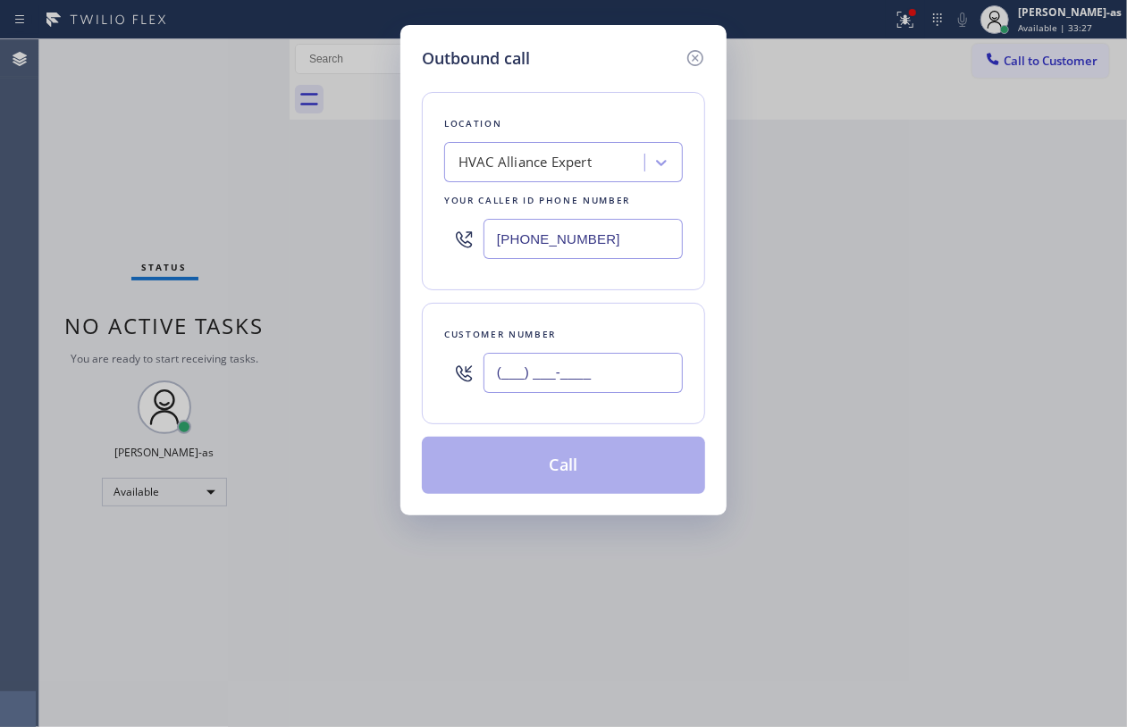
click at [606, 354] on input "(___) ___-____" at bounding box center [582, 373] width 199 height 40
click at [654, 373] on input "(___) ___-____" at bounding box center [582, 373] width 199 height 40
paste input "text"
click at [650, 373] on input "(___) ___-____" at bounding box center [582, 373] width 199 height 40
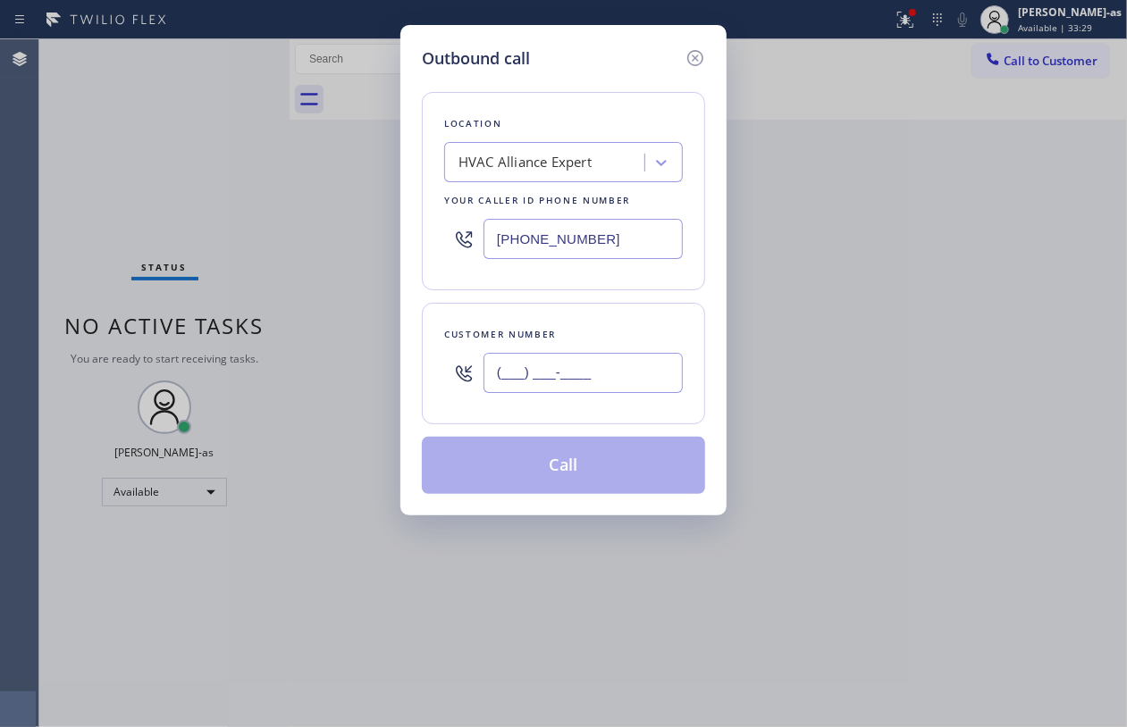
click at [650, 373] on input "(___) ___-____" at bounding box center [582, 373] width 199 height 40
paste input "917) 716-4280"
type input "(917) 716-4280"
click at [594, 463] on button "Call" at bounding box center [563, 465] width 283 height 57
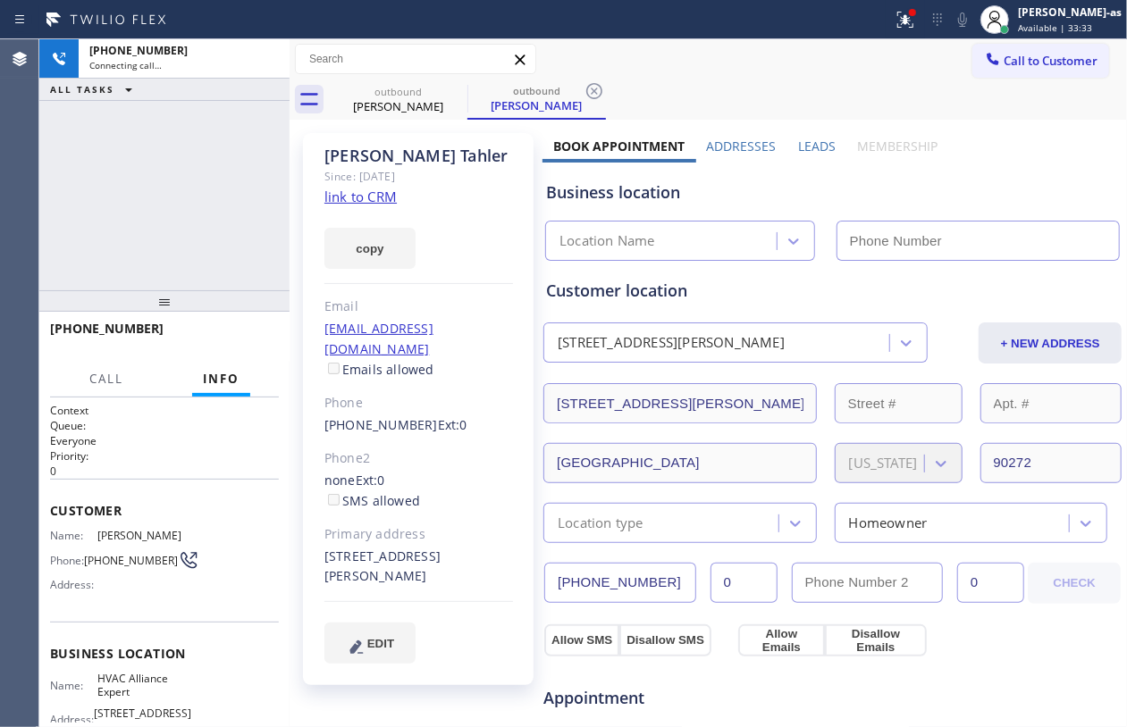
click at [186, 208] on div "+19177164280 Connecting call… ALL TASKS ALL TASKS ACTIVE TASKS TASKS IN WRAP UP" at bounding box center [164, 164] width 250 height 251
click at [370, 195] on link "link to CRM" at bounding box center [360, 197] width 72 height 18
type input "[PHONE_NUMBER]"
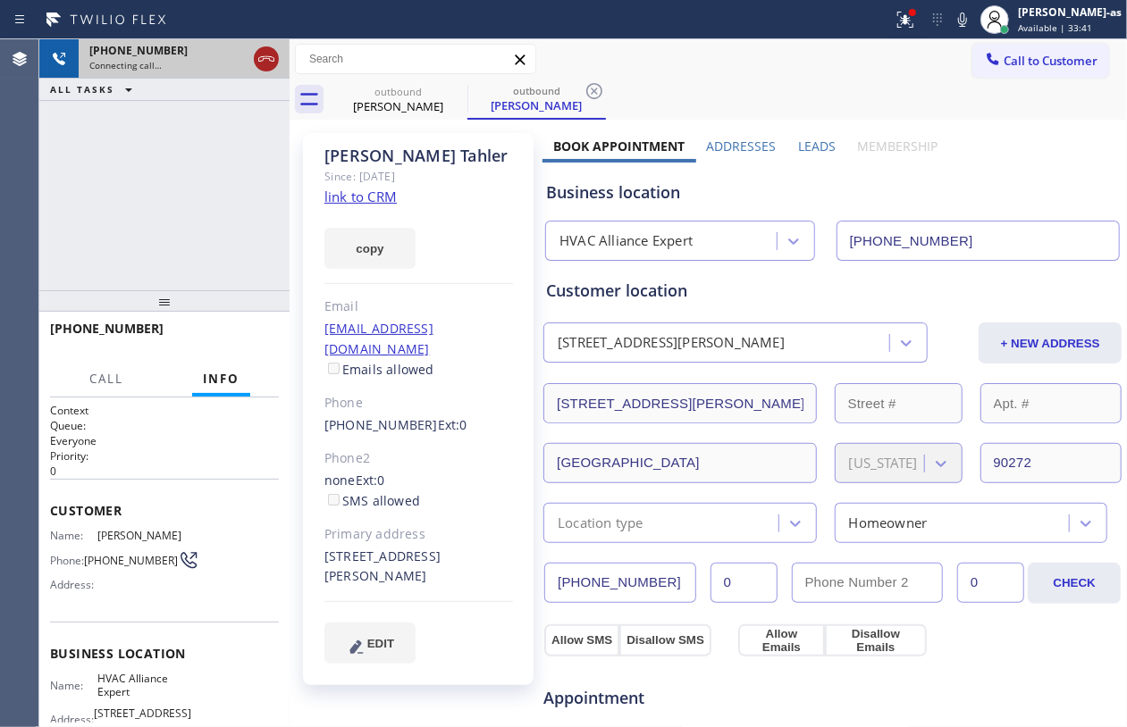
click at [272, 52] on icon at bounding box center [266, 58] width 21 height 21
click at [398, 95] on div "outbound" at bounding box center [398, 91] width 135 height 13
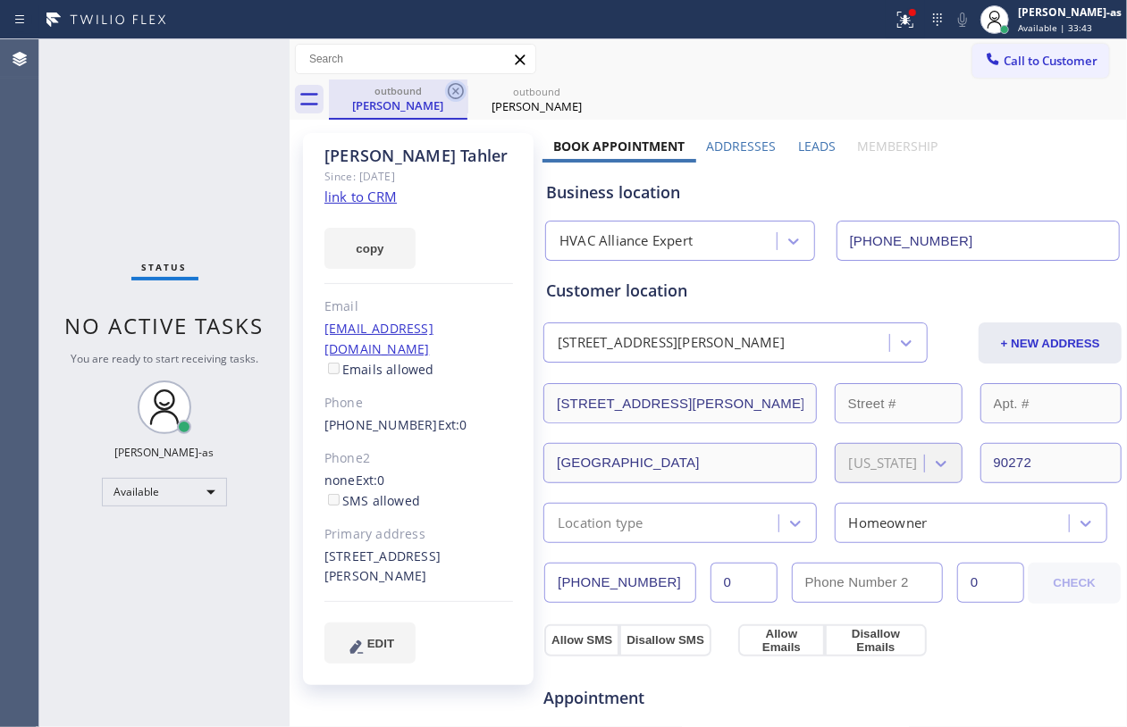
click at [448, 89] on icon at bounding box center [456, 91] width 16 height 16
click at [586, 89] on icon at bounding box center [594, 91] width 16 height 16
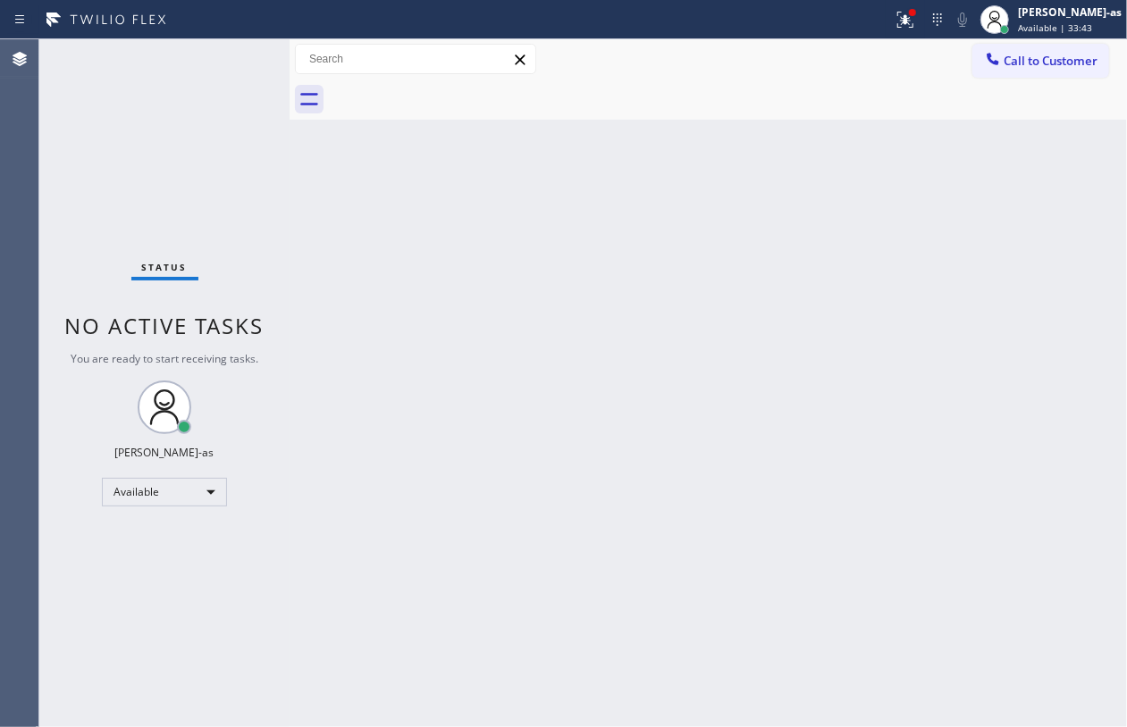
click at [448, 89] on div at bounding box center [728, 100] width 798 height 40
click at [588, 331] on div "Back to Dashboard Change Sender ID Customers Technicians Select a contact Outbo…" at bounding box center [708, 383] width 837 height 688
click at [1005, 80] on div at bounding box center [728, 100] width 798 height 40
click at [981, 72] on button "Call to Customer" at bounding box center [1040, 61] width 137 height 34
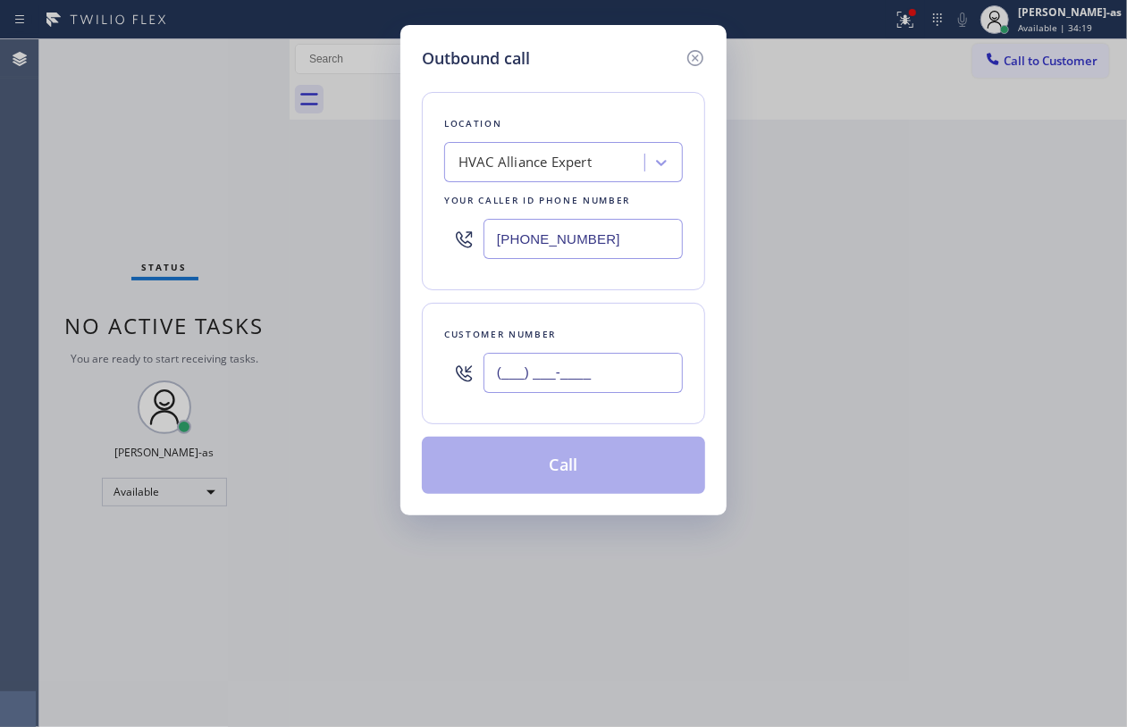
click at [631, 393] on input "(___) ___-____" at bounding box center [582, 373] width 199 height 40
paste input "213) 369-1440"
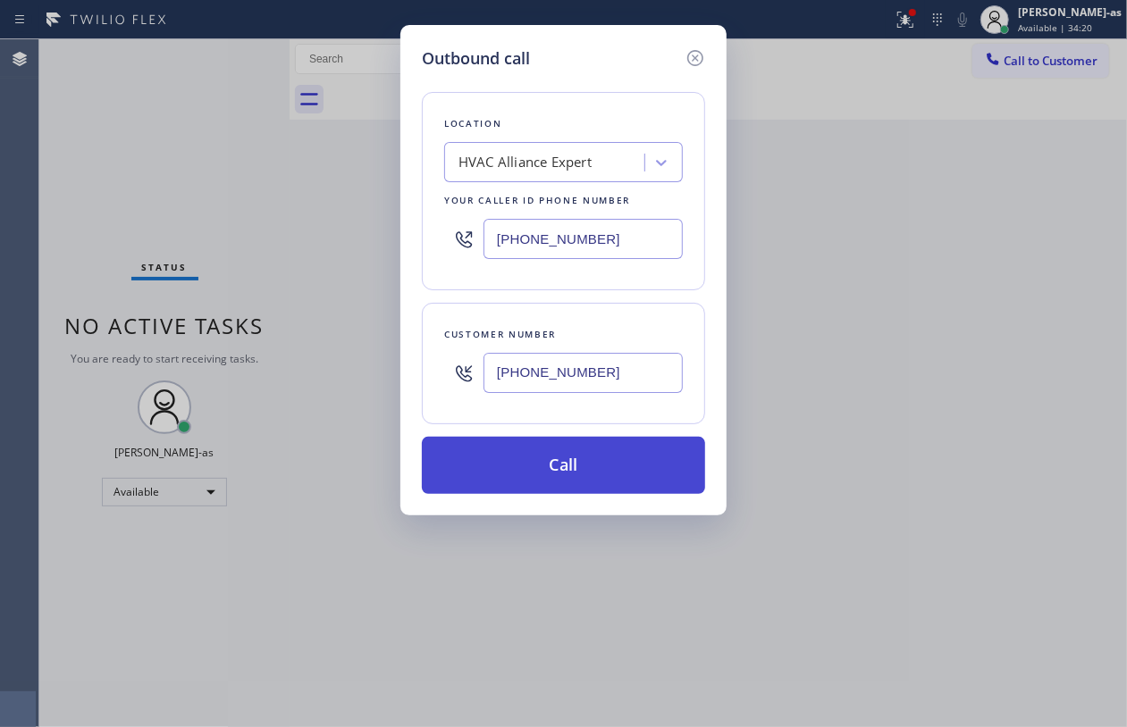
type input "(213) 369-1440"
click at [566, 483] on button "Call" at bounding box center [563, 465] width 283 height 57
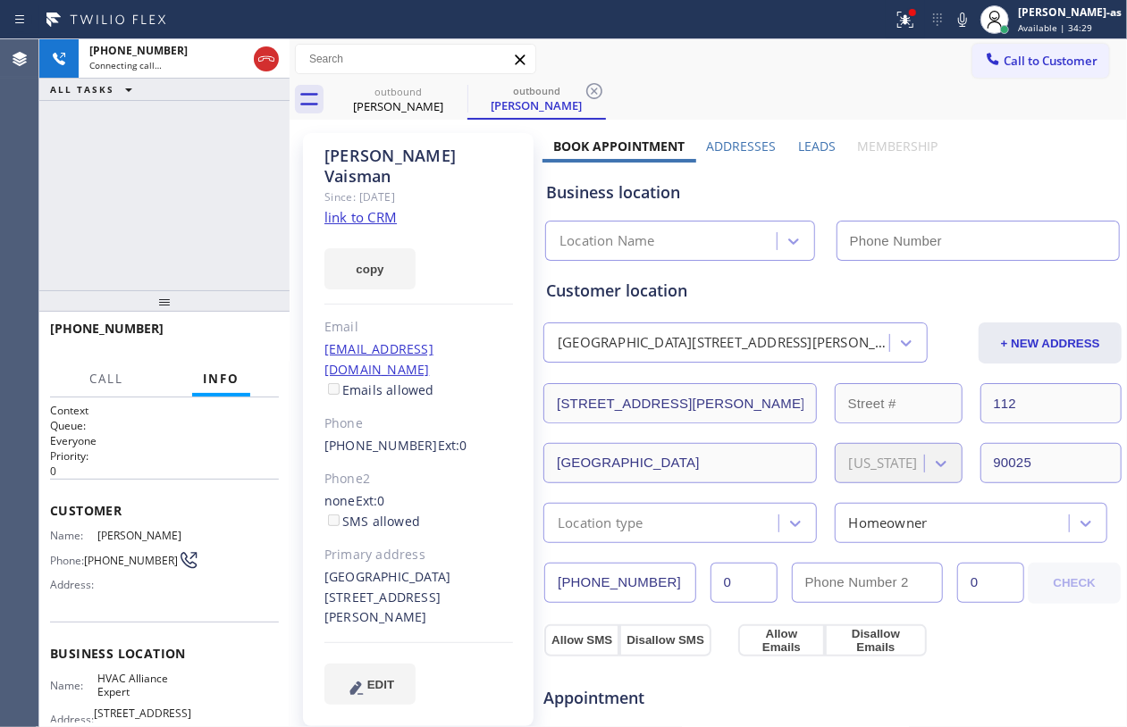
type input "[PHONE_NUMBER]"
click at [238, 323] on div "+12133691440 Live | 00:08 HANG UP" at bounding box center [164, 337] width 229 height 46
click at [245, 332] on span "HANG UP" at bounding box center [237, 337] width 55 height 13
click at [244, 333] on span "HANG UP" at bounding box center [237, 337] width 55 height 13
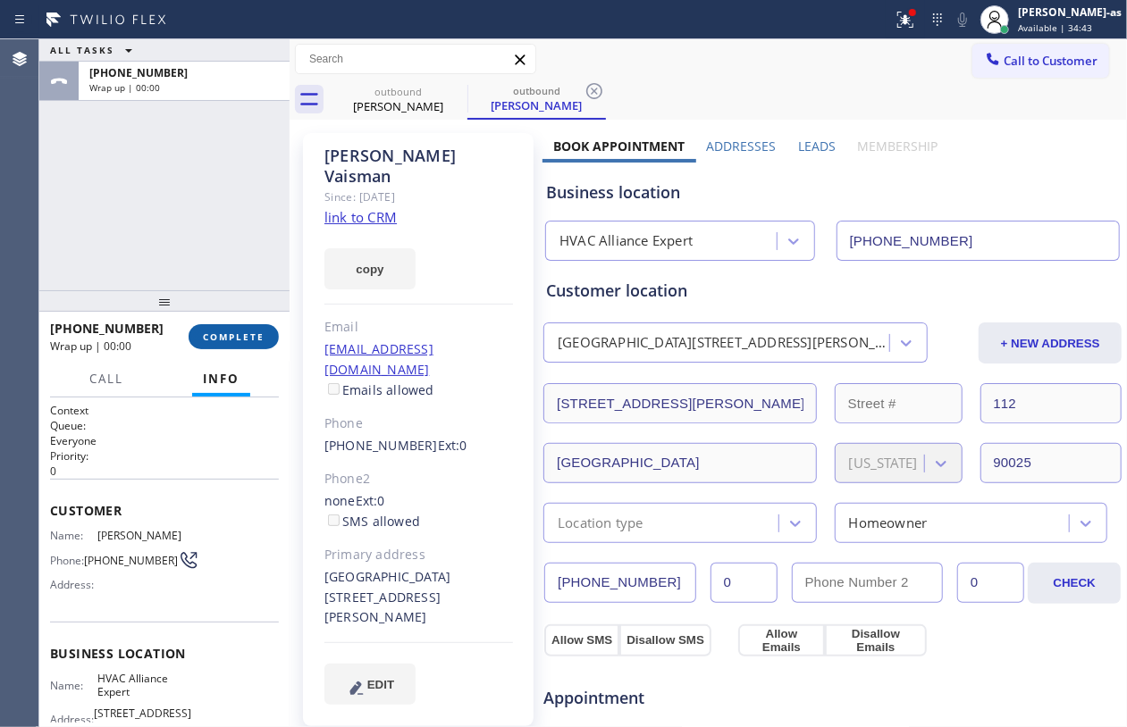
click at [244, 333] on span "COMPLETE" at bounding box center [234, 337] width 62 height 13
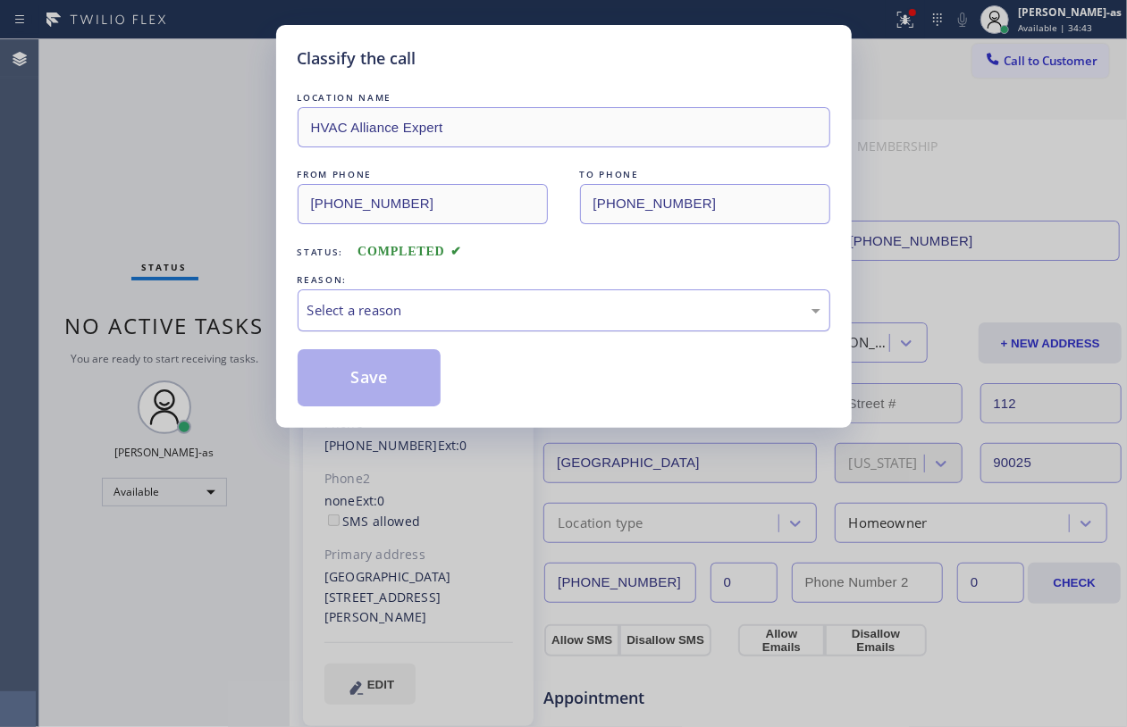
click at [480, 312] on div "Select a reason" at bounding box center [563, 310] width 513 height 21
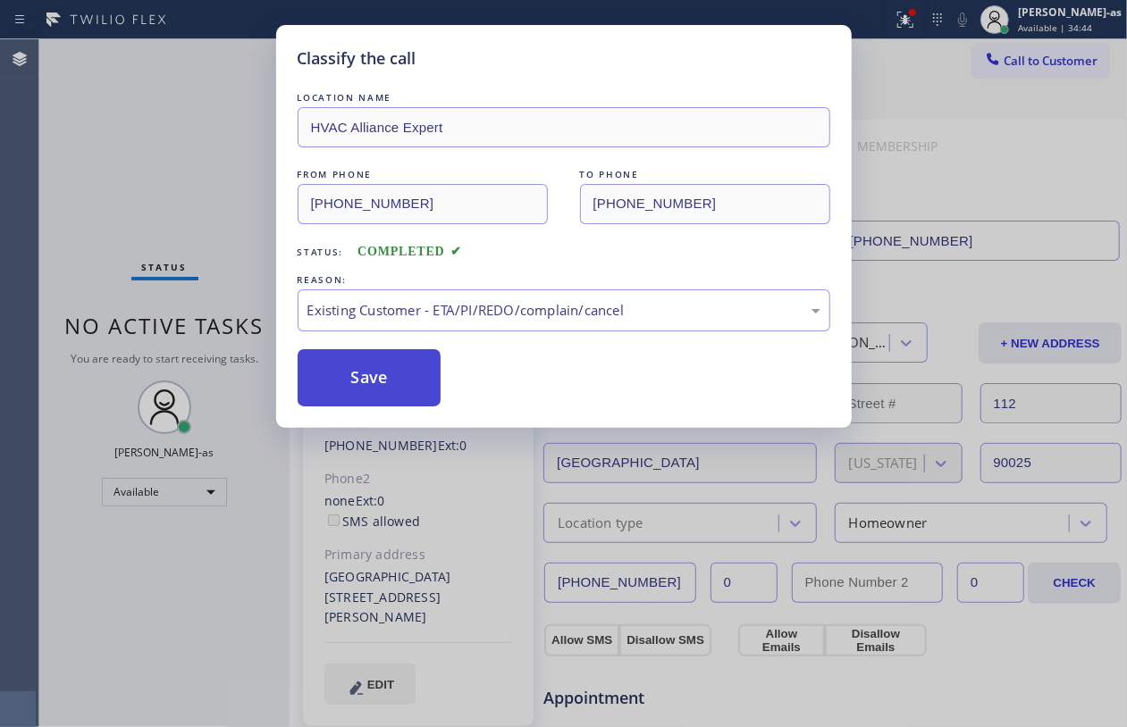
click at [391, 376] on button "Save" at bounding box center [370, 377] width 144 height 57
click at [125, 162] on div "Classify the call LOCATION NAME HVAC Alliance Expert FROM PHONE (323) 991-9198 …" at bounding box center [563, 363] width 1127 height 727
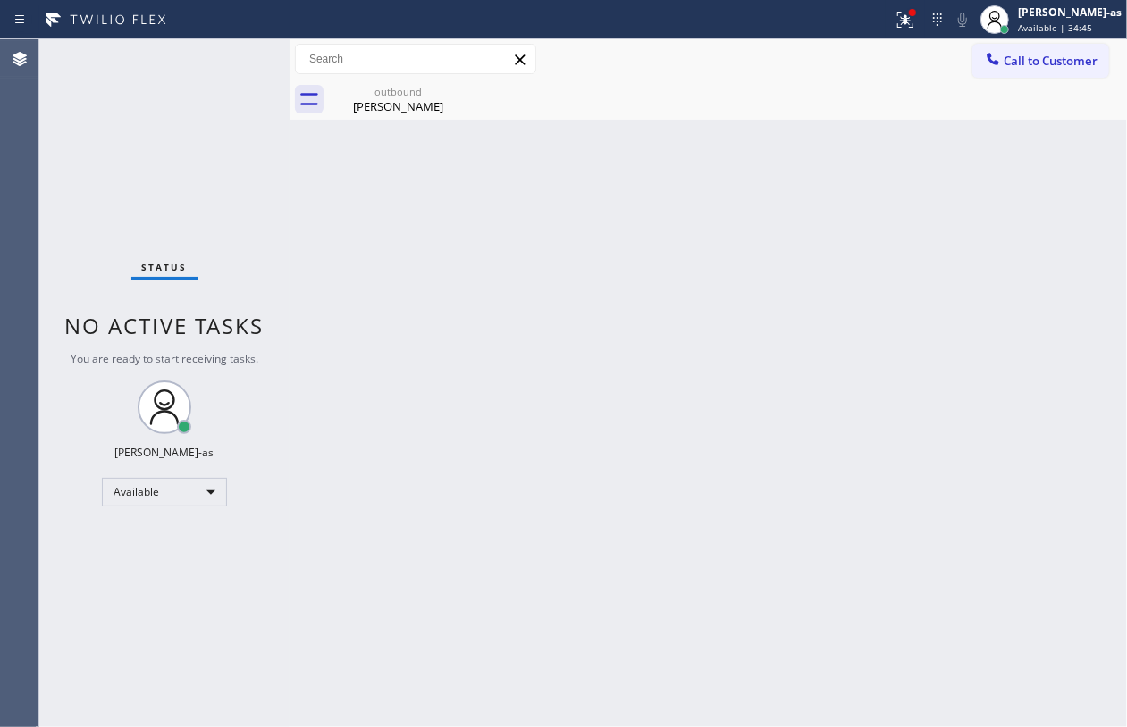
click at [387, 104] on div "Ruben Vaisman" at bounding box center [398, 106] width 135 height 16
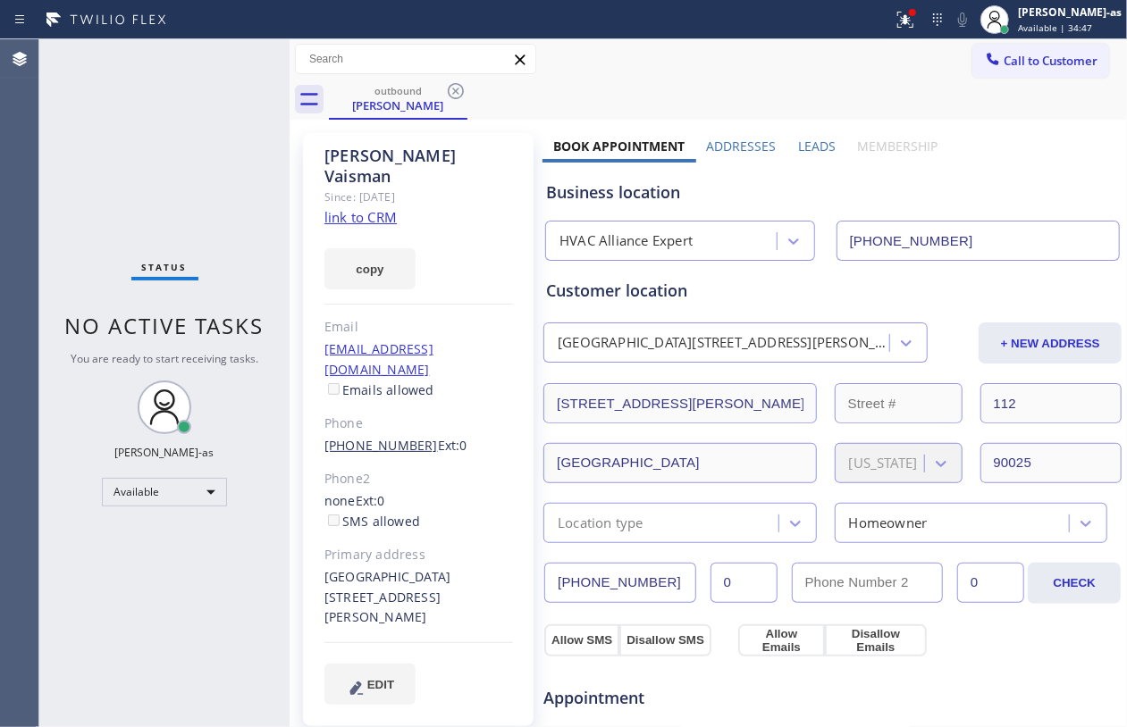
click at [382, 437] on link "(213) 369-1440" at bounding box center [380, 445] width 113 height 17
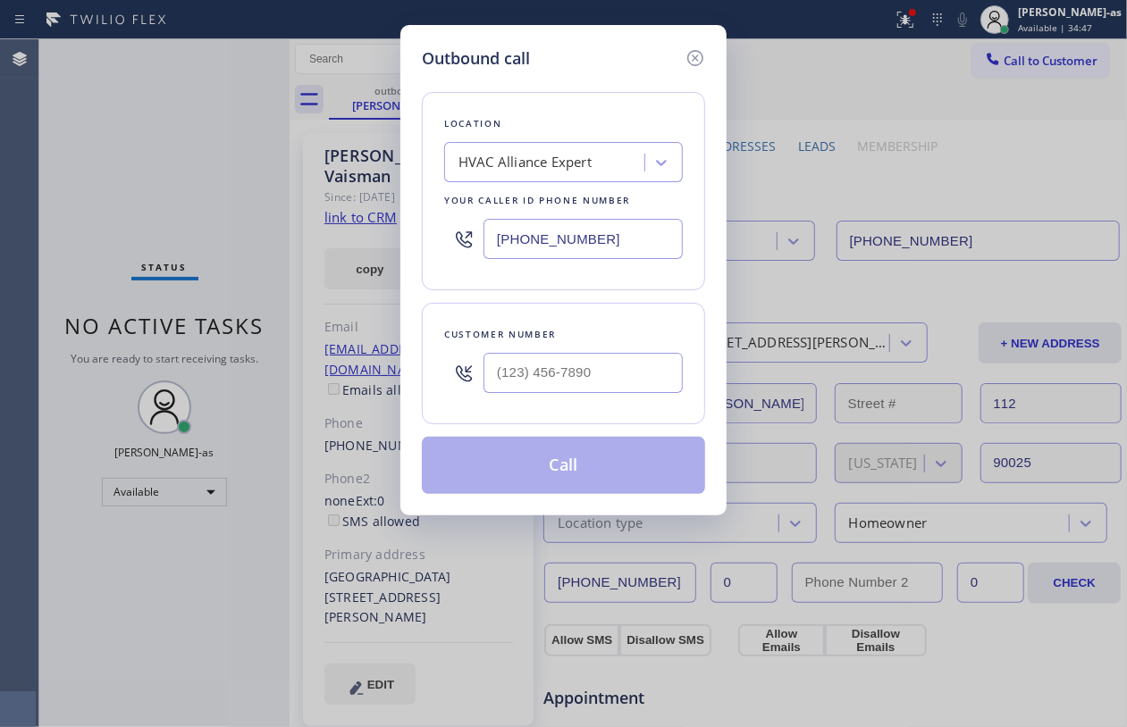
type input "(213) 369-1440"
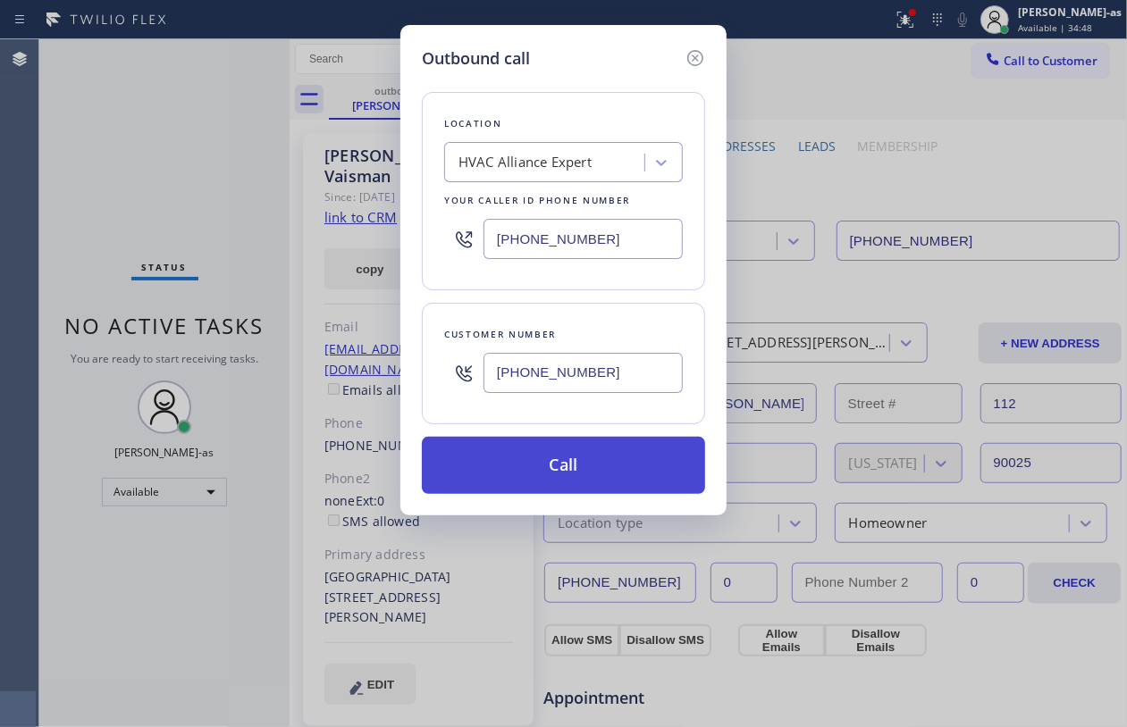
click at [583, 472] on button "Call" at bounding box center [563, 465] width 283 height 57
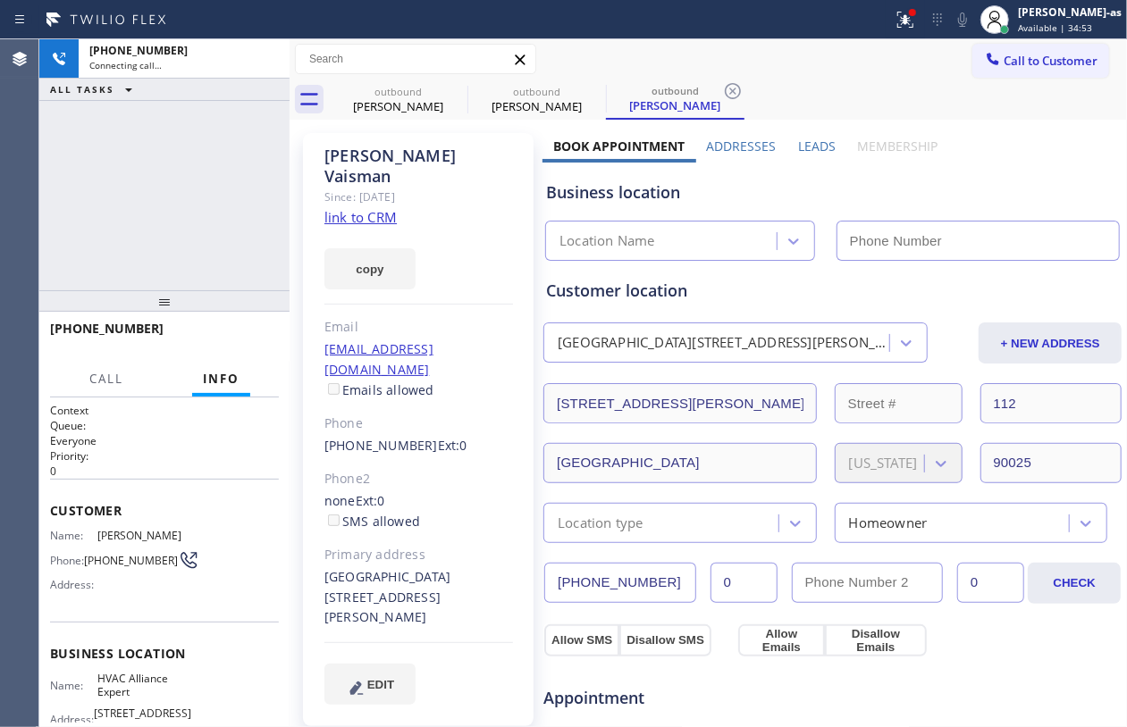
type input "[PHONE_NUMBER]"
click at [248, 338] on span "HANG UP" at bounding box center [237, 337] width 55 height 13
click at [248, 337] on span "HANG UP" at bounding box center [237, 337] width 55 height 13
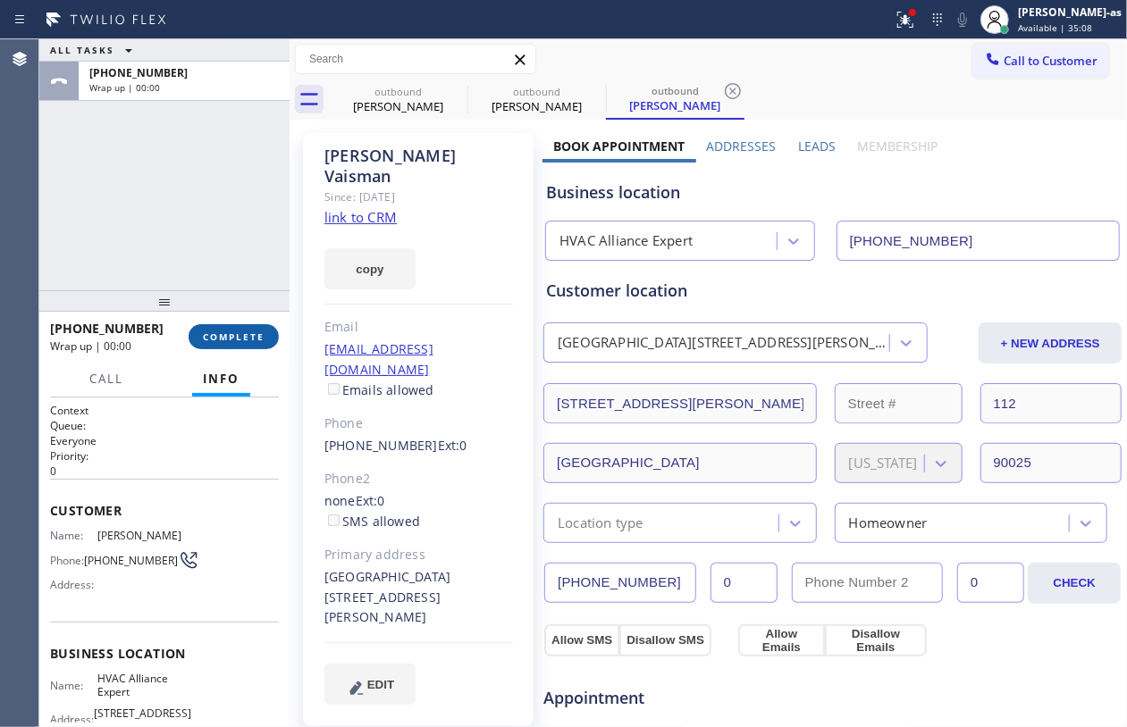
click at [250, 336] on span "COMPLETE" at bounding box center [234, 337] width 62 height 13
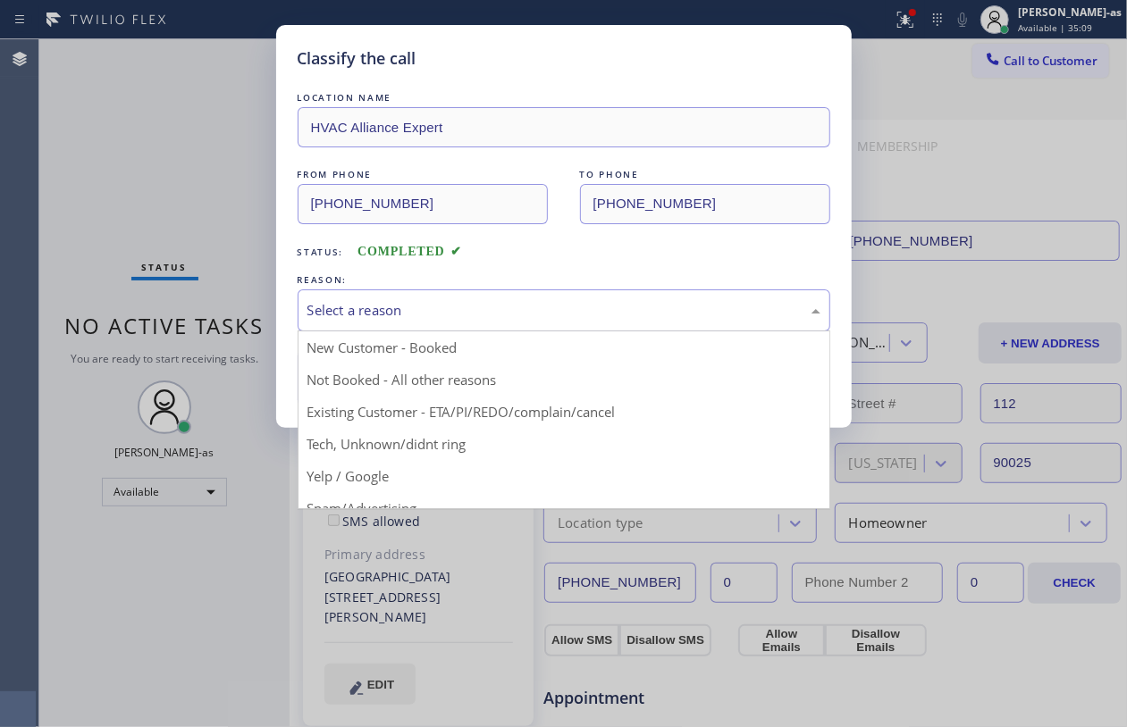
click at [536, 316] on div "Select a reason" at bounding box center [563, 310] width 513 height 21
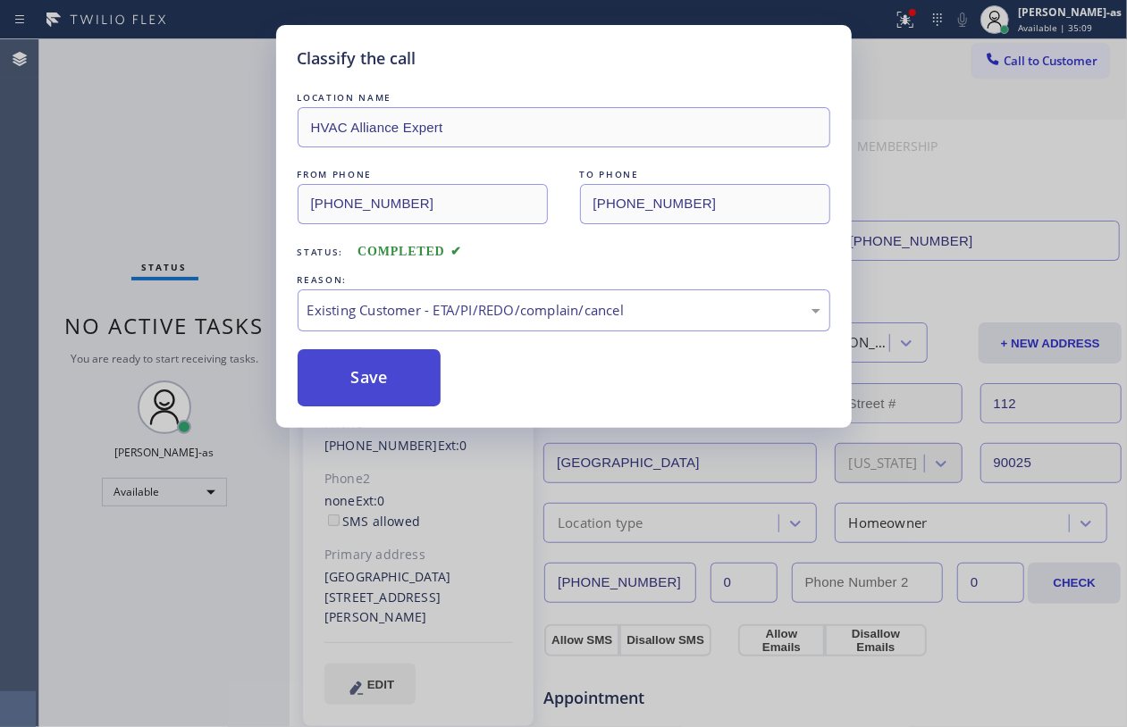
click at [369, 384] on button "Save" at bounding box center [370, 377] width 144 height 57
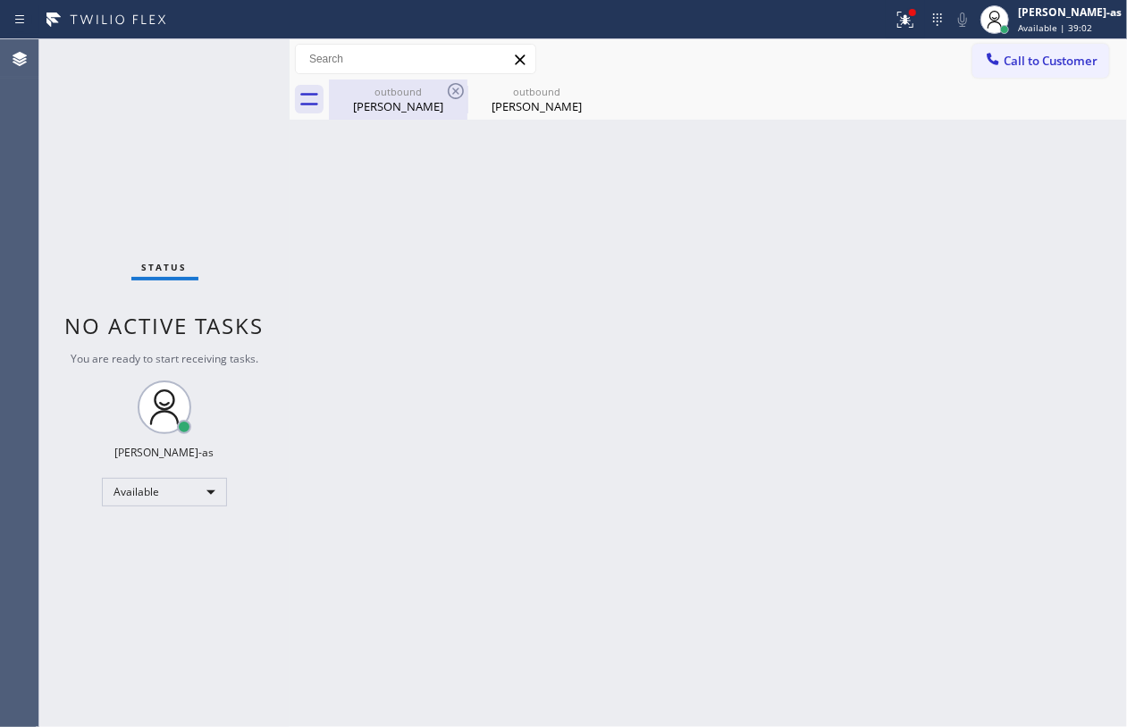
drag, startPoint x: 377, startPoint y: 105, endPoint x: 412, endPoint y: 94, distance: 36.5
click at [381, 105] on div "Ruben Vaisman" at bounding box center [398, 106] width 135 height 16
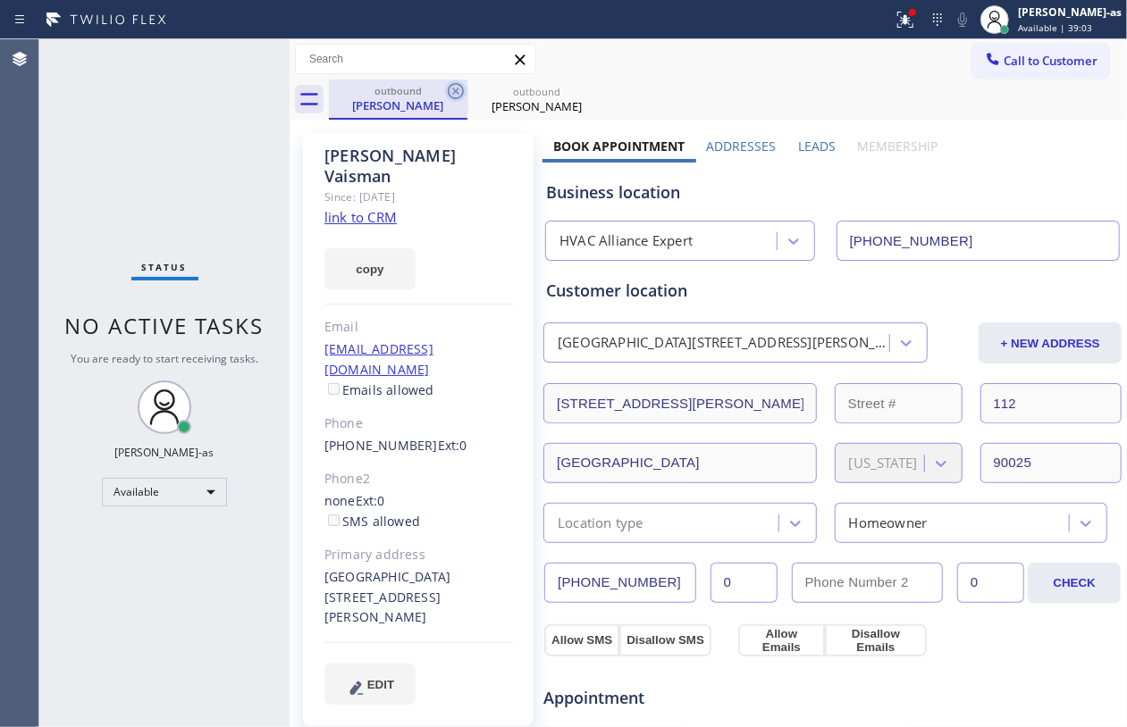
click at [452, 97] on icon at bounding box center [455, 90] width 21 height 21
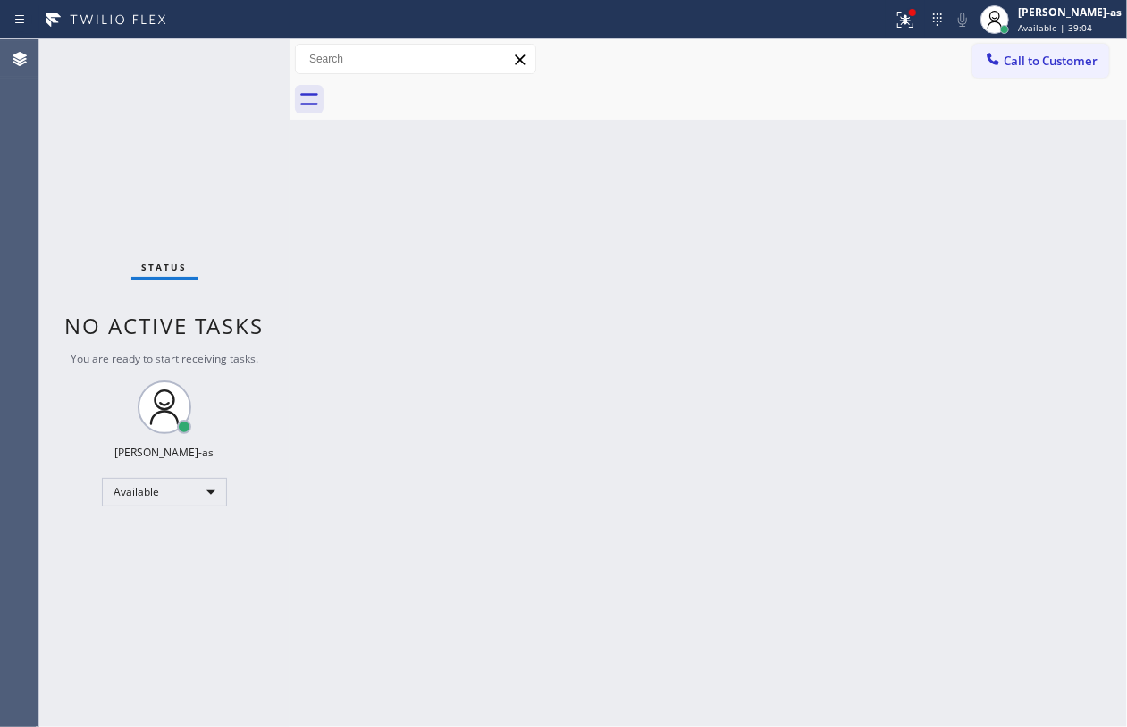
click at [449, 140] on div "Back to Dashboard Change Sender ID Customers Technicians Select a contact Outbo…" at bounding box center [708, 383] width 837 height 688
drag, startPoint x: 265, startPoint y: 168, endPoint x: 356, endPoint y: 98, distance: 114.0
click at [268, 168] on div "Status No active tasks You are ready to start receiving tasks. [PERSON_NAME]-as…" at bounding box center [164, 383] width 250 height 688
click at [227, 87] on div "Status No active tasks You are ready to start receiving tasks. [PERSON_NAME]-as…" at bounding box center [164, 383] width 250 height 688
drag, startPoint x: 115, startPoint y: 206, endPoint x: 394, endPoint y: 140, distance: 286.3
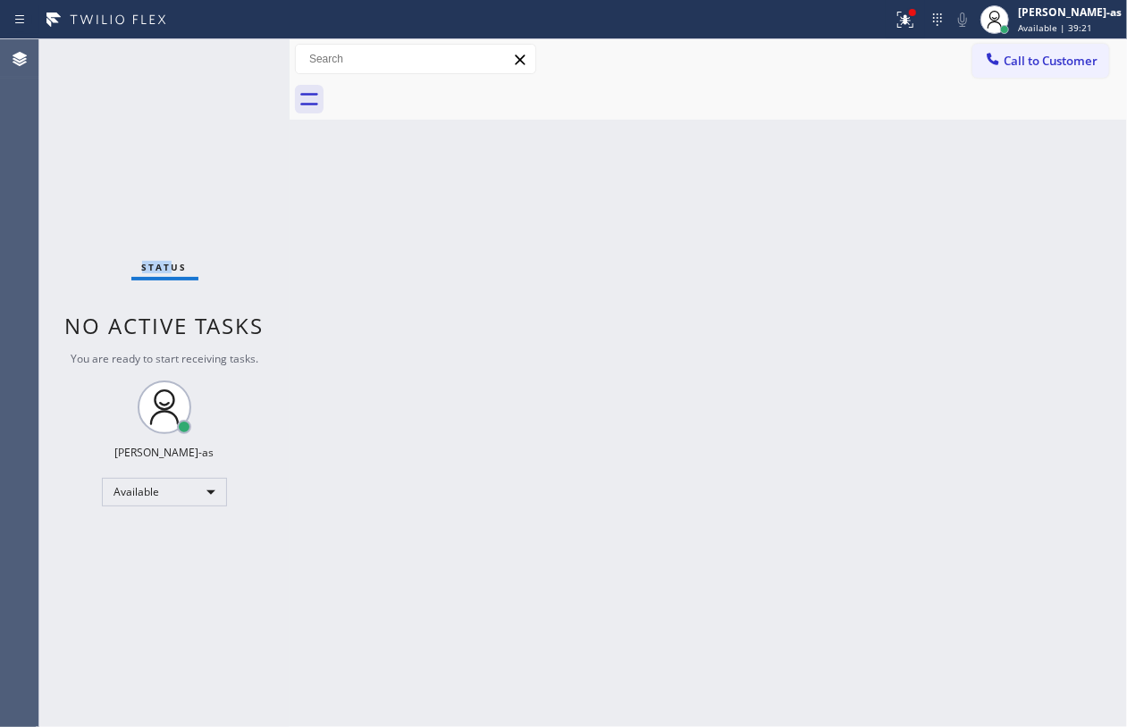
click at [245, 186] on div "Status No active tasks You are ready to start receiving tasks. [PERSON_NAME]-as…" at bounding box center [164, 383] width 250 height 688
click at [991, 59] on icon at bounding box center [993, 59] width 12 height 12
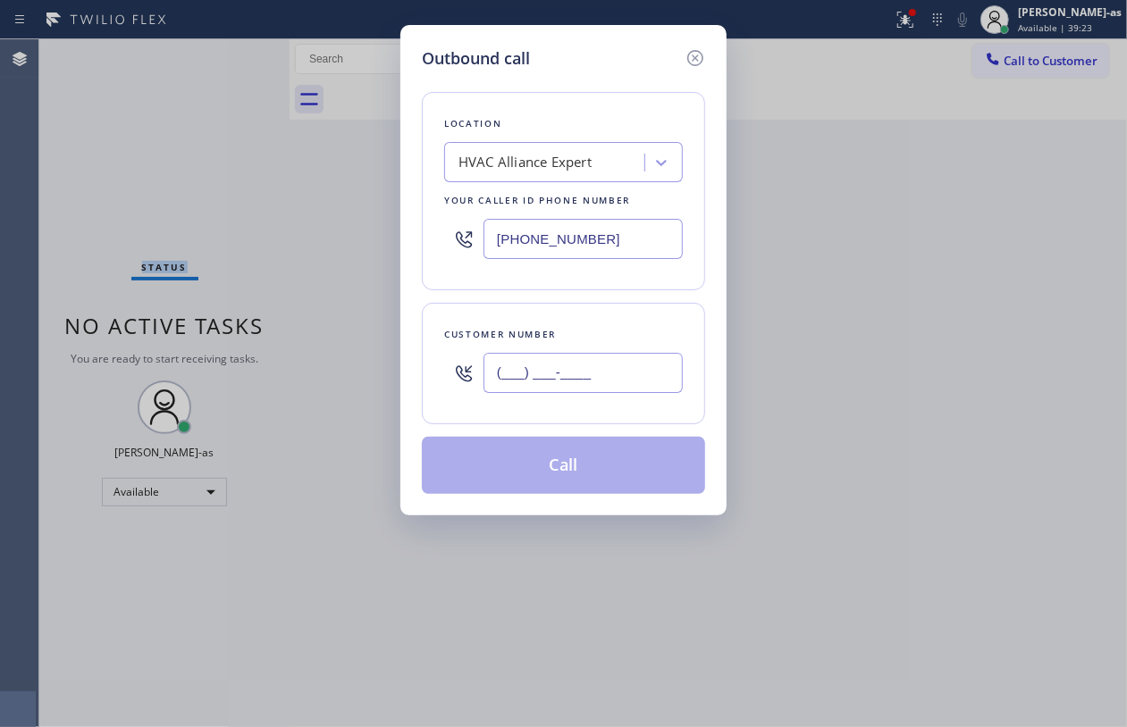
click at [643, 356] on input "(___) ___-____" at bounding box center [582, 373] width 199 height 40
paste input "text"
type input "(___) ___-____"
click at [580, 384] on input "(___) ___-____" at bounding box center [582, 373] width 199 height 40
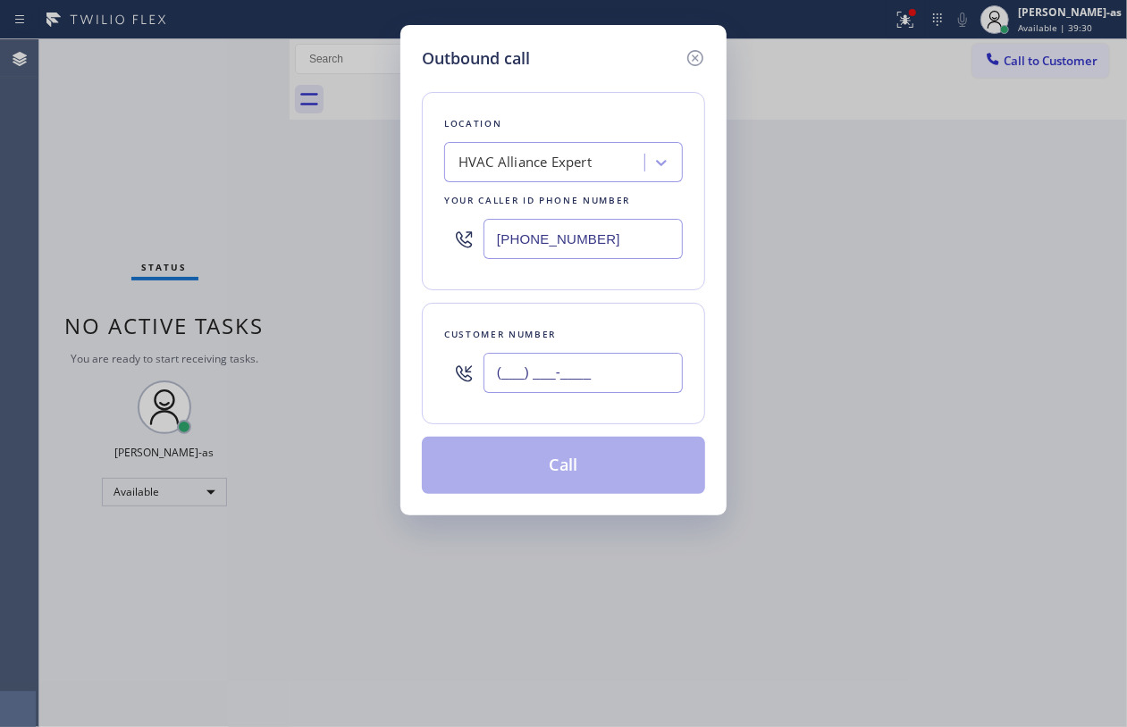
click at [580, 384] on input "(___) ___-____" at bounding box center [582, 373] width 199 height 40
paste input "text"
type input "(___) ___-____"
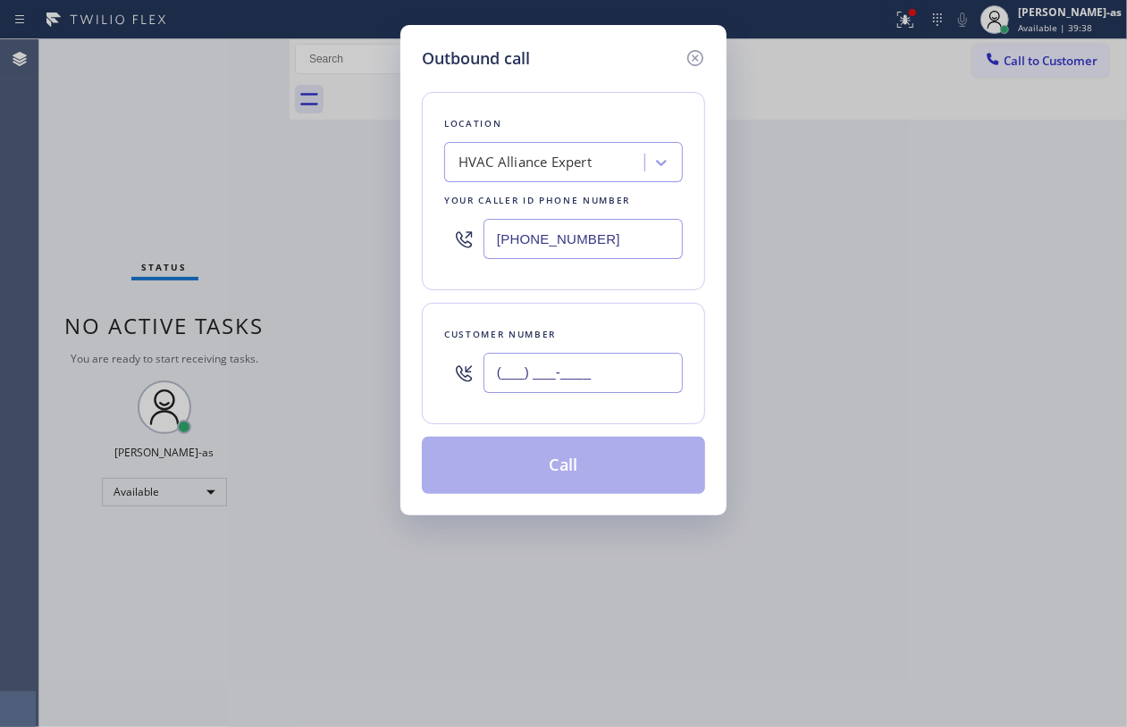
click at [584, 365] on input "(___) ___-____" at bounding box center [582, 373] width 199 height 40
paste input "9"
click at [569, 387] on input "(___) ___-___9" at bounding box center [582, 373] width 199 height 40
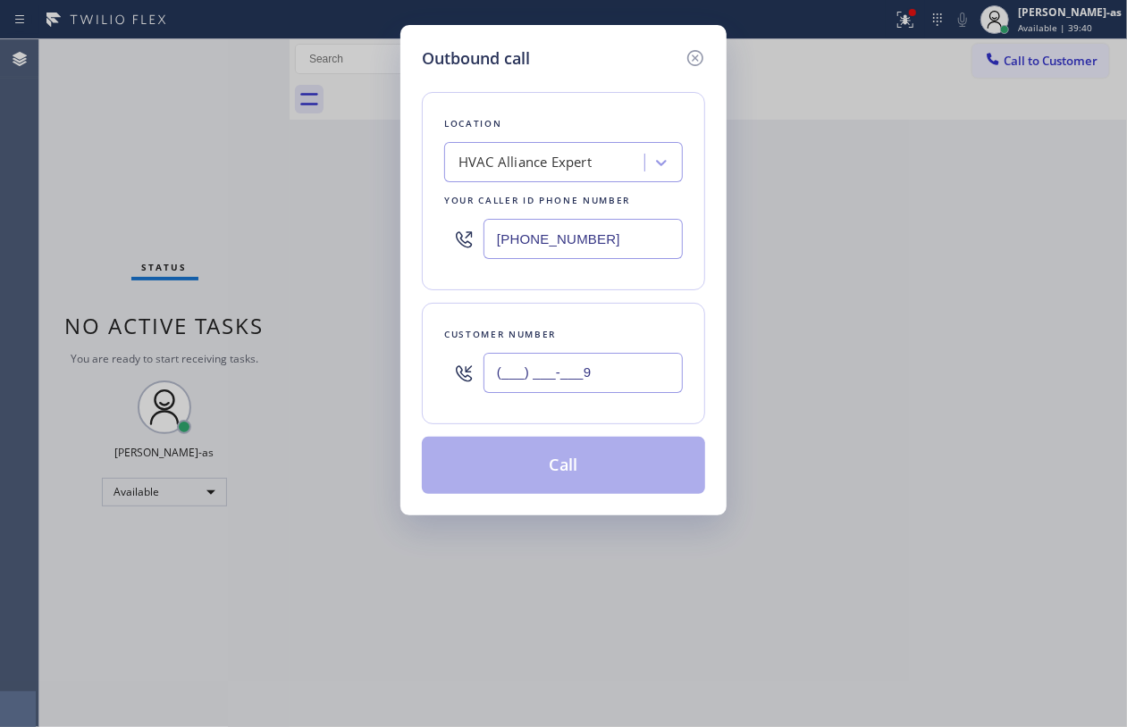
click at [569, 387] on input "(___) ___-___9" at bounding box center [582, 373] width 199 height 40
paste input "909) 656-7262"
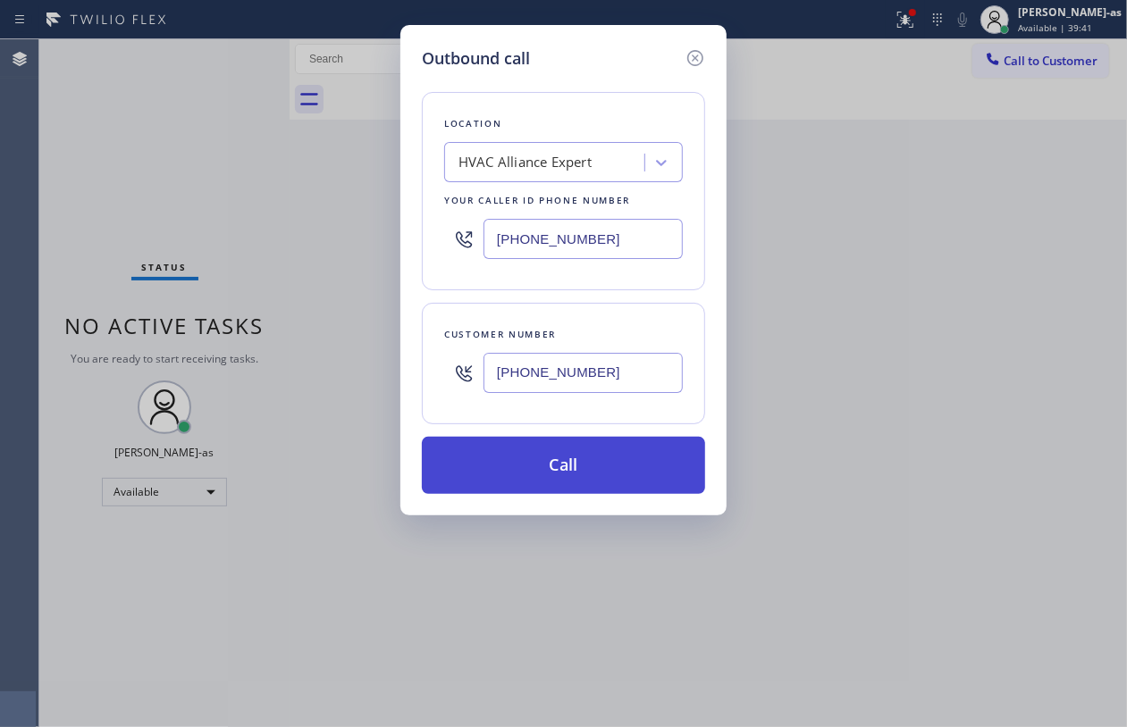
type input "(909) 656-7262"
click at [593, 466] on button "Call" at bounding box center [563, 465] width 283 height 57
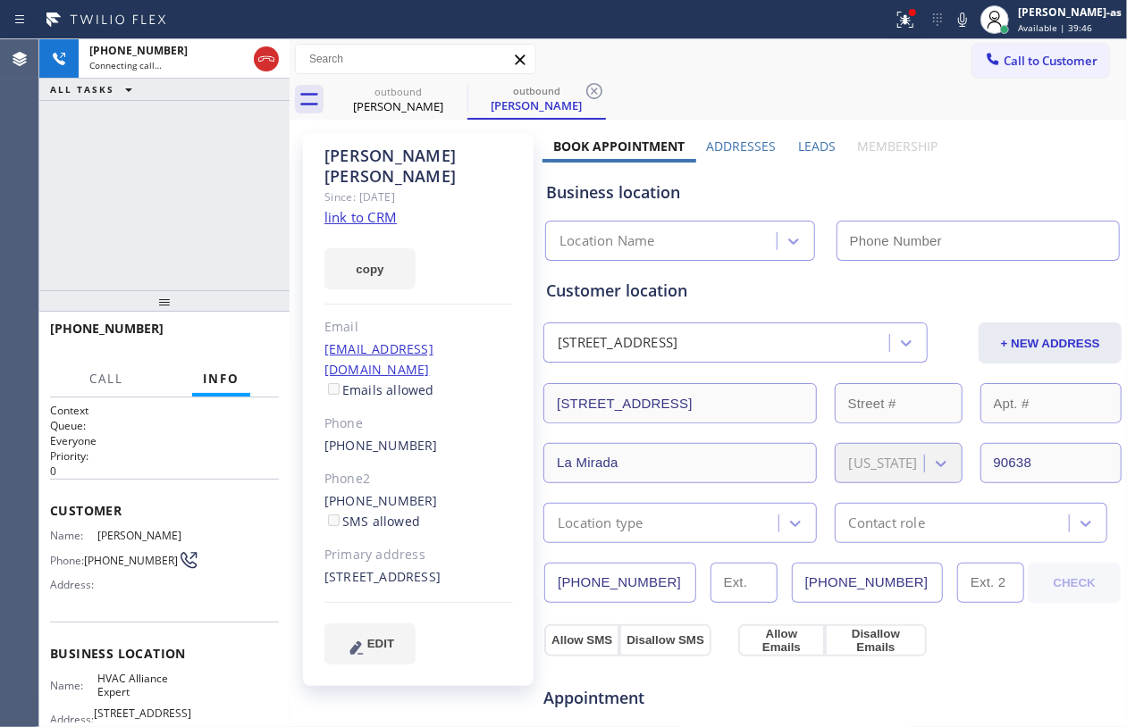
type input "[PHONE_NUMBER]"
drag, startPoint x: 129, startPoint y: 150, endPoint x: 154, endPoint y: 168, distance: 30.7
click at [129, 150] on div "+19096567262 Live | 00:00 ALL TASKS ALL TASKS ACTIVE TASKS TASKS IN WRAP UP" at bounding box center [164, 164] width 250 height 251
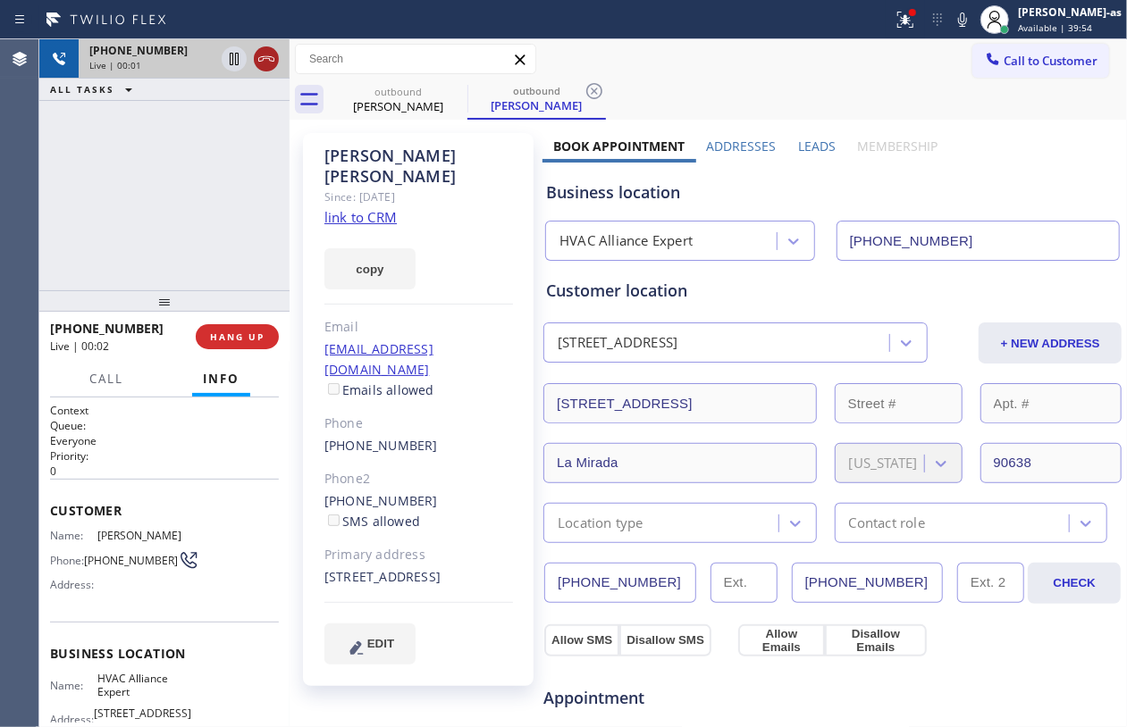
click at [268, 51] on icon at bounding box center [266, 58] width 21 height 21
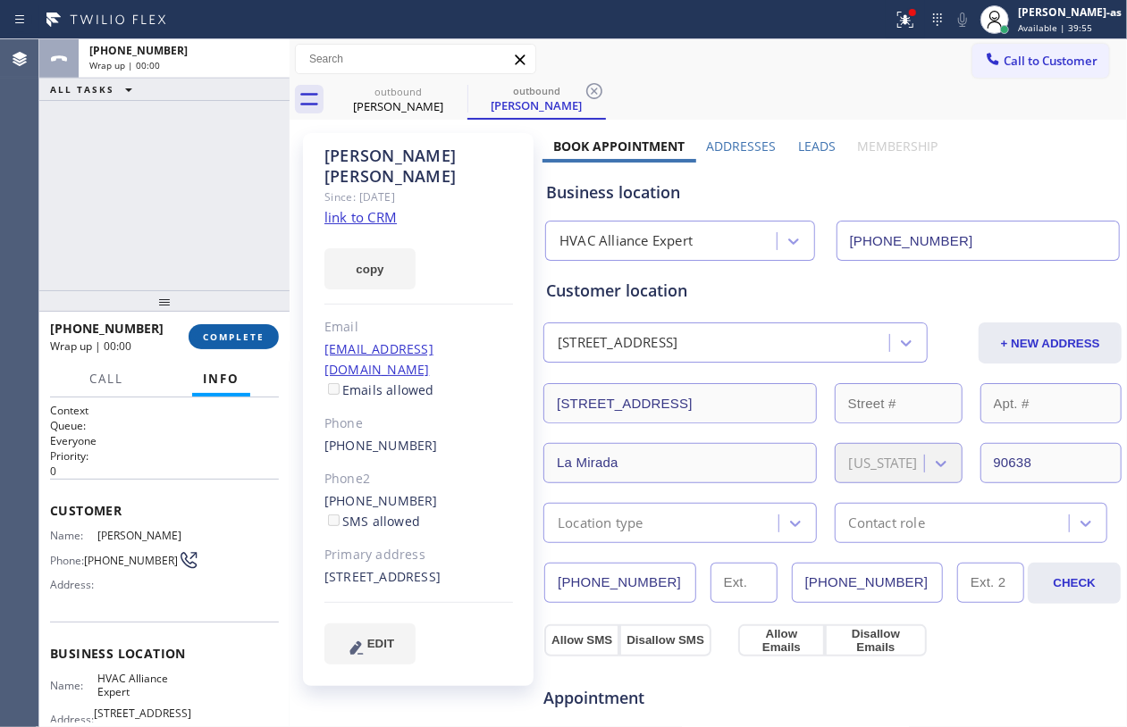
drag, startPoint x: 219, startPoint y: 358, endPoint x: 230, endPoint y: 340, distance: 20.8
click at [222, 351] on div "+19096567262 Wrap up | 00:00 COMPLETE" at bounding box center [164, 337] width 229 height 46
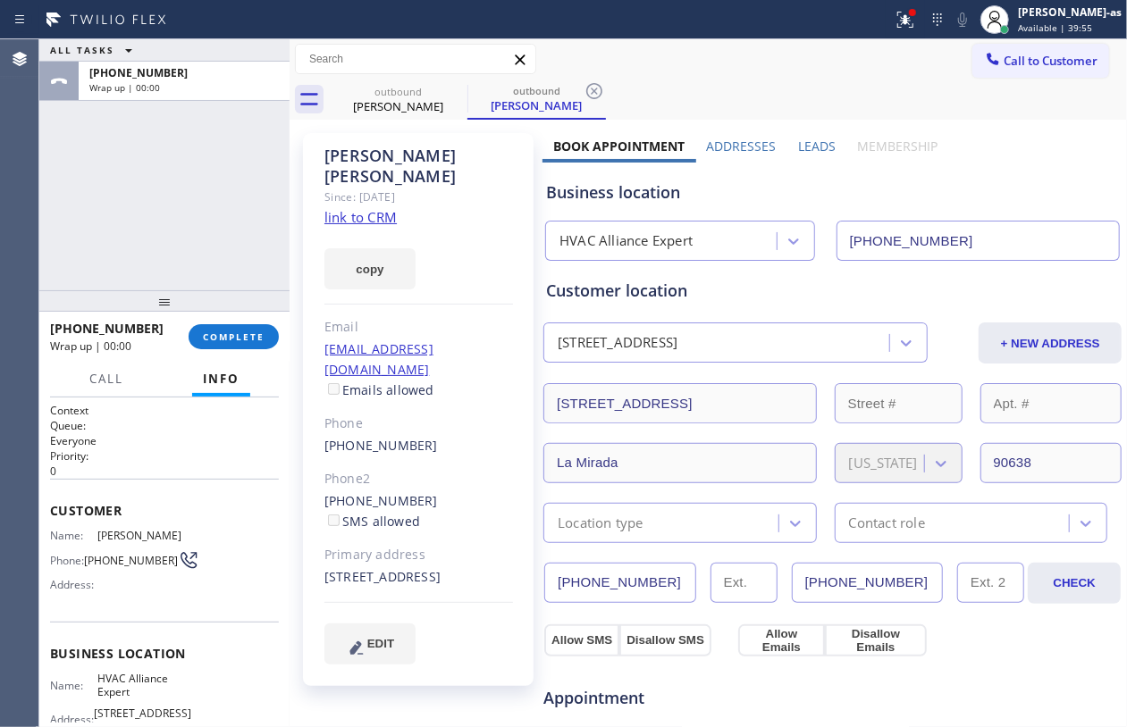
click at [441, 436] on div "(909) 656-7262" at bounding box center [418, 446] width 189 height 21
click at [431, 491] on div "(909) 450-9716 SMS allowed" at bounding box center [418, 511] width 189 height 41
click at [433, 491] on div "(909) 450-9716 SMS allowed" at bounding box center [418, 511] width 189 height 41
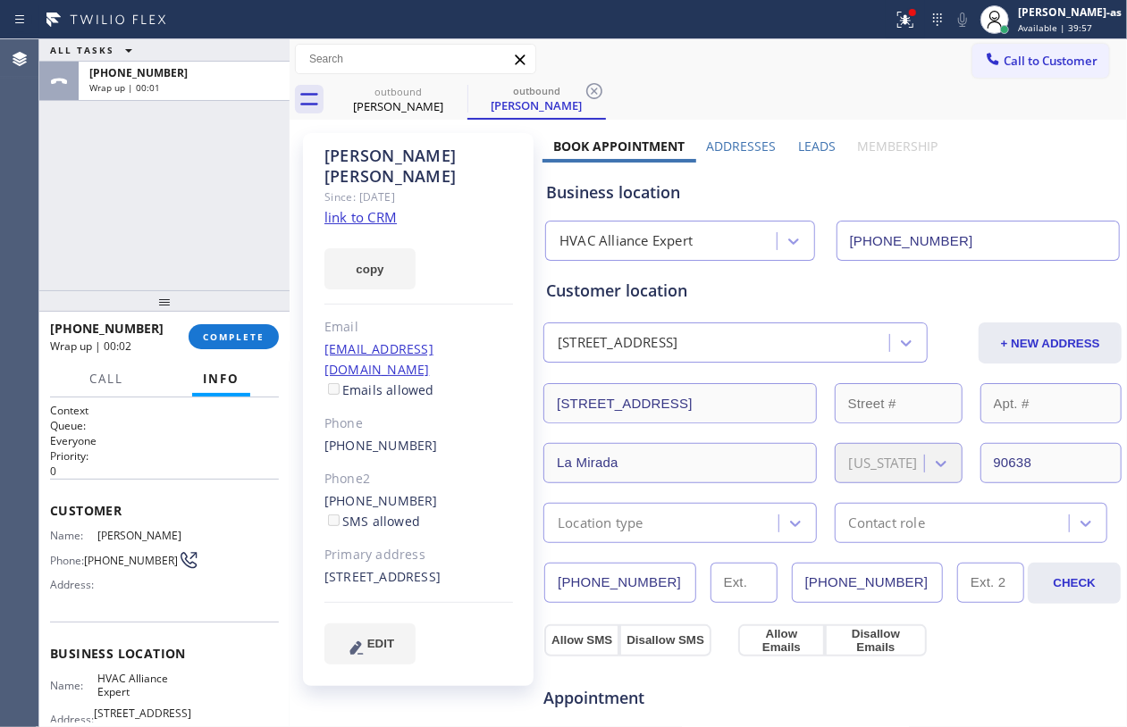
click at [191, 207] on div "ALL TASKS ALL TASKS ACTIVE TASKS TASKS IN WRAP UP +19096567262 Wrap up | 00:01" at bounding box center [164, 164] width 250 height 251
click at [234, 345] on button "COMPLETE" at bounding box center [234, 336] width 90 height 25
click at [209, 239] on div "ALL TASKS ALL TASKS ACTIVE TASKS TASKS IN WRAP UP +19096567262 Wrap up | 00:02" at bounding box center [164, 164] width 250 height 251
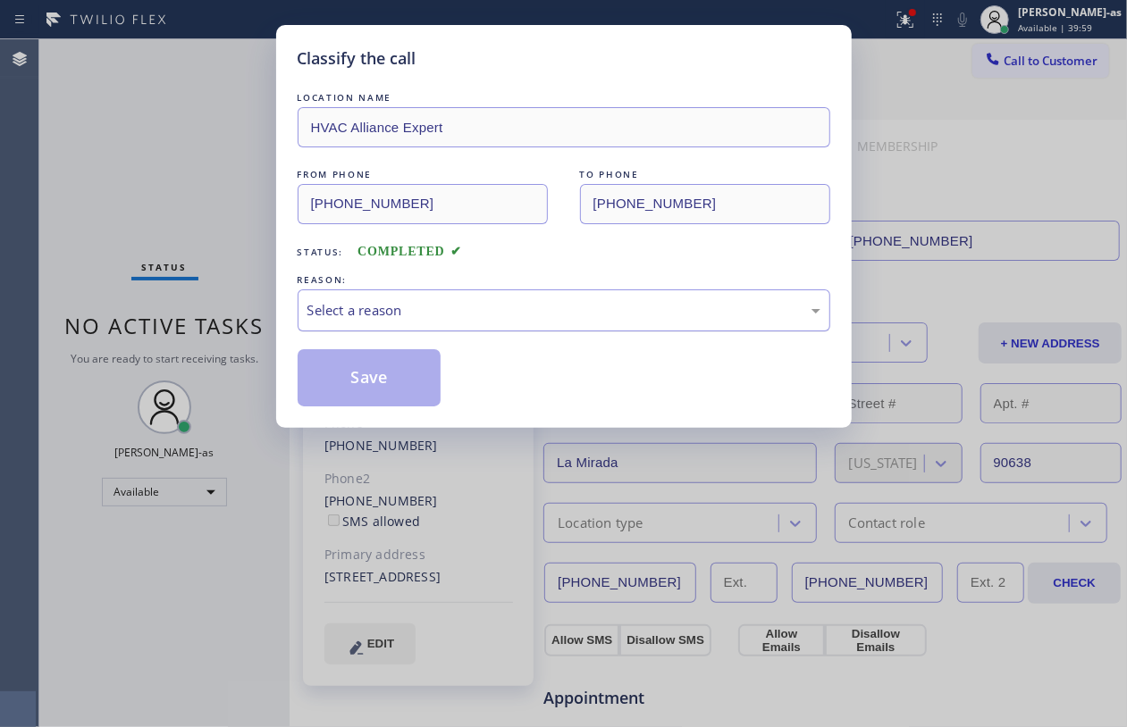
click at [554, 321] on div "Select a reason" at bounding box center [563, 310] width 513 height 21
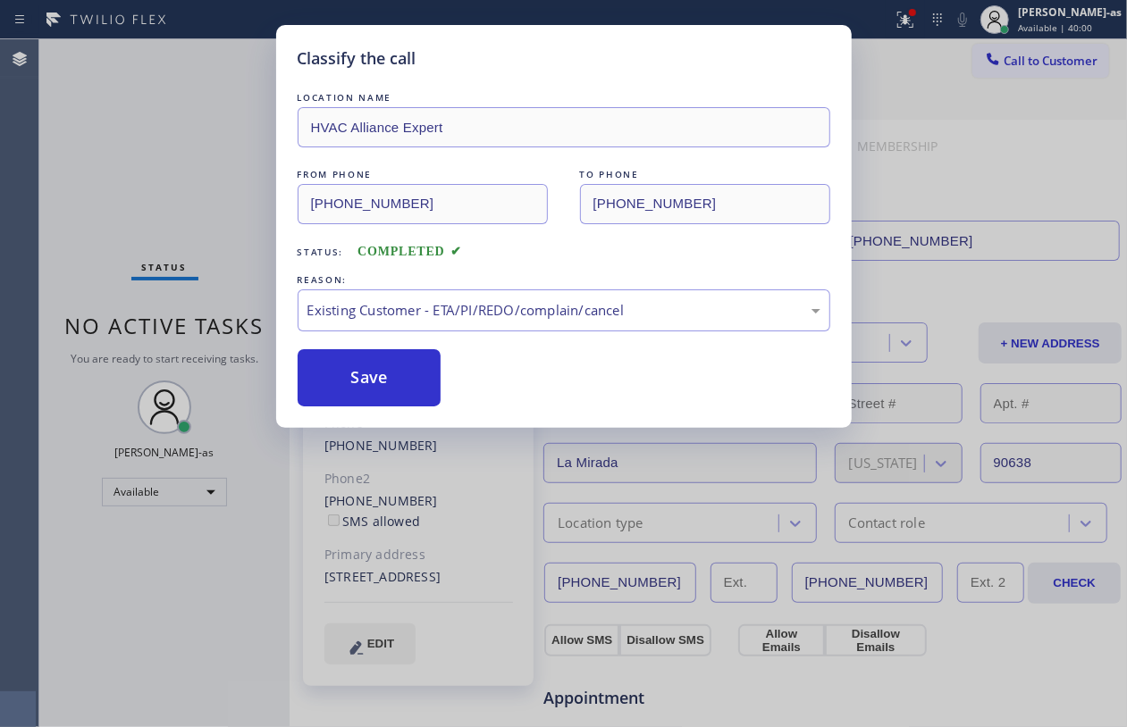
drag, startPoint x: 376, startPoint y: 376, endPoint x: 901, endPoint y: 173, distance: 562.4
click at [413, 370] on button "Save" at bounding box center [370, 377] width 144 height 57
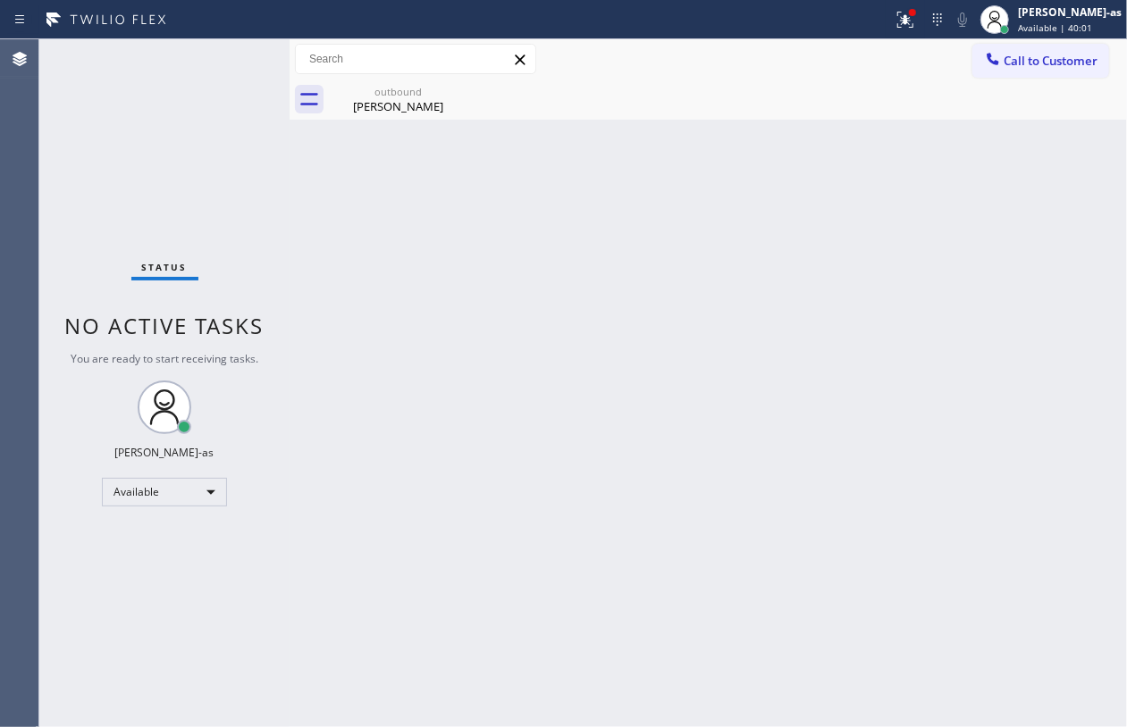
click at [1062, 58] on span "Call to Customer" at bounding box center [1050, 61] width 94 height 16
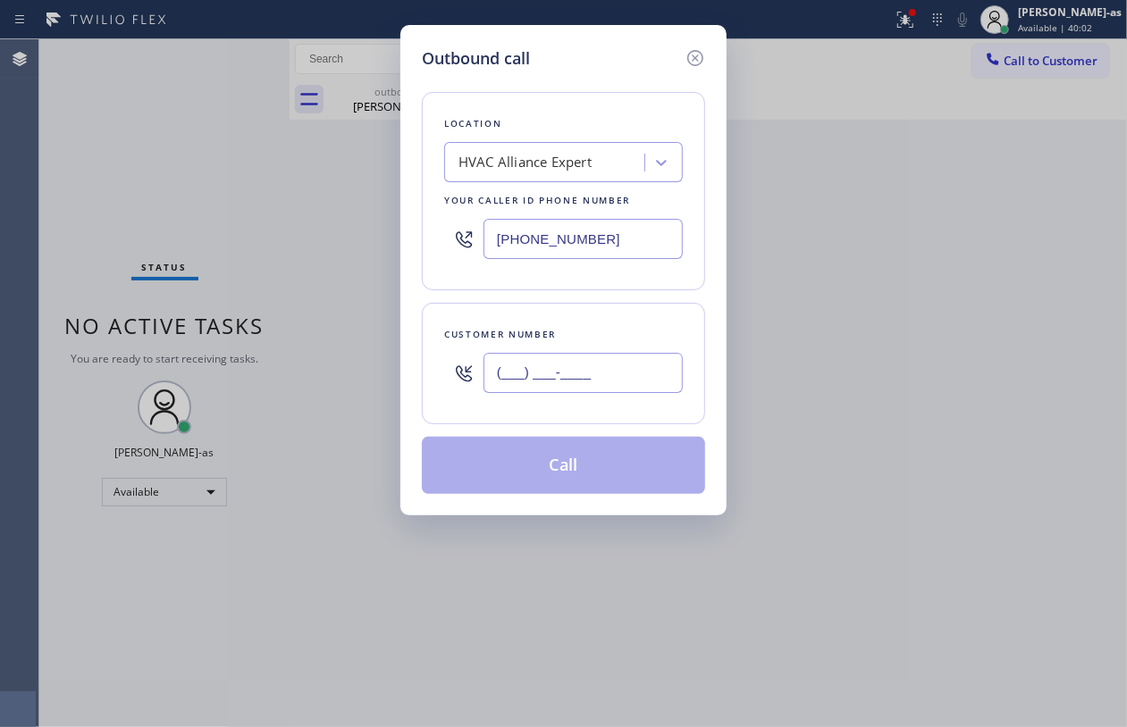
click at [597, 365] on input "(___) ___-____" at bounding box center [582, 373] width 199 height 40
paste input "909) 450-9716"
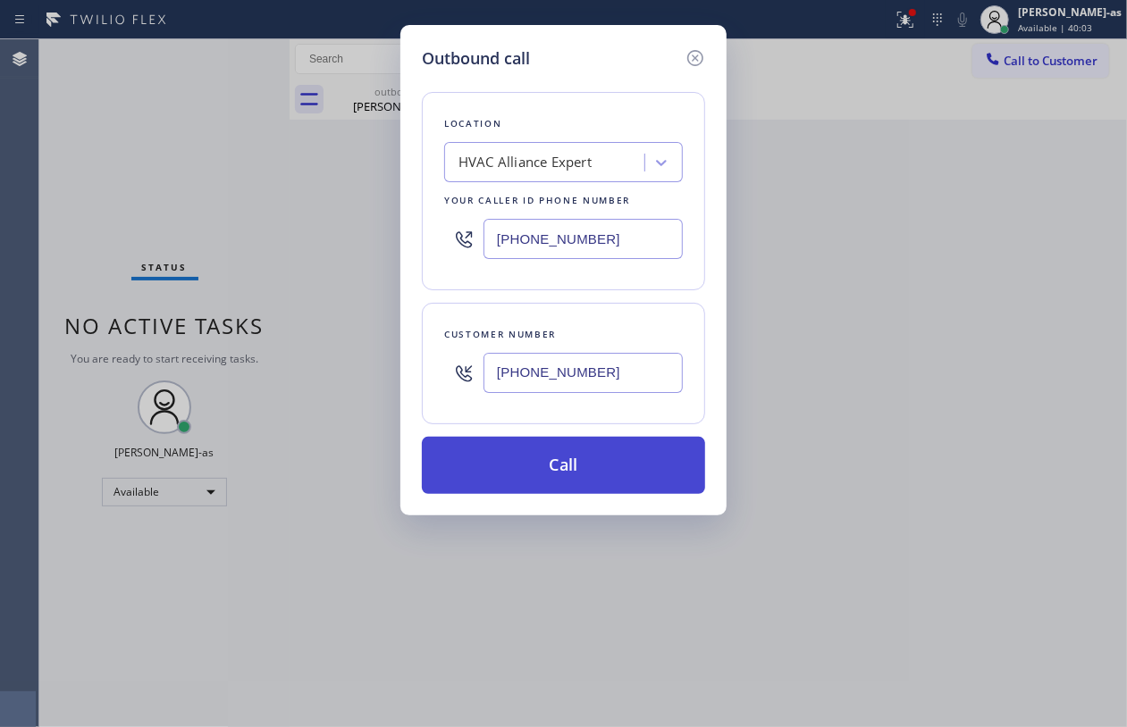
type input "(909) 450-9716"
click at [570, 468] on button "Call" at bounding box center [563, 465] width 283 height 57
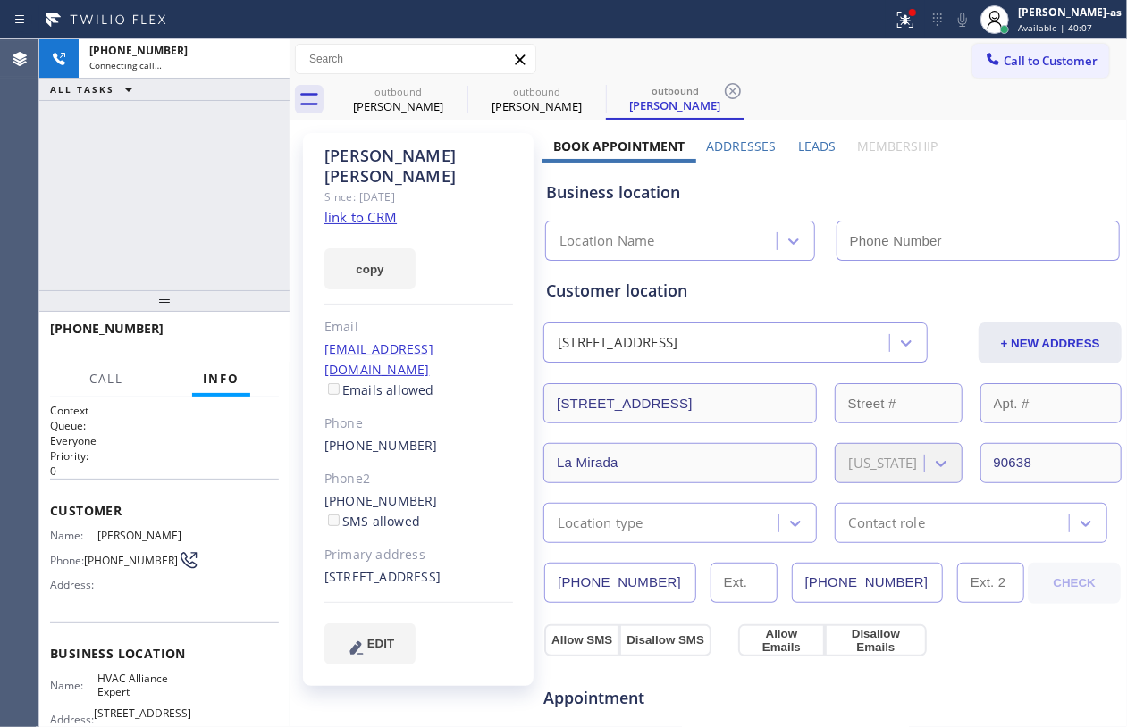
type input "[PHONE_NUMBER]"
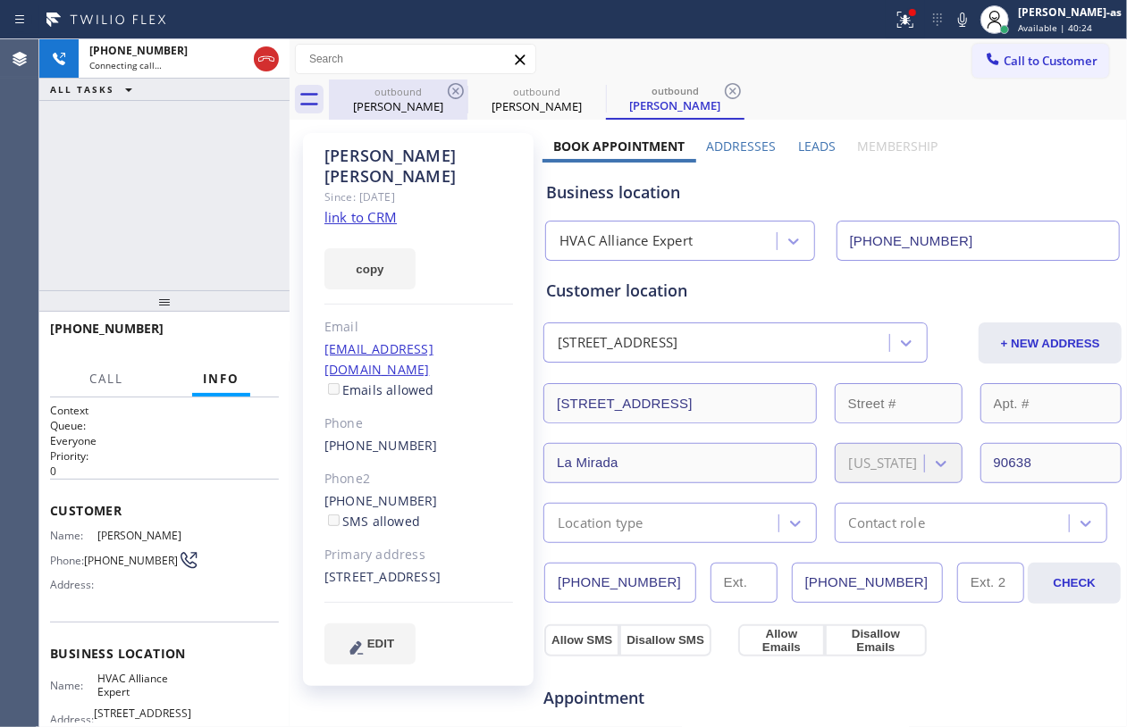
click at [394, 101] on div "Jesse Perez" at bounding box center [398, 106] width 135 height 16
click at [457, 86] on icon at bounding box center [455, 90] width 21 height 21
click at [0, 0] on icon at bounding box center [0, 0] width 0 height 0
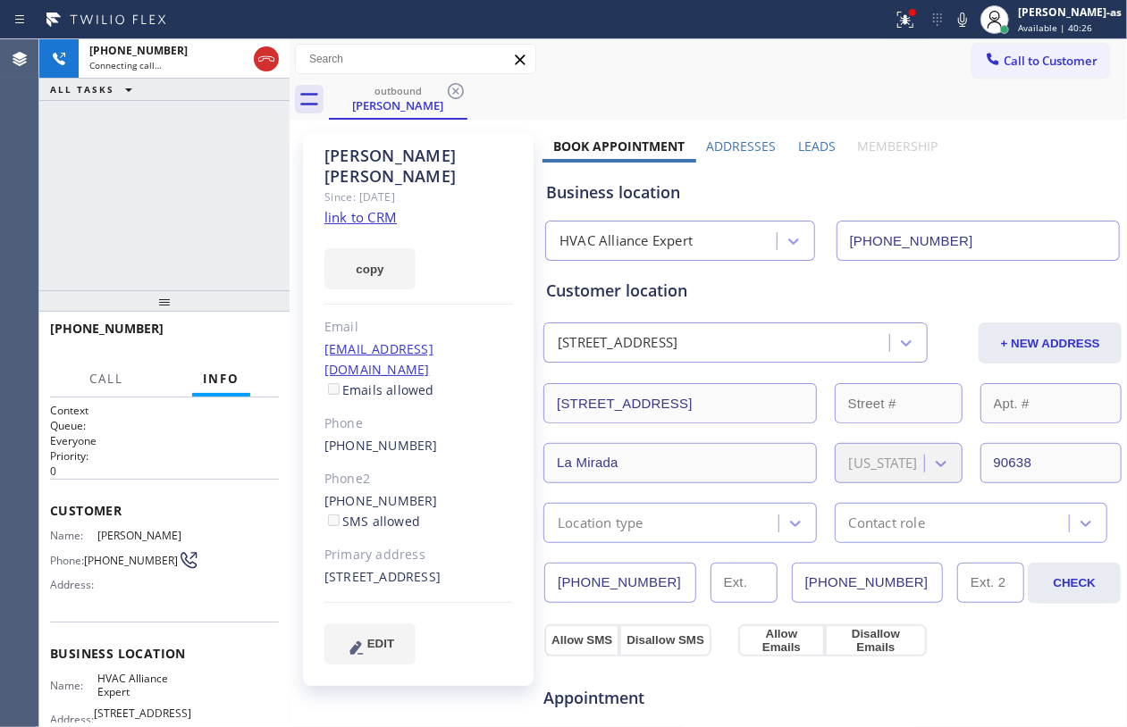
click at [247, 164] on div "+19094509716 Connecting call… ALL TASKS ALL TASKS ACTIVE TASKS TASKS IN WRAP UP" at bounding box center [164, 164] width 250 height 251
drag, startPoint x: 109, startPoint y: 119, endPoint x: 248, endPoint y: 89, distance: 141.6
click at [111, 119] on div "+19094509716 Connecting call… ALL TASKS ALL TASKS ACTIVE TASKS TASKS IN WRAP UP" at bounding box center [164, 164] width 250 height 251
drag, startPoint x: 263, startPoint y: 46, endPoint x: 358, endPoint y: 91, distance: 105.5
click at [266, 46] on button at bounding box center [266, 58] width 25 height 25
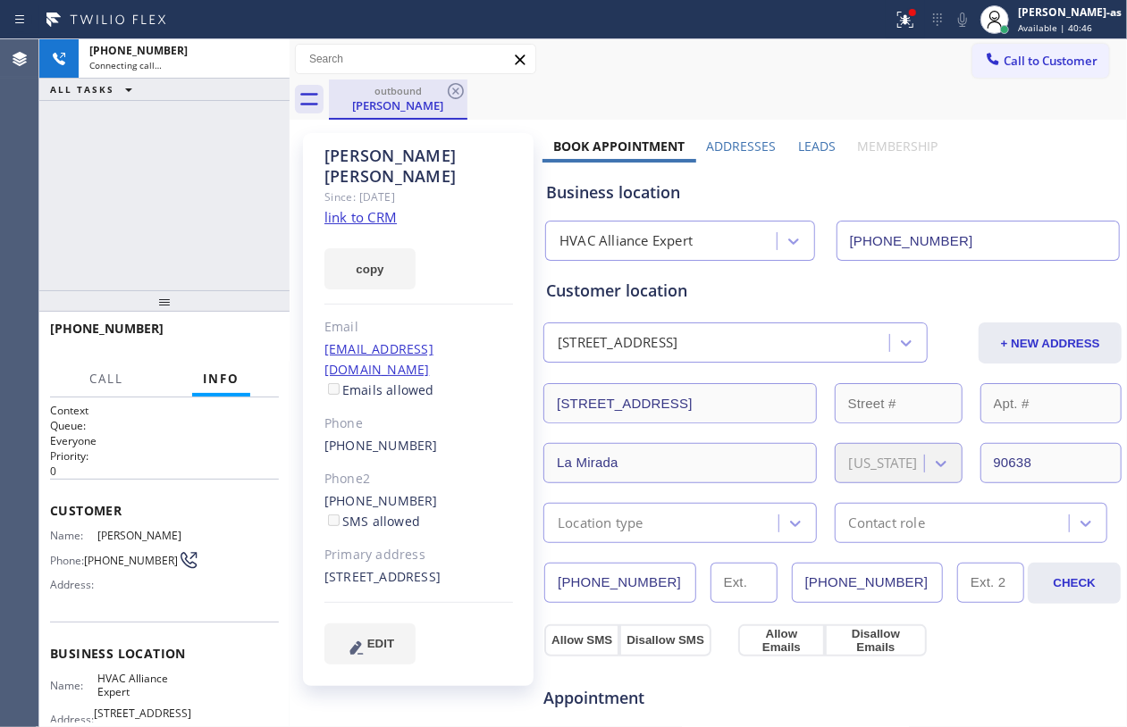
drag, startPoint x: 370, startPoint y: 93, endPoint x: 437, endPoint y: 100, distance: 67.4
click at [394, 98] on div "outbound Jesse Perez" at bounding box center [398, 99] width 135 height 38
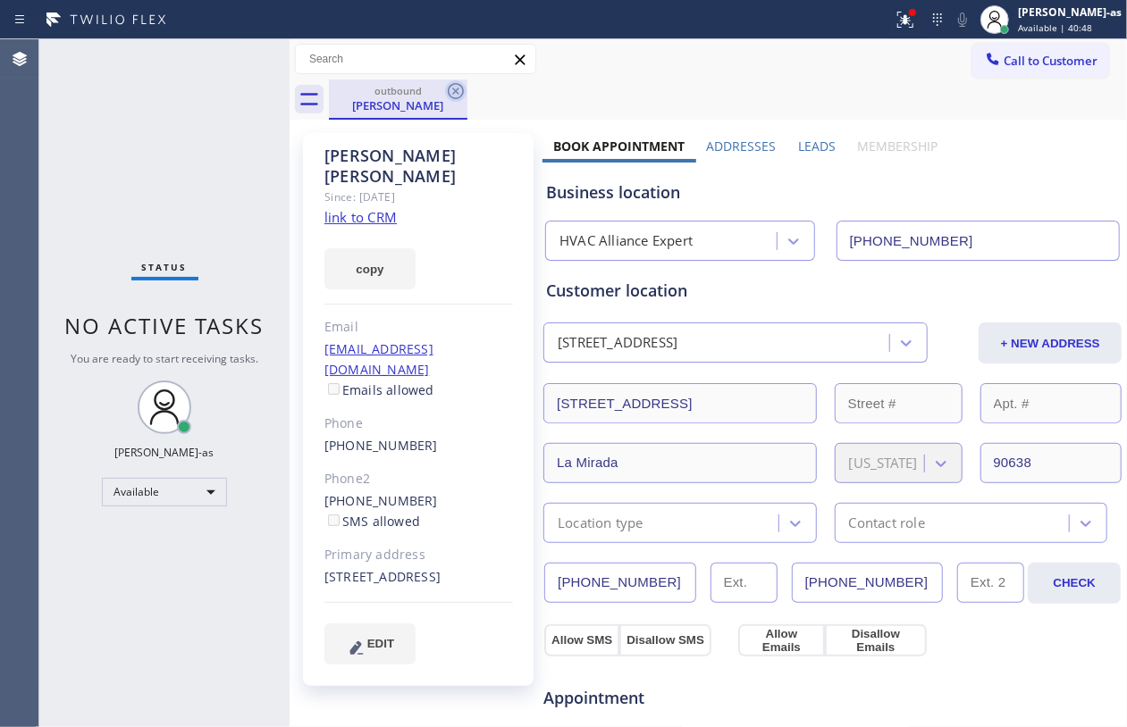
click at [457, 95] on icon at bounding box center [455, 90] width 21 height 21
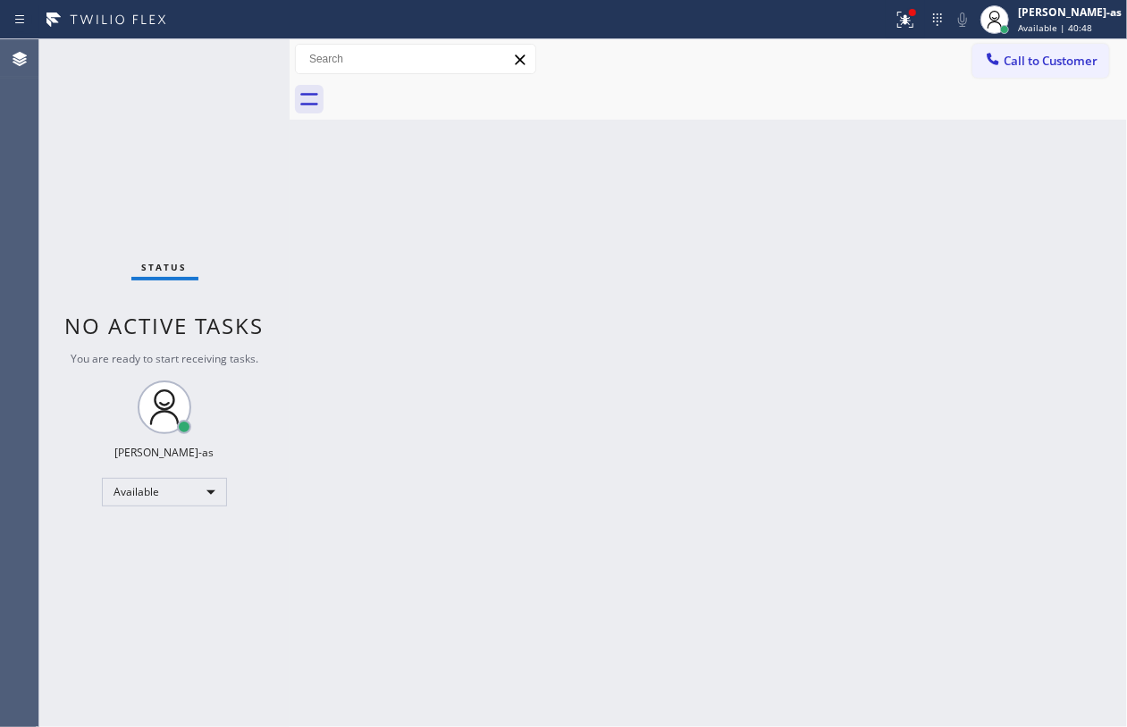
click at [457, 95] on div at bounding box center [728, 100] width 798 height 40
click at [483, 369] on div "Back to Dashboard Change Sender ID Customers Technicians Select a contact Outbo…" at bounding box center [708, 383] width 837 height 688
click at [555, 214] on div "Back to Dashboard Change Sender ID Customers Technicians Select a contact Outbo…" at bounding box center [708, 383] width 837 height 688
click at [133, 188] on div "Status No active tasks You are ready to start receiving tasks. [PERSON_NAME]-as…" at bounding box center [164, 383] width 250 height 688
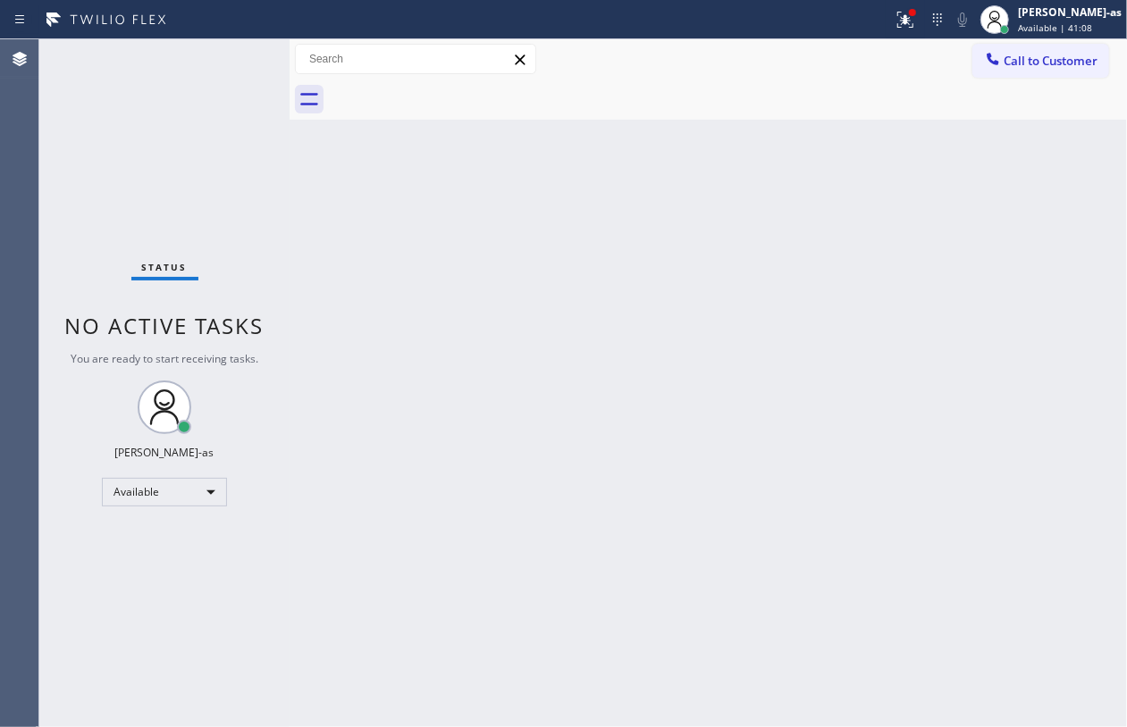
click at [365, 326] on div "Back to Dashboard Change Sender ID Customers Technicians Select a contact Outbo…" at bounding box center [708, 383] width 837 height 688
click at [98, 155] on div "Status No active tasks You are ready to start receiving tasks. [PERSON_NAME]-as…" at bounding box center [164, 383] width 250 height 688
click at [476, 352] on div "Back to Dashboard Change Sender ID Customers Technicians Select a contact Outbo…" at bounding box center [708, 383] width 837 height 688
click at [797, 587] on div "Back to Dashboard Change Sender ID Customers Technicians Select a contact Outbo…" at bounding box center [708, 383] width 837 height 688
click at [829, 516] on div "Back to Dashboard Change Sender ID Customers Technicians Select a contact Outbo…" at bounding box center [708, 383] width 837 height 688
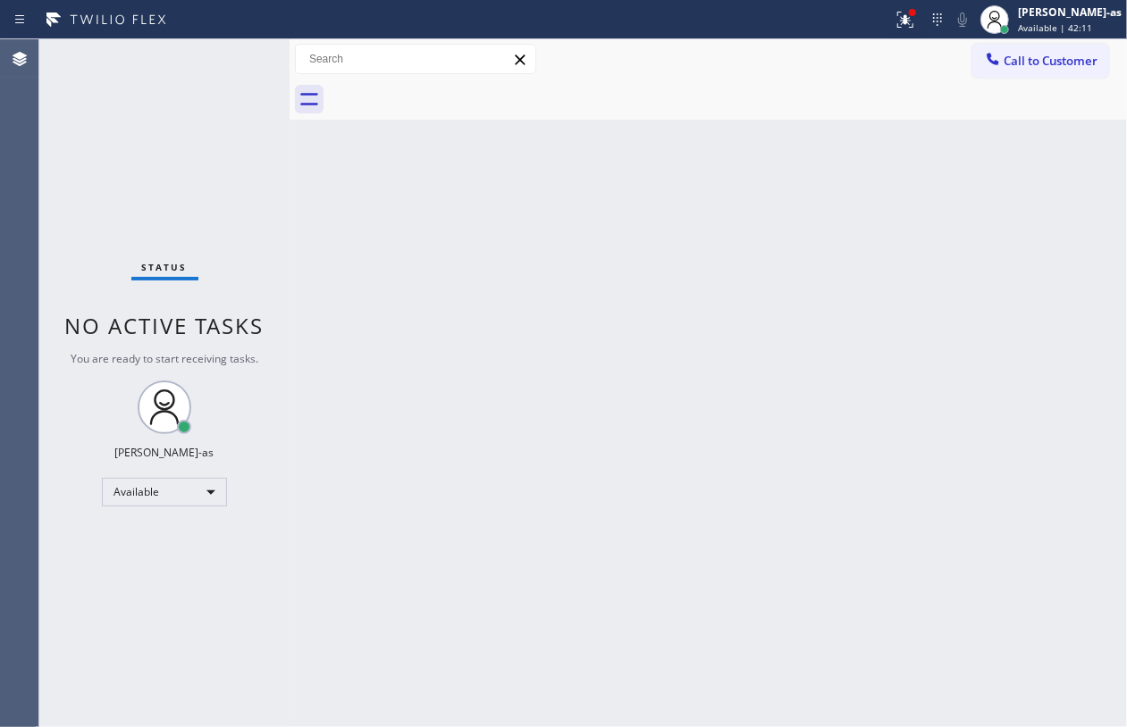
drag, startPoint x: 1076, startPoint y: 193, endPoint x: 1038, endPoint y: 502, distance: 311.4
click at [1076, 191] on div "Back to Dashboard Change Sender ID Customers Technicians Select a contact Outbo…" at bounding box center [708, 383] width 837 height 688
drag, startPoint x: 1011, startPoint y: 58, endPoint x: 836, endPoint y: 194, distance: 221.6
click at [1011, 58] on span "Call to Customer" at bounding box center [1050, 61] width 94 height 16
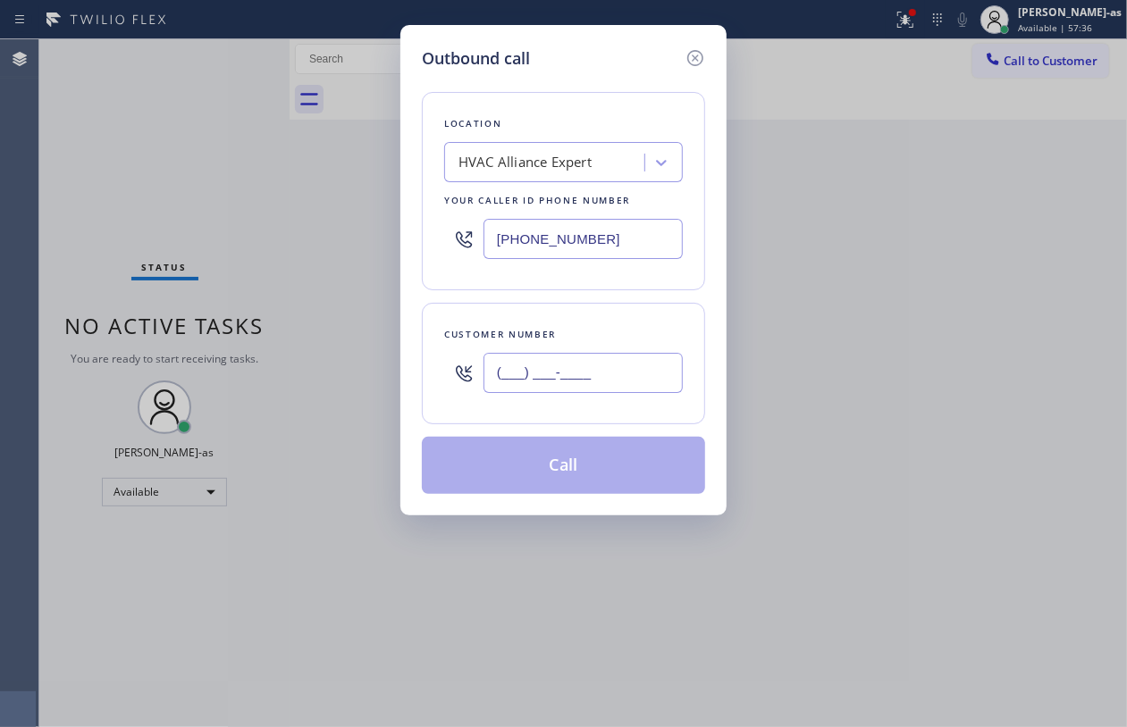
click at [602, 377] on input "(___) ___-____" at bounding box center [582, 373] width 199 height 40
paste input "650) 464-3010"
type input "(650) 464-3010"
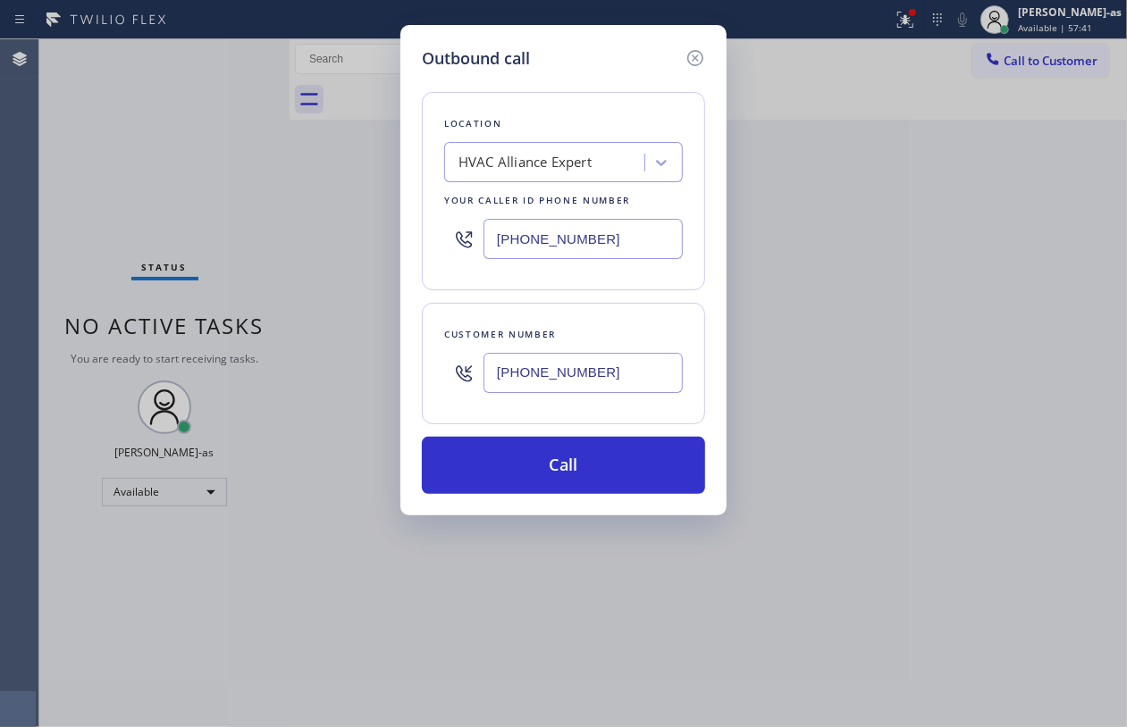
click at [180, 143] on div "Outbound call Location HVAC Alliance Expert Your caller id phone number (323) 9…" at bounding box center [563, 363] width 1127 height 727
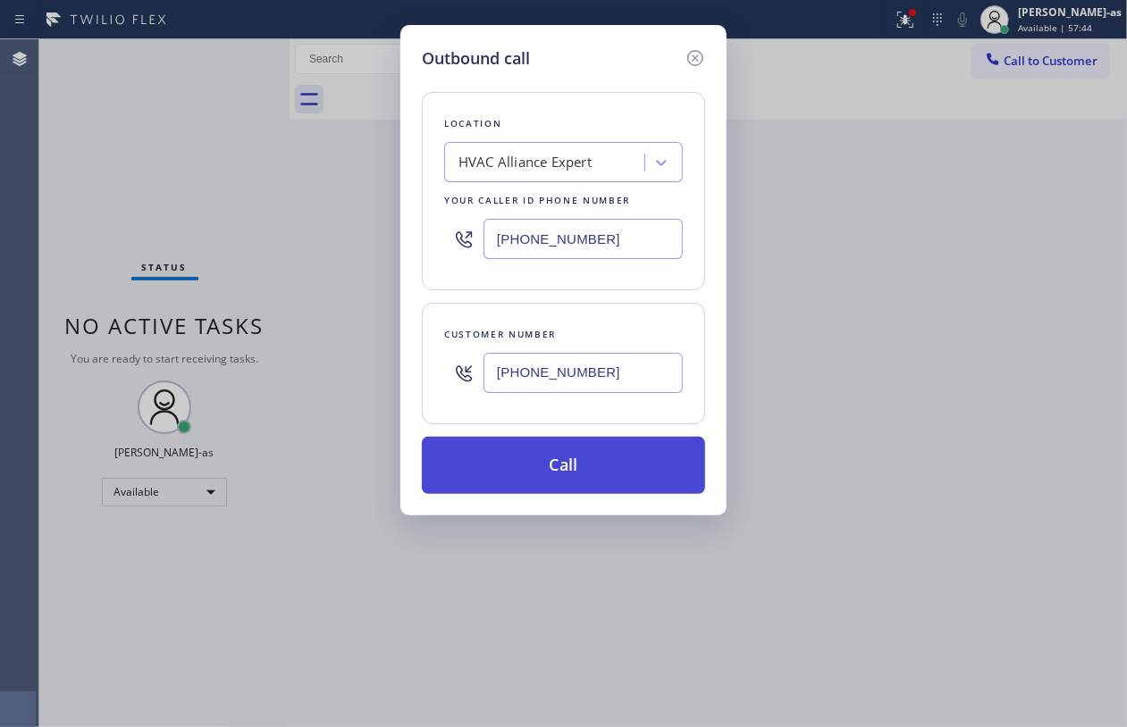
click at [592, 474] on button "Call" at bounding box center [563, 465] width 283 height 57
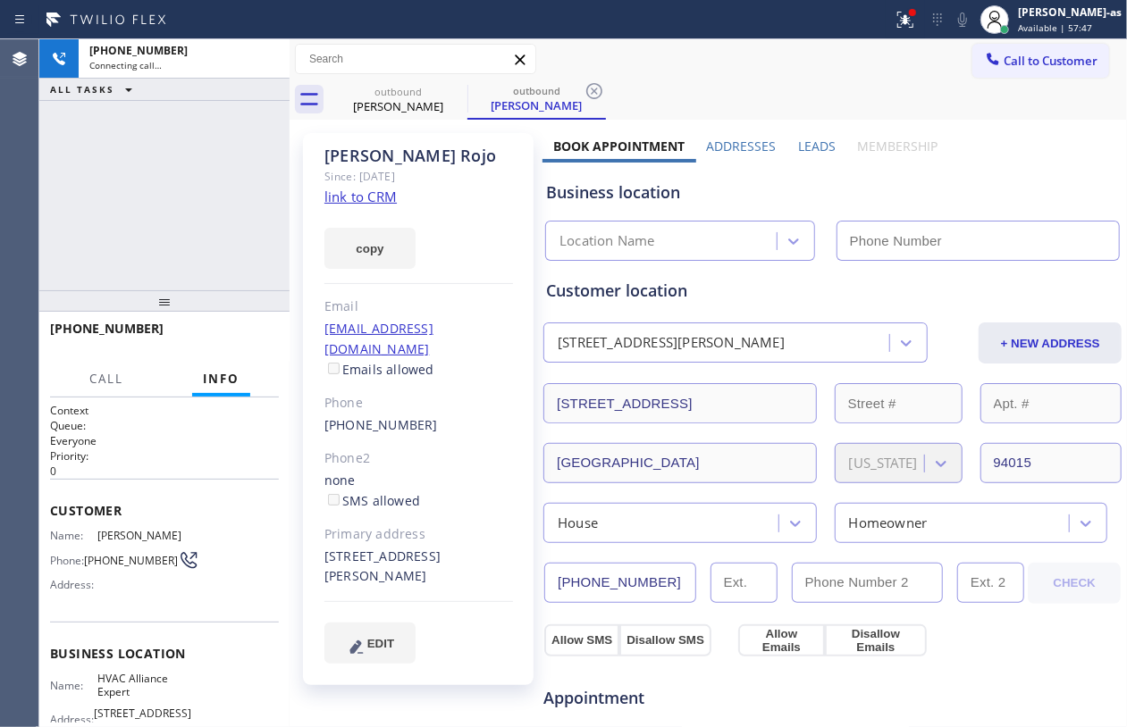
click at [119, 222] on div "+16504643010 Connecting call… ALL TASKS ALL TASKS ACTIVE TASKS TASKS IN WRAP UP" at bounding box center [164, 164] width 250 height 251
click at [368, 200] on link "link to CRM" at bounding box center [360, 197] width 72 height 18
type input "[PHONE_NUMBER]"
drag, startPoint x: 150, startPoint y: 180, endPoint x: 288, endPoint y: 120, distance: 150.1
click at [169, 176] on div "+16504643010 Connecting call… ALL TASKS ALL TASKS ACTIVE TASKS TASKS IN WRAP UP" at bounding box center [164, 164] width 250 height 251
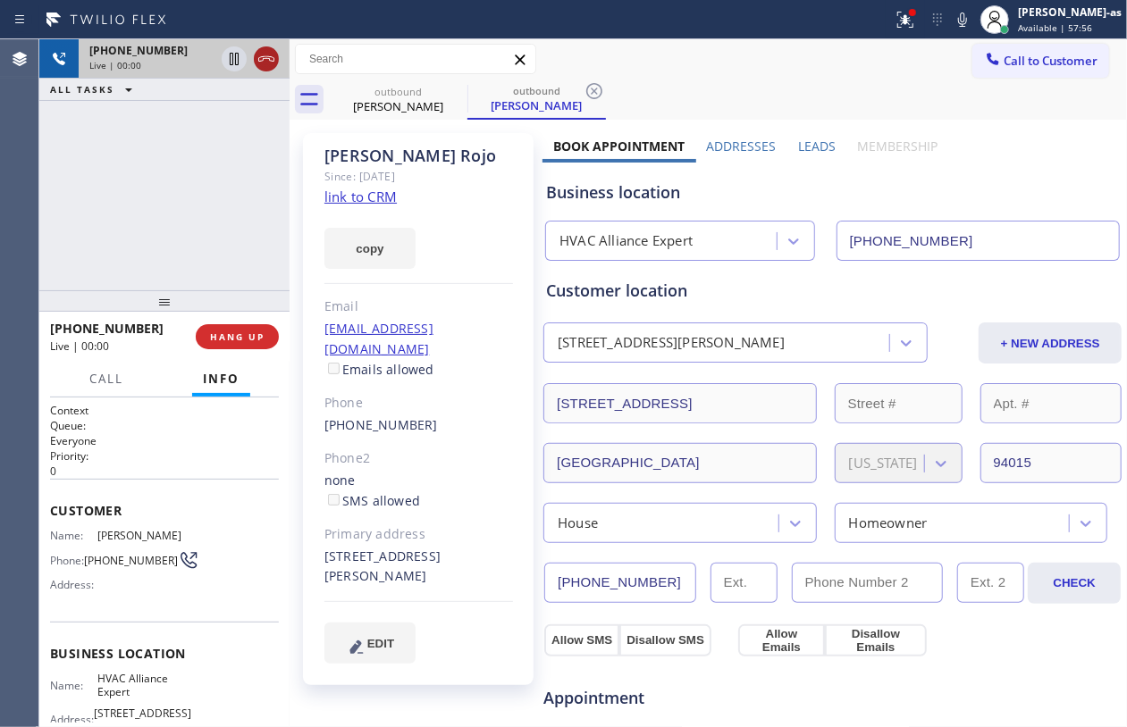
click at [265, 61] on icon at bounding box center [266, 58] width 21 height 21
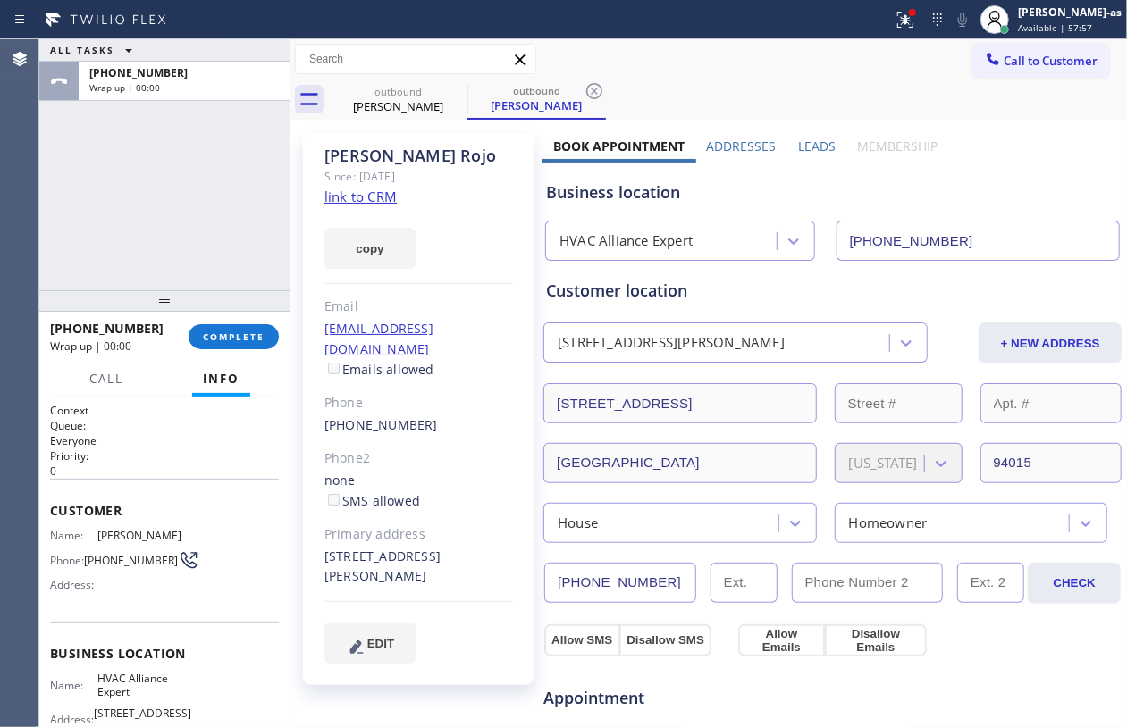
click at [143, 233] on div "ALL TASKS ALL TASKS ACTIVE TASKS TASKS IN WRAP UP +16504643010 Wrap up | 00:00" at bounding box center [164, 164] width 250 height 251
drag, startPoint x: 187, startPoint y: 206, endPoint x: 219, endPoint y: 331, distance: 129.2
click at [191, 214] on div "ALL TASKS ALL TASKS ACTIVE TASKS TASKS IN WRAP UP +16504643010 Wrap up | 00:19" at bounding box center [164, 164] width 250 height 251
click at [216, 325] on button "COMPLETE" at bounding box center [234, 336] width 90 height 25
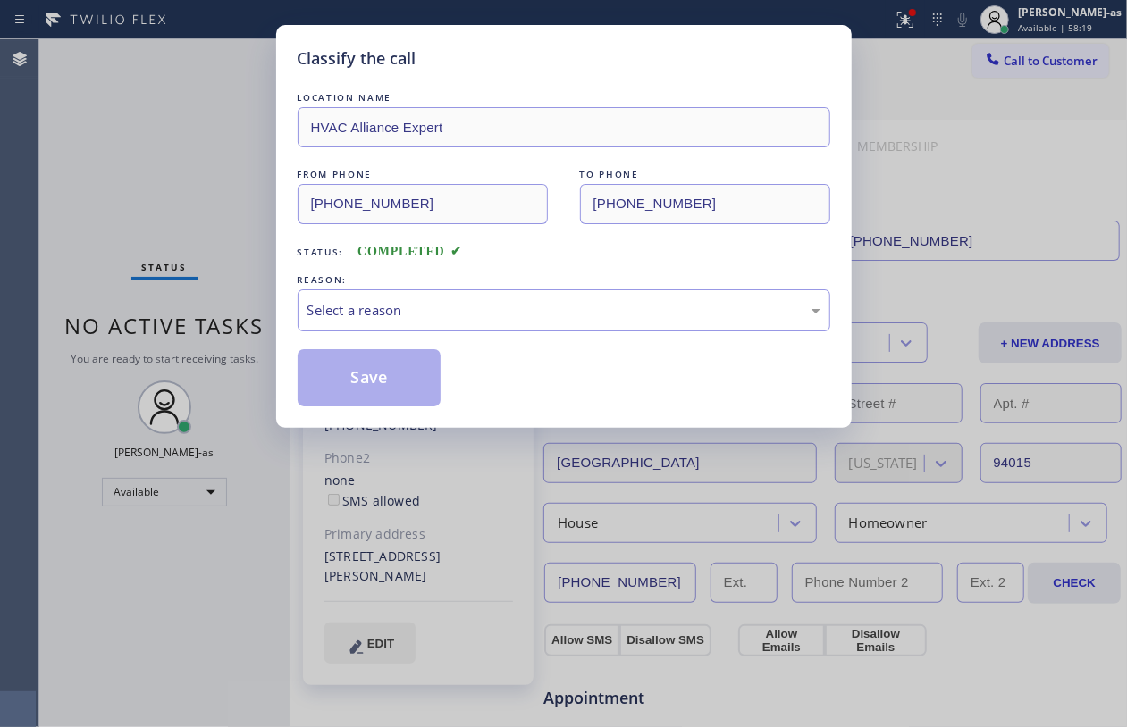
click at [222, 327] on div "Classify the call LOCATION NAME HVAC Alliance Expert FROM PHONE (323) 991-9198 …" at bounding box center [563, 363] width 1127 height 727
click at [474, 318] on div "Select a reason" at bounding box center [563, 310] width 513 height 21
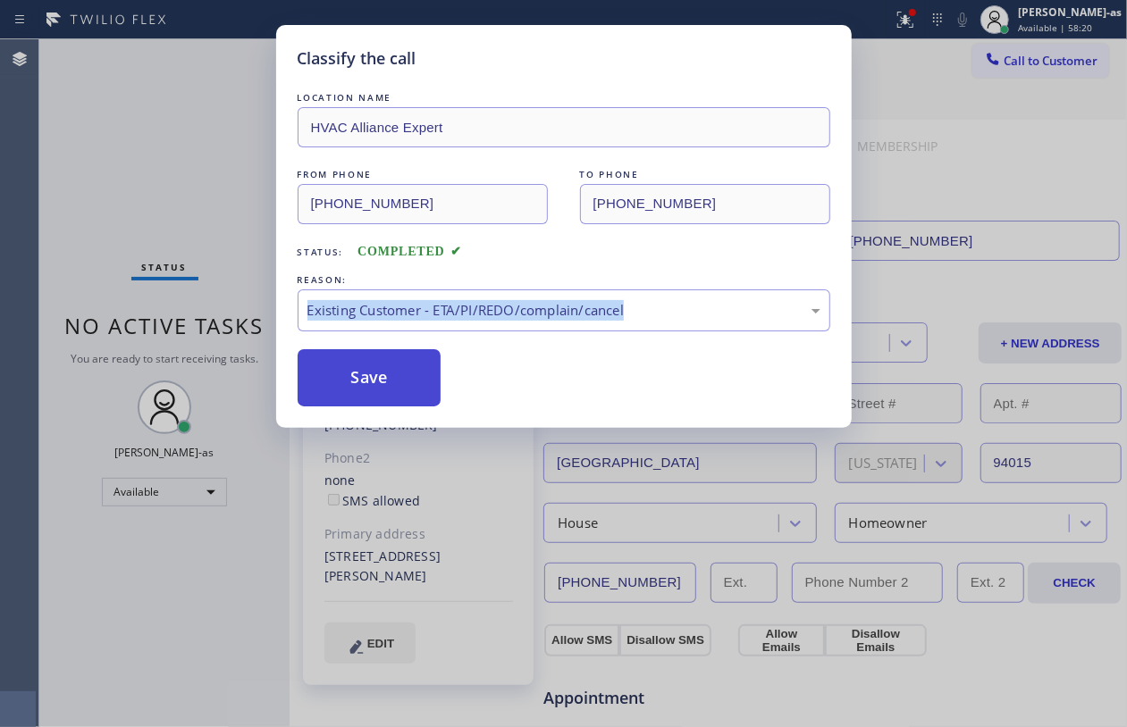
click at [340, 384] on button "Save" at bounding box center [370, 377] width 144 height 57
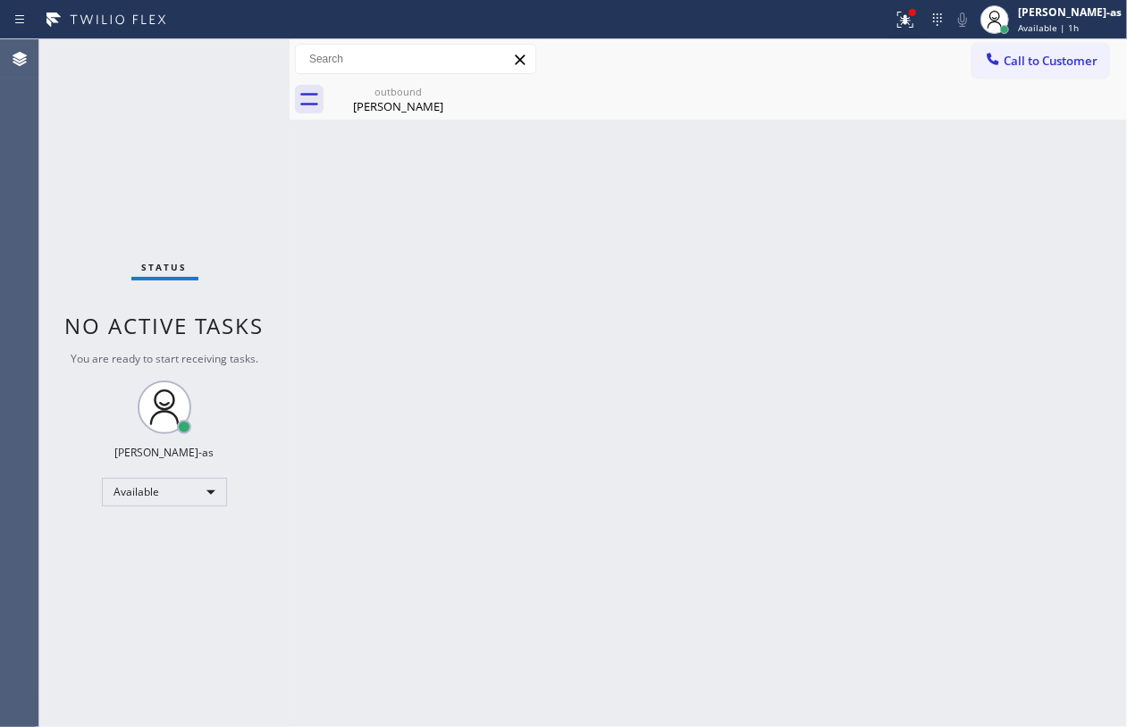
drag, startPoint x: 318, startPoint y: 390, endPoint x: 450, endPoint y: 291, distance: 165.3
click at [323, 402] on div "Back to Dashboard Change Sender ID Customers Technicians Select a contact Outbo…" at bounding box center [708, 383] width 837 height 688
click at [999, 76] on button "Call to Customer" at bounding box center [1040, 61] width 137 height 34
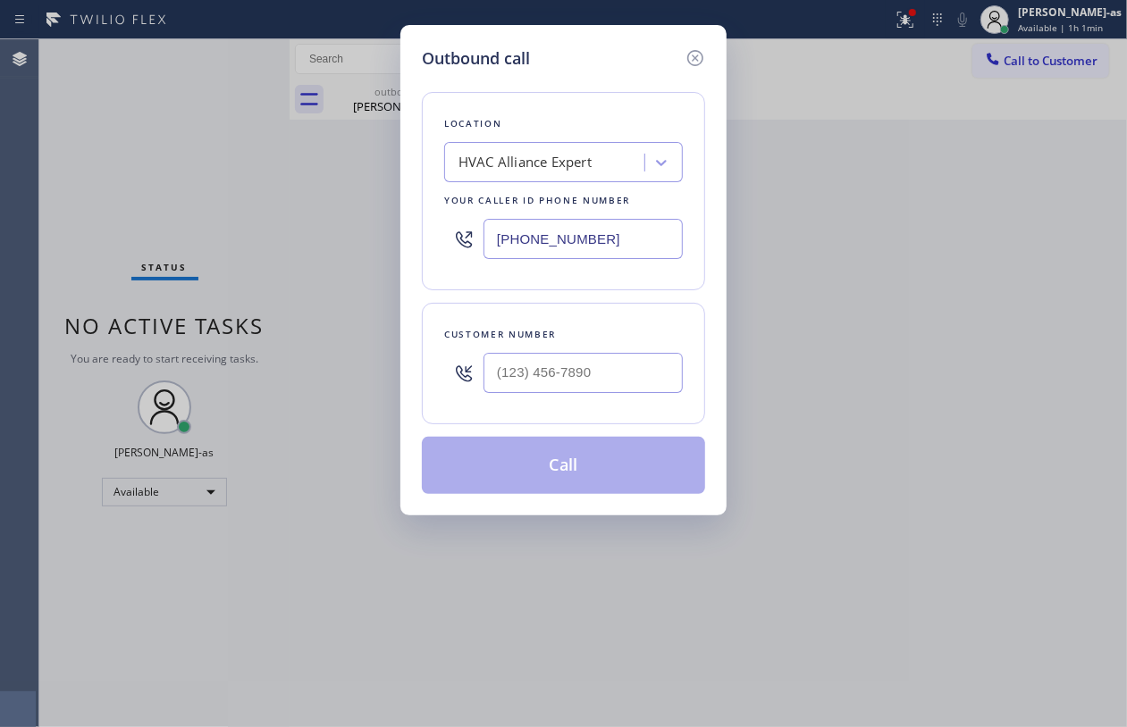
click at [1024, 55] on div "Outbound call Location HVAC Alliance Expert Your caller id phone number [PHONE_…" at bounding box center [563, 363] width 1127 height 727
click at [612, 365] on input "(___) ___-____" at bounding box center [582, 373] width 199 height 40
paste input "713) 505-7583"
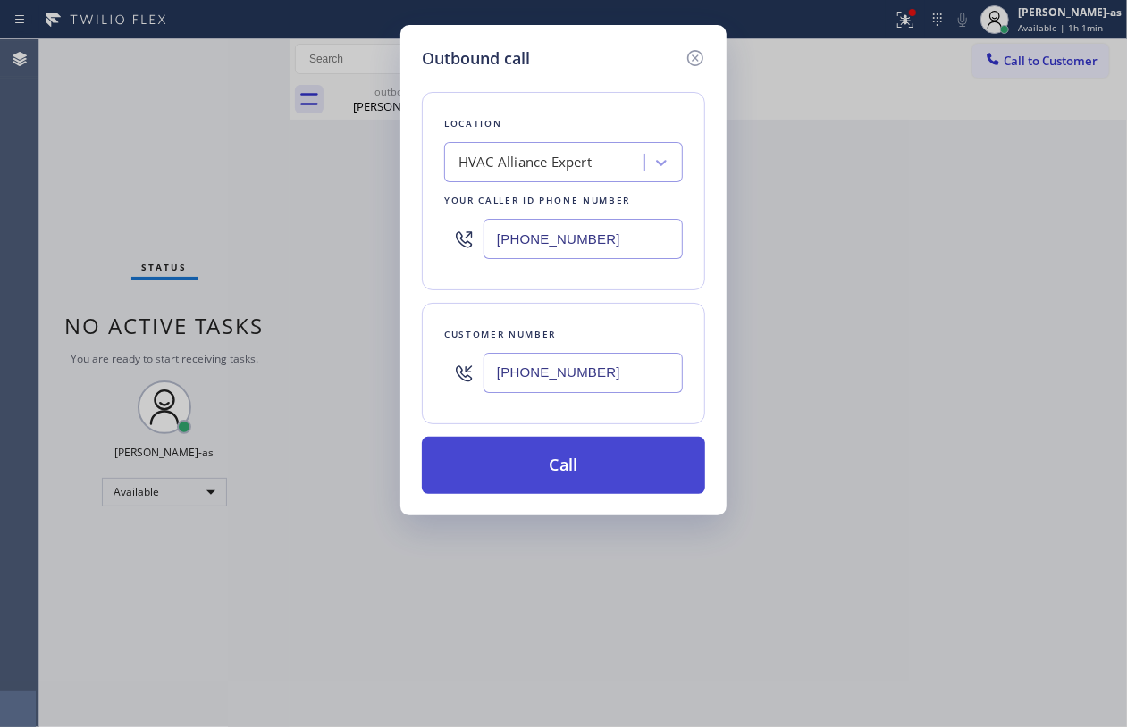
type input "(713) 505-7583"
click at [563, 472] on button "Call" at bounding box center [563, 465] width 283 height 57
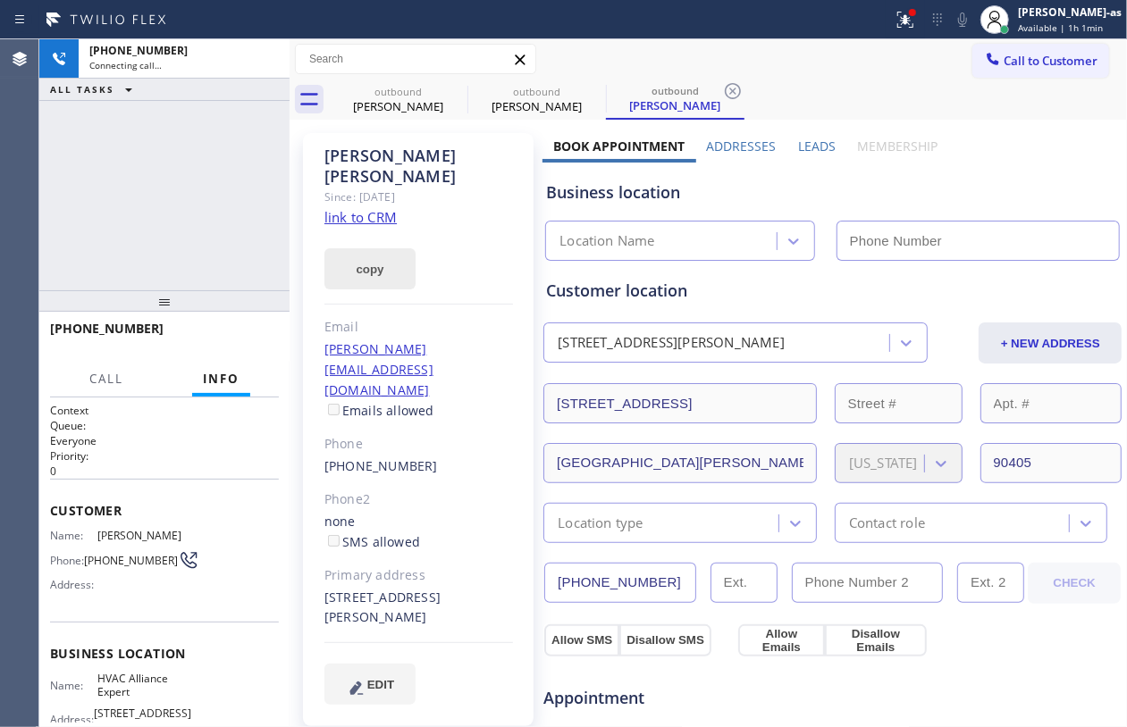
click at [207, 232] on div "+17135057583 Connecting call… ALL TASKS ALL TASKS ACTIVE TASKS TASKS IN WRAP UP" at bounding box center [164, 164] width 250 height 251
click at [375, 208] on link "link to CRM" at bounding box center [360, 217] width 72 height 18
type input "[PHONE_NUMBER]"
drag, startPoint x: 89, startPoint y: 148, endPoint x: 387, endPoint y: 443, distance: 418.9
click at [91, 148] on div "+17135057583 Connecting call… ALL TASKS ALL TASKS ACTIVE TASKS TASKS IN WRAP UP" at bounding box center [164, 164] width 250 height 251
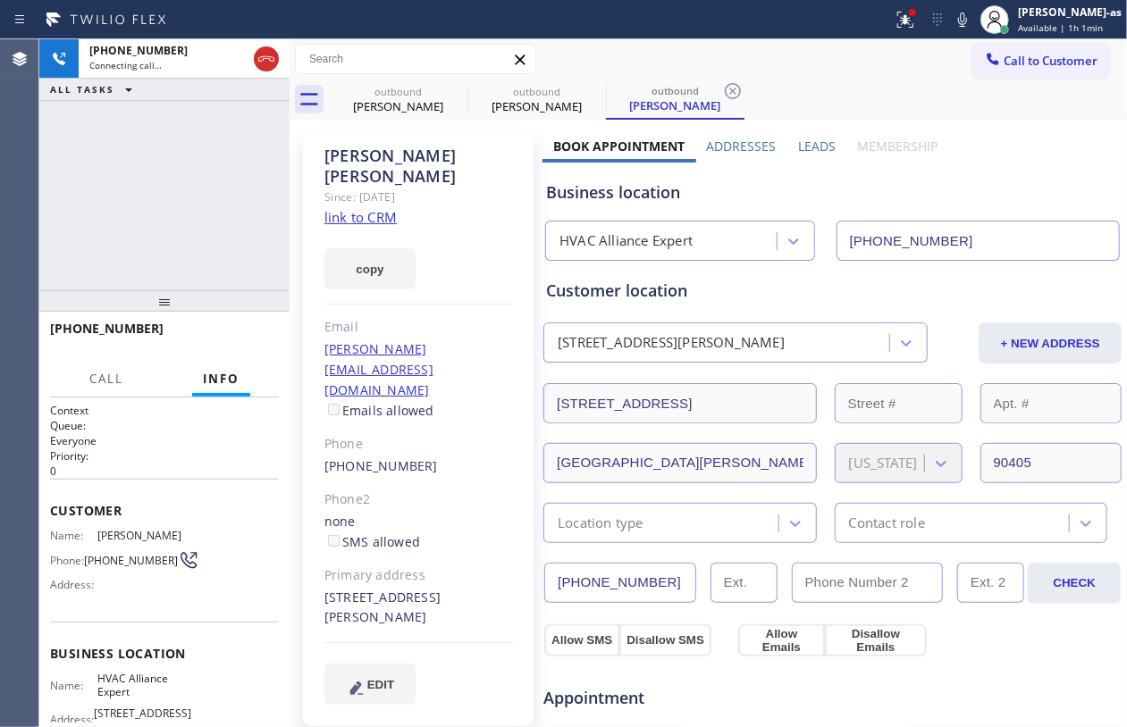
click at [438, 457] on div "(713) 505-7583" at bounding box center [418, 467] width 189 height 21
copy div "(713) 505-7583"
drag, startPoint x: 147, startPoint y: 98, endPoint x: 257, endPoint y: 75, distance: 113.2
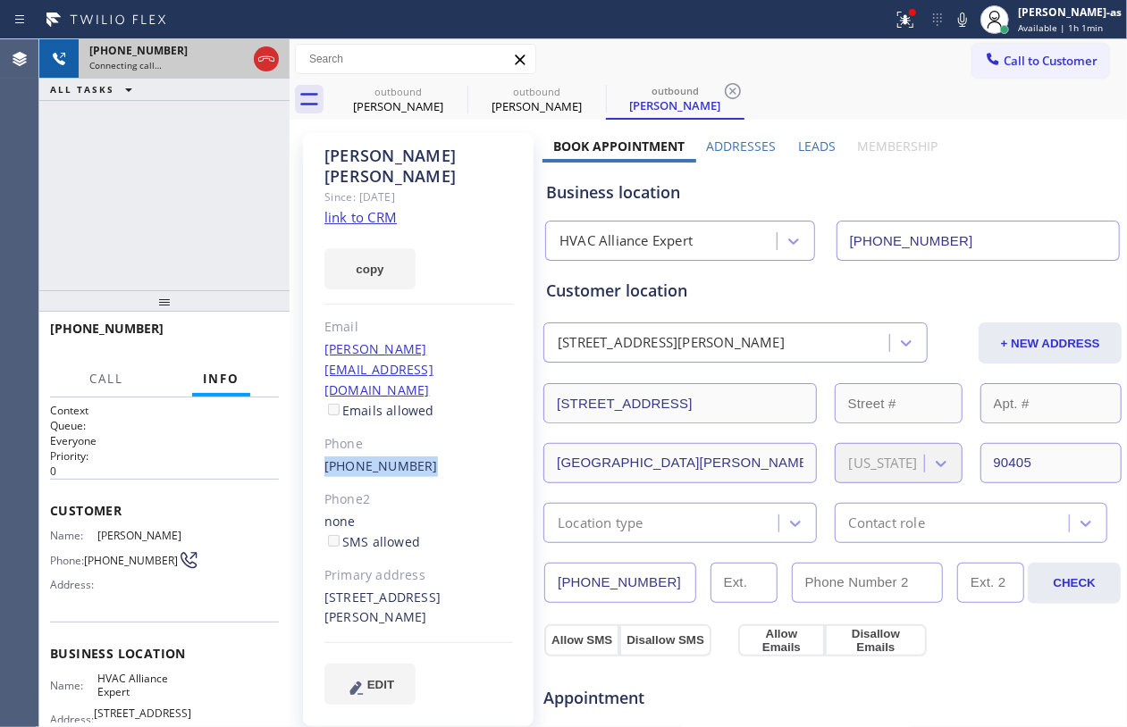
click at [154, 98] on div "ALL TASKS ALL TASKS ACTIVE TASKS TASKS IN WRAP UP" at bounding box center [164, 90] width 250 height 22
click at [276, 55] on icon at bounding box center [266, 58] width 21 height 21
drag, startPoint x: 394, startPoint y: 88, endPoint x: 469, endPoint y: 94, distance: 75.3
click at [395, 88] on div "outbound" at bounding box center [398, 91] width 135 height 13
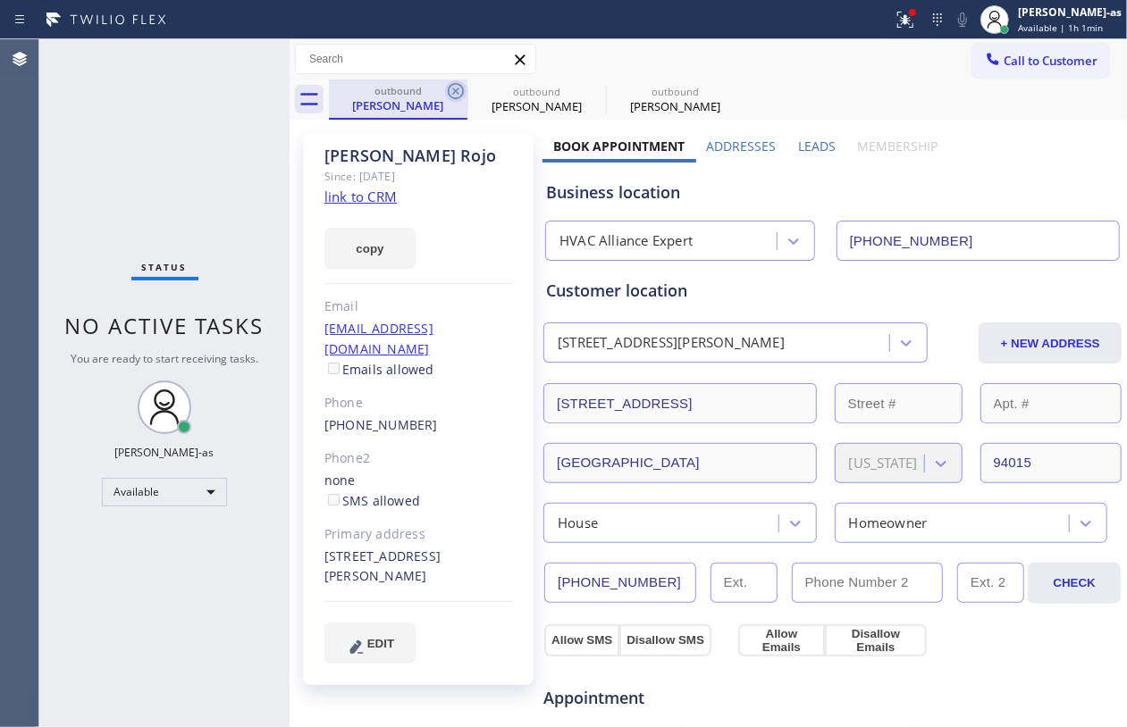
click at [448, 89] on icon at bounding box center [456, 91] width 16 height 16
drag, startPoint x: 448, startPoint y: 89, endPoint x: 1022, endPoint y: 80, distance: 574.6
click at [0, 0] on icon at bounding box center [0, 0] width 0 height 0
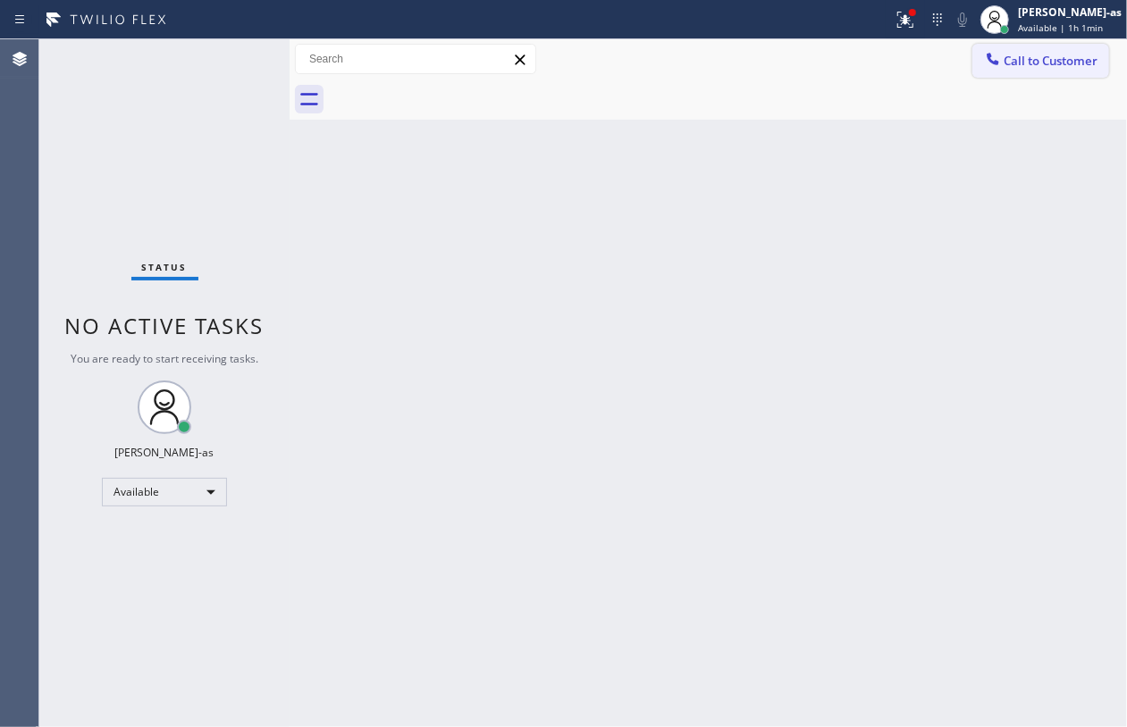
click at [1017, 61] on span "Call to Customer" at bounding box center [1050, 61] width 94 height 16
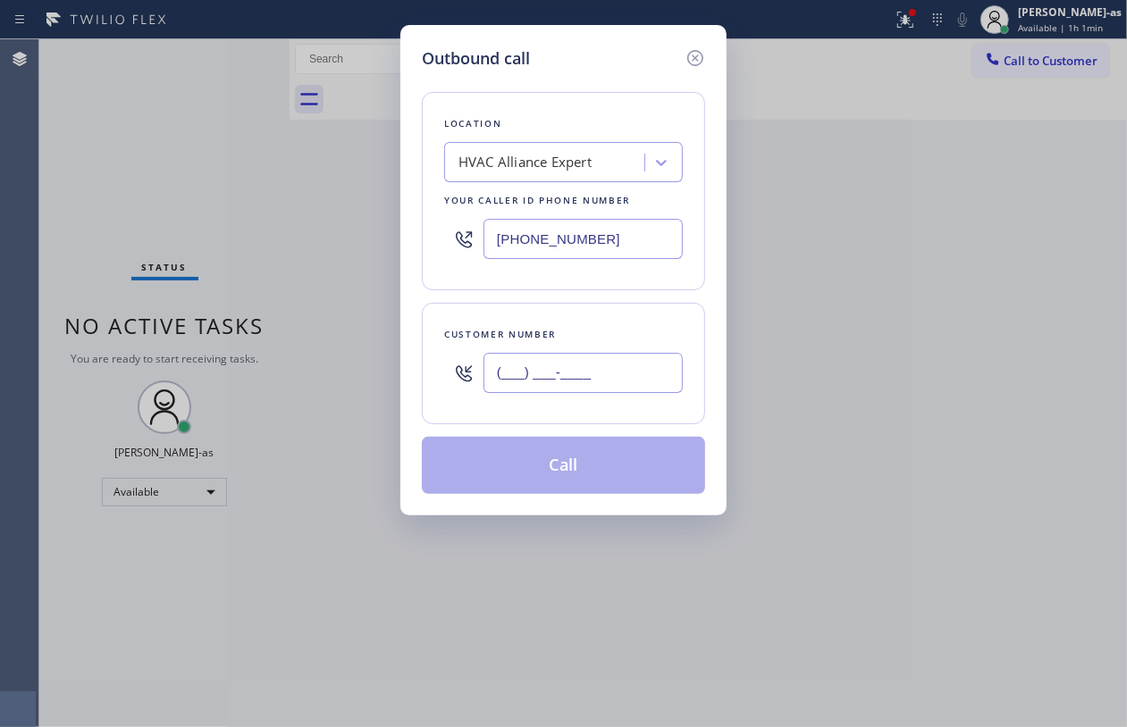
click at [575, 370] on input "(___) ___-____" at bounding box center [582, 373] width 199 height 40
paste input "713) 505-7583"
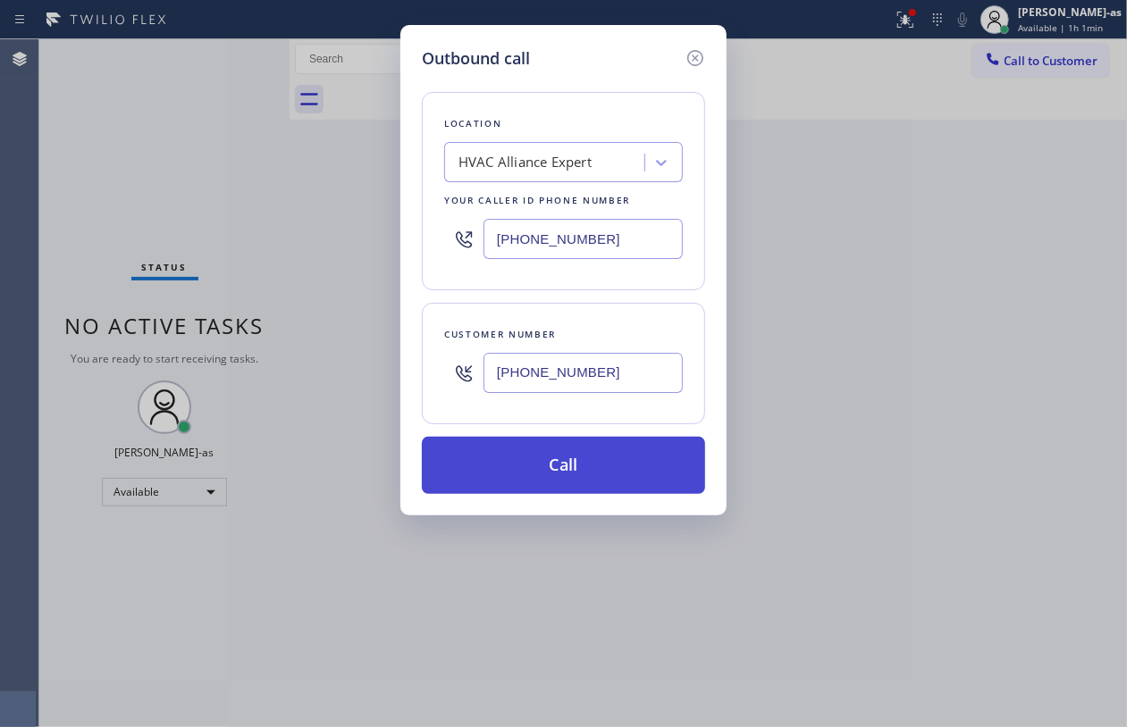
type input "(713) 505-7583"
click at [593, 483] on button "Call" at bounding box center [563, 465] width 283 height 57
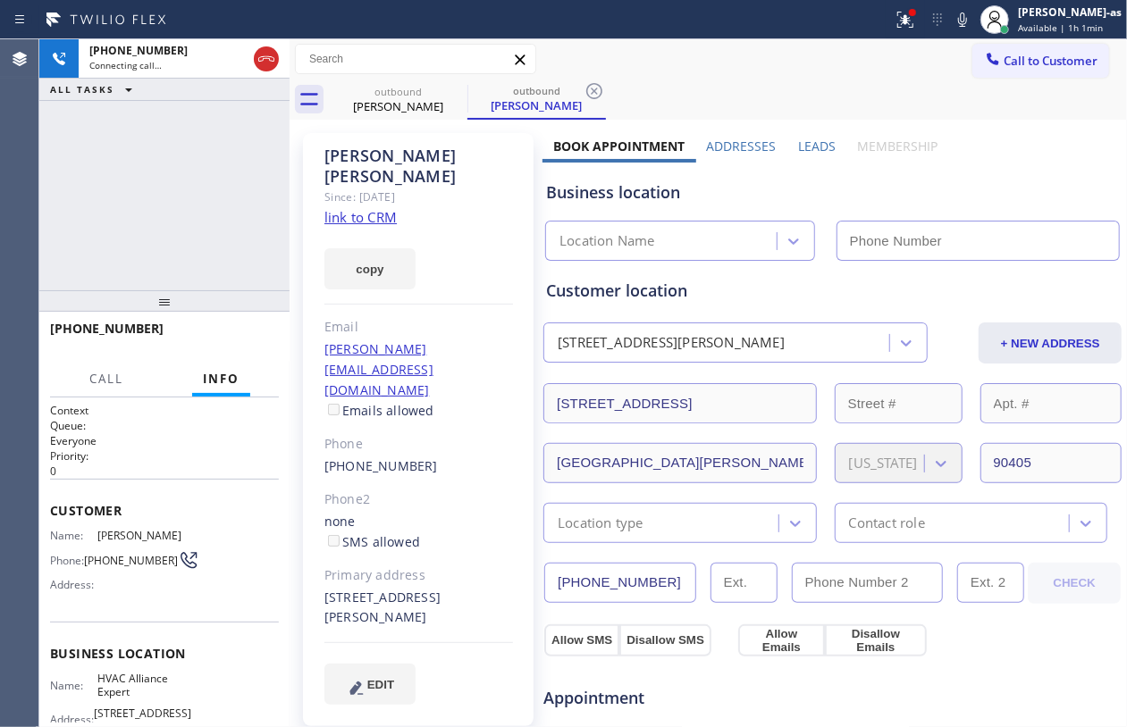
type input "[PHONE_NUMBER]"
click at [379, 101] on div "Mariana Talavera" at bounding box center [398, 106] width 135 height 16
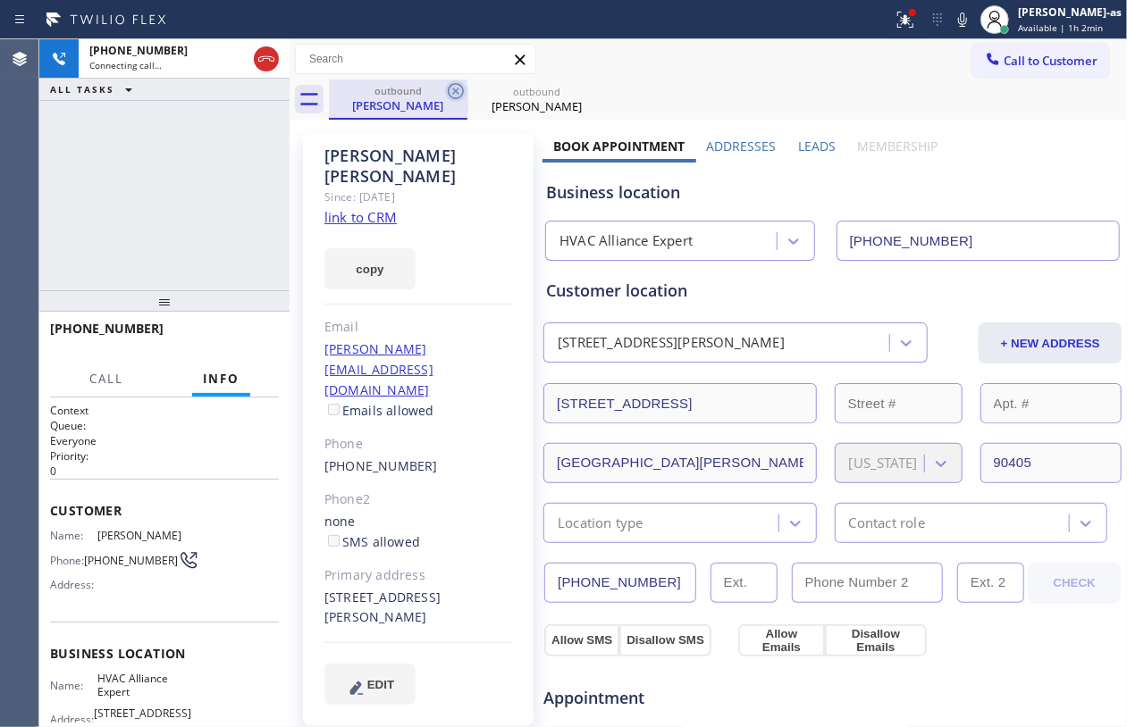
click at [455, 86] on icon at bounding box center [455, 90] width 21 height 21
click at [0, 0] on icon at bounding box center [0, 0] width 0 height 0
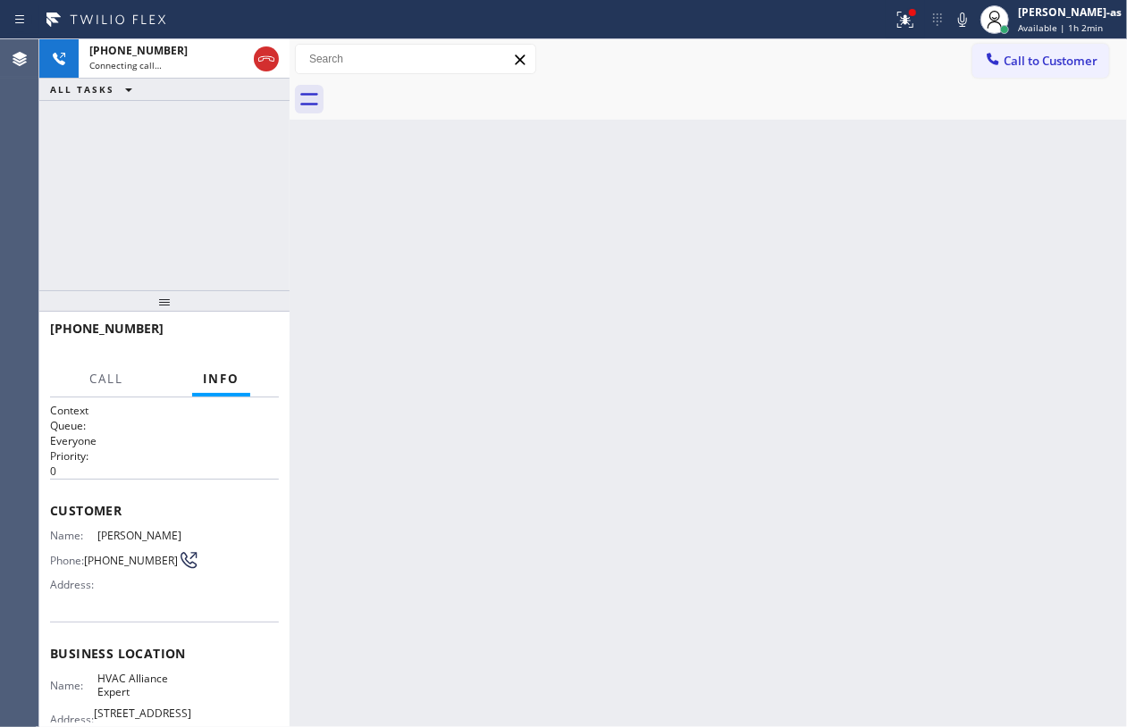
click at [161, 207] on div "+17135057583 Connecting call… ALL TASKS ALL TASKS ACTIVE TASKS TASKS IN WRAP UP" at bounding box center [164, 164] width 250 height 251
drag, startPoint x: 87, startPoint y: 175, endPoint x: 247, endPoint y: 95, distance: 179.0
click at [90, 172] on div "+17135057583 Connecting call… ALL TASKS ALL TASKS ACTIVE TASKS TASKS IN WRAP UP" at bounding box center [164, 164] width 250 height 251
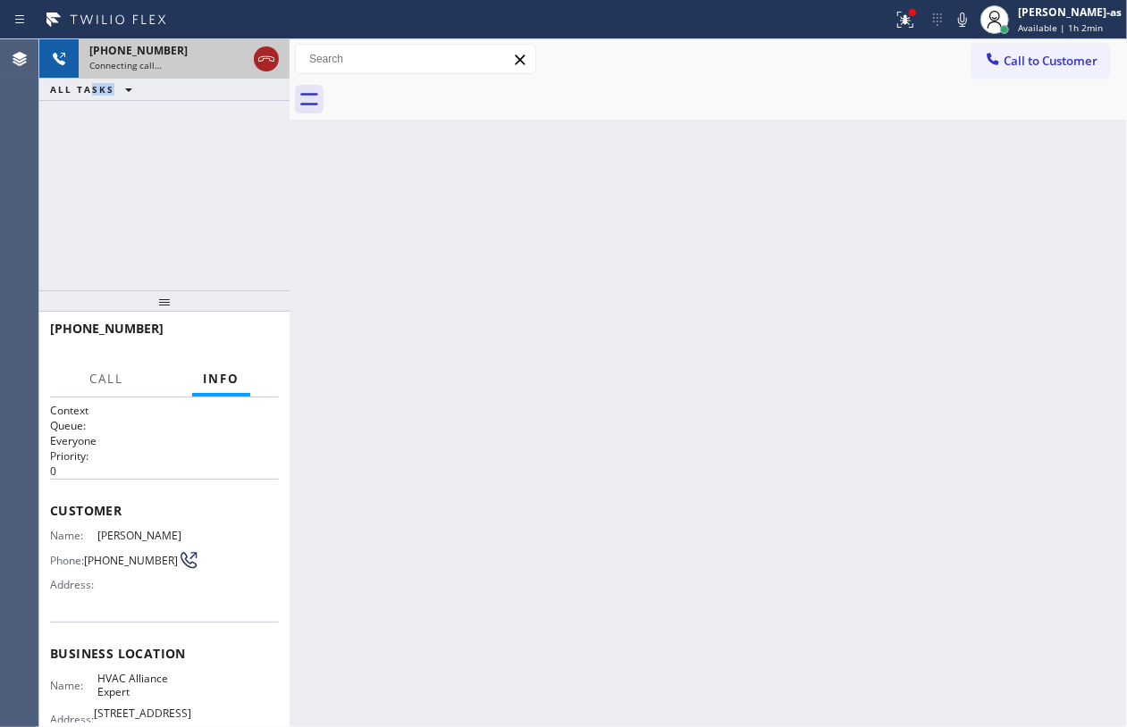
click at [264, 62] on icon at bounding box center [266, 58] width 21 height 21
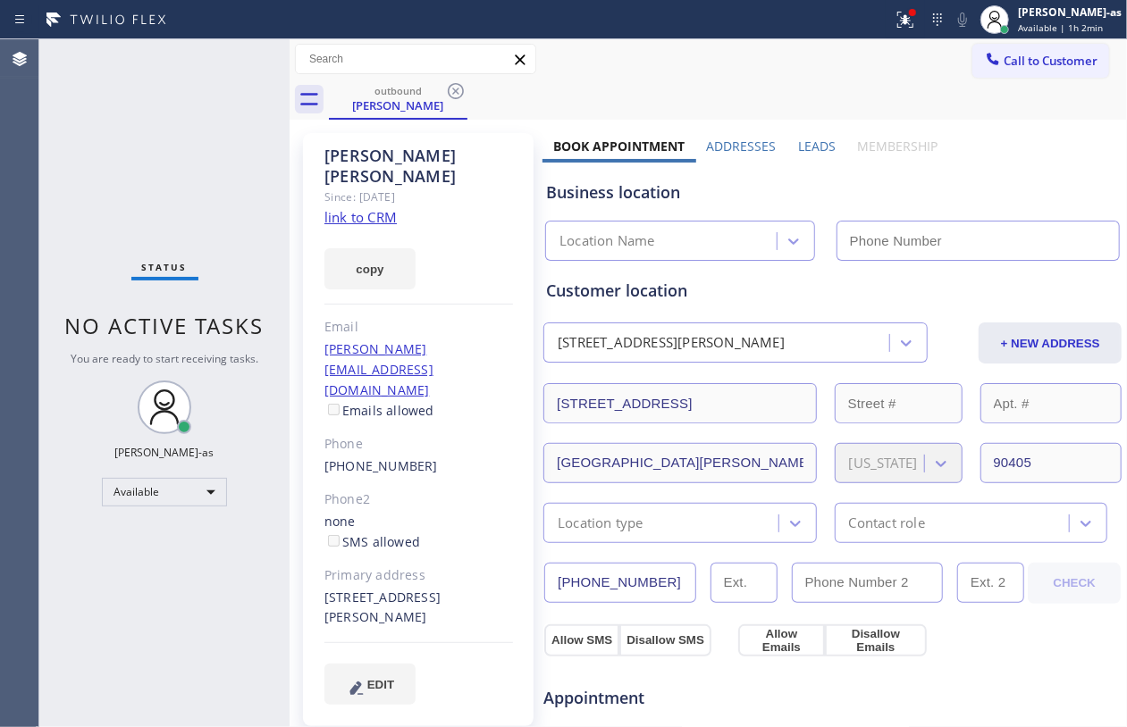
type input "[PHONE_NUMBER]"
drag, startPoint x: 415, startPoint y: 97, endPoint x: 462, endPoint y: 80, distance: 50.3
click at [419, 95] on div "outbound Mariana Talavera" at bounding box center [398, 99] width 135 height 38
click at [462, 80] on icon at bounding box center [455, 90] width 21 height 21
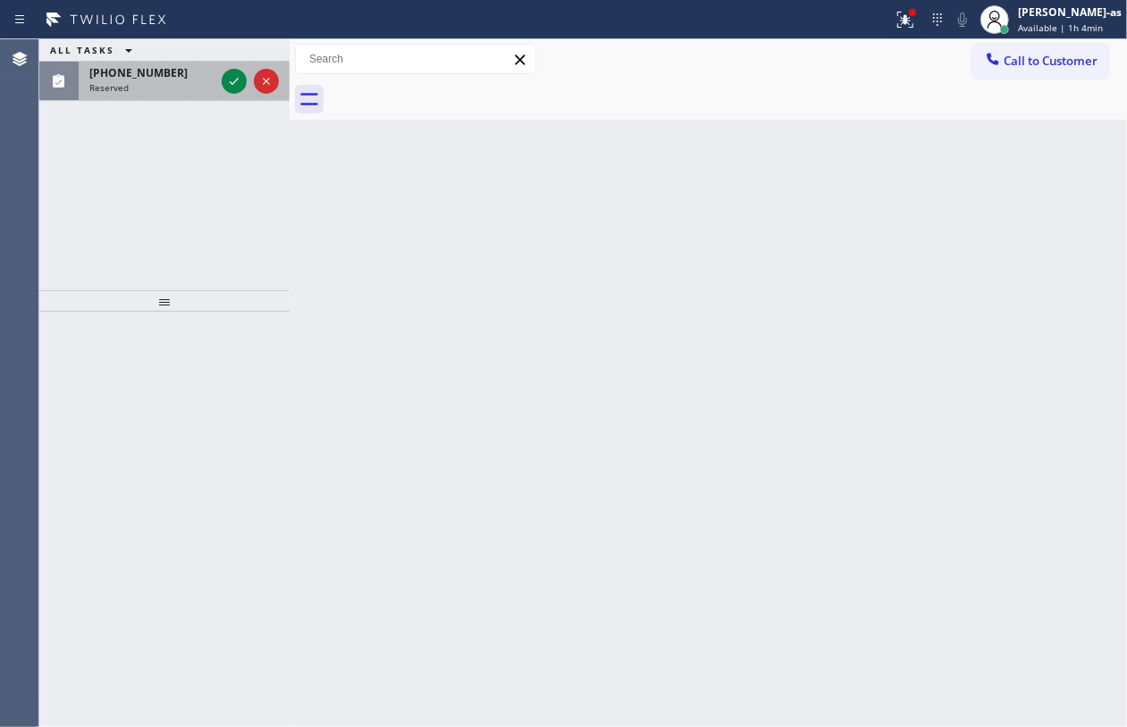
click at [250, 88] on div at bounding box center [250, 81] width 64 height 39
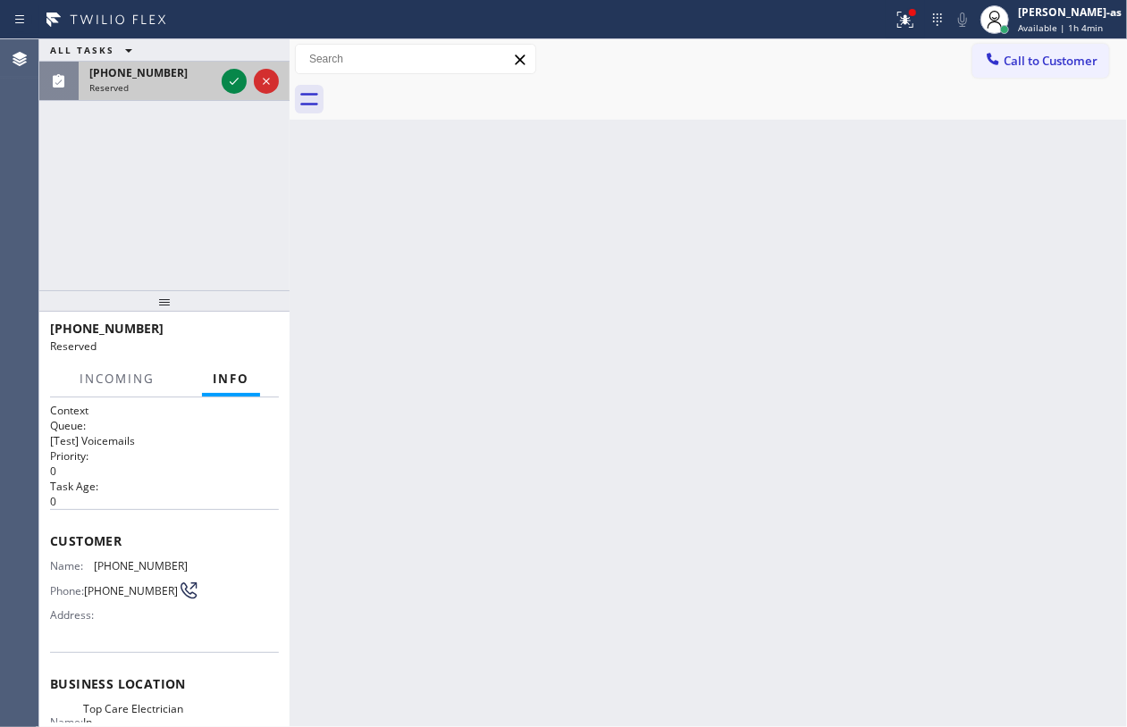
click at [216, 79] on div "(215) 869-8415 Reserved" at bounding box center [148, 81] width 139 height 39
click at [237, 79] on icon at bounding box center [233, 81] width 21 height 21
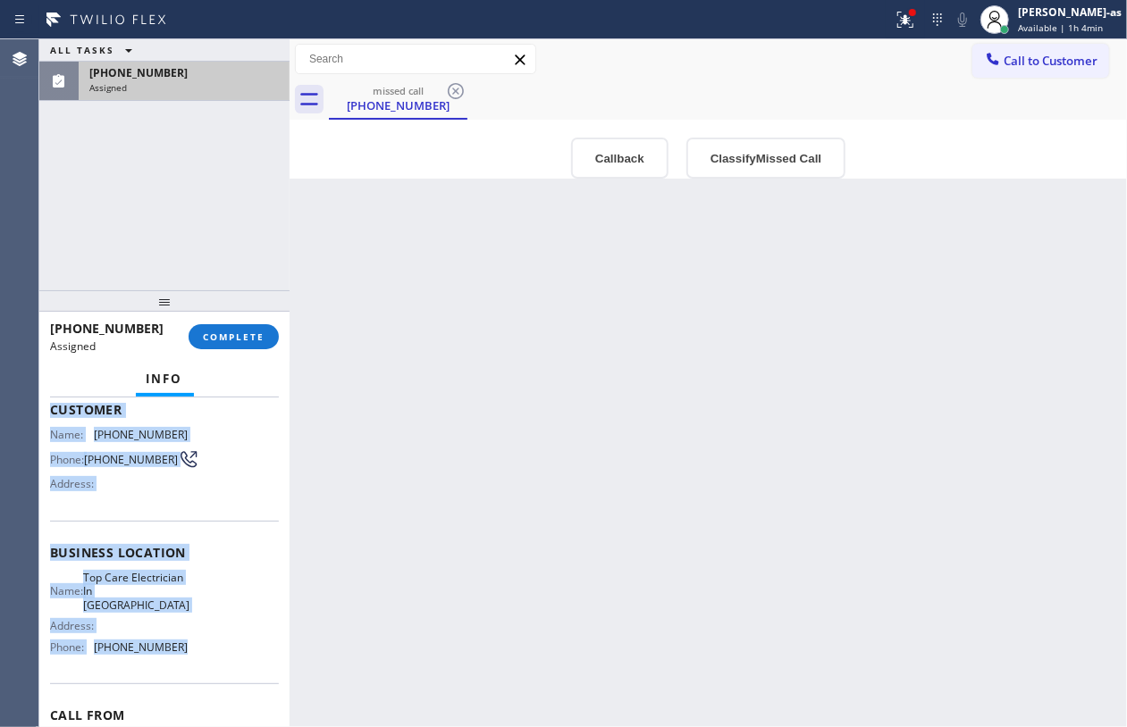
scroll to position [222, 0]
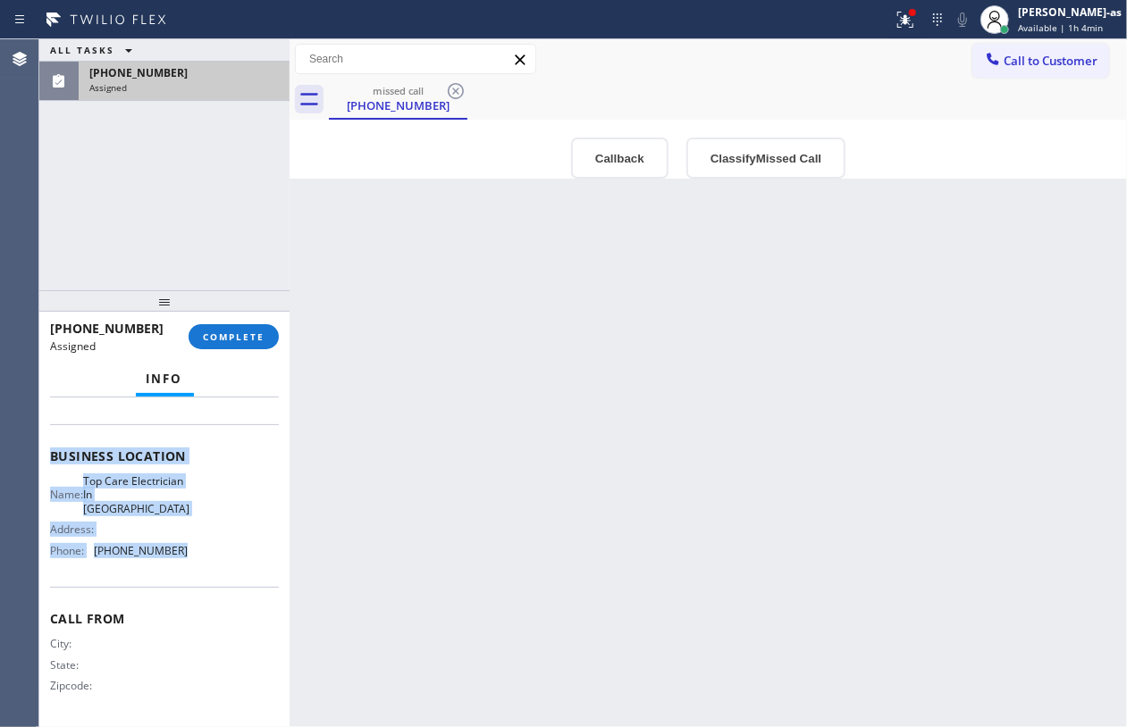
drag, startPoint x: 100, startPoint y: 547, endPoint x: 198, endPoint y: 568, distance: 100.6
click at [198, 568] on div "Context Queue: [Test] Voicemails Priority: 0 Task Age: Customer Name: (215) 869…" at bounding box center [164, 563] width 250 height 331
copy div "Customer Name: (215) 869-8415 Phone: (215) 869-8415 Address: Business location …"
click at [612, 165] on button "Callback" at bounding box center [619, 158] width 97 height 41
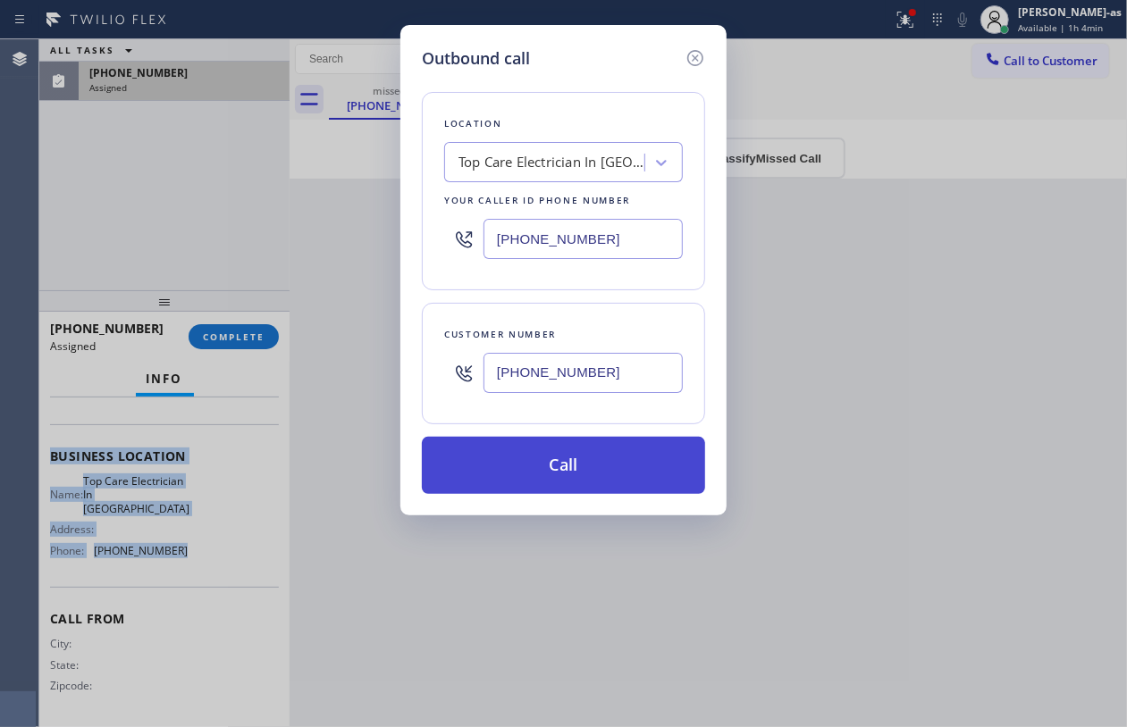
click at [524, 476] on button "Call" at bounding box center [563, 465] width 283 height 57
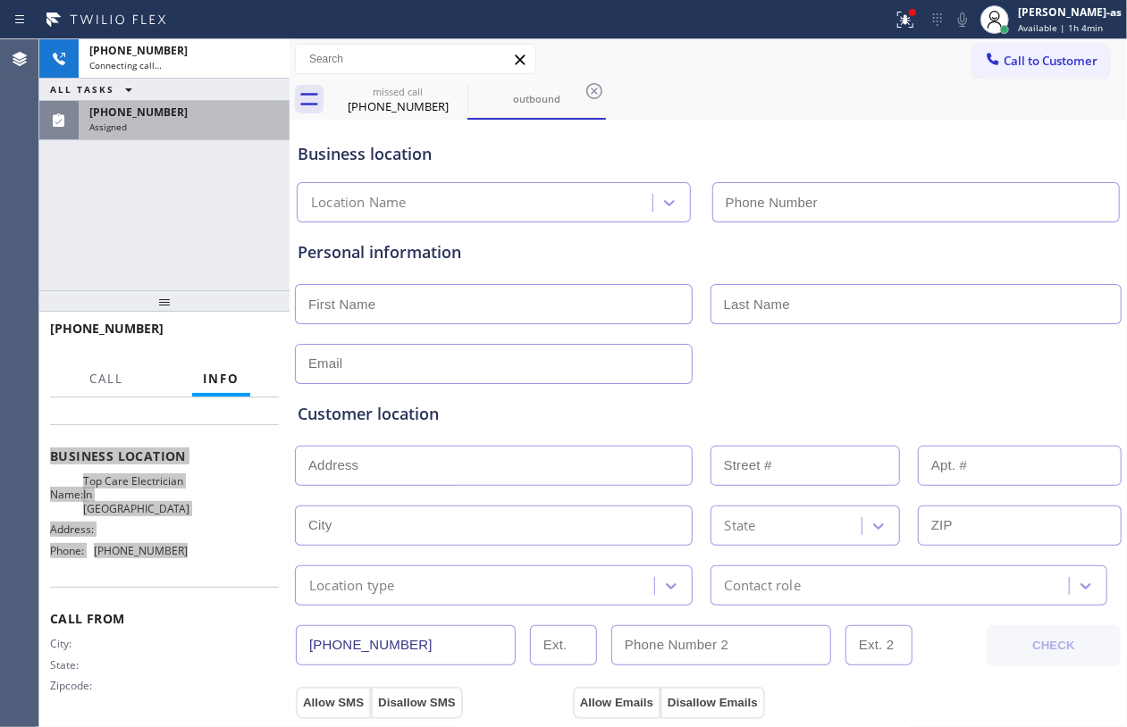
scroll to position [206, 0]
type input "(562) 735-3694"
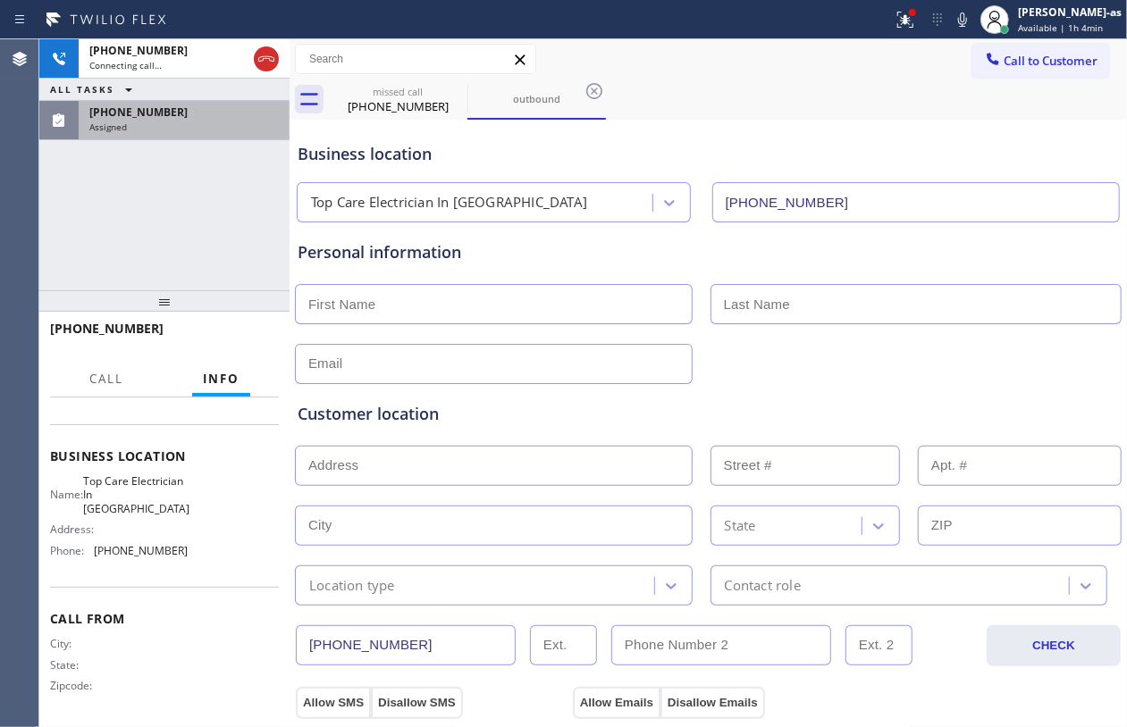
click at [147, 222] on div "+12158698415 Connecting call… ALL TASKS ALL TASKS ACTIVE TASKS TASKS IN WRAP UP…" at bounding box center [164, 164] width 250 height 251
drag, startPoint x: 130, startPoint y: 232, endPoint x: 222, endPoint y: 411, distance: 201.4
click at [130, 233] on div "+12158698415 Live | 00:00 ALL TASKS ALL TASKS ACTIVE TASKS TASKS IN WRAP UP (21…" at bounding box center [164, 164] width 250 height 251
click at [247, 340] on span "HANG UP" at bounding box center [237, 337] width 55 height 13
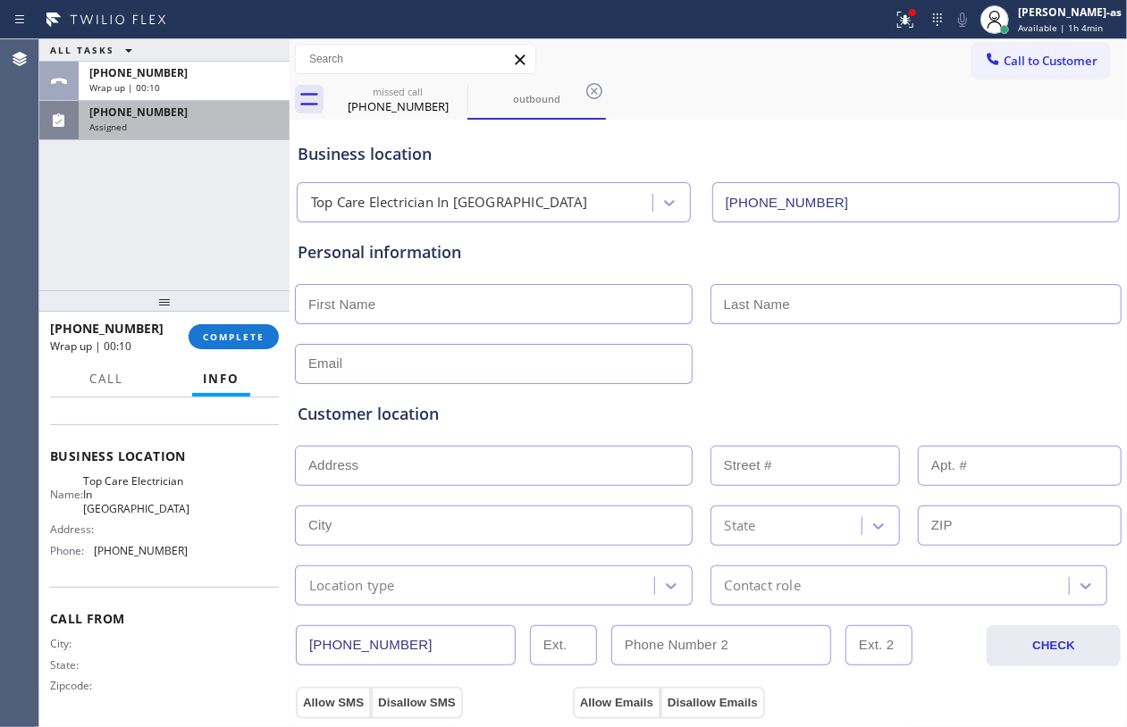
drag, startPoint x: 105, startPoint y: 202, endPoint x: 119, endPoint y: 216, distance: 19.6
click at [113, 206] on div "ALL TASKS ALL TASKS ACTIVE TASKS TASKS IN WRAP UP +12158698415 Wrap up | 00:10 …" at bounding box center [164, 164] width 250 height 251
click at [229, 338] on span "COMPLETE" at bounding box center [234, 337] width 62 height 13
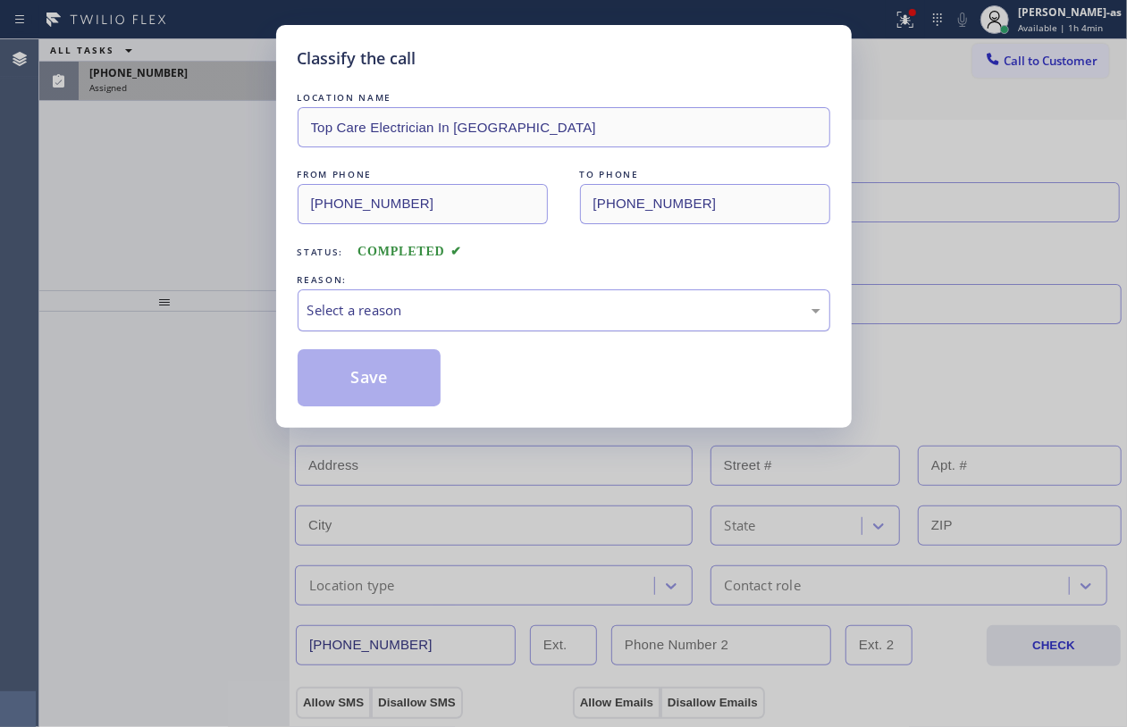
click at [387, 323] on div "Select a reason" at bounding box center [564, 311] width 533 height 42
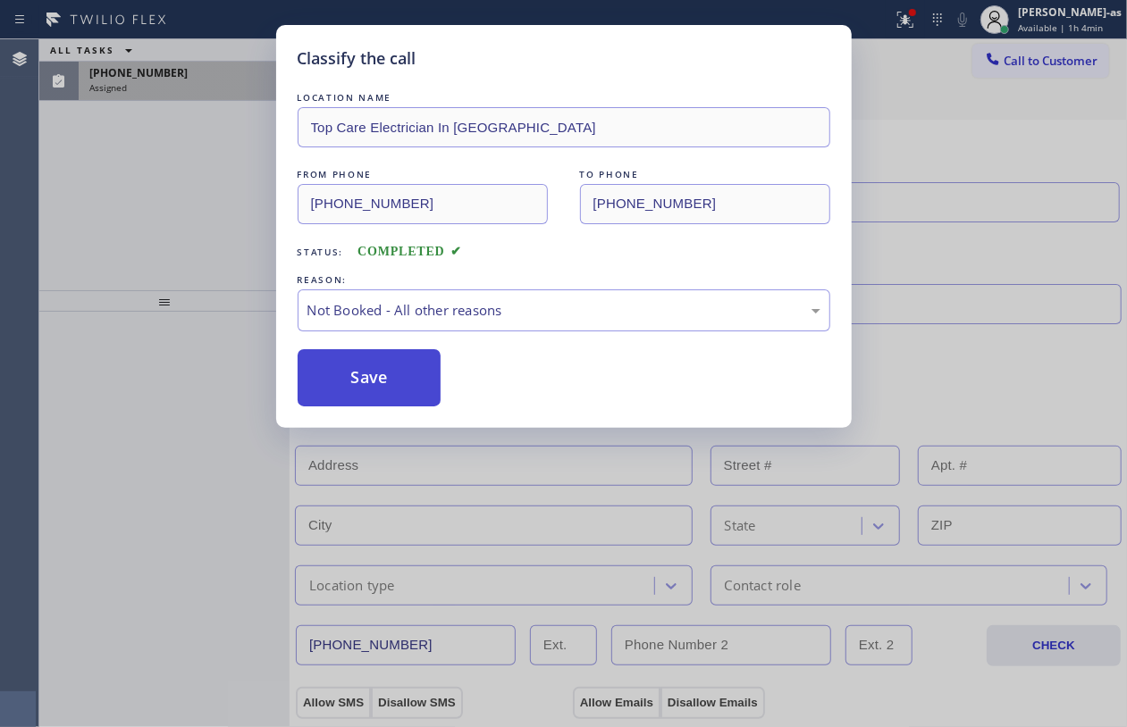
click at [362, 375] on button "Save" at bounding box center [370, 377] width 144 height 57
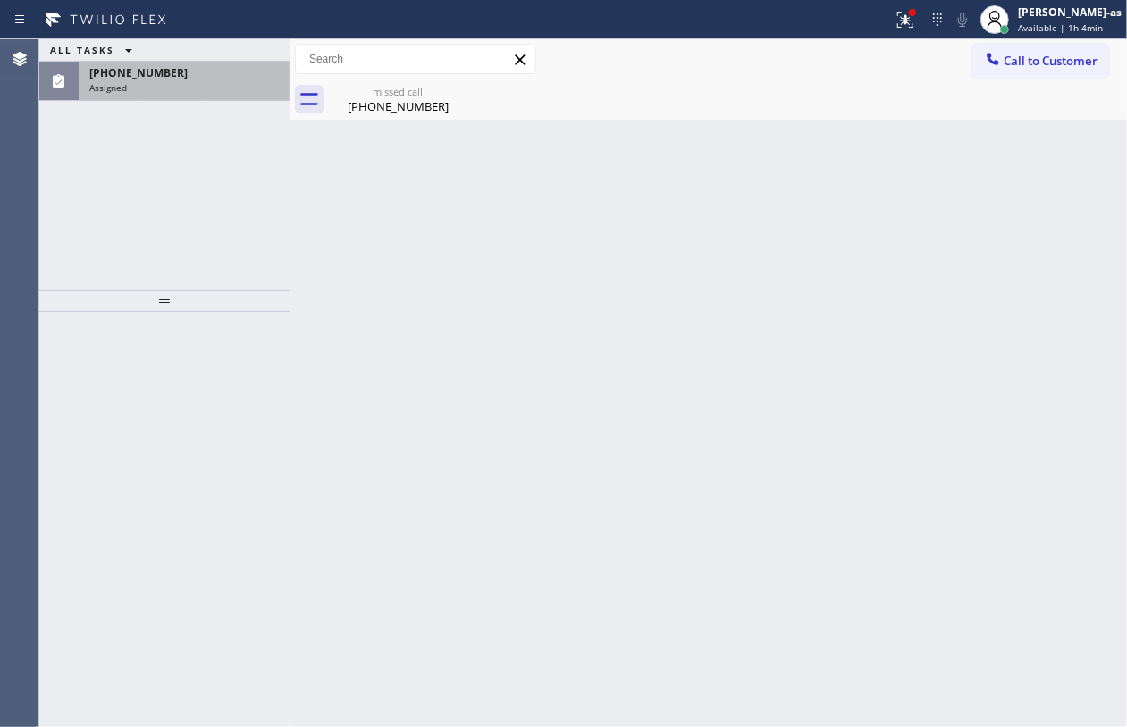
click at [132, 129] on div "ALL TASKS ALL TASKS ACTIVE TASKS TASKS IN WRAP UP (215) 869-8415 Assigned" at bounding box center [164, 164] width 250 height 251
click at [152, 98] on div "(215) 869-8415 Assigned" at bounding box center [181, 81] width 204 height 39
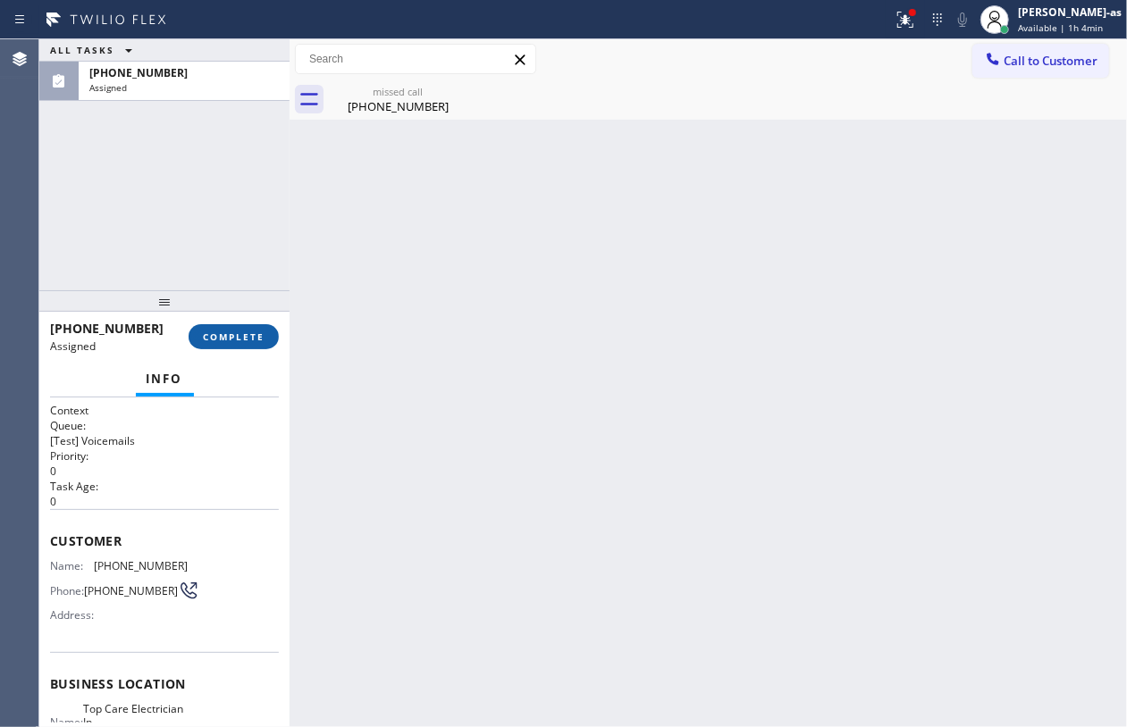
click at [247, 331] on span "COMPLETE" at bounding box center [234, 337] width 62 height 13
drag, startPoint x: 198, startPoint y: 262, endPoint x: 206, endPoint y: 268, distance: 9.5
click at [198, 265] on div "ALL TASKS ALL TASKS ACTIVE TASKS TASKS IN WRAP UP (215) 869-8415 Assigned" at bounding box center [164, 164] width 250 height 251
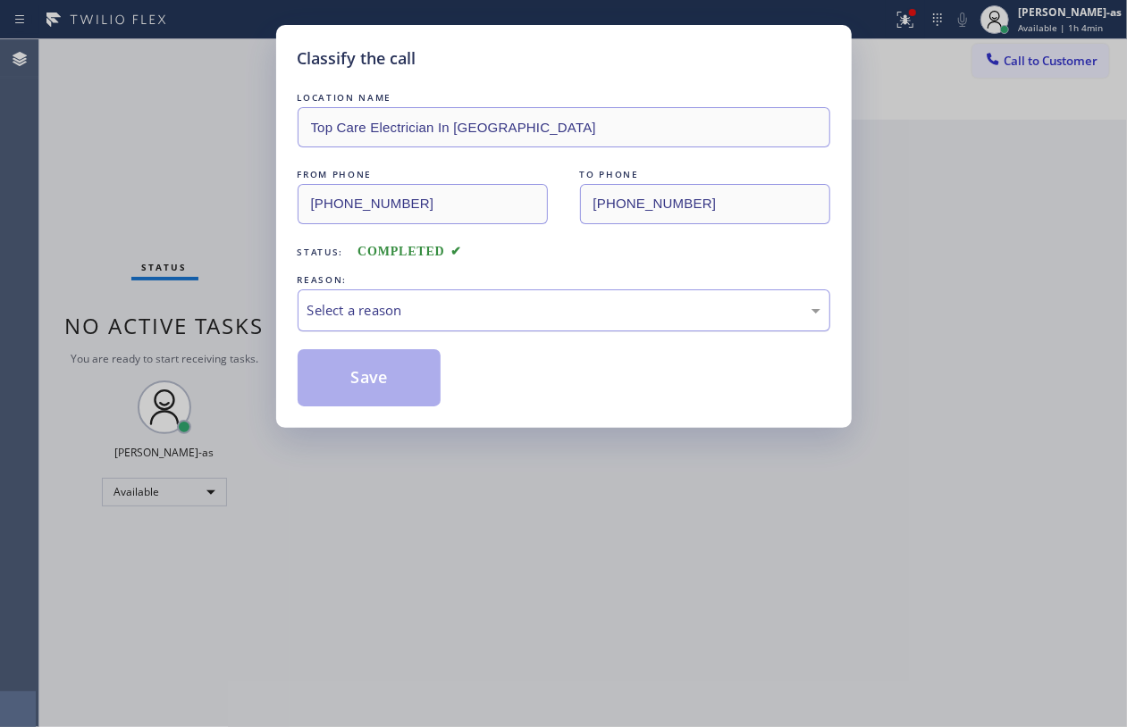
click at [463, 315] on div "Select a reason" at bounding box center [563, 310] width 513 height 21
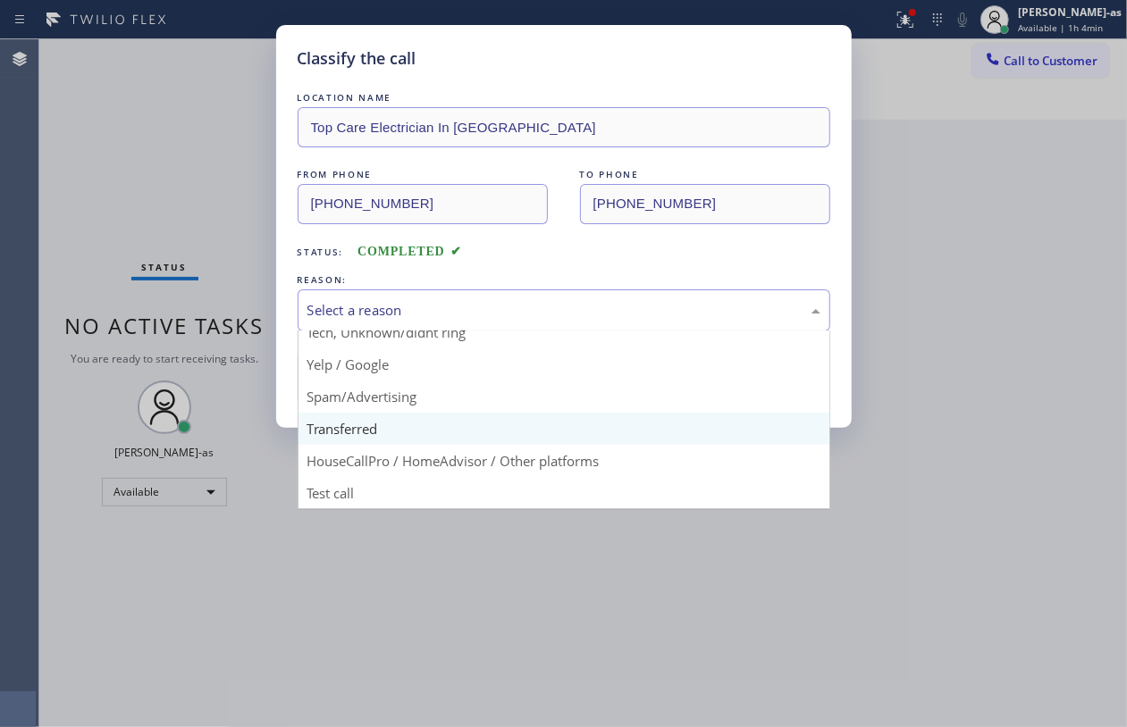
scroll to position [113, 0]
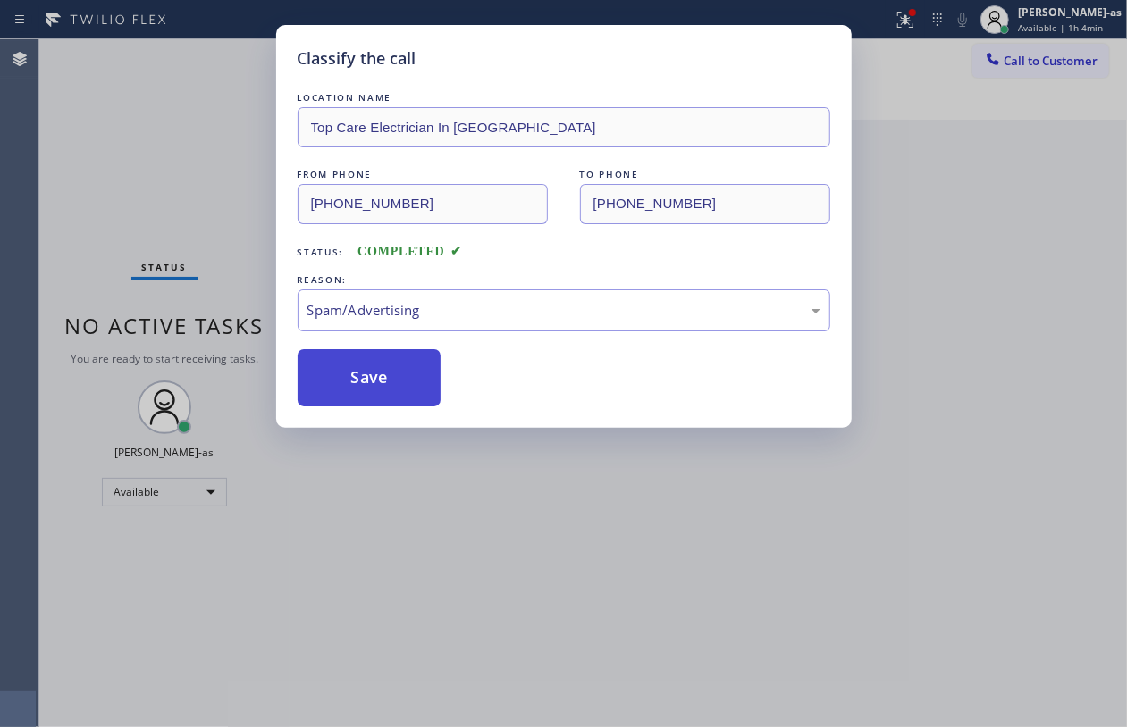
click at [347, 379] on button "Save" at bounding box center [370, 377] width 144 height 57
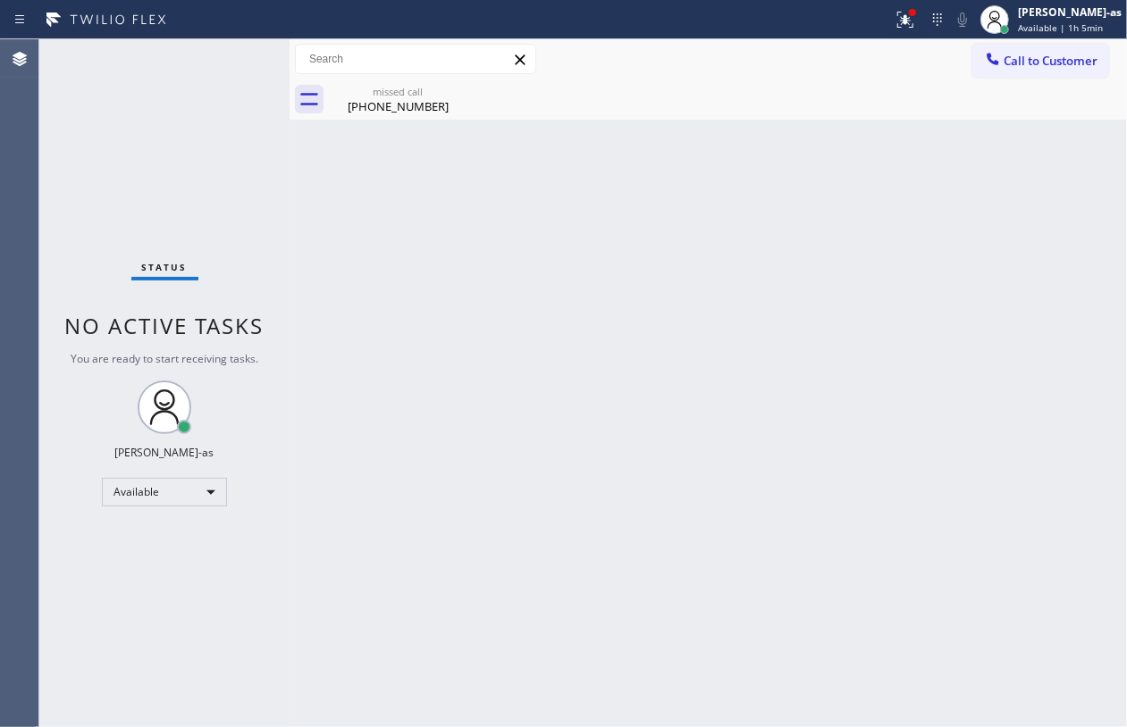
drag, startPoint x: 604, startPoint y: 302, endPoint x: 862, endPoint y: 179, distance: 286.2
click at [631, 288] on div "Back to Dashboard Change Sender ID Customers Technicians Select a contact Outbo…" at bounding box center [708, 383] width 837 height 688
click at [1017, 59] on span "Call to Customer" at bounding box center [1050, 61] width 94 height 16
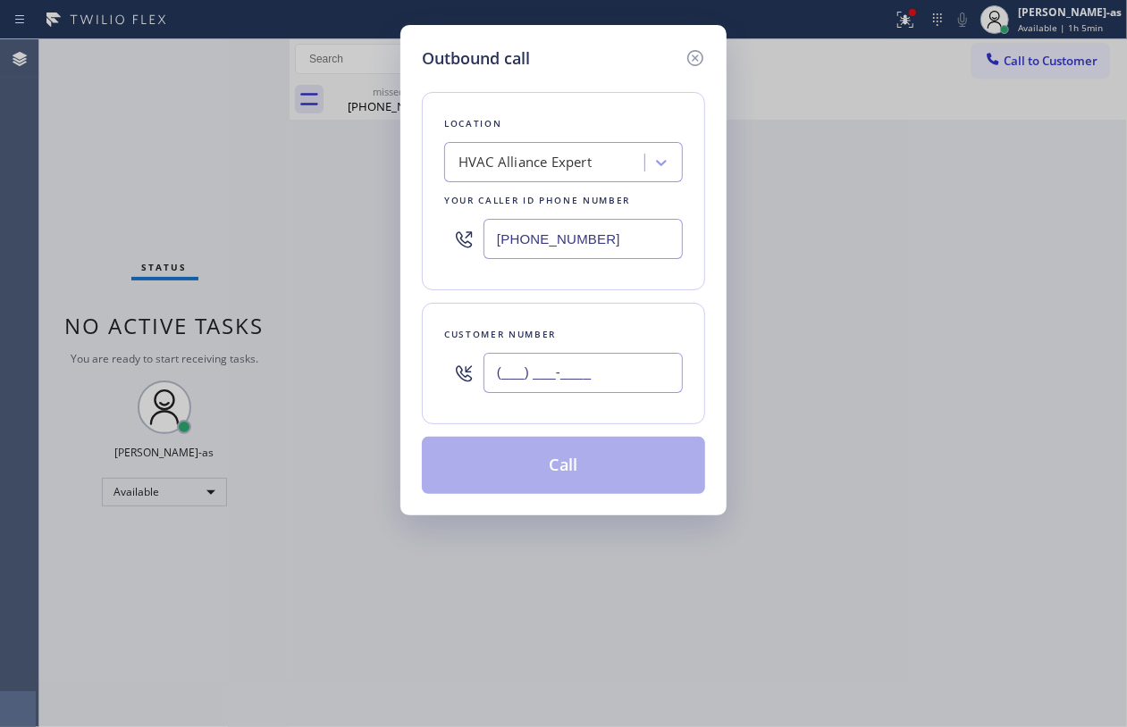
click at [615, 370] on input "(___) ___-____" at bounding box center [582, 373] width 199 height 40
paste input "215) 869-8415"
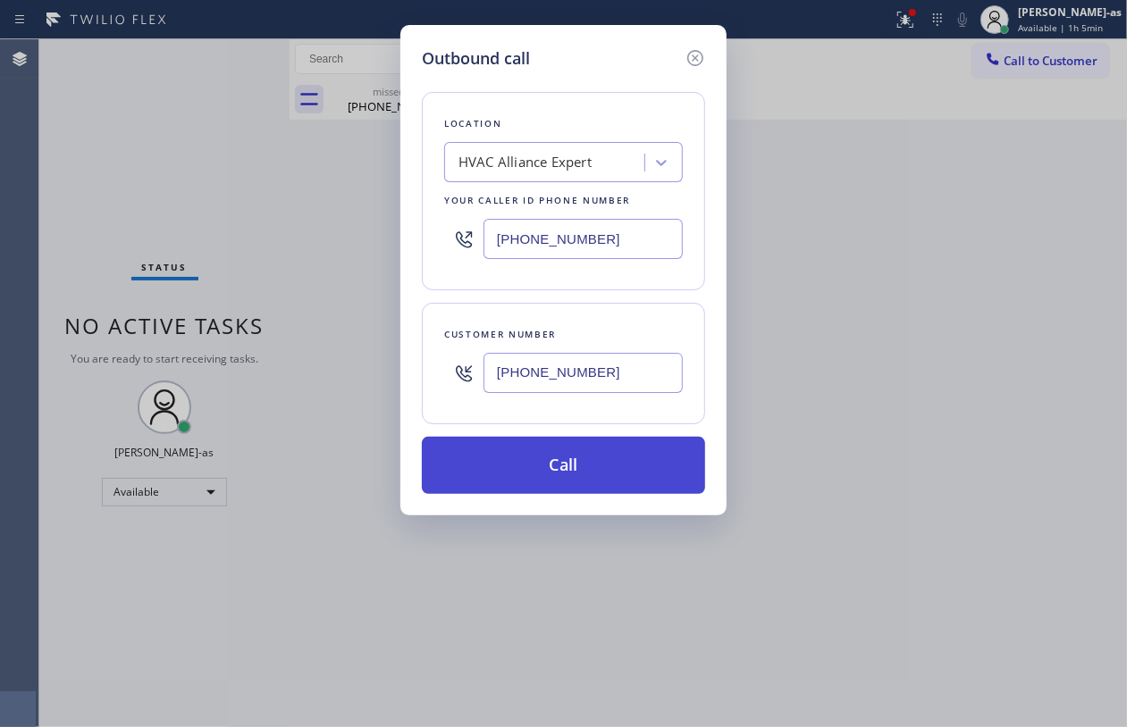
type input "(215) 869-8415"
click at [597, 469] on button "Call" at bounding box center [563, 465] width 283 height 57
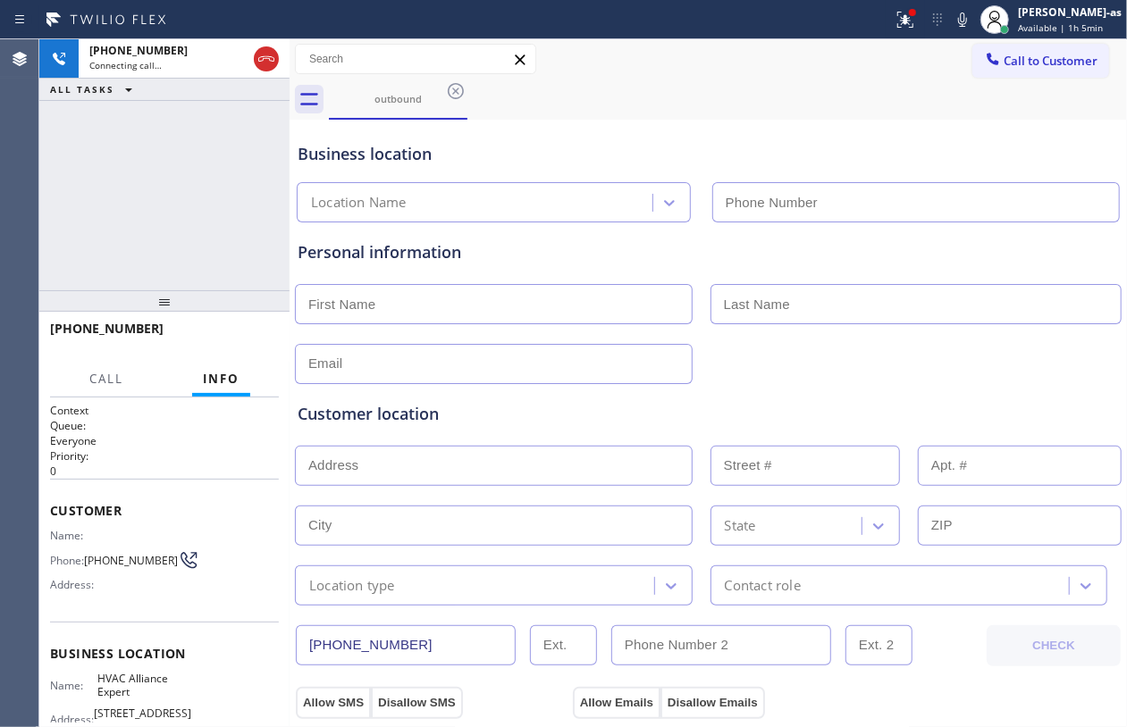
type input "[PHONE_NUMBER]"
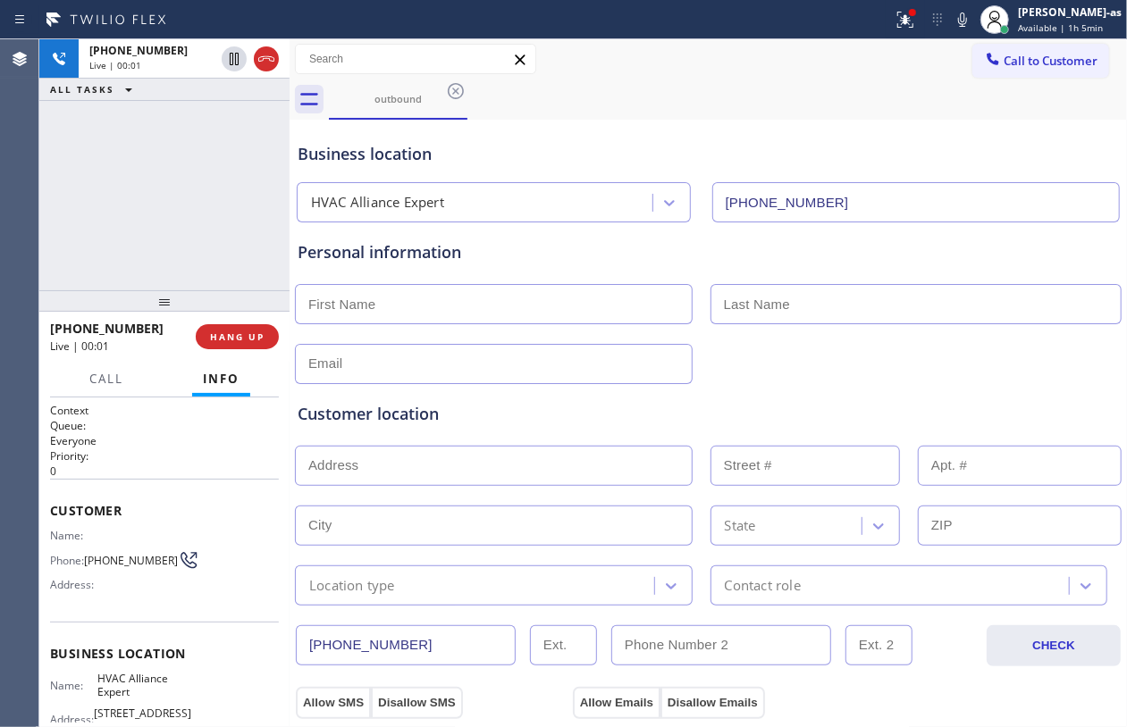
click at [240, 350] on div "+12158698415 Live | 00:01 HANG UP" at bounding box center [164, 337] width 229 height 46
click at [240, 350] on div "+12158698415 Live | 00:02 HANG UP" at bounding box center [164, 337] width 229 height 46
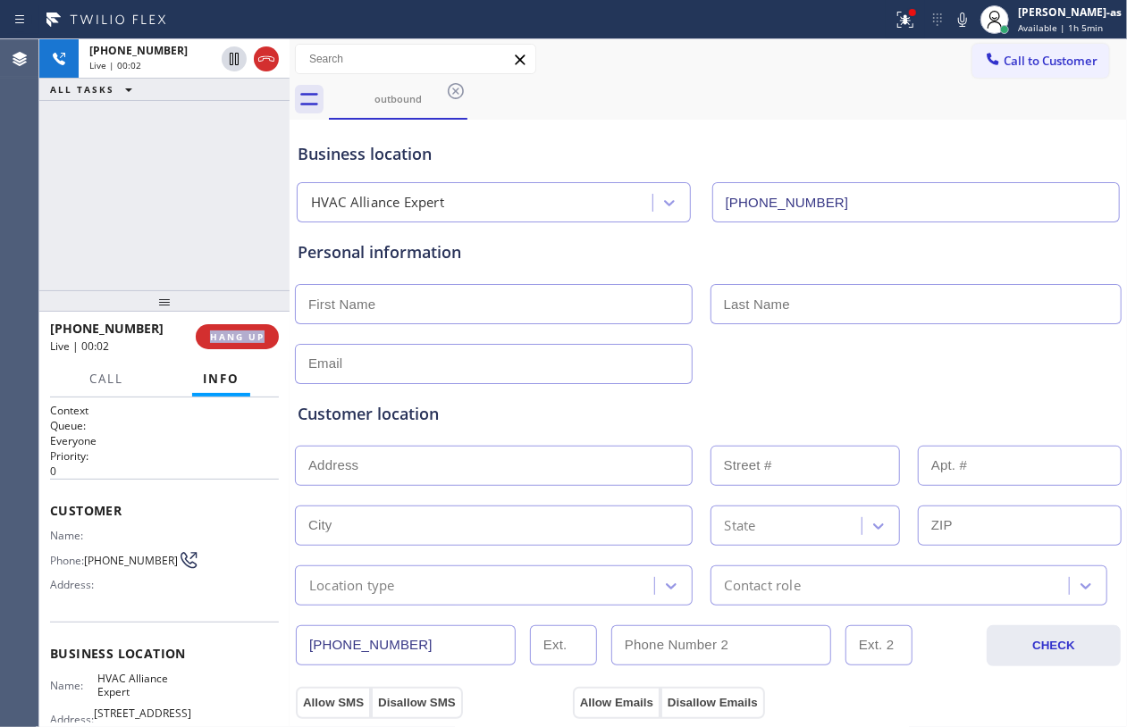
click at [240, 350] on div "+12158698415 Live | 00:02 HANG UP" at bounding box center [164, 337] width 229 height 46
drag, startPoint x: 240, startPoint y: 350, endPoint x: 259, endPoint y: 329, distance: 28.5
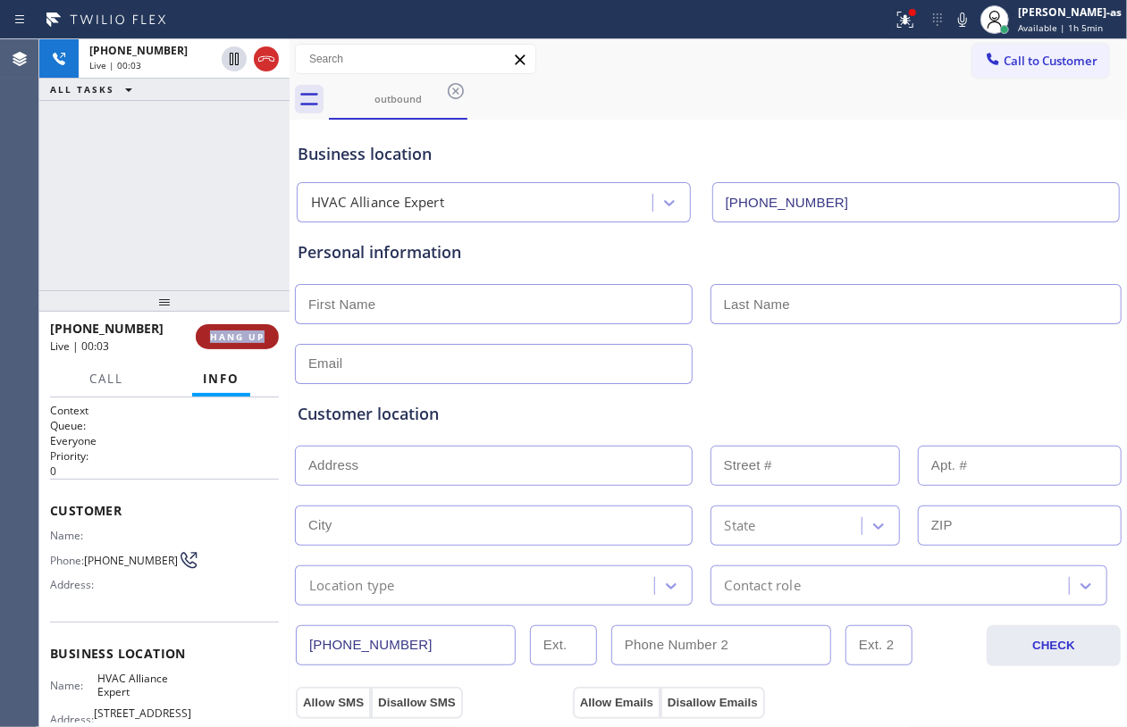
click at [243, 344] on div "+12158698415 Live | 00:03 HANG UP" at bounding box center [164, 337] width 229 height 46
click at [220, 347] on button "HANG UP" at bounding box center [237, 336] width 83 height 25
click at [219, 333] on span "HANG UP" at bounding box center [237, 337] width 55 height 13
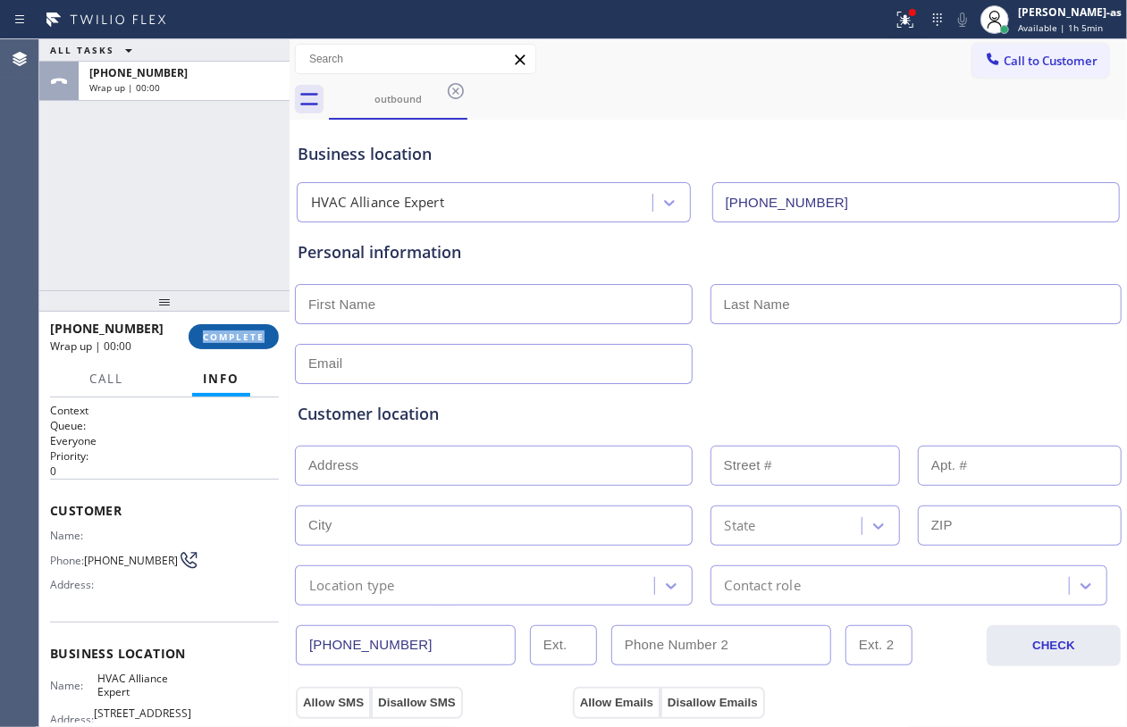
click at [219, 333] on span "COMPLETE" at bounding box center [234, 337] width 62 height 13
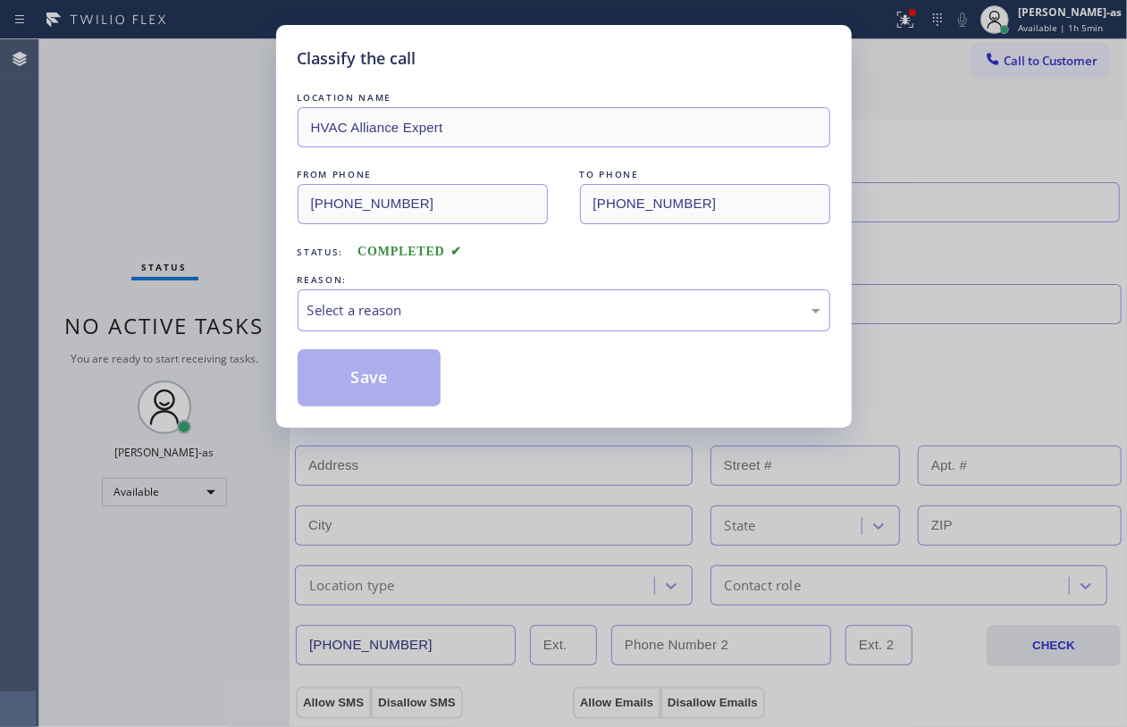
click at [219, 333] on div "Classify the call LOCATION NAME HVAC Alliance Expert FROM PHONE (323) 991-9198 …" at bounding box center [563, 363] width 1127 height 727
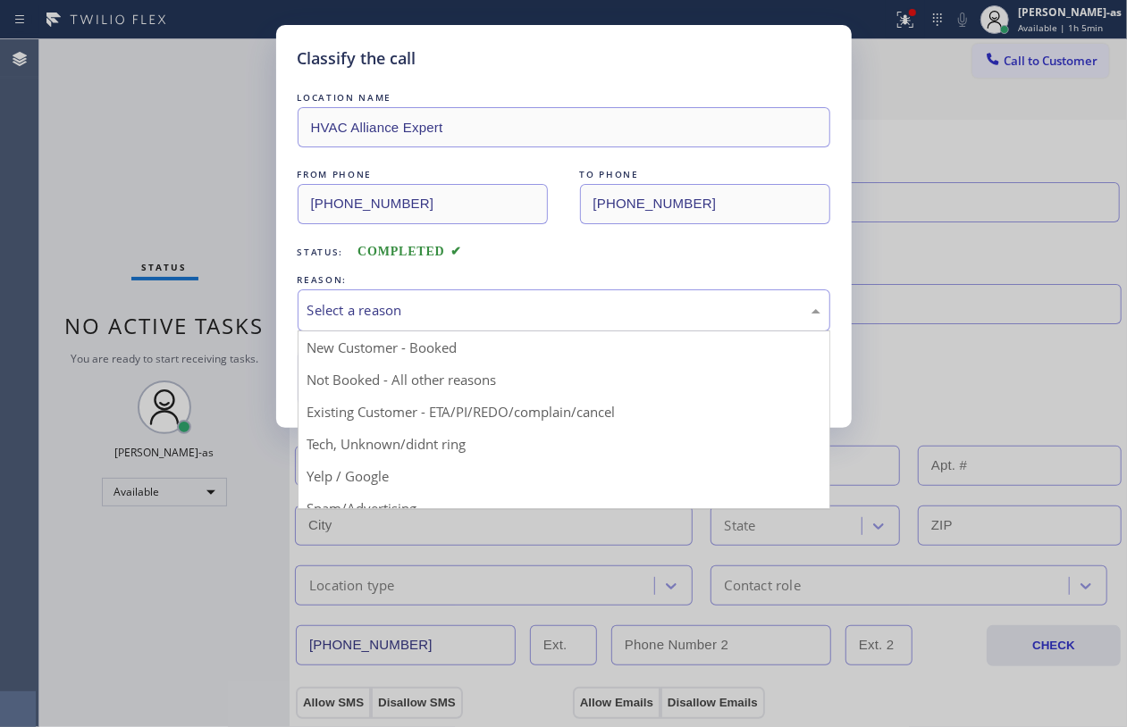
click at [484, 311] on div "Select a reason" at bounding box center [563, 310] width 513 height 21
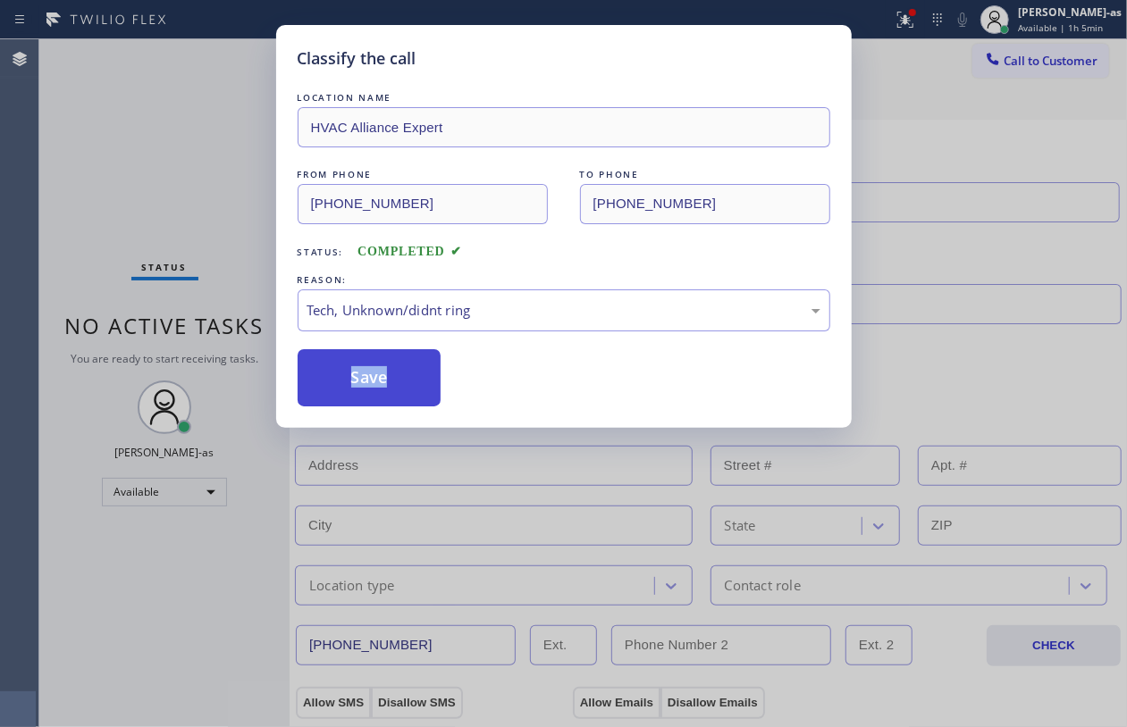
click at [356, 390] on button "Save" at bounding box center [370, 377] width 144 height 57
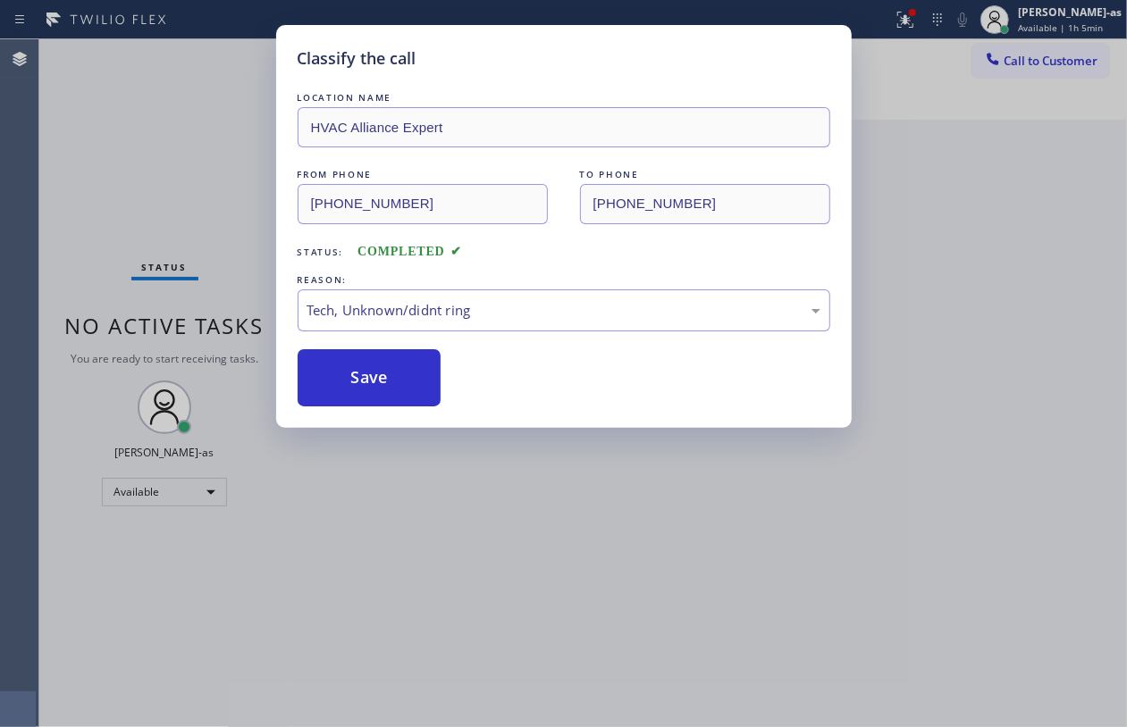
click at [252, 236] on div "Classify the call LOCATION NAME HVAC Alliance Expert FROM PHONE (323) 991-9198 …" at bounding box center [563, 363] width 1127 height 727
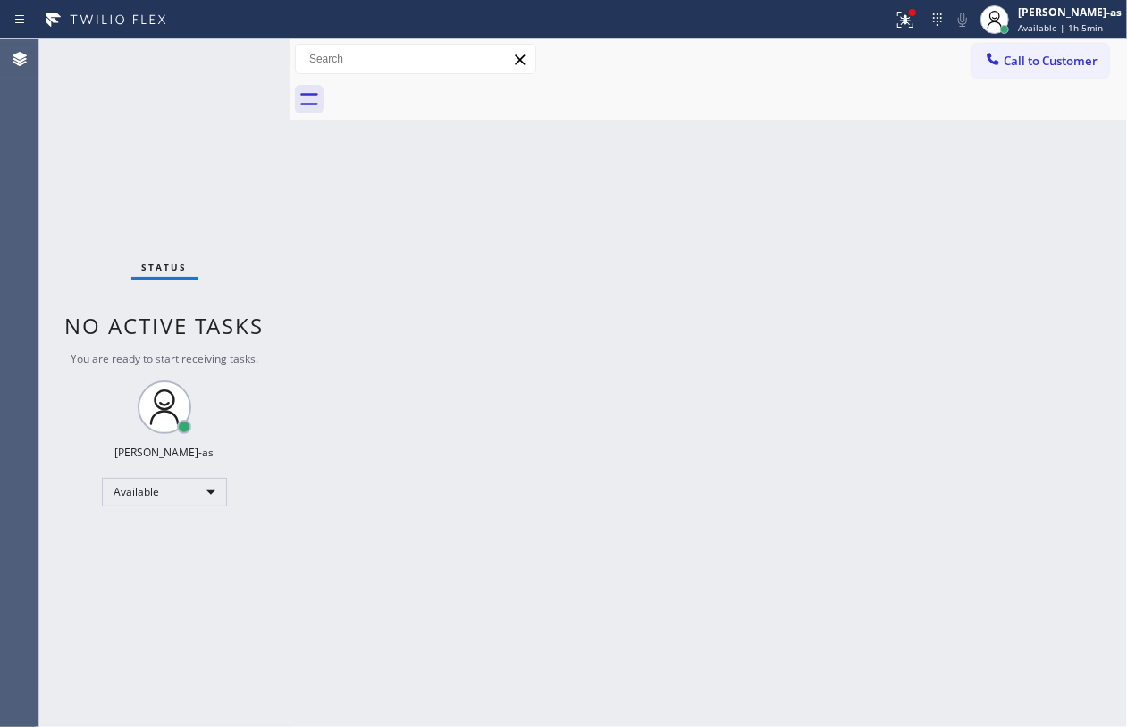
click at [252, 236] on div "Status No active tasks You are ready to start receiving tasks. [PERSON_NAME]-as…" at bounding box center [164, 383] width 250 height 688
click at [459, 284] on div "Back to Dashboard Change Sender ID Customers Technicians Select a contact Outbo…" at bounding box center [708, 383] width 837 height 688
click at [111, 147] on div "Status No active tasks You are ready to start receiving tasks. [PERSON_NAME]-as…" at bounding box center [164, 383] width 250 height 688
click at [1006, 61] on span "Call to Customer" at bounding box center [1050, 61] width 94 height 16
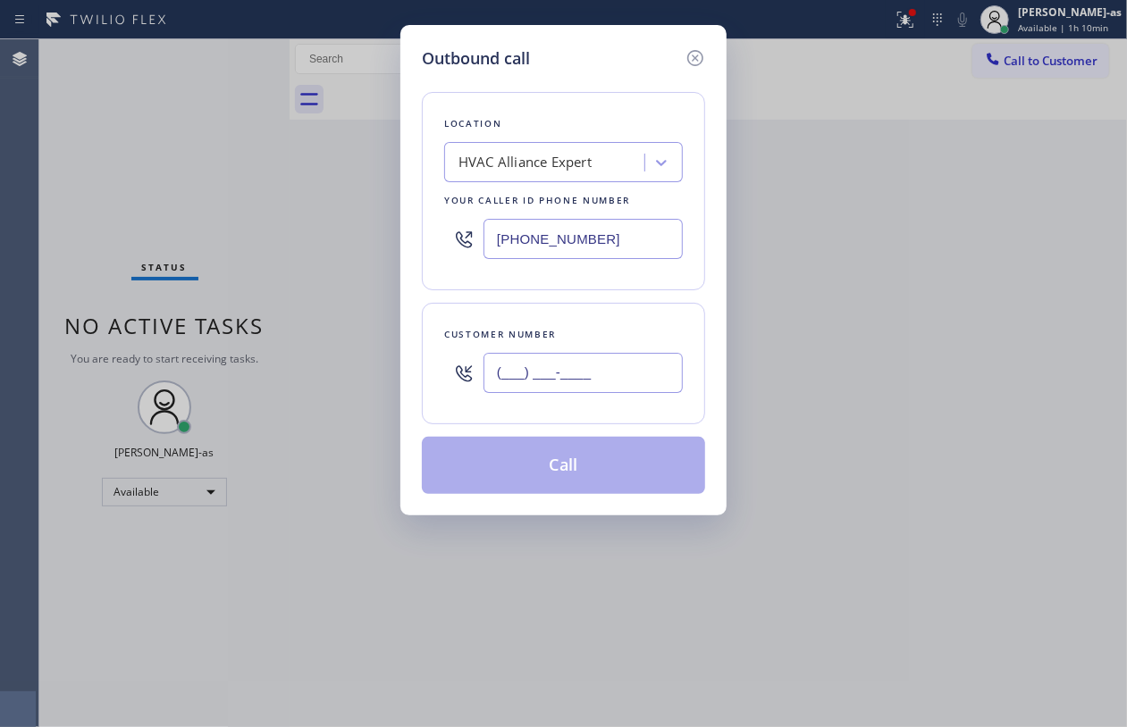
click at [583, 393] on input "(___) ___-____" at bounding box center [582, 373] width 199 height 40
paste input "310) 561-5509"
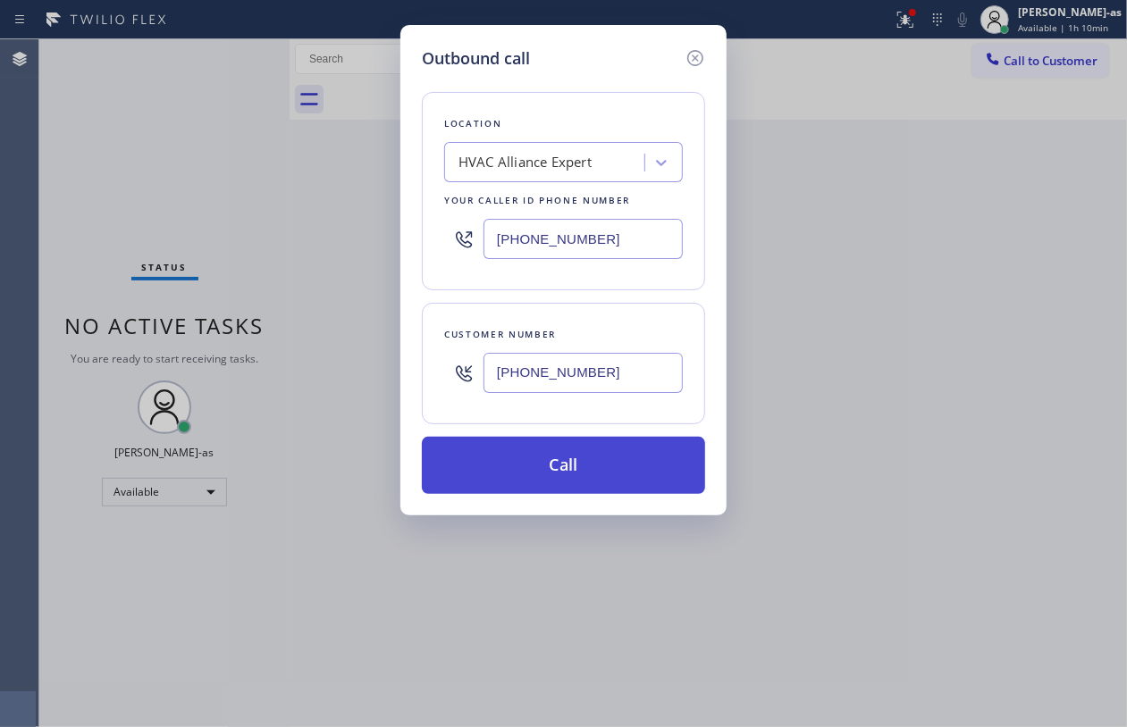
type input "(310) 561-5509"
click at [574, 470] on button "Call" at bounding box center [563, 465] width 283 height 57
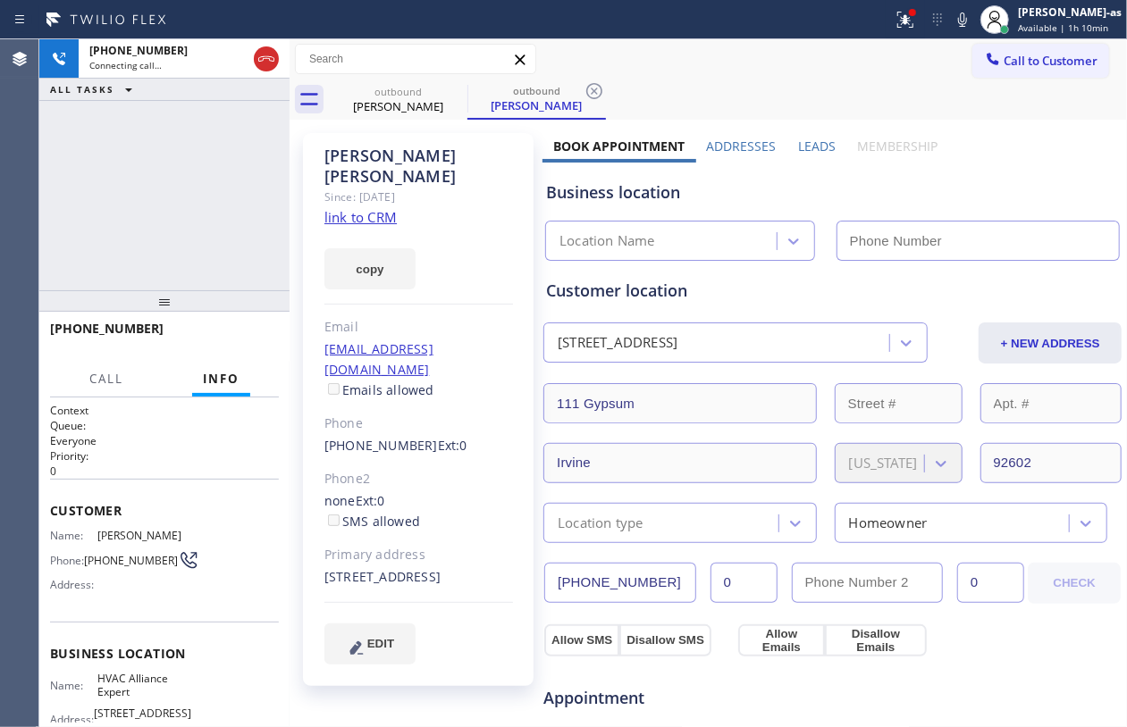
click at [375, 208] on link "link to CRM" at bounding box center [360, 217] width 72 height 18
type input "[PHONE_NUMBER]"
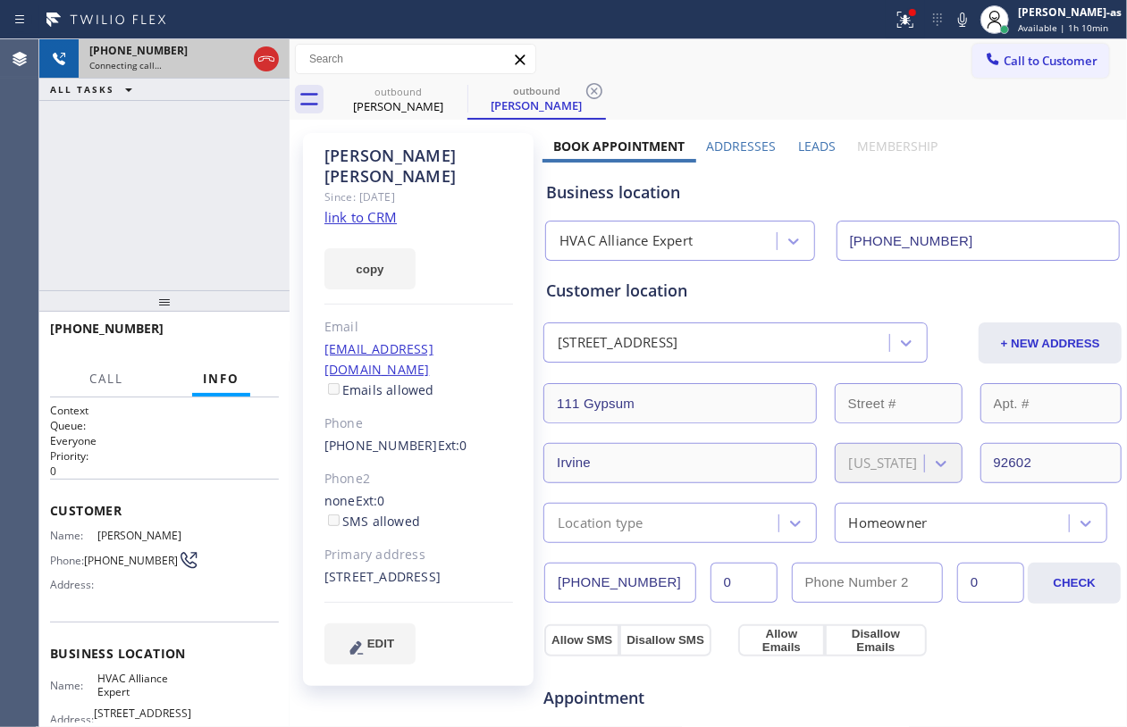
click at [275, 44] on div at bounding box center [266, 58] width 32 height 39
click at [265, 61] on icon at bounding box center [266, 58] width 21 height 21
drag, startPoint x: 426, startPoint y: 83, endPoint x: 448, endPoint y: 95, distance: 24.4
click at [426, 88] on div "outbound Jenny Chung" at bounding box center [398, 100] width 135 height 40
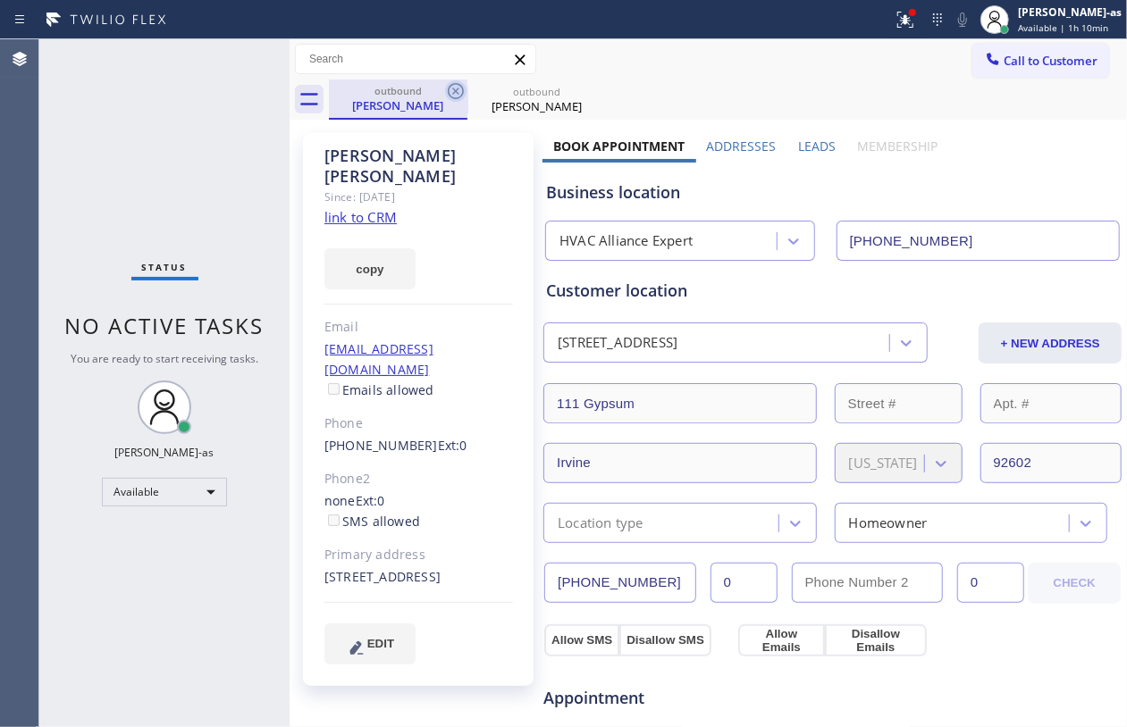
click at [454, 95] on icon at bounding box center [455, 90] width 21 height 21
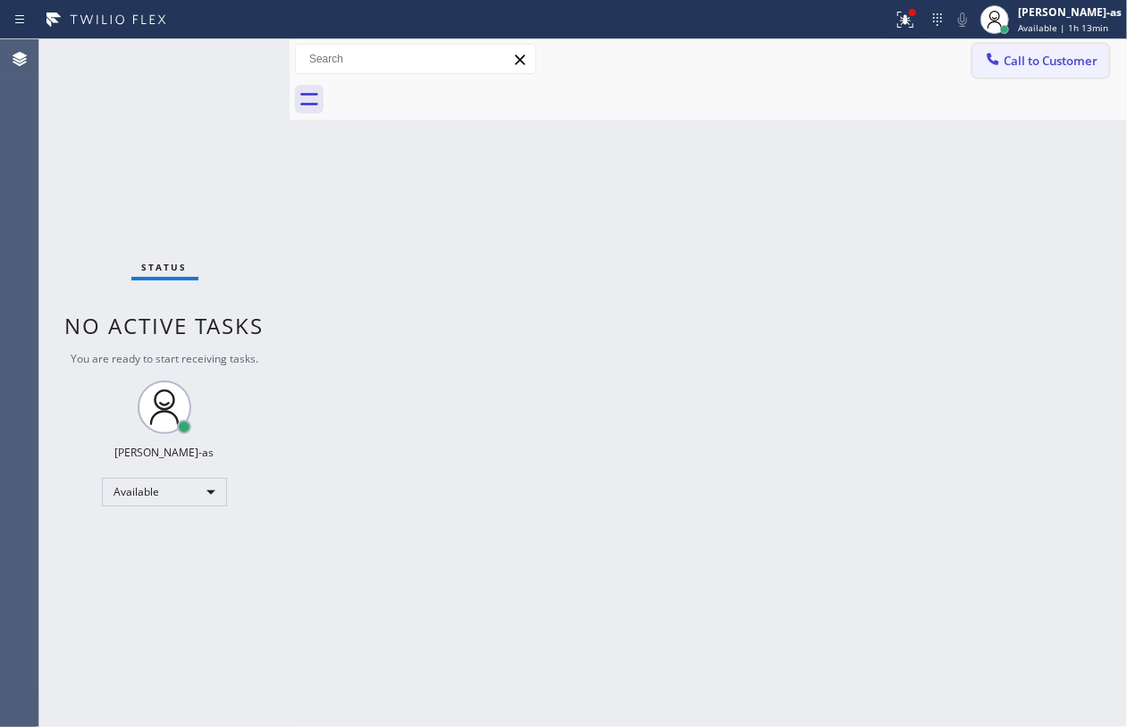
click at [984, 57] on icon at bounding box center [993, 59] width 18 height 18
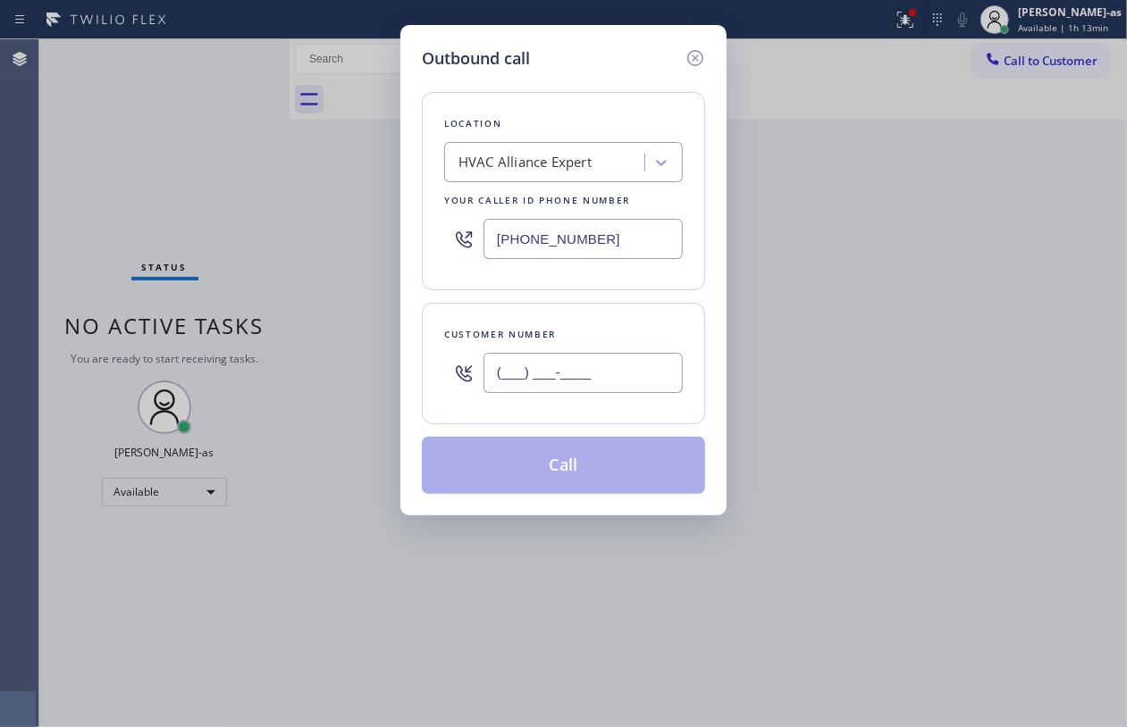
click at [597, 380] on input "(___) ___-____" at bounding box center [582, 373] width 199 height 40
paste input "917) 446-2087"
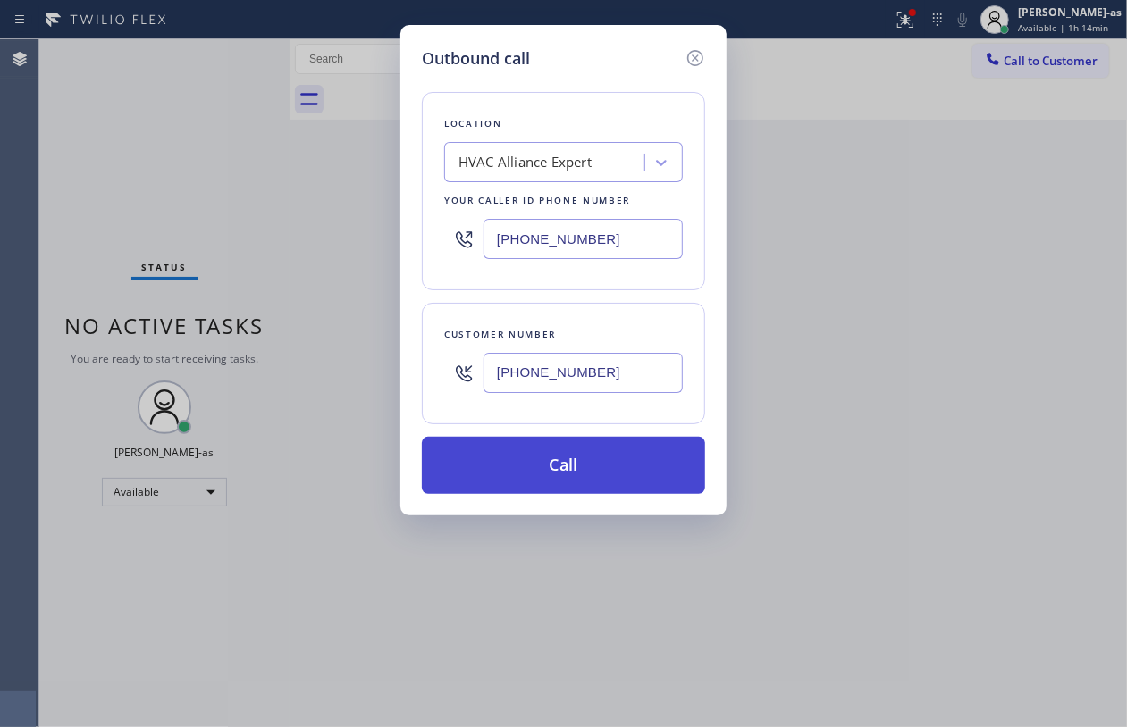
type input "(917) 446-2087"
click at [575, 462] on button "Call" at bounding box center [563, 465] width 283 height 57
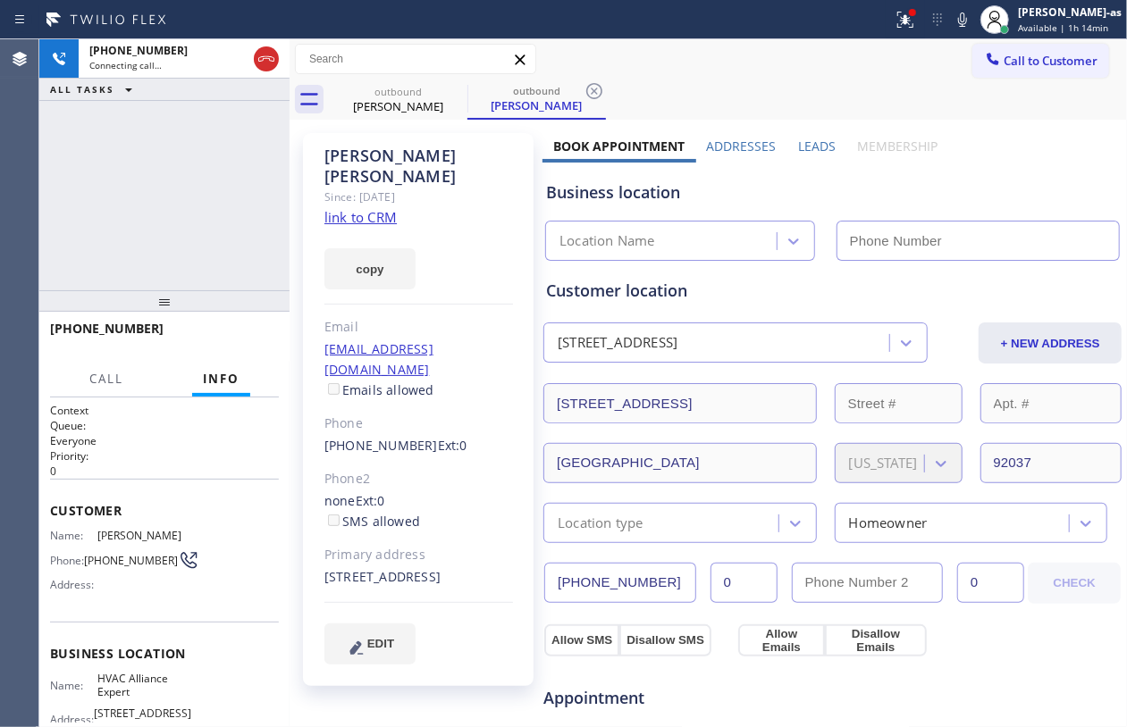
type input "[PHONE_NUMBER]"
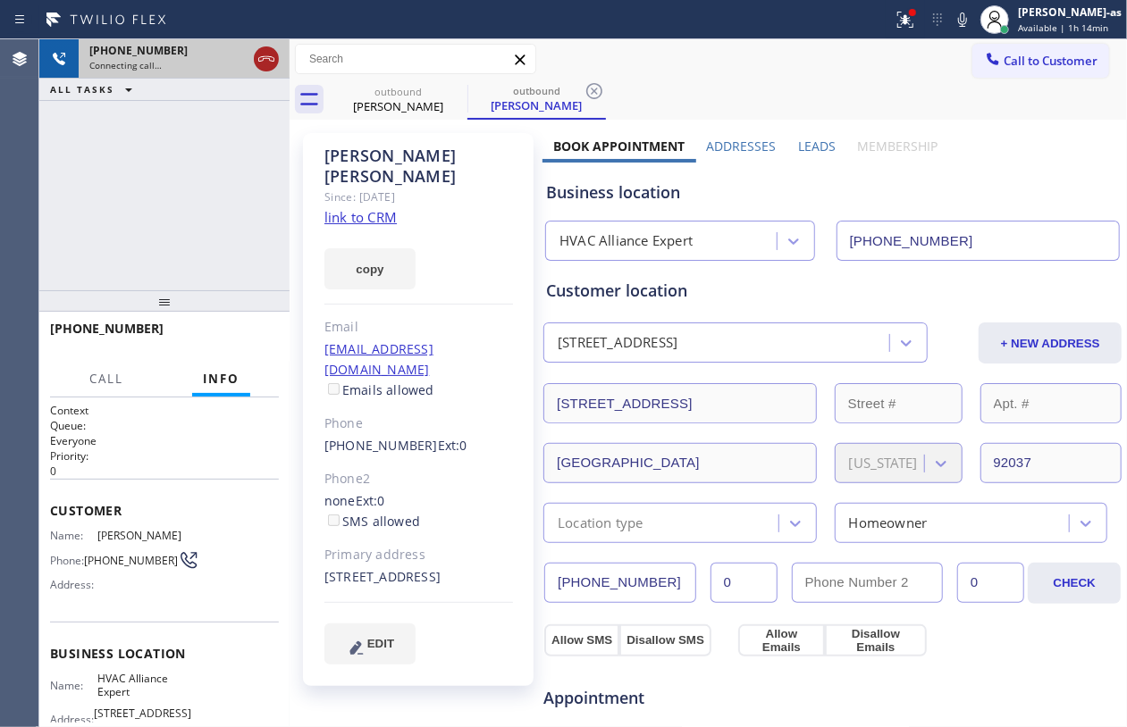
click at [266, 61] on icon at bounding box center [266, 58] width 21 height 21
click at [373, 208] on link "link to CRM" at bounding box center [360, 217] width 72 height 18
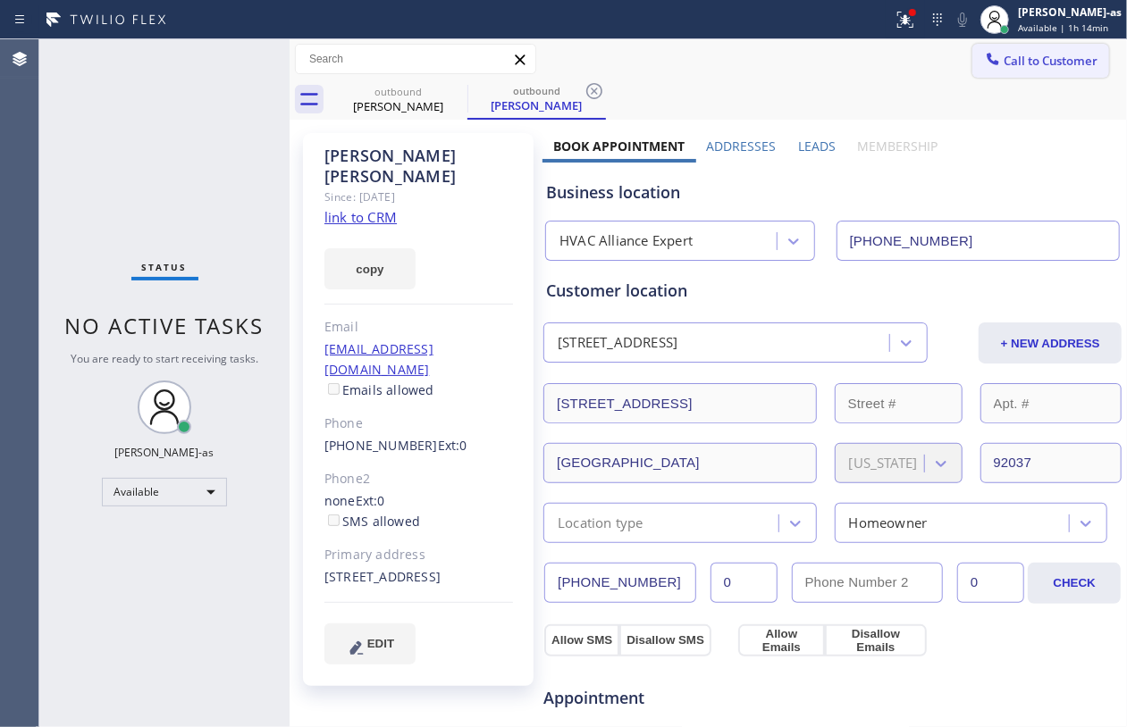
click at [1003, 59] on span "Call to Customer" at bounding box center [1050, 61] width 94 height 16
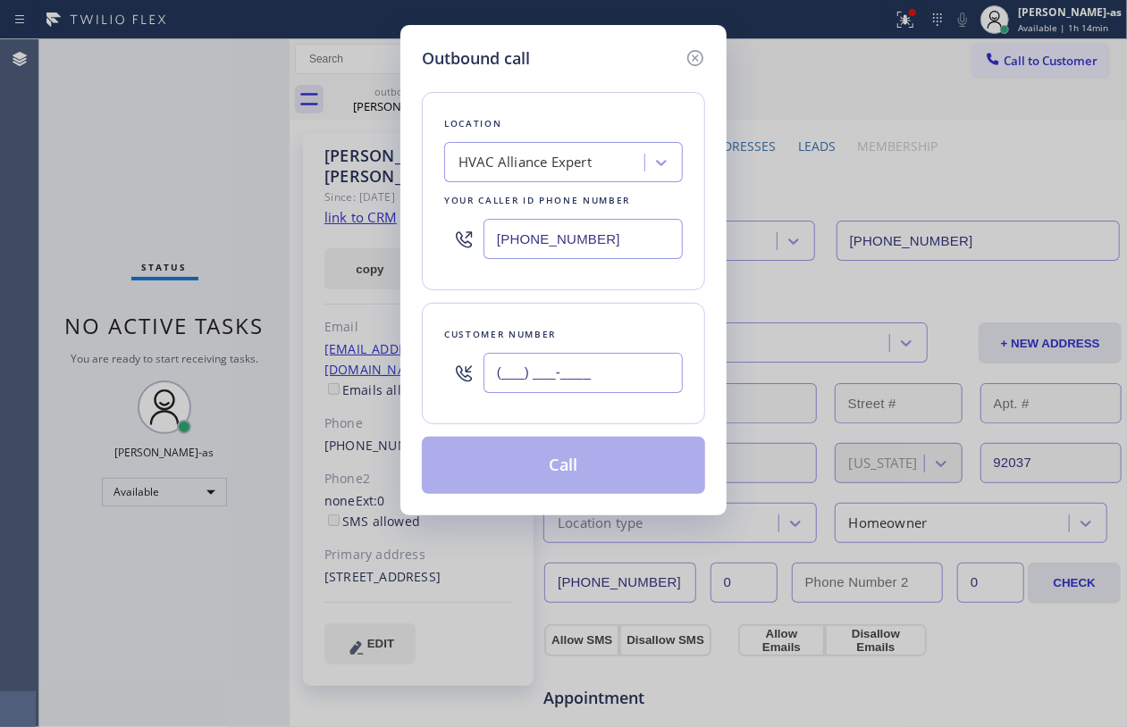
click at [583, 362] on input "(___) ___-____" at bounding box center [582, 373] width 199 height 40
paste input "917) 446-2087"
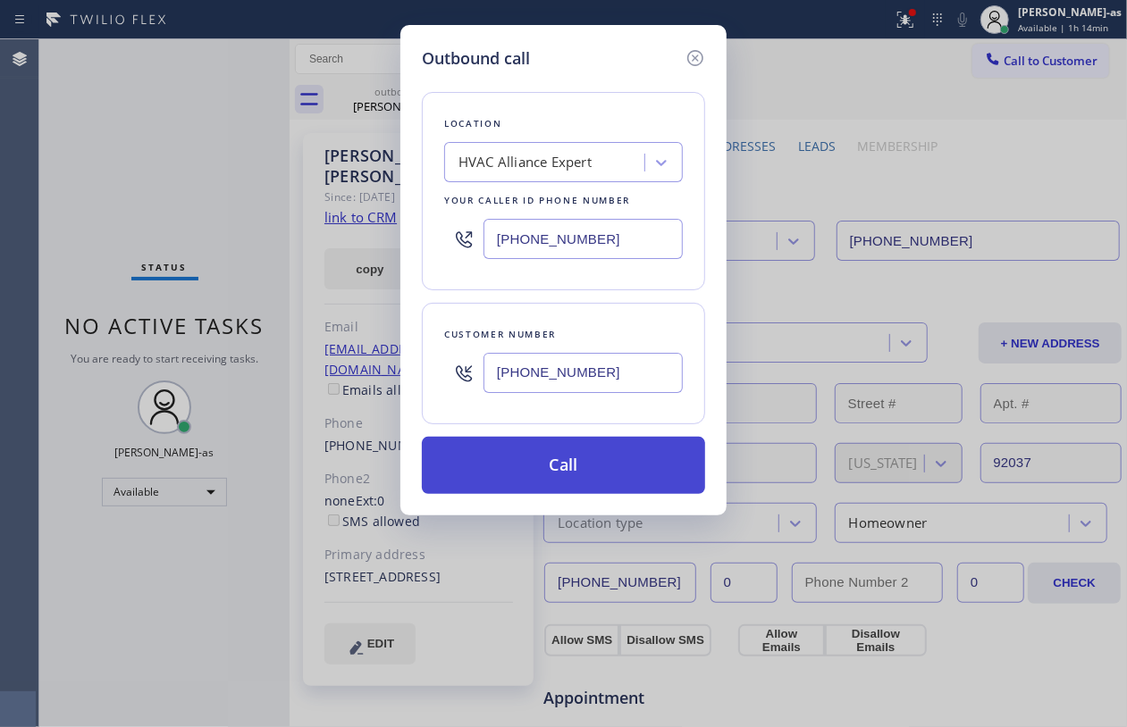
type input "(917) 446-2087"
click at [574, 473] on button "Call" at bounding box center [563, 465] width 283 height 57
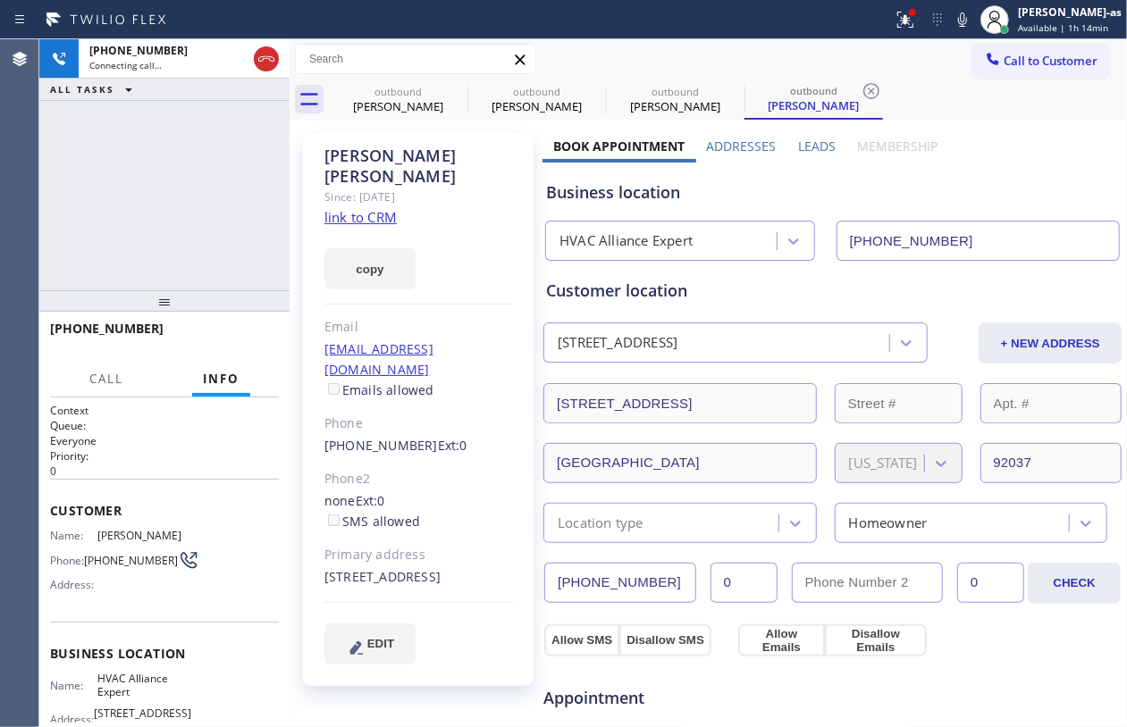
type input "[PHONE_NUMBER]"
click at [973, 20] on icon at bounding box center [962, 19] width 21 height 21
click at [220, 334] on span "HANG UP" at bounding box center [237, 337] width 55 height 13
click at [195, 279] on div "+19174462087 Live | 00:02 ALL TASKS ALL TASKS ACTIVE TASKS TASKS IN WRAP UP" at bounding box center [164, 164] width 250 height 251
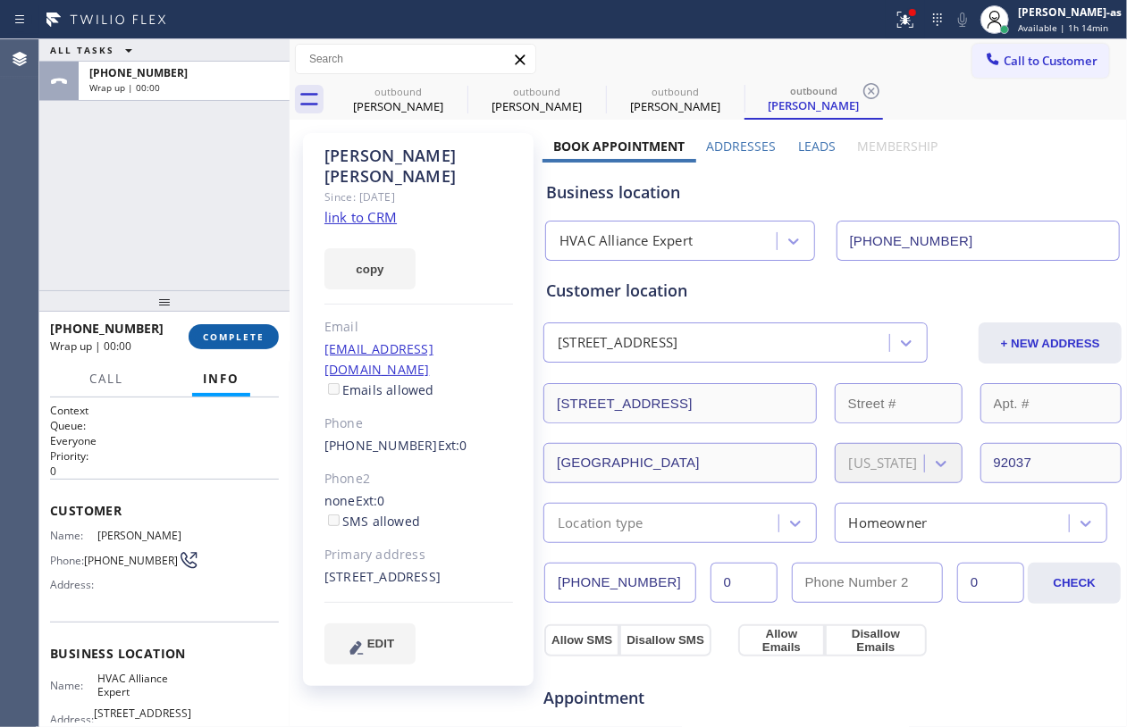
click at [226, 331] on span "COMPLETE" at bounding box center [234, 337] width 62 height 13
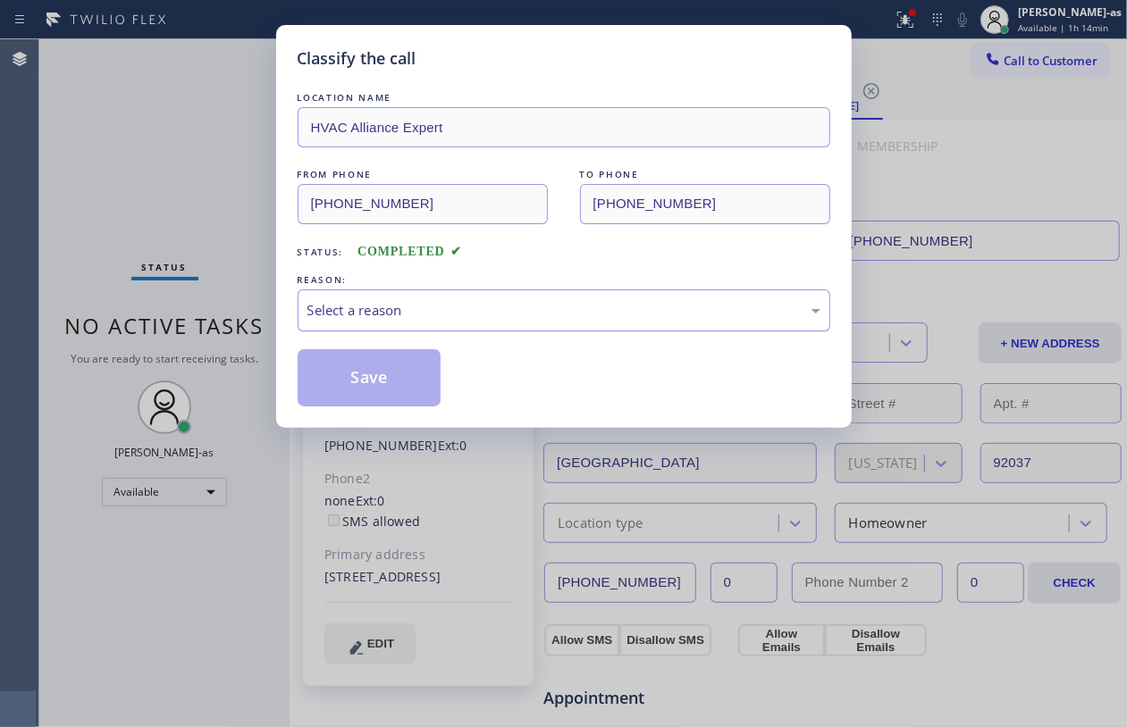
drag, startPoint x: 373, startPoint y: 308, endPoint x: 431, endPoint y: 306, distance: 58.1
click at [390, 308] on div "Select a reason" at bounding box center [563, 310] width 513 height 21
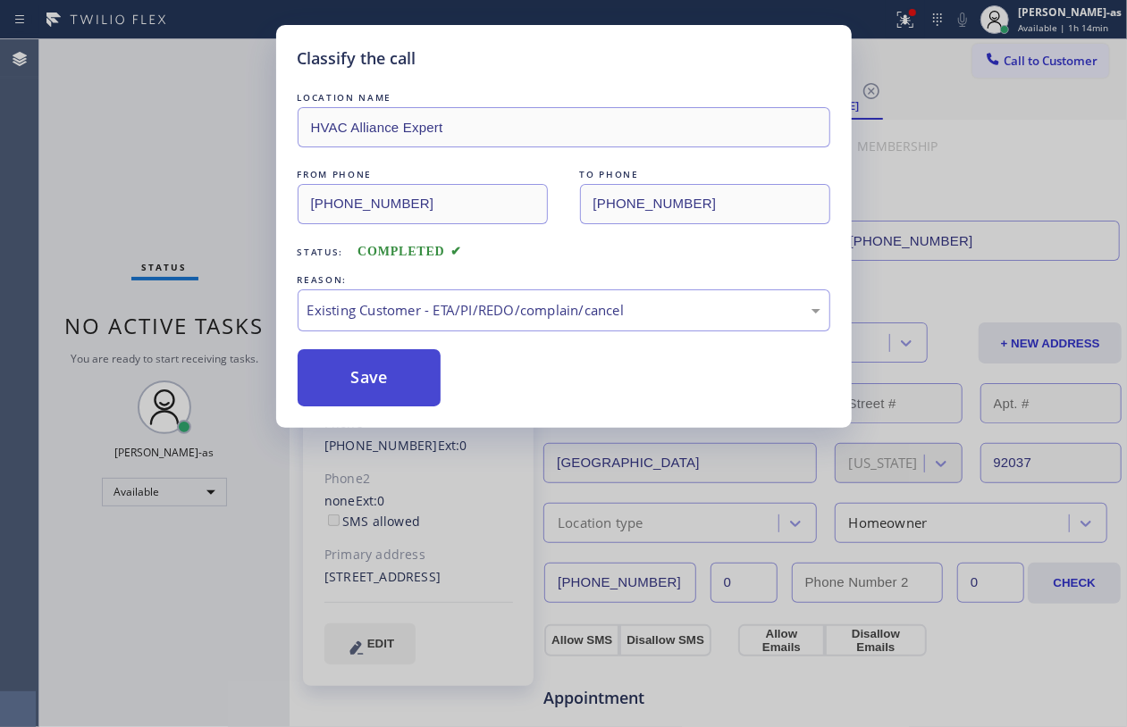
click at [354, 377] on button "Save" at bounding box center [370, 377] width 144 height 57
click at [247, 148] on div "Classify the call LOCATION NAME HVAC Alliance Expert FROM PHONE (323) 991-9198 …" at bounding box center [563, 363] width 1127 height 727
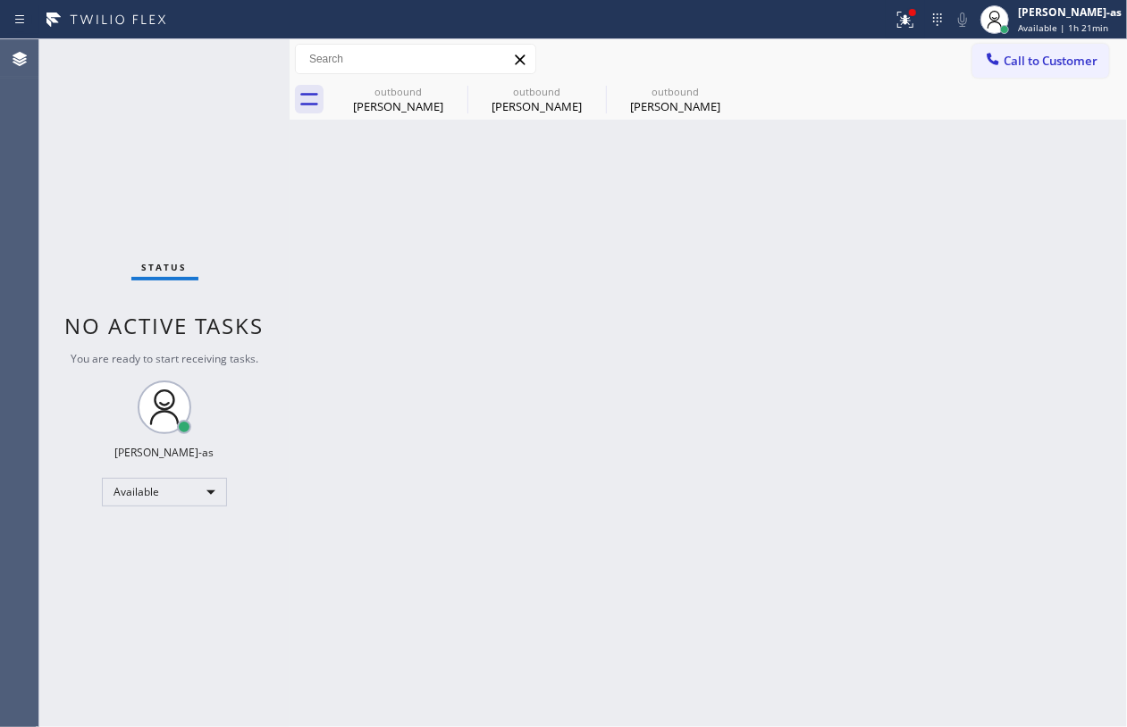
click at [290, 290] on div at bounding box center [290, 383] width 0 height 688
drag, startPoint x: 395, startPoint y: 98, endPoint x: 481, endPoint y: 94, distance: 85.9
click at [399, 98] on div "Michael Ohler" at bounding box center [407, 106] width 135 height 16
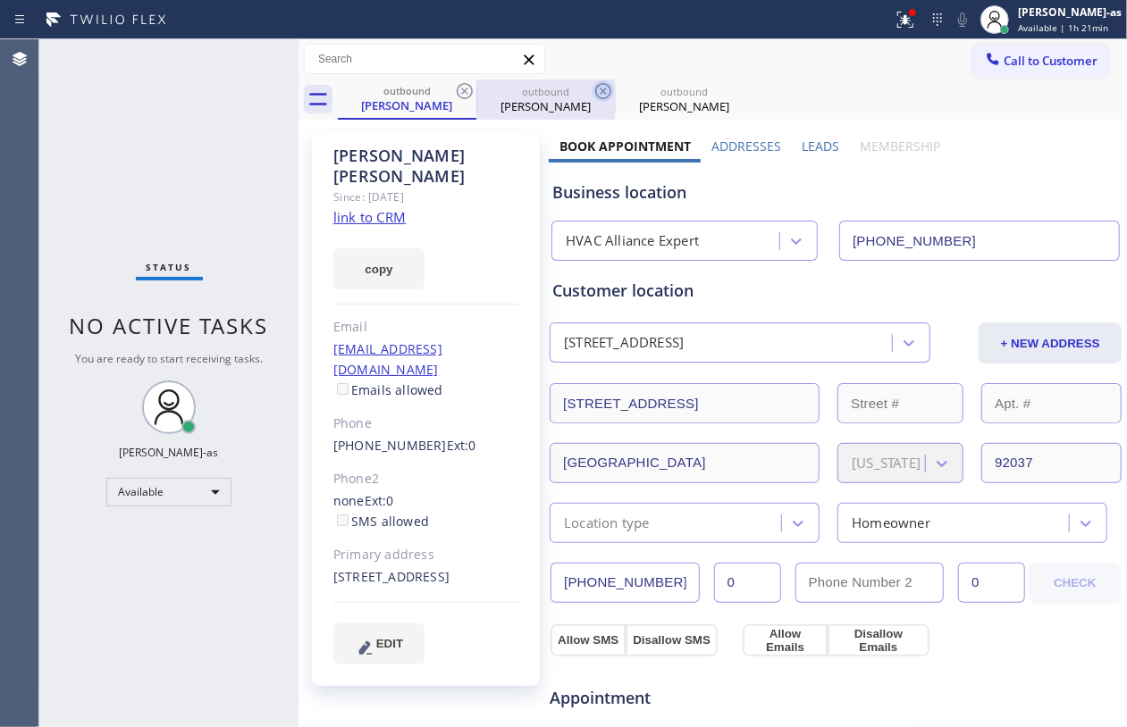
click at [455, 91] on icon at bounding box center [464, 90] width 21 height 21
click at [592, 91] on icon at bounding box center [602, 90] width 21 height 21
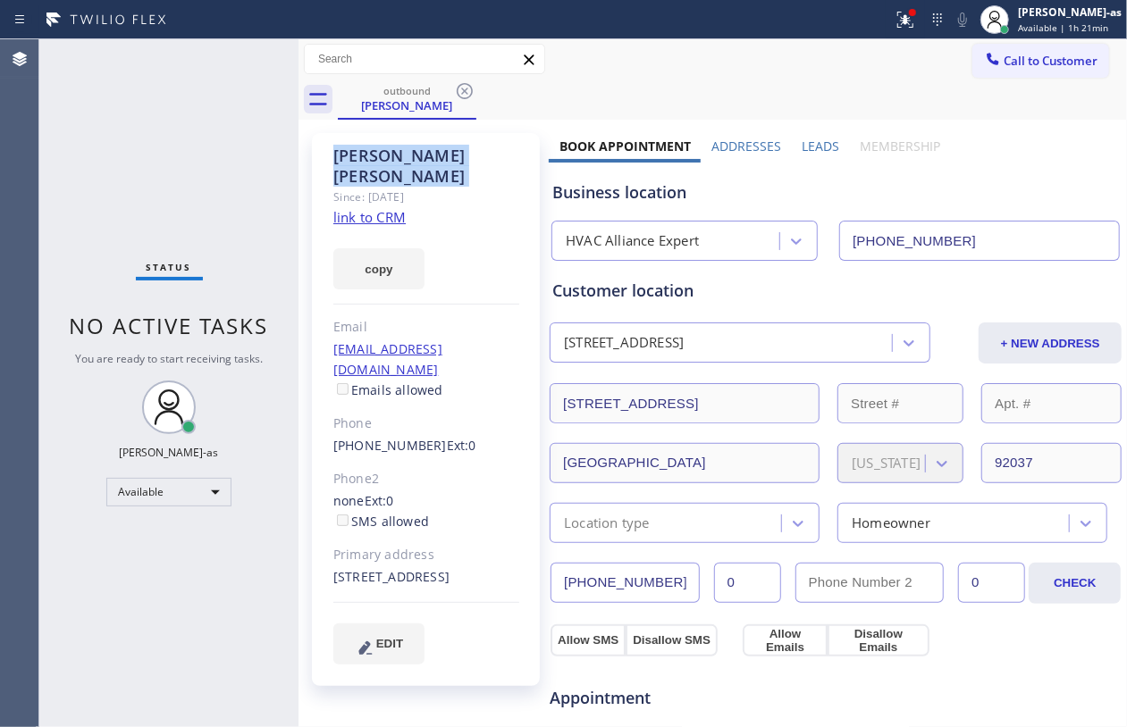
click at [455, 91] on icon at bounding box center [464, 90] width 21 height 21
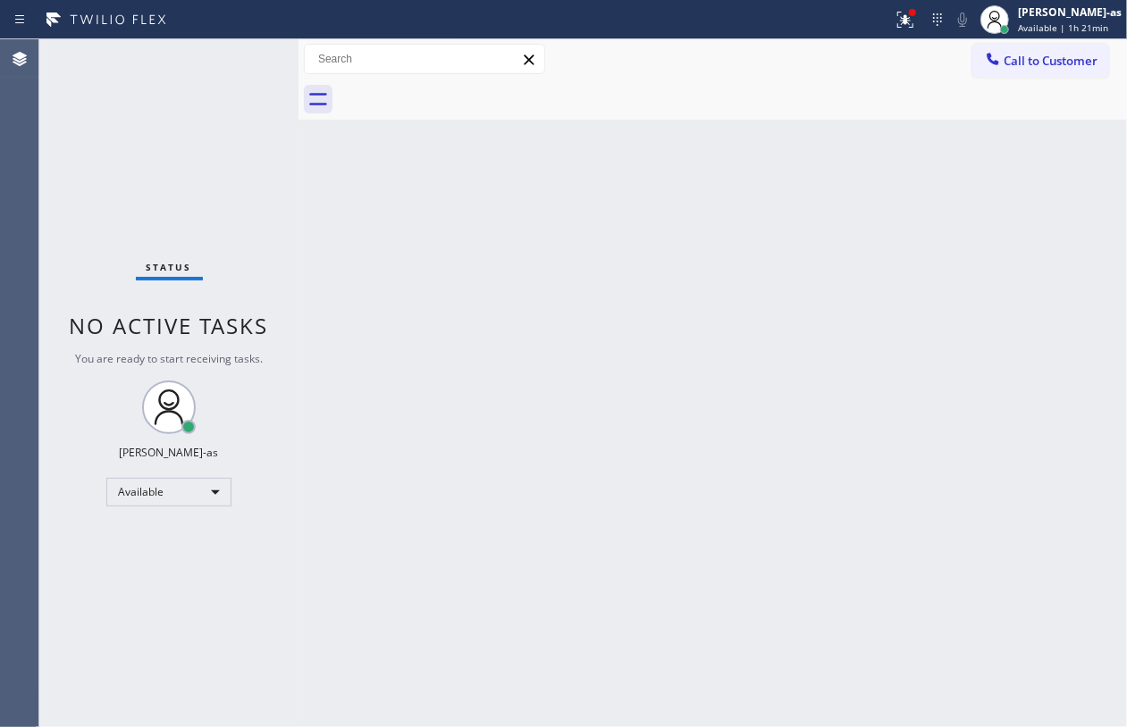
click at [455, 91] on div at bounding box center [732, 100] width 789 height 40
drag, startPoint x: 466, startPoint y: 424, endPoint x: 474, endPoint y: 405, distance: 20.4
click at [466, 425] on div "Back to Dashboard Change Sender ID Customers Technicians Select a contact Outbo…" at bounding box center [712, 383] width 828 height 688
click at [812, 366] on div "Back to Dashboard Change Sender ID Customers Technicians Select a contact Outbo…" at bounding box center [712, 383] width 828 height 688
click at [429, 240] on div "Back to Dashboard Change Sender ID Customers Technicians Select a contact Outbo…" at bounding box center [712, 383] width 828 height 688
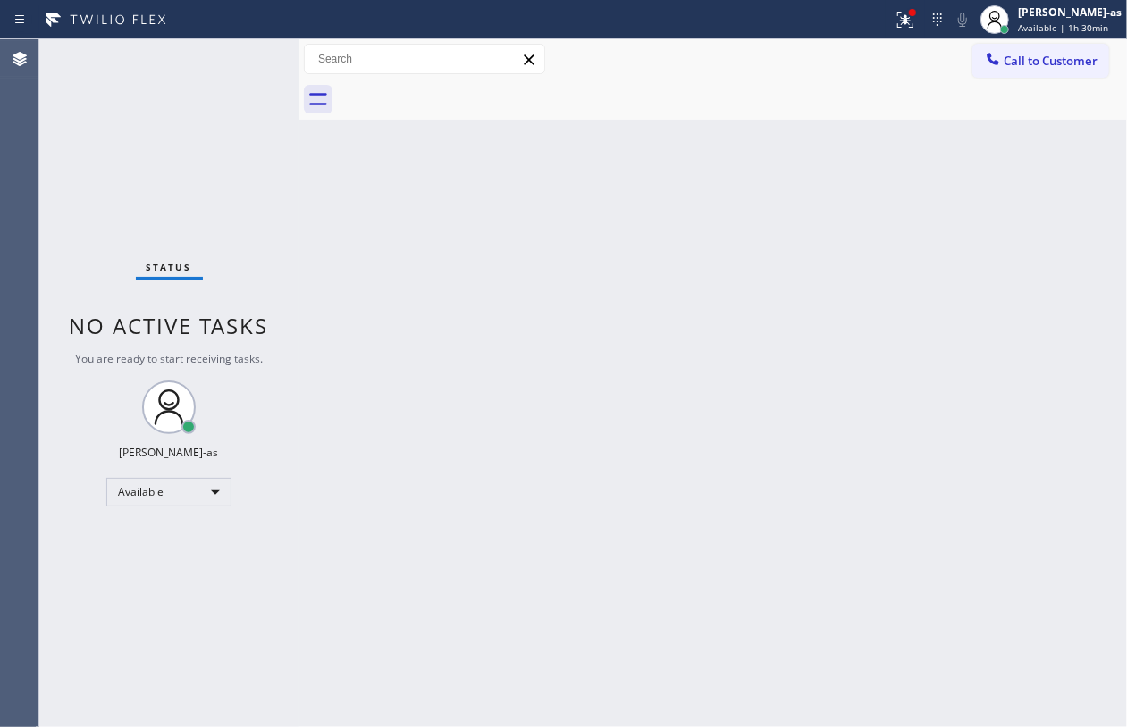
drag, startPoint x: 549, startPoint y: 383, endPoint x: 522, endPoint y: 358, distance: 36.7
click at [544, 382] on div "Back to Dashboard Change Sender ID Customers Technicians Select a contact Outbo…" at bounding box center [712, 383] width 828 height 688
click at [615, 400] on div "Back to Dashboard Change Sender ID Customers Technicians Select a contact Outbo…" at bounding box center [712, 383] width 828 height 688
click at [168, 132] on div "Status No active tasks You are ready to start receiving tasks. [PERSON_NAME]-as…" at bounding box center [168, 383] width 259 height 688
click at [500, 316] on div "Back to Dashboard Change Sender ID Customers Technicians Select a contact Outbo…" at bounding box center [712, 383] width 828 height 688
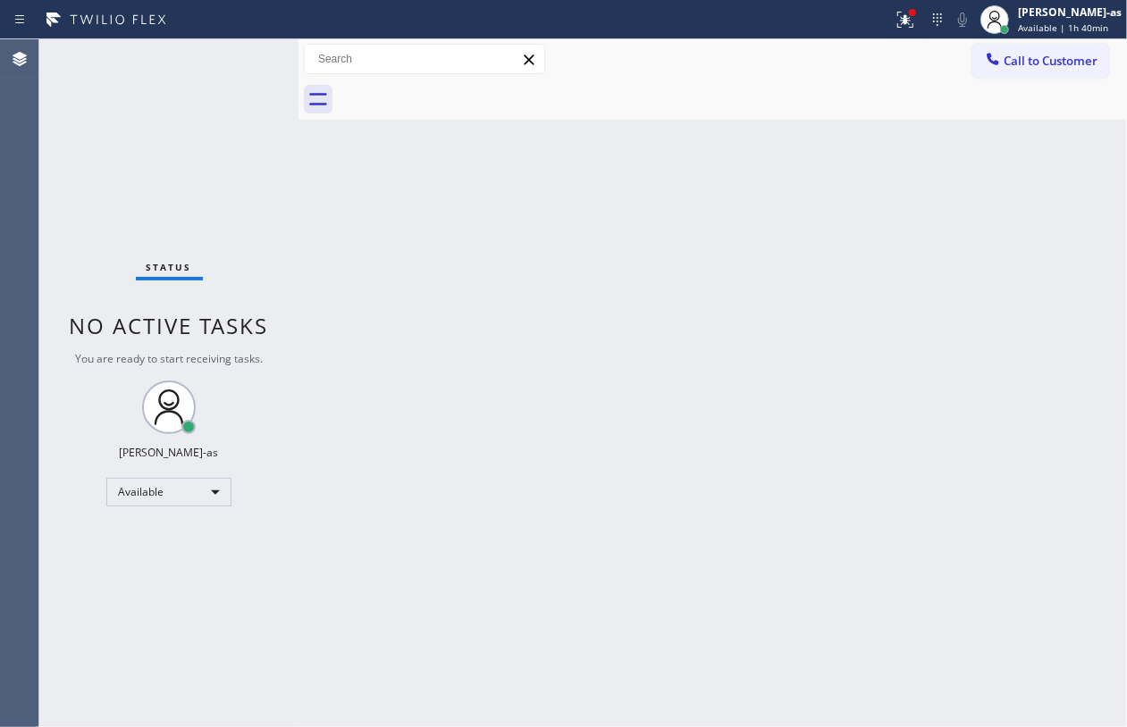
click at [108, 130] on div "Status No active tasks You are ready to start receiving tasks. [PERSON_NAME]-as…" at bounding box center [168, 383] width 259 height 688
click at [148, 163] on div "Status No active tasks You are ready to start receiving tasks. [PERSON_NAME]-as…" at bounding box center [168, 383] width 259 height 688
click at [540, 379] on div "Back to Dashboard Change Sender ID Customers Technicians Select a contact Outbo…" at bounding box center [712, 383] width 828 height 688
drag, startPoint x: 600, startPoint y: 273, endPoint x: 884, endPoint y: 170, distance: 301.6
click at [606, 273] on div "Back to Dashboard Change Sender ID Customers Technicians Select a contact Outbo…" at bounding box center [712, 383] width 828 height 688
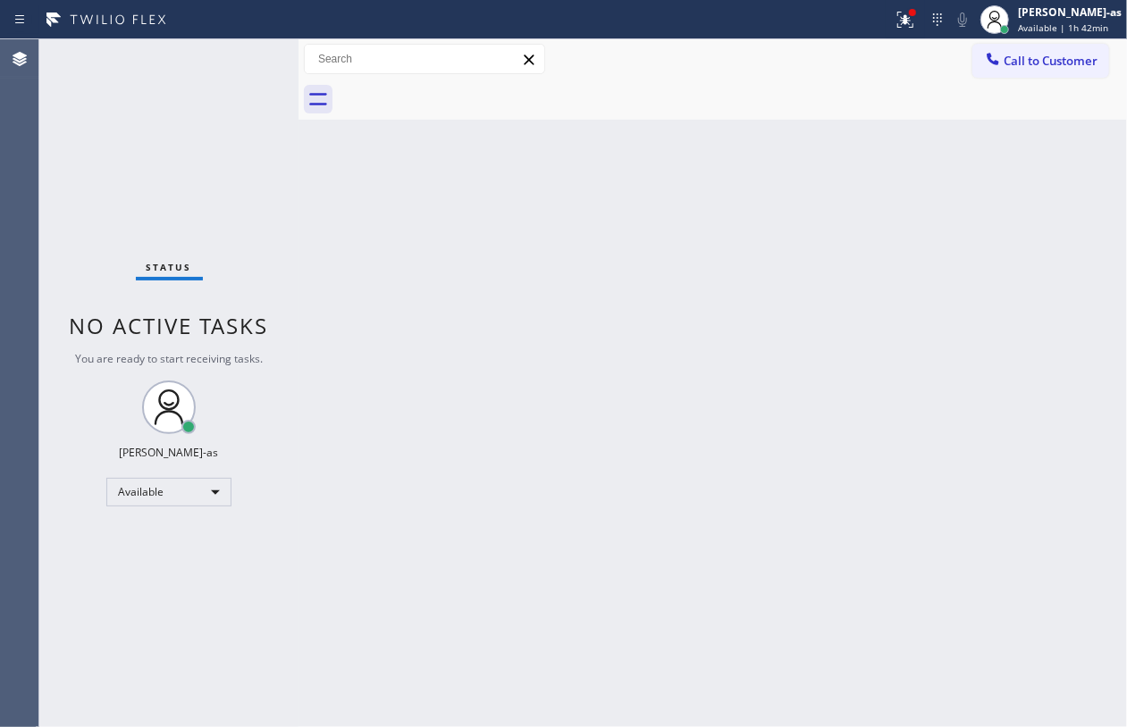
click at [772, 304] on div "Back to Dashboard Change Sender ID Customers Technicians Select a contact Outbo…" at bounding box center [712, 383] width 828 height 688
click at [211, 491] on div "Available" at bounding box center [168, 492] width 125 height 29
drag, startPoint x: 154, startPoint y: 516, endPoint x: 166, endPoint y: 516, distance: 12.5
click at [157, 516] on li "Offline" at bounding box center [167, 517] width 121 height 21
click at [1056, 8] on div "[PERSON_NAME]-as" at bounding box center [1070, 11] width 104 height 15
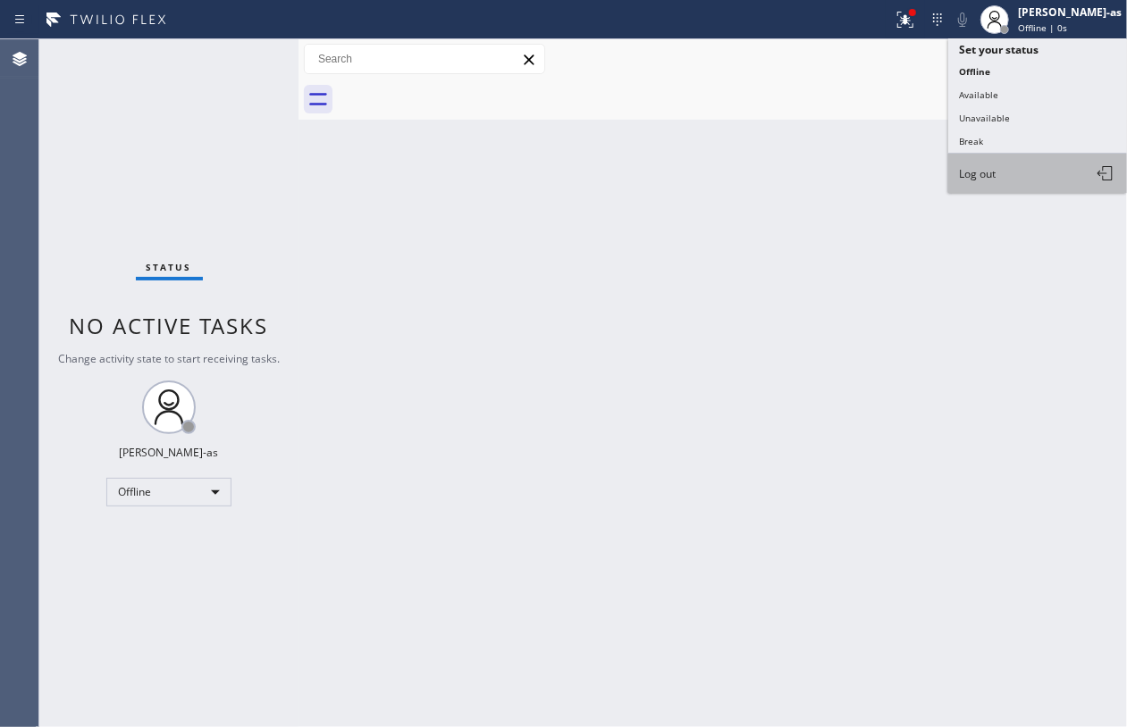
click at [974, 172] on span "Log out" at bounding box center [977, 173] width 37 height 15
